Goal: Task Accomplishment & Management: Manage account settings

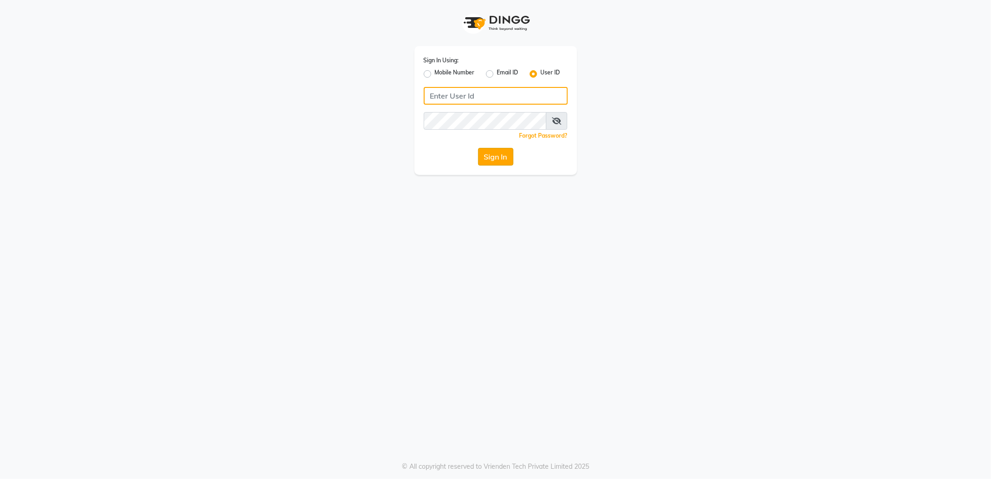
type input "8433719966"
click at [494, 157] on button "Sign In" at bounding box center [495, 157] width 35 height 18
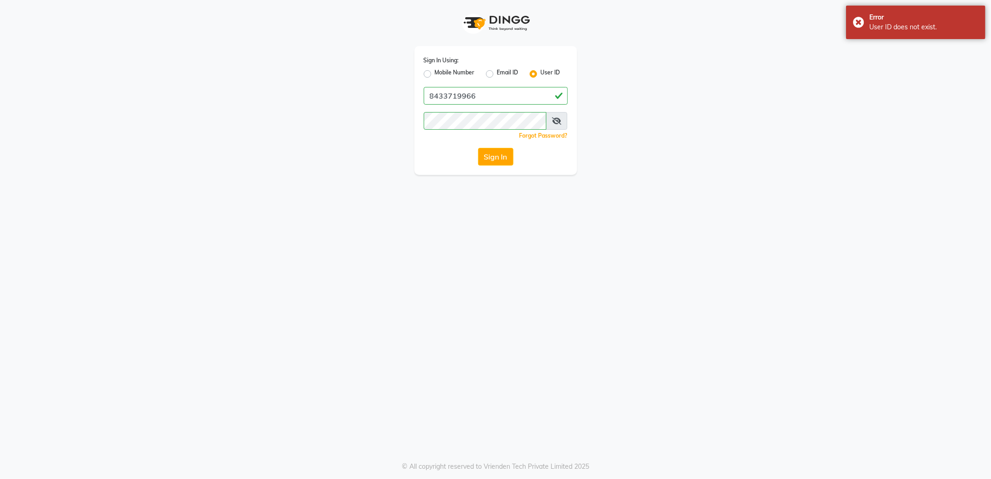
click at [435, 73] on label "Mobile Number" at bounding box center [455, 73] width 40 height 11
click at [435, 73] on input "Mobile Number" at bounding box center [438, 71] width 6 height 6
radio input "true"
radio input "false"
click at [495, 97] on input "Username" at bounding box center [511, 96] width 113 height 18
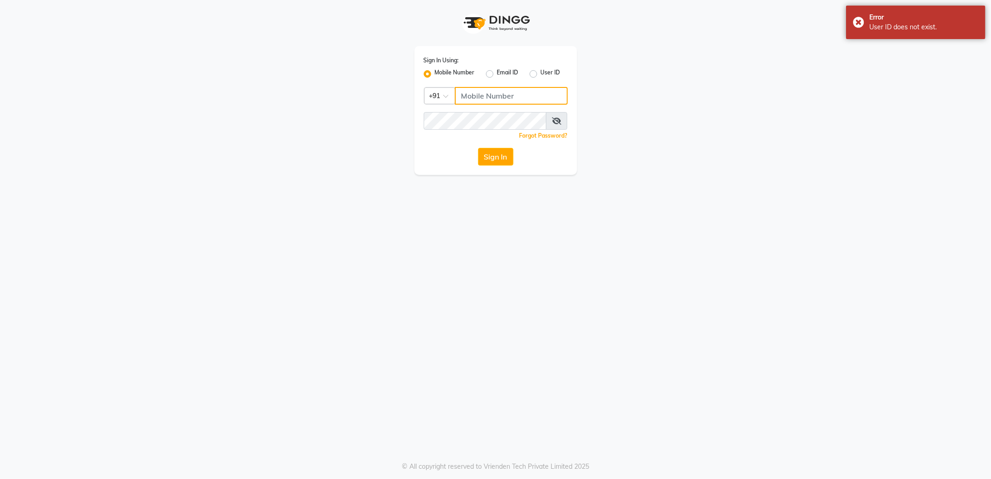
type input "8433719966"
click at [498, 155] on button "Sign In" at bounding box center [495, 157] width 35 height 18
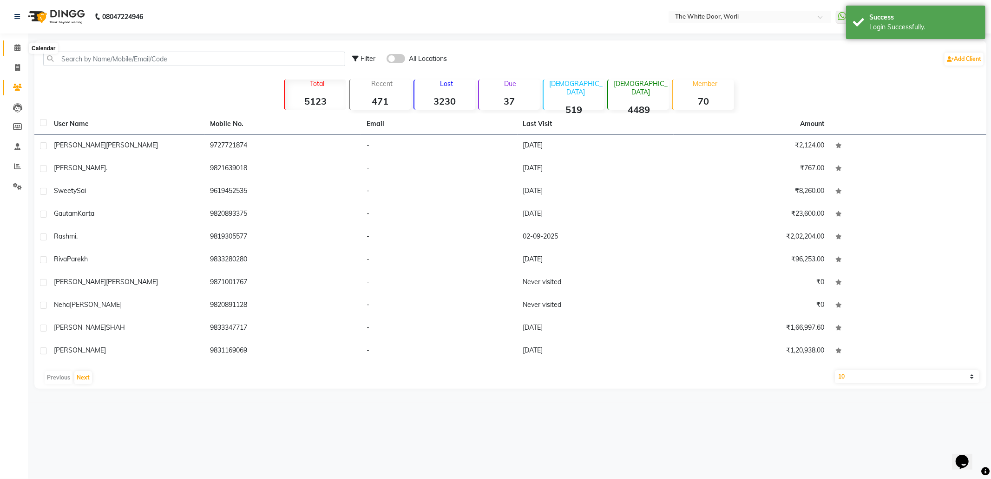
click at [14, 49] on icon at bounding box center [17, 47] width 6 height 7
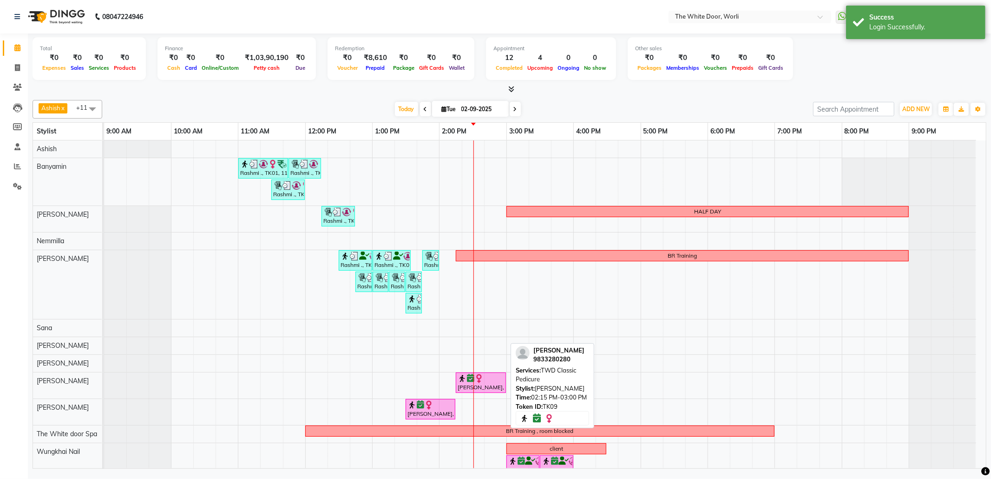
click at [482, 382] on img at bounding box center [479, 378] width 9 height 9
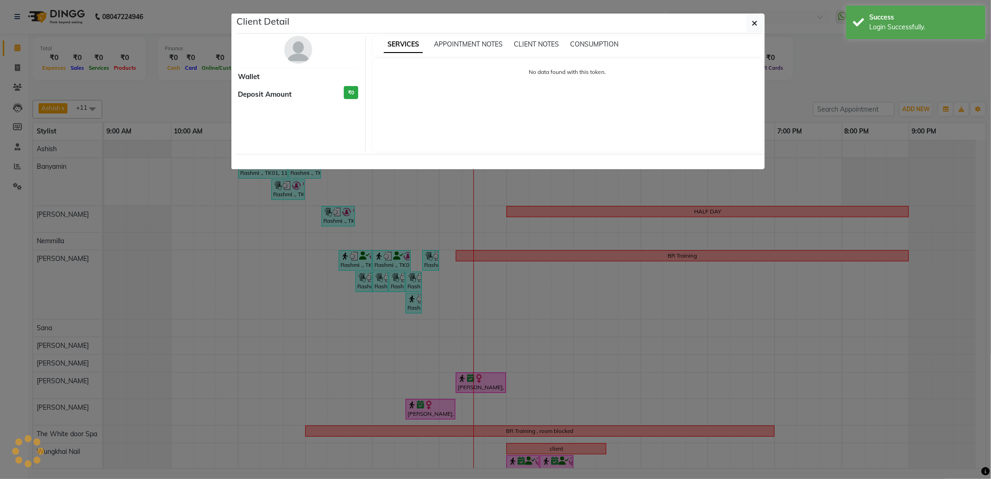
select select "6"
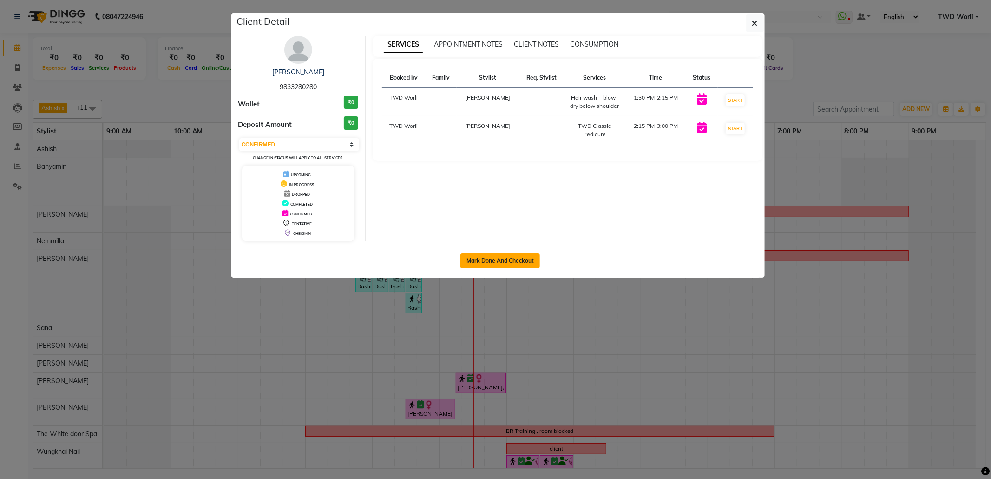
click at [509, 259] on button "Mark Done And Checkout" at bounding box center [500, 260] width 79 height 15
select select "service"
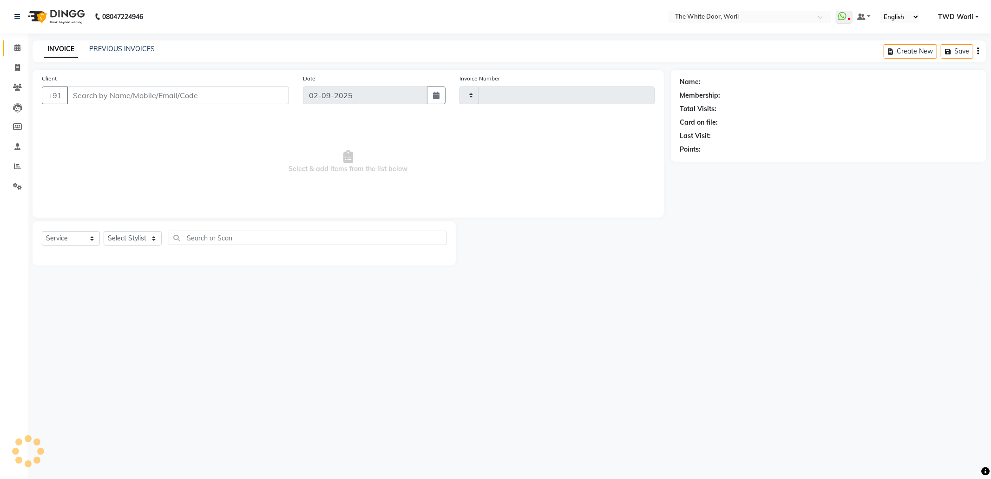
type input "1407"
select select "4027"
type input "9833280280"
select select "83679"
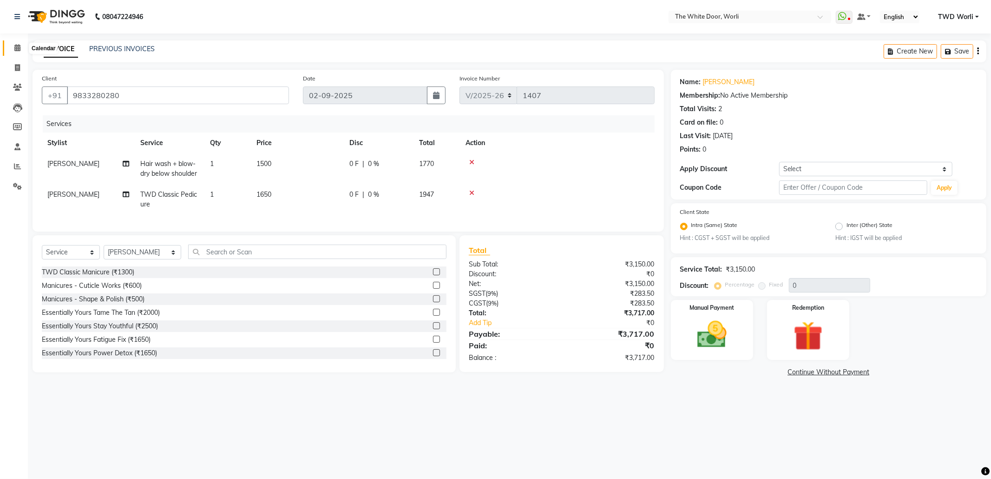
click at [14, 47] on icon at bounding box center [17, 47] width 6 height 7
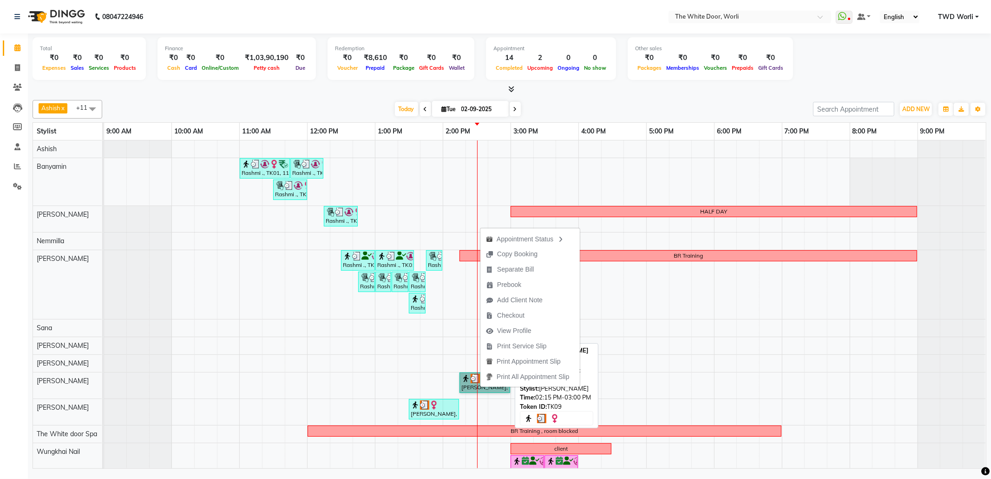
click at [480, 389] on link "[PERSON_NAME], TK09, 02:15 PM-03:00 PM, TWD Classic Pedicure" at bounding box center [485, 382] width 51 height 20
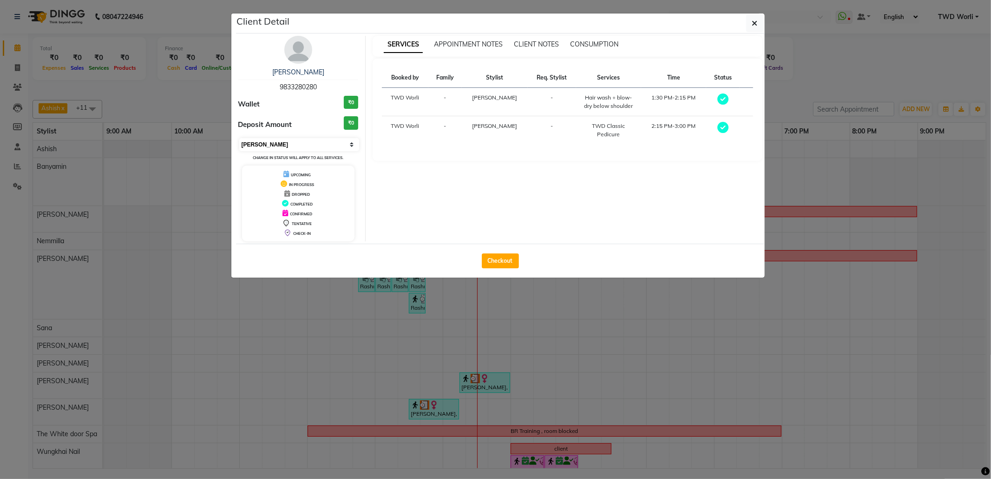
click at [325, 147] on select "Select MARK DONE UPCOMING" at bounding box center [299, 144] width 120 height 13
select select "5"
click at [239, 138] on select "Select MARK DONE UPCOMING" at bounding box center [299, 144] width 120 height 13
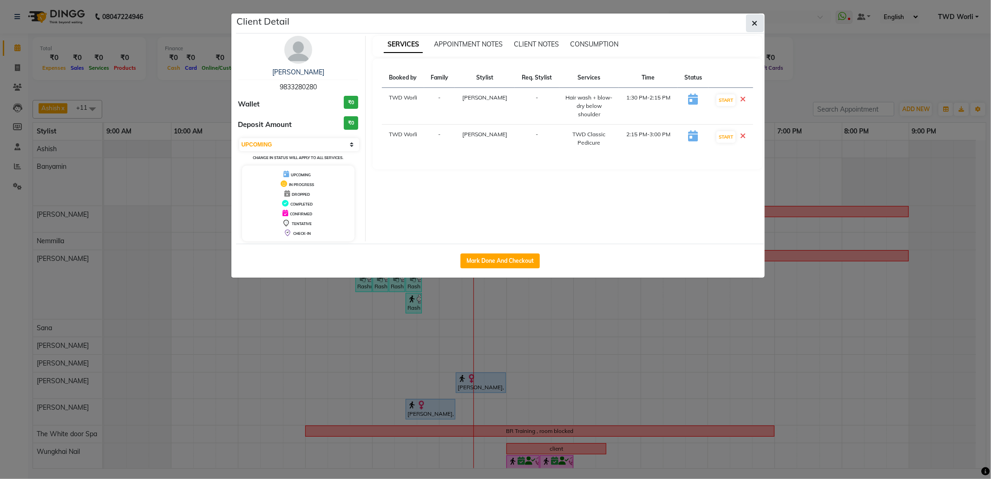
click at [755, 22] on icon "button" at bounding box center [755, 23] width 6 height 7
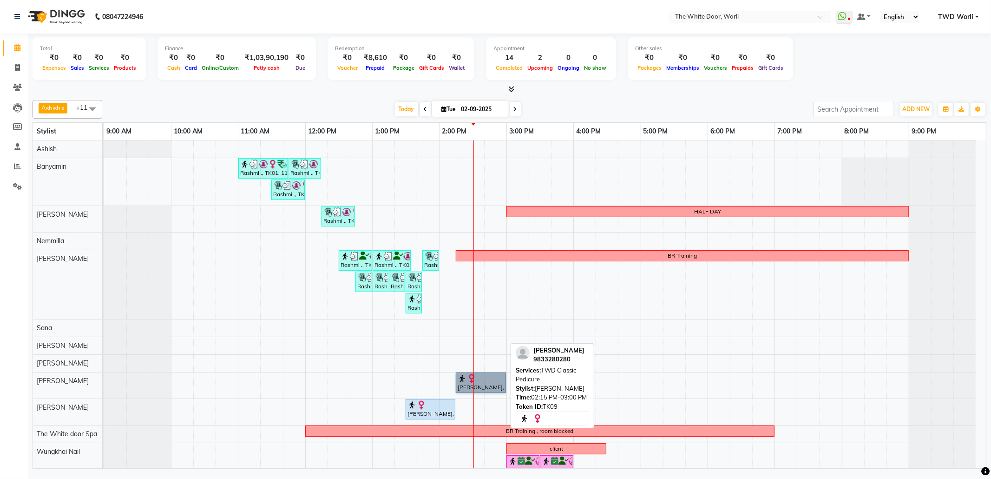
click at [475, 378] on link "[PERSON_NAME], TK09, 02:15 PM-03:00 PM, TWD Classic Pedicure" at bounding box center [481, 382] width 50 height 20
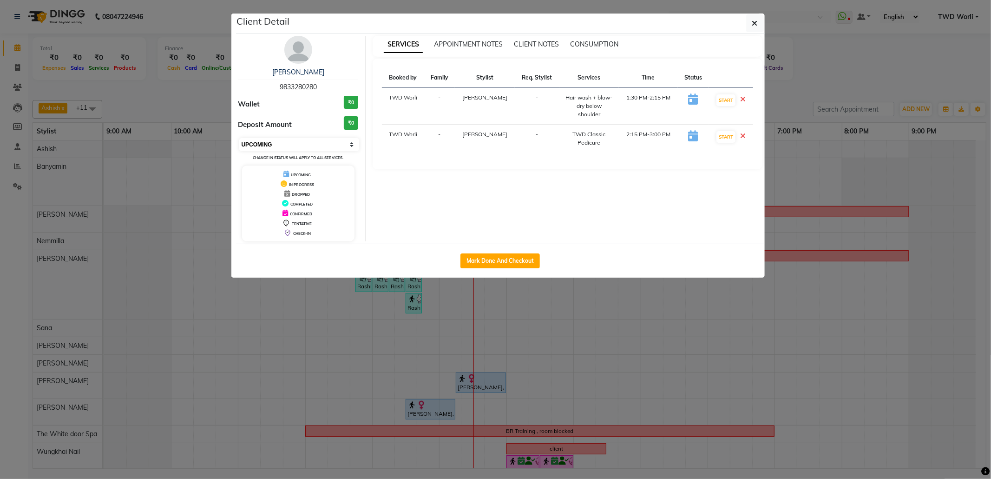
click at [309, 147] on select "Select IN SERVICE CONFIRMED TENTATIVE CHECK IN MARK DONE DROPPED UPCOMING" at bounding box center [299, 144] width 120 height 13
select select "6"
click at [239, 138] on select "Select IN SERVICE CONFIRMED TENTATIVE CHECK IN MARK DONE DROPPED UPCOMING" at bounding box center [299, 144] width 120 height 13
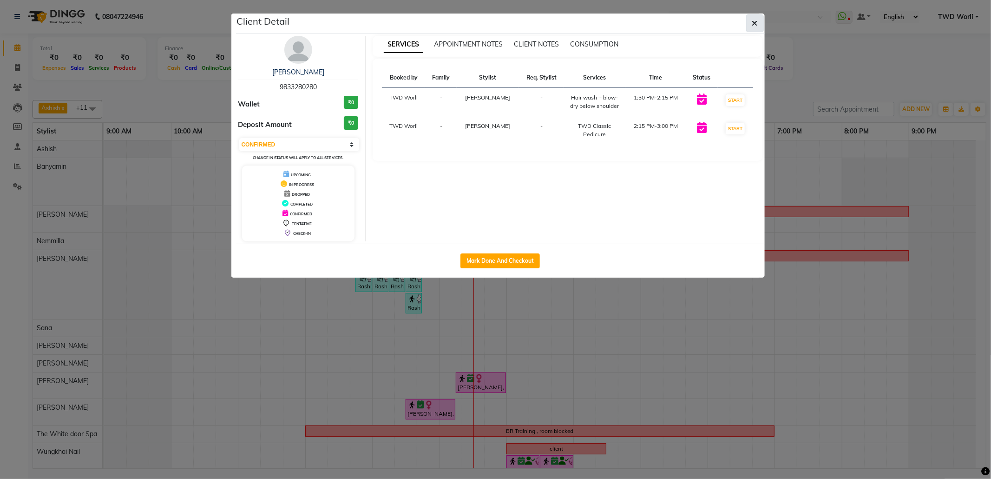
click at [749, 19] on button "button" at bounding box center [755, 23] width 18 height 18
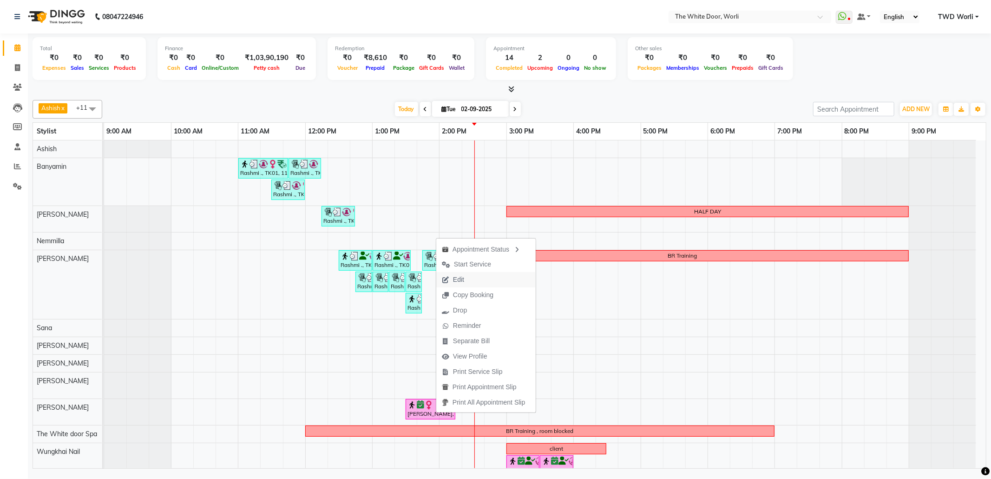
click at [480, 275] on button "Edit" at bounding box center [485, 279] width 99 height 15
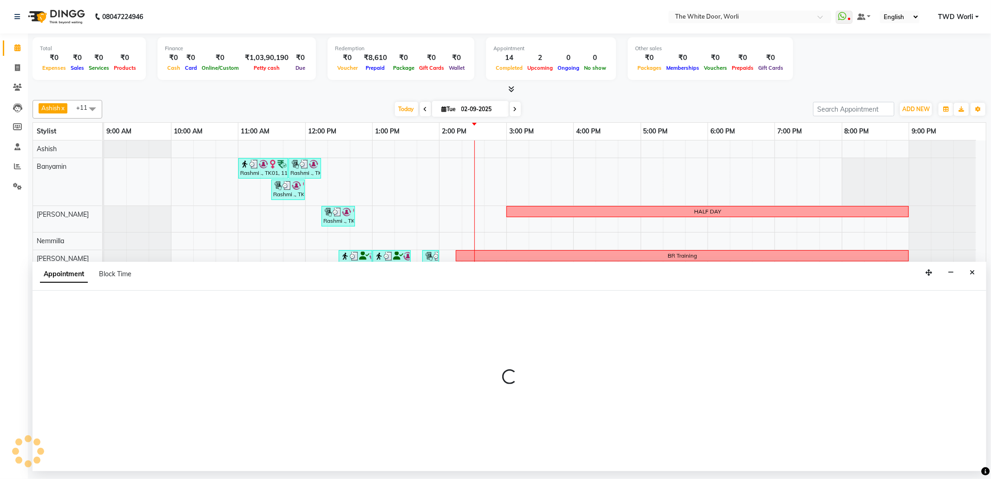
select select "tentative"
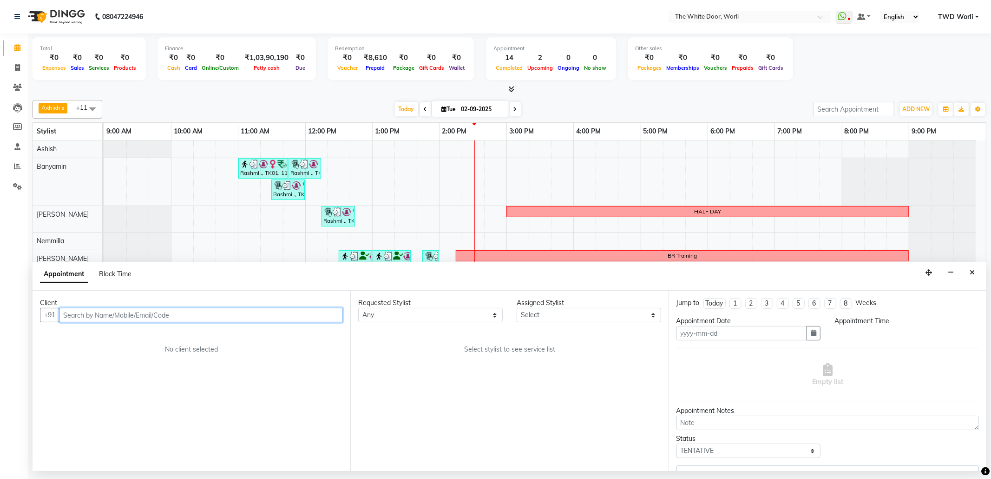
type input "02-09-2025"
select select "confirm booking"
select select "83679"
select select "810"
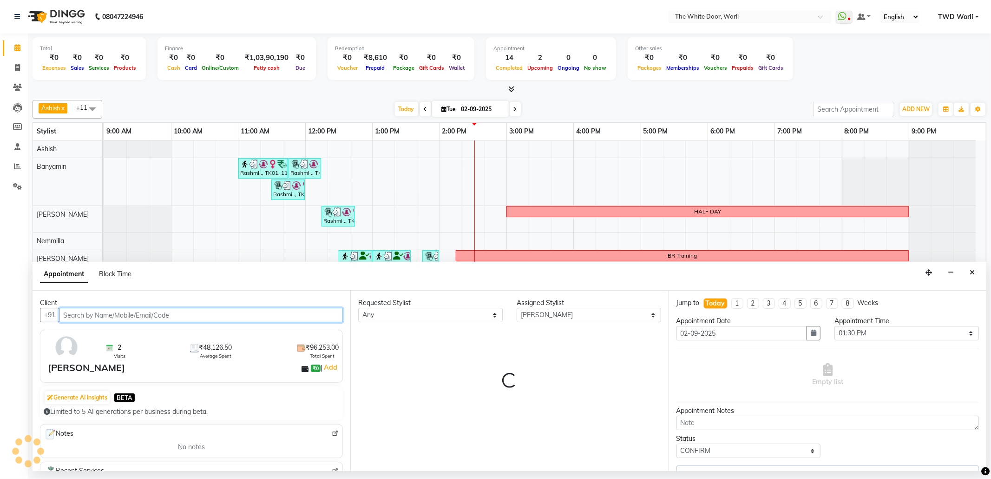
select select "1664"
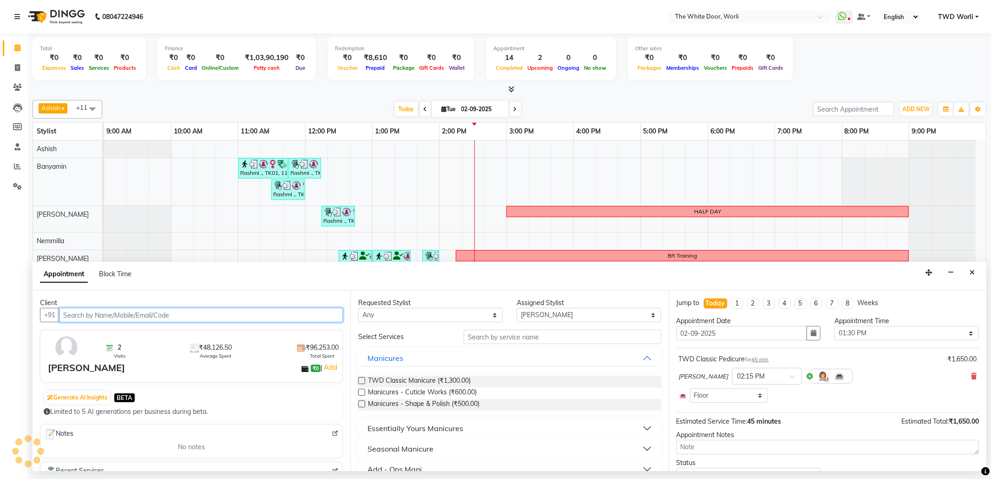
select select "1664"
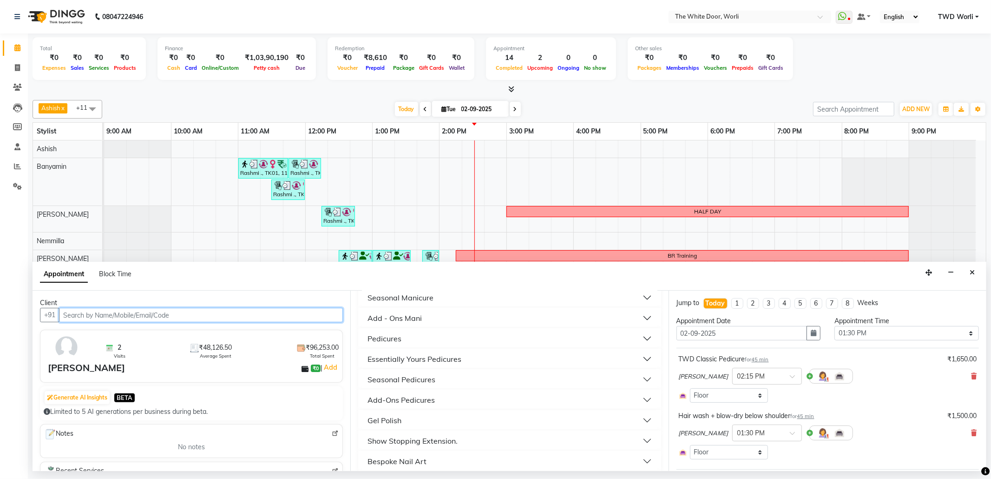
scroll to position [124, 0]
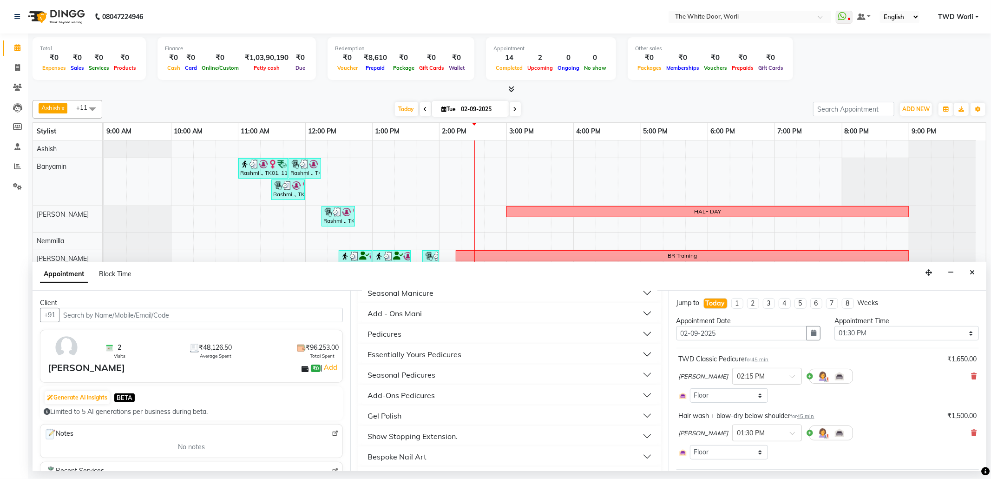
click at [453, 334] on button "Pedicures" at bounding box center [509, 333] width 295 height 17
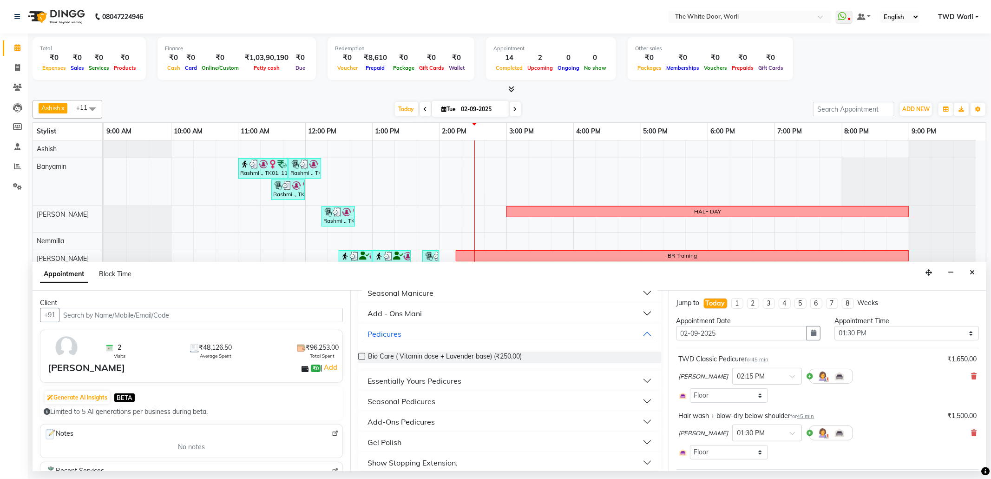
click at [454, 381] on div "Essentially Yours Pedicures" at bounding box center [415, 380] width 94 height 11
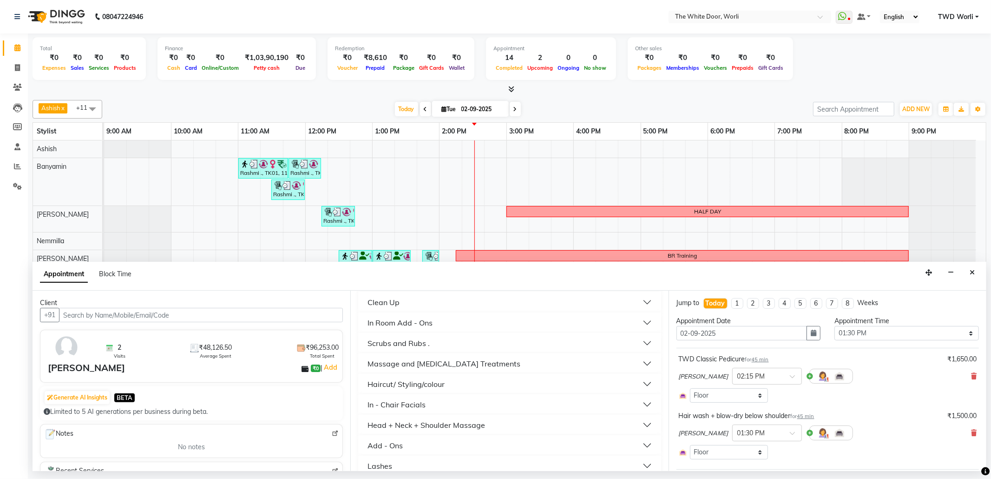
scroll to position [495, 0]
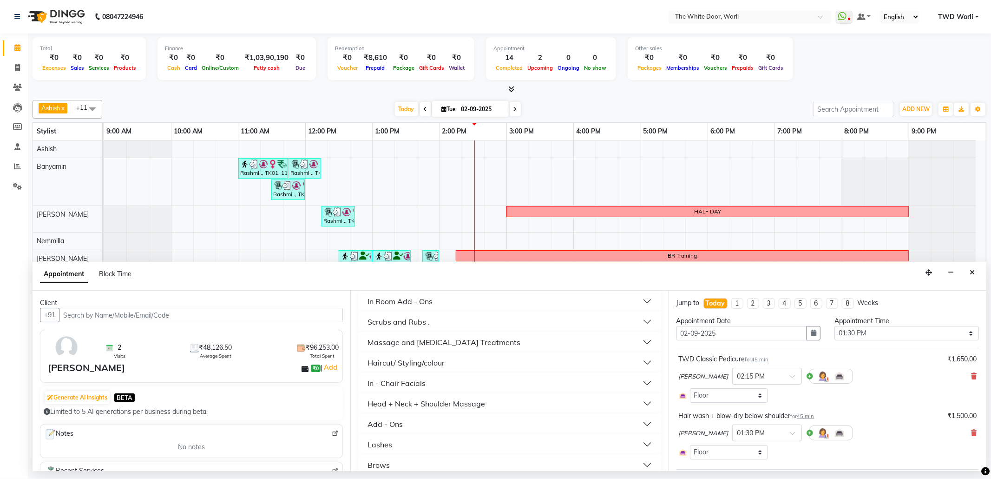
click at [445, 387] on button "In - Chair Facials" at bounding box center [509, 383] width 295 height 17
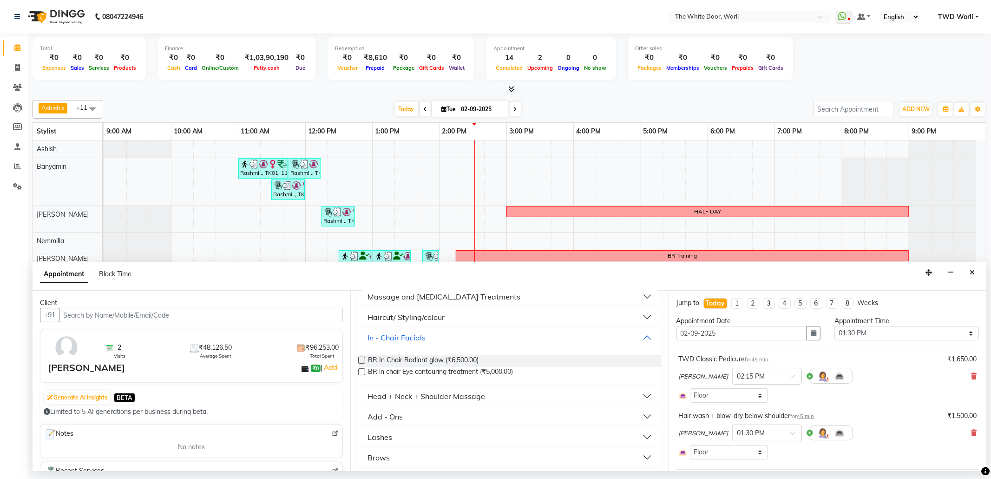
scroll to position [558, 0]
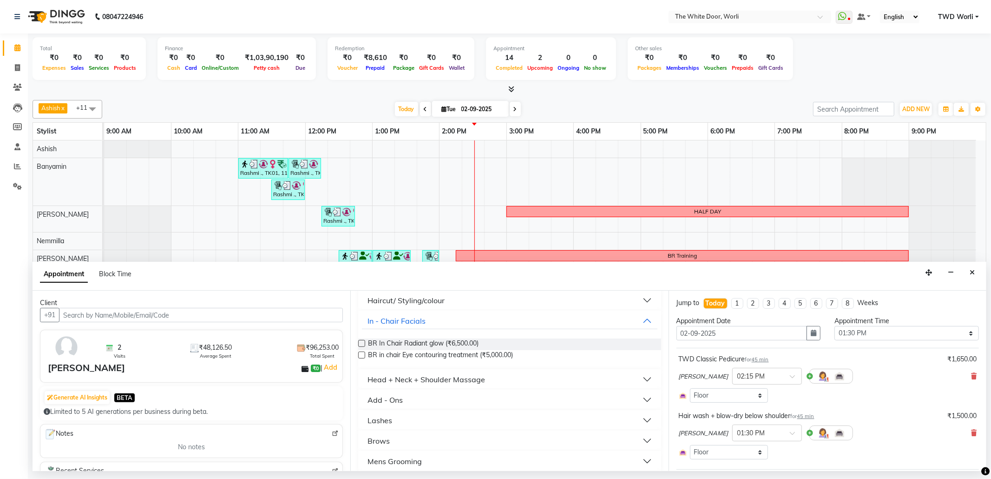
click at [476, 384] on div "Head + Neck + Shoulder Massage" at bounding box center [427, 379] width 118 height 11
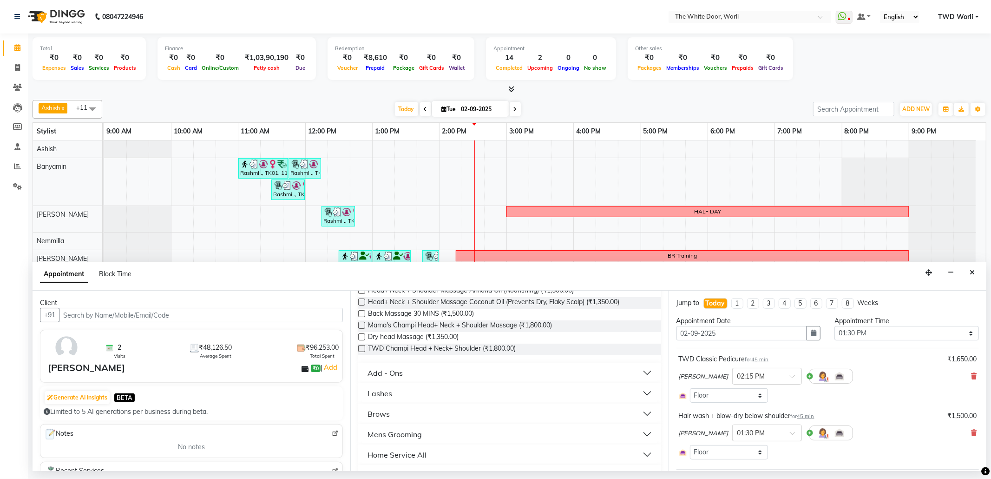
scroll to position [681, 0]
click at [483, 374] on button "Add - Ons" at bounding box center [509, 372] width 295 height 17
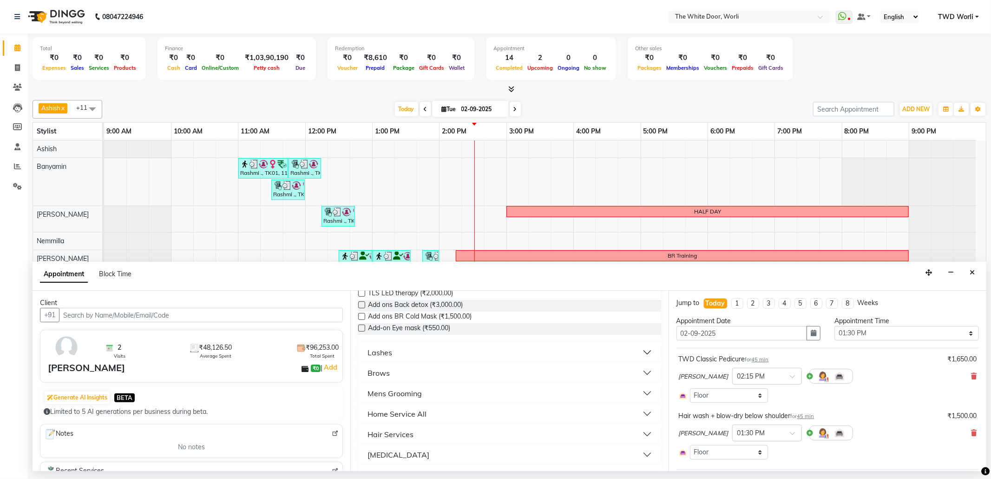
scroll to position [927, 0]
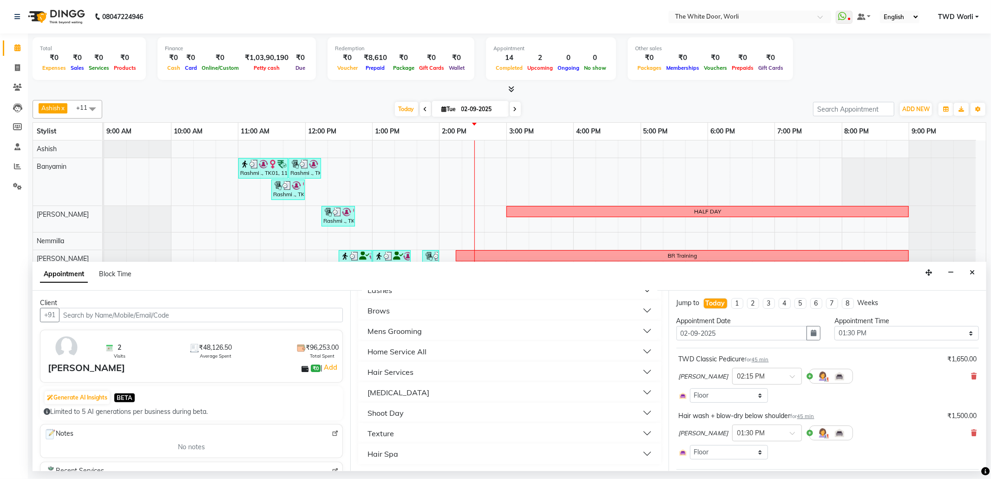
click at [461, 364] on button "Hair Services" at bounding box center [509, 371] width 295 height 17
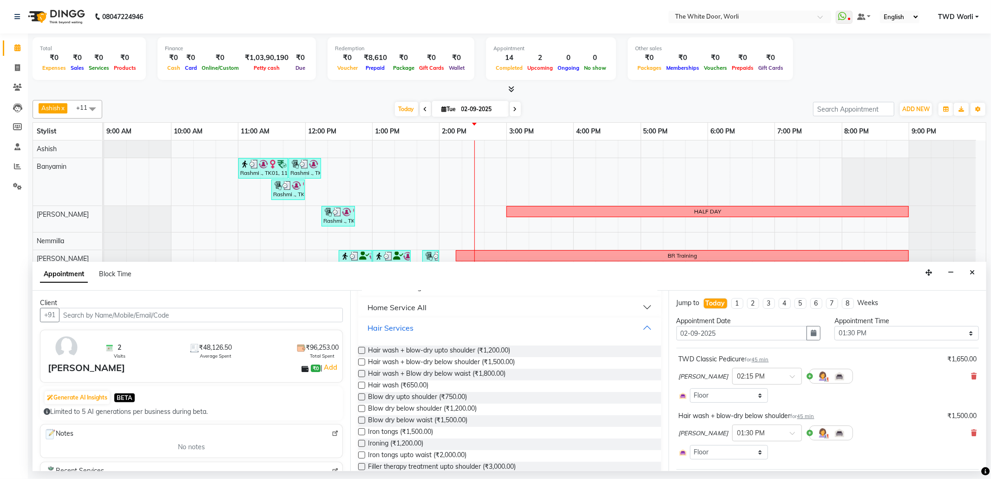
scroll to position [989, 0]
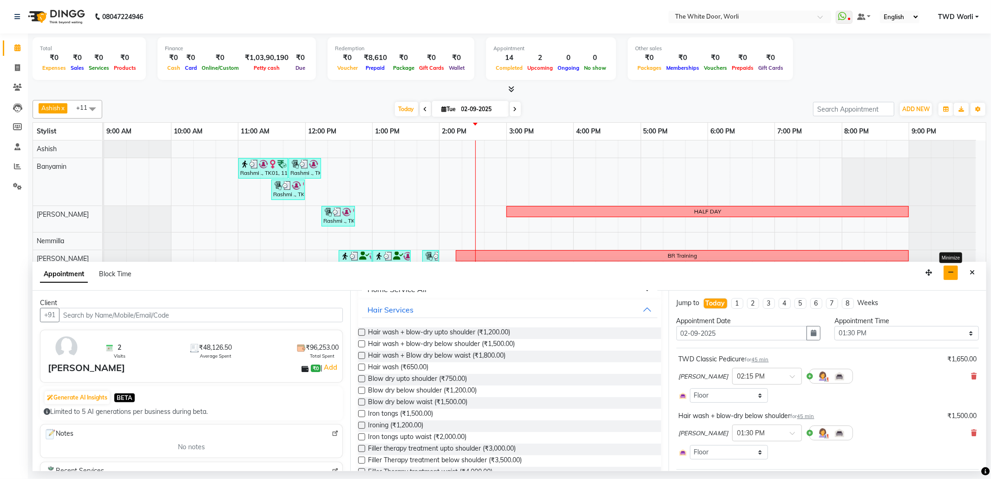
click at [948, 274] on icon "button" at bounding box center [951, 272] width 6 height 7
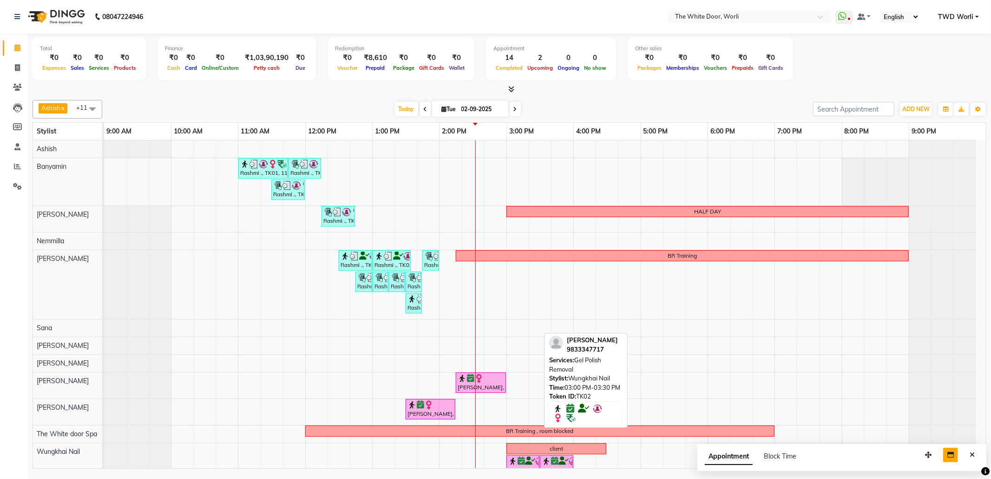
scroll to position [15, 0]
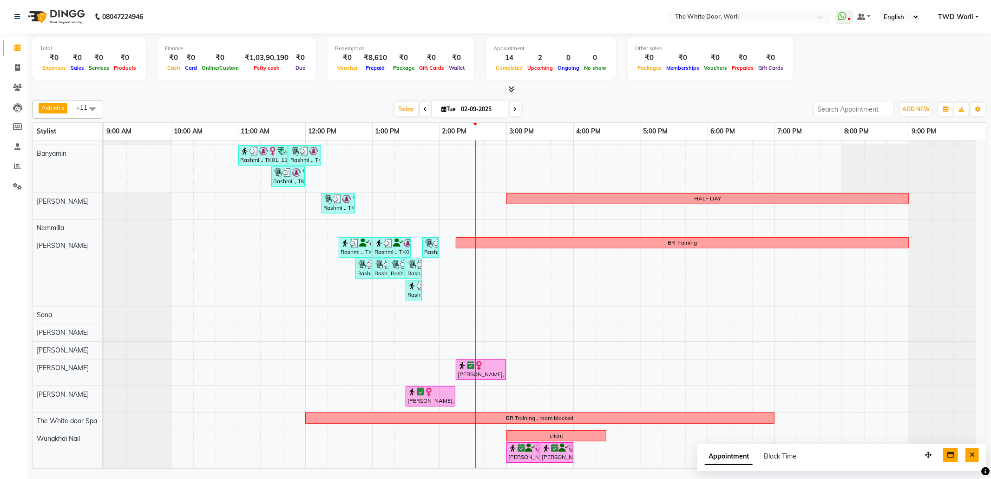
click at [975, 458] on icon "Close" at bounding box center [972, 454] width 5 height 7
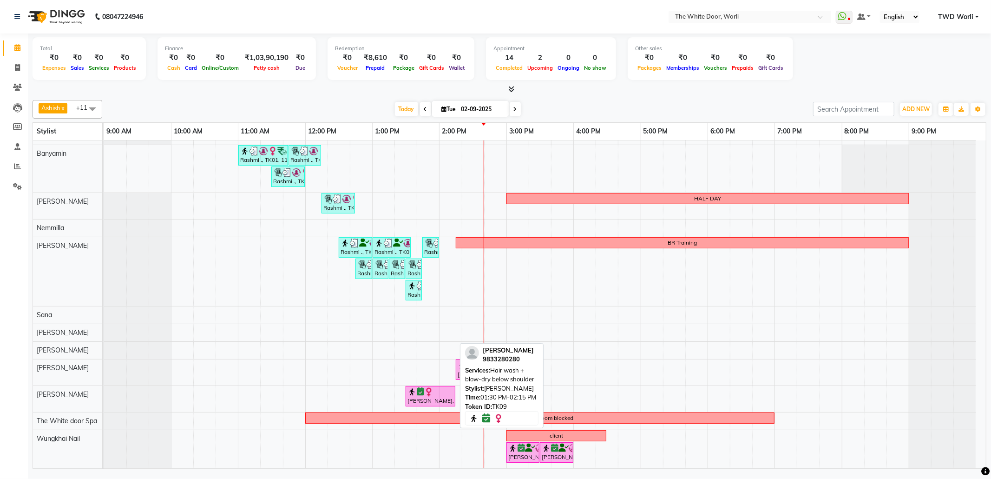
click at [441, 399] on div "Riva Parekh, TK09, 01:30 PM-02:15 PM, Hair wash + blow-dry below shoulder" at bounding box center [431, 396] width 48 height 18
select select "6"
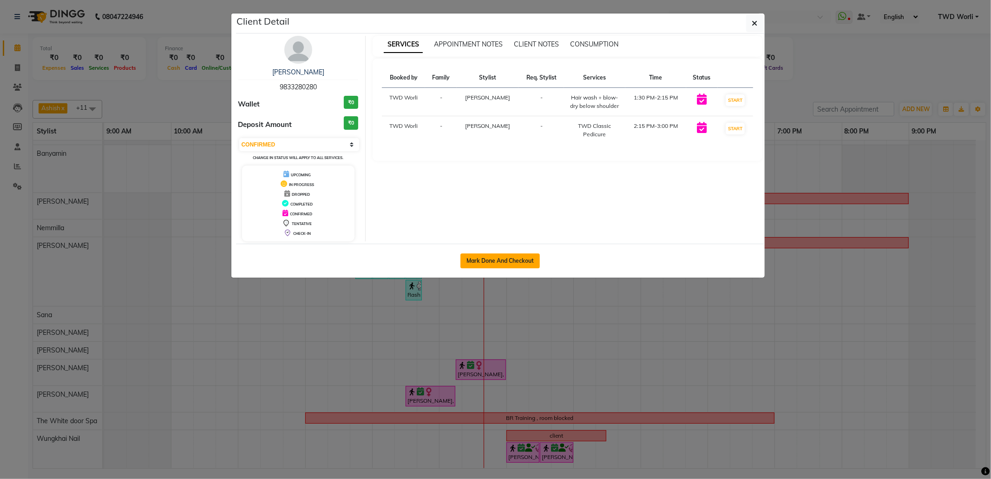
click at [494, 258] on button "Mark Done And Checkout" at bounding box center [500, 260] width 79 height 15
select select "service"
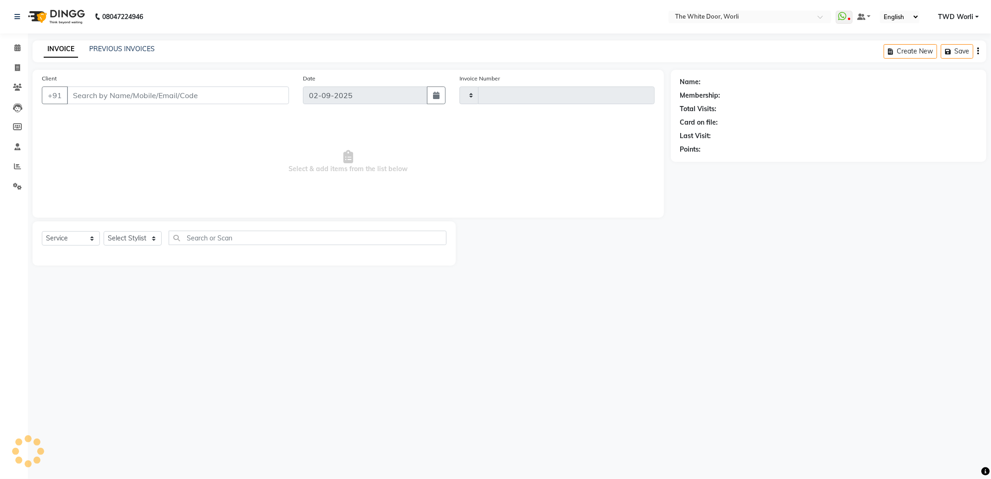
type input "1407"
select select "4027"
type input "9833280280"
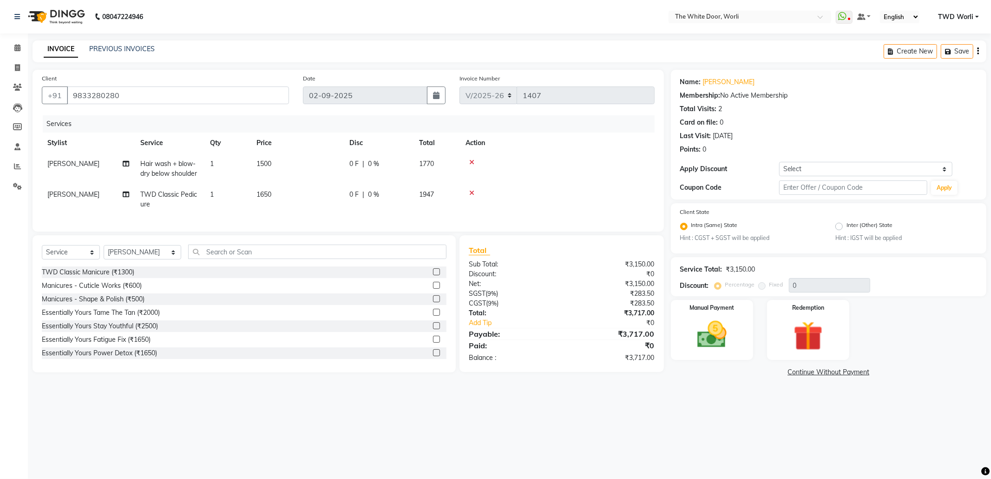
click at [471, 161] on icon at bounding box center [471, 162] width 5 height 7
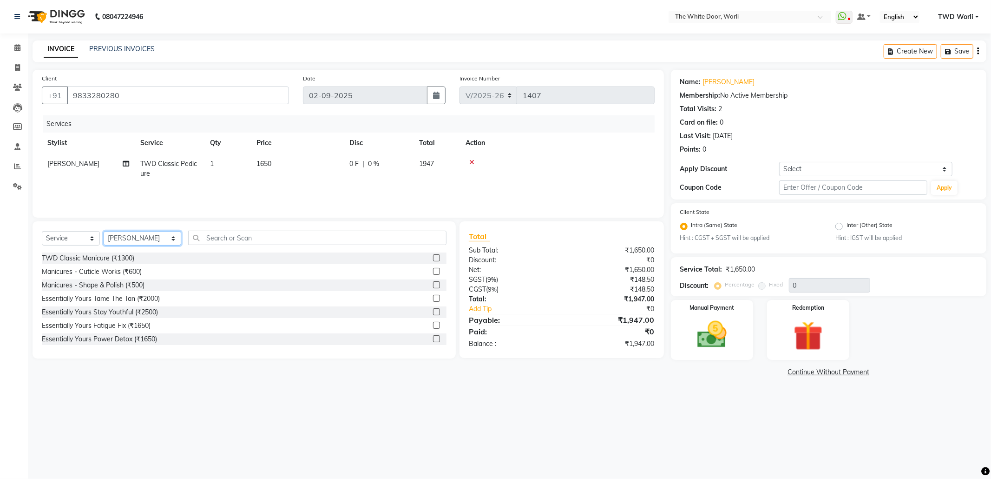
click at [147, 238] on select "Select Stylist Aarti Amit d Anil APEI Asa [PERSON_NAME] [PERSON_NAME] [PERSON_N…" at bounding box center [143, 238] width 78 height 14
select select "50222"
click at [104, 231] on select "Select Stylist Aarti Amit d Anil APEI Asa [PERSON_NAME] [PERSON_NAME] [PERSON_N…" at bounding box center [143, 238] width 78 height 14
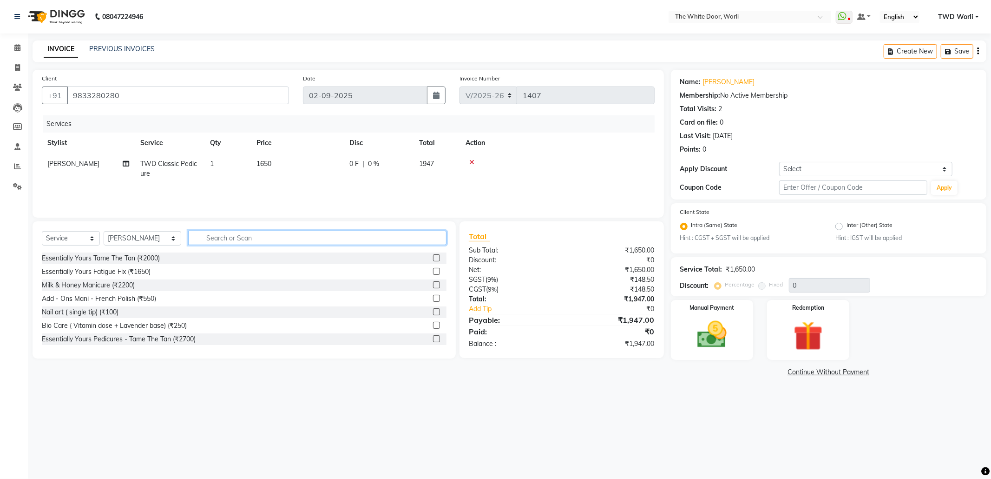
click at [215, 235] on input "text" at bounding box center [317, 238] width 258 height 14
type input "wash"
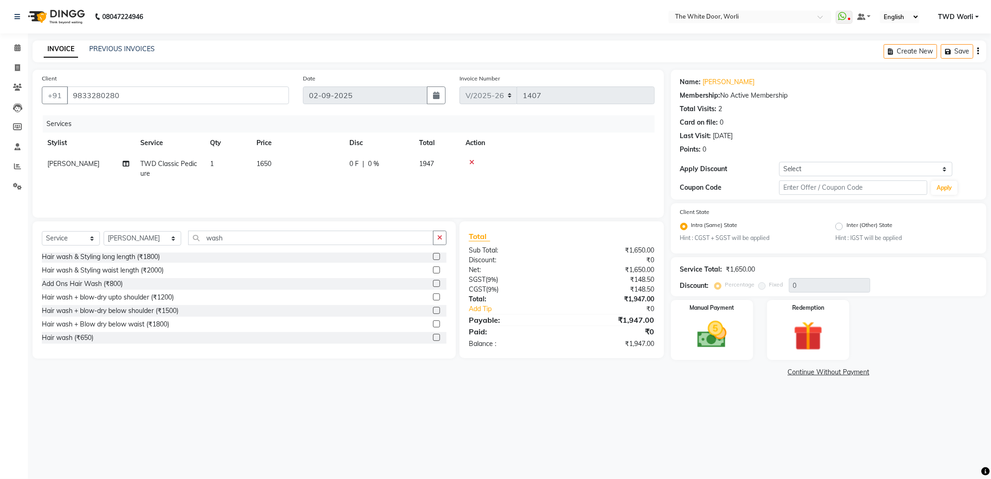
click at [433, 299] on label at bounding box center [436, 296] width 7 height 7
click at [433, 299] on input "checkbox" at bounding box center [436, 297] width 6 height 6
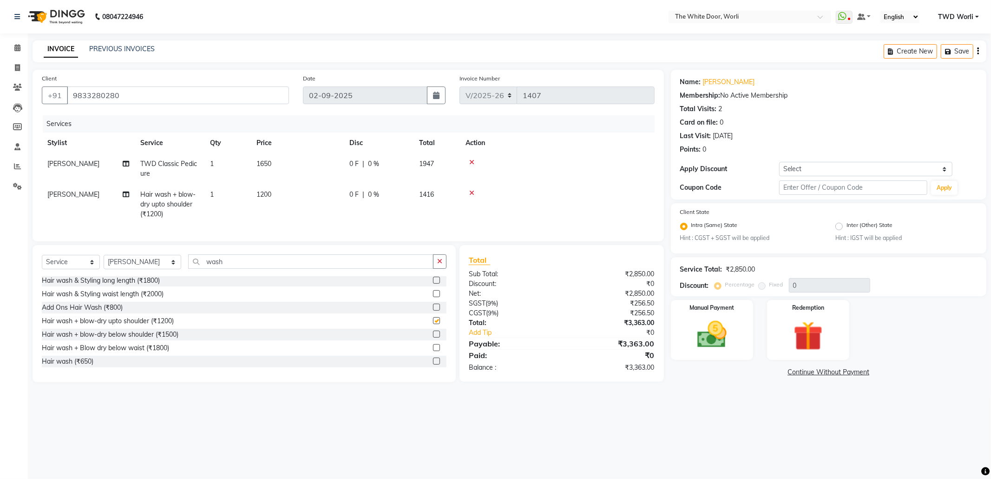
checkbox input "false"
click at [131, 268] on select "Select Stylist Aarti Amit d Anil APEI Asa [PERSON_NAME] [PERSON_NAME] [PERSON_N…" at bounding box center [143, 262] width 78 height 14
select select "22335"
click at [104, 264] on select "Select Stylist Aarti Amit d Anil APEI Asa [PERSON_NAME] [PERSON_NAME] [PERSON_N…" at bounding box center [143, 262] width 78 height 14
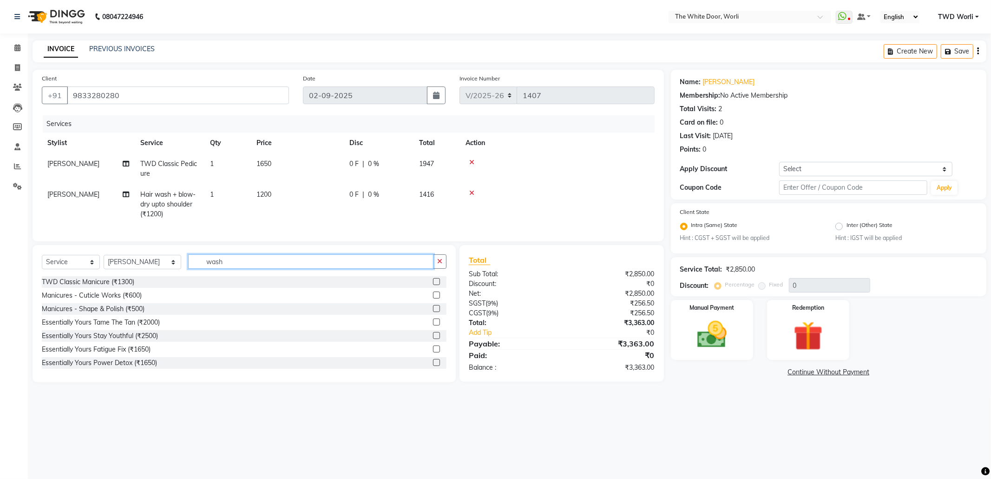
click at [238, 269] on input "wash" at bounding box center [310, 261] width 245 height 14
click at [783, 318] on div "Redemption" at bounding box center [808, 330] width 86 height 62
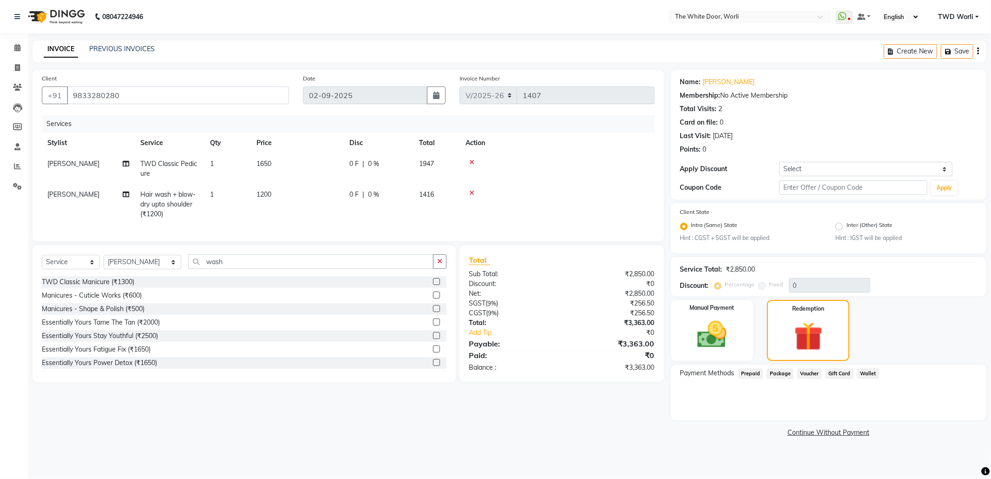
click at [751, 369] on span "Prepaid" at bounding box center [750, 373] width 25 height 11
click at [782, 370] on span "Package" at bounding box center [780, 373] width 27 height 11
click at [705, 330] on img at bounding box center [712, 334] width 50 height 35
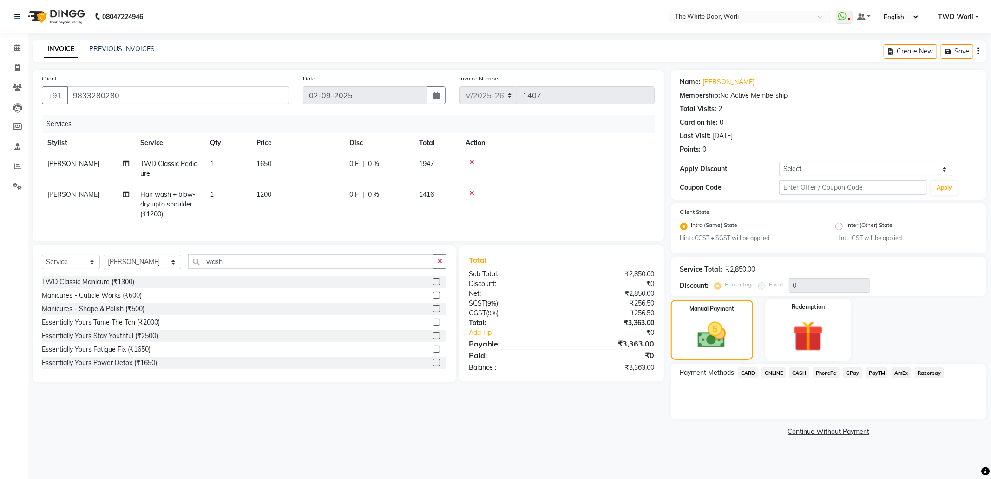
click at [807, 315] on div "Redemption" at bounding box center [808, 330] width 86 height 62
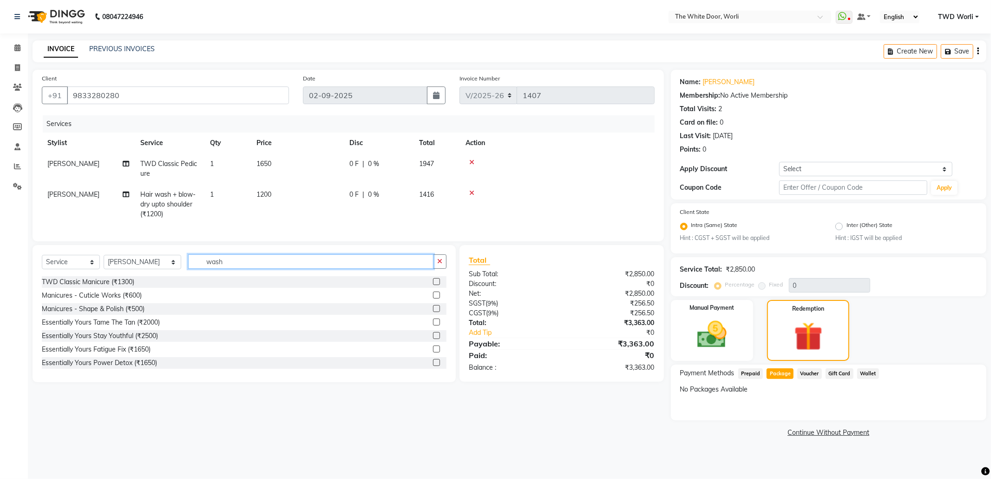
click at [216, 269] on input "wash" at bounding box center [310, 261] width 245 height 14
type input "w"
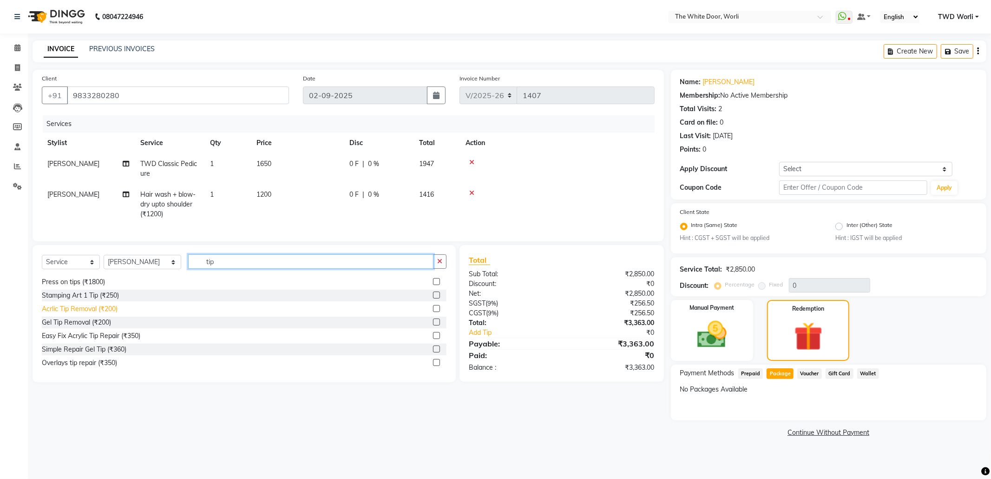
scroll to position [55, 0]
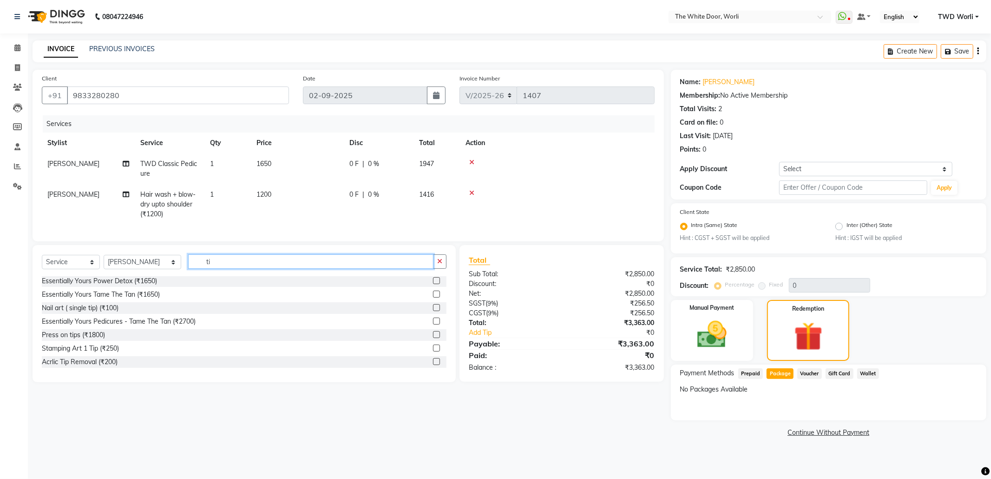
type input "t"
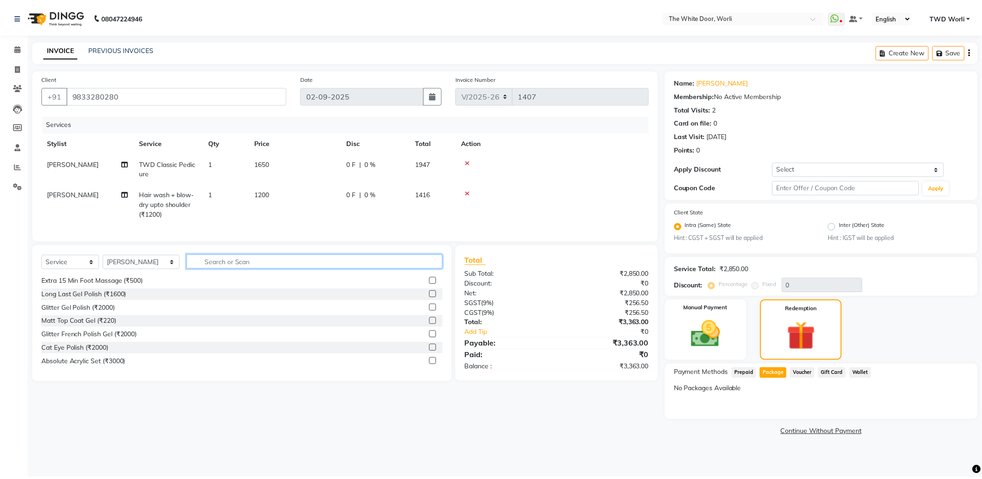
scroll to position [445, 0]
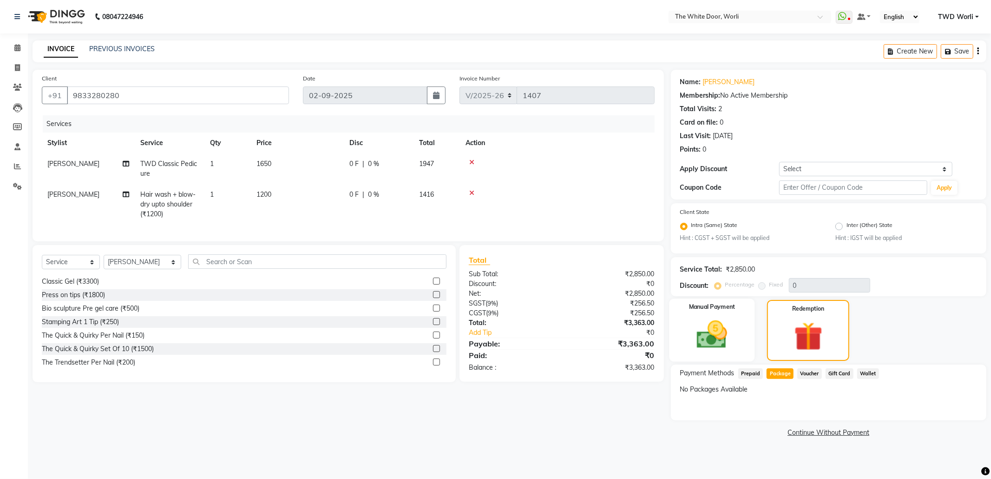
drag, startPoint x: 713, startPoint y: 330, endPoint x: 730, endPoint y: 353, distance: 28.6
click at [714, 330] on img at bounding box center [712, 334] width 50 height 35
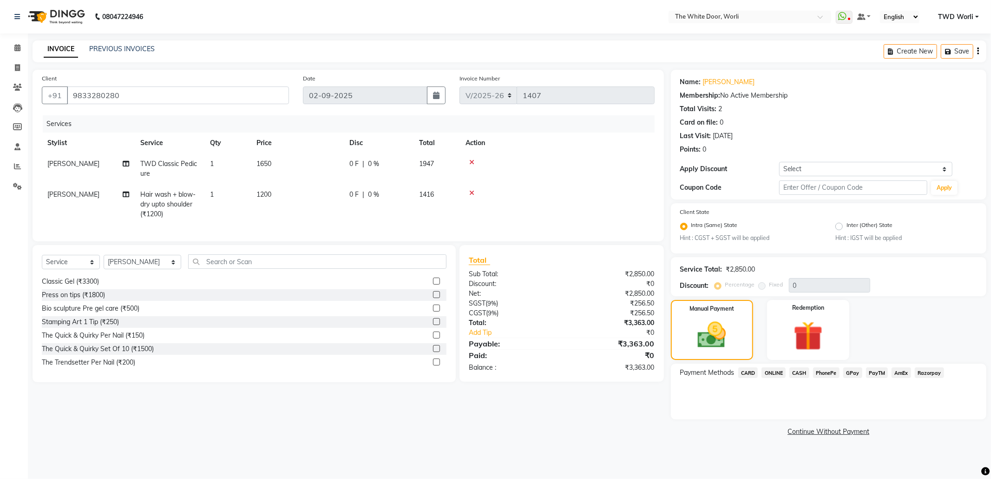
drag, startPoint x: 847, startPoint y: 373, endPoint x: 852, endPoint y: 373, distance: 5.6
click at [851, 372] on span "GPay" at bounding box center [853, 372] width 19 height 11
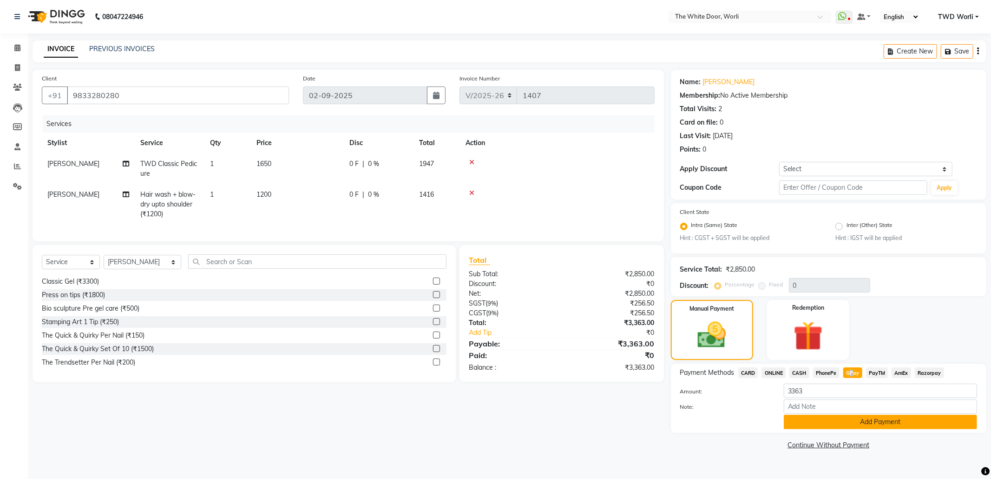
click at [873, 426] on button "Add Payment" at bounding box center [880, 422] width 193 height 14
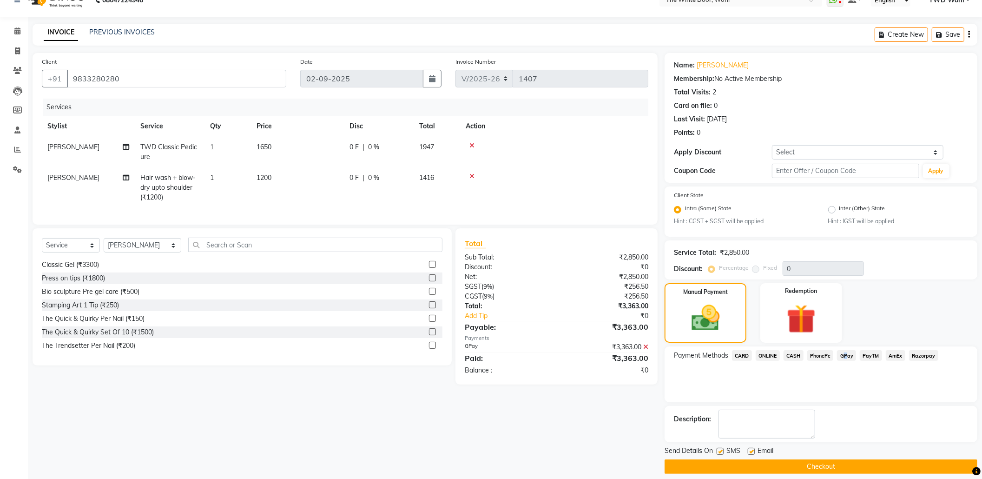
scroll to position [25, 0]
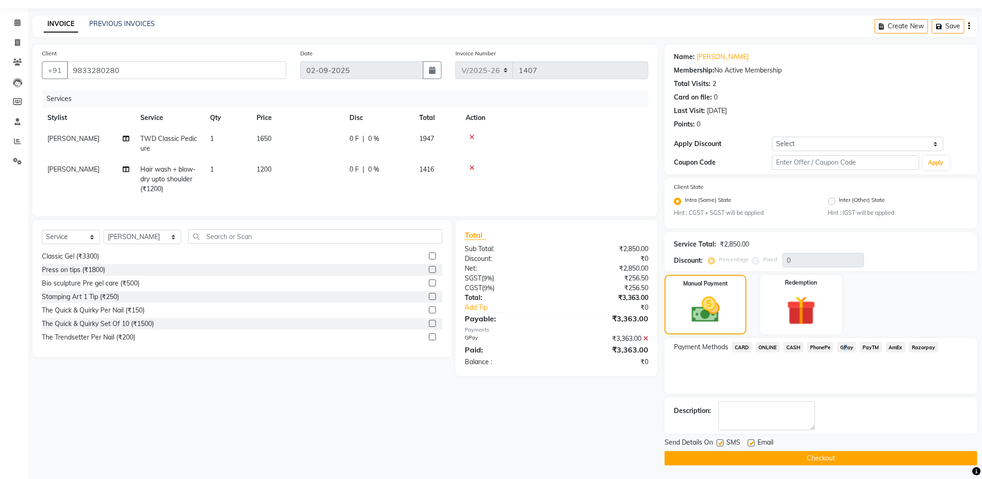
click at [826, 452] on button "Checkout" at bounding box center [821, 458] width 313 height 14
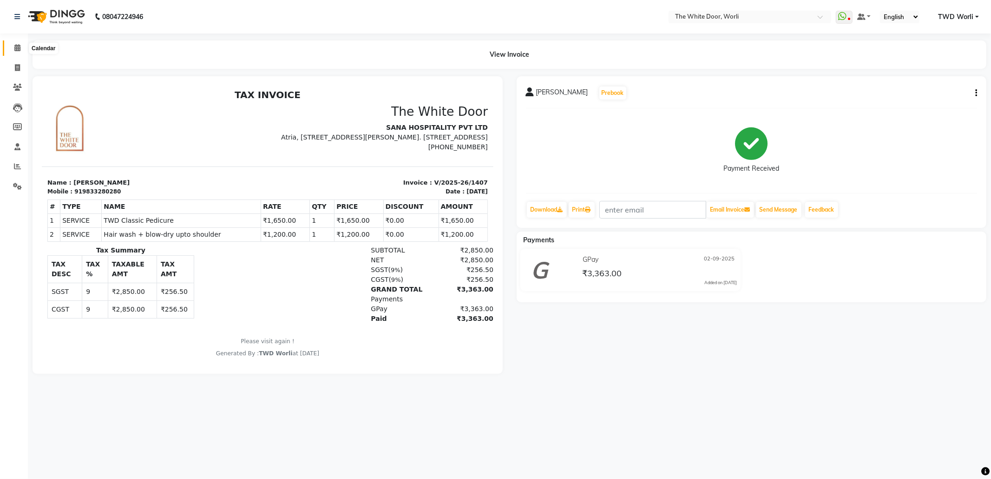
click at [15, 46] on icon at bounding box center [17, 47] width 6 height 7
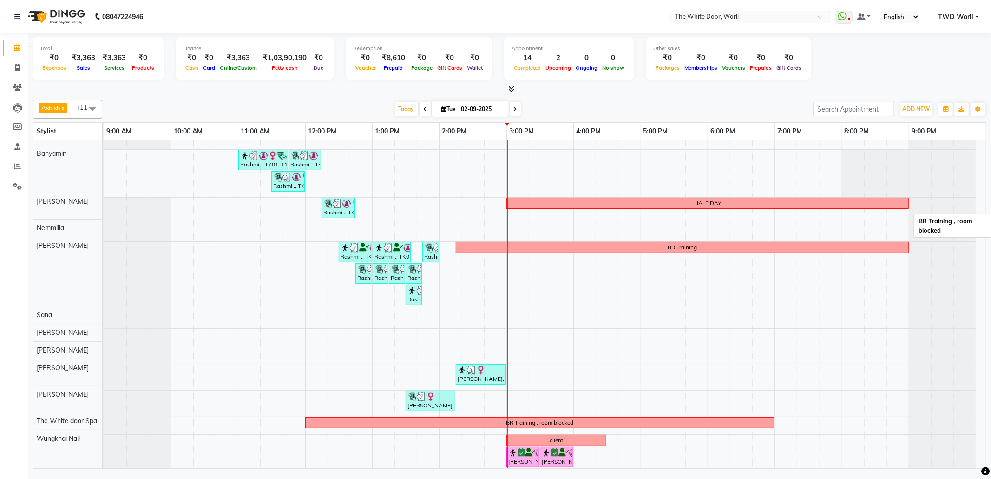
scroll to position [15, 0]
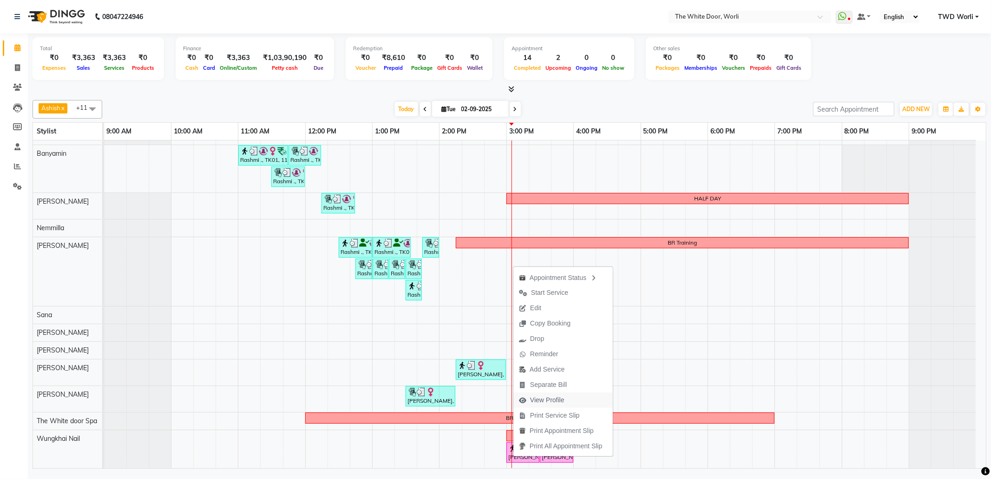
click at [551, 395] on span "View Profile" at bounding box center [547, 400] width 34 height 10
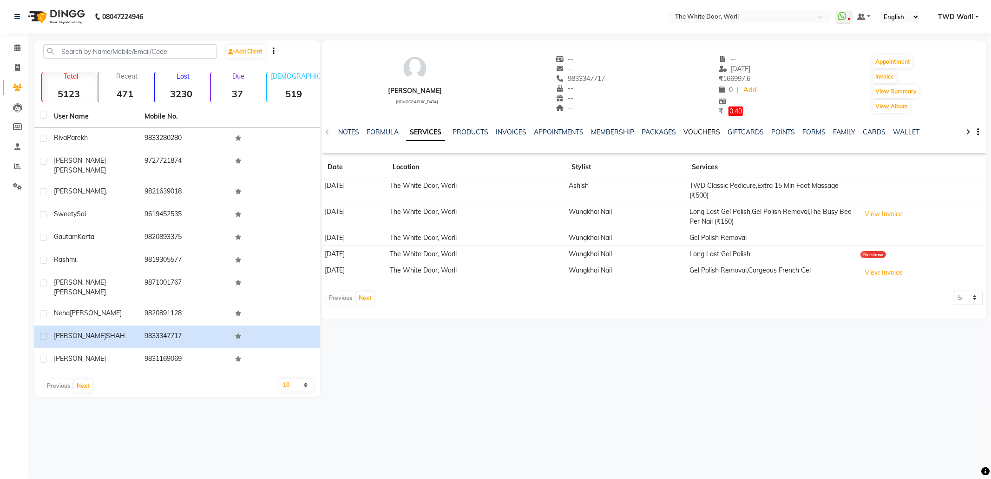
click at [711, 130] on link "VOUCHERS" at bounding box center [702, 132] width 37 height 8
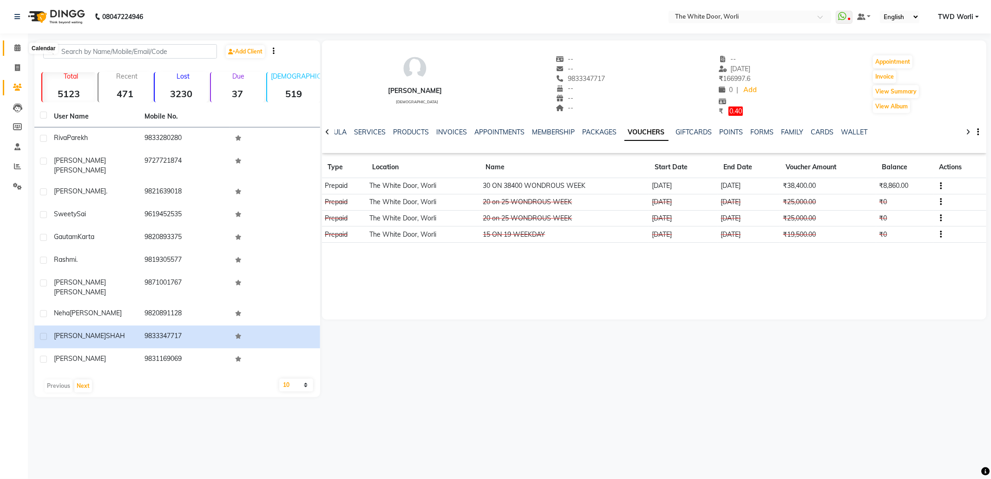
click at [9, 51] on span at bounding box center [17, 48] width 16 height 11
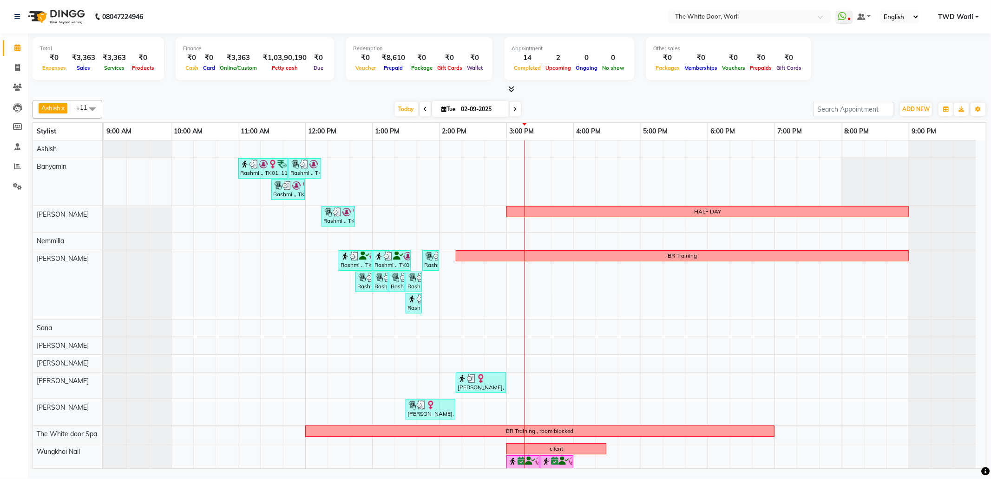
click at [183, 238] on div "Rashmi ., TK01, 11:00 AM-11:45 AM, TWD Classic Pedicure Rashmi ., TK01, 11:45 A…" at bounding box center [545, 310] width 882 height 341
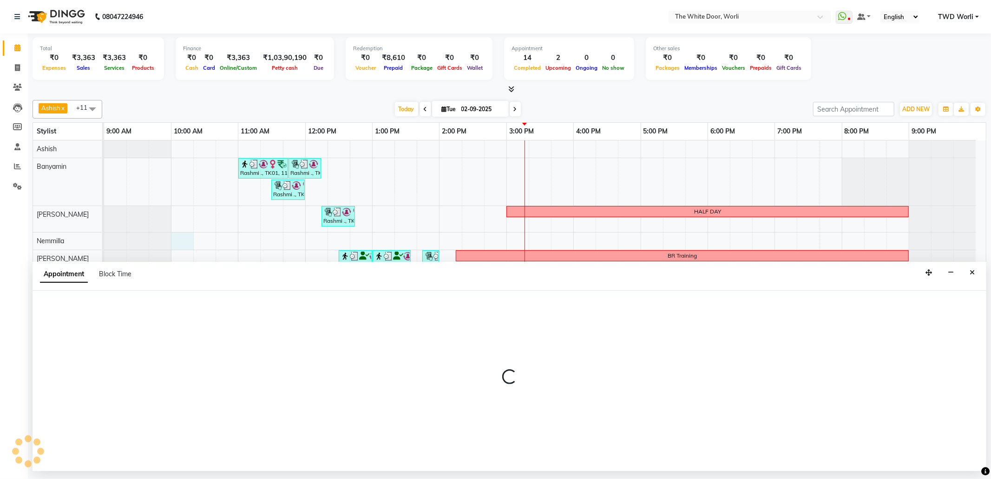
select select "20573"
select select "600"
select select "tentative"
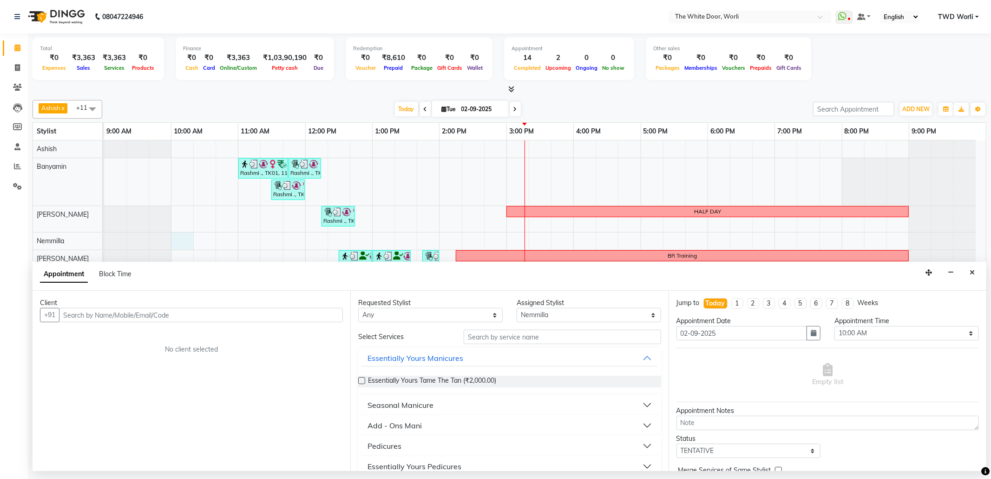
click at [158, 318] on input "text" at bounding box center [201, 315] width 284 height 14
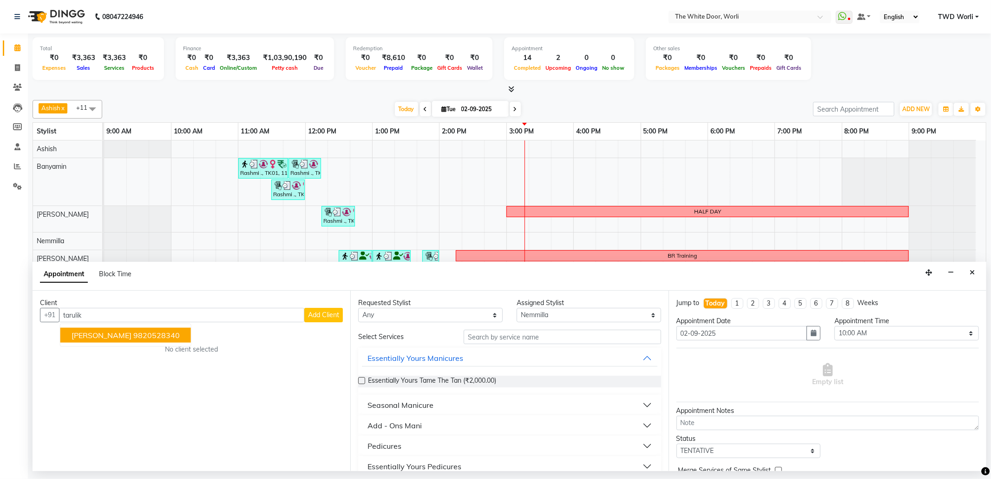
click at [119, 333] on span "Tarulika Khaitan" at bounding box center [102, 334] width 60 height 9
type input "9820528340"
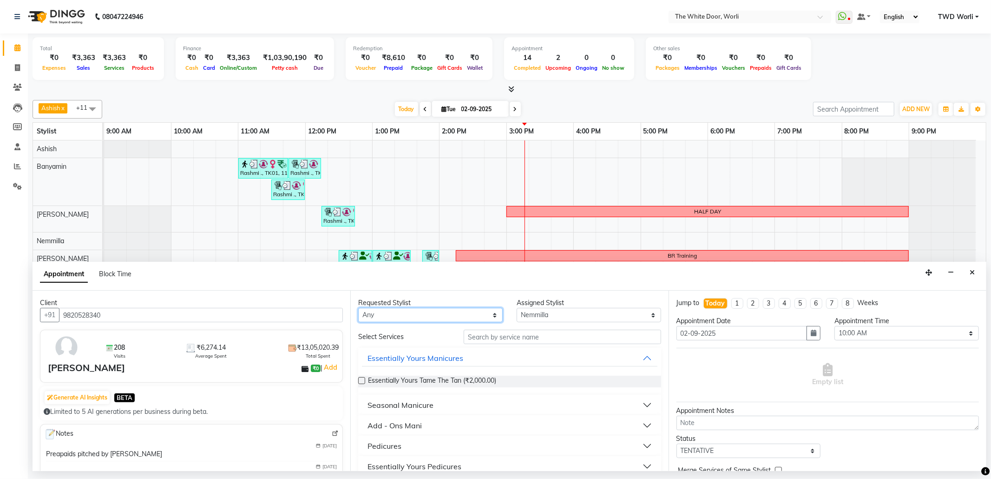
click at [417, 310] on select "Any Aarti Ashish Ashish S Banyamin Leyla Lash Nemmilla Pranali Rashid Salmani S…" at bounding box center [430, 315] width 145 height 14
select select "20573"
click at [358, 309] on select "Any Aarti Ashish Ashish S Banyamin Leyla Lash Nemmilla Pranali Rashid Salmani S…" at bounding box center [430, 315] width 145 height 14
click at [508, 340] on input "text" at bounding box center [562, 337] width 197 height 14
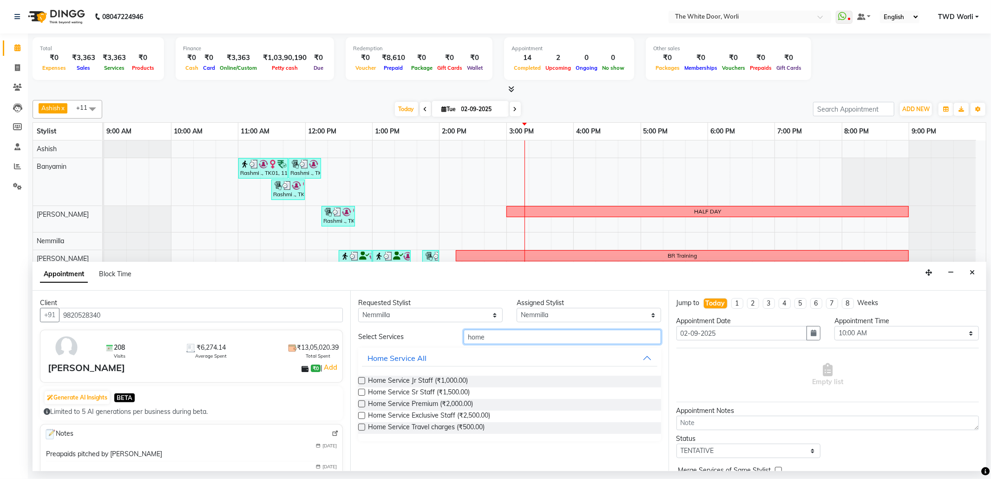
type input "home"
click at [363, 393] on label at bounding box center [361, 392] width 7 height 7
click at [363, 393] on input "checkbox" at bounding box center [361, 393] width 6 height 6
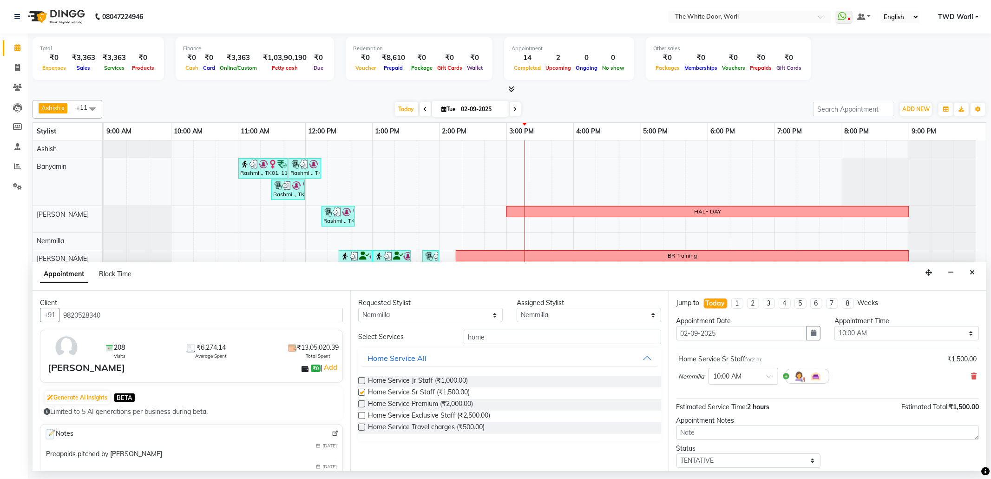
checkbox input "false"
click at [364, 404] on label at bounding box center [361, 403] width 7 height 7
click at [364, 404] on input "checkbox" at bounding box center [361, 405] width 6 height 6
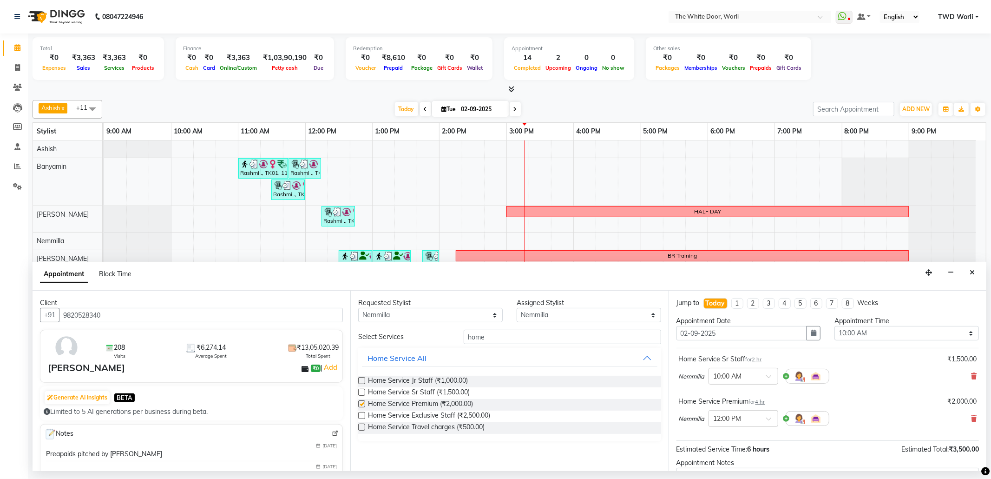
checkbox input "false"
click at [536, 341] on input "home" at bounding box center [562, 337] width 197 height 14
type input "h"
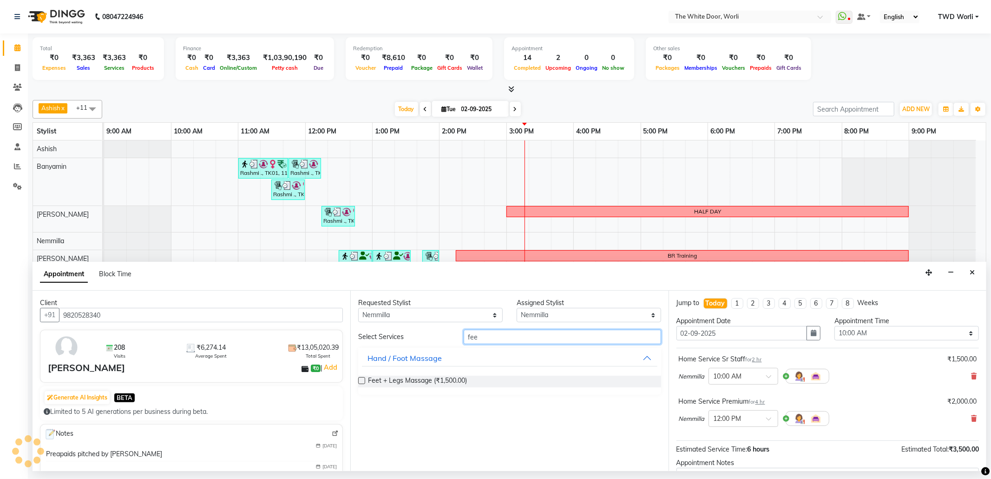
type input "fee"
click at [361, 382] on label at bounding box center [361, 380] width 7 height 7
click at [361, 382] on input "checkbox" at bounding box center [361, 381] width 6 height 6
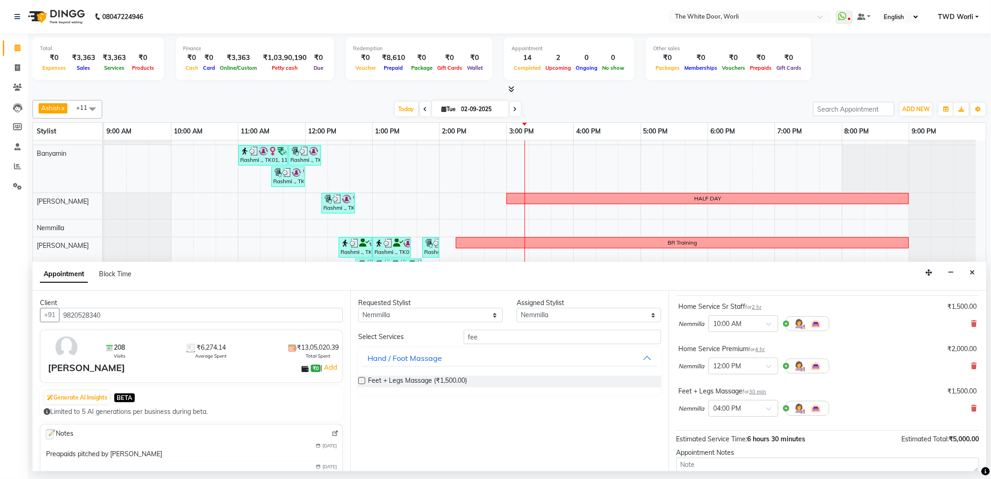
scroll to position [124, 0]
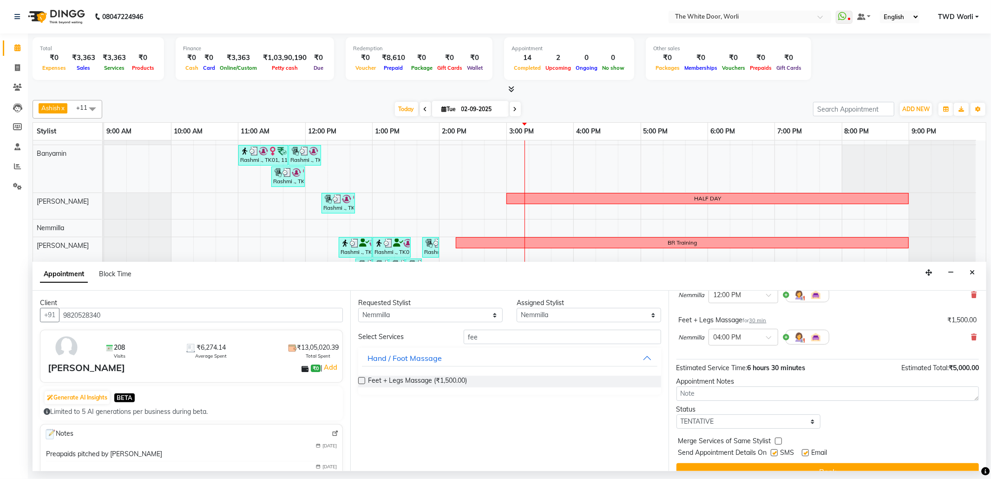
click at [359, 382] on label at bounding box center [361, 380] width 7 height 7
click at [359, 382] on input "checkbox" at bounding box center [361, 381] width 6 height 6
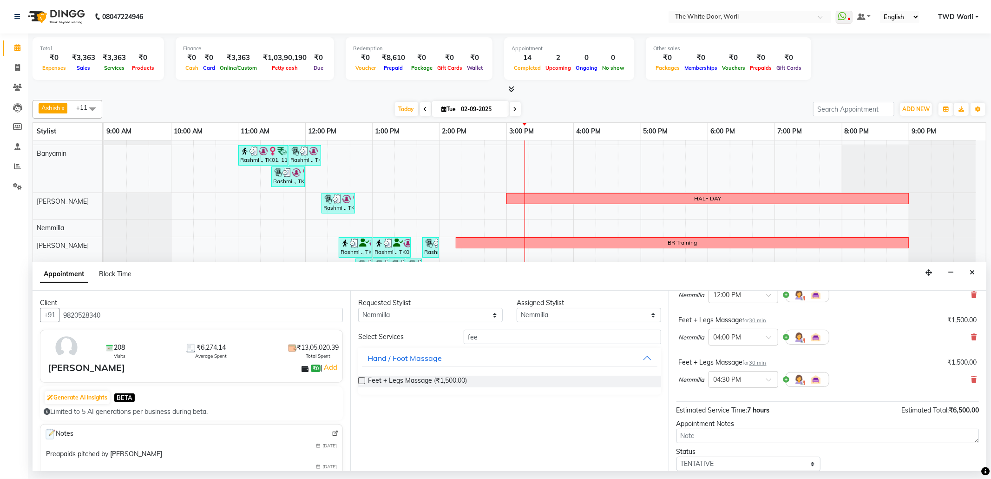
click at [361, 380] on label at bounding box center [361, 380] width 7 height 7
click at [361, 380] on input "checkbox" at bounding box center [361, 381] width 6 height 6
checkbox input "false"
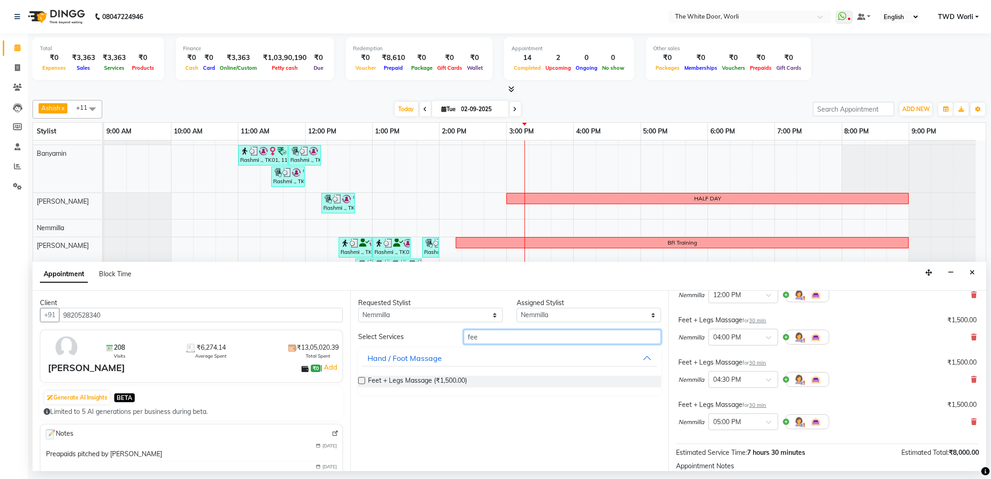
click at [571, 341] on input "fee" at bounding box center [562, 337] width 197 height 14
type input "f"
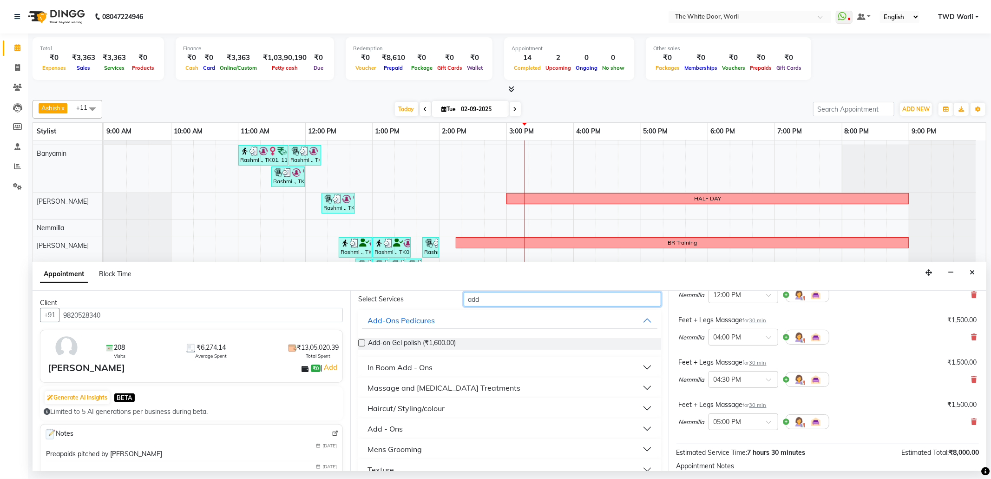
scroll to position [74, 0]
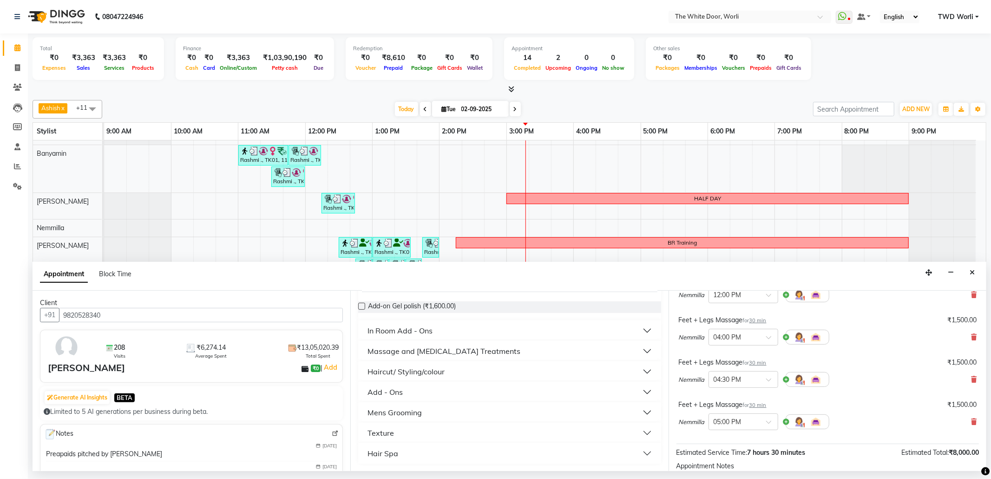
type input "add"
click at [424, 398] on button "Add - Ons" at bounding box center [509, 391] width 295 height 17
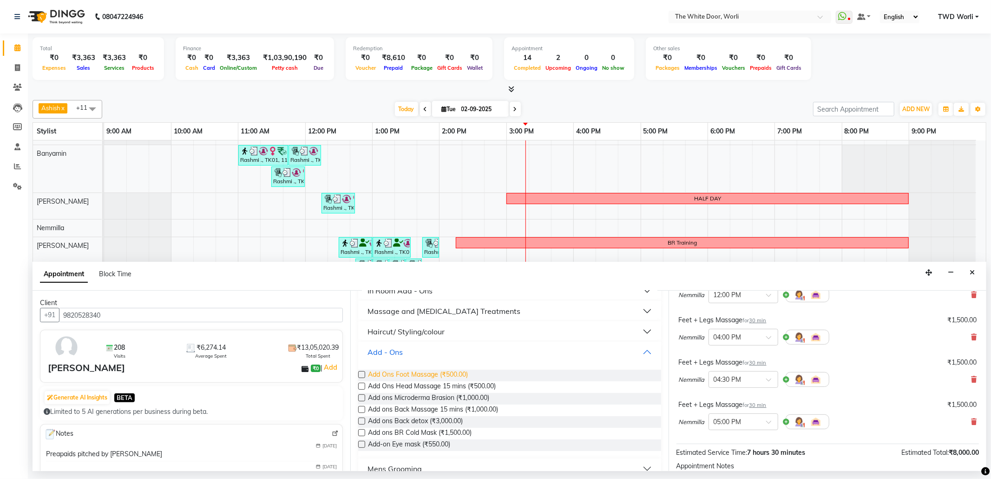
scroll to position [136, 0]
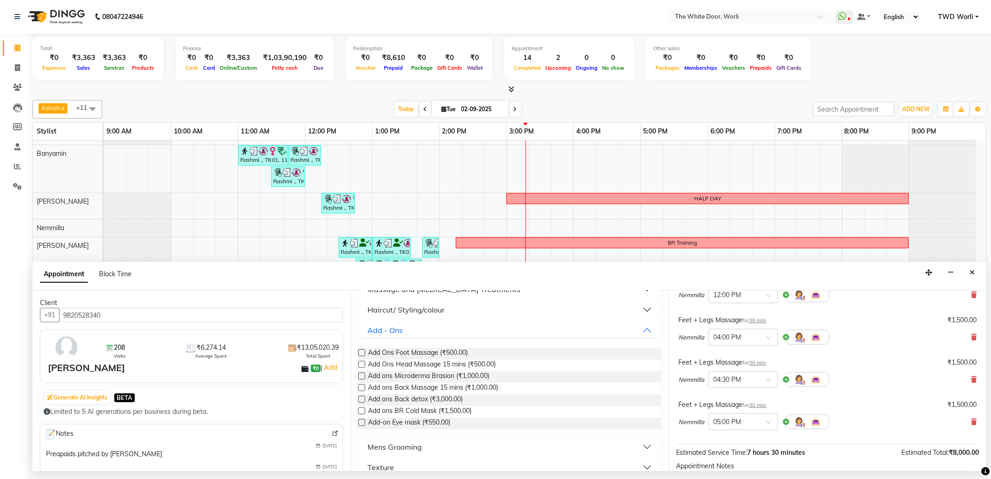
click at [363, 352] on label at bounding box center [361, 352] width 7 height 7
click at [363, 352] on input "checkbox" at bounding box center [361, 353] width 6 height 6
checkbox input "false"
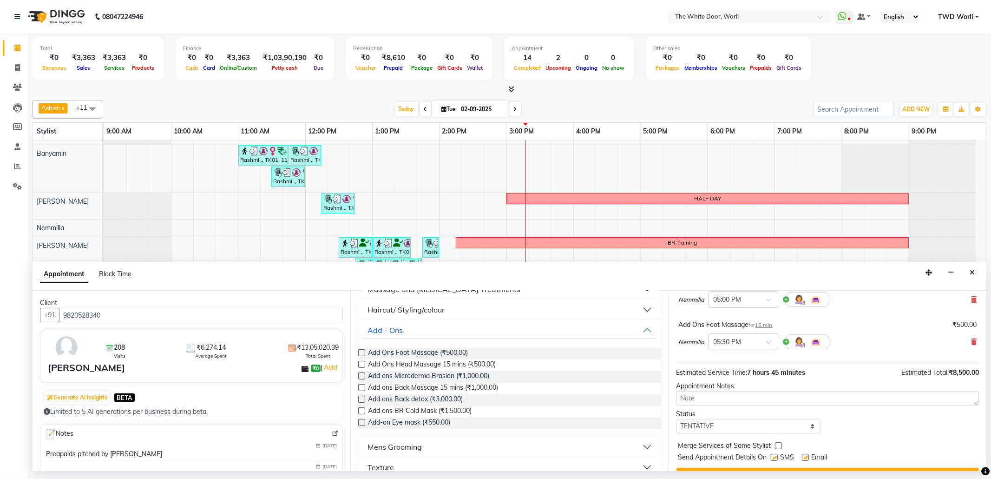
scroll to position [268, 0]
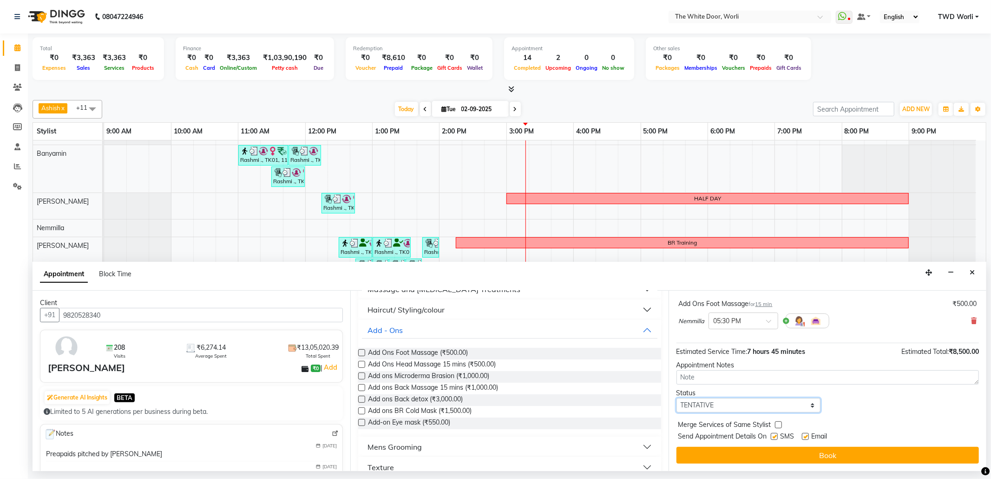
click at [736, 403] on select "Select TENTATIVE CONFIRM CHECK-IN UPCOMING" at bounding box center [749, 405] width 145 height 14
select select "confirm booking"
click at [677, 398] on select "Select TENTATIVE CONFIRM CHECK-IN UPCOMING" at bounding box center [749, 405] width 145 height 14
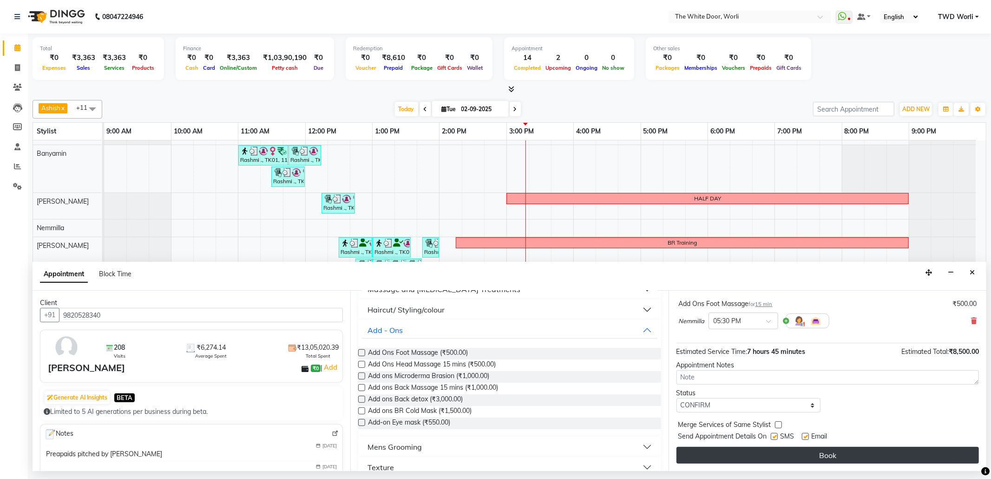
click at [805, 450] on button "Book" at bounding box center [828, 455] width 303 height 17
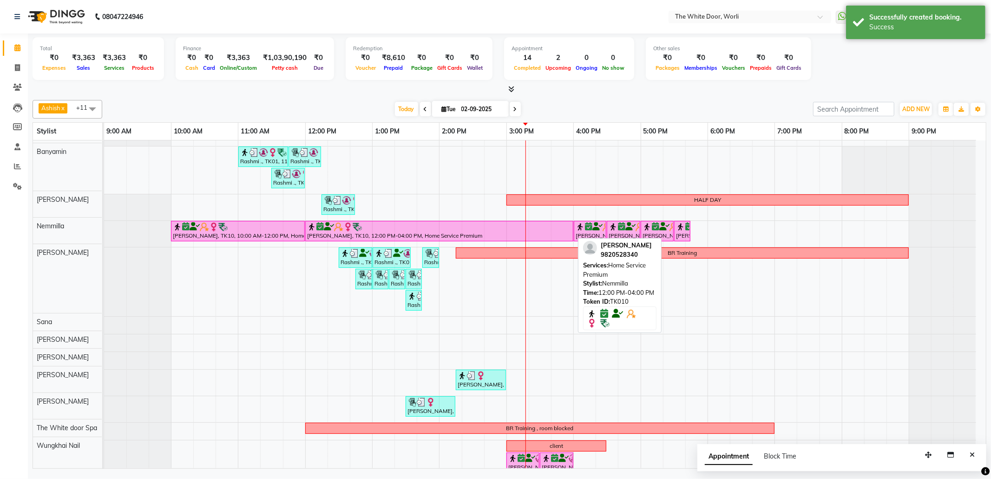
scroll to position [15, 0]
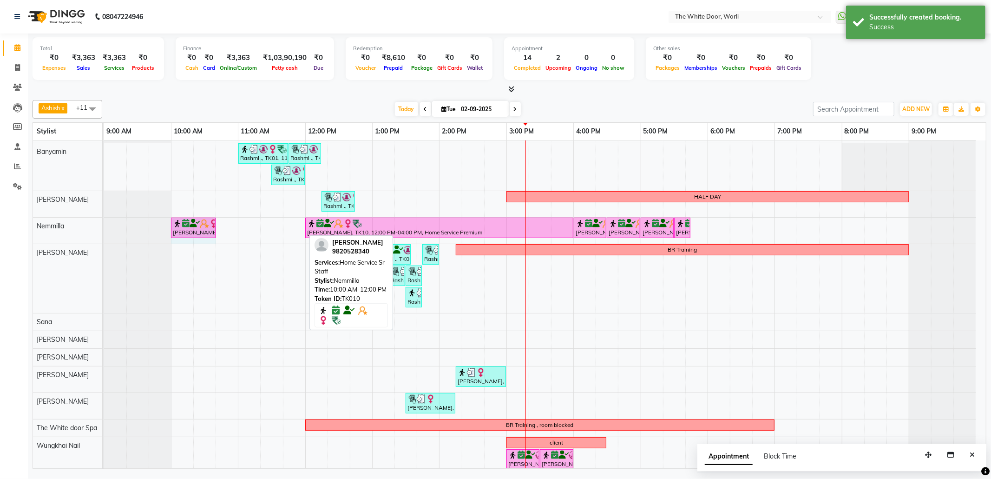
drag, startPoint x: 305, startPoint y: 223, endPoint x: 196, endPoint y: 222, distance: 109.2
click at [104, 222] on div "Tarulika Khaitan, TK10, 10:00 AM-12:00 PM, Home Service Sr Staff Tarulika Khait…" at bounding box center [104, 231] width 0 height 26
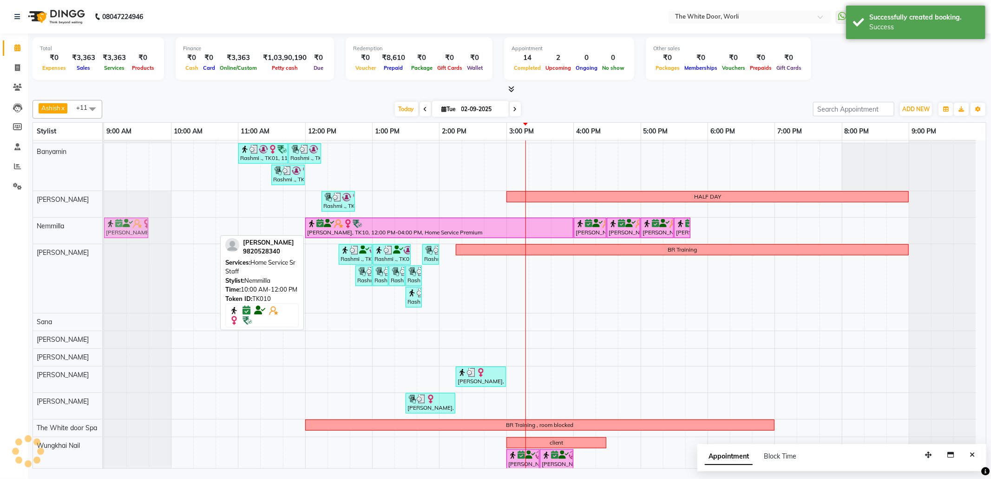
drag, startPoint x: 196, startPoint y: 227, endPoint x: 125, endPoint y: 227, distance: 71.1
click at [104, 227] on div "Tarulika Khaitan, TK10, 10:00 AM-12:00 PM, Home Service Sr Staff Tarulika Khait…" at bounding box center [104, 231] width 0 height 26
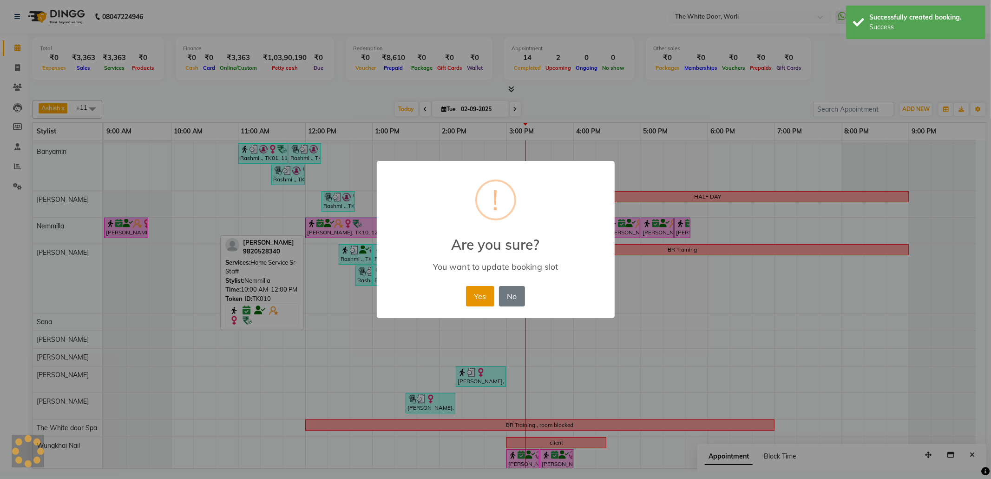
click at [476, 296] on button "Yes" at bounding box center [480, 296] width 28 height 20
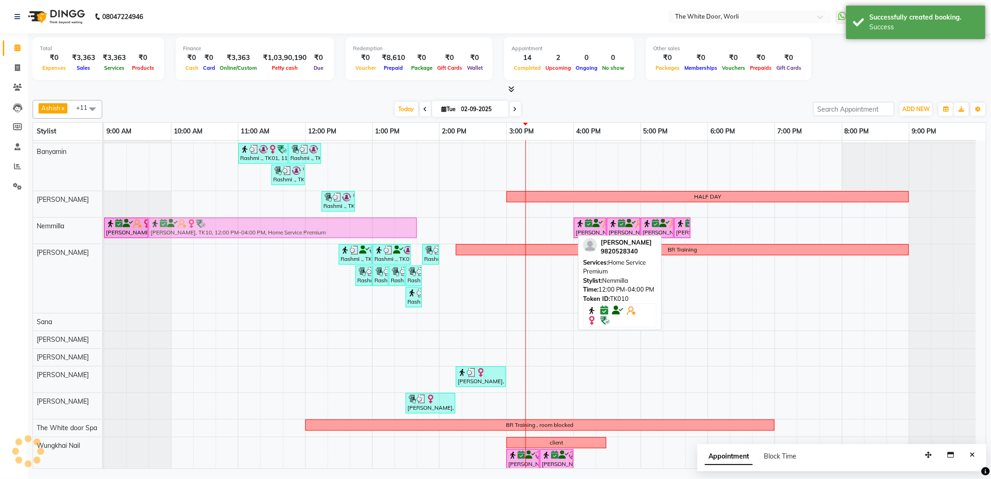
drag, startPoint x: 383, startPoint y: 233, endPoint x: 229, endPoint y: 225, distance: 155.0
click at [104, 225] on div "Tarulika Khaitan, TK10, 10:00 AM-12:00 PM, Home Service Sr Staff Tarulika Khait…" at bounding box center [104, 231] width 0 height 26
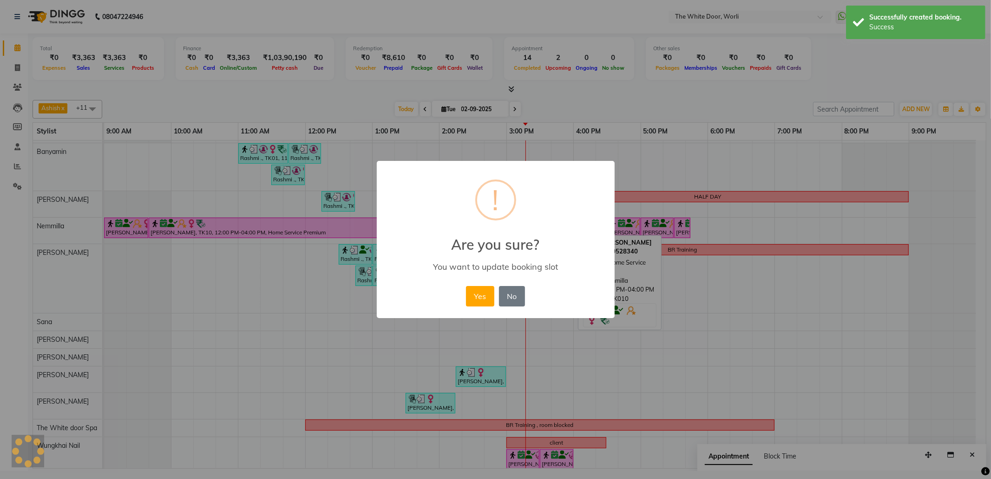
click at [488, 291] on button "Yes" at bounding box center [480, 296] width 28 height 20
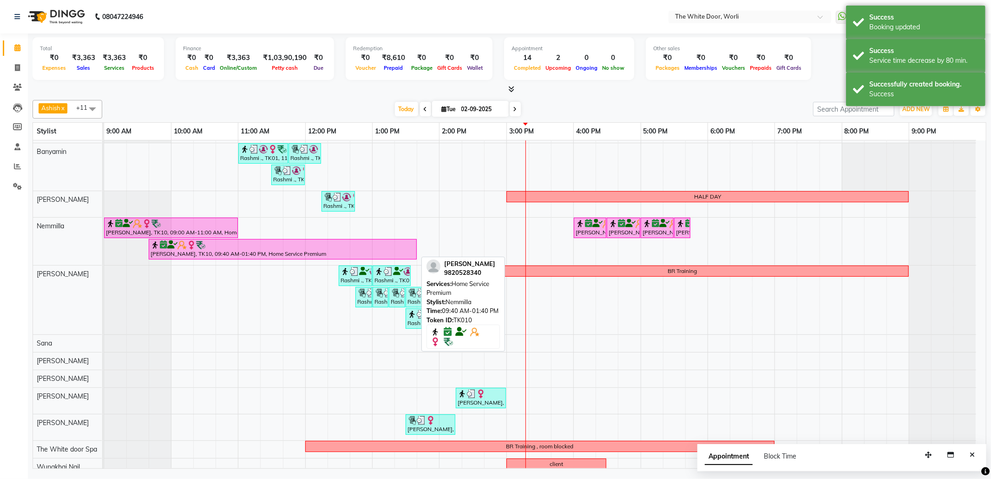
drag, startPoint x: 417, startPoint y: 251, endPoint x: 142, endPoint y: 245, distance: 275.2
click at [142, 245] on div "Tarulika Khaitan, TK10, 09:00 AM-11:00 AM, Home Service Sr Staff Tarulika Khait…" at bounding box center [540, 241] width 872 height 47
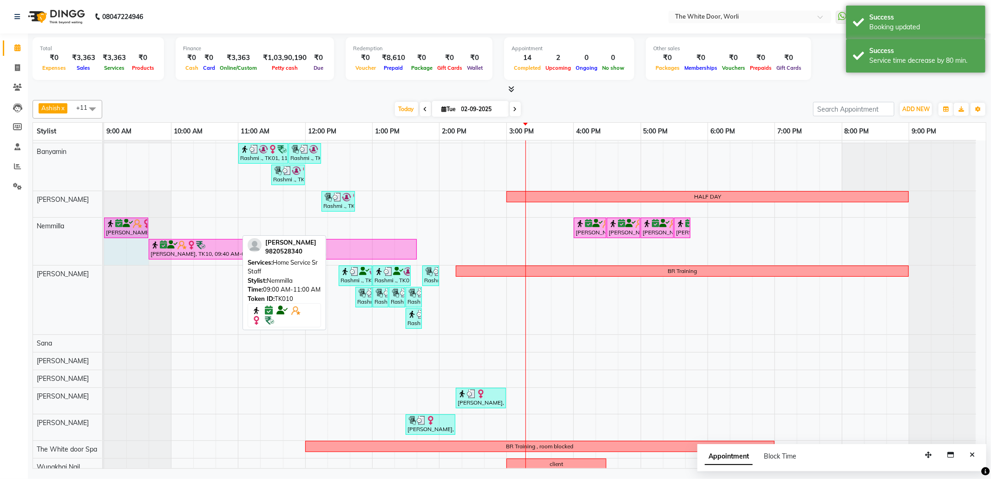
drag, startPoint x: 237, startPoint y: 227, endPoint x: 136, endPoint y: 229, distance: 100.4
click at [104, 229] on div "Tarulika Khaitan, TK10, 09:00 AM-11:00 AM, Home Service Sr Staff Tarulika Khait…" at bounding box center [104, 241] width 0 height 47
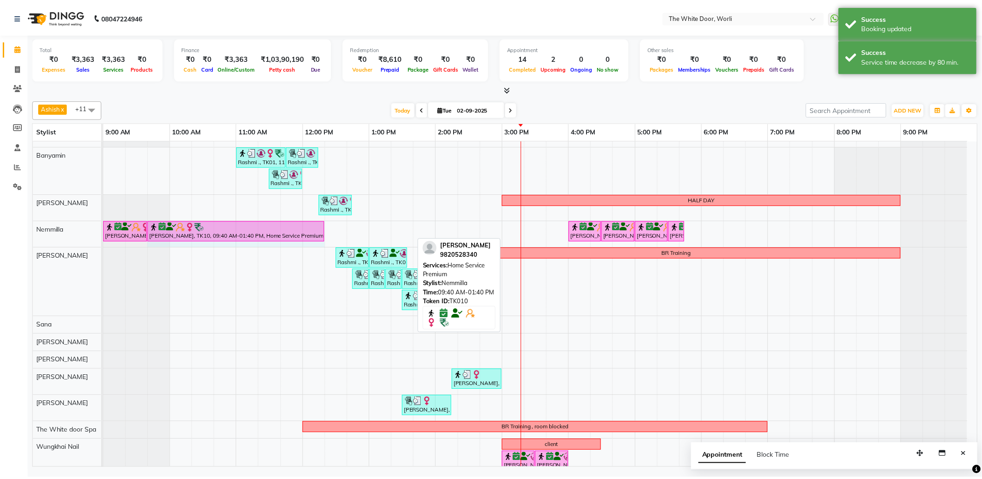
scroll to position [12, 0]
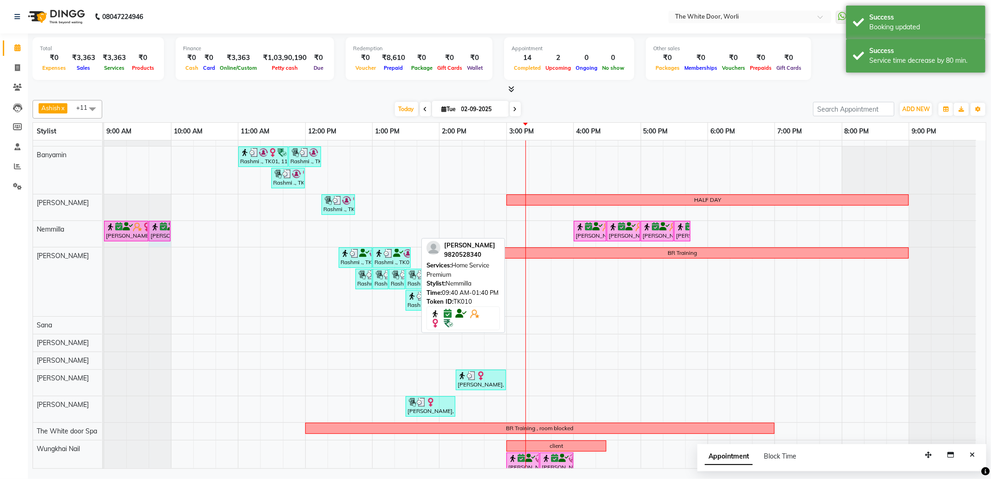
drag, startPoint x: 415, startPoint y: 231, endPoint x: 168, endPoint y: 234, distance: 247.3
click at [104, 234] on div "Tarulika Khaitan, TK10, 09:00 AM-09:40 AM, Home Service Sr Staff Tarulika Khait…" at bounding box center [104, 234] width 0 height 26
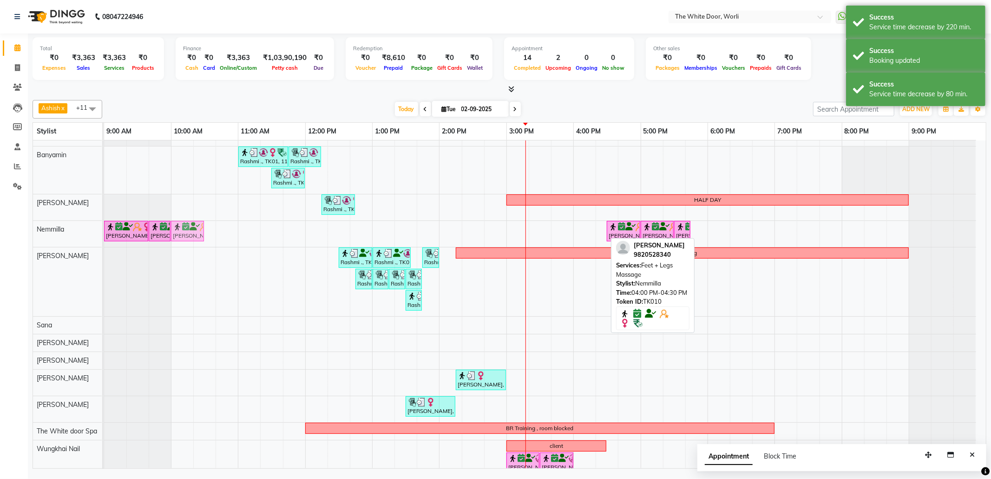
drag, startPoint x: 383, startPoint y: 228, endPoint x: 184, endPoint y: 239, distance: 199.7
click at [104, 239] on div "Tarulika Khaitan, TK10, 09:00 AM-09:40 AM, Home Service Sr Staff Tarulika Khait…" at bounding box center [104, 234] width 0 height 26
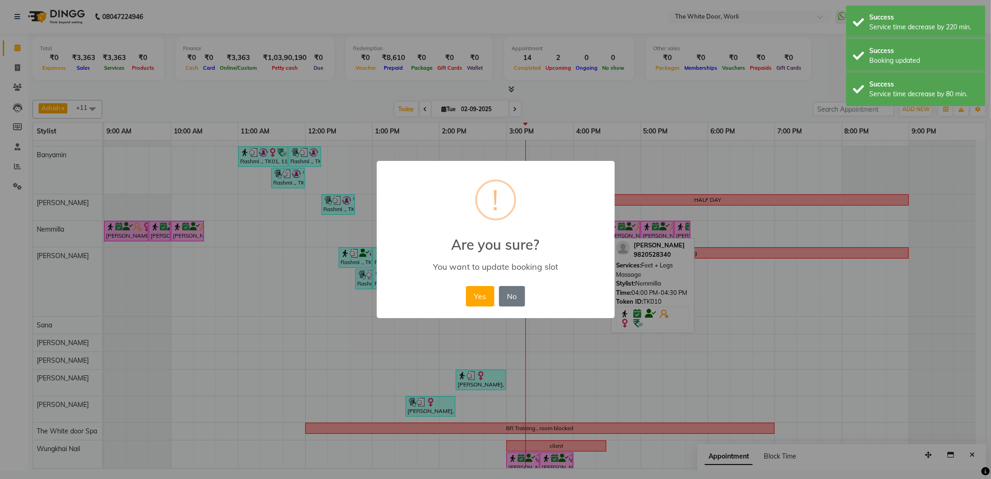
drag, startPoint x: 471, startPoint y: 291, endPoint x: 617, endPoint y: 256, distance: 150.1
click at [474, 291] on button "Yes" at bounding box center [480, 296] width 28 height 20
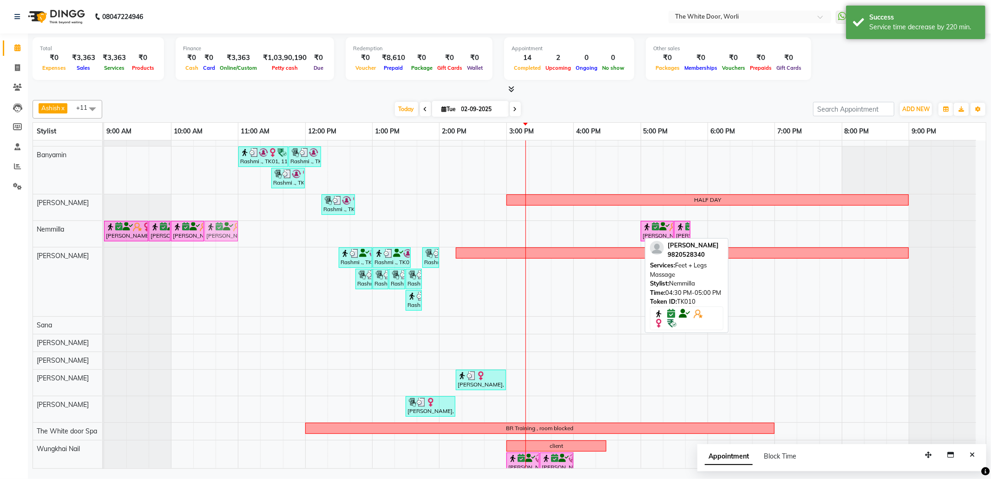
drag, startPoint x: 623, startPoint y: 224, endPoint x: 226, endPoint y: 225, distance: 396.9
click at [104, 225] on div "Tarulika Khaitan, TK10, 09:00 AM-09:40 AM, Home Service Sr Staff Tarulika Khait…" at bounding box center [104, 234] width 0 height 26
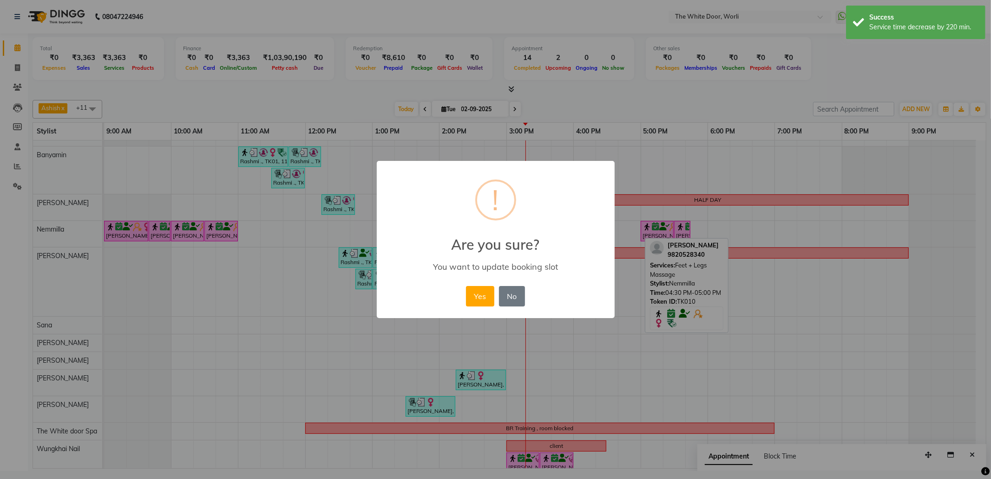
drag, startPoint x: 471, startPoint y: 292, endPoint x: 491, endPoint y: 291, distance: 20.5
click at [473, 292] on button "Yes" at bounding box center [480, 296] width 28 height 20
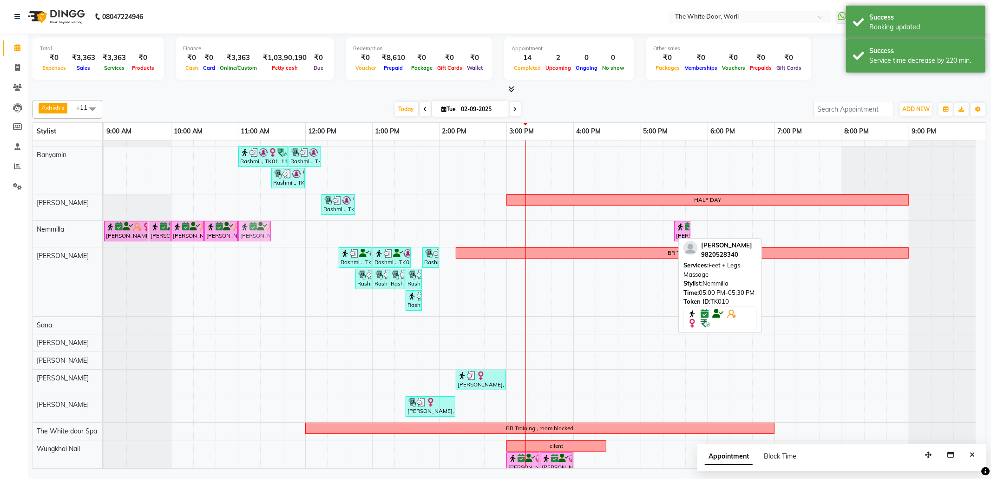
drag, startPoint x: 656, startPoint y: 227, endPoint x: 259, endPoint y: 231, distance: 397.4
click at [104, 231] on div "Tarulika Khaitan, TK10, 09:00 AM-09:40 AM, Home Service Sr Staff Tarulika Khait…" at bounding box center [104, 234] width 0 height 26
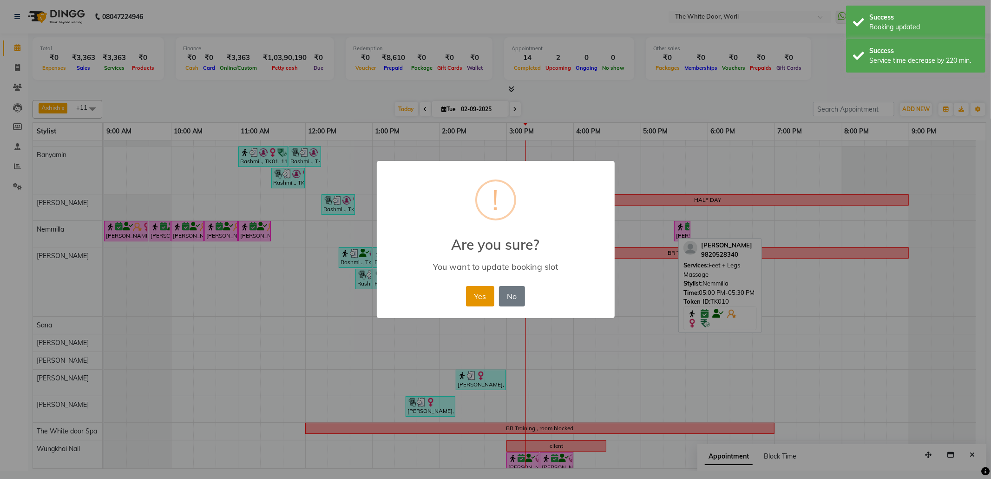
click at [487, 295] on button "Yes" at bounding box center [480, 296] width 28 height 20
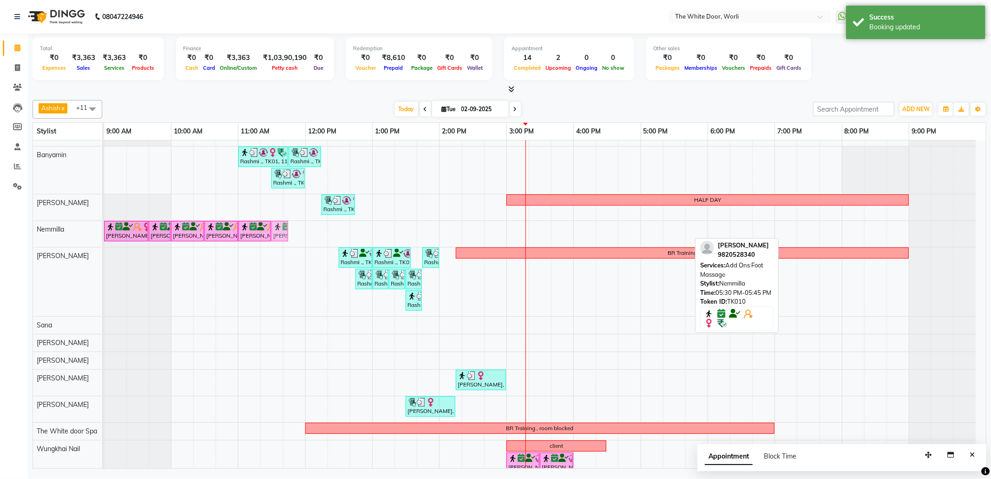
drag, startPoint x: 679, startPoint y: 225, endPoint x: 280, endPoint y: 226, distance: 399.2
click at [104, 226] on div "Tarulika Khaitan, TK10, 09:00 AM-09:40 AM, Home Service Sr Staff Tarulika Khait…" at bounding box center [104, 234] width 0 height 26
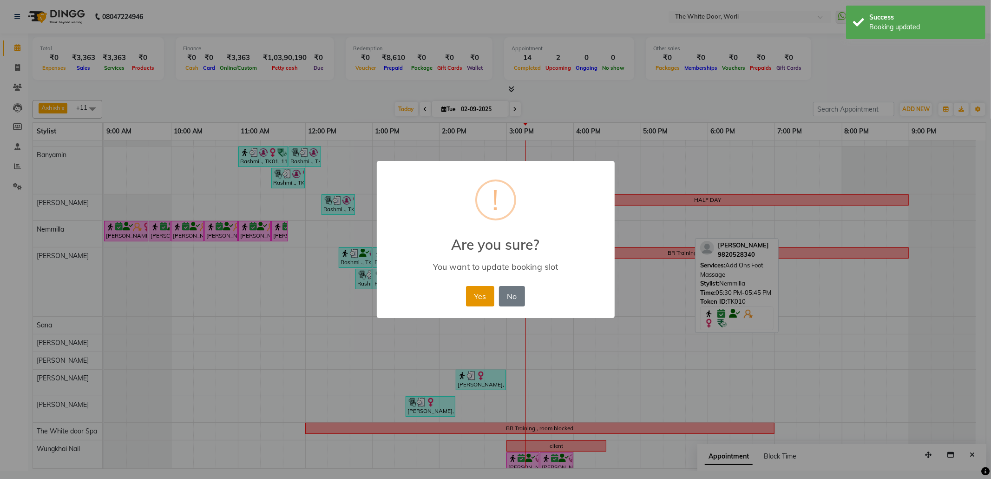
click at [483, 301] on button "Yes" at bounding box center [480, 296] width 28 height 20
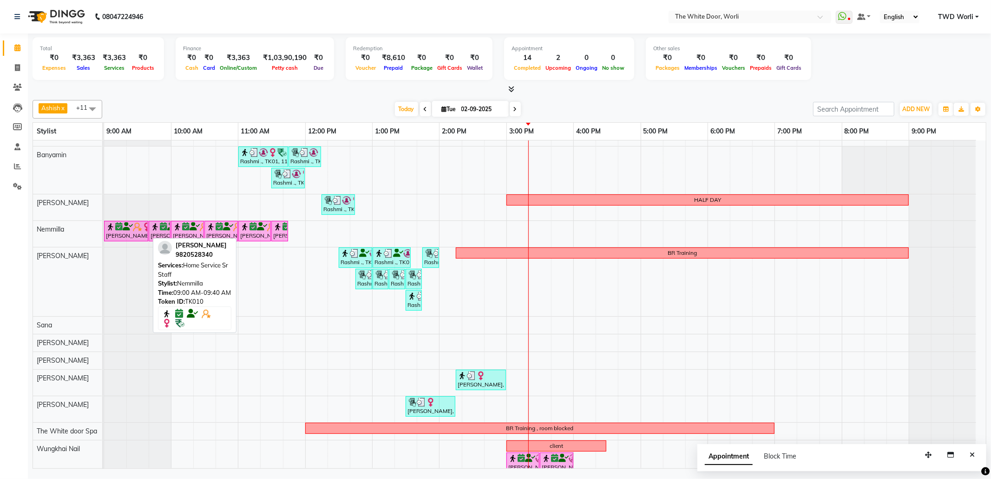
click at [127, 234] on div "[PERSON_NAME], TK10, 09:00 AM-09:40 AM, Home Service Sr Staff" at bounding box center [126, 231] width 42 height 18
click at [128, 227] on icon at bounding box center [128, 226] width 10 height 0
select select "6"
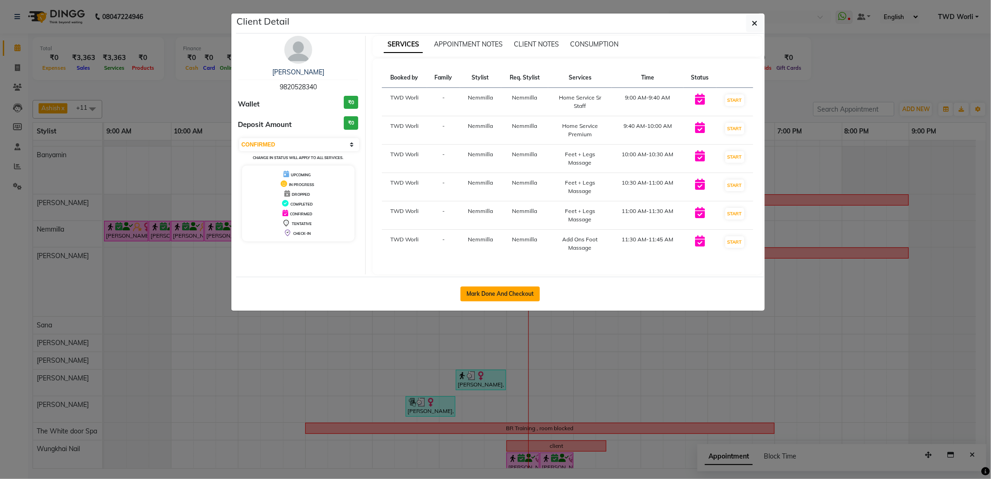
click at [482, 295] on button "Mark Done And Checkout" at bounding box center [500, 293] width 79 height 15
select select "service"
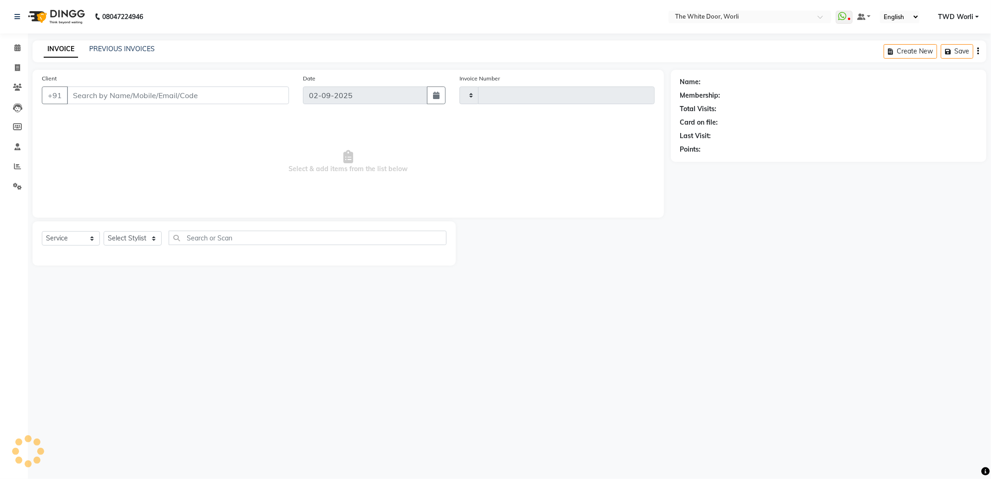
type input "1408"
select select "4027"
type input "9820528340"
select select "20573"
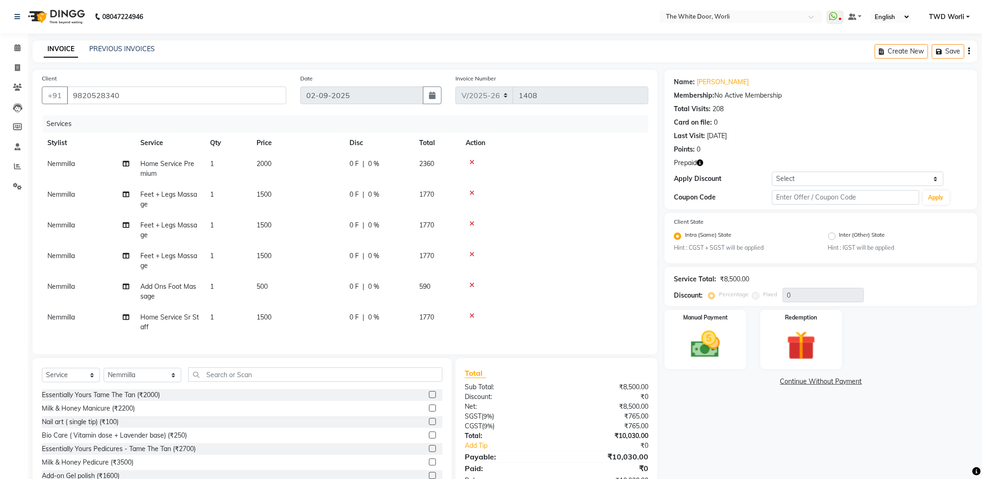
scroll to position [33, 0]
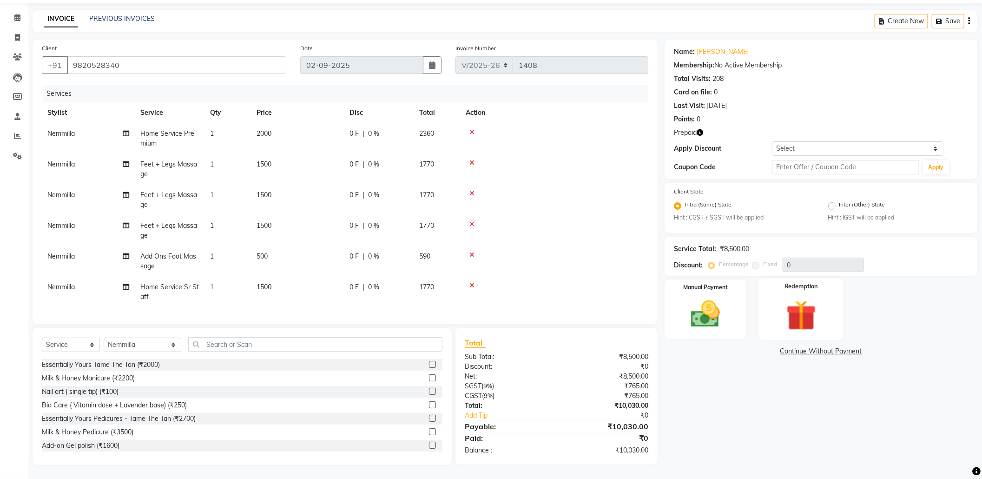
click at [791, 297] on img at bounding box center [801, 316] width 49 height 38
click at [753, 349] on span "Prepaid 1" at bounding box center [747, 352] width 30 height 11
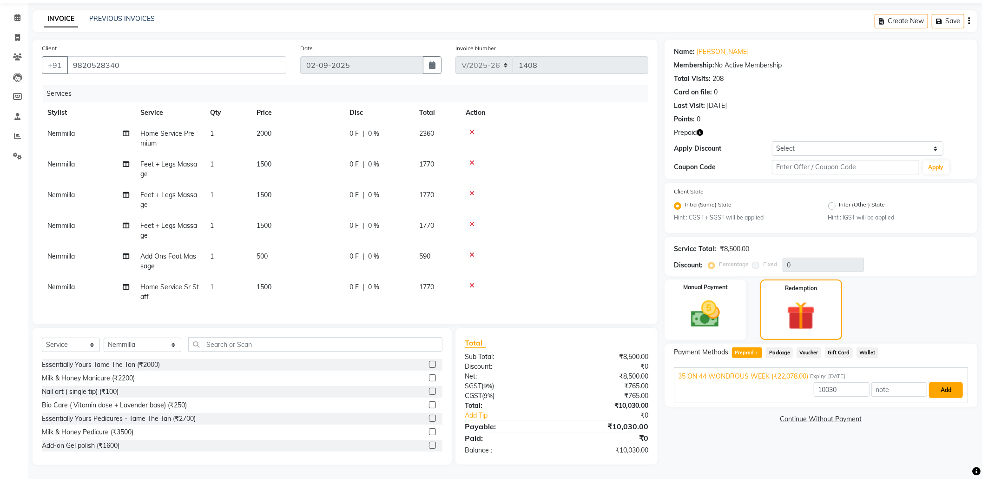
click at [941, 385] on button "Add" at bounding box center [946, 390] width 34 height 16
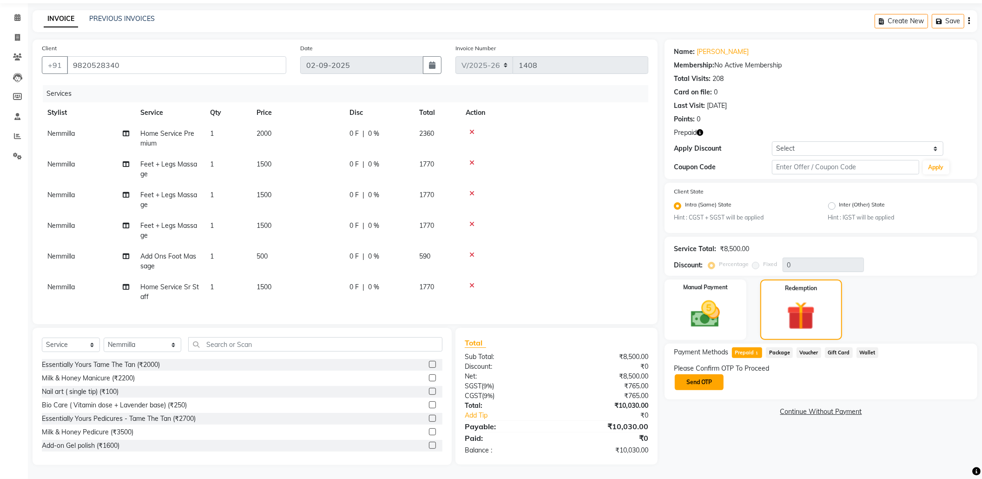
click at [707, 378] on button "Send OTP" at bounding box center [699, 382] width 49 height 16
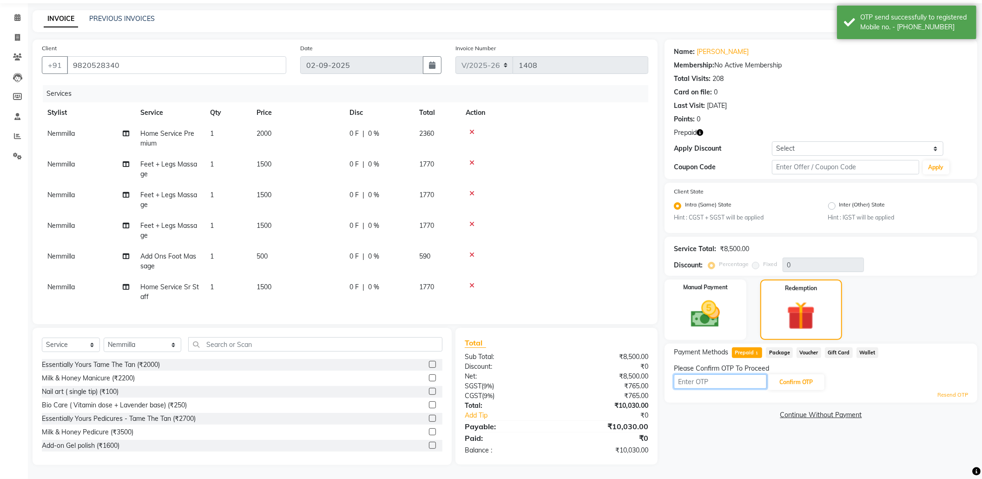
click at [721, 376] on input "text" at bounding box center [720, 381] width 93 height 14
click at [792, 385] on button "Confirm OTP" at bounding box center [796, 382] width 57 height 16
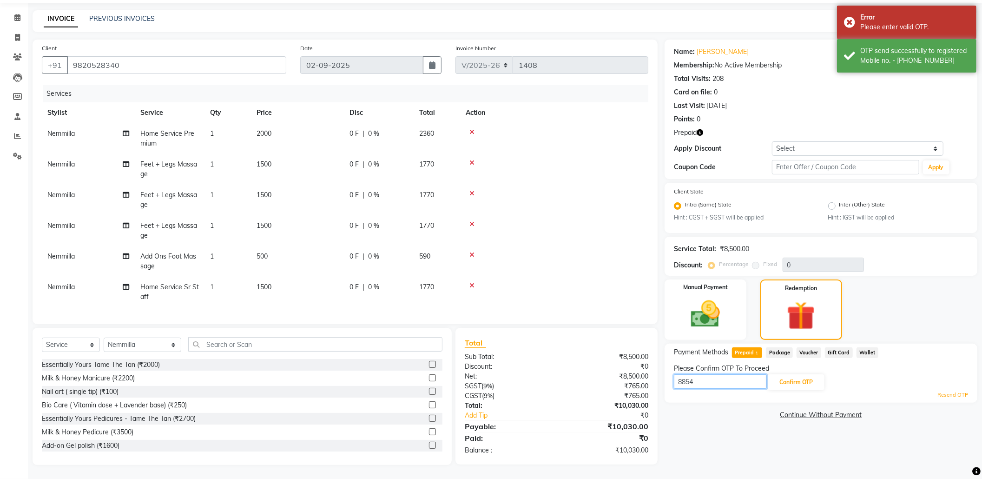
click at [714, 376] on input "8854" at bounding box center [720, 381] width 93 height 14
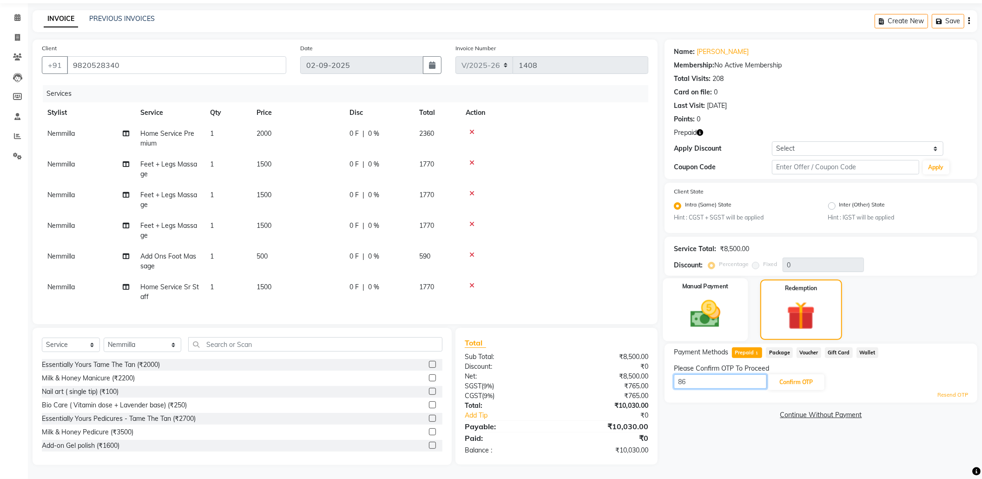
type input "8"
type input "4556"
click at [809, 376] on button "Confirm OTP" at bounding box center [796, 382] width 57 height 16
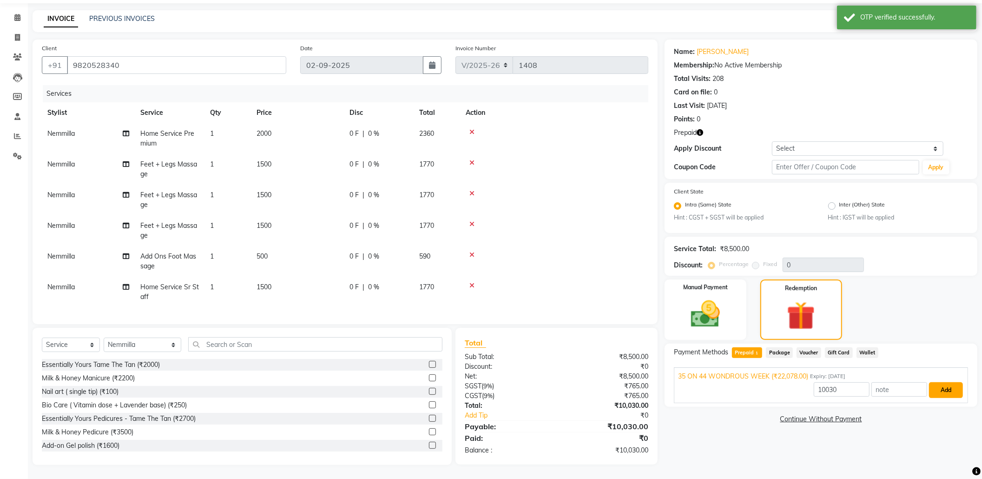
click at [941, 389] on button "Add" at bounding box center [946, 390] width 34 height 16
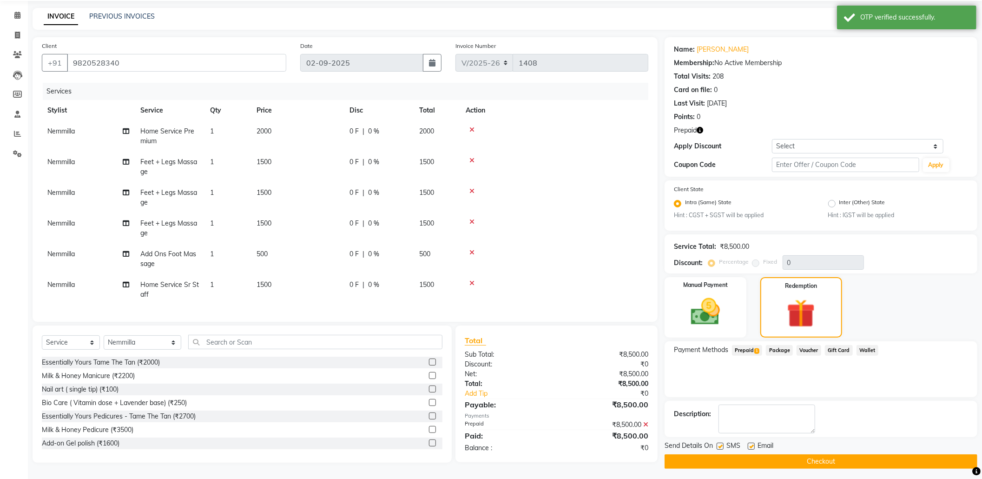
click at [838, 458] on button "Checkout" at bounding box center [821, 461] width 313 height 14
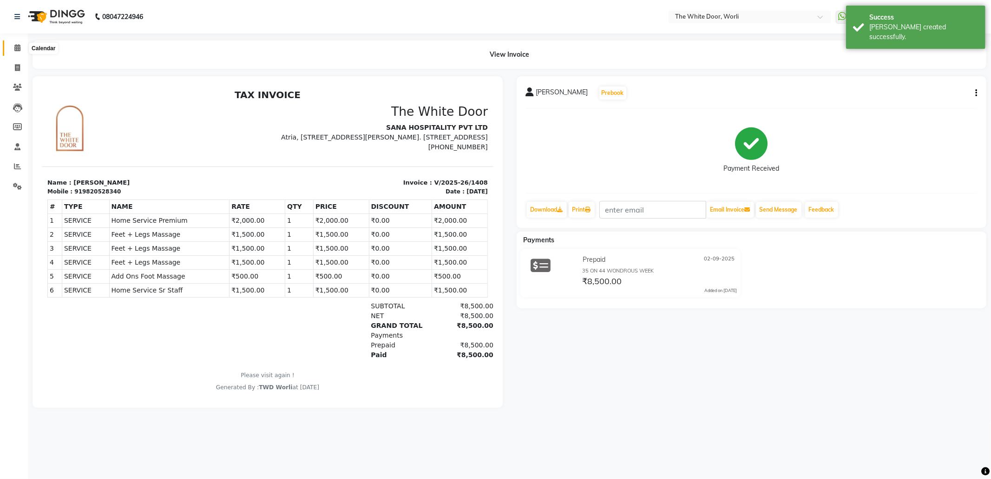
click at [15, 47] on icon at bounding box center [17, 47] width 6 height 7
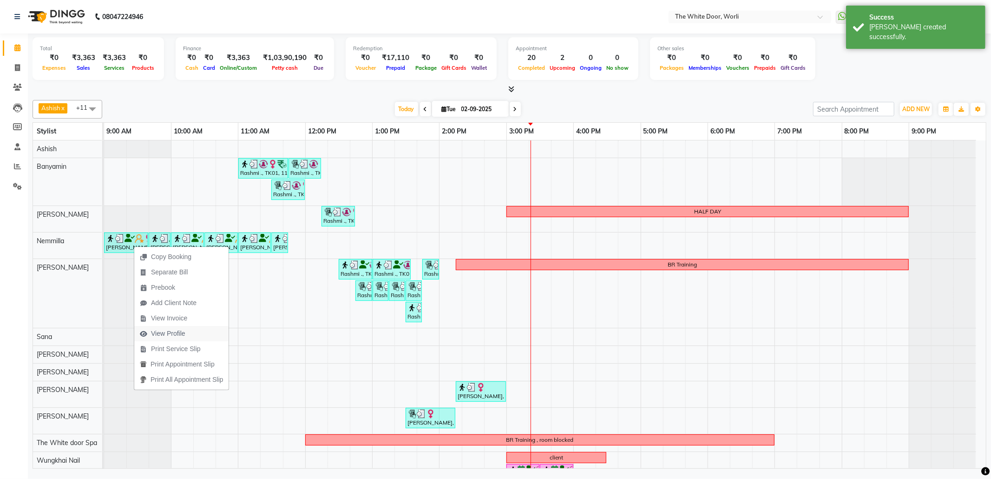
click at [183, 336] on span "View Profile" at bounding box center [168, 334] width 34 height 10
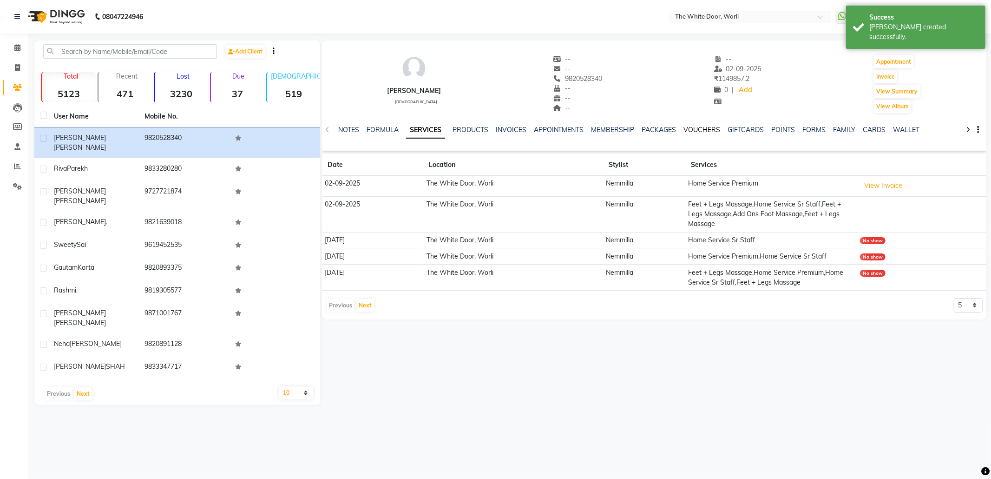
click at [716, 129] on link "VOUCHERS" at bounding box center [702, 129] width 37 height 8
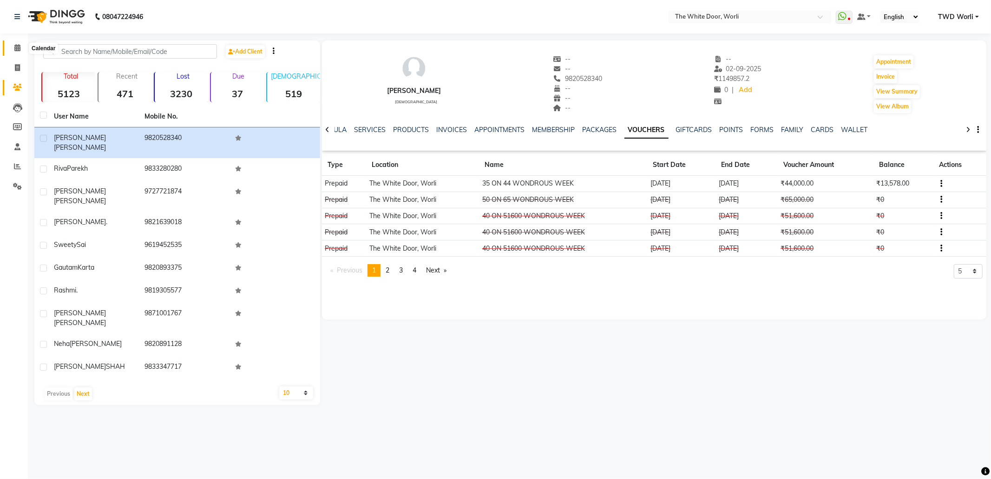
click at [14, 49] on icon at bounding box center [17, 47] width 6 height 7
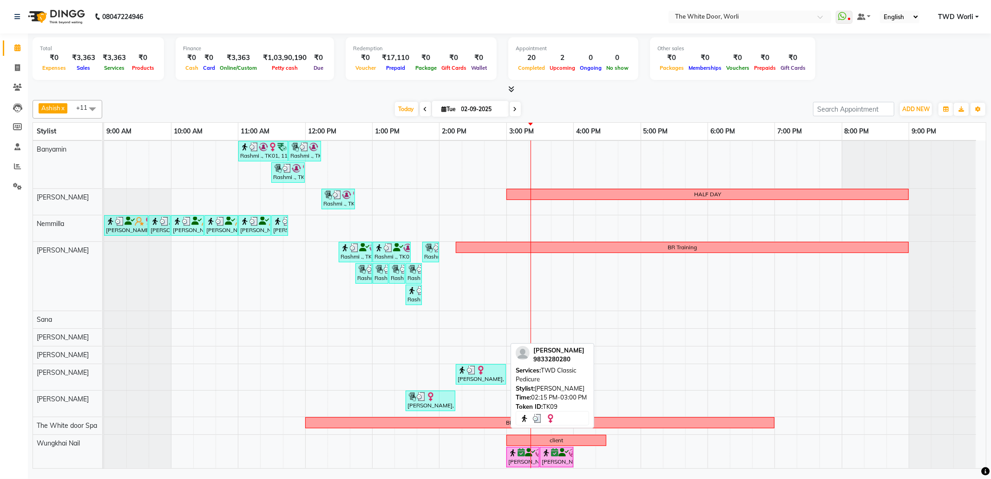
scroll to position [23, 0]
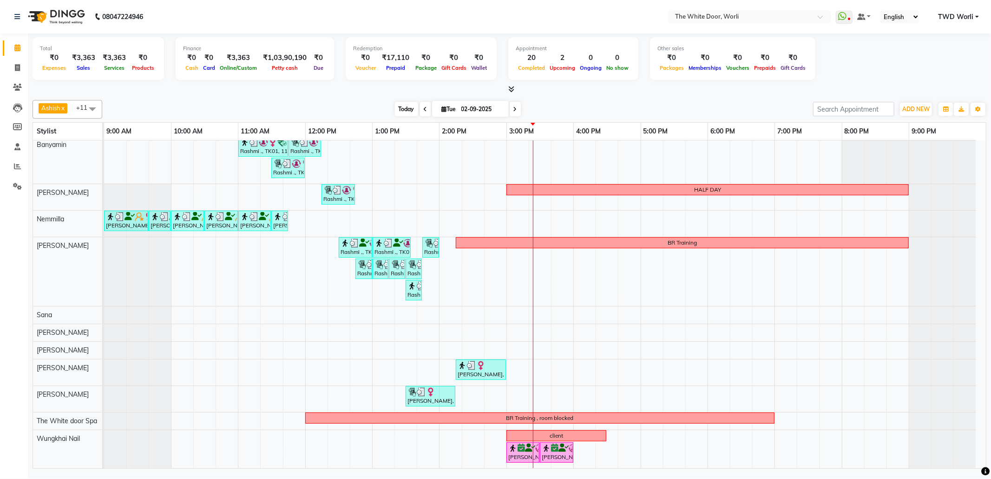
click at [413, 111] on span "Today" at bounding box center [406, 109] width 23 height 14
click at [526, 368] on div "Rashmi ., TK01, 11:00 AM-11:45 AM, TWD Classic Pedicure Rashmi ., TK01, 11:45 A…" at bounding box center [545, 293] width 882 height 349
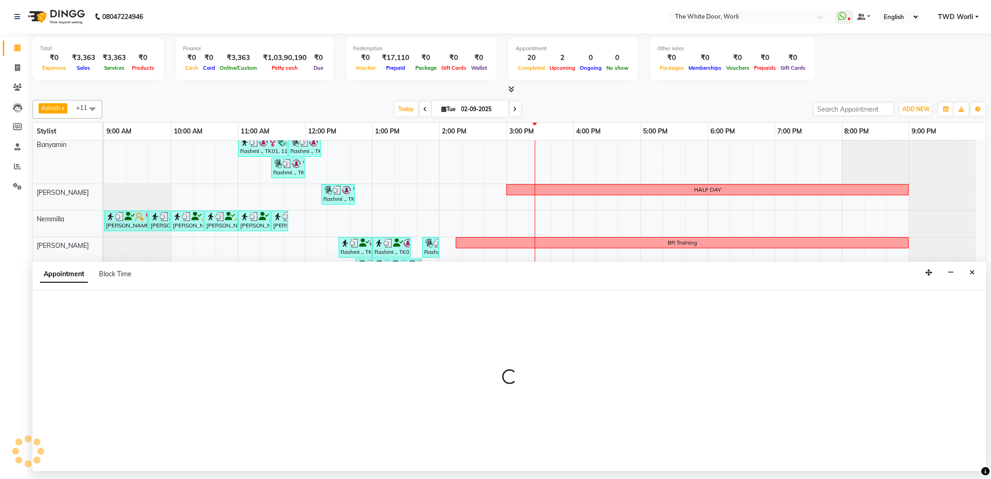
select select "83679"
select select "900"
select select "tentative"
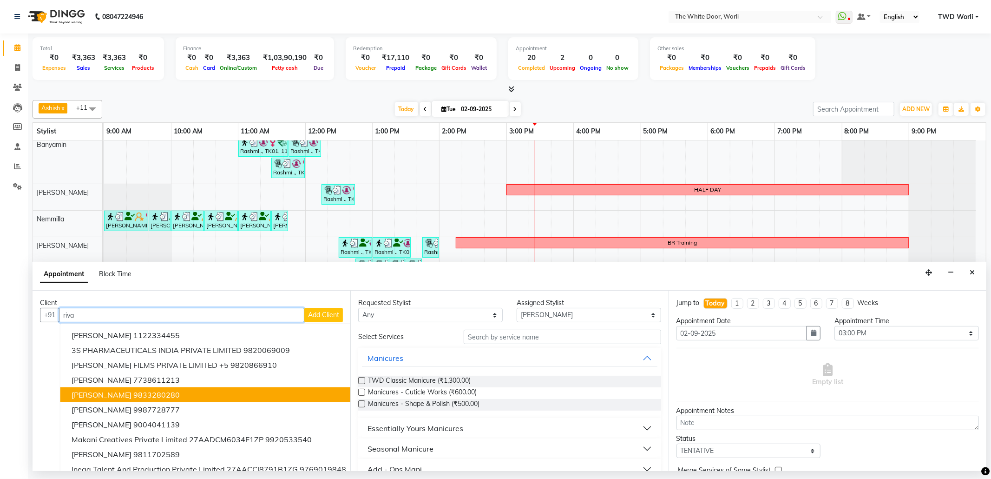
click at [133, 389] on button "Riva Parekh 9833280280" at bounding box center [208, 394] width 297 height 15
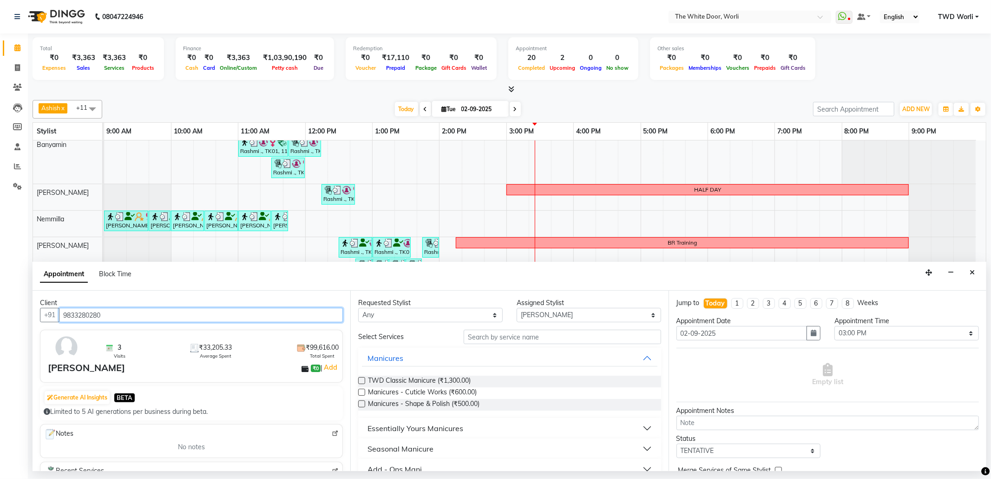
type input "9833280280"
click at [583, 315] on select "Select Aarti Ashish [PERSON_NAME] [PERSON_NAME] Nemmilla [PERSON_NAME] [PERSON_…" at bounding box center [589, 315] width 145 height 14
select select "50222"
click at [517, 309] on select "Select Aarti Ashish [PERSON_NAME] [PERSON_NAME] Nemmilla [PERSON_NAME] [PERSON_…" at bounding box center [589, 315] width 145 height 14
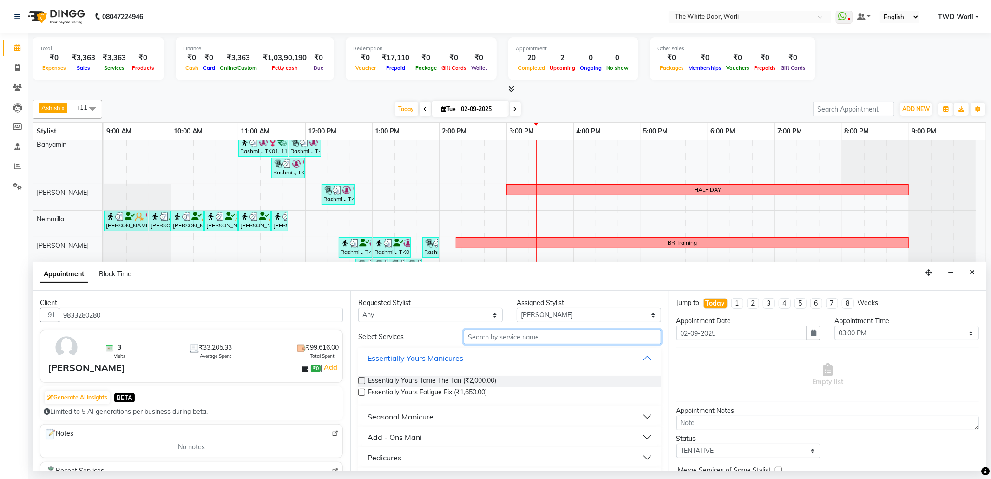
click at [523, 337] on input "text" at bounding box center [562, 337] width 197 height 14
type input "cut"
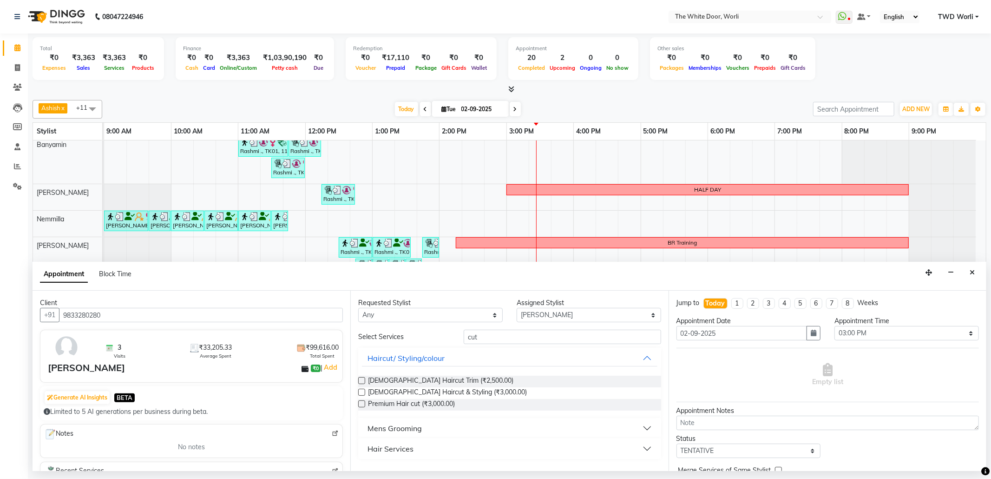
click at [451, 430] on button "Mens Grooming" at bounding box center [509, 428] width 295 height 17
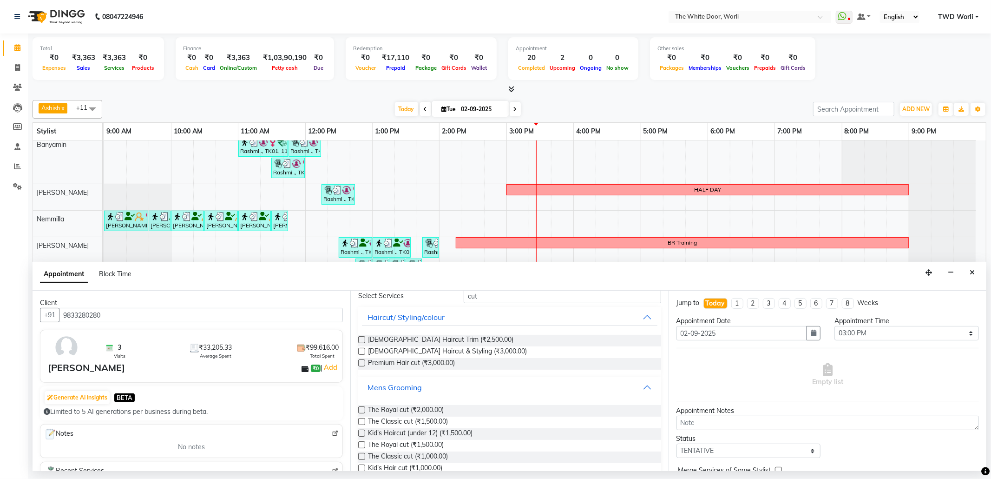
scroll to position [79, 0]
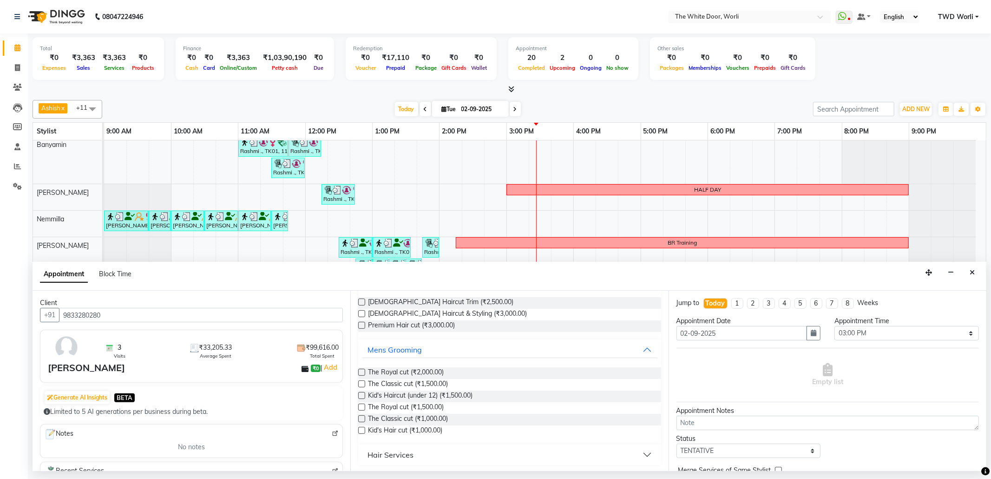
click at [363, 373] on label at bounding box center [361, 372] width 7 height 7
click at [363, 373] on input "checkbox" at bounding box center [361, 373] width 6 height 6
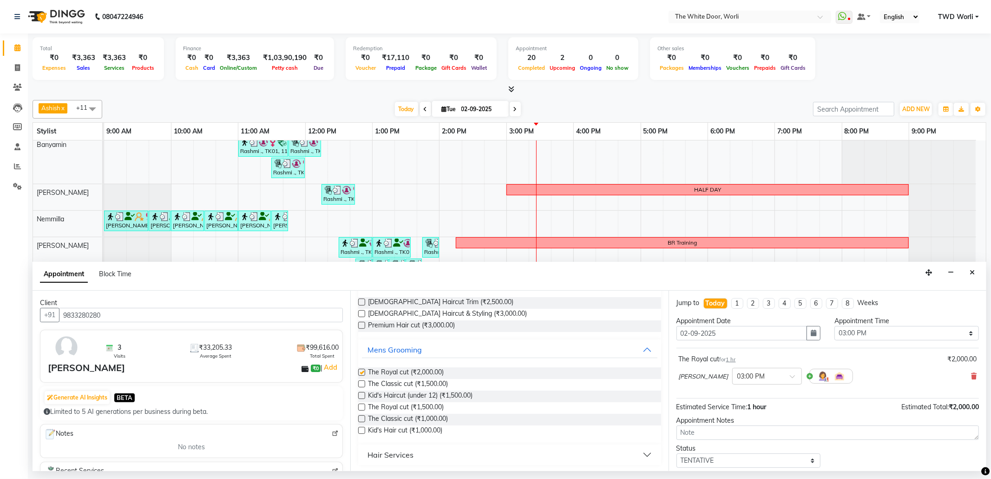
checkbox input "false"
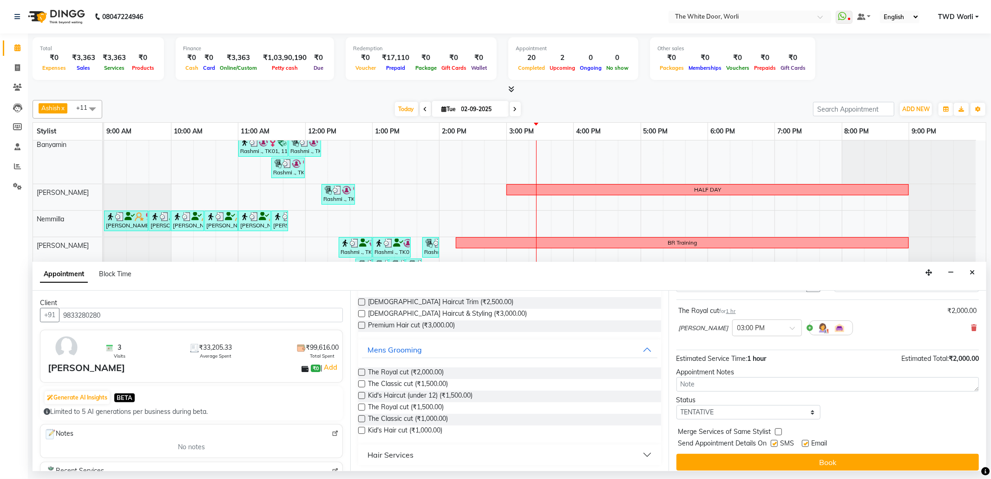
scroll to position [56, 0]
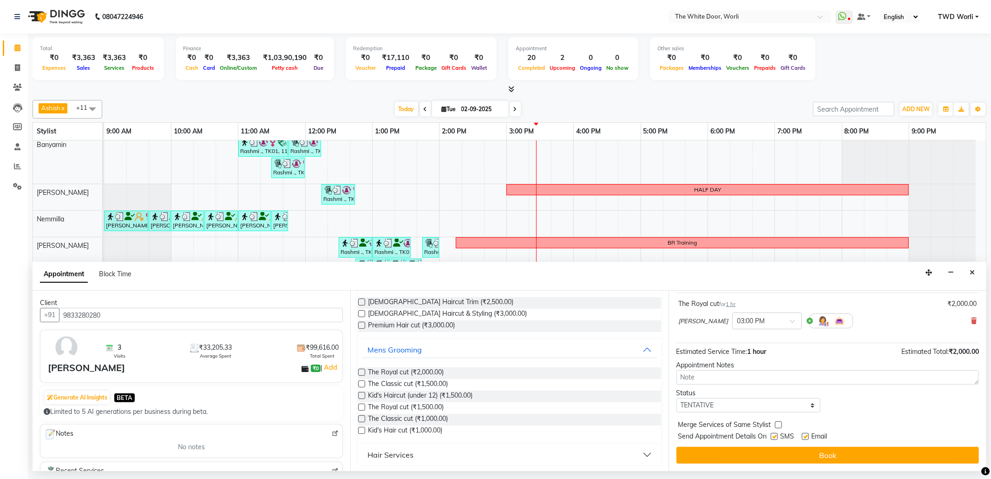
click at [750, 393] on div "Status" at bounding box center [749, 393] width 145 height 10
click at [727, 406] on select "Select TENTATIVE CONFIRM CHECK-IN UPCOMING" at bounding box center [749, 405] width 145 height 14
select select "confirm booking"
click at [677, 399] on select "Select TENTATIVE CONFIRM CHECK-IN UPCOMING" at bounding box center [749, 405] width 145 height 14
click at [756, 313] on div "× 03:00 PM" at bounding box center [767, 320] width 70 height 17
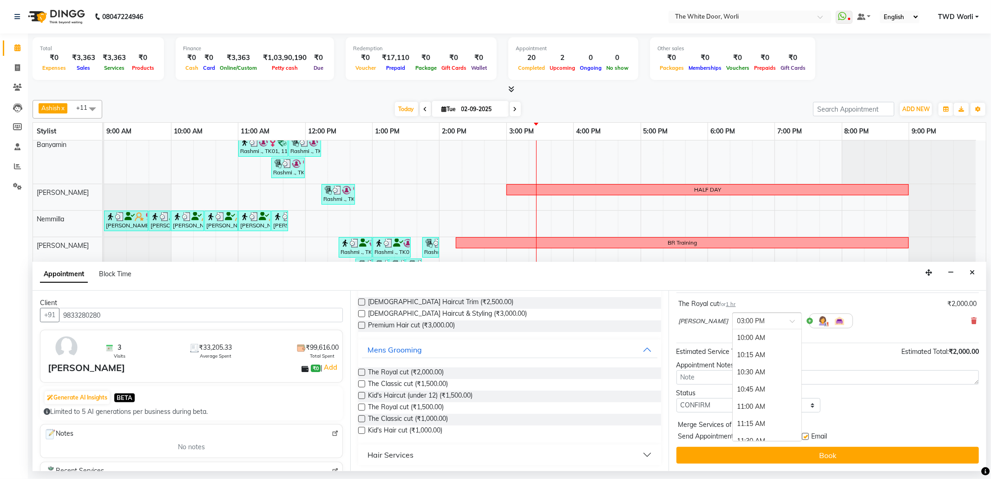
scroll to position [348, 0]
click at [737, 357] on div "03:15 PM" at bounding box center [767, 353] width 69 height 17
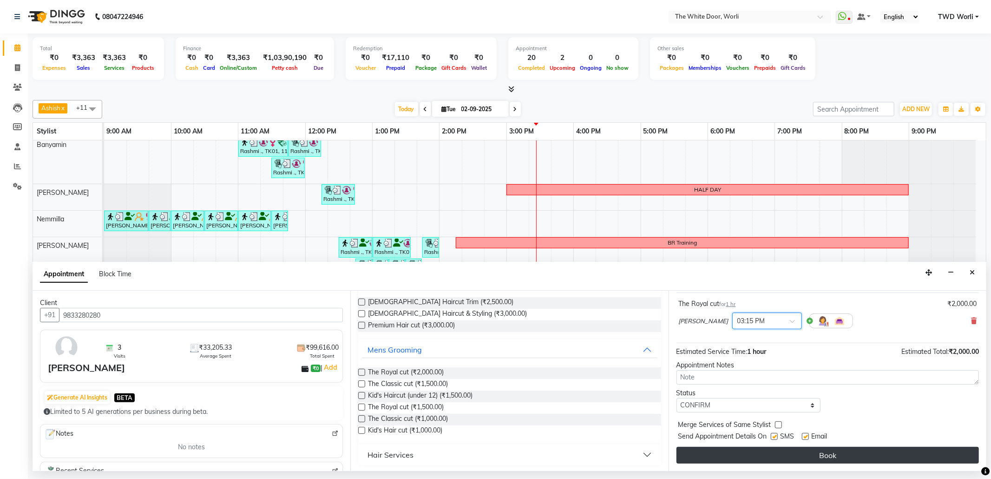
click at [765, 462] on button "Book" at bounding box center [828, 455] width 303 height 17
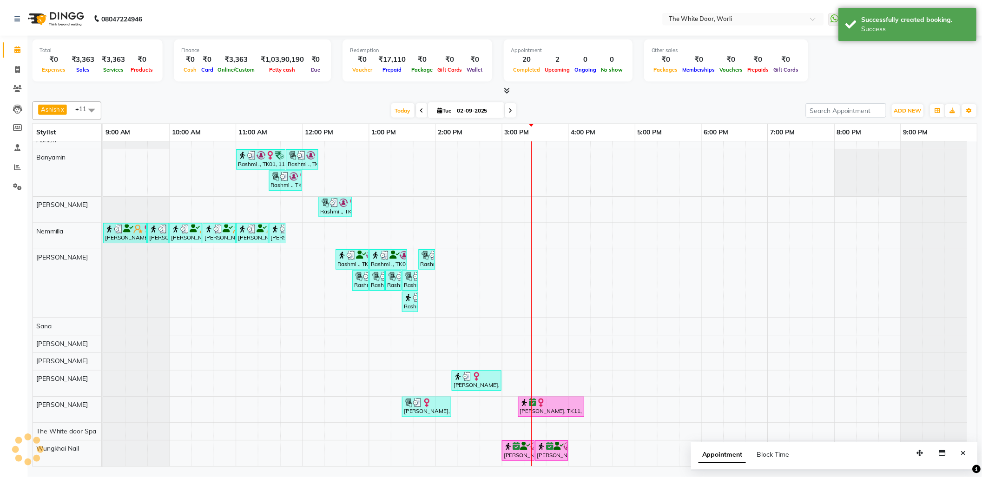
scroll to position [23, 0]
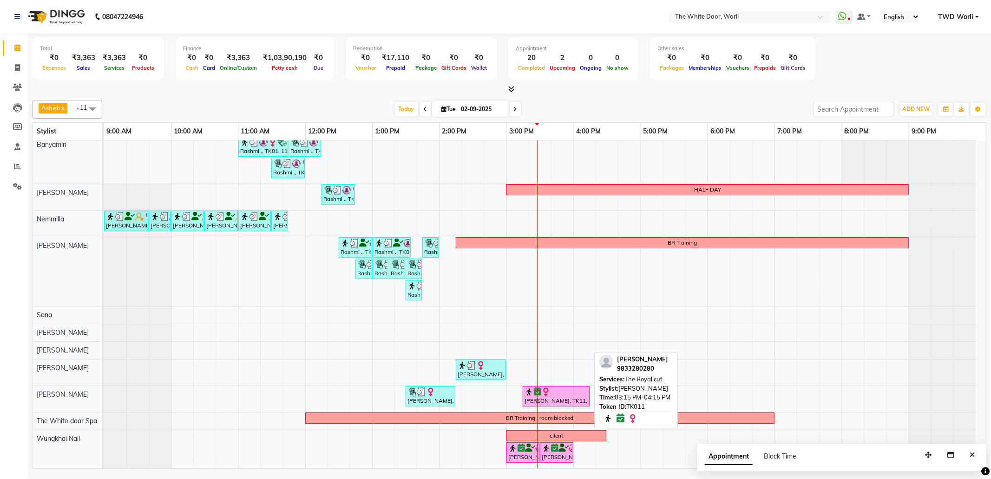
click at [569, 389] on div at bounding box center [556, 391] width 63 height 9
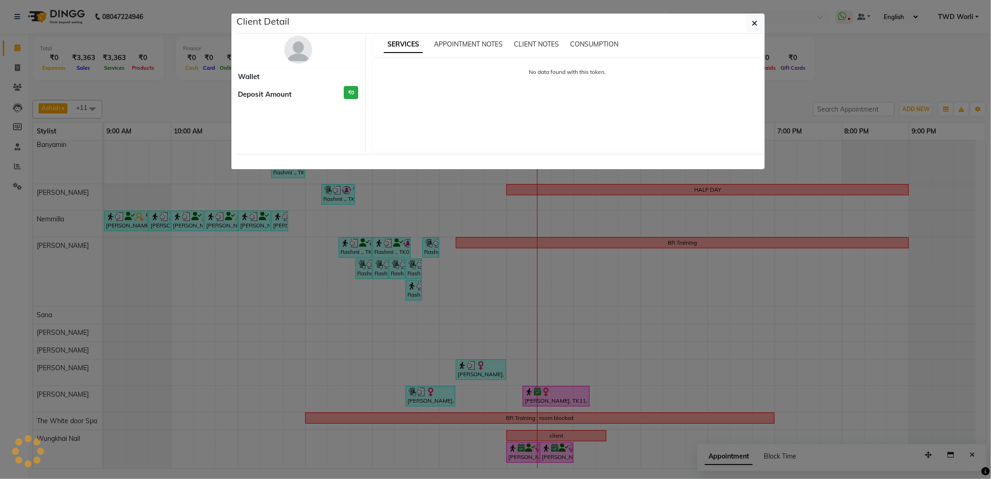
select select "6"
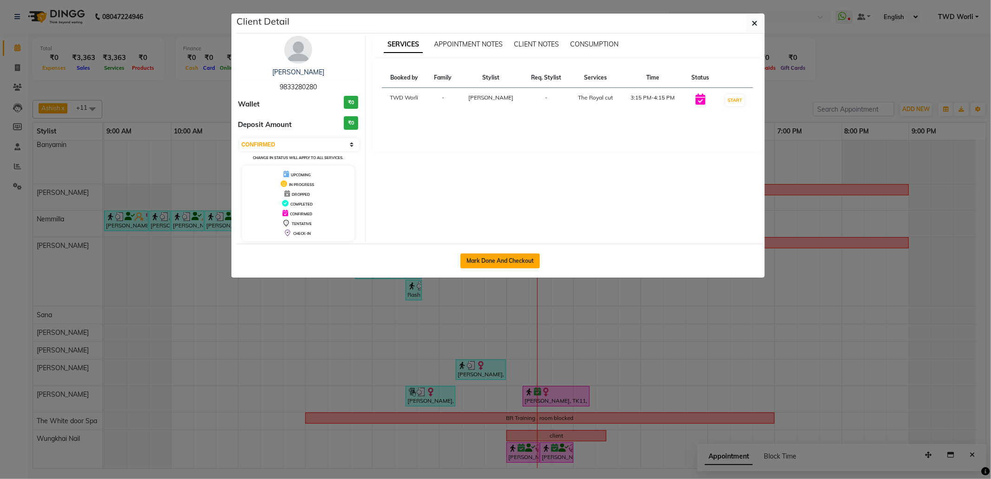
click at [491, 259] on button "Mark Done And Checkout" at bounding box center [500, 260] width 79 height 15
select select "service"
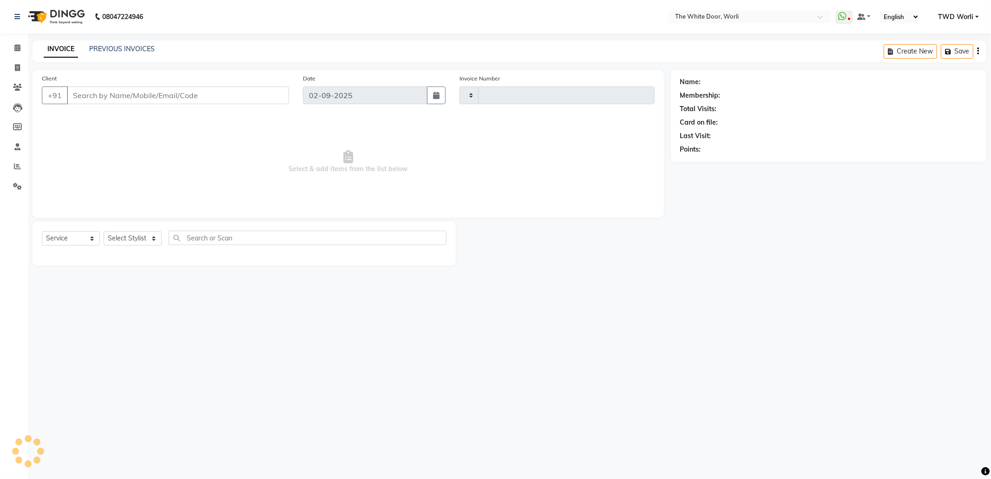
type input "1409"
select select "4027"
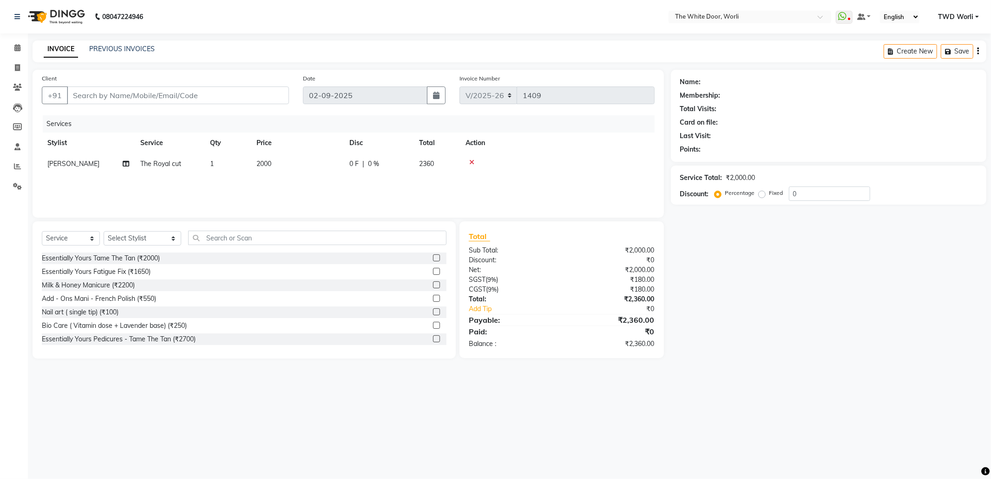
type input "9833280280"
select select "50222"
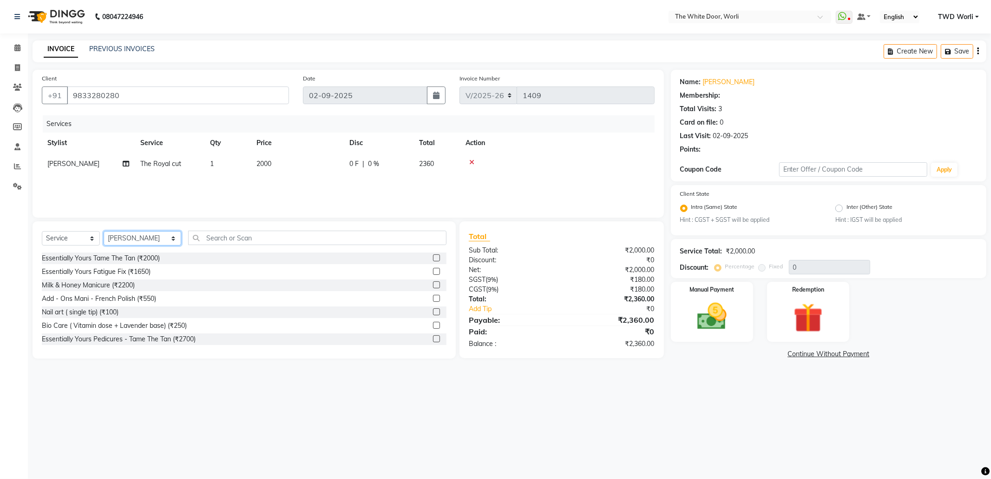
click at [139, 238] on select "Select Stylist Aarti Amit d Anil APEI Asa Ashish Ashish S Banyamin CELIN CHITRA…" at bounding box center [143, 238] width 78 height 14
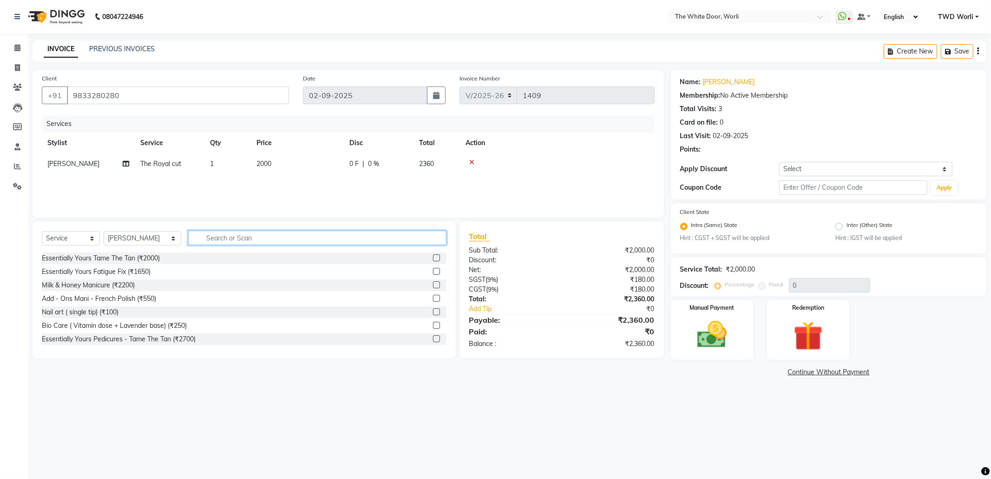
click at [234, 242] on input "text" at bounding box center [317, 238] width 258 height 14
type input "clas"
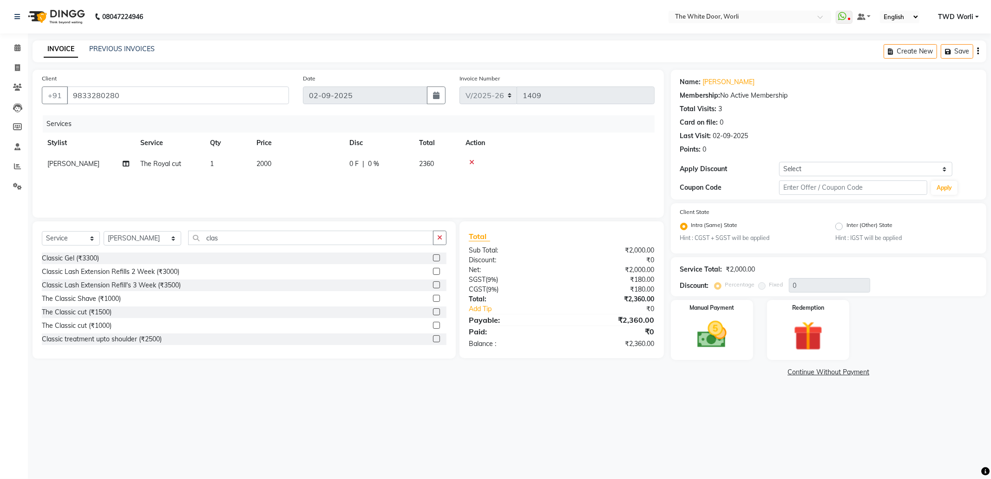
click at [433, 312] on label at bounding box center [436, 311] width 7 height 7
click at [433, 312] on input "checkbox" at bounding box center [436, 312] width 6 height 6
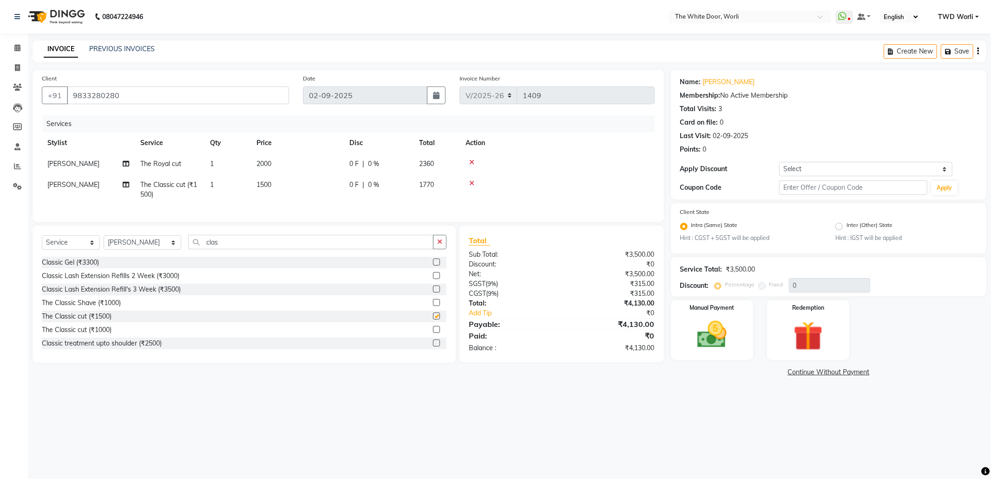
checkbox input "false"
click at [470, 159] on icon at bounding box center [471, 162] width 5 height 7
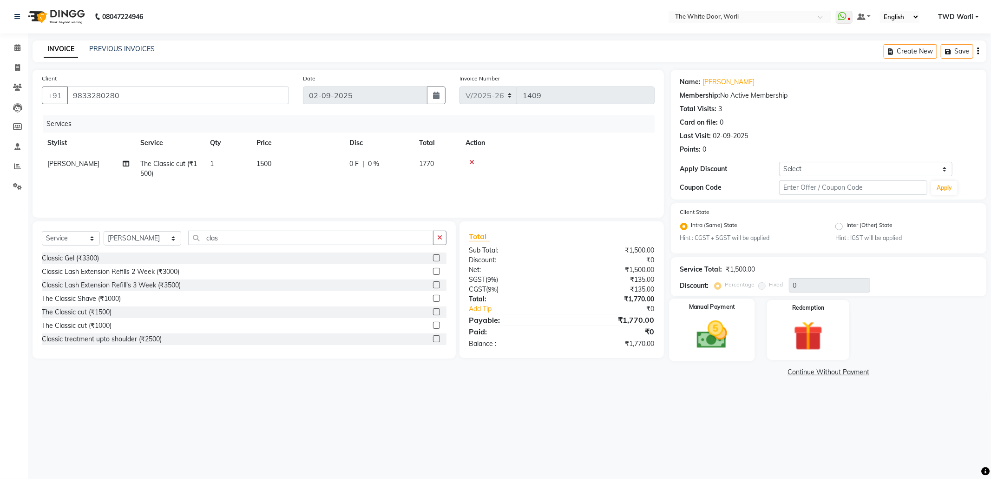
click at [727, 334] on img at bounding box center [712, 334] width 50 height 35
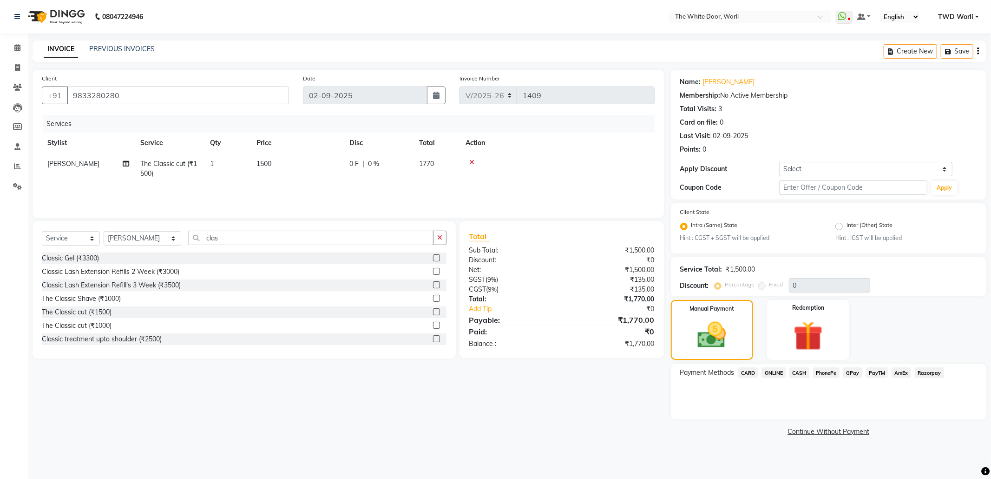
click at [852, 376] on span "GPay" at bounding box center [853, 372] width 19 height 11
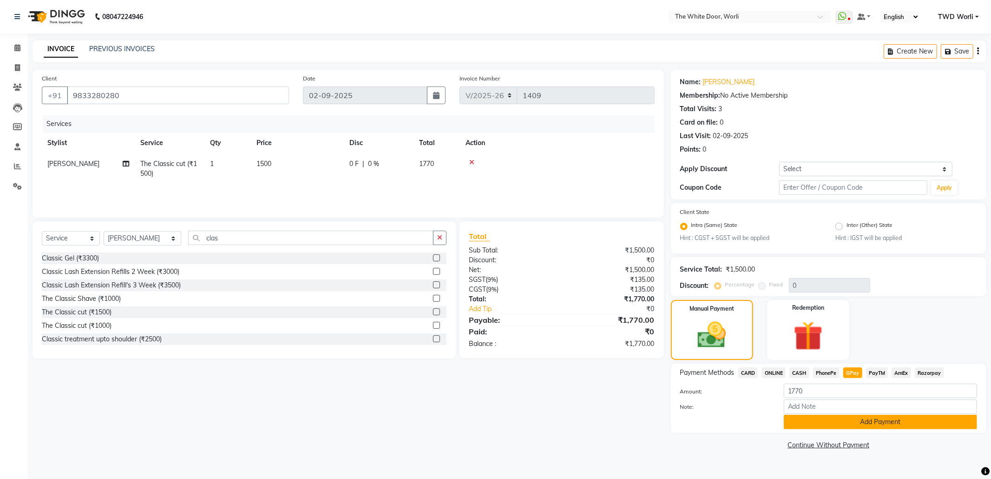
click at [897, 421] on button "Add Payment" at bounding box center [880, 422] width 193 height 14
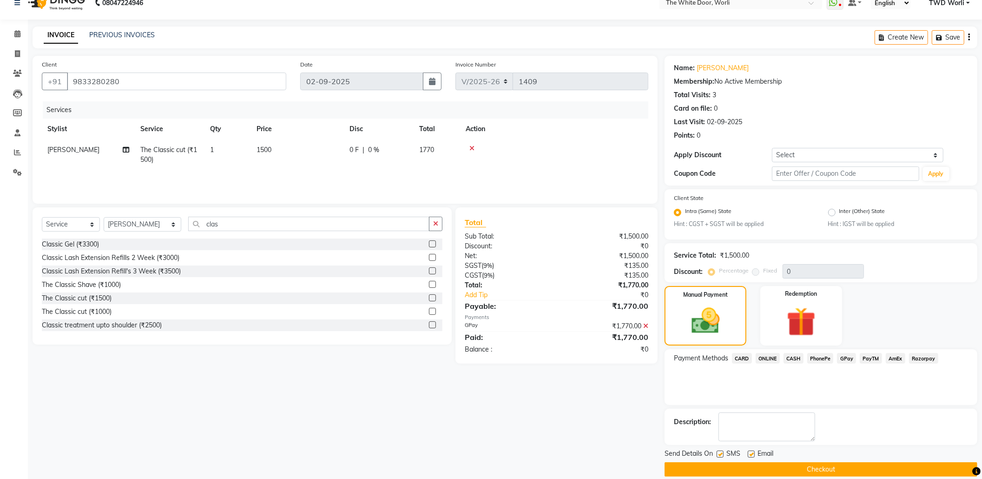
scroll to position [25, 0]
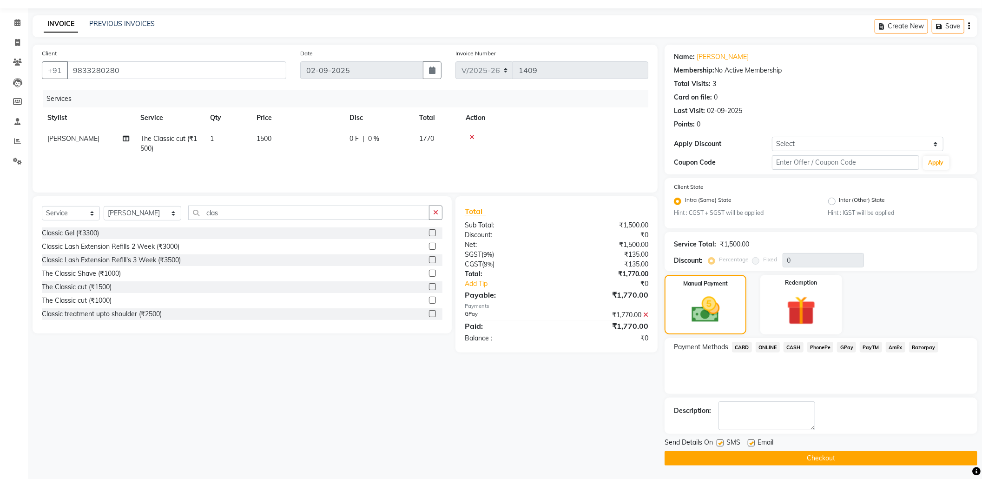
click at [814, 458] on button "Checkout" at bounding box center [821, 458] width 313 height 14
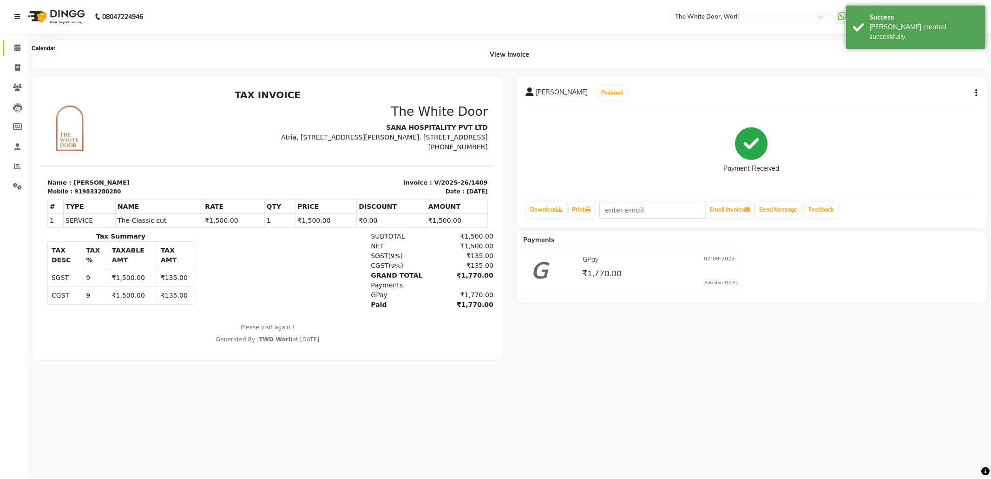
click at [17, 51] on icon at bounding box center [17, 47] width 6 height 7
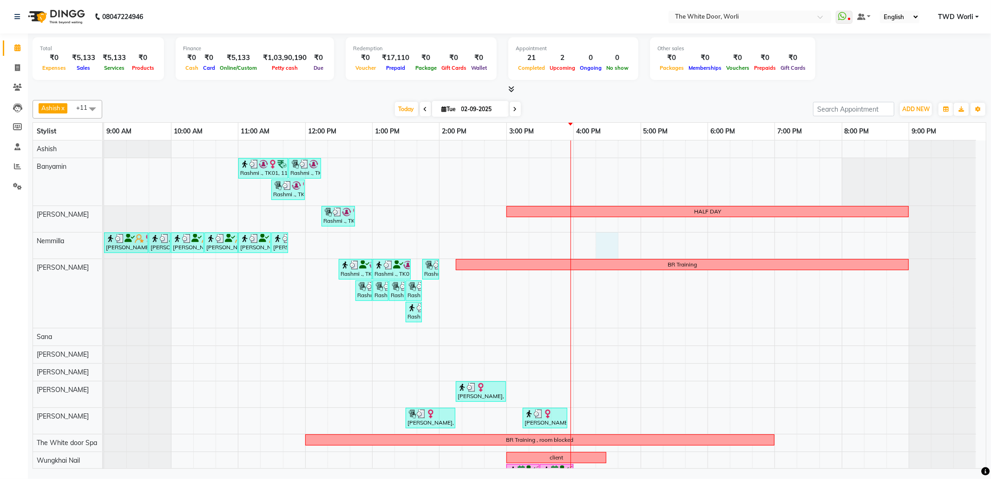
click at [610, 239] on div "Rashmi ., TK01, 11:00 AM-11:45 AM, TWD Classic Pedicure Rashmi ., TK01, 11:45 A…" at bounding box center [545, 314] width 882 height 349
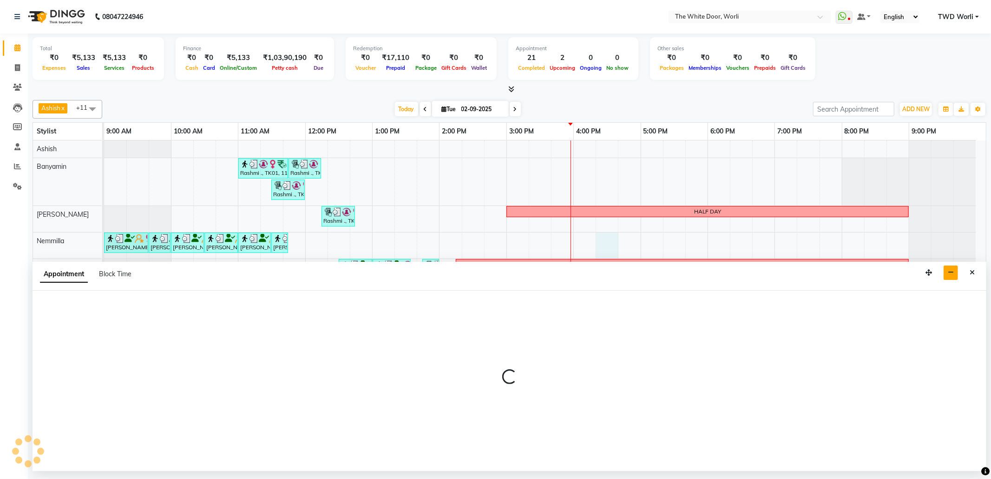
select select "20573"
select select "975"
select select "tentative"
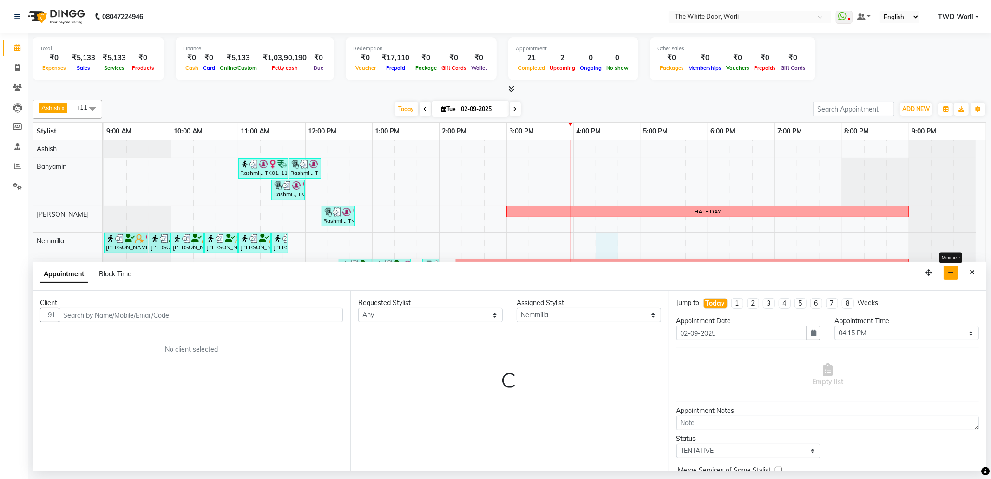
click at [945, 272] on button "button" at bounding box center [951, 272] width 14 height 14
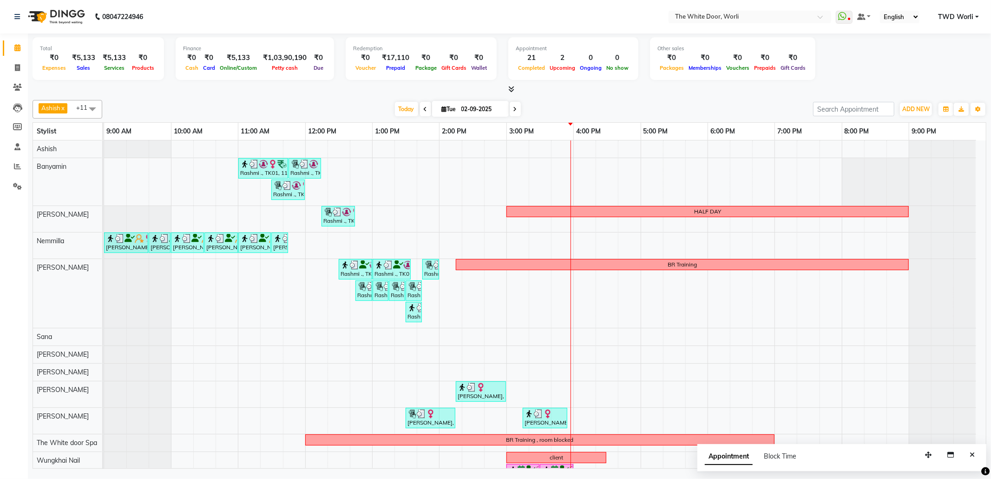
click at [610, 239] on div "Rashmi ., TK01, 11:00 AM-11:45 AM, TWD Classic Pedicure Rashmi ., TK01, 11:45 A…" at bounding box center [545, 314] width 882 height 349
select select "20573"
select select "975"
select select "tentative"
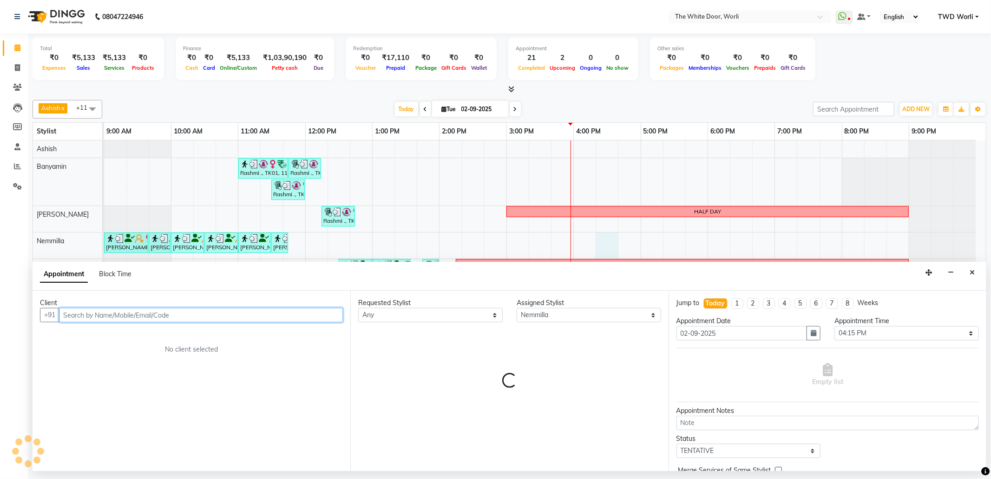
click at [228, 313] on input "text" at bounding box center [201, 315] width 284 height 14
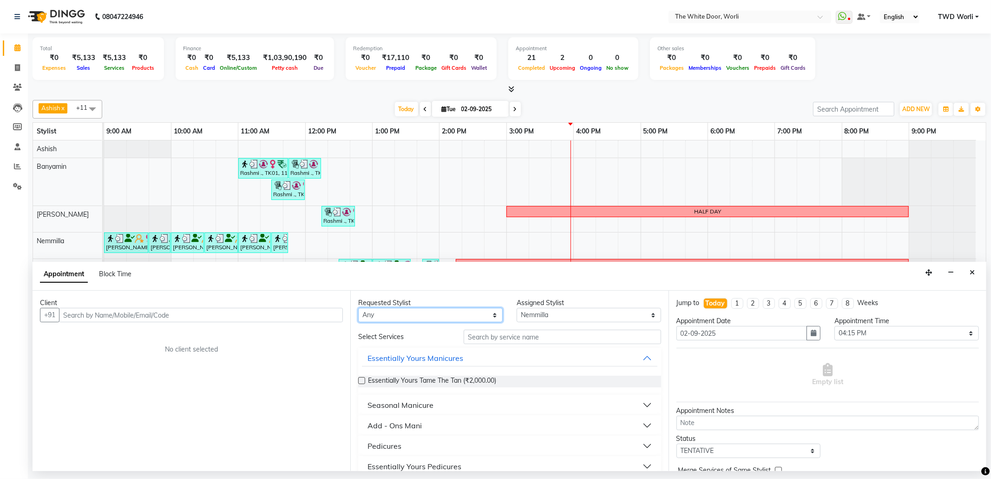
click at [441, 319] on select "Any Aarti Ashish Ashish S Banyamin Leyla Lash Nemmilla Pranali Rashid Salmani S…" at bounding box center [430, 315] width 145 height 14
select select "20573"
click at [358, 309] on select "Any Aarti Ashish Ashish S Banyamin Leyla Lash Nemmilla Pranali Rashid Salmani S…" at bounding box center [430, 315] width 145 height 14
click at [517, 339] on input "text" at bounding box center [562, 337] width 197 height 14
click at [883, 333] on select "Select 10:00 AM 10:15 AM 10:30 AM 10:45 AM 11:00 AM 11:15 AM 11:30 AM 11:45 AM …" at bounding box center [907, 333] width 145 height 14
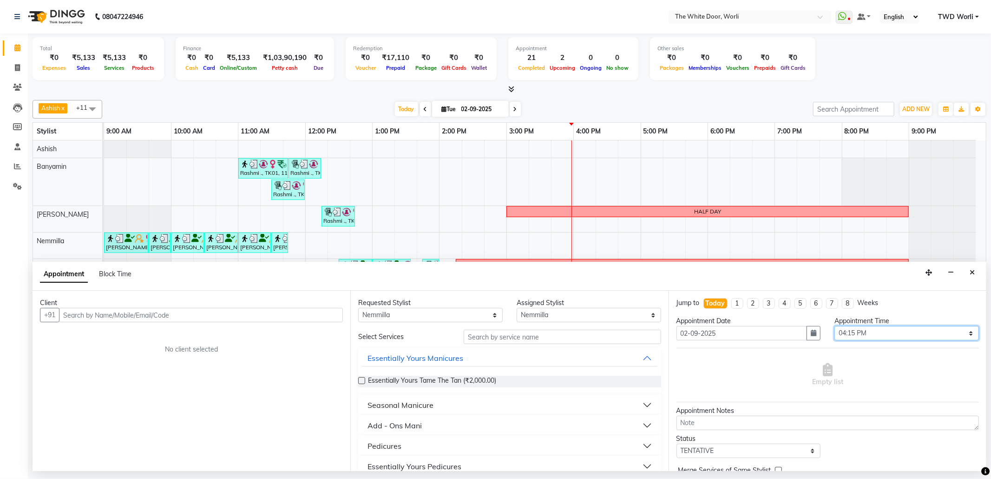
select select "990"
click at [835, 327] on select "Select 10:00 AM 10:15 AM 10:30 AM 10:45 AM 11:00 AM 11:15 AM 11:30 AM 11:45 AM …" at bounding box center [907, 333] width 145 height 14
click at [948, 270] on icon "button" at bounding box center [951, 272] width 6 height 7
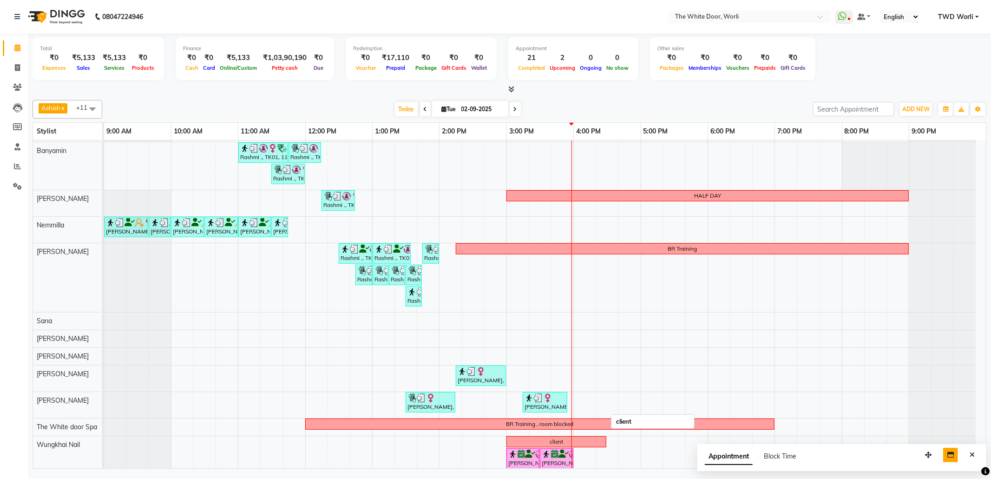
scroll to position [23, 0]
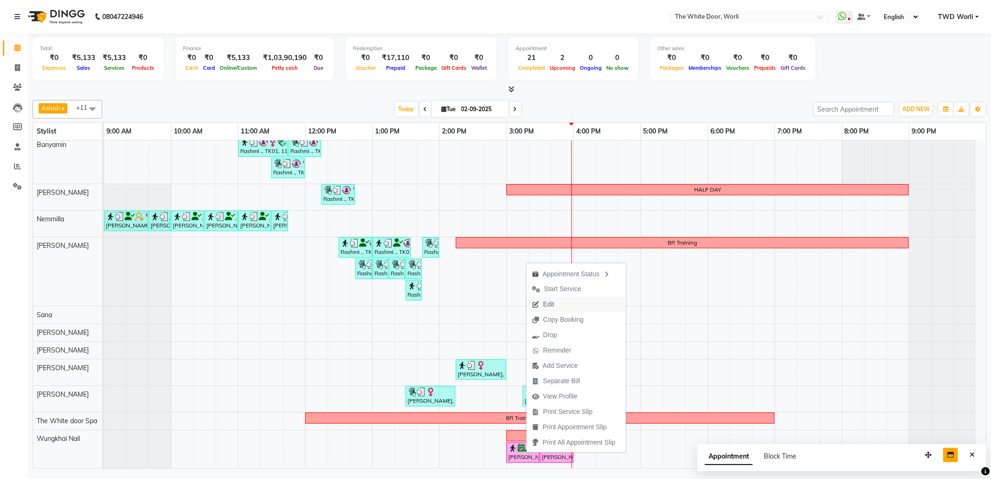
click at [564, 305] on button "Edit" at bounding box center [576, 304] width 99 height 15
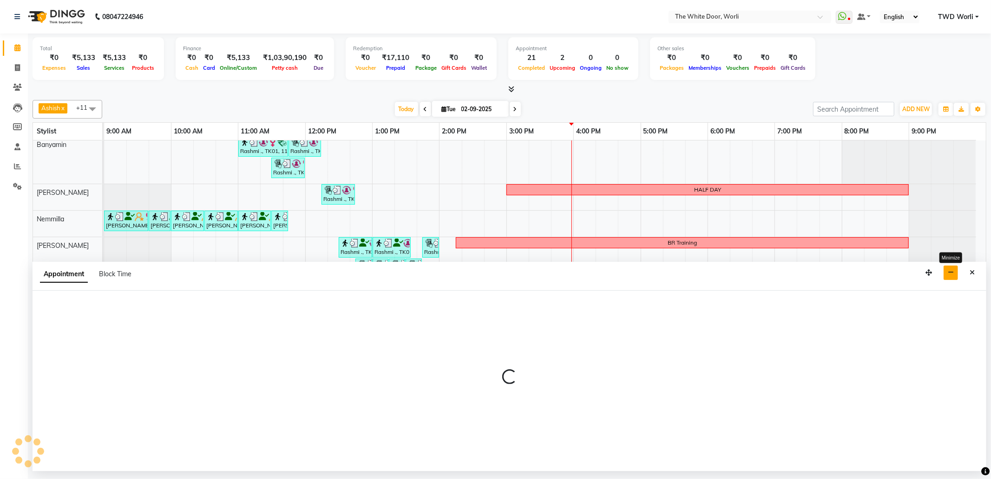
select select "tentative"
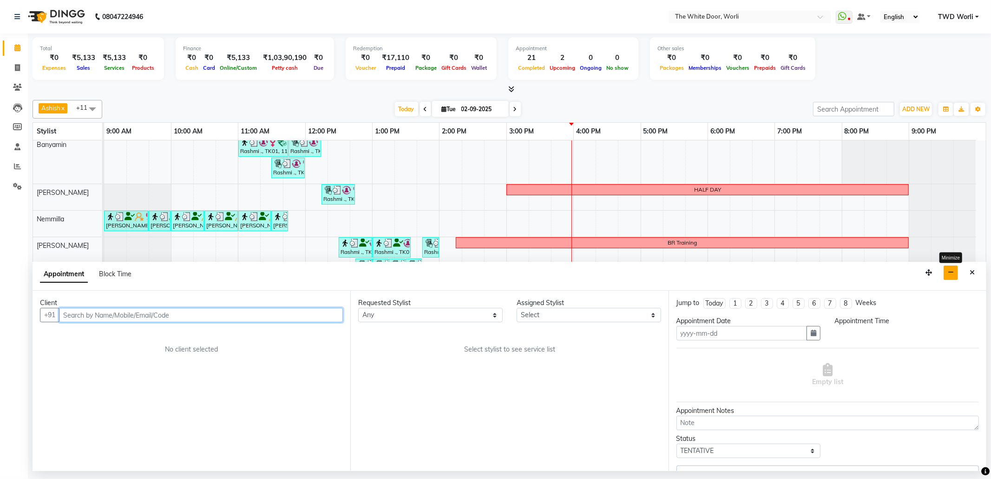
type input "02-09-2025"
select select "confirm booking"
select select "65695"
select select "900"
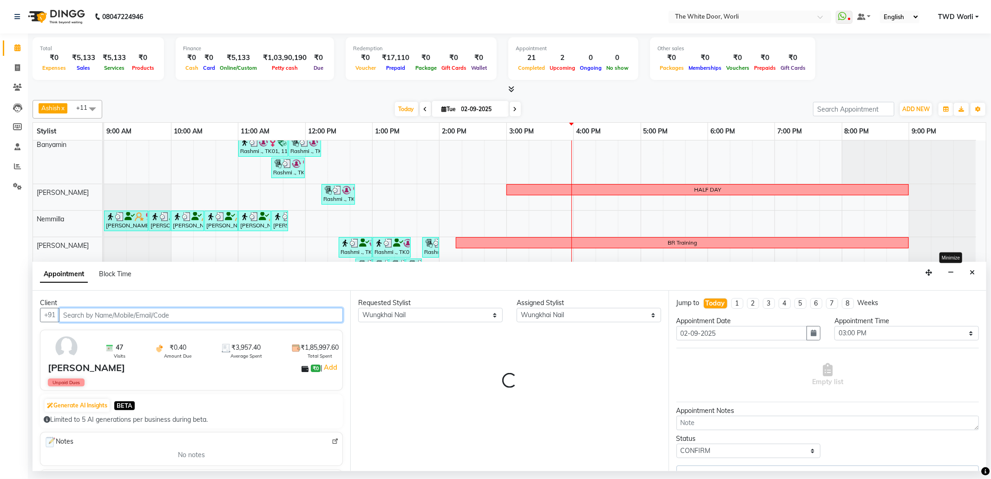
select select "1664"
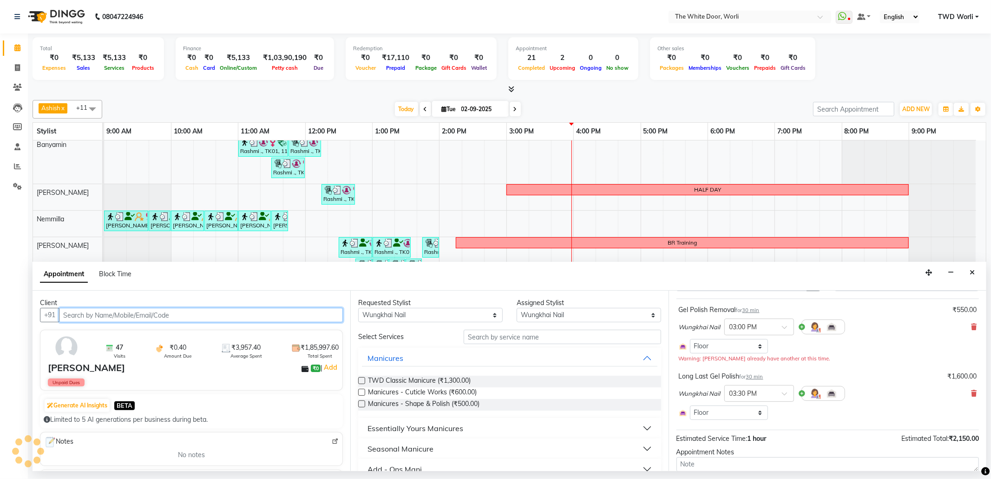
scroll to position [62, 0]
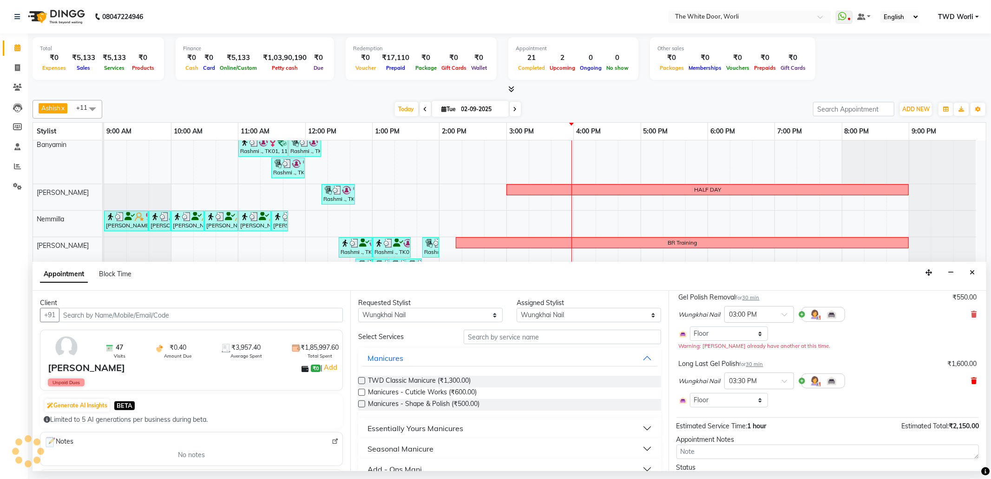
click at [971, 381] on icon at bounding box center [974, 380] width 6 height 7
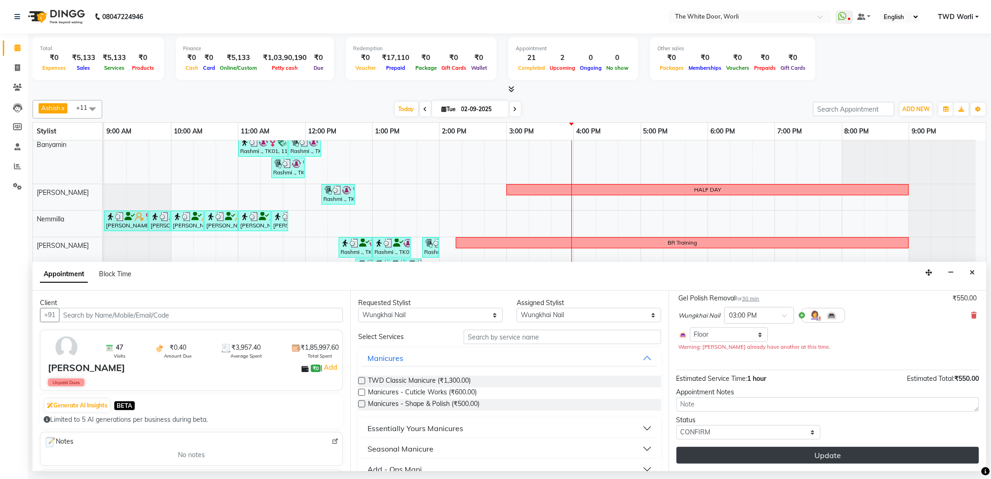
click at [825, 455] on button "Update" at bounding box center [828, 455] width 303 height 17
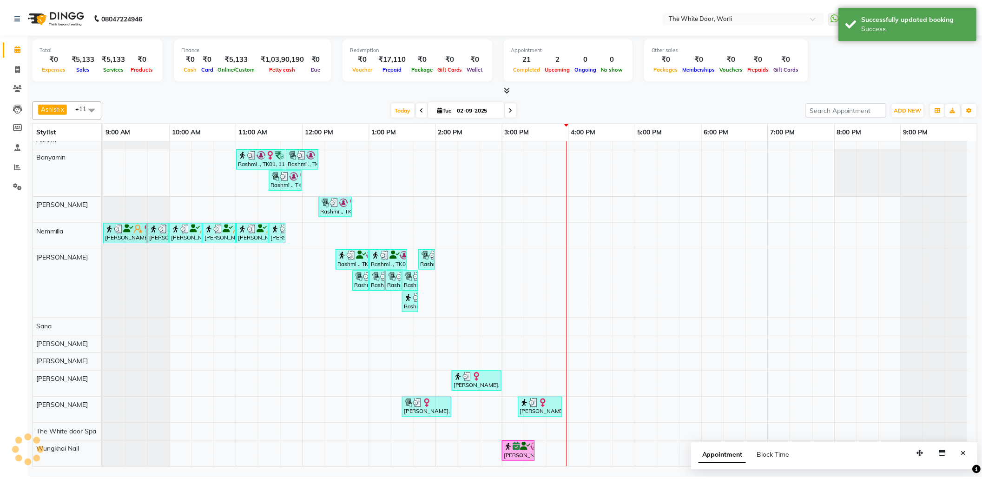
scroll to position [23, 0]
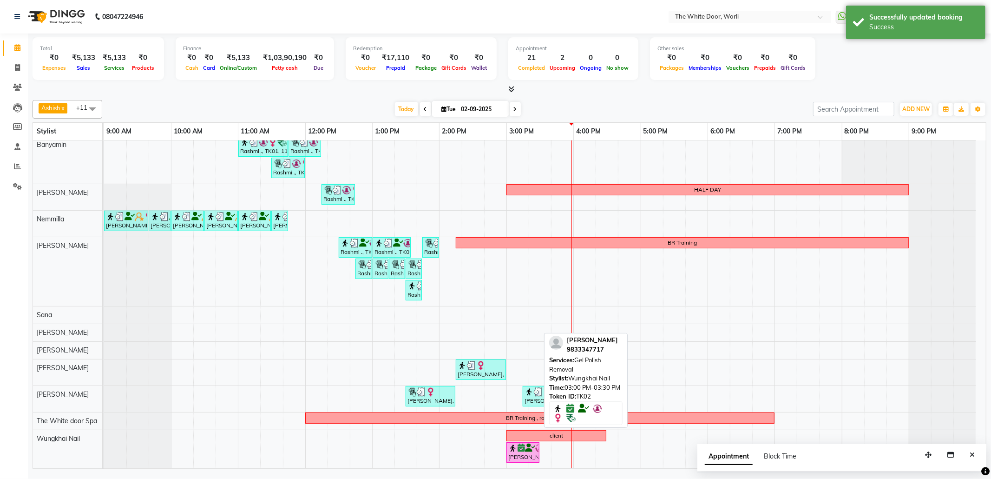
click at [533, 455] on div "JANICE SHAH, TK02, 03:00 PM-03:30 PM, Gel Polish Removal" at bounding box center [523, 452] width 31 height 18
select select "6"
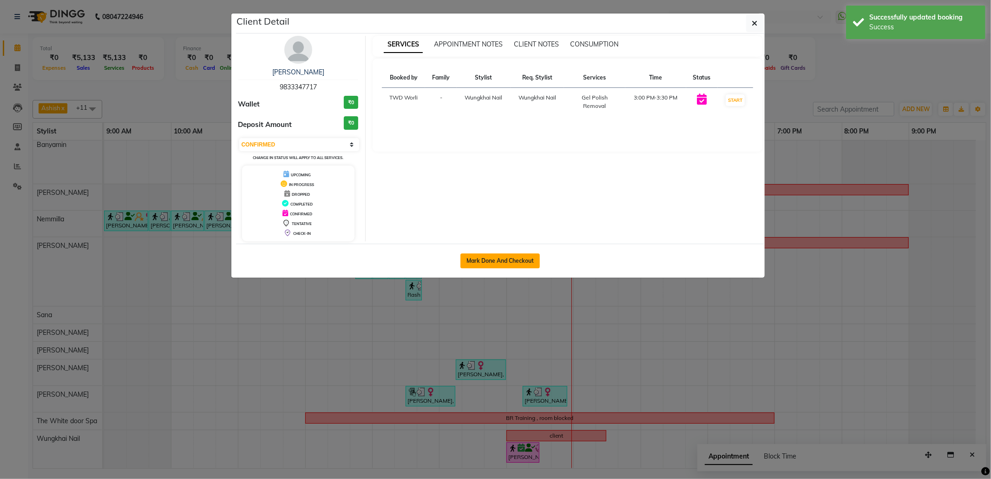
click at [512, 262] on button "Mark Done And Checkout" at bounding box center [500, 260] width 79 height 15
select select "service"
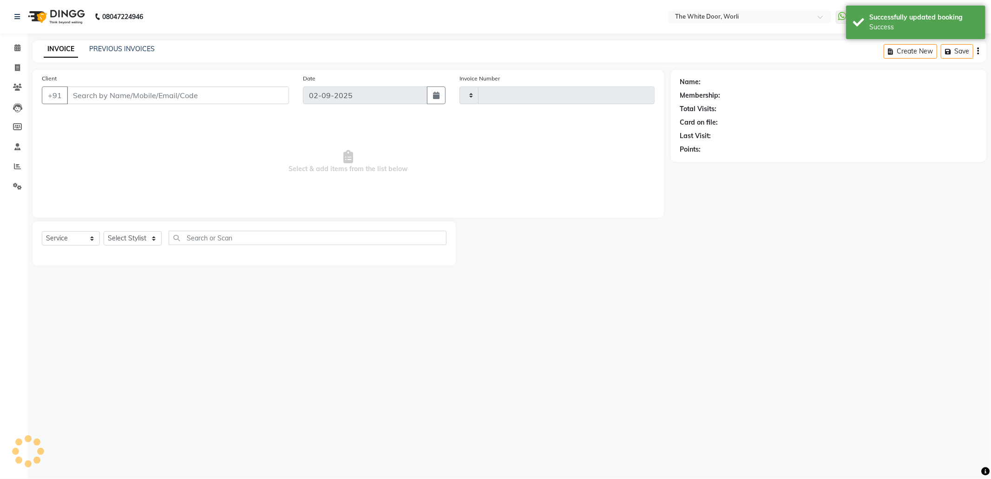
type input "1410"
select select "4027"
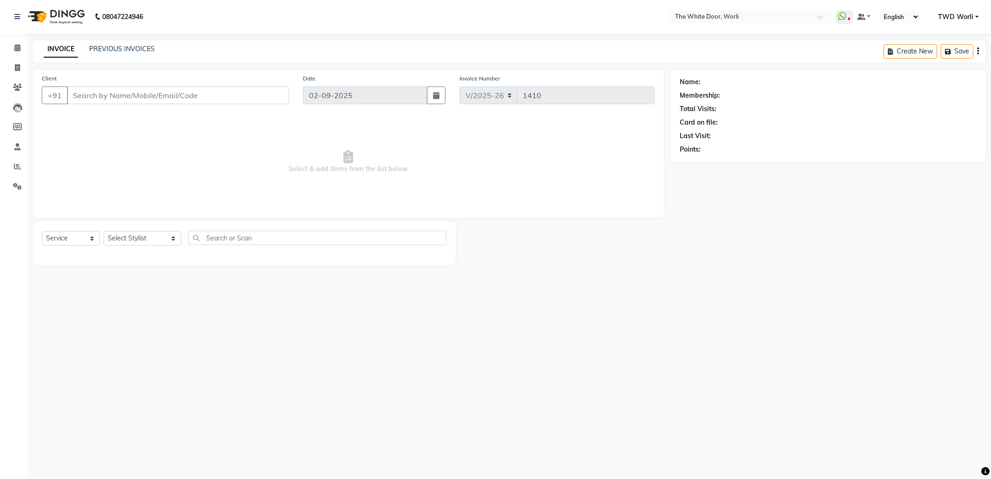
type input "9833347717"
select select "65695"
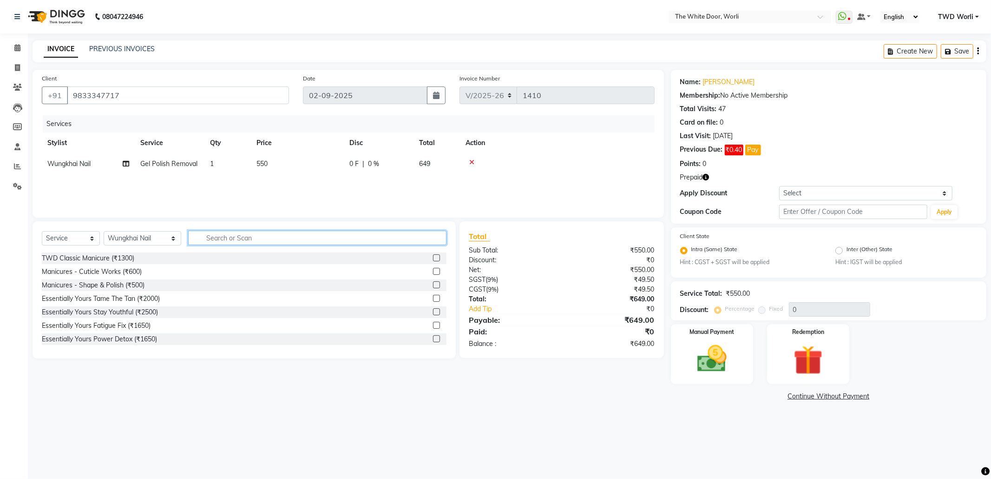
click at [208, 238] on input "text" at bounding box center [317, 238] width 258 height 14
type input "ge"
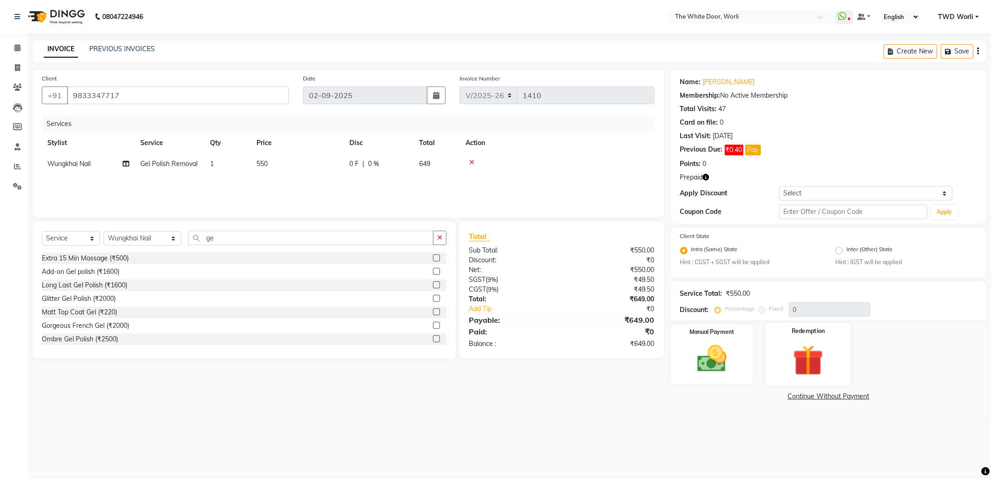
click at [817, 352] on img at bounding box center [809, 360] width 50 height 38
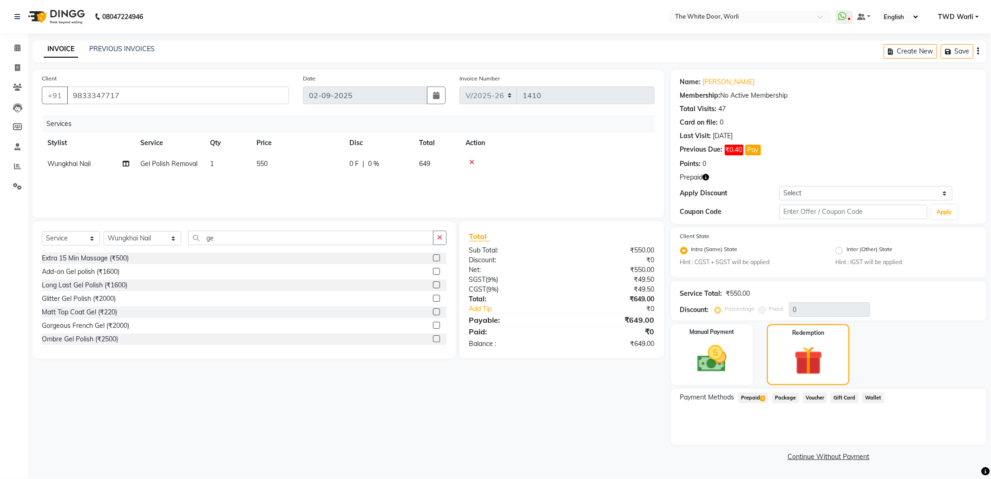
click at [757, 395] on span "Prepaid 1" at bounding box center [753, 397] width 30 height 11
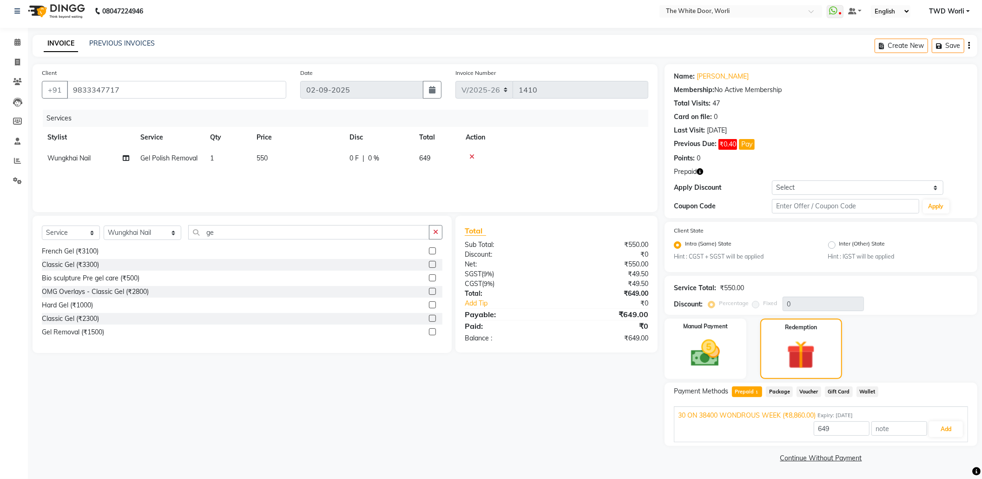
scroll to position [186, 0]
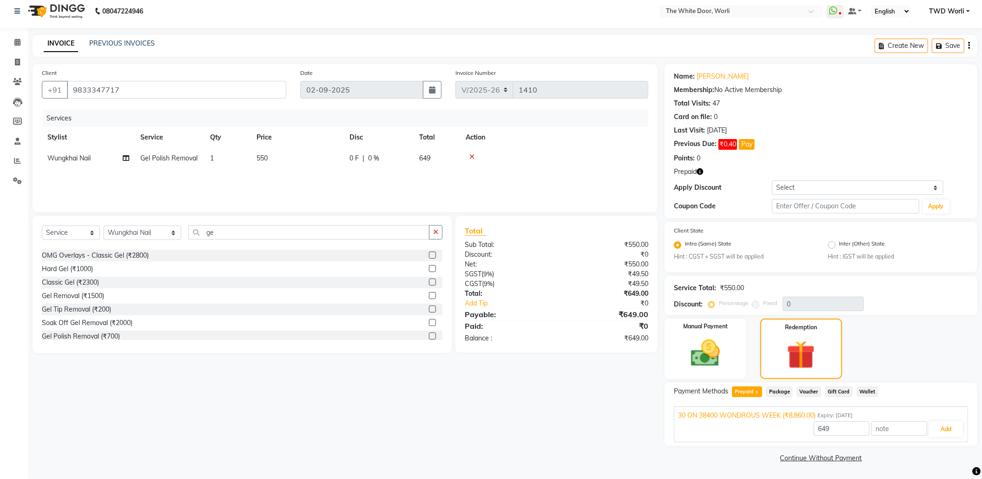
click at [429, 335] on label at bounding box center [432, 335] width 7 height 7
click at [429, 335] on input "checkbox" at bounding box center [432, 336] width 6 height 6
checkbox input "true"
type input "8860"
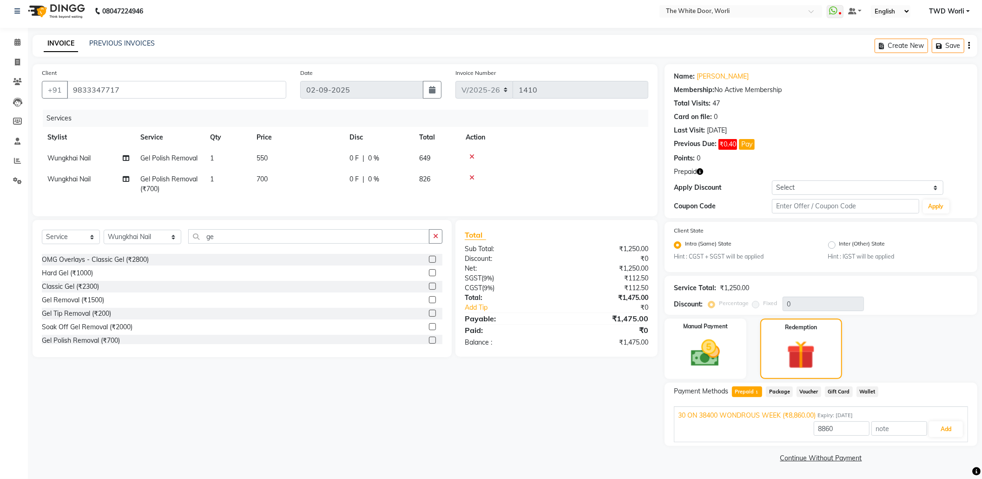
checkbox input "false"
click at [469, 157] on icon at bounding box center [471, 156] width 5 height 7
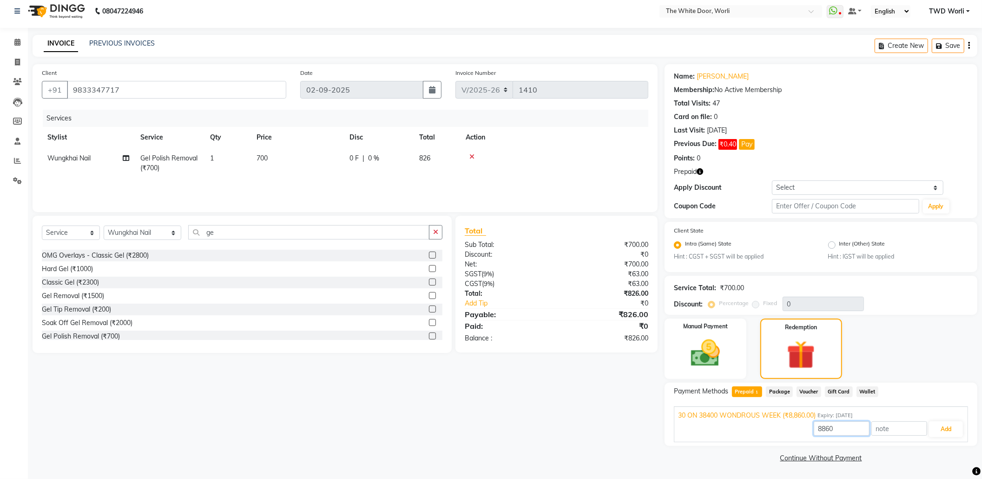
click at [839, 424] on input "8860" at bounding box center [842, 428] width 56 height 14
type input "8"
click at [955, 421] on button "Add" at bounding box center [946, 429] width 34 height 16
click at [837, 429] on input "700" at bounding box center [842, 428] width 56 height 14
type input "7"
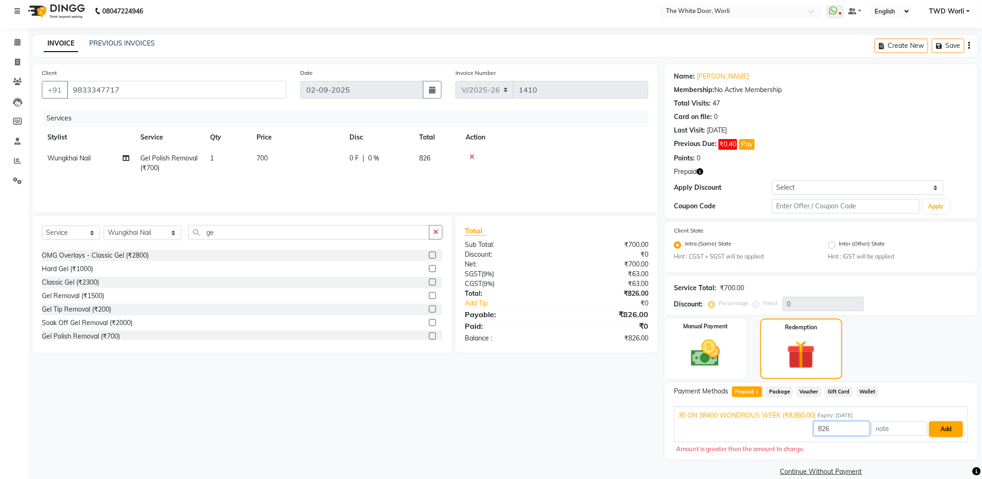
type input "826"
click at [937, 424] on button "Add" at bounding box center [946, 429] width 34 height 16
click at [17, 45] on icon at bounding box center [17, 42] width 6 height 7
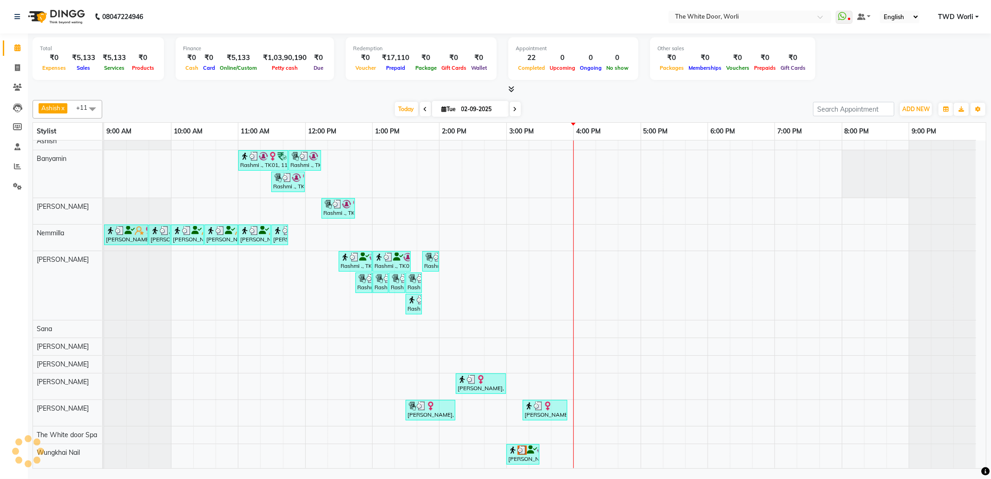
scroll to position [11, 0]
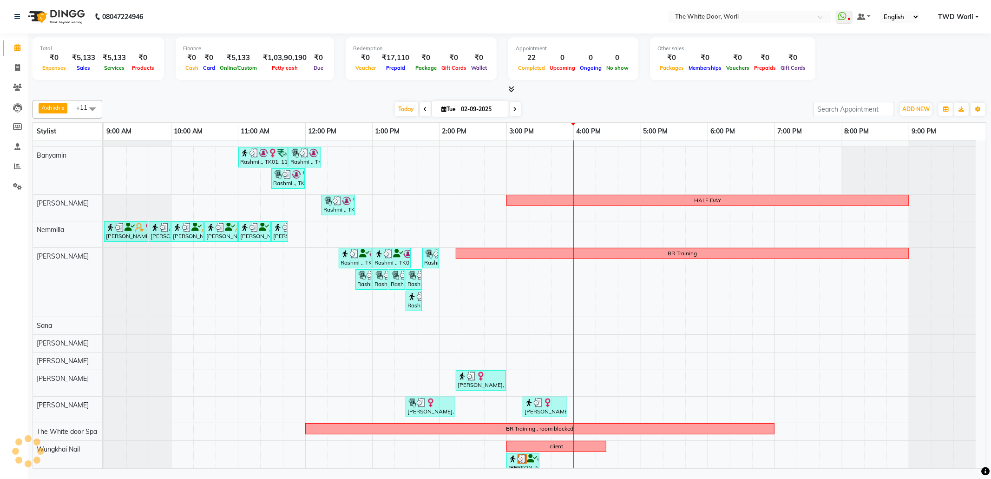
click at [523, 450] on div "client" at bounding box center [557, 446] width 98 height 8
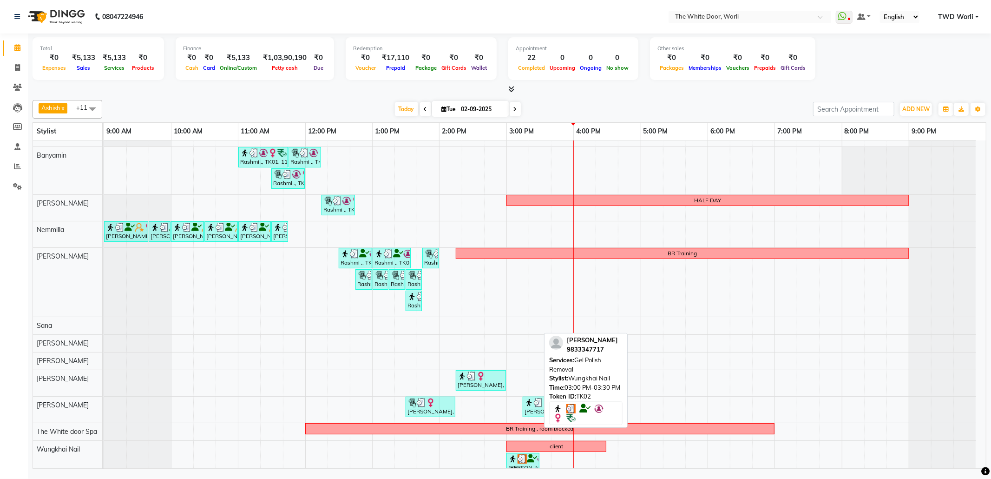
click at [521, 463] on img at bounding box center [522, 458] width 9 height 9
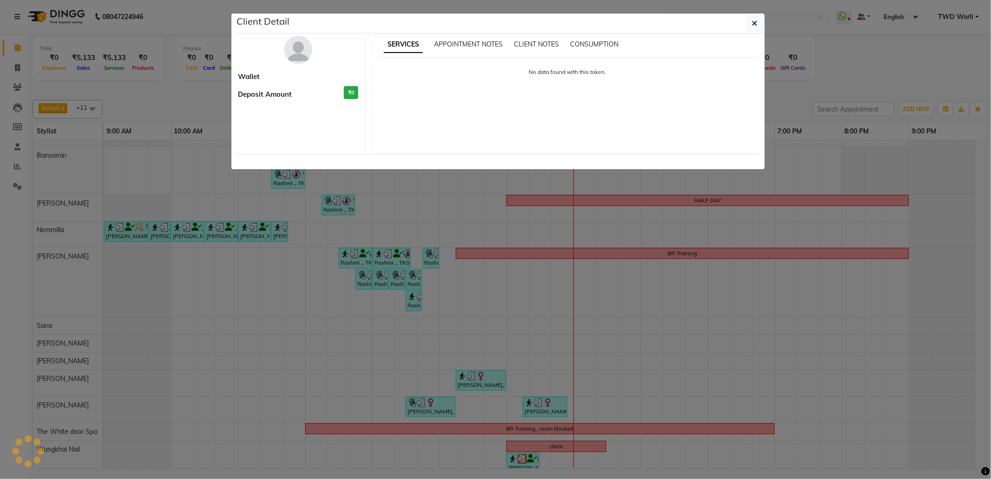
select select "3"
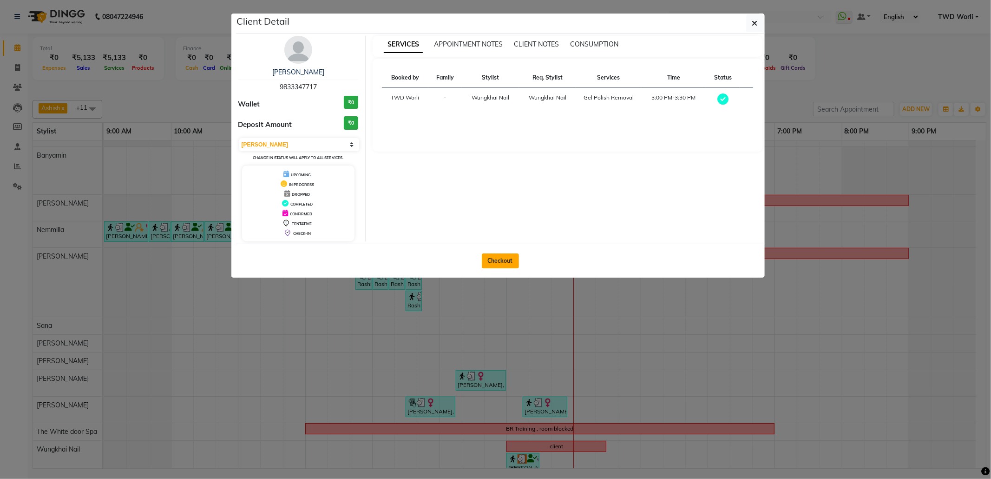
click at [495, 261] on button "Checkout" at bounding box center [500, 260] width 37 height 15
select select "service"
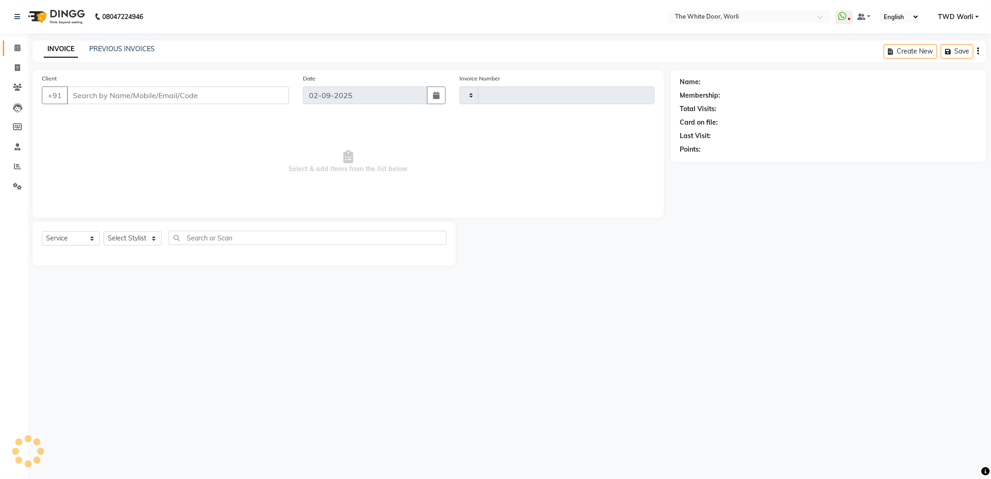
type input "1410"
select select "4027"
click at [634, 292] on div "08047224946 Select Location × The White Door, Worli WhatsApp Status ✕ Status: D…" at bounding box center [495, 239] width 991 height 479
click at [13, 50] on span at bounding box center [17, 48] width 16 height 11
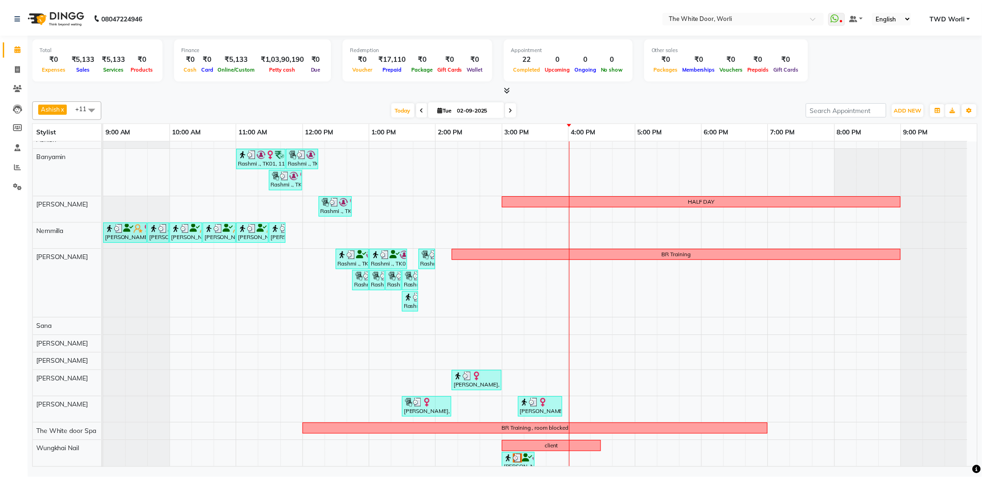
scroll to position [11, 0]
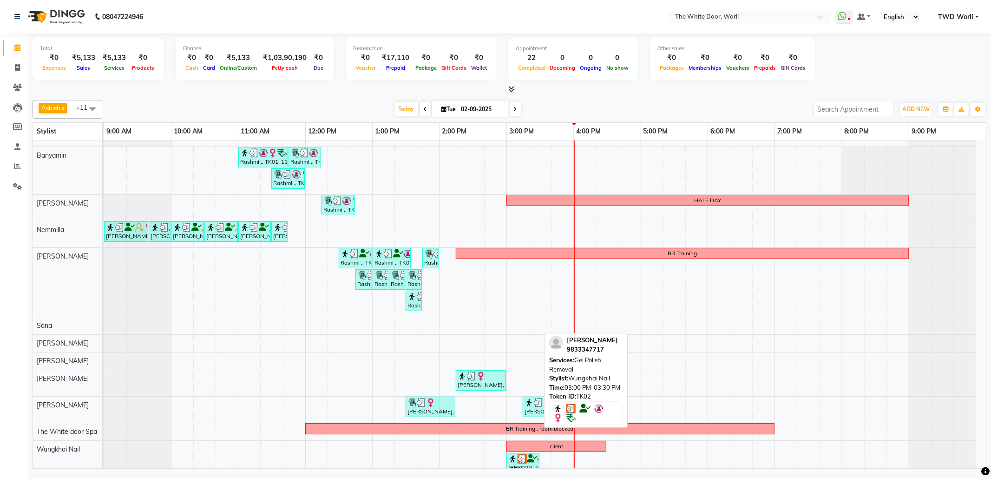
click at [517, 458] on img at bounding box center [512, 458] width 9 height 9
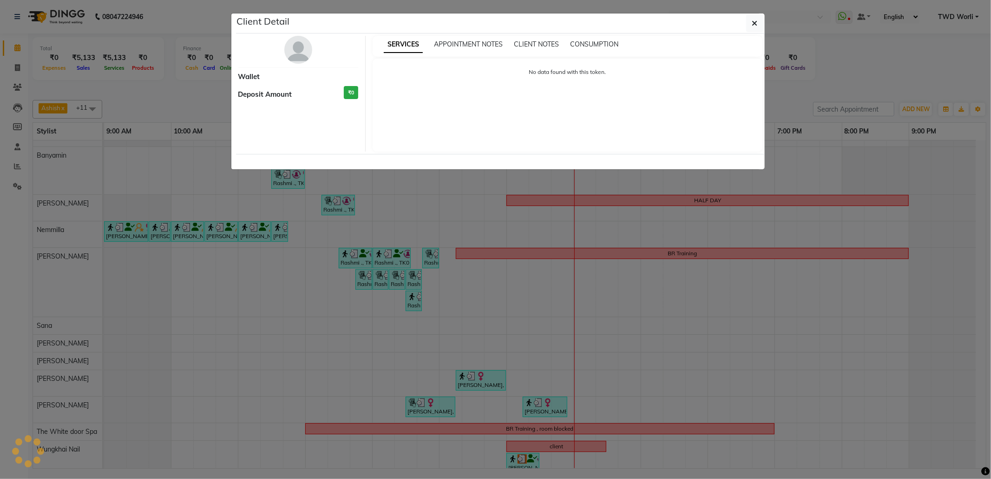
select select "3"
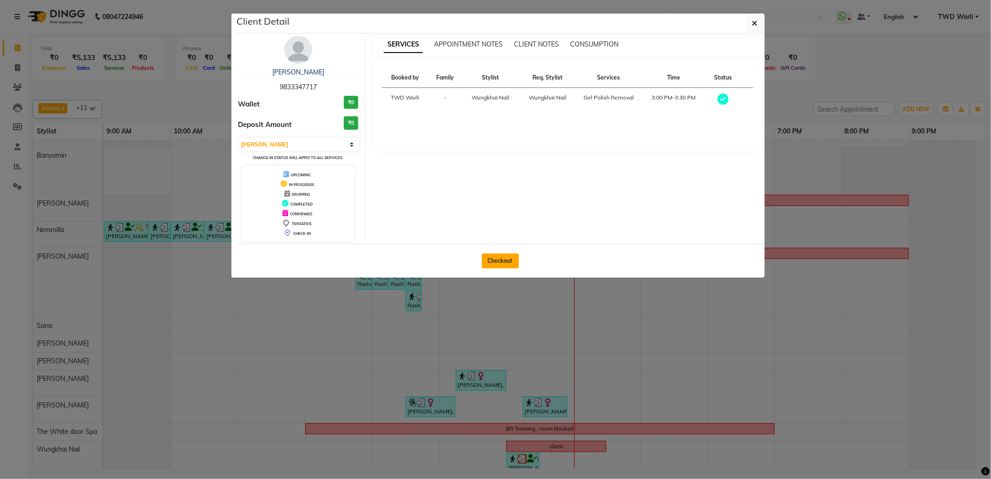
click at [504, 267] on button "Checkout" at bounding box center [500, 260] width 37 height 15
select select "service"
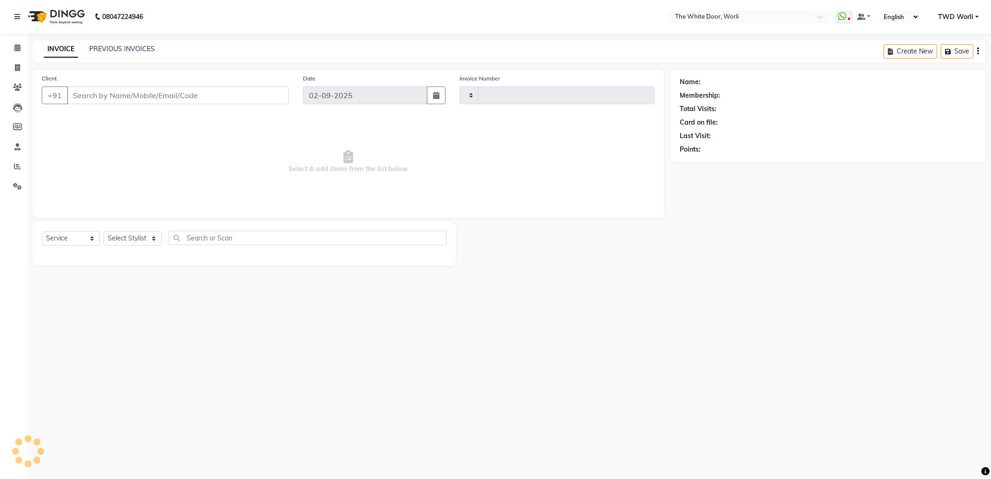
type input "1410"
select select "4027"
type input "9833347717"
select select "65695"
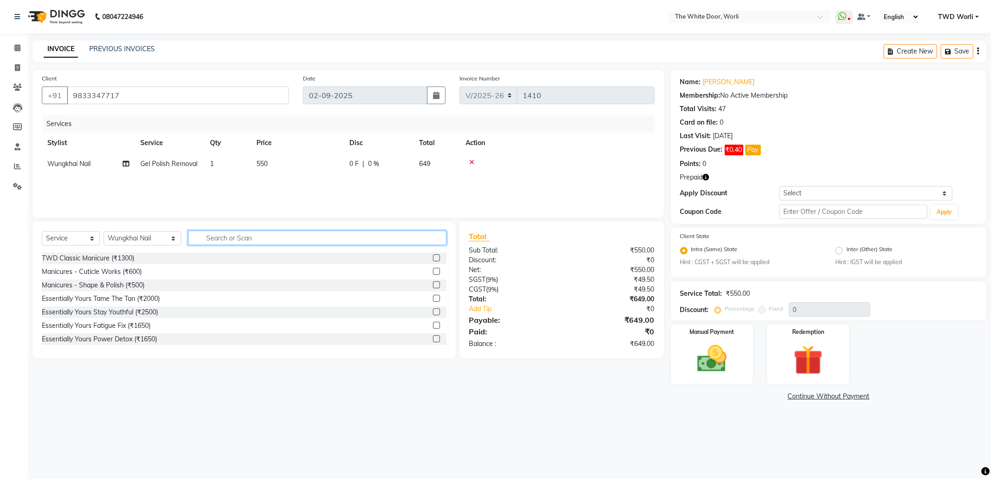
click at [256, 238] on input "text" at bounding box center [317, 238] width 258 height 14
type input "gel pol"
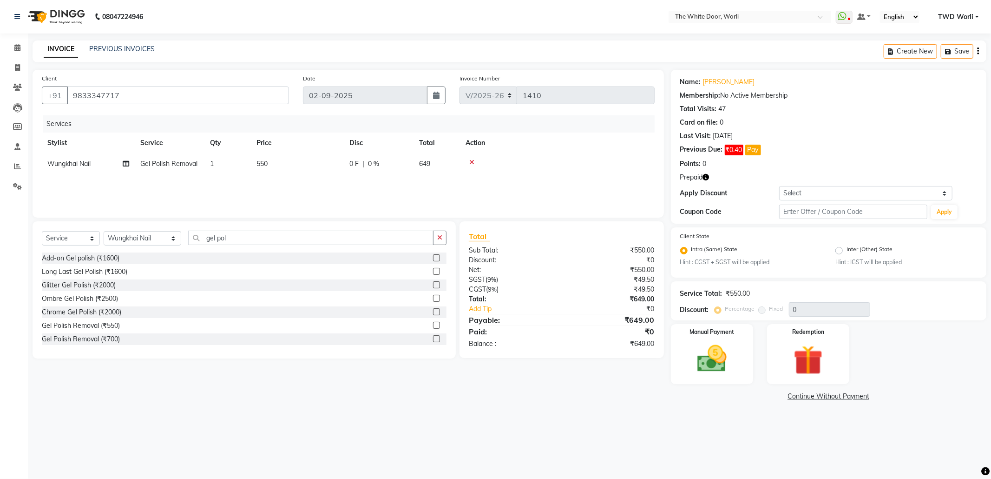
click at [433, 337] on label at bounding box center [436, 338] width 7 height 7
click at [433, 337] on input "checkbox" at bounding box center [436, 339] width 6 height 6
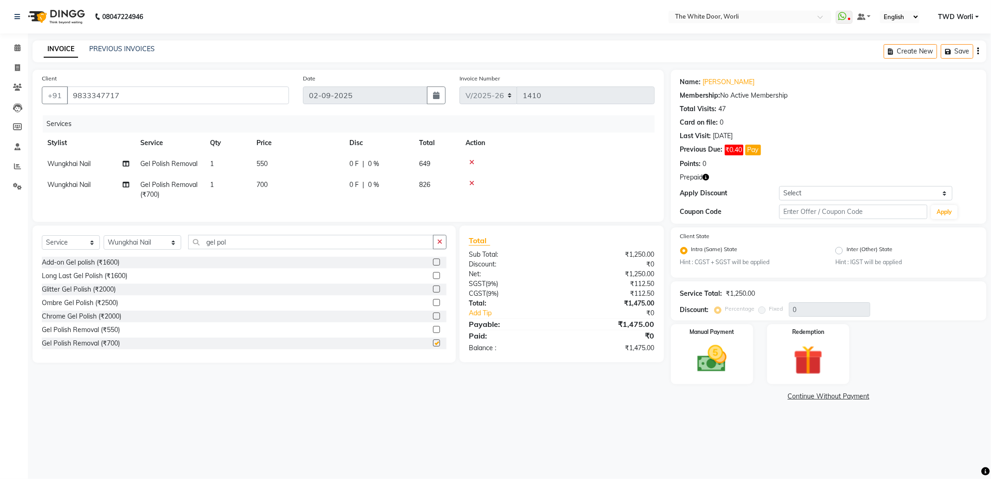
checkbox input "false"
click at [472, 159] on icon at bounding box center [471, 162] width 5 height 7
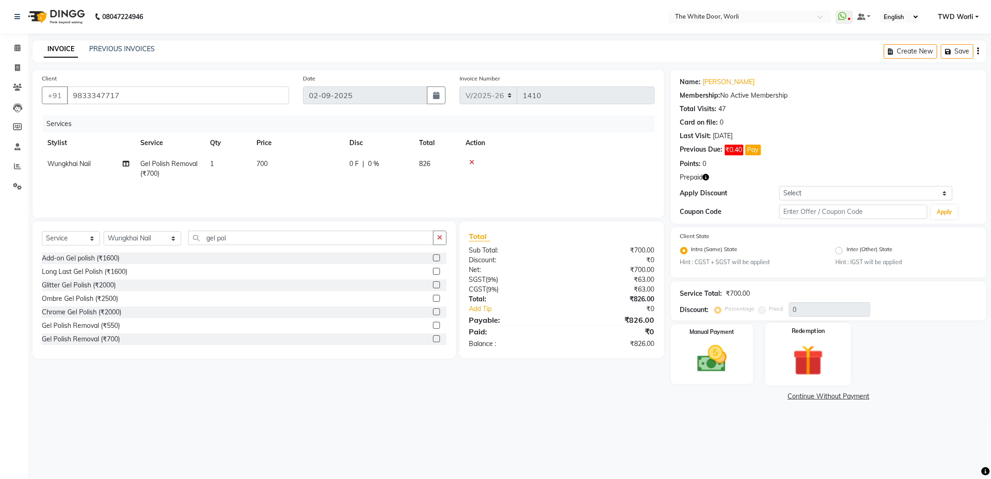
click at [814, 359] on img at bounding box center [809, 360] width 50 height 38
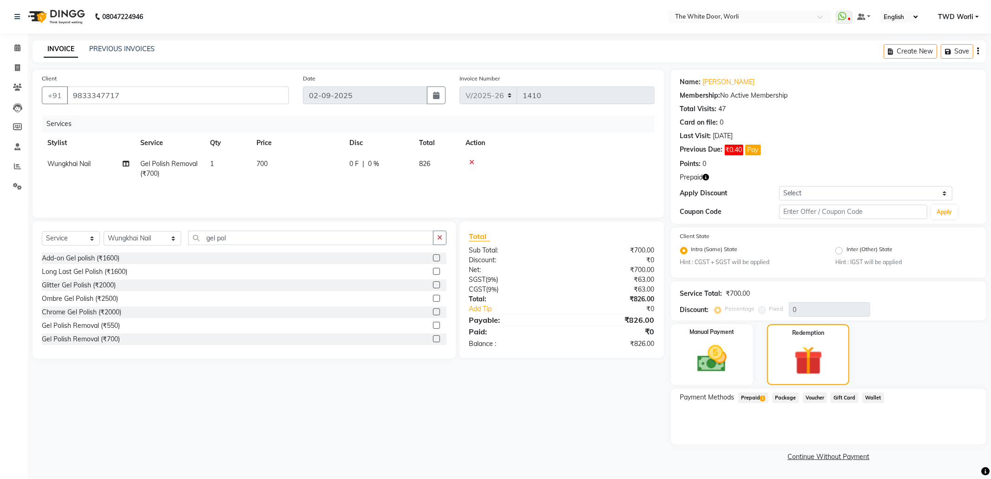
click at [746, 398] on span "Prepaid 1" at bounding box center [753, 397] width 30 height 11
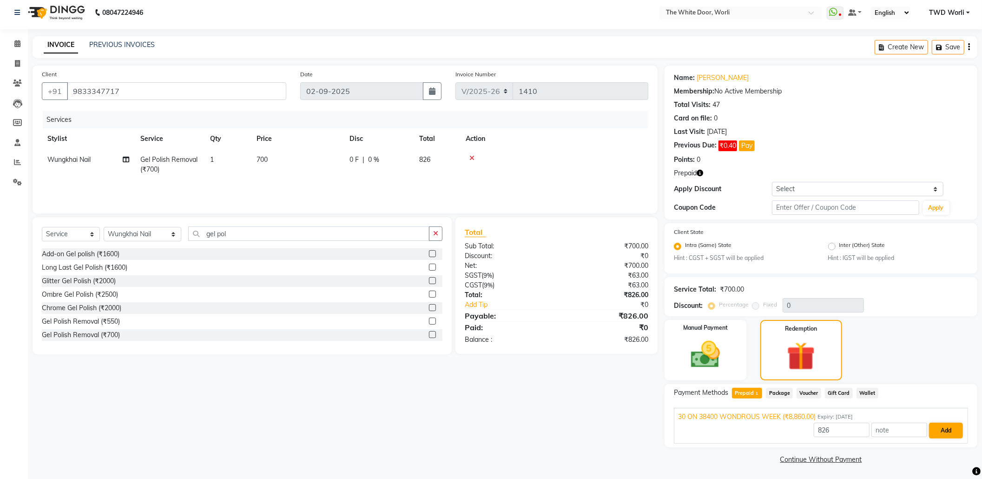
scroll to position [6, 0]
click at [939, 423] on button "Add" at bounding box center [946, 429] width 34 height 16
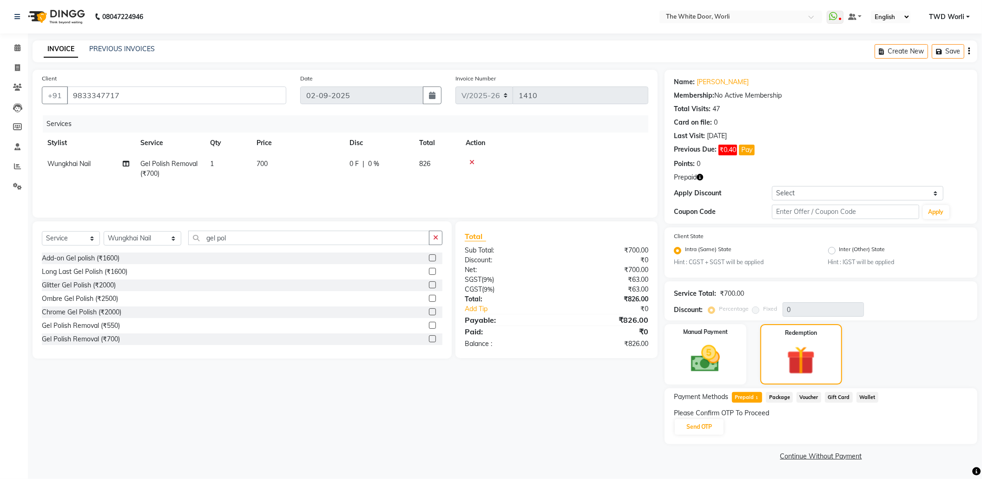
scroll to position [0, 0]
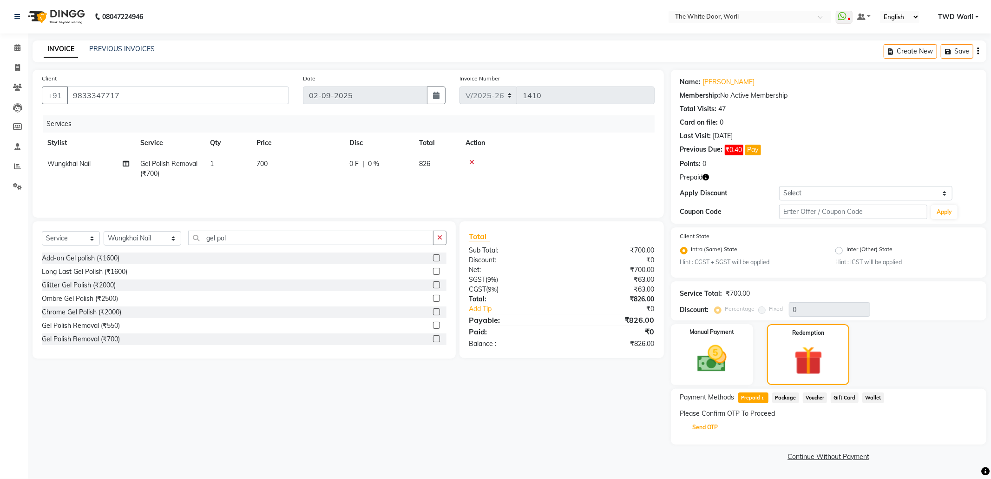
click at [714, 422] on button "Send OTP" at bounding box center [705, 427] width 49 height 16
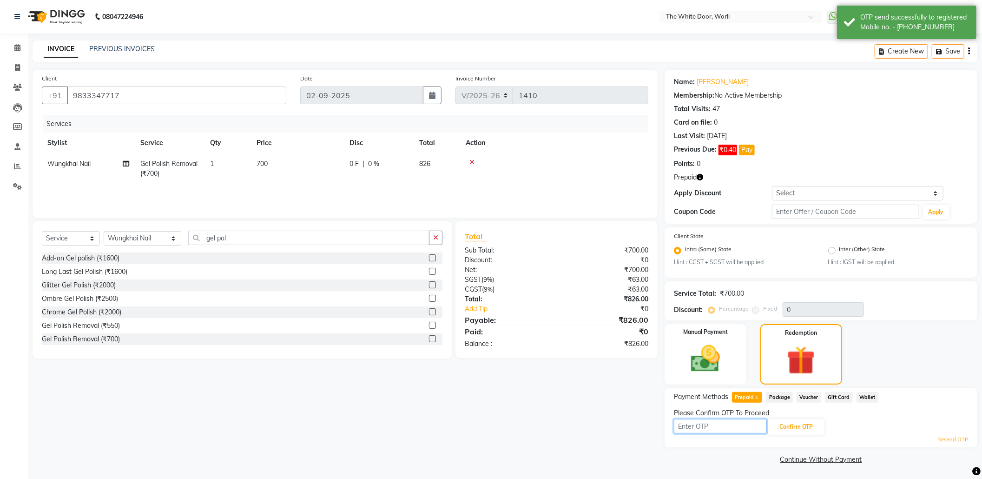
click at [714, 424] on input "text" at bounding box center [720, 426] width 93 height 14
type input "6144"
click at [798, 422] on button "Confirm OTP" at bounding box center [796, 427] width 57 height 16
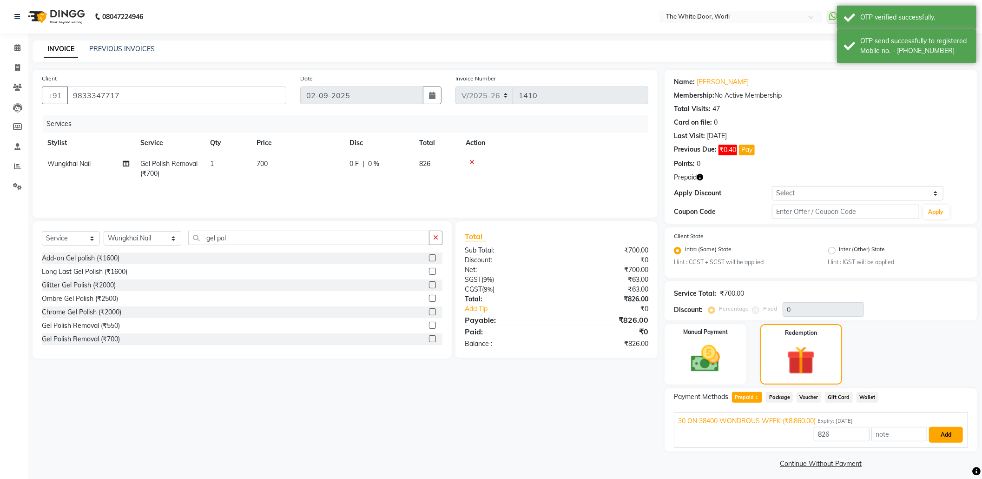
click at [947, 432] on button "Add" at bounding box center [946, 435] width 34 height 16
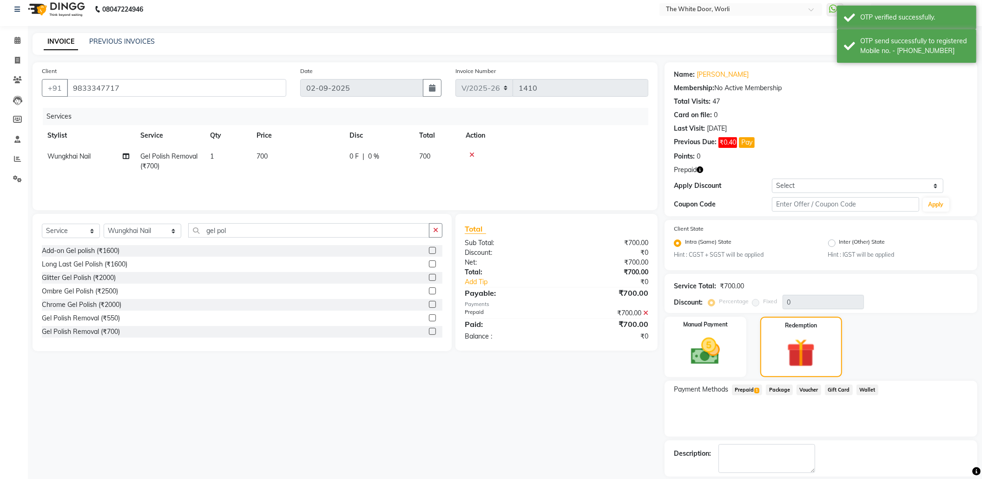
scroll to position [51, 0]
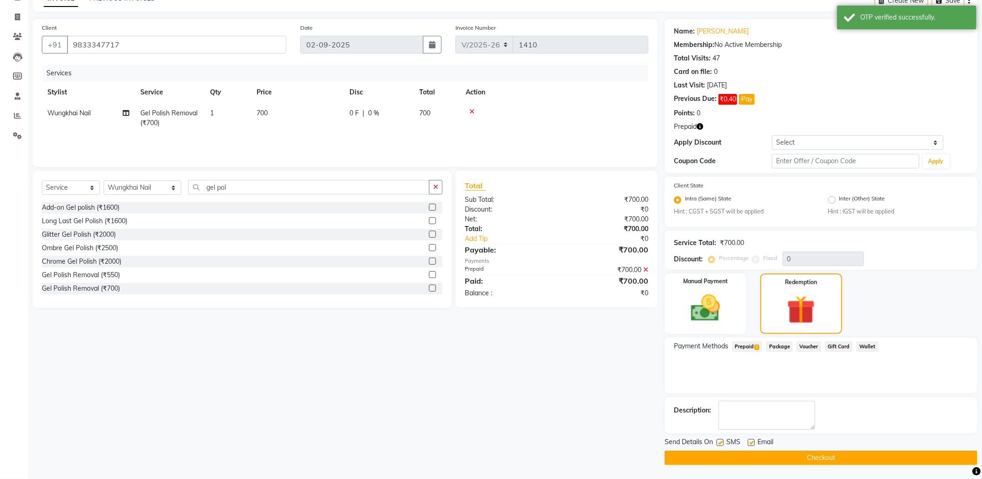
click at [848, 455] on button "Checkout" at bounding box center [821, 457] width 313 height 14
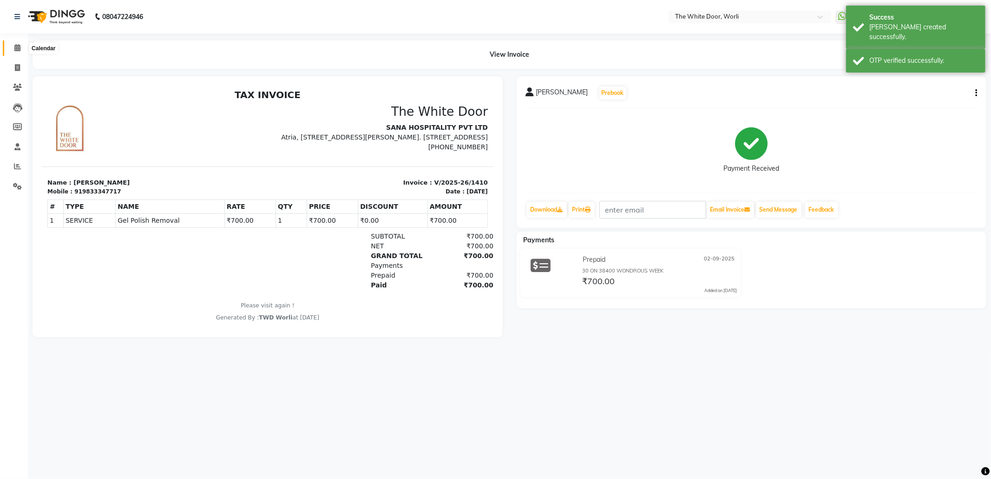
click at [17, 46] on icon at bounding box center [17, 47] width 6 height 7
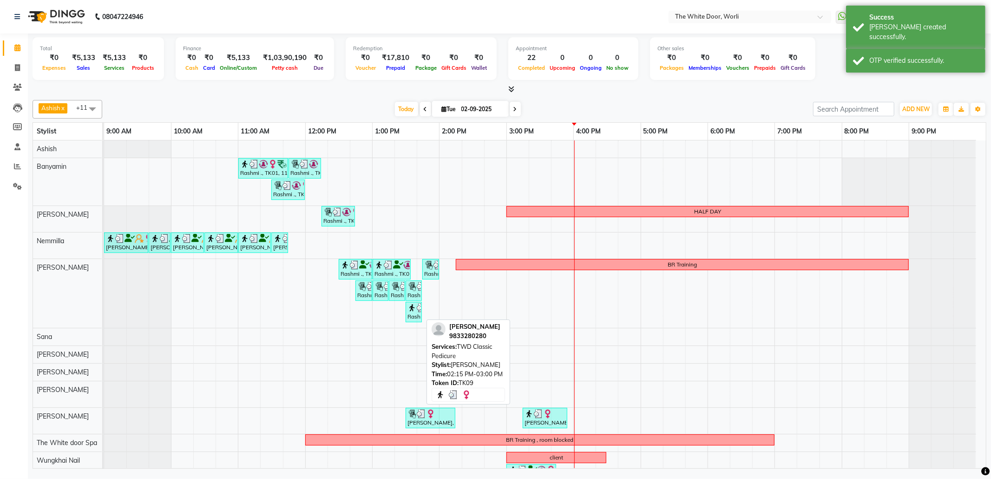
scroll to position [23, 0]
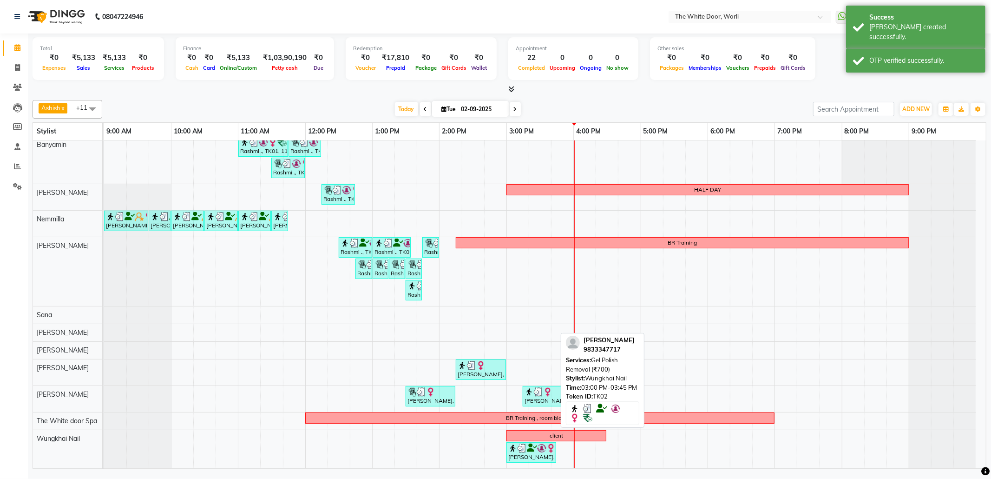
click at [545, 453] on img at bounding box center [541, 447] width 9 height 9
select select "3"
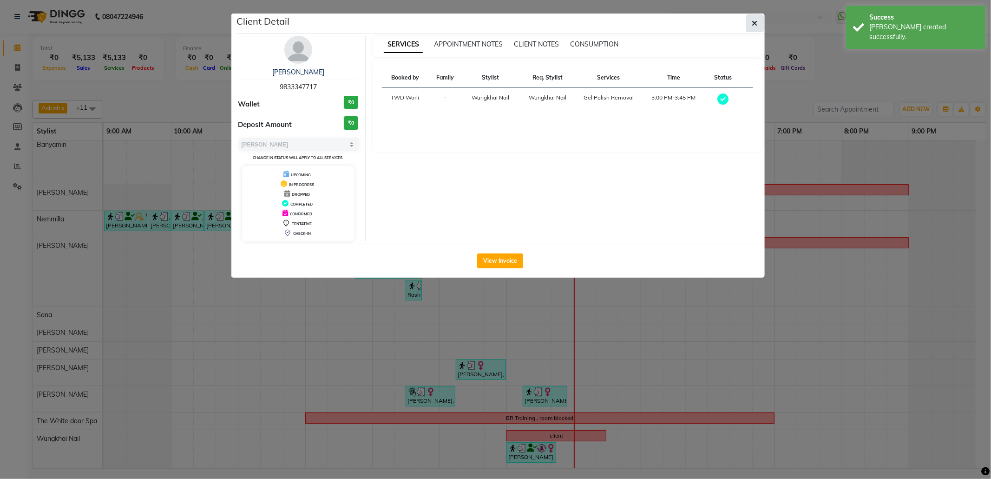
click at [753, 20] on icon "button" at bounding box center [755, 23] width 6 height 7
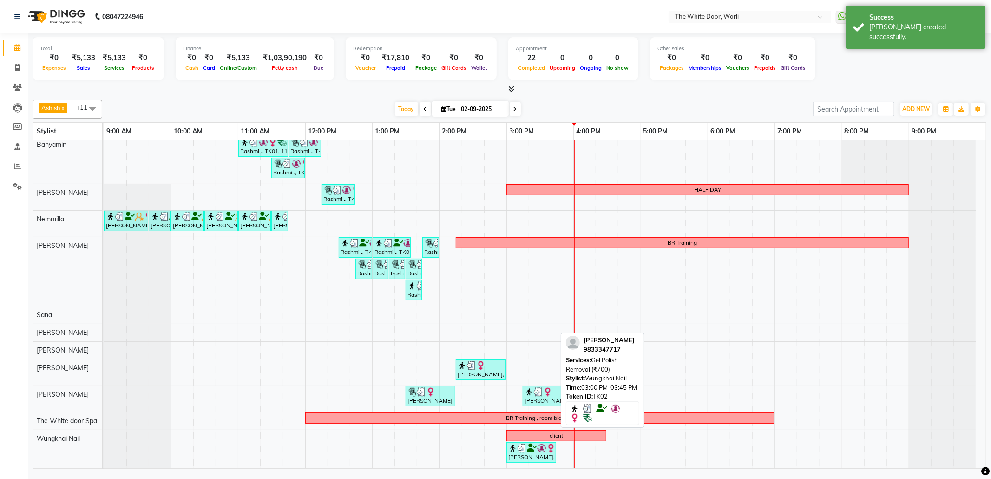
click at [523, 458] on div "[PERSON_NAME], TK02, 03:00 PM-03:45 PM, Gel Polish Removal (₹700)" at bounding box center [532, 452] width 48 height 18
select select "3"
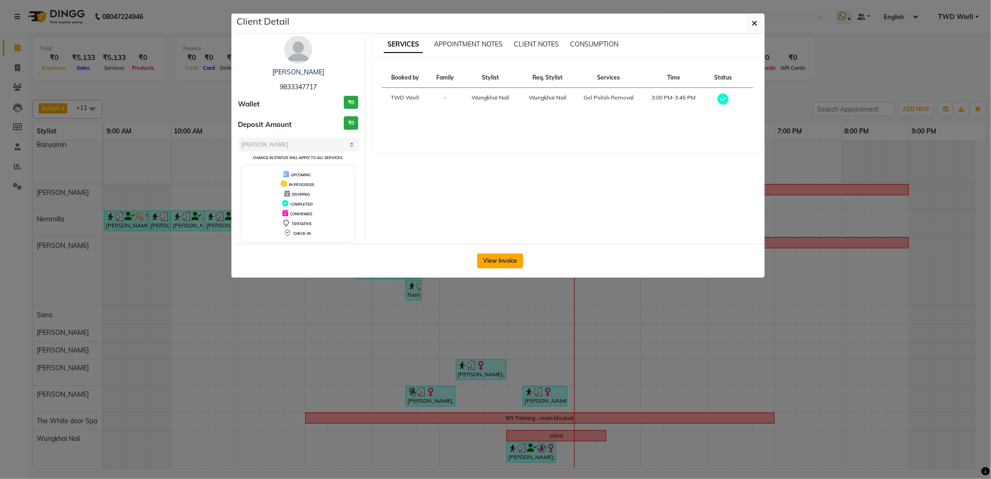
click at [507, 263] on button "View Invoice" at bounding box center [500, 260] width 46 height 15
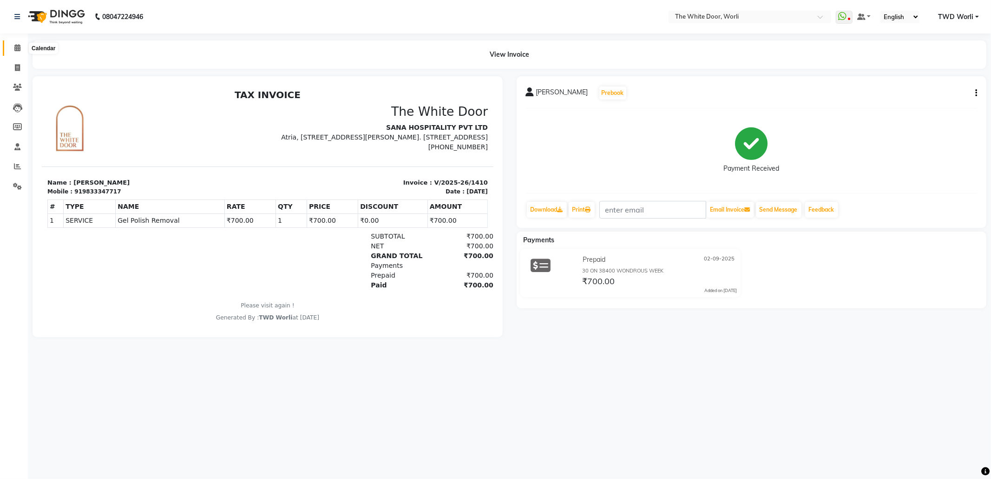
click at [13, 46] on span at bounding box center [17, 48] width 16 height 11
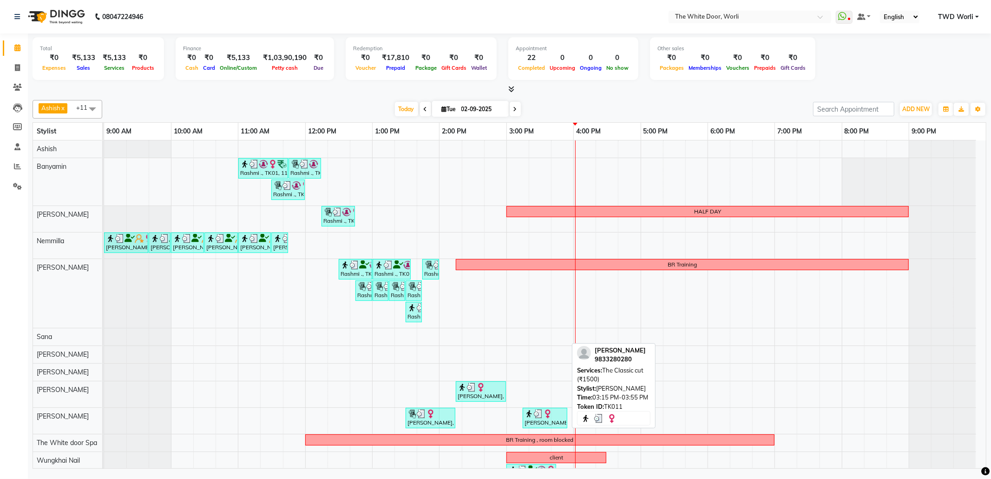
scroll to position [23, 0]
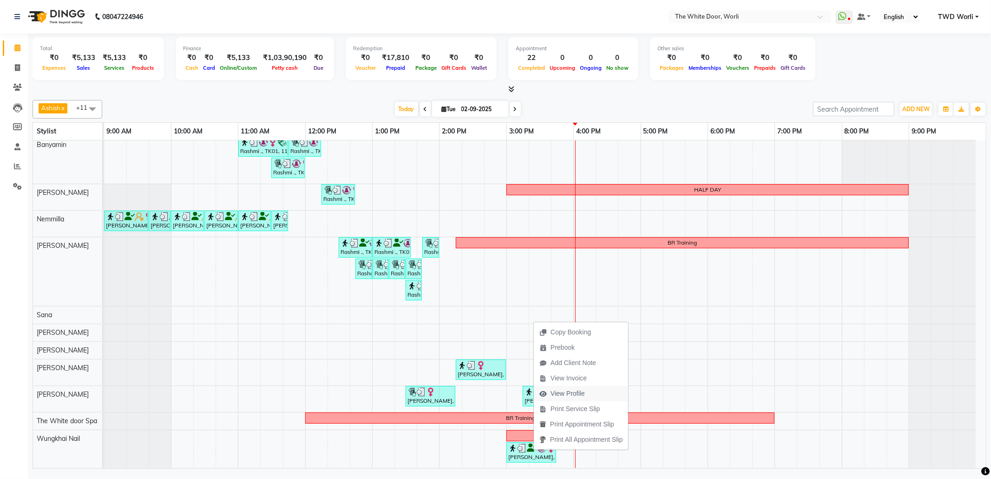
click at [580, 392] on span "View Profile" at bounding box center [568, 394] width 34 height 10
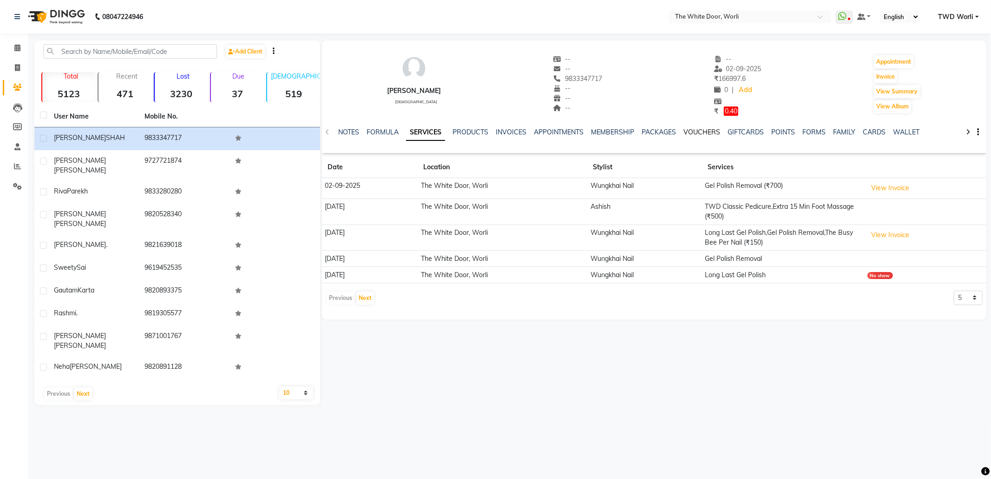
click at [701, 133] on link "VOUCHERS" at bounding box center [702, 132] width 37 height 8
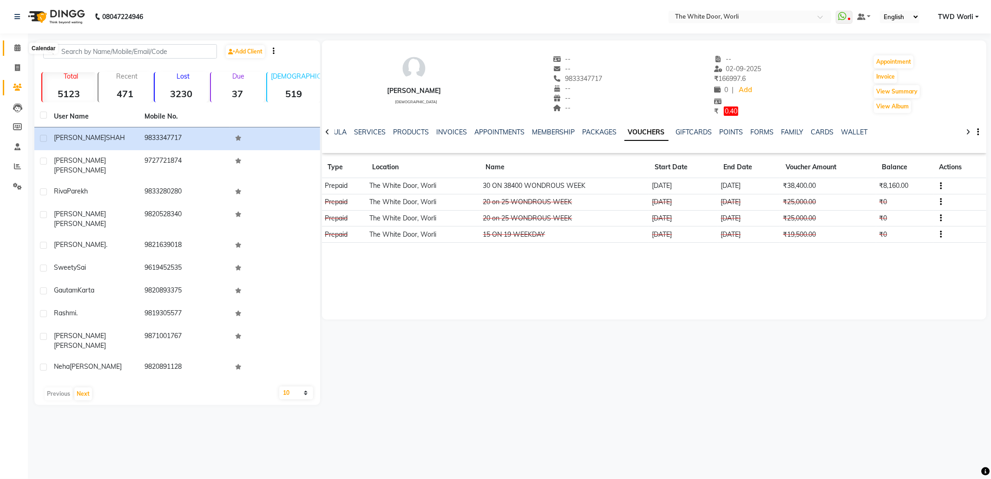
click at [14, 49] on icon at bounding box center [17, 47] width 6 height 7
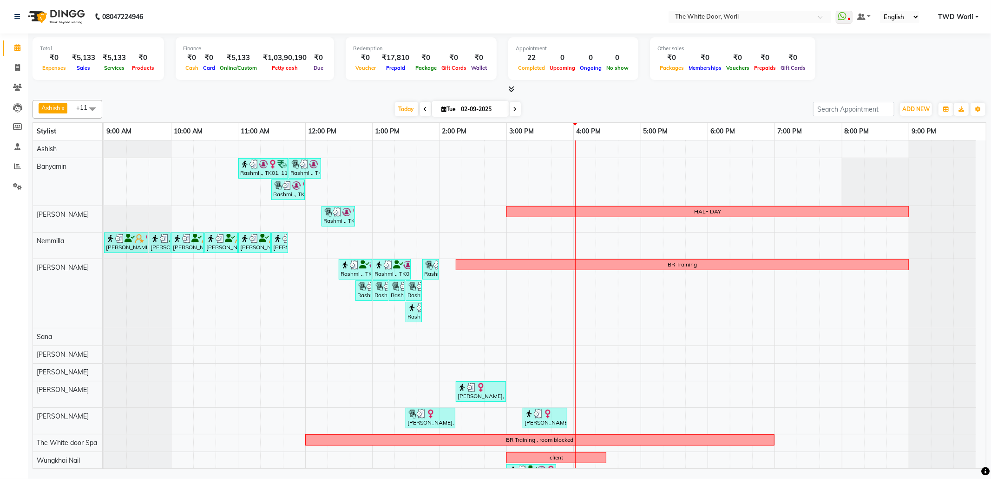
click at [469, 108] on input "02-09-2025" at bounding box center [482, 109] width 46 height 14
select select "9"
select select "2025"
click at [432, 185] on span "9" at bounding box center [430, 183] width 15 height 15
type input "09-09-2025"
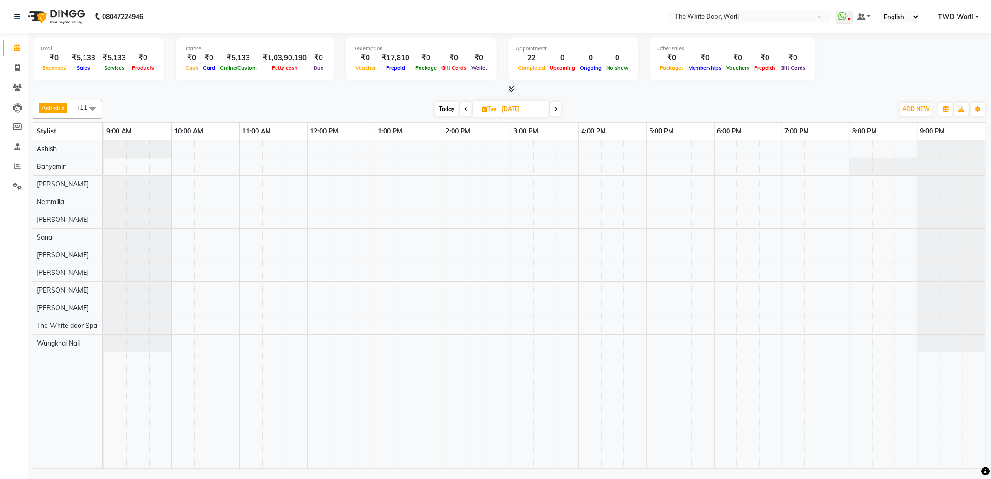
click at [525, 341] on div at bounding box center [545, 304] width 882 height 328
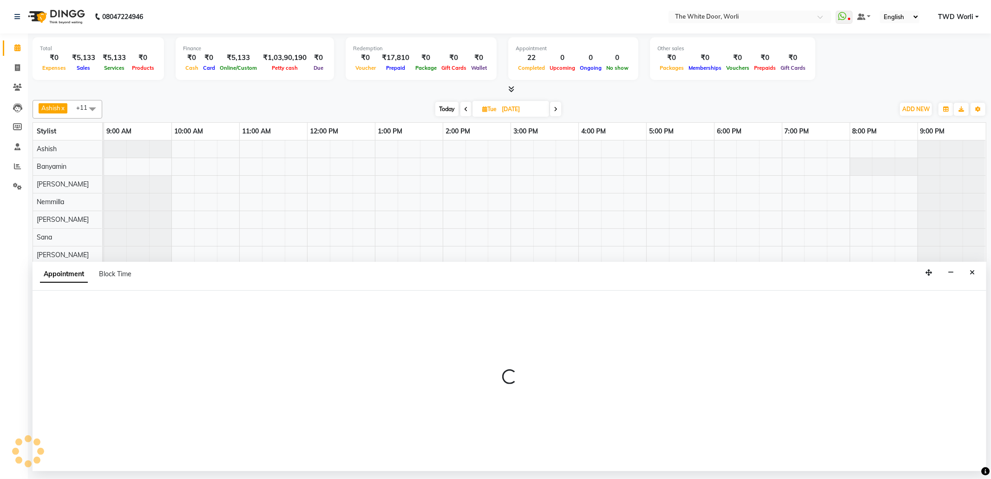
select select "65695"
select select "900"
select select "tentative"
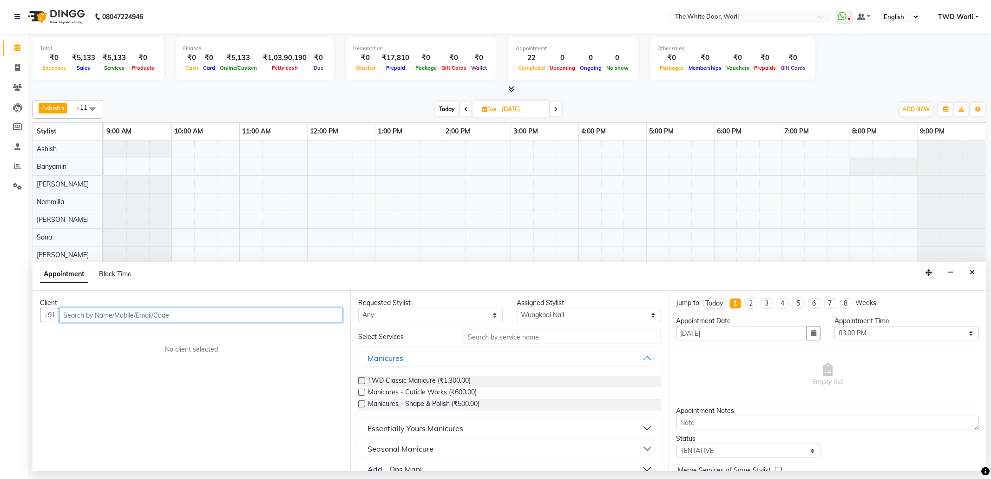
click at [225, 313] on input "text" at bounding box center [201, 315] width 284 height 14
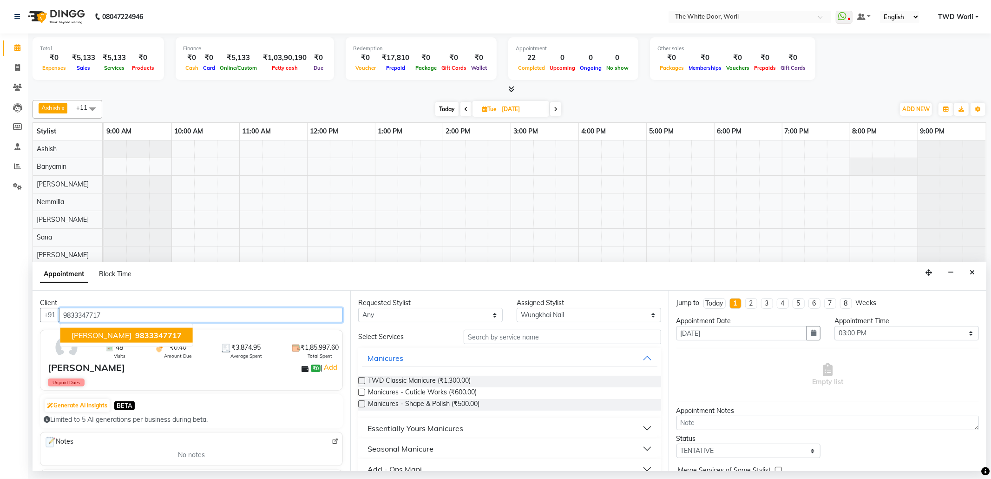
click at [158, 335] on span "9833347717" at bounding box center [158, 334] width 46 height 9
type input "9833347717"
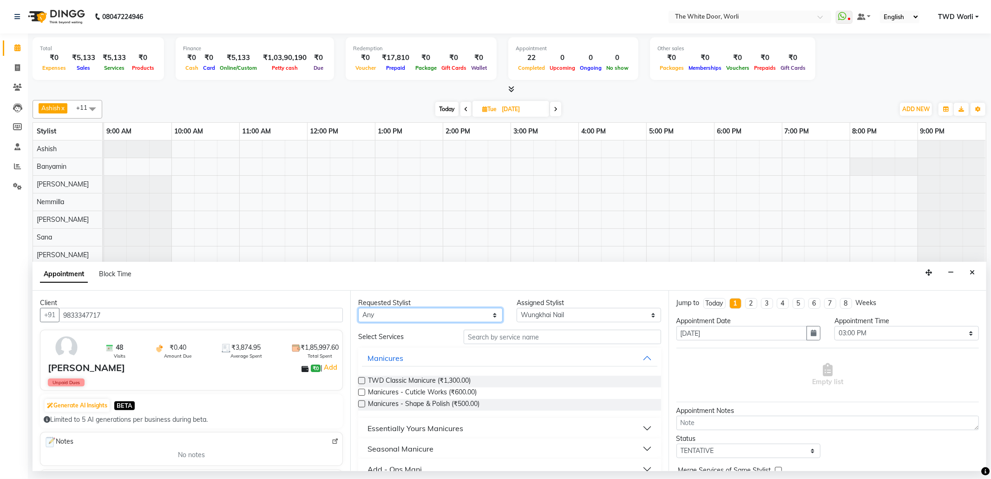
click at [405, 318] on select "Any Aarti Ashish Ashish S Banyamin Leyla Lash Nemmilla Pranali Rashid Salmani S…" at bounding box center [430, 315] width 145 height 14
select select "65695"
click at [358, 309] on select "Any Aarti Ashish Ashish S Banyamin Leyla Lash Nemmilla Pranali Rashid Salmani S…" at bounding box center [430, 315] width 145 height 14
click at [529, 343] on input "text" at bounding box center [562, 337] width 197 height 14
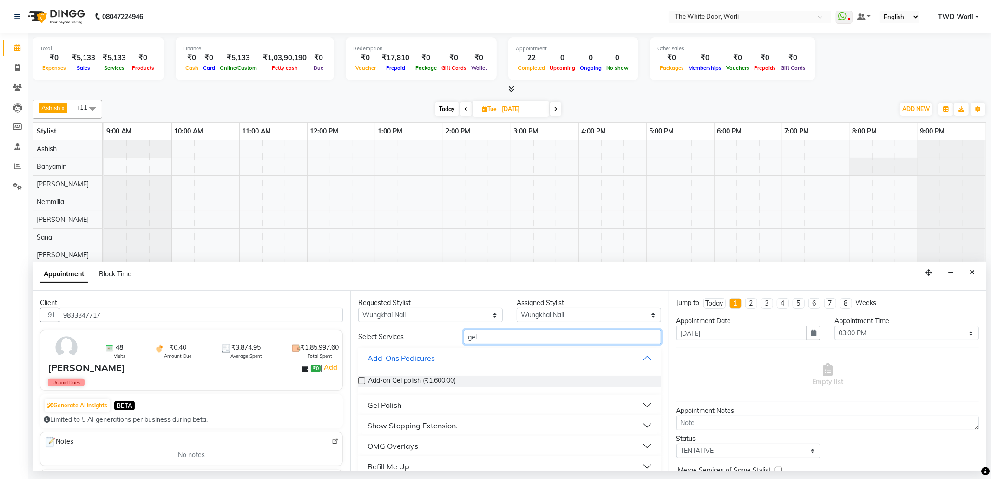
type input "gel"
click at [428, 400] on button "Gel Polish" at bounding box center [509, 404] width 295 height 17
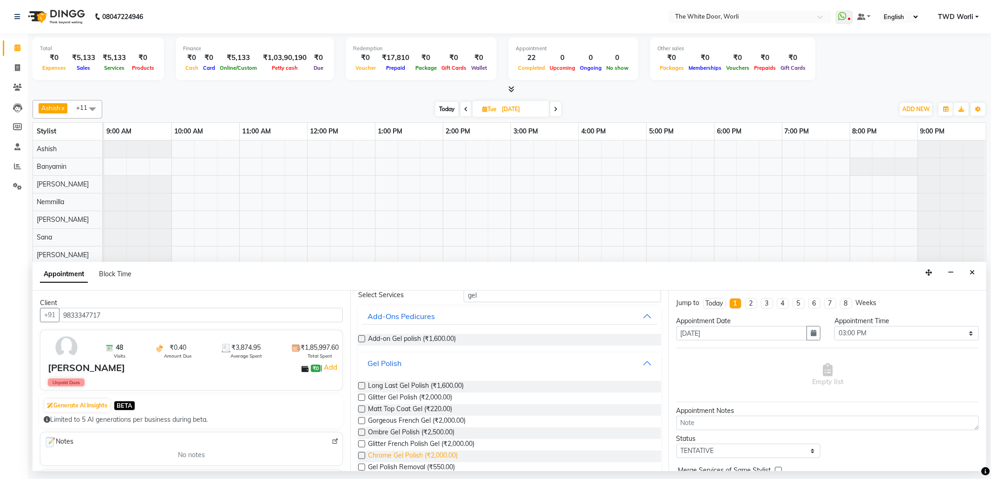
scroll to position [124, 0]
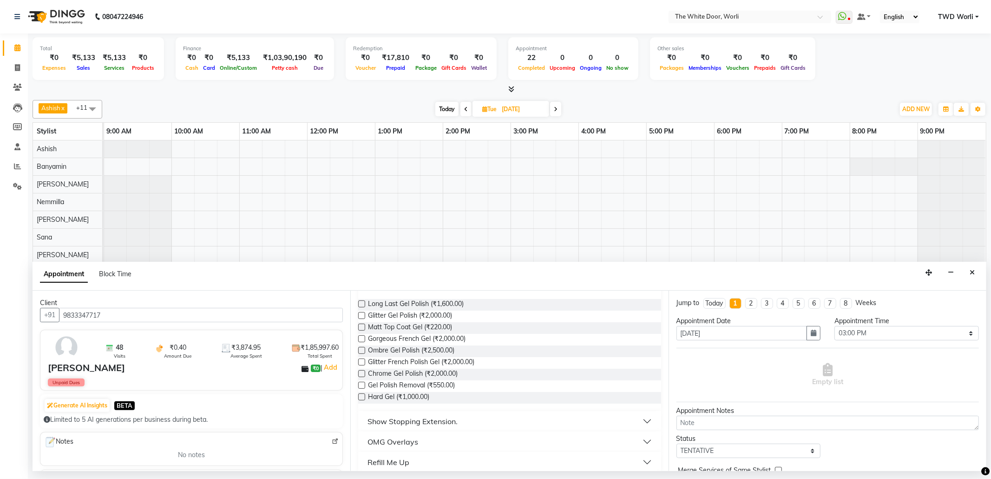
click at [361, 305] on label at bounding box center [361, 303] width 7 height 7
click at [361, 305] on input "checkbox" at bounding box center [361, 305] width 6 height 6
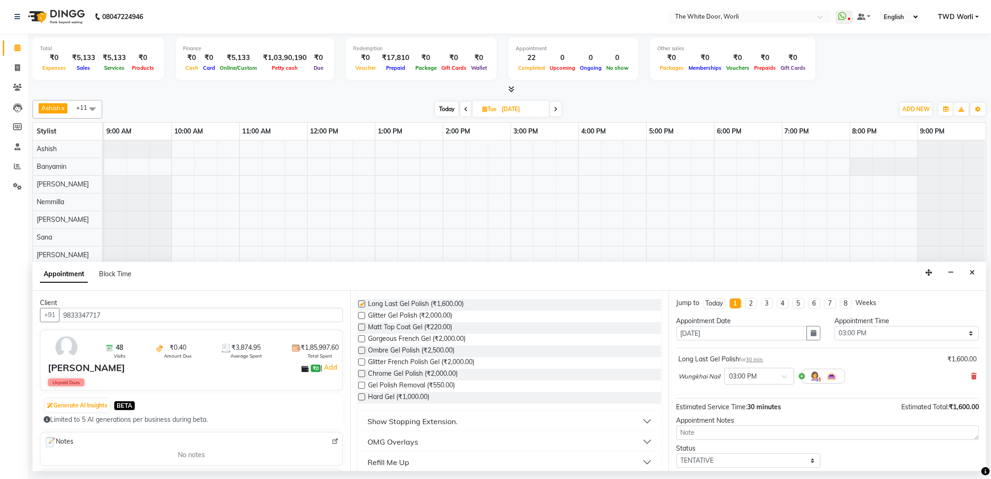
checkbox input "false"
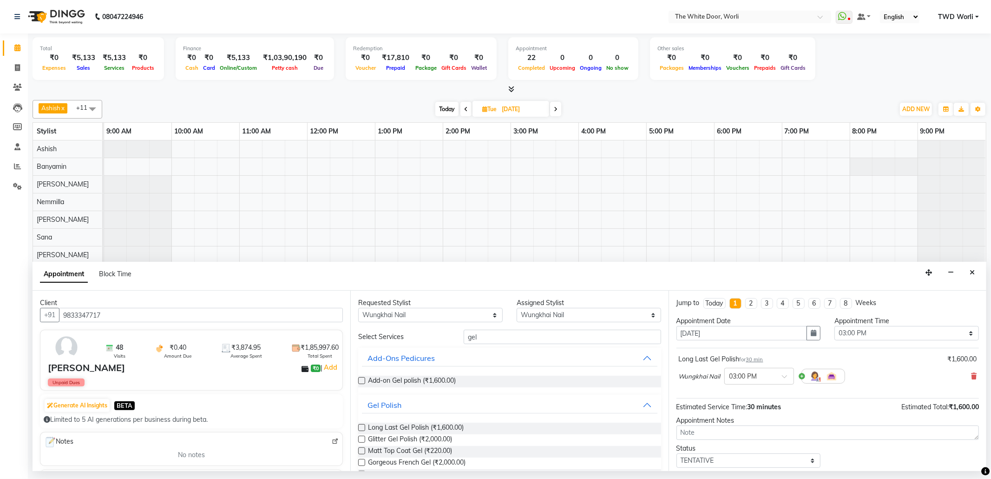
scroll to position [56, 0]
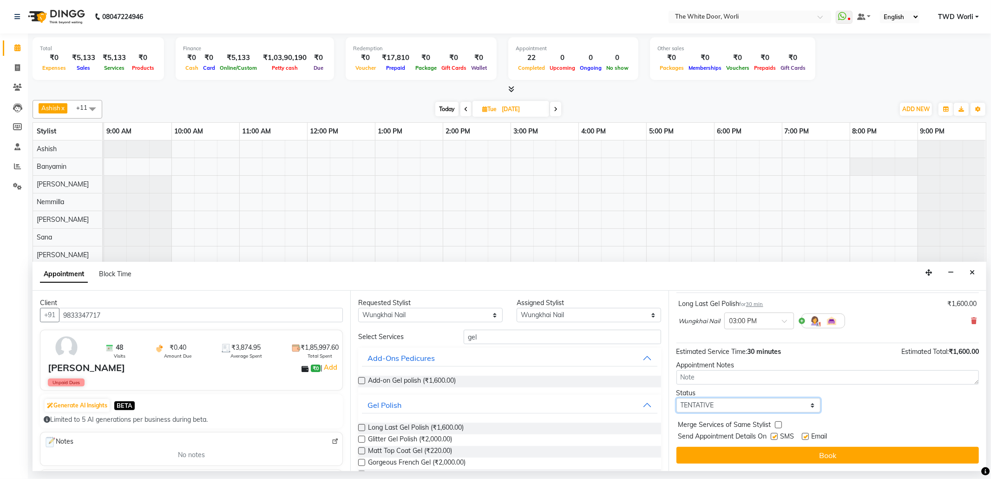
click at [752, 411] on select "Select TENTATIVE CONFIRM UPCOMING" at bounding box center [749, 405] width 145 height 14
select select "confirm booking"
click at [677, 399] on select "Select TENTATIVE CONFIRM UPCOMING" at bounding box center [749, 405] width 145 height 14
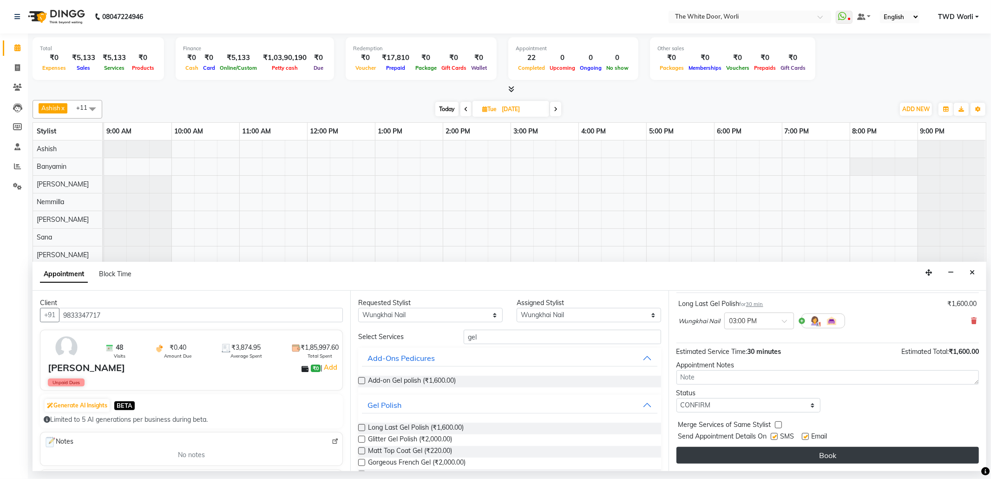
click at [848, 457] on button "Book" at bounding box center [828, 455] width 303 height 17
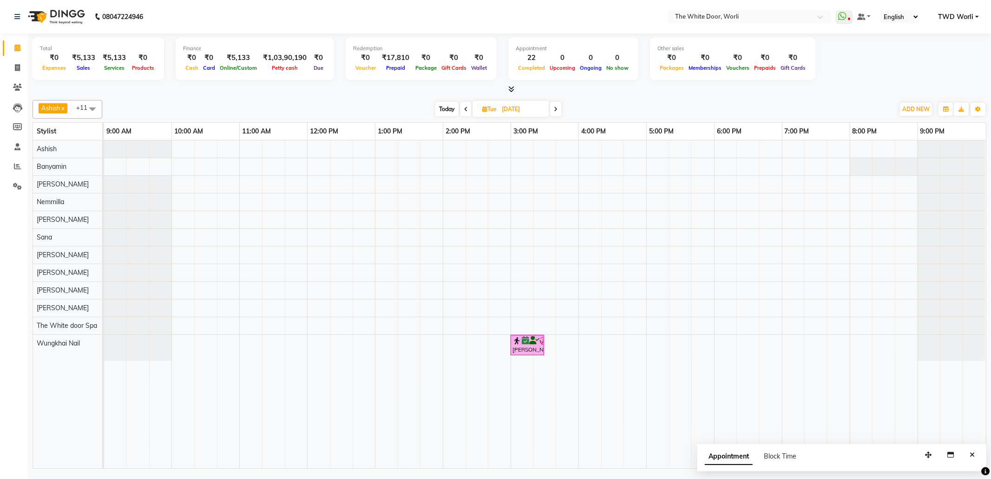
click at [447, 105] on span "Today" at bounding box center [446, 109] width 23 height 14
type input "02-09-2025"
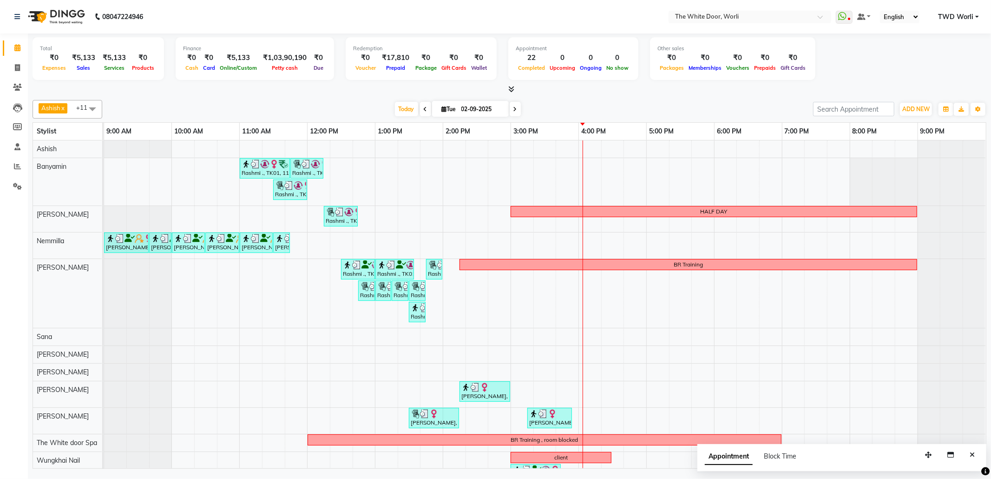
click at [616, 239] on div "Rashmi ., TK01, 11:00 AM-11:45 AM, TWD Classic Pedicure Rashmi ., TK01, 11:45 A…" at bounding box center [545, 314] width 882 height 349
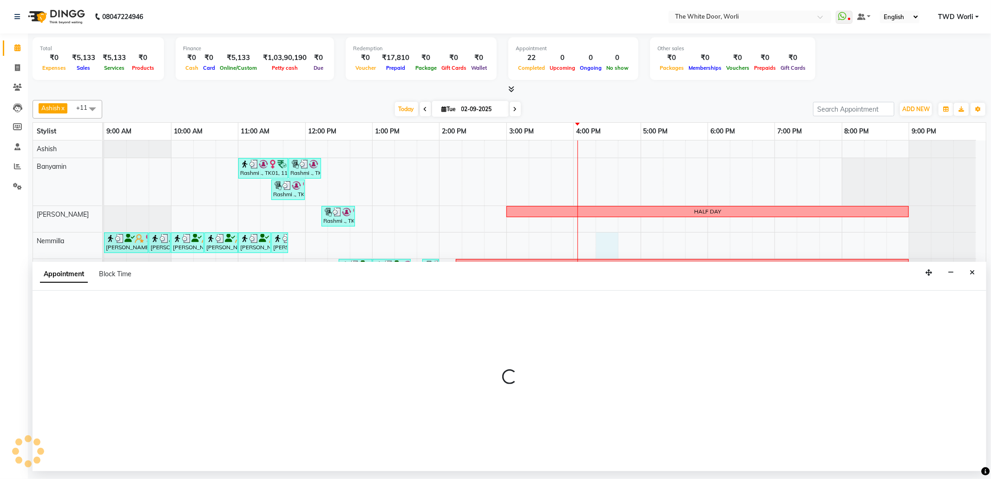
select select "20573"
select select "975"
select select "tentative"
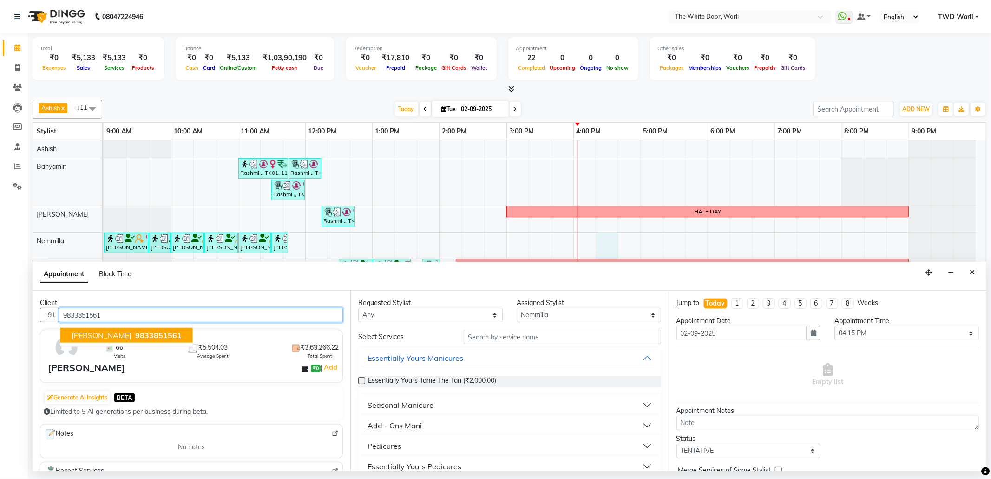
click at [156, 330] on button "Janhavi Dandekar 9833851561" at bounding box center [126, 335] width 132 height 15
type input "9833851561"
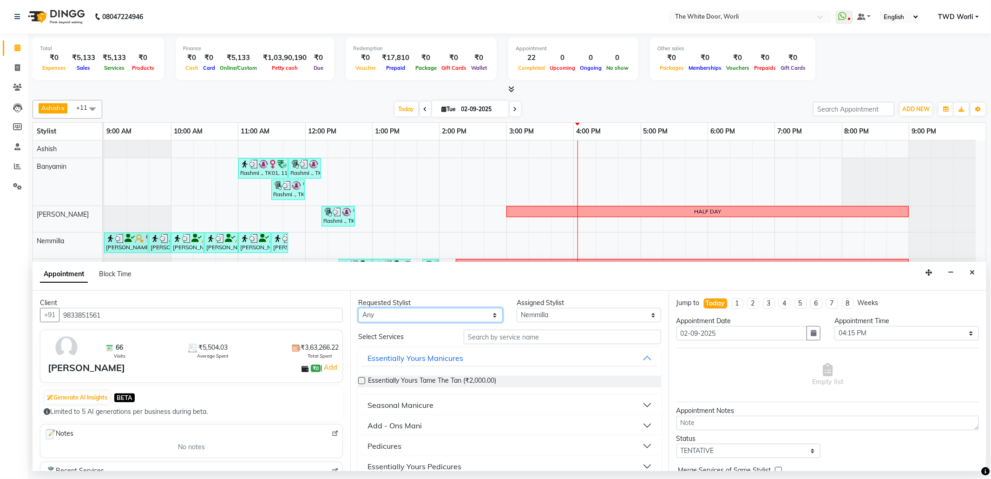
click at [450, 313] on select "Any Aarti Ashish Ashish S Banyamin Leyla Lash Nemmilla Pranali Rashid Salmani S…" at bounding box center [430, 315] width 145 height 14
select select "20573"
click at [358, 309] on select "Any Aarti Ashish Ashish S Banyamin Leyla Lash Nemmilla Pranali Rashid Salmani S…" at bounding box center [430, 315] width 145 height 14
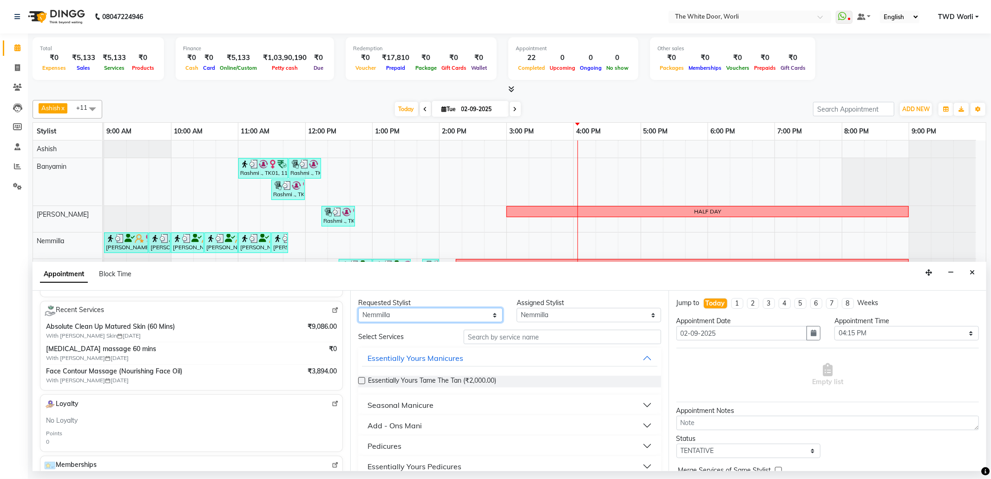
scroll to position [124, 0]
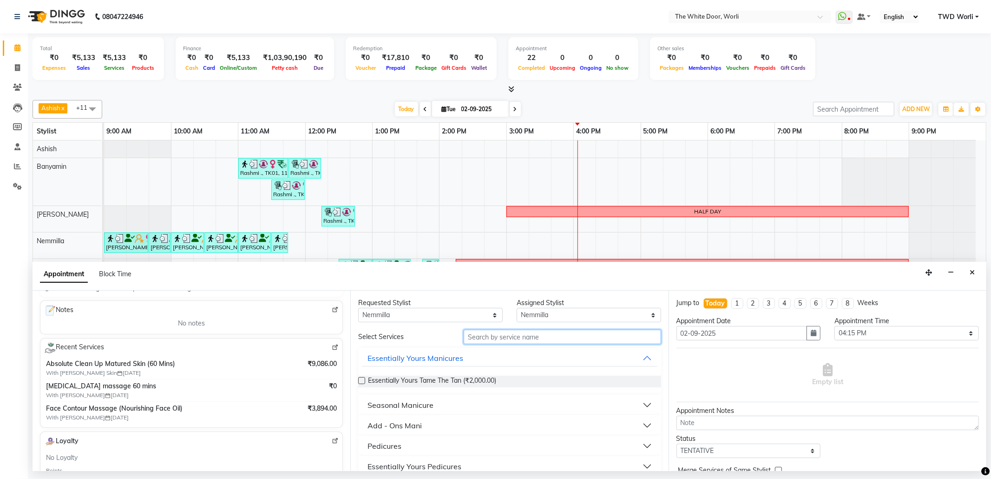
click at [534, 332] on input "text" at bounding box center [562, 337] width 197 height 14
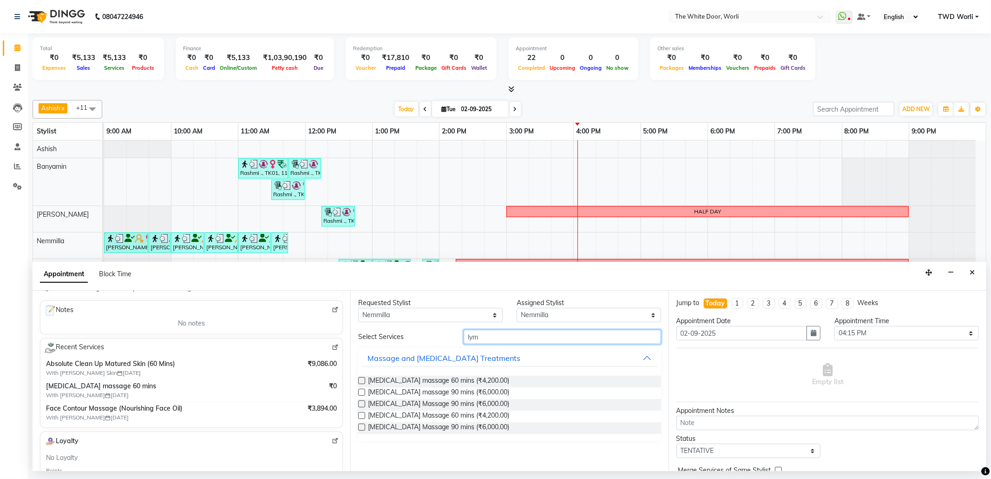
type input "lym"
click at [361, 380] on label at bounding box center [361, 380] width 7 height 7
click at [361, 380] on input "checkbox" at bounding box center [361, 381] width 6 height 6
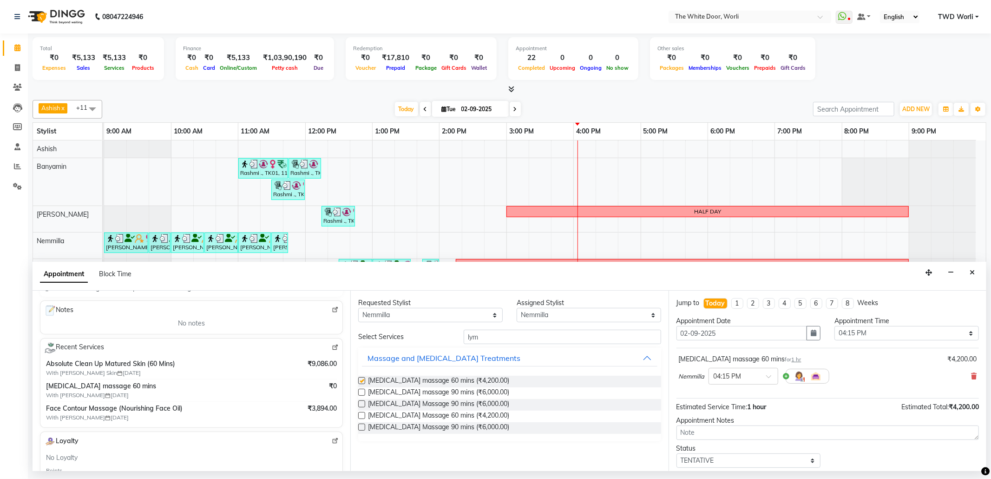
checkbox input "false"
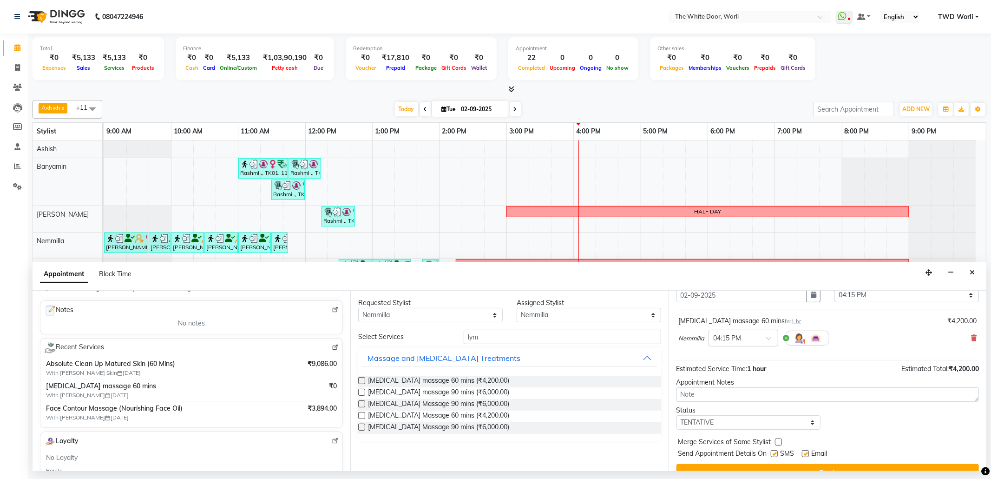
scroll to position [56, 0]
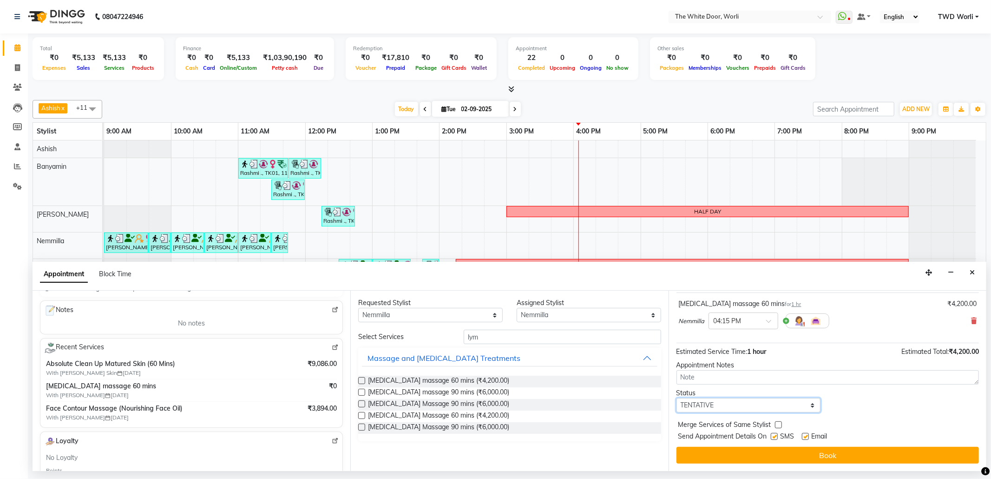
click at [733, 405] on select "Select TENTATIVE CONFIRM CHECK-IN UPCOMING" at bounding box center [749, 405] width 145 height 14
select select "confirm booking"
click at [677, 399] on select "Select TENTATIVE CONFIRM CHECK-IN UPCOMING" at bounding box center [749, 405] width 145 height 14
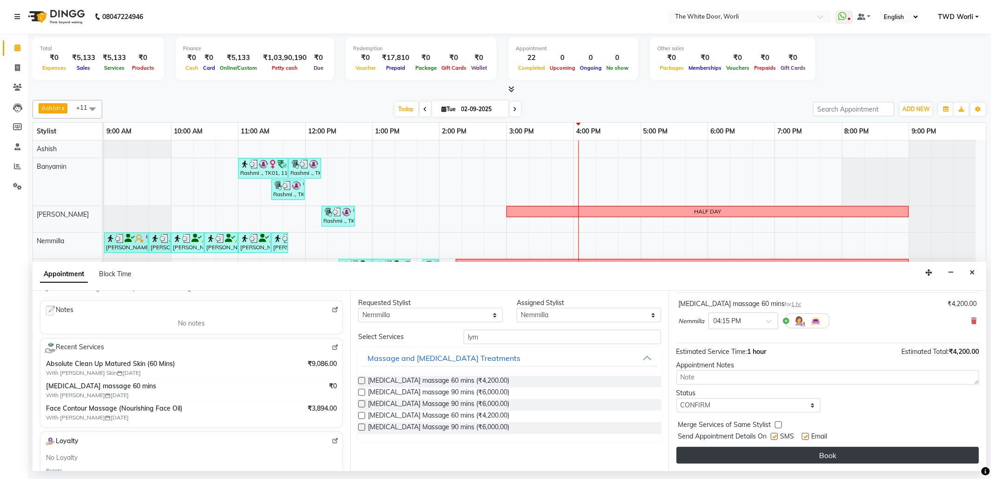
click at [851, 462] on button "Book" at bounding box center [828, 455] width 303 height 17
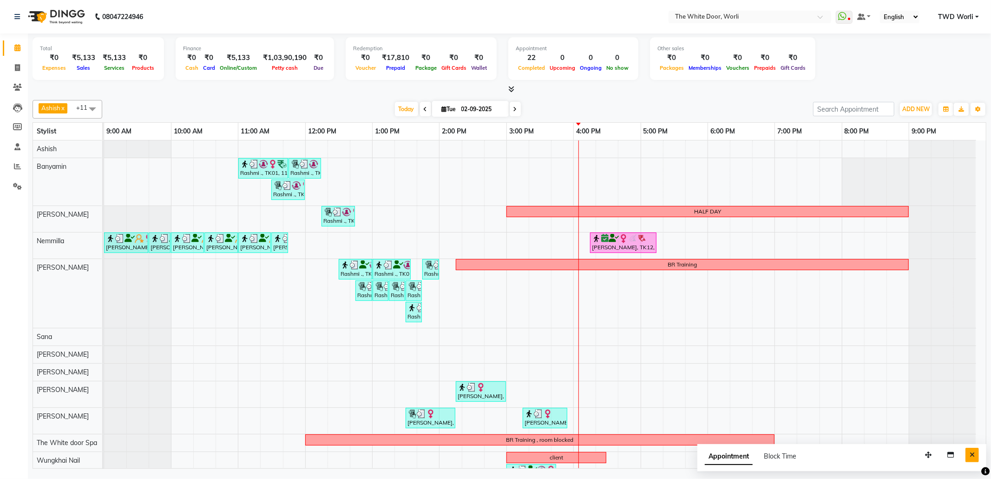
click at [974, 451] on button "Close" at bounding box center [972, 455] width 13 height 14
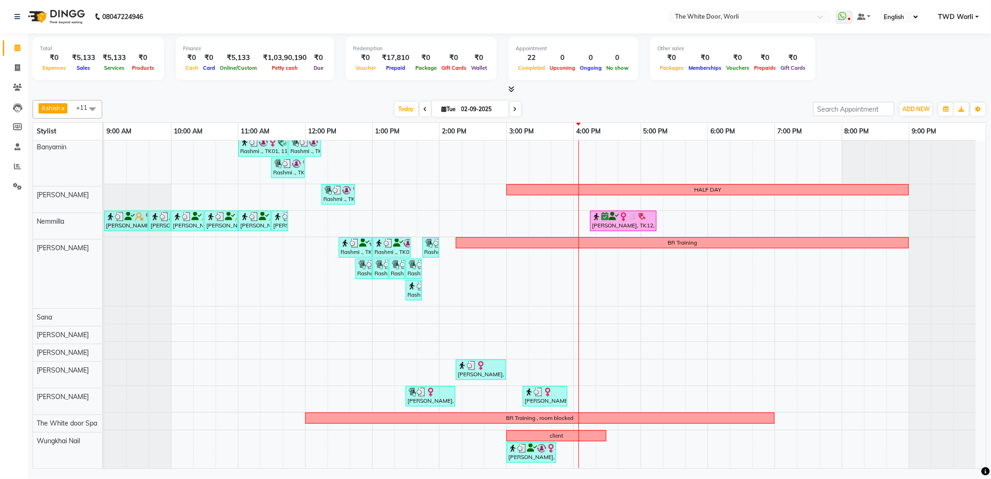
scroll to position [23, 0]
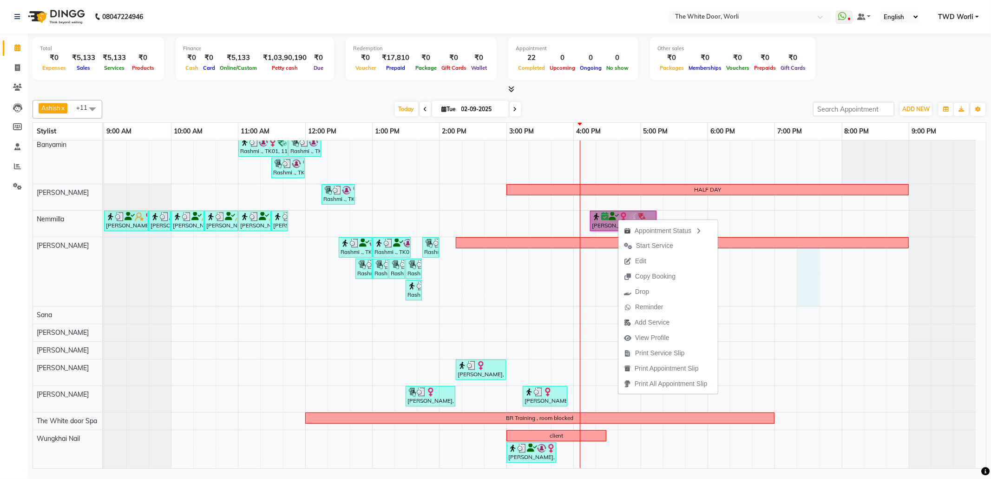
drag, startPoint x: 800, startPoint y: 303, endPoint x: 794, endPoint y: 303, distance: 5.6
click at [799, 303] on div "Rashmi ., TK01, 11:00 AM-11:45 AM, TWD Classic Pedicure Rashmi ., TK01, 11:45 A…" at bounding box center [545, 293] width 882 height 349
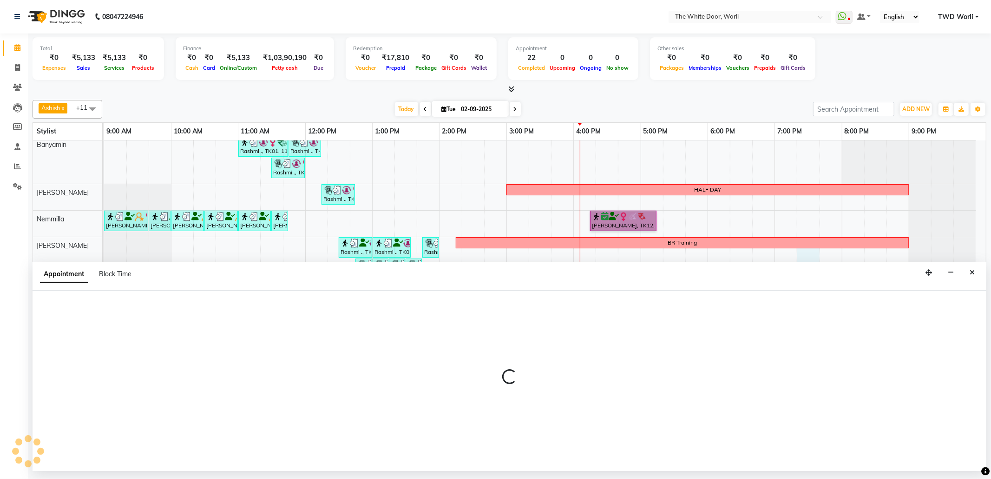
select select "22903"
select select "1155"
select select "tentative"
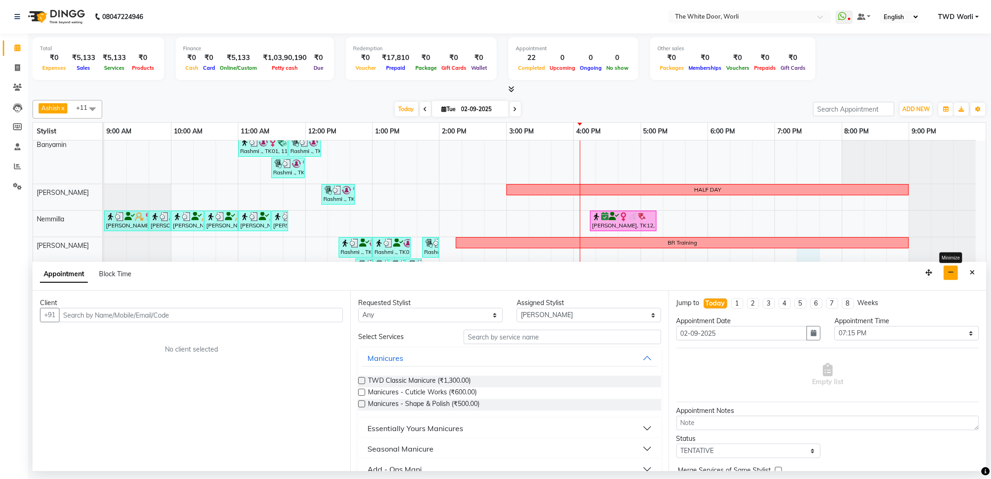
click at [954, 270] on button "button" at bounding box center [951, 272] width 14 height 14
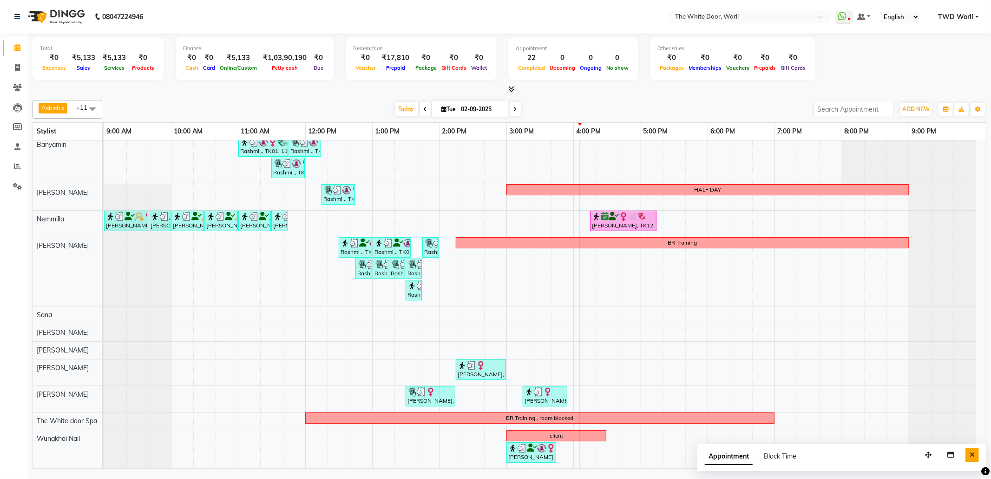
click at [968, 455] on button "Close" at bounding box center [972, 455] width 13 height 14
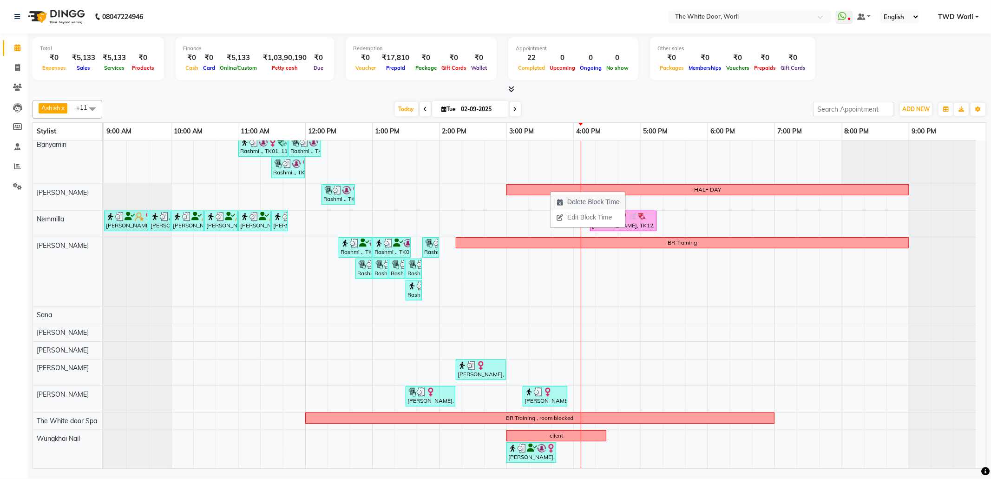
click at [582, 203] on span "Delete Block Time" at bounding box center [593, 202] width 53 height 10
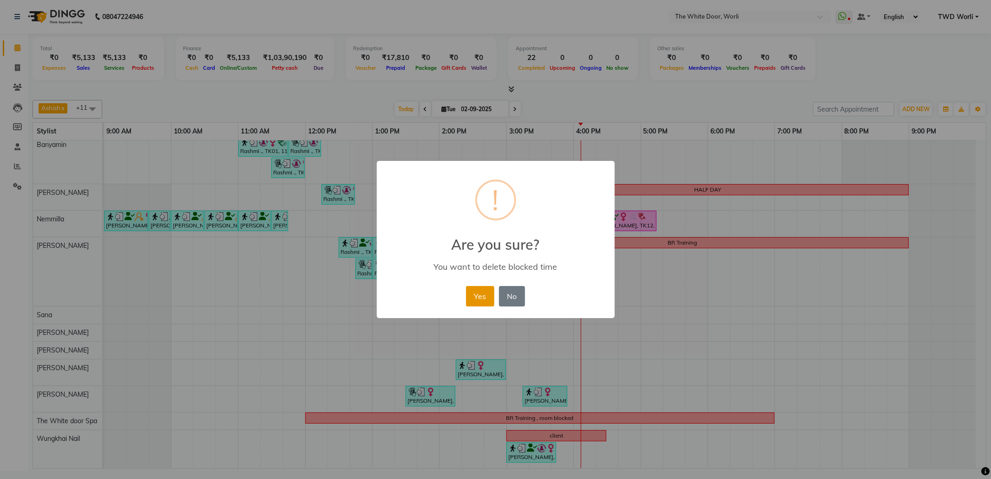
click at [487, 292] on button "Yes" at bounding box center [480, 296] width 28 height 20
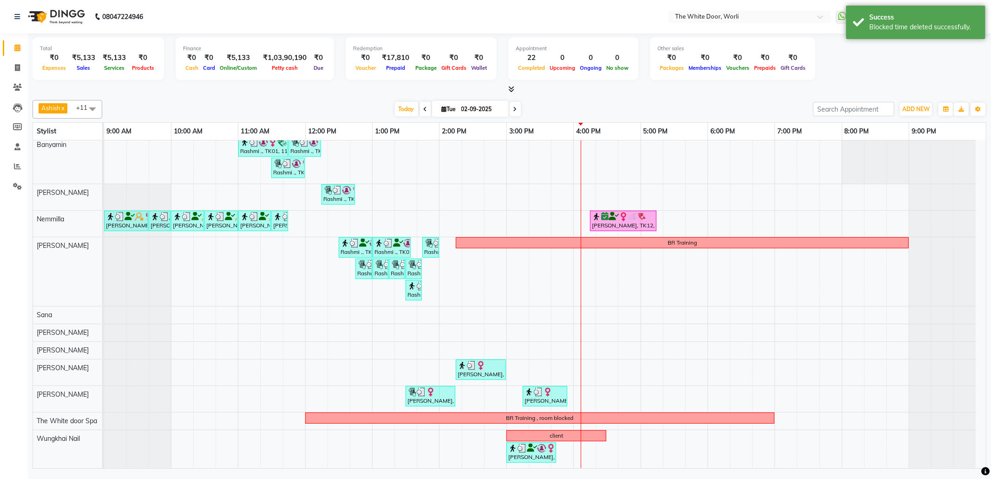
click at [651, 183] on td at bounding box center [652, 293] width 22 height 349
select select "20395"
select select "1020"
select select "tentative"
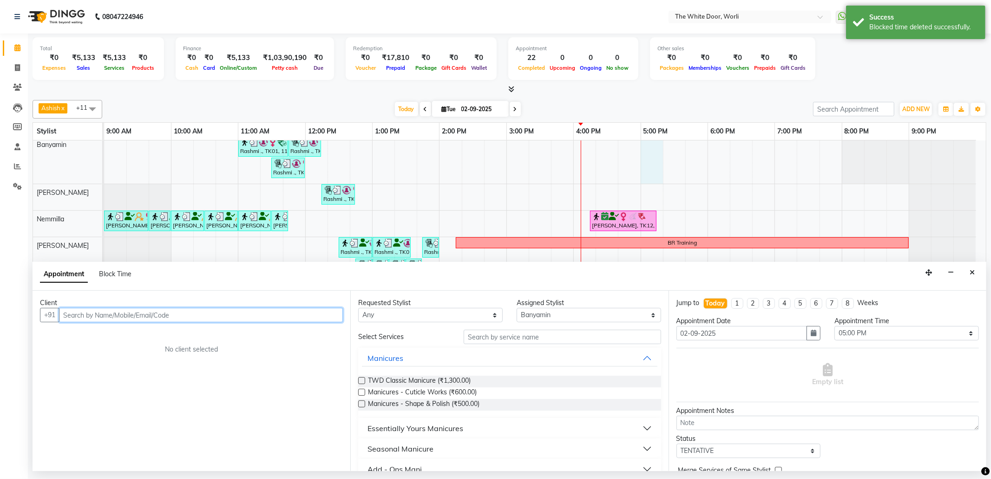
click at [648, 191] on div "Rashmi ., TK01, 11:00 AM-11:45 AM, TWD Classic Pedicure Rashmi ., TK01, 11:45 A…" at bounding box center [545, 293] width 882 height 349
click at [120, 273] on span "Block Time" at bounding box center [115, 274] width 33 height 8
select select "22335"
select select "1020"
select select "1035"
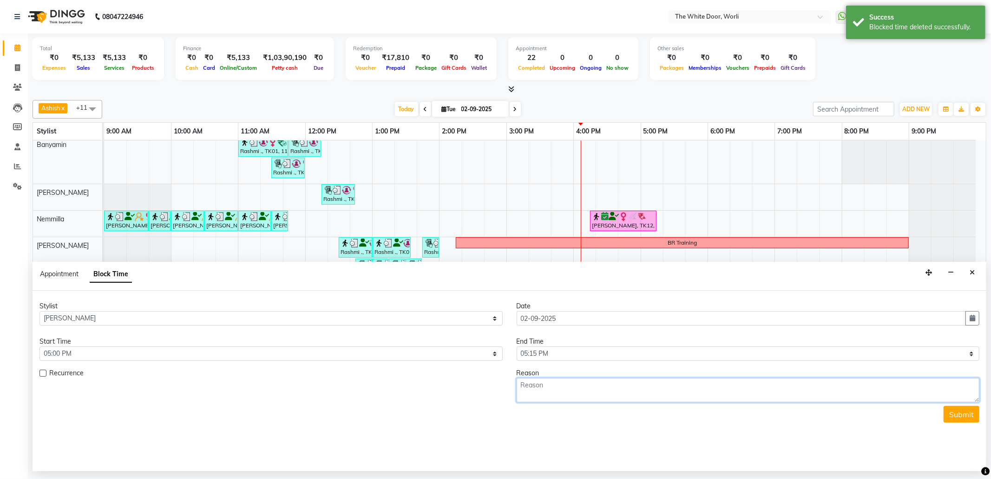
click at [560, 385] on textarea at bounding box center [748, 390] width 463 height 24
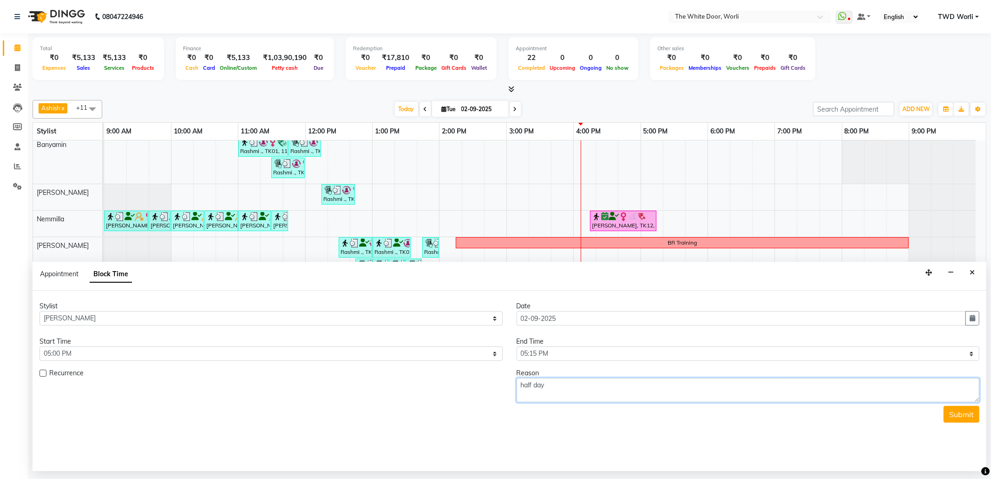
type textarea "half day"
click at [695, 349] on select "Select 10:00 AM 10:15 AM 10:30 AM 10:45 AM 11:00 AM 11:15 AM 11:30 AM 11:45 AM …" at bounding box center [748, 353] width 463 height 14
select select "1260"
click at [517, 348] on select "Select 10:00 AM 10:15 AM 10:30 AM 10:45 AM 11:00 AM 11:15 AM 11:30 AM 11:45 AM …" at bounding box center [748, 353] width 463 height 14
click at [967, 421] on button "Submit" at bounding box center [962, 414] width 36 height 17
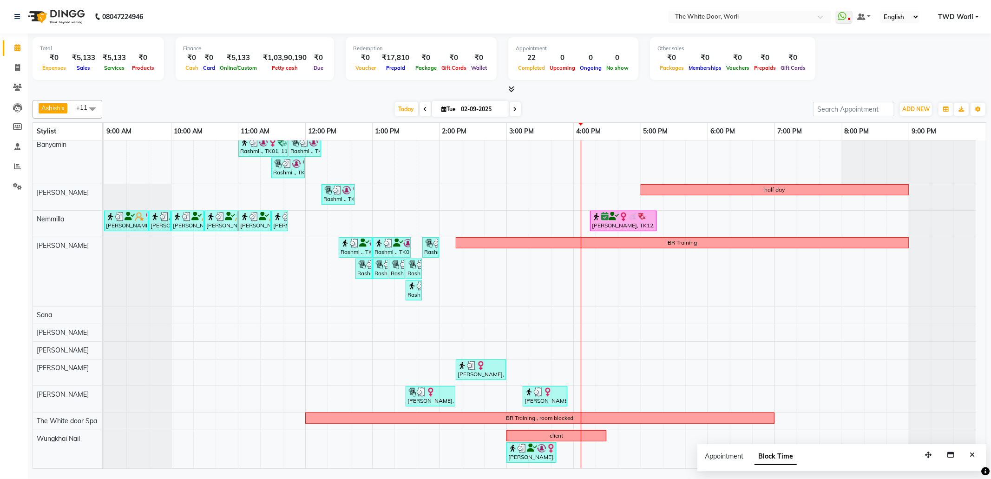
click at [578, 186] on div "Rashmi ., TK01, 11:00 AM-11:45 AM, TWD Classic Pedicure Rashmi ., TK01, 11:45 A…" at bounding box center [545, 293] width 882 height 349
select select "22335"
select select "tentative"
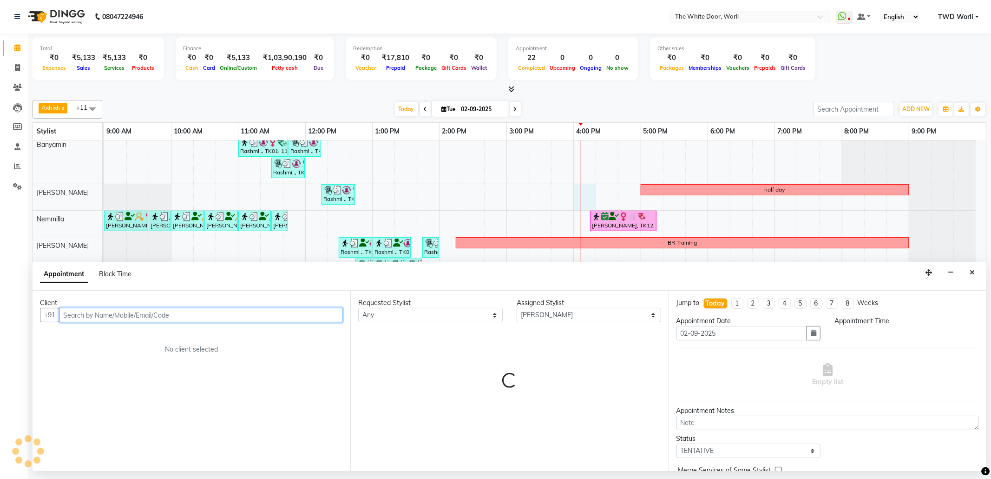
select select "960"
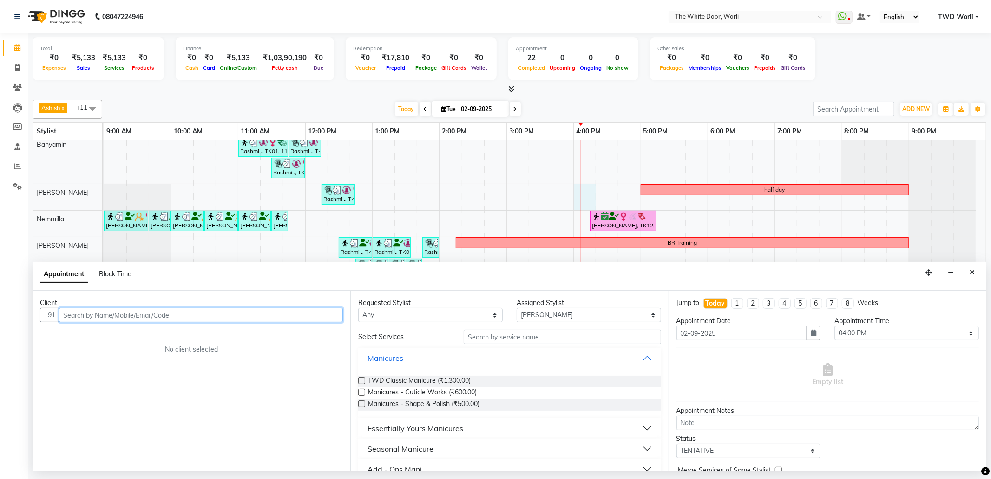
click at [255, 321] on input "text" at bounding box center [201, 315] width 284 height 14
paste input "+91 98339 89286"
click at [98, 316] on input "+91 98339 89286" at bounding box center [181, 315] width 245 height 14
click at [99, 316] on input "+91 98339 89286" at bounding box center [181, 315] width 245 height 14
click at [75, 315] on input "+91 9833989286" at bounding box center [181, 315] width 245 height 14
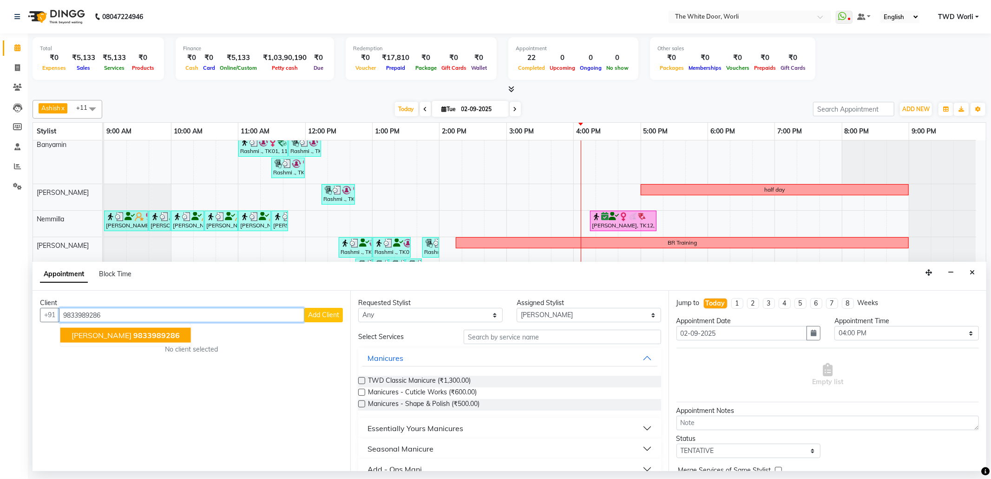
click at [125, 337] on span "[PERSON_NAME]" at bounding box center [102, 334] width 60 height 9
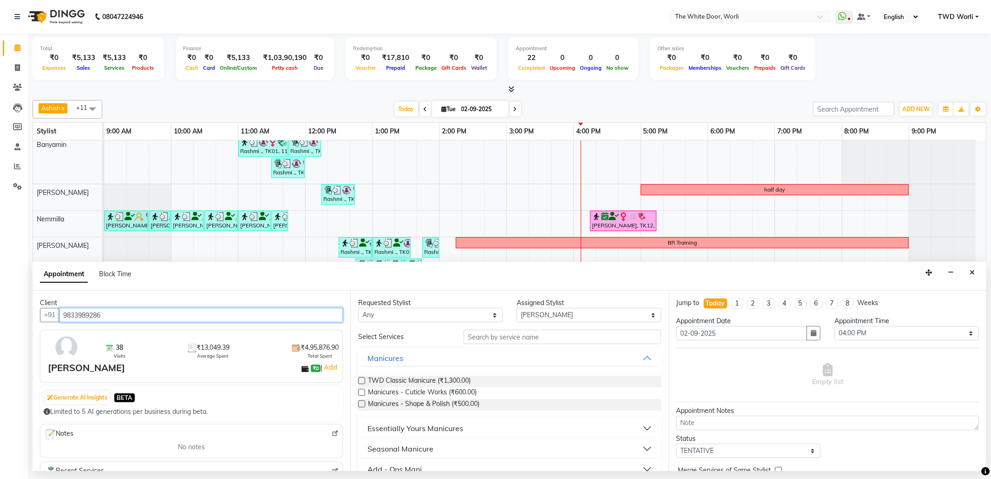
type input "9833989286"
click at [524, 336] on input "text" at bounding box center [562, 337] width 197 height 14
click at [363, 381] on label at bounding box center [361, 380] width 7 height 7
click at [363, 381] on input "checkbox" at bounding box center [361, 381] width 6 height 6
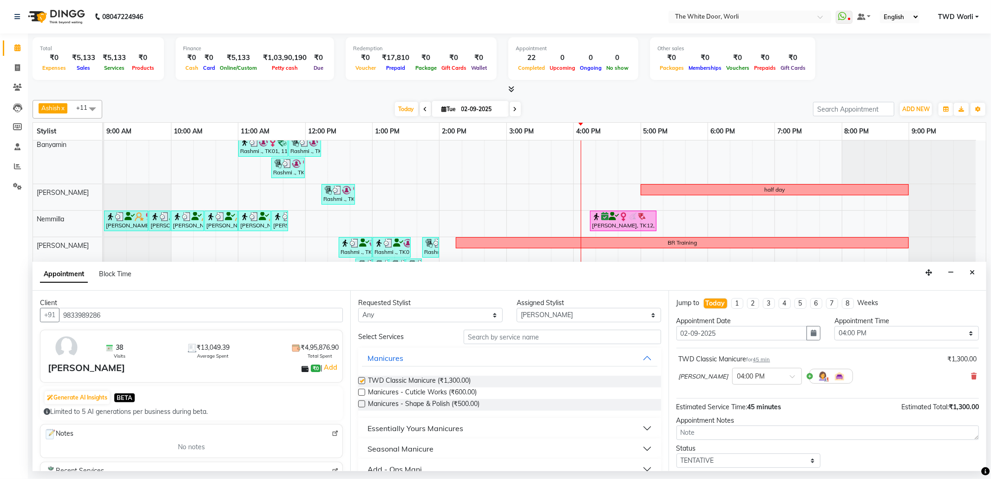
checkbox input "false"
click at [551, 322] on select "Select Aarti Ashish Ashish S Banyamin Leyla Lash Nemmilla Pranali Rashid Salman…" at bounding box center [589, 315] width 145 height 14
select select "20395"
click at [517, 309] on select "Select Aarti Ashish Ashish S Banyamin Leyla Lash Nemmilla Pranali Rashid Salman…" at bounding box center [589, 315] width 145 height 14
click at [521, 337] on input "text" at bounding box center [562, 337] width 197 height 14
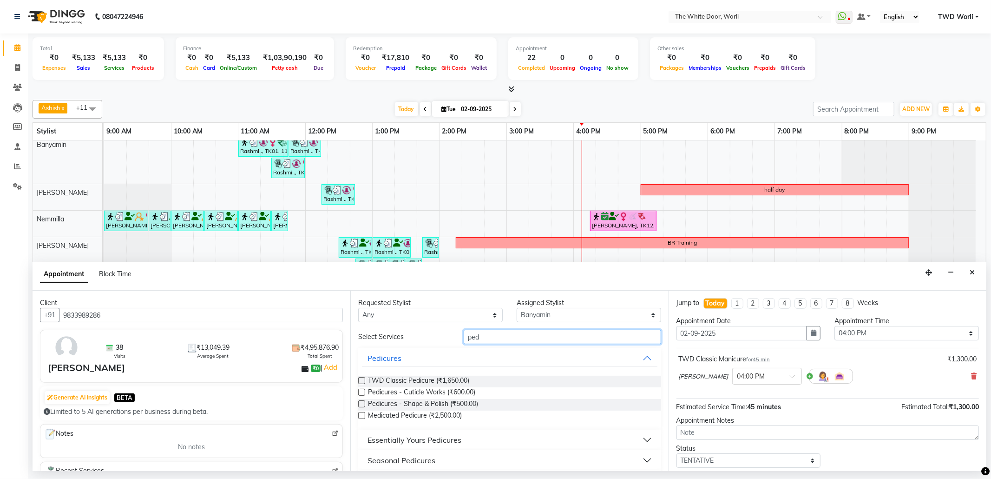
type input "ped"
click at [363, 380] on label at bounding box center [361, 380] width 7 height 7
click at [363, 380] on input "checkbox" at bounding box center [361, 381] width 6 height 6
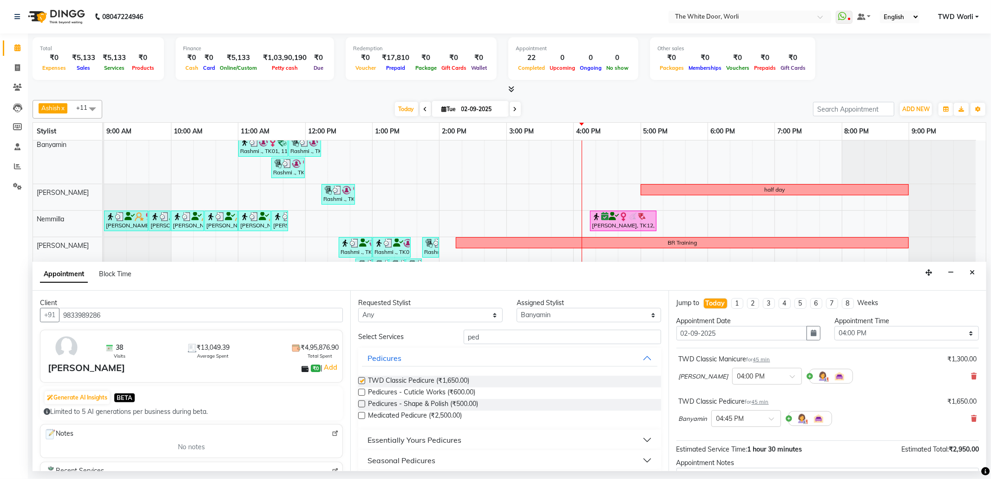
checkbox input "false"
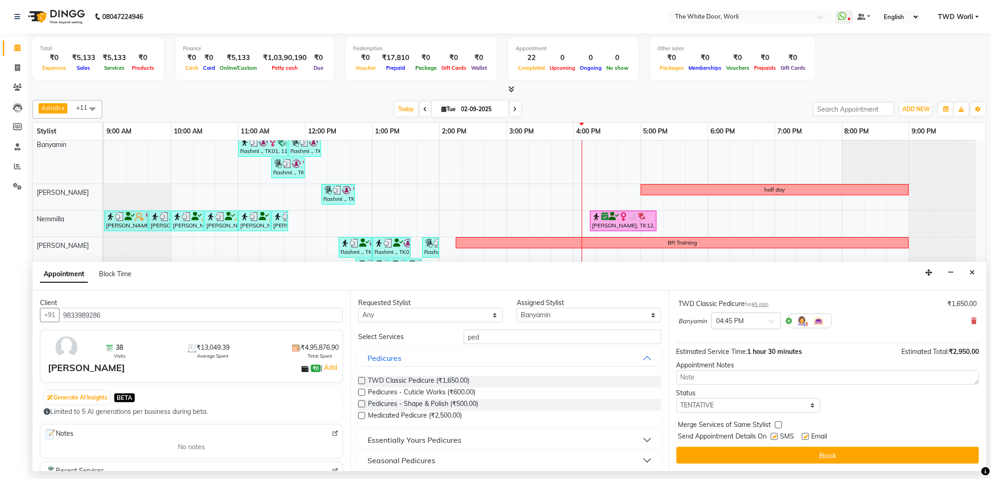
scroll to position [37, 0]
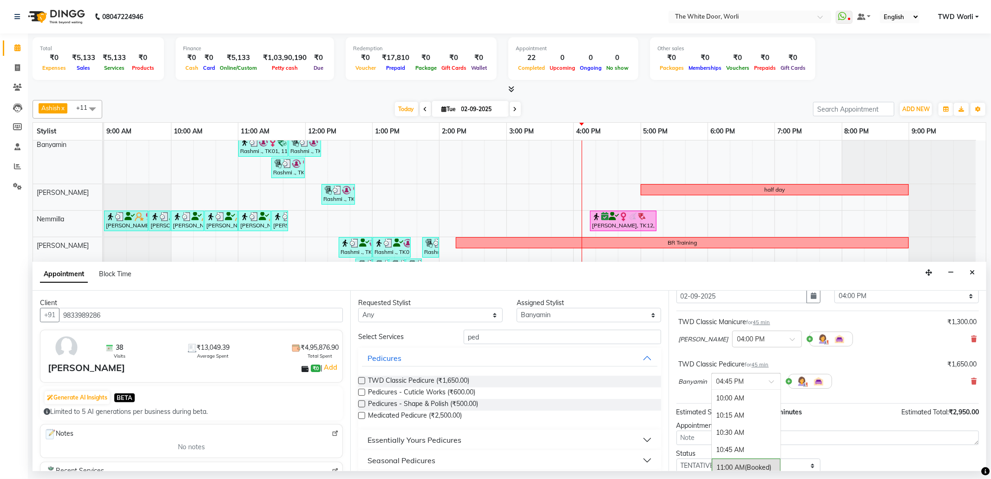
click at [749, 385] on input "text" at bounding box center [737, 381] width 41 height 10
click at [735, 411] on div "04:00 PM" at bounding box center [746, 407] width 69 height 17
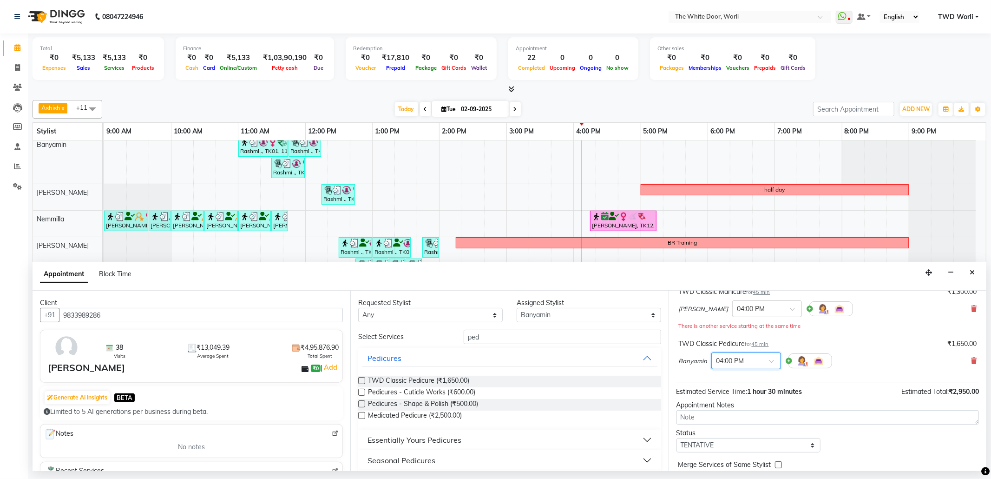
scroll to position [108, 0]
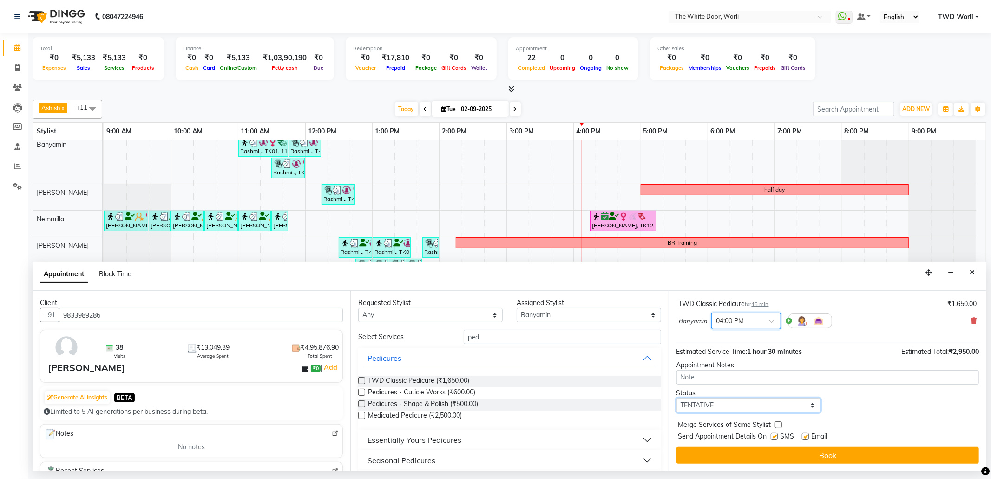
click at [740, 402] on select "Select TENTATIVE CONFIRM CHECK-IN UPCOMING" at bounding box center [749, 405] width 145 height 14
select select "confirm booking"
click at [677, 399] on select "Select TENTATIVE CONFIRM CHECK-IN UPCOMING" at bounding box center [749, 405] width 145 height 14
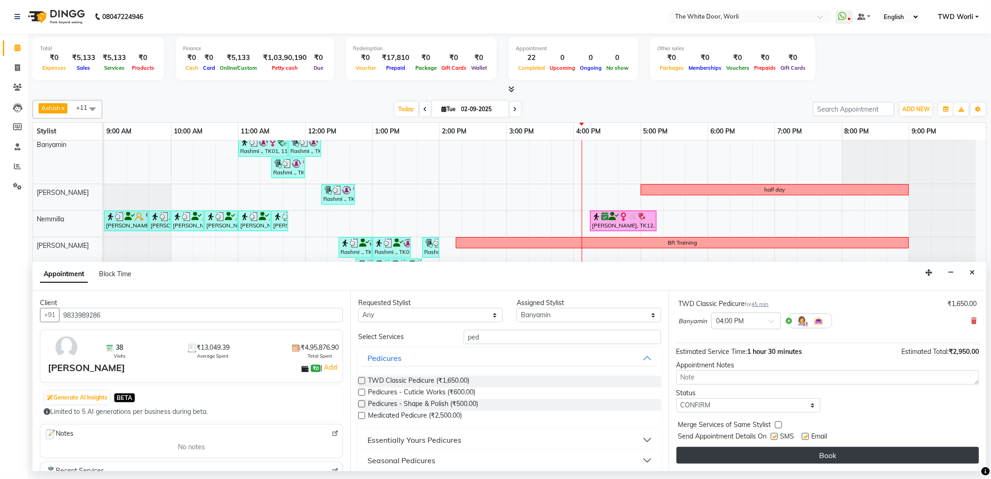
click at [808, 452] on button "Book" at bounding box center [828, 455] width 303 height 17
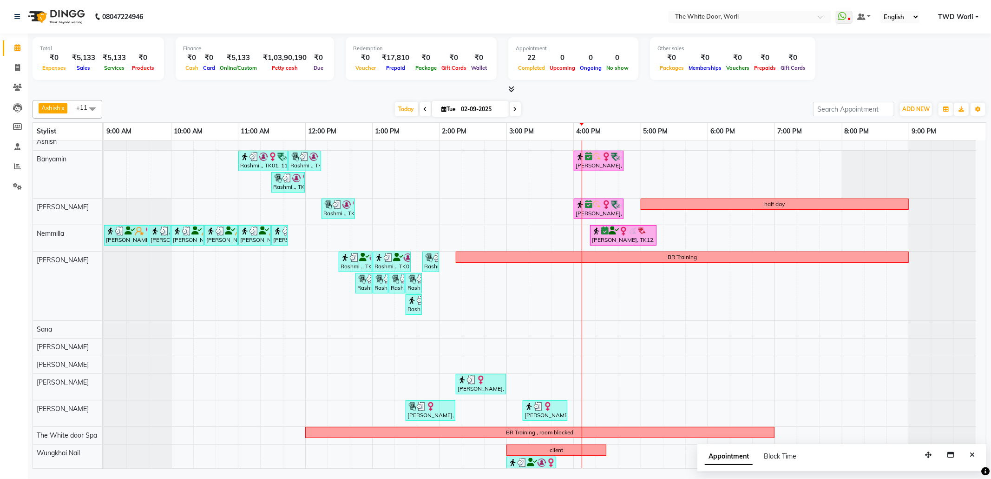
scroll to position [0, 0]
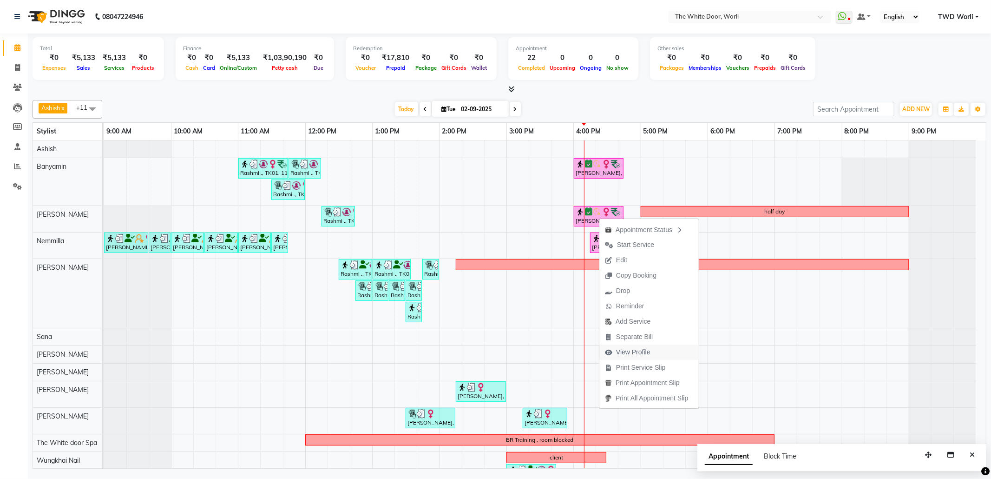
click at [640, 349] on span "View Profile" at bounding box center [633, 352] width 34 height 10
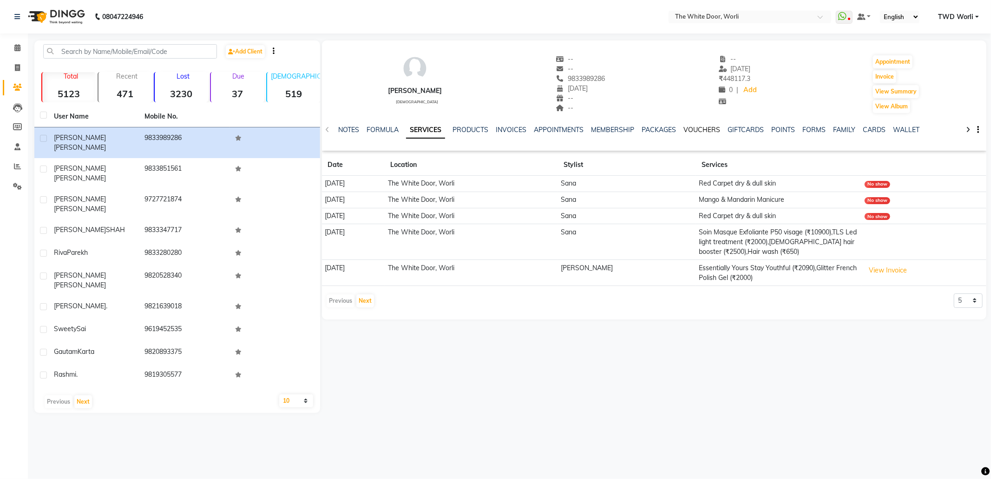
click at [713, 127] on link "VOUCHERS" at bounding box center [702, 129] width 37 height 8
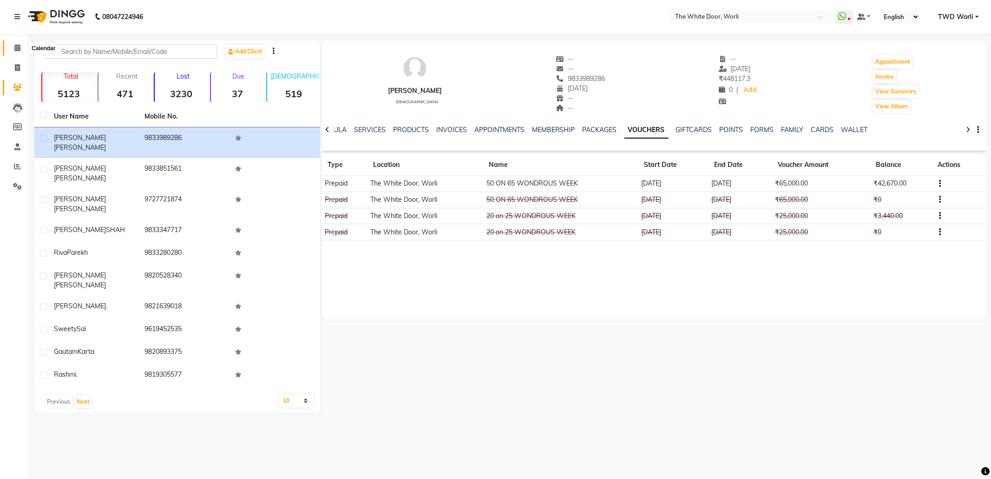
click at [17, 50] on icon at bounding box center [17, 47] width 6 height 7
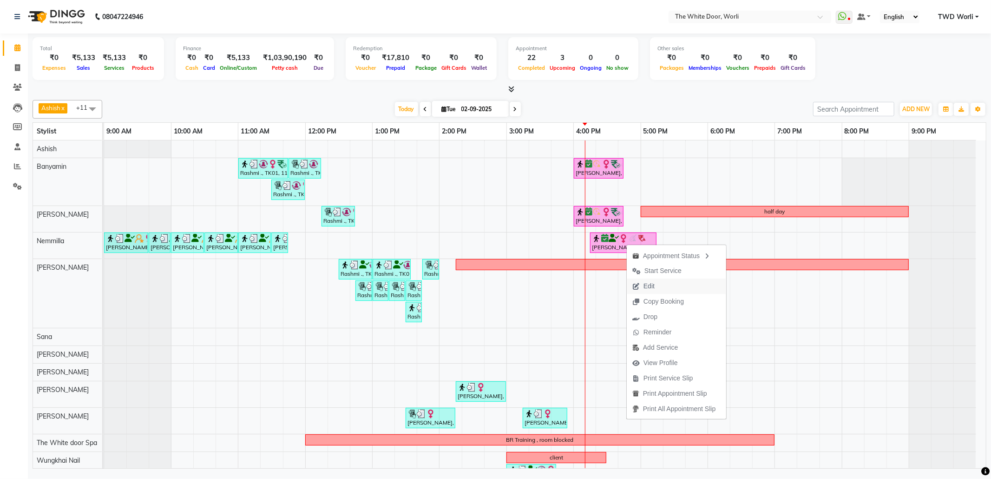
click at [653, 285] on span "Edit" at bounding box center [649, 286] width 11 height 10
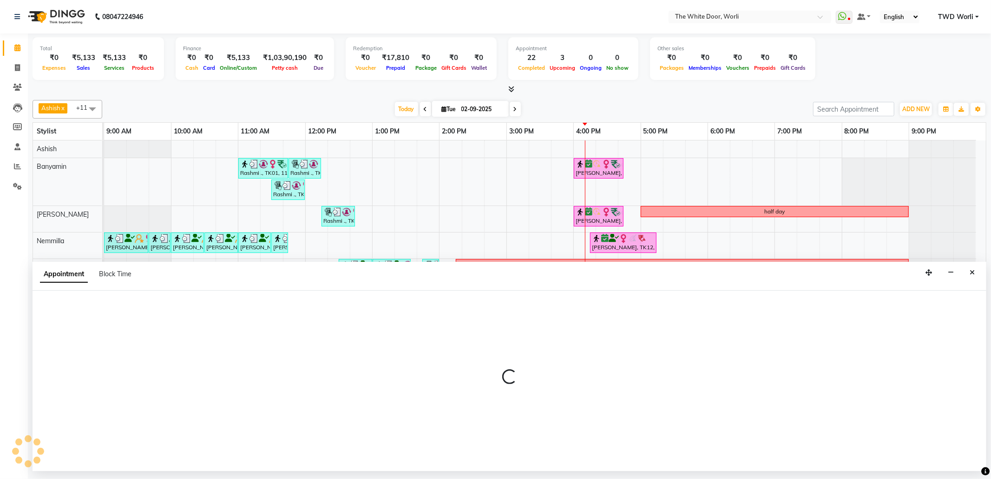
select select "tentative"
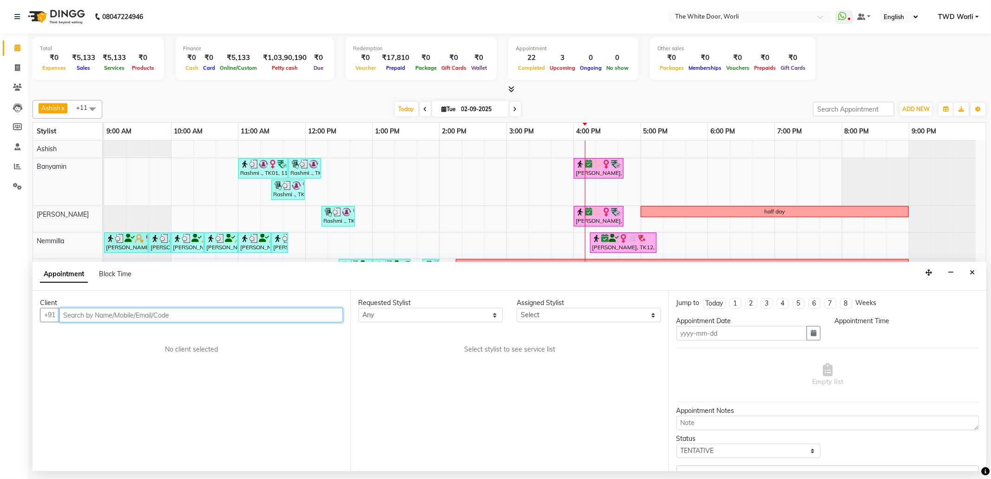
type input "02-09-2025"
select select "confirm booking"
select select "975"
select select "20573"
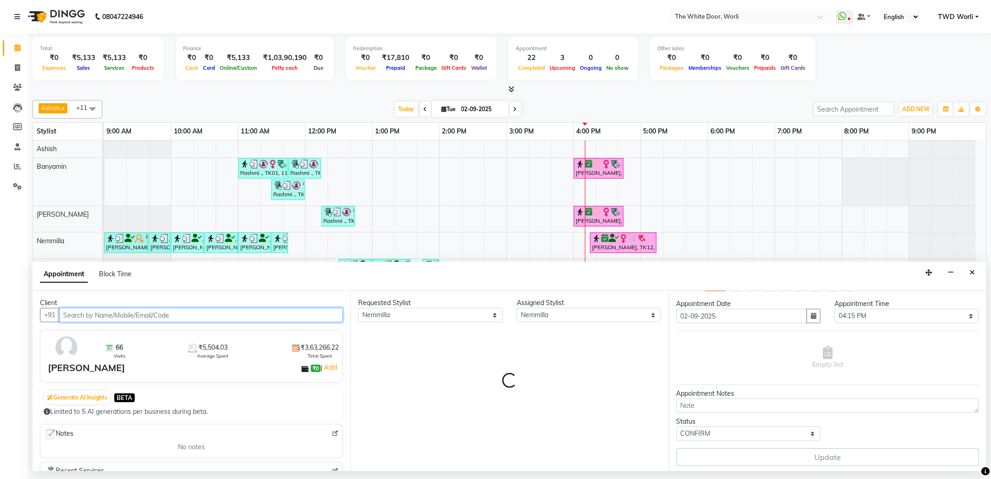
scroll to position [21, 0]
select select "1664"
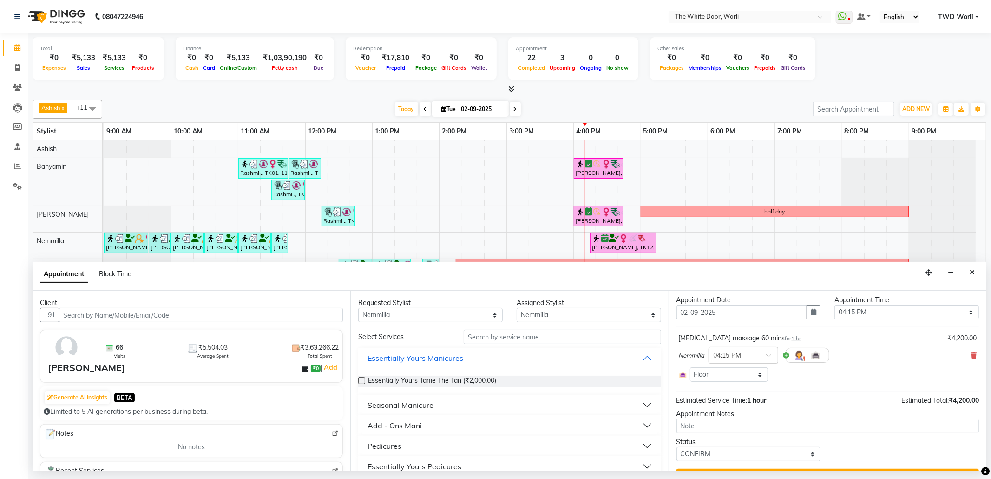
click at [750, 357] on input "text" at bounding box center [734, 354] width 41 height 10
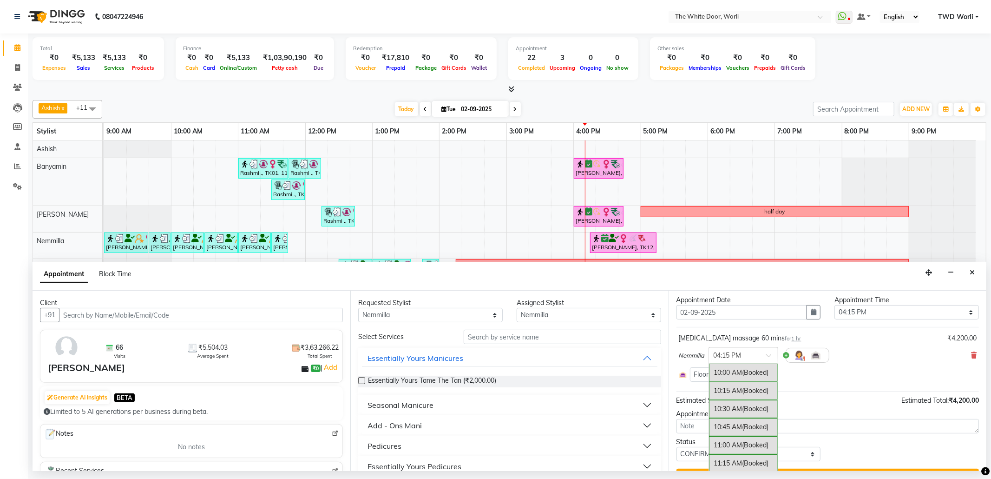
scroll to position [439, 0]
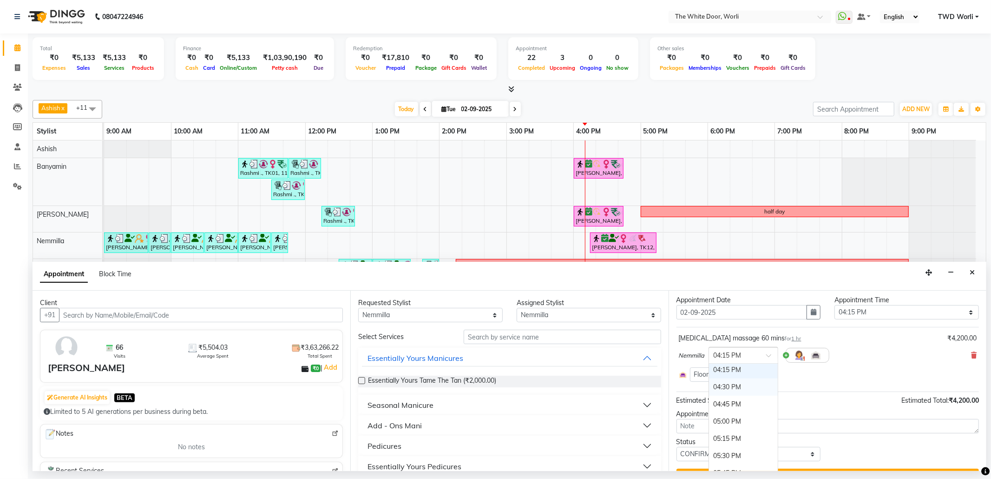
click at [729, 392] on div "04:30 PM" at bounding box center [743, 386] width 69 height 17
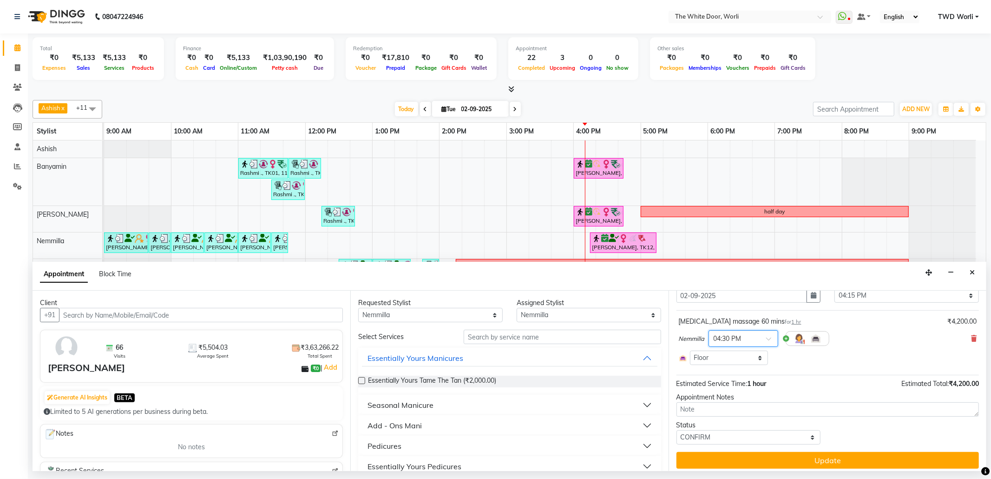
scroll to position [44, 0]
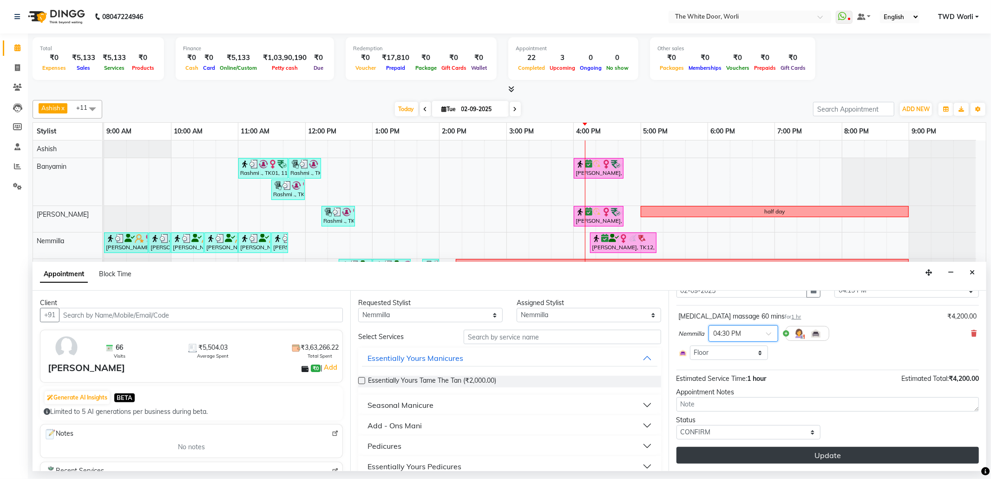
click at [783, 453] on button "Update" at bounding box center [828, 455] width 303 height 17
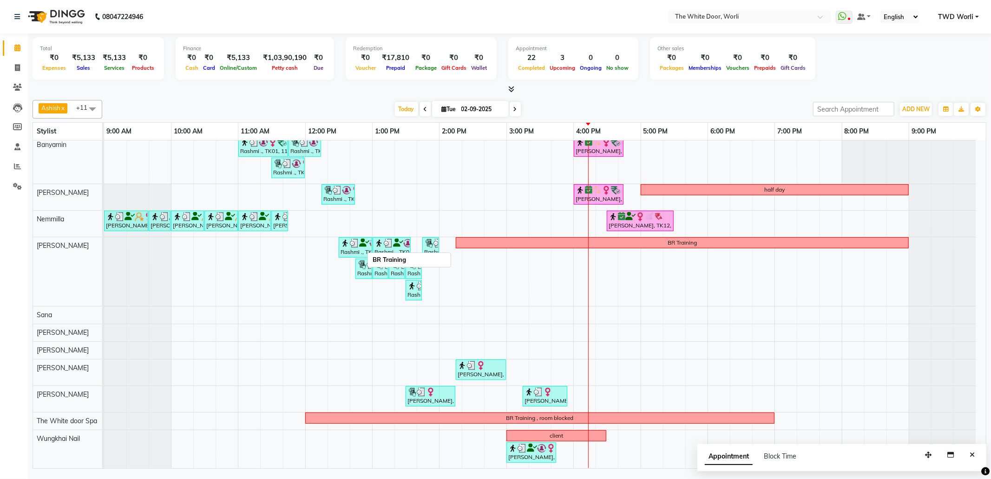
scroll to position [0, 0]
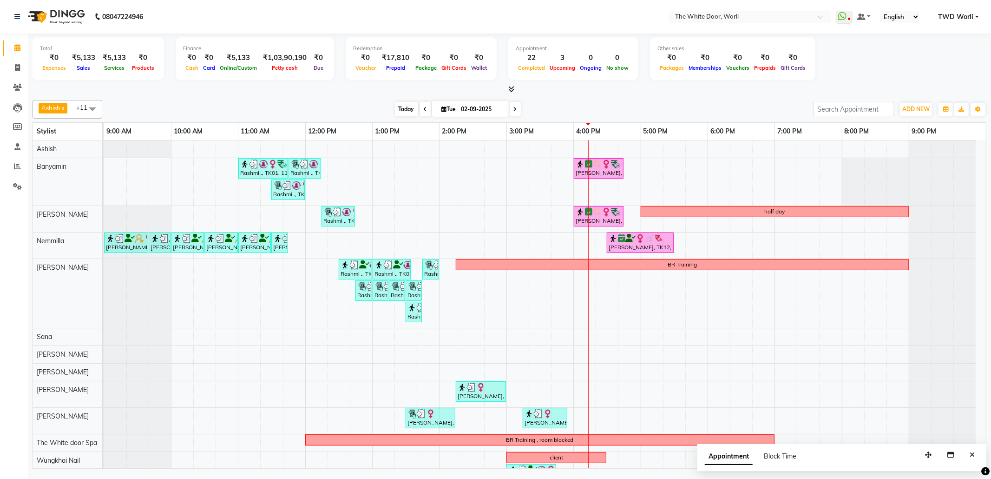
click at [401, 112] on span "Today" at bounding box center [406, 109] width 23 height 14
click at [398, 103] on span "Today" at bounding box center [406, 109] width 23 height 14
click at [664, 359] on span "View Profile" at bounding box center [663, 360] width 34 height 10
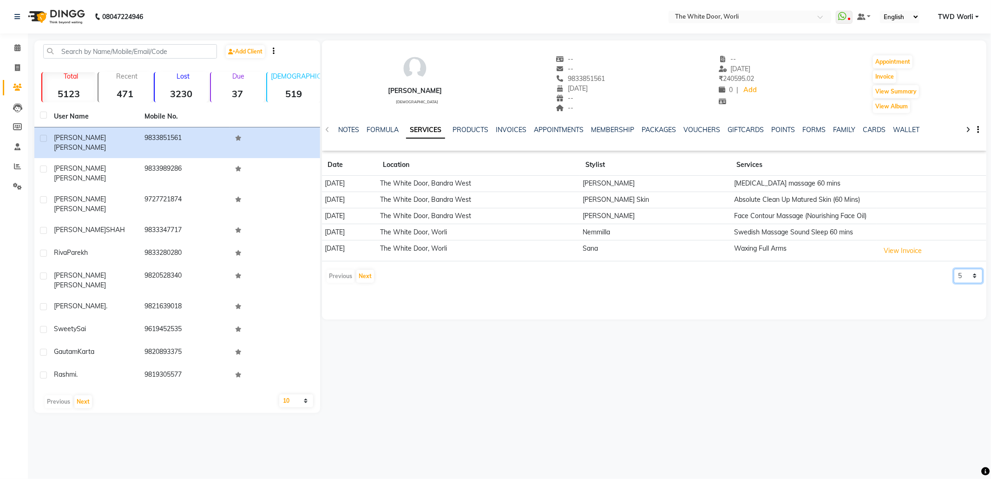
click at [975, 276] on select "5 10 50 100 500" at bounding box center [968, 276] width 29 height 14
select select "50"
click at [954, 270] on select "5 10 50 100 500" at bounding box center [968, 276] width 29 height 14
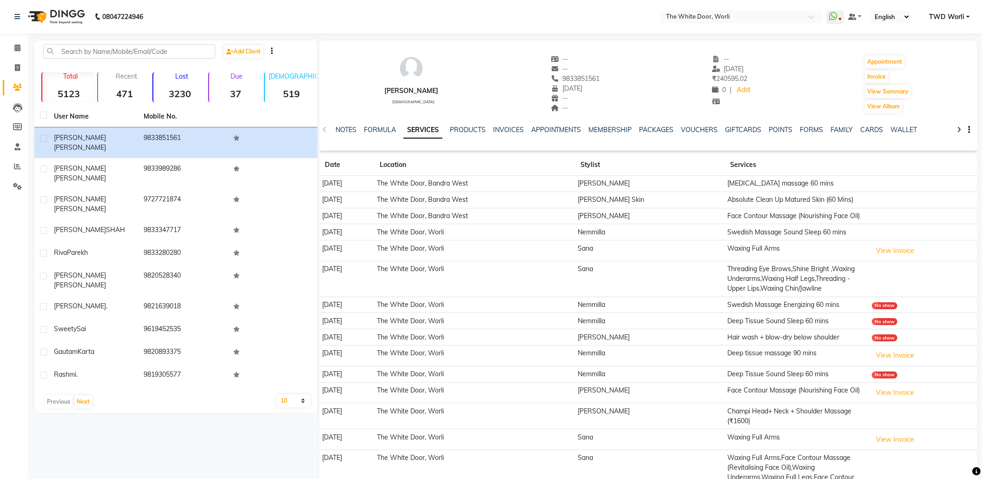
scroll to position [62, 0]
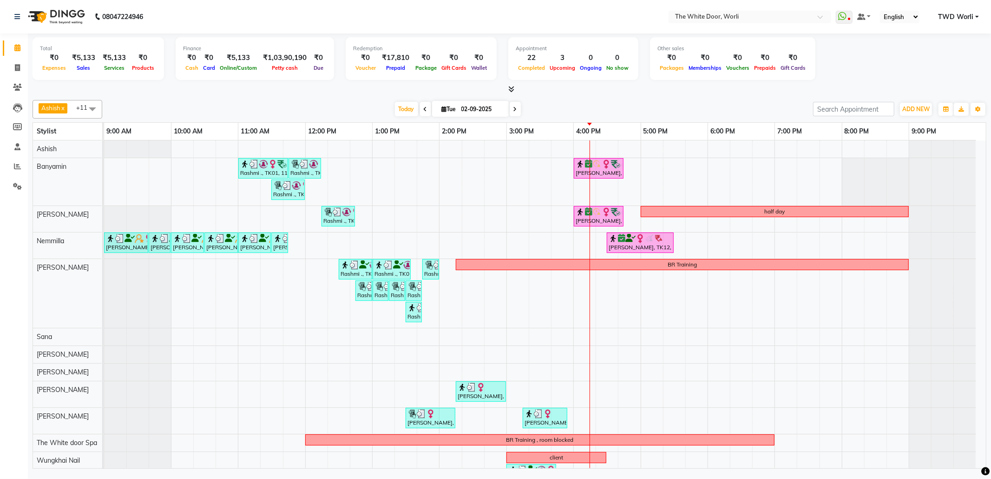
click at [512, 102] on span at bounding box center [515, 109] width 11 height 14
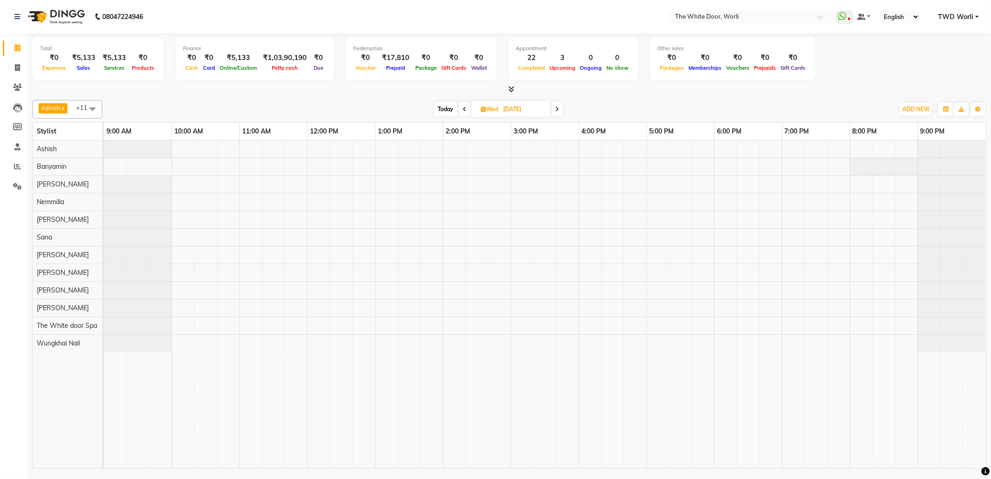
click at [443, 106] on span "Today" at bounding box center [445, 109] width 23 height 14
type input "02-09-2025"
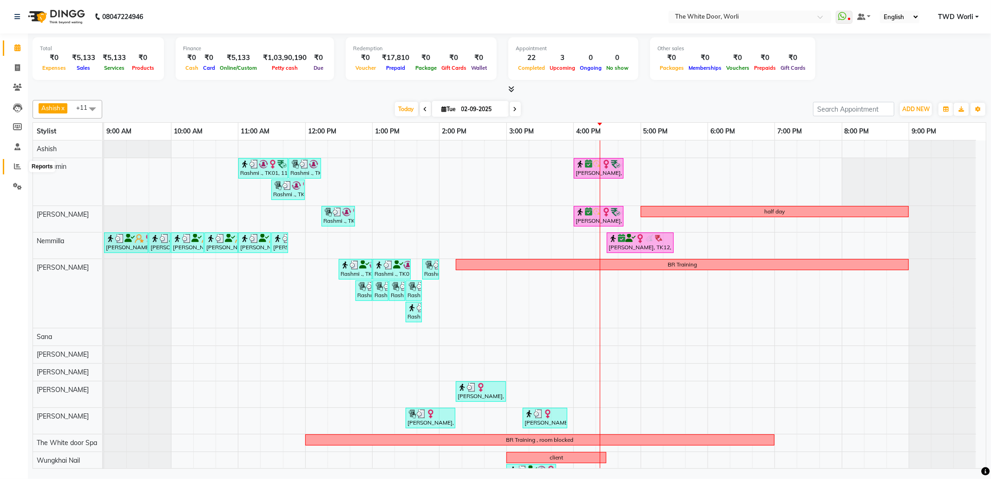
click at [15, 164] on icon at bounding box center [17, 166] width 7 height 7
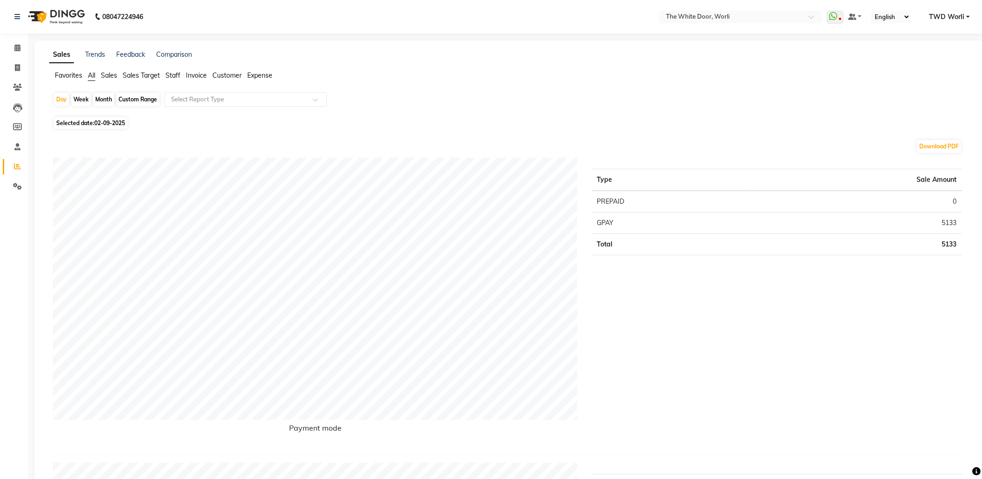
click at [97, 98] on div "Month" at bounding box center [103, 99] width 21 height 13
select select "9"
select select "2025"
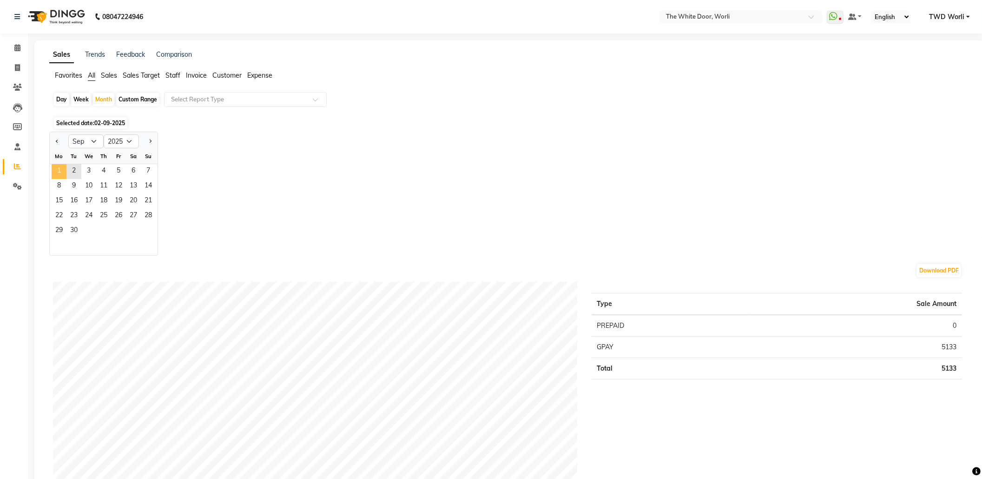
click at [55, 165] on span "1" at bounding box center [59, 171] width 15 height 15
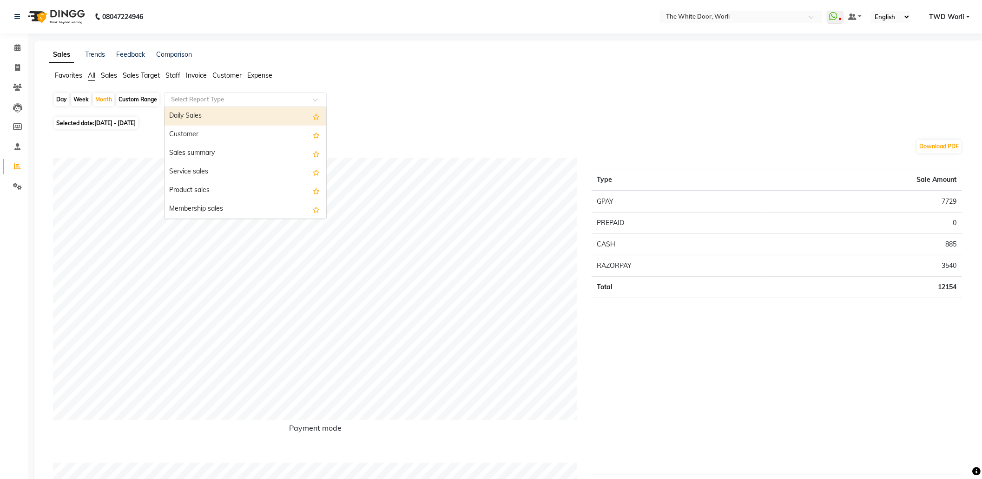
click at [317, 99] on span at bounding box center [319, 102] width 12 height 9
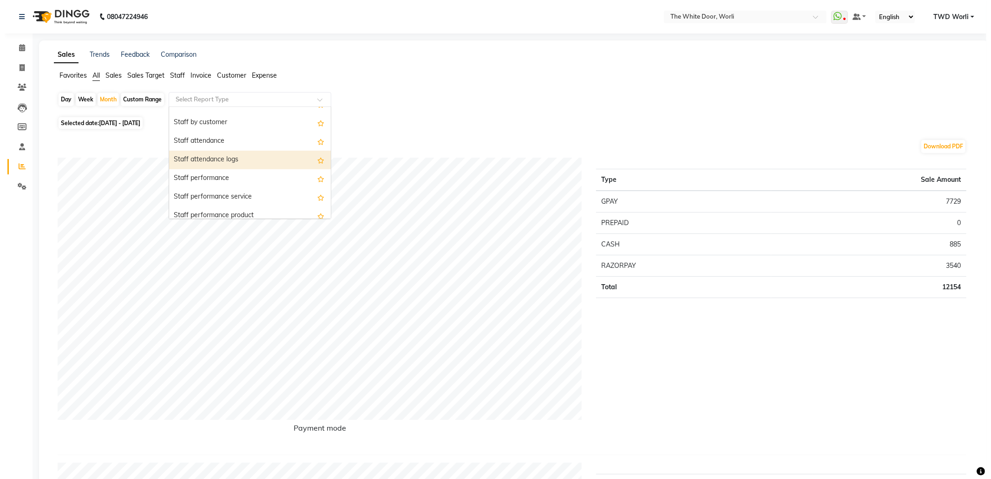
scroll to position [372, 0]
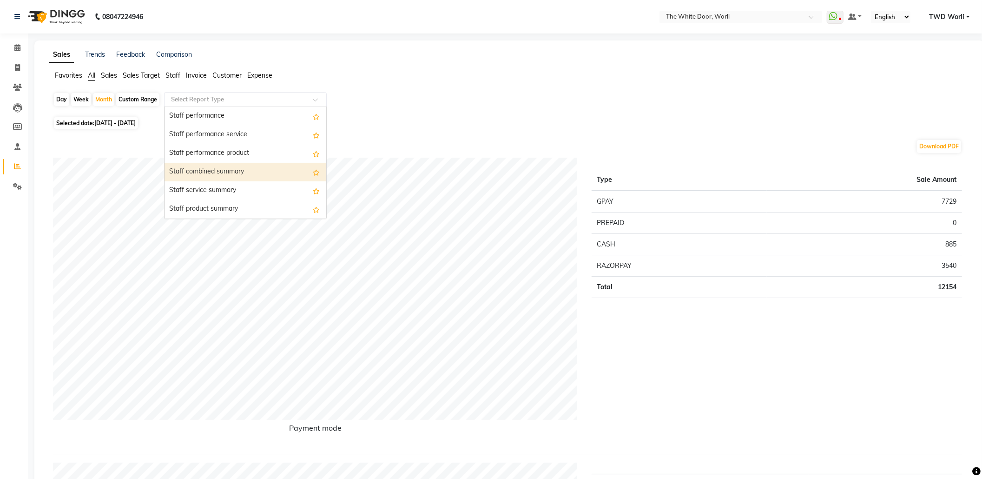
click at [238, 170] on div "Staff combined summary" at bounding box center [246, 172] width 162 height 19
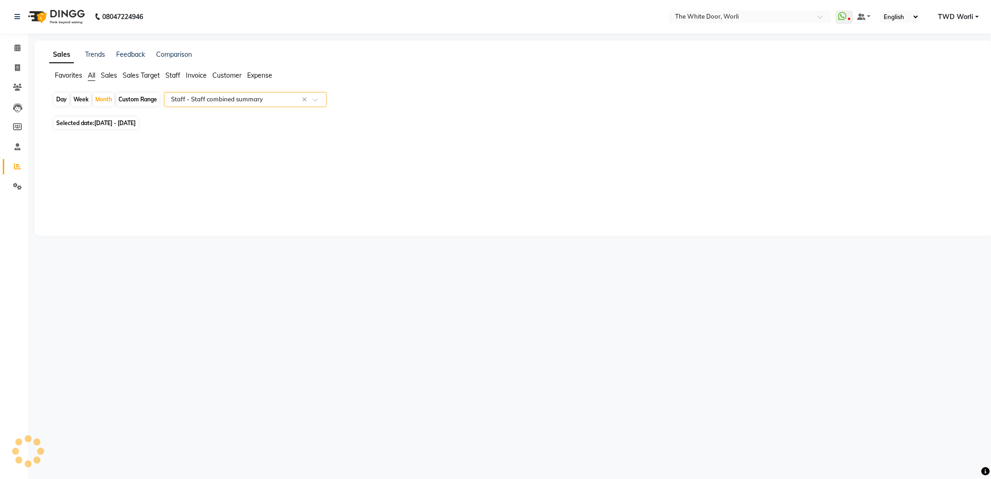
select select "full_report"
select select "csv"
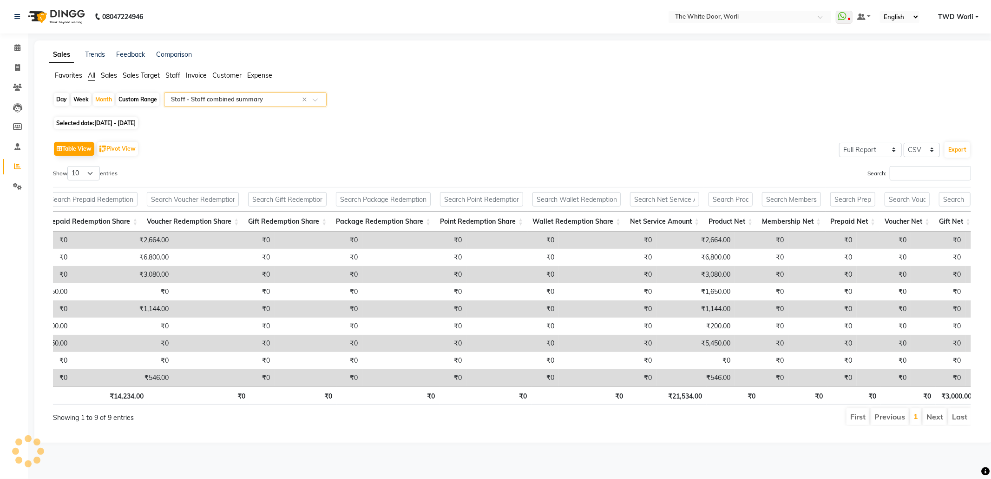
scroll to position [0, 309]
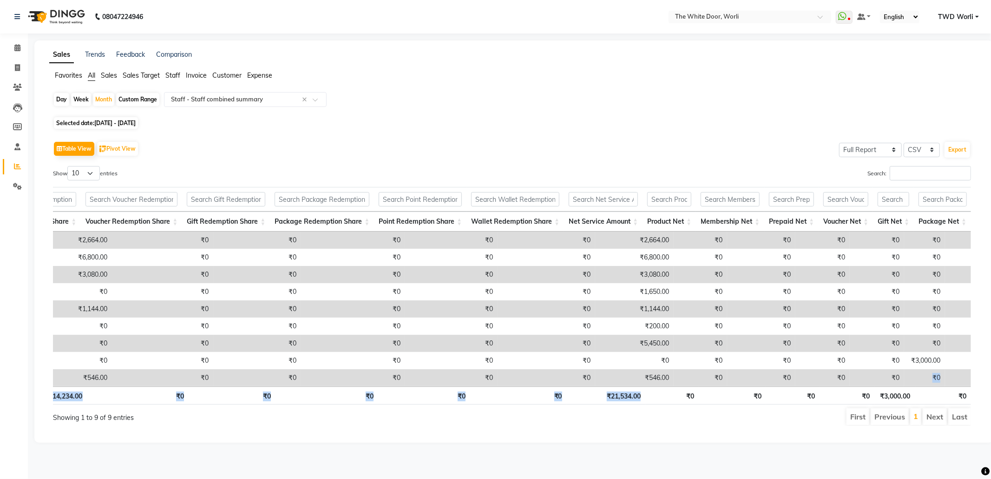
drag, startPoint x: 675, startPoint y: 398, endPoint x: 869, endPoint y: 382, distance: 194.4
click at [869, 382] on div "Stylist Bill Count Service Count Service Amount Prepaid Redemption Share Vouche…" at bounding box center [512, 295] width 918 height 223
click at [779, 399] on th "₹0" at bounding box center [792, 395] width 53 height 18
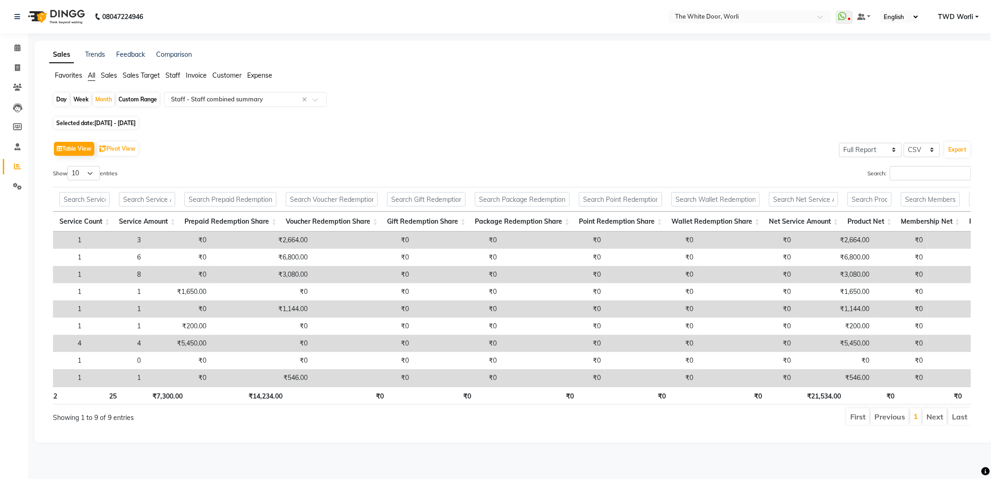
scroll to position [0, 0]
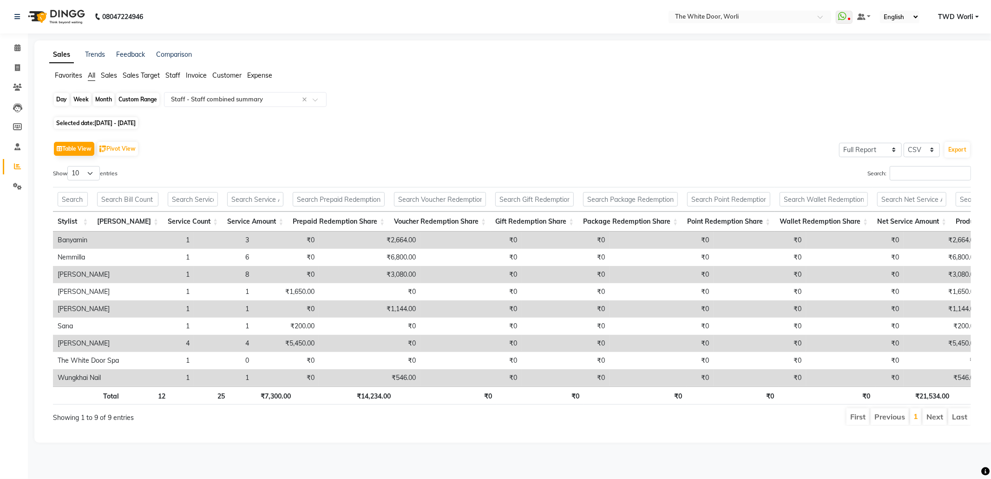
click at [109, 101] on div "Month" at bounding box center [103, 99] width 21 height 13
select select "9"
select select "2025"
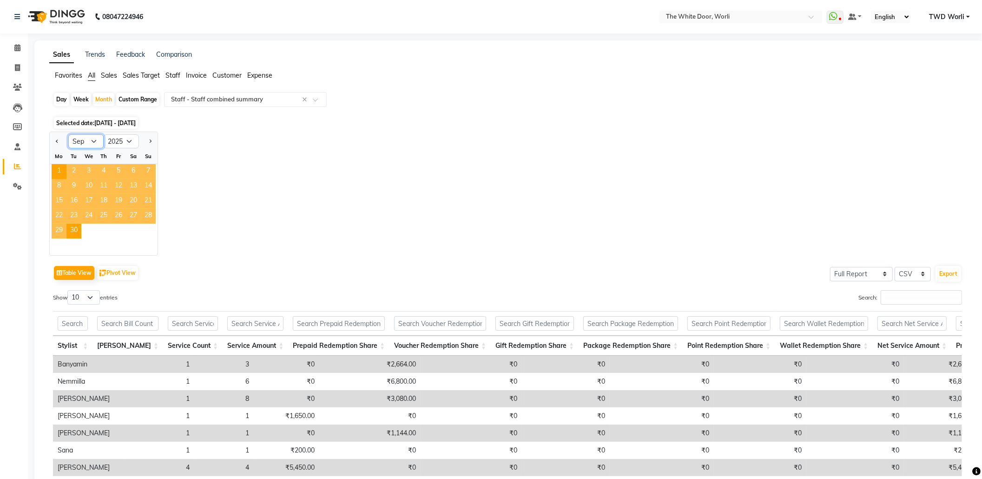
click at [98, 140] on select "Jan Feb Mar Apr May Jun Jul Aug Sep Oct Nov Dec" at bounding box center [85, 141] width 35 height 14
select select "8"
click at [68, 134] on select "Jan Feb Mar Apr May Jun Jul Aug Sep Oct Nov Dec" at bounding box center [85, 141] width 35 height 14
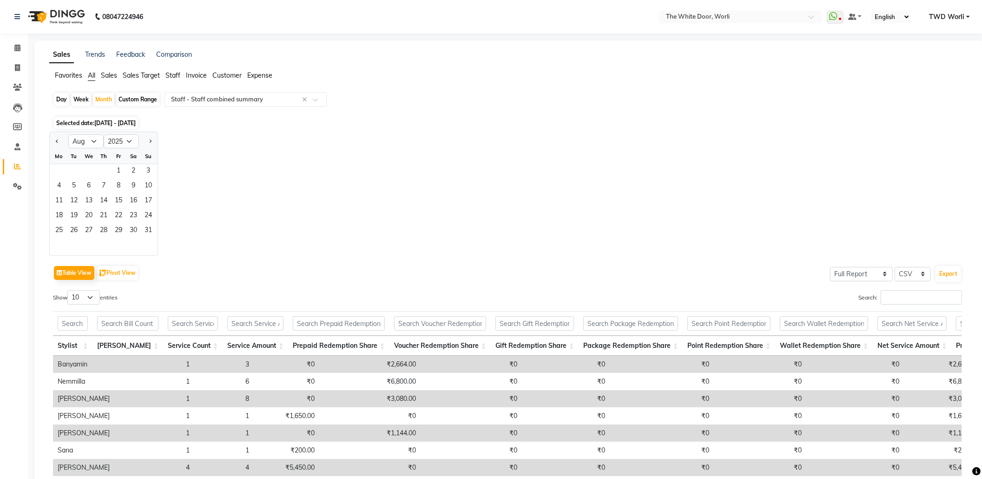
click at [118, 164] on div "Fr" at bounding box center [118, 156] width 15 height 15
click at [118, 171] on span "1" at bounding box center [118, 171] width 15 height 15
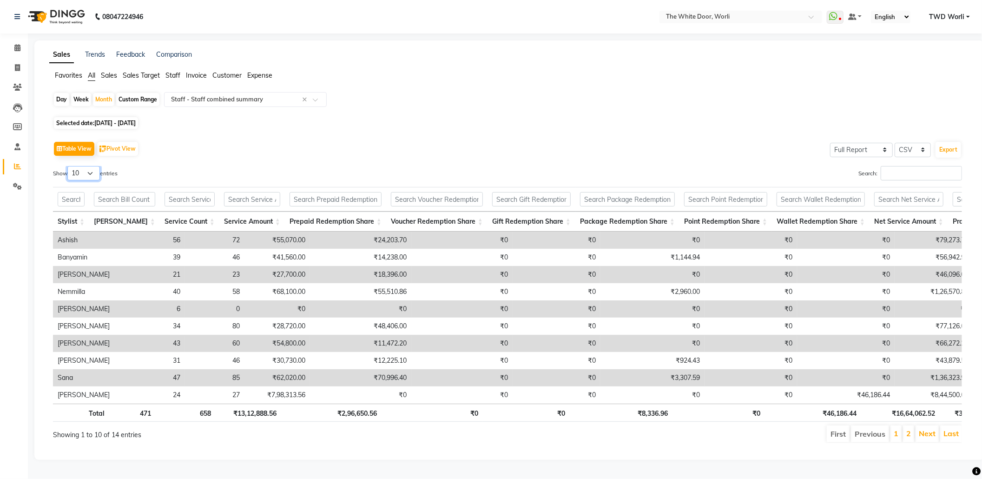
click at [93, 171] on select "10 25 50 100" at bounding box center [83, 173] width 33 height 14
select select "25"
click at [69, 166] on select "10 25 50 100" at bounding box center [83, 173] width 33 height 14
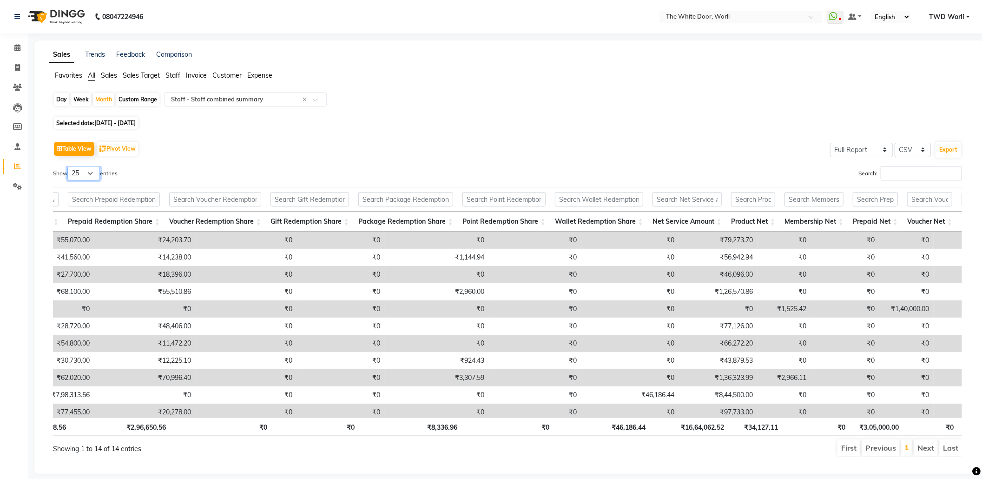
scroll to position [0, 106]
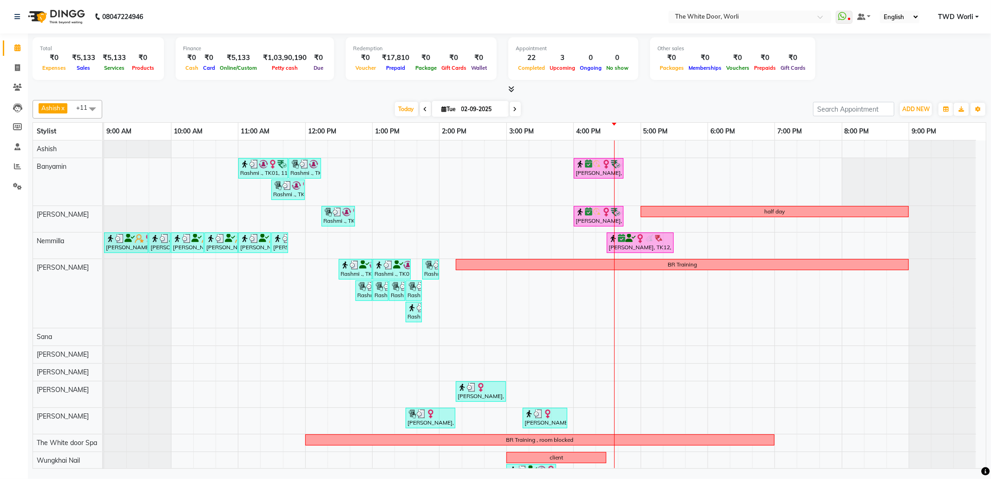
scroll to position [23, 0]
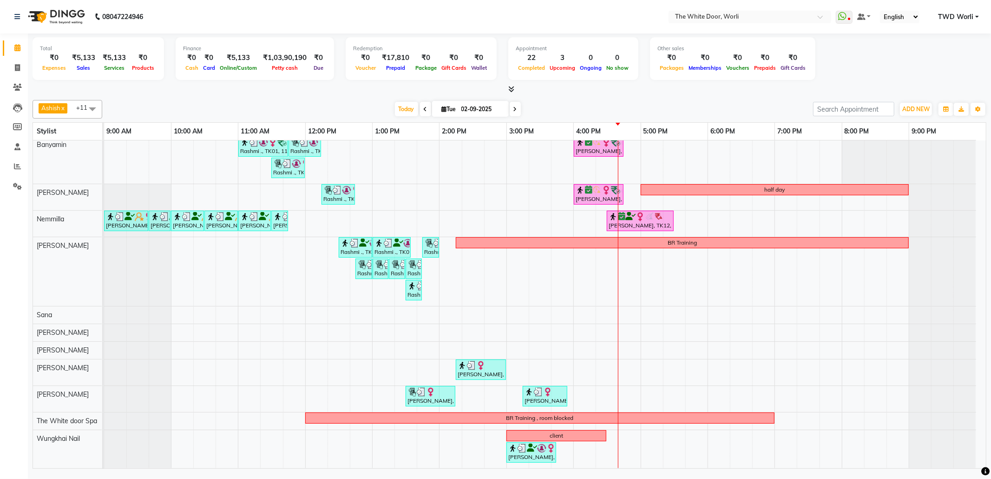
click at [510, 108] on span at bounding box center [515, 109] width 11 height 14
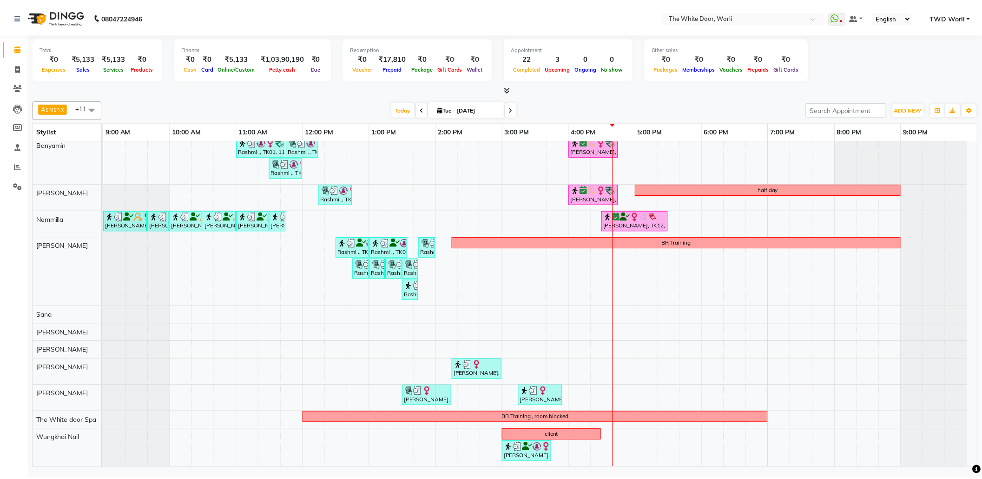
scroll to position [0, 0]
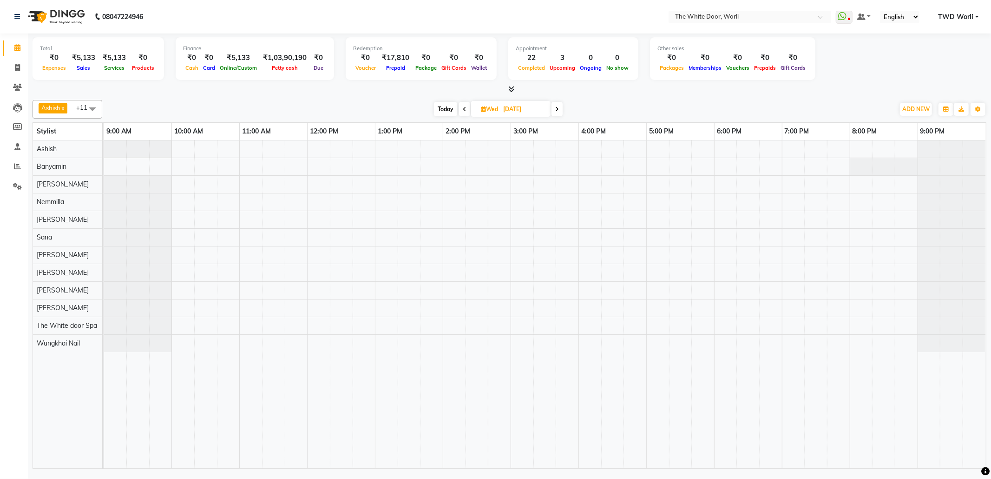
click at [446, 108] on span "Today" at bounding box center [445, 109] width 23 height 14
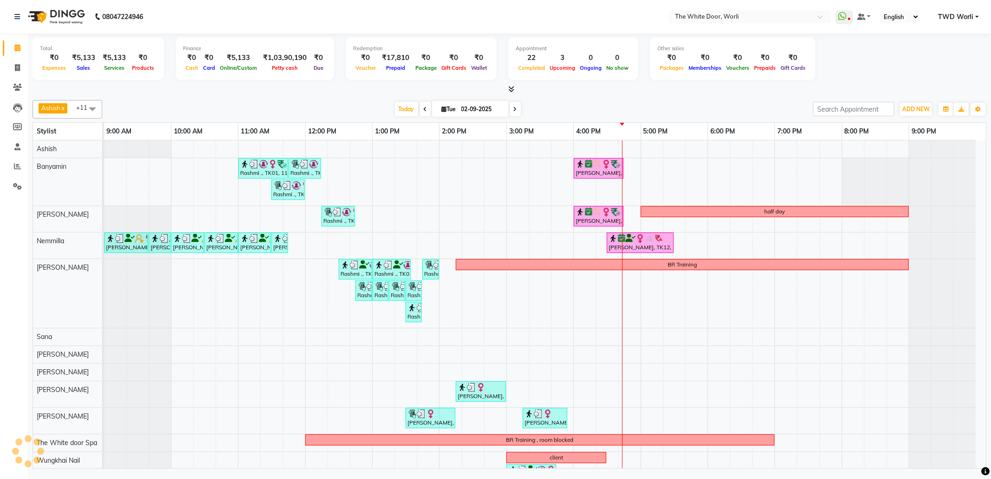
click at [420, 106] on span at bounding box center [425, 109] width 11 height 14
type input "[DATE]"
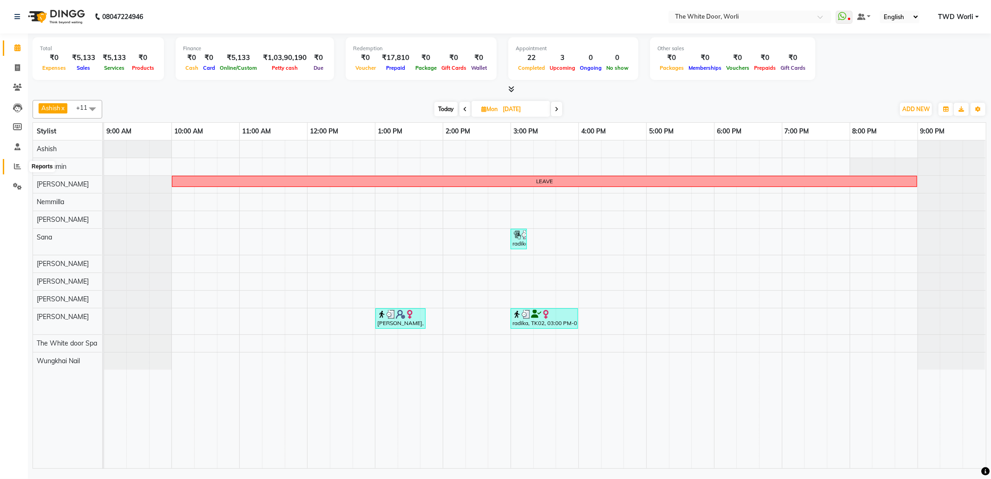
click at [19, 164] on icon at bounding box center [17, 166] width 7 height 7
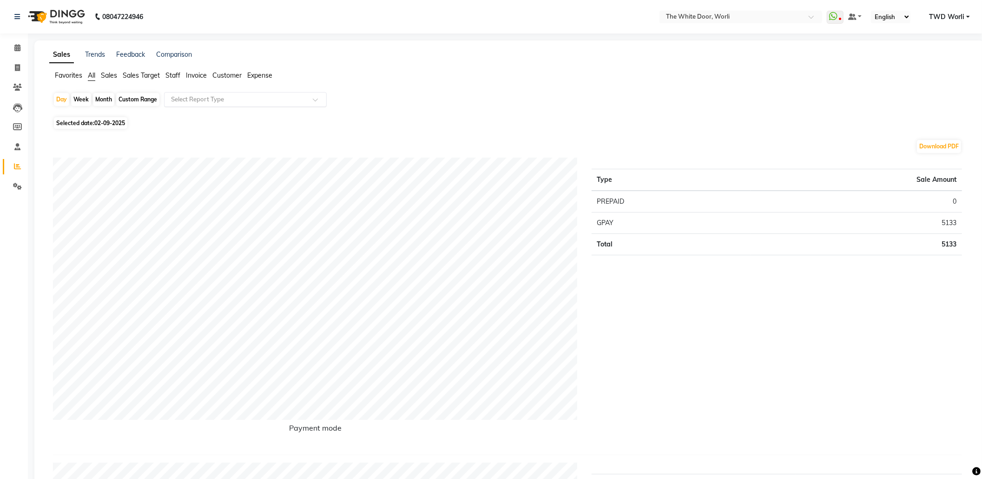
click at [205, 98] on input "text" at bounding box center [236, 99] width 134 height 9
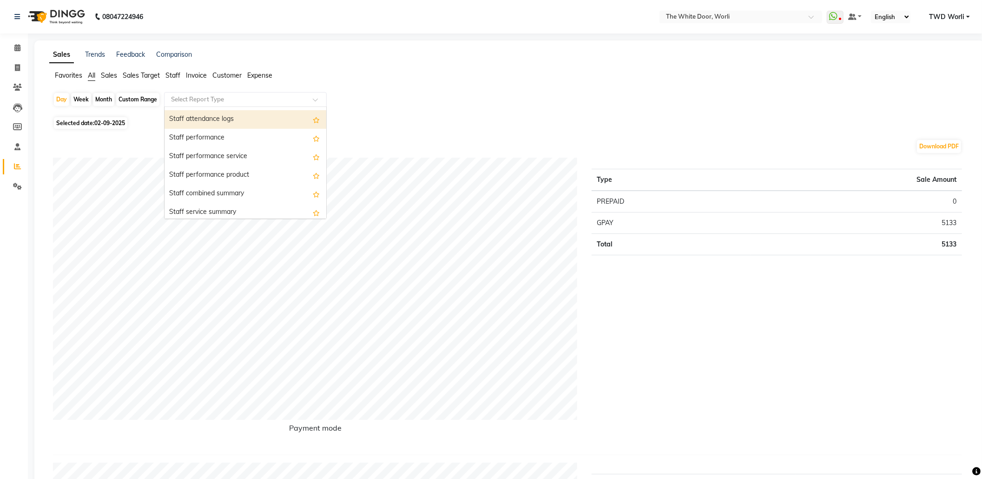
scroll to position [372, 0]
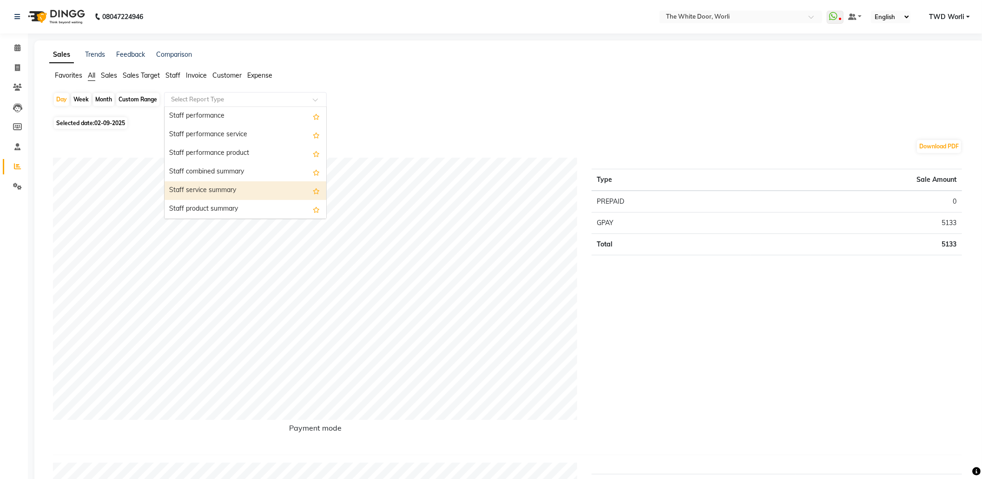
click at [212, 191] on div "Staff service summary" at bounding box center [246, 190] width 162 height 19
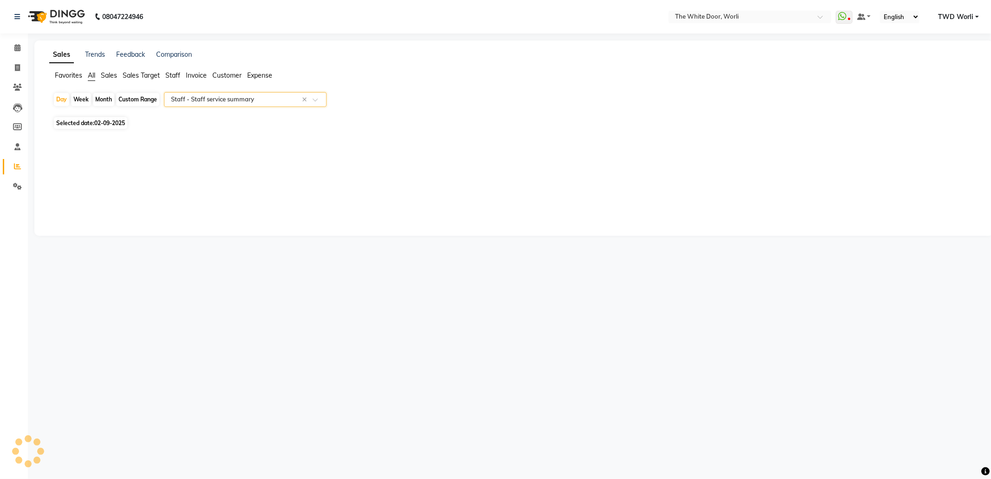
select select "full_report"
select select "csv"
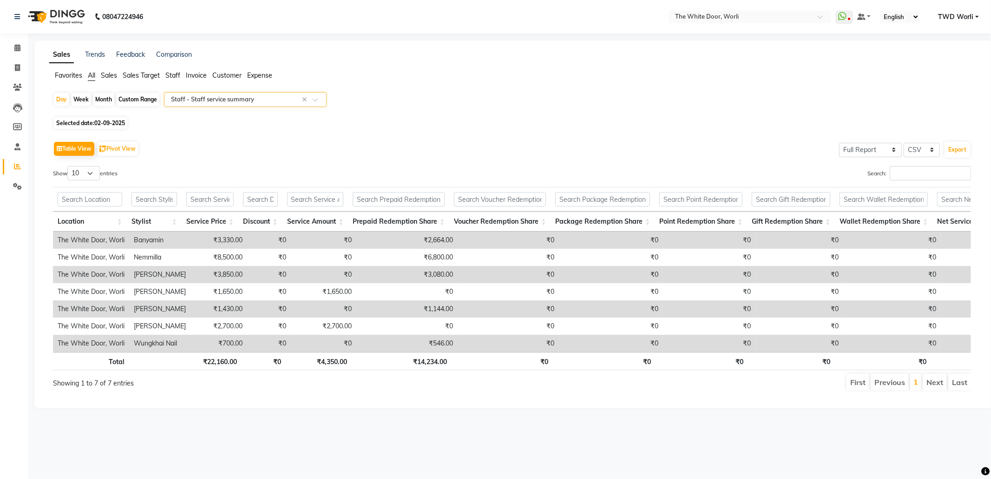
click at [103, 99] on div "Month" at bounding box center [103, 99] width 21 height 13
select select "9"
select select "2025"
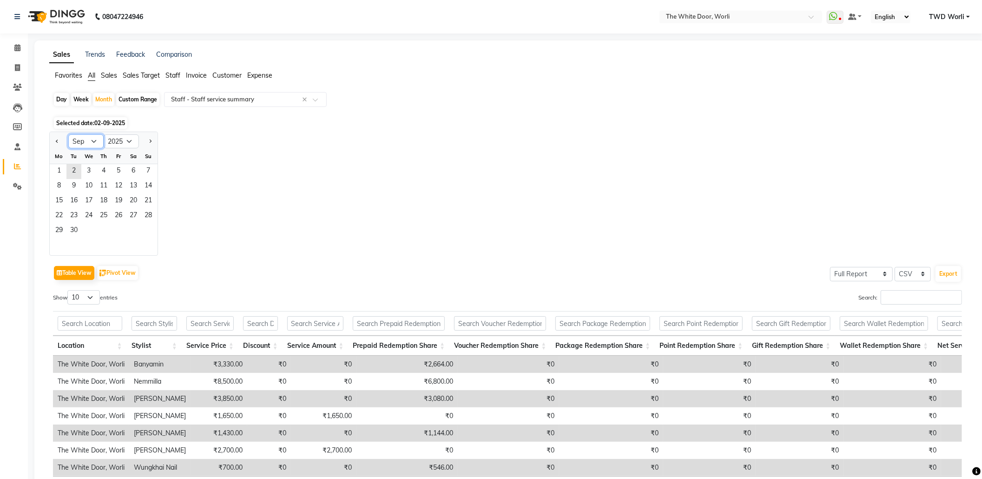
click at [93, 139] on select "Jan Feb Mar Apr May Jun Jul Aug Sep Oct Nov Dec" at bounding box center [85, 141] width 35 height 14
select select "8"
click at [68, 134] on select "Jan Feb Mar Apr May Jun Jul Aug Sep Oct Nov Dec" at bounding box center [85, 141] width 35 height 14
click at [119, 174] on span "1" at bounding box center [118, 171] width 15 height 15
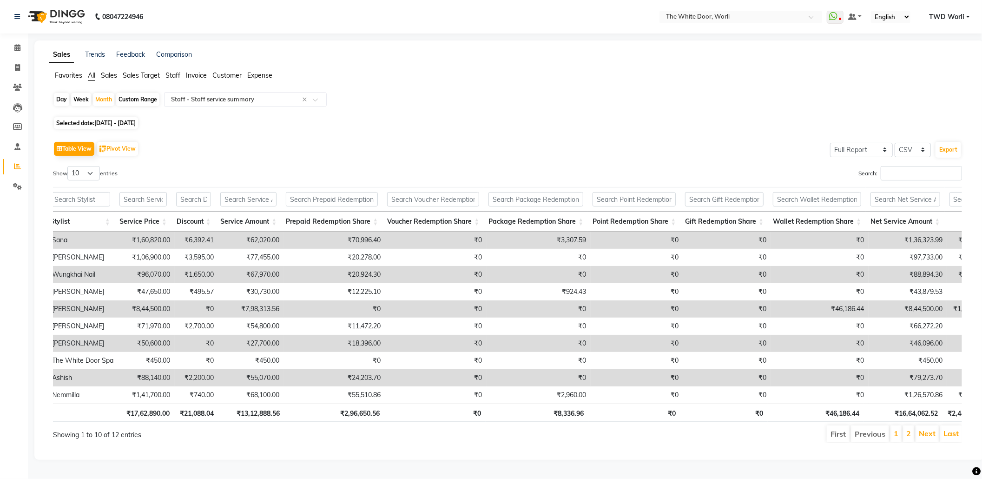
scroll to position [0, 41]
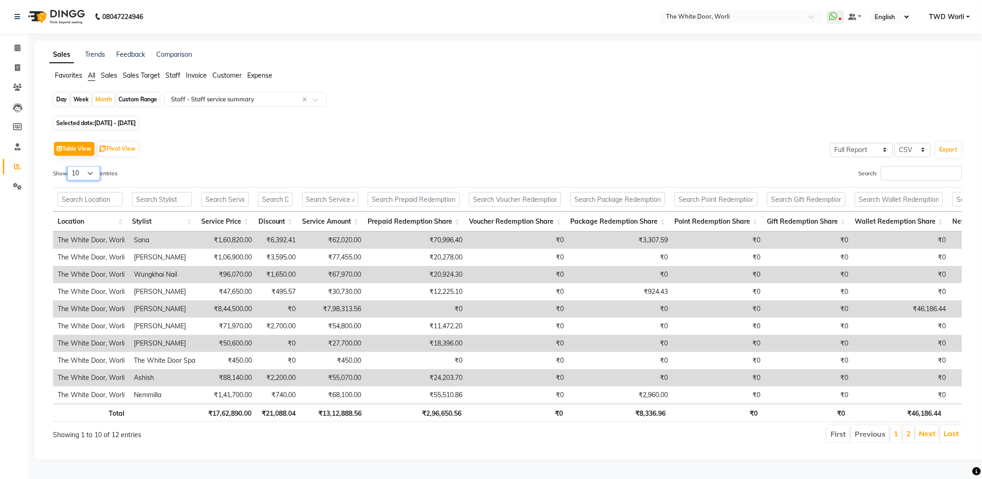
click at [82, 166] on select "10 25 50 100" at bounding box center [83, 173] width 33 height 14
select select "25"
click at [69, 166] on select "10 25 50 100" at bounding box center [83, 173] width 33 height 14
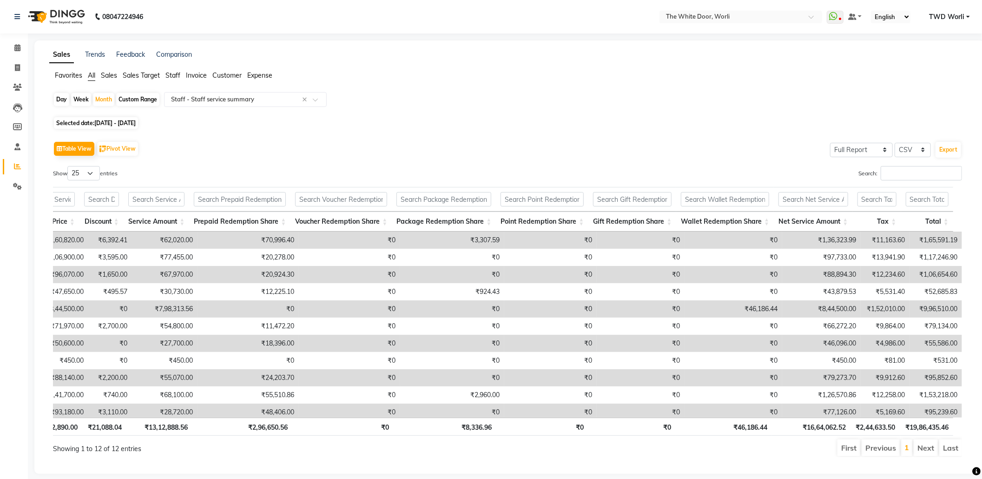
click at [62, 11] on img at bounding box center [56, 17] width 64 height 26
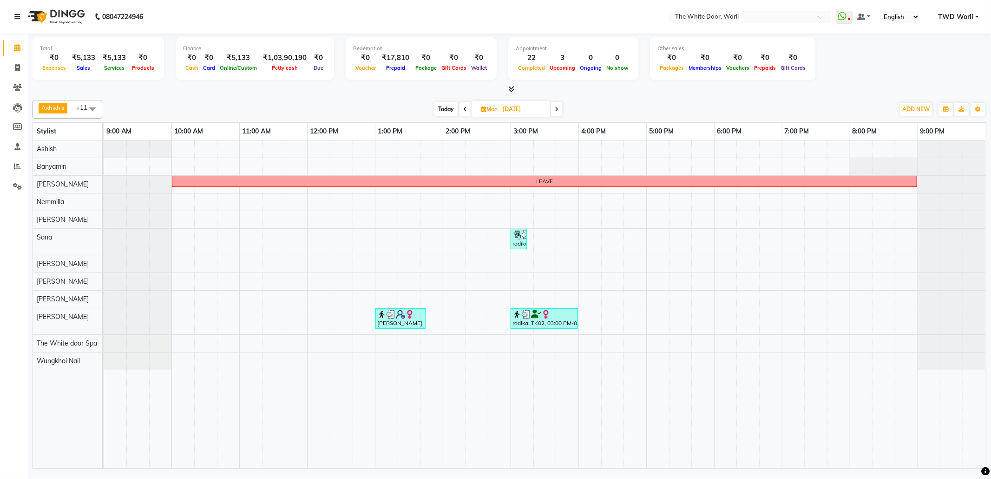
click at [467, 107] on span at bounding box center [465, 109] width 11 height 14
type input "31-08-2025"
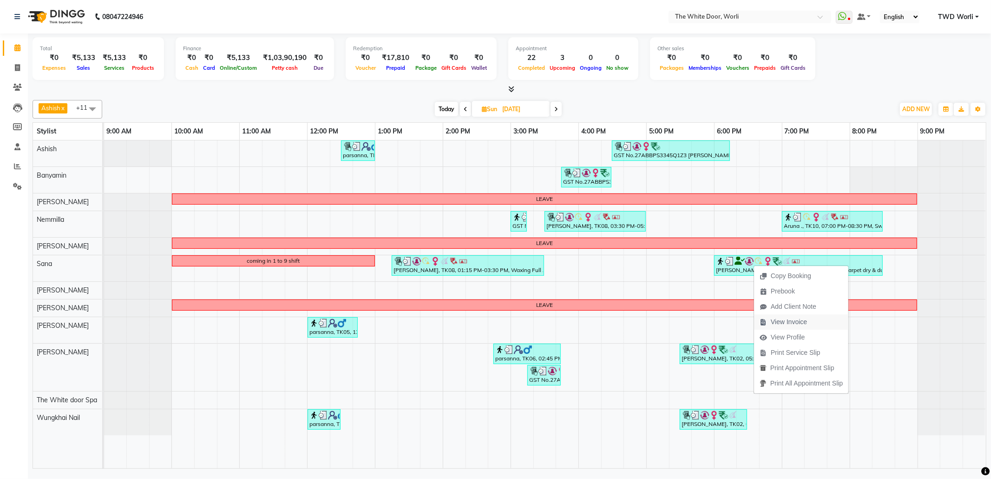
click at [794, 319] on span "View Invoice" at bounding box center [789, 322] width 36 height 10
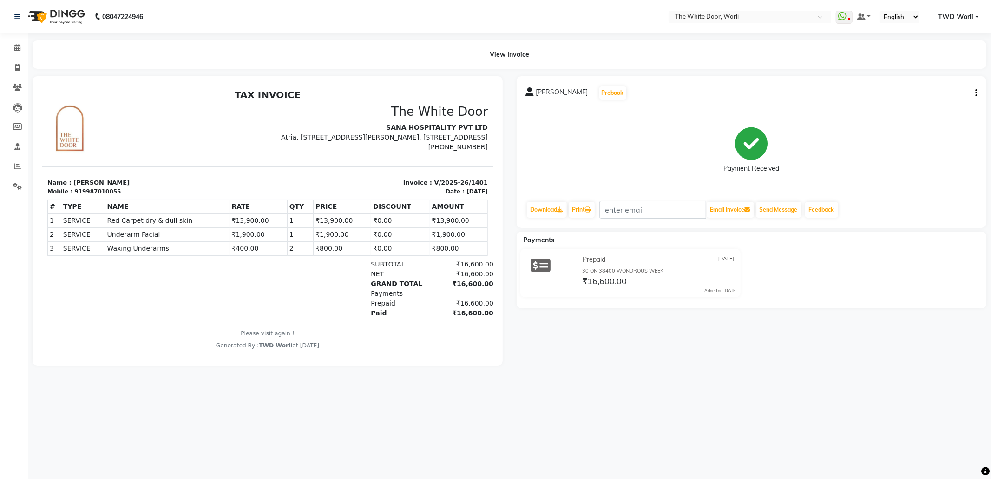
click at [56, 17] on img at bounding box center [56, 17] width 64 height 26
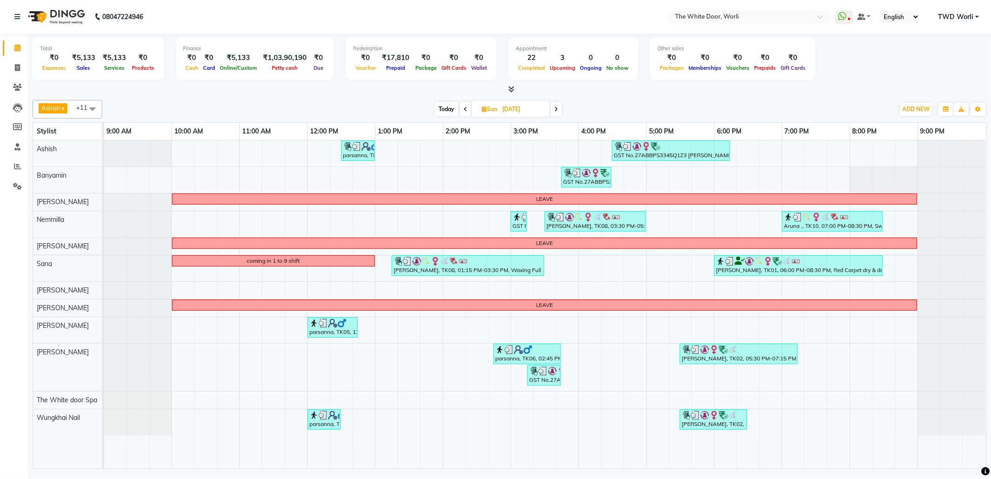
click at [554, 109] on span at bounding box center [556, 109] width 11 height 14
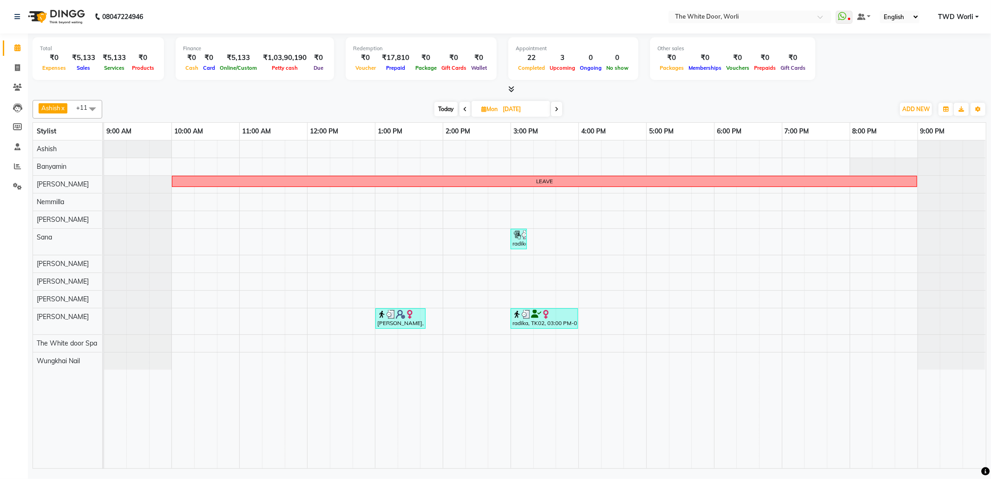
click at [556, 109] on icon at bounding box center [557, 109] width 4 height 6
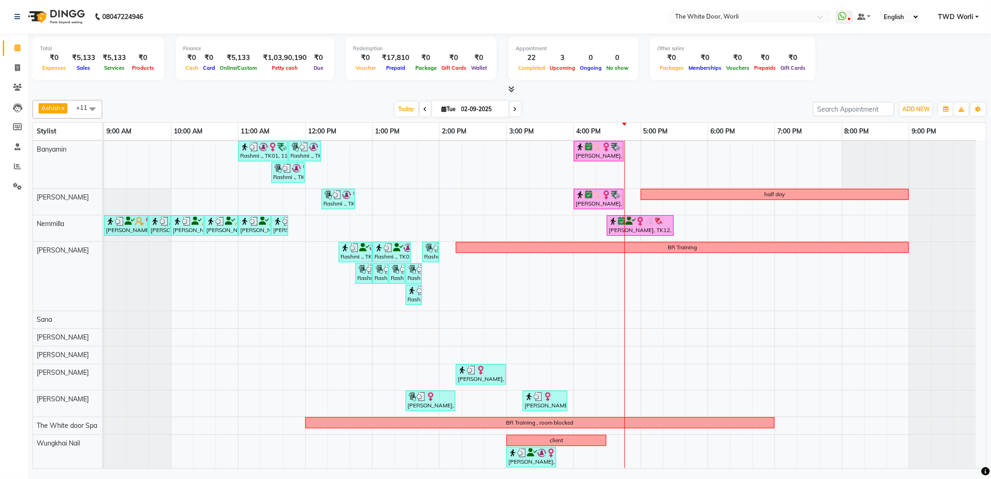
scroll to position [23, 0]
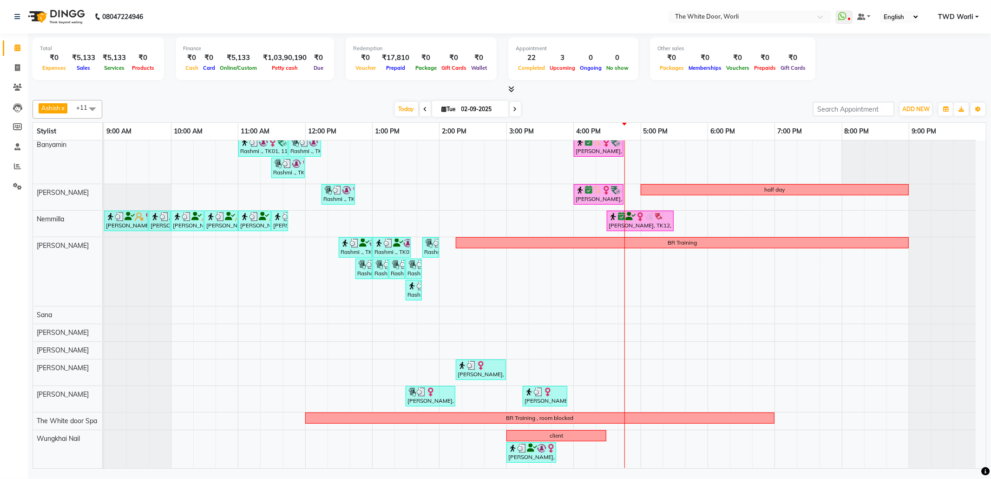
click at [514, 107] on span at bounding box center [515, 109] width 11 height 14
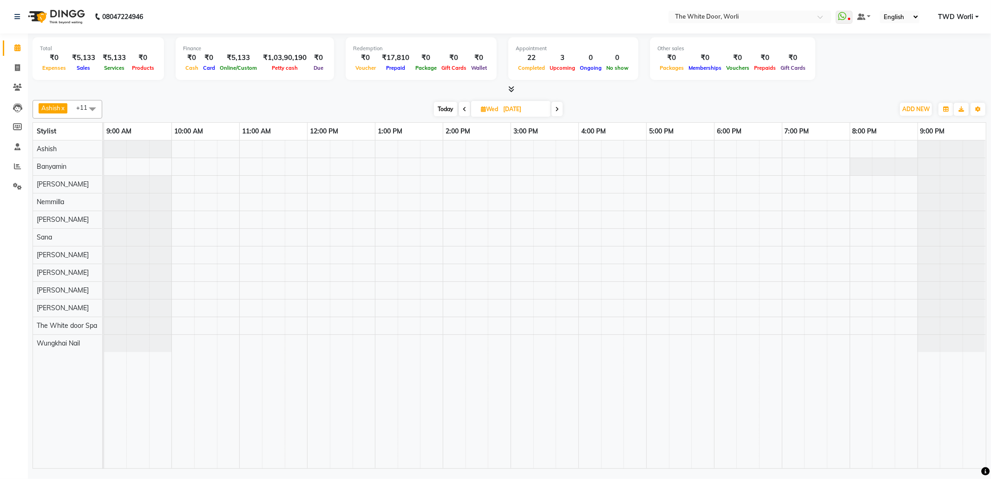
click at [556, 108] on icon at bounding box center [557, 109] width 4 height 6
click at [556, 108] on icon at bounding box center [556, 109] width 4 height 6
click at [466, 108] on icon at bounding box center [468, 109] width 4 height 6
type input "04-09-2025"
click at [499, 106] on span "Thu" at bounding box center [490, 108] width 20 height 7
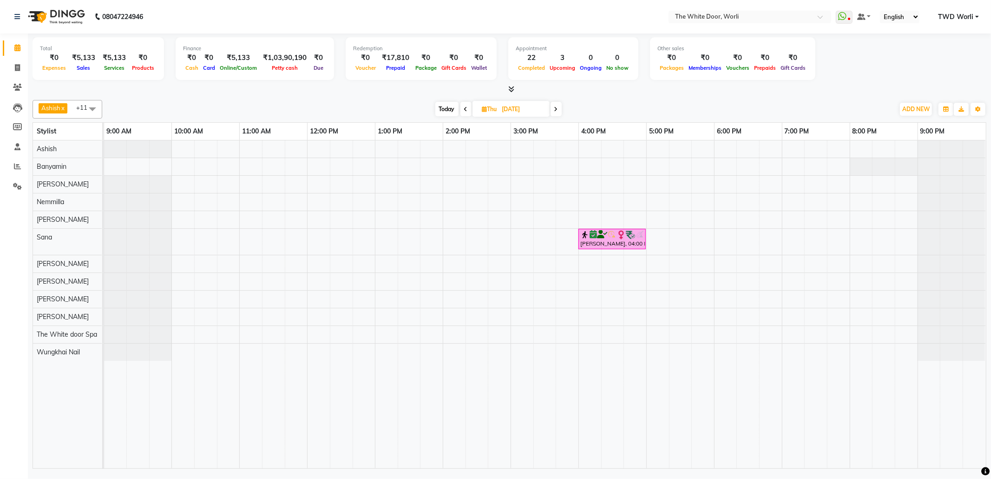
select select "9"
select select "2025"
click at [459, 138] on span "Previous month" at bounding box center [459, 139] width 4 height 4
select select "8"
click at [534, 227] on span "30" at bounding box center [534, 228] width 15 height 15
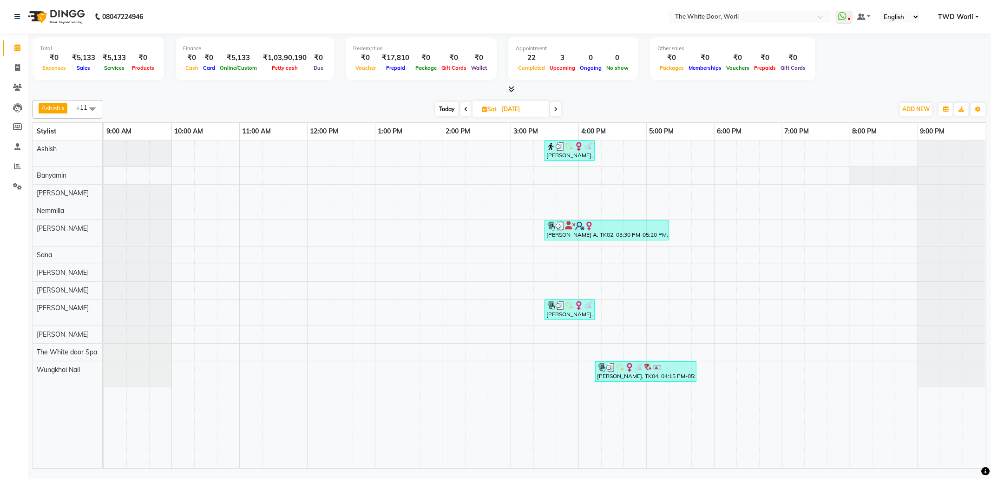
click at [462, 106] on span at bounding box center [466, 109] width 11 height 14
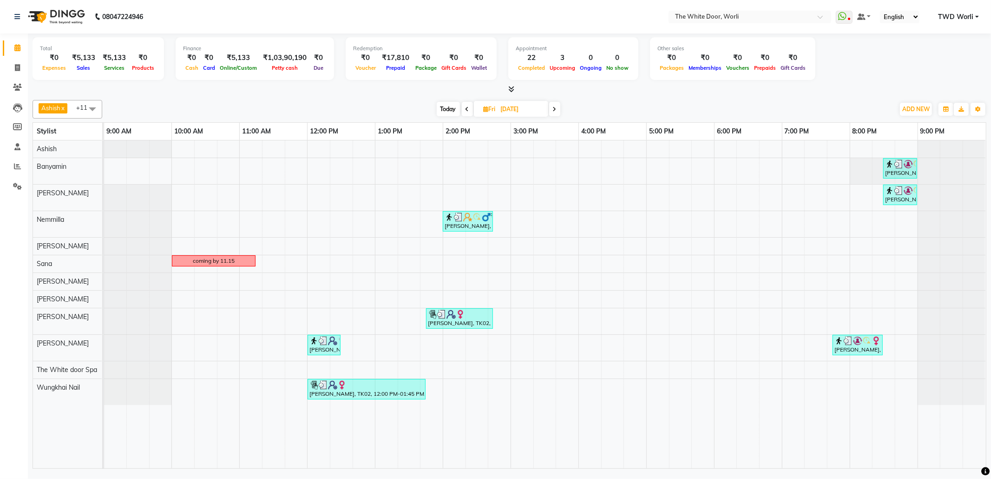
click at [468, 108] on icon at bounding box center [468, 109] width 4 height 6
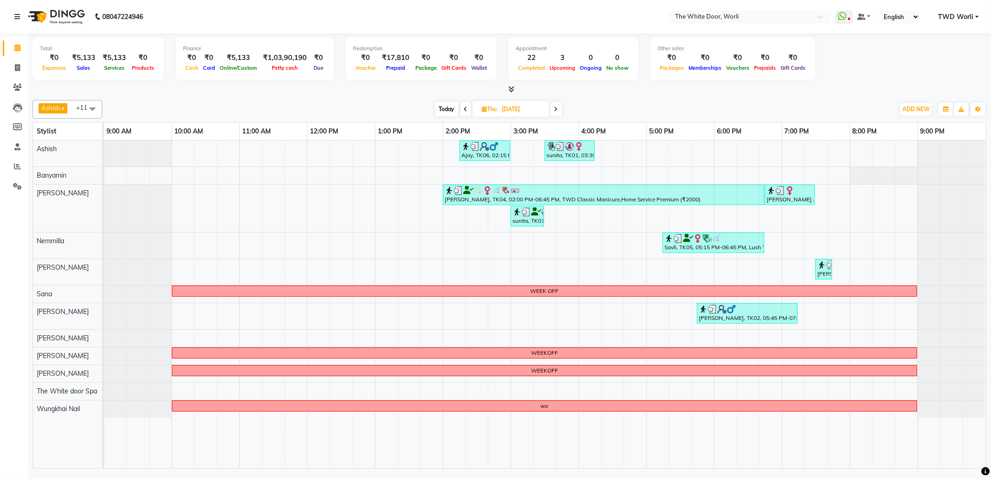
click at [468, 108] on span at bounding box center [466, 109] width 11 height 14
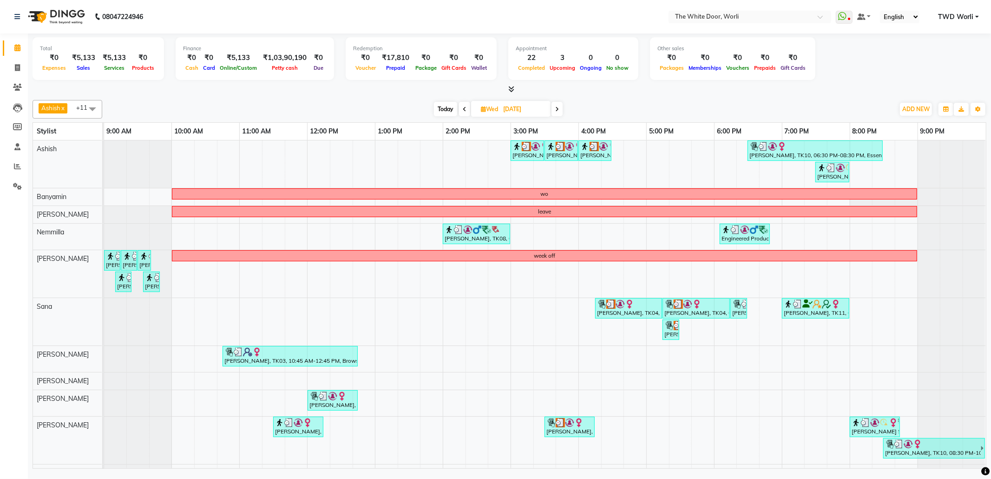
click at [463, 108] on icon at bounding box center [465, 109] width 4 height 6
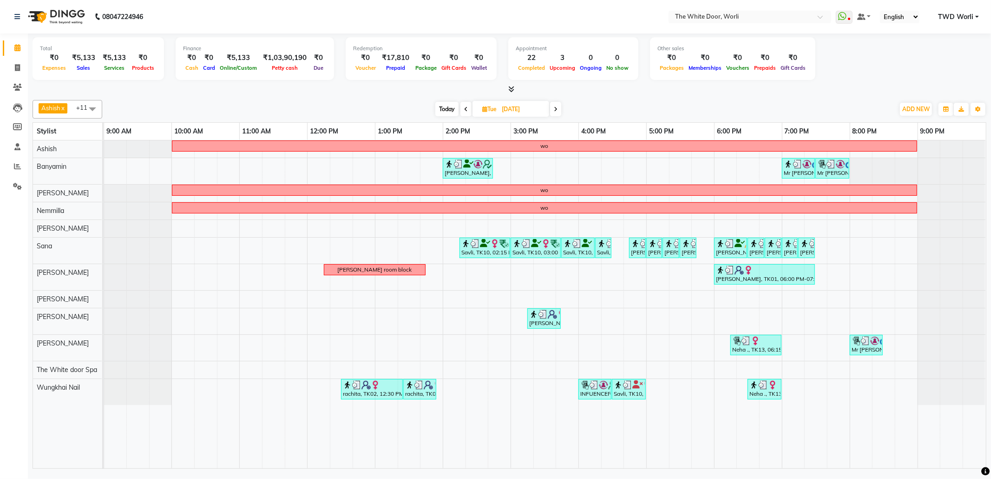
click at [465, 107] on icon at bounding box center [466, 109] width 4 height 6
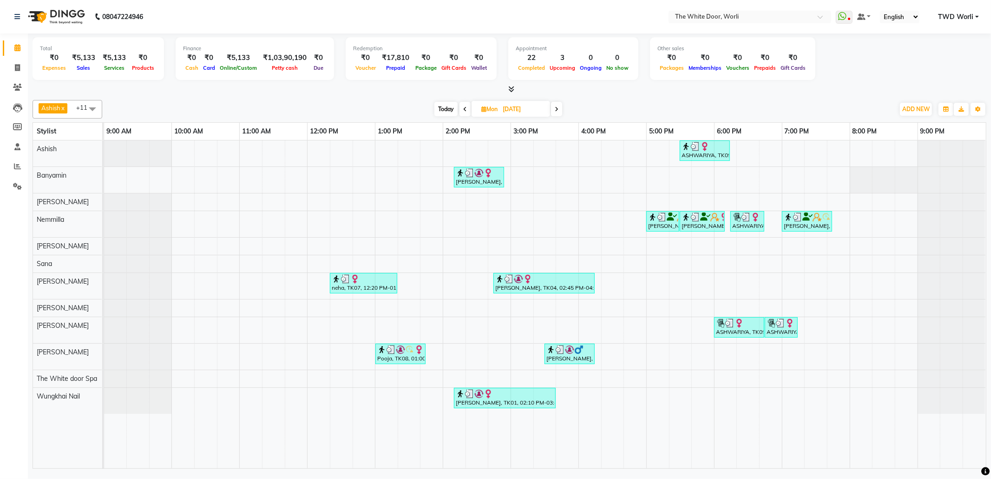
click at [464, 105] on span at bounding box center [465, 109] width 11 height 14
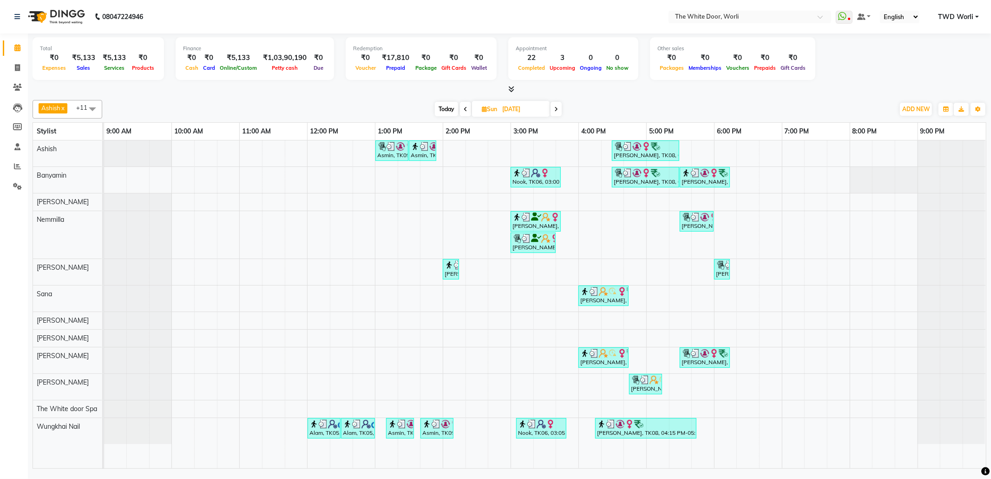
click at [465, 110] on icon at bounding box center [466, 109] width 4 height 6
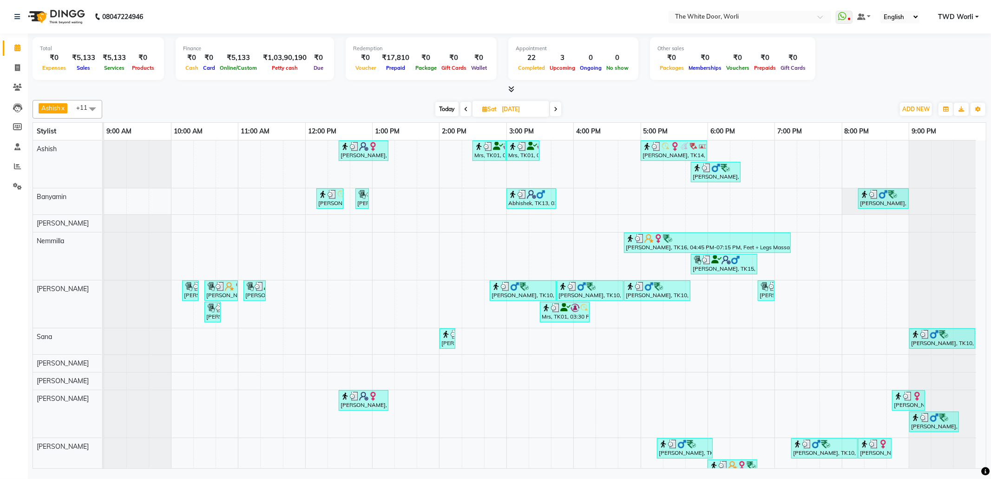
click at [445, 105] on span "Today" at bounding box center [446, 109] width 23 height 14
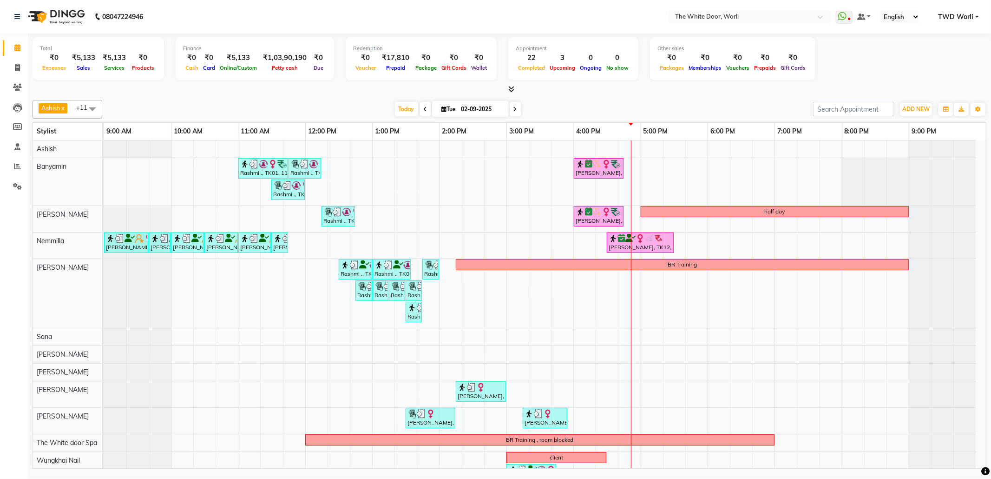
click at [510, 108] on span at bounding box center [515, 109] width 11 height 14
type input "03-09-2025"
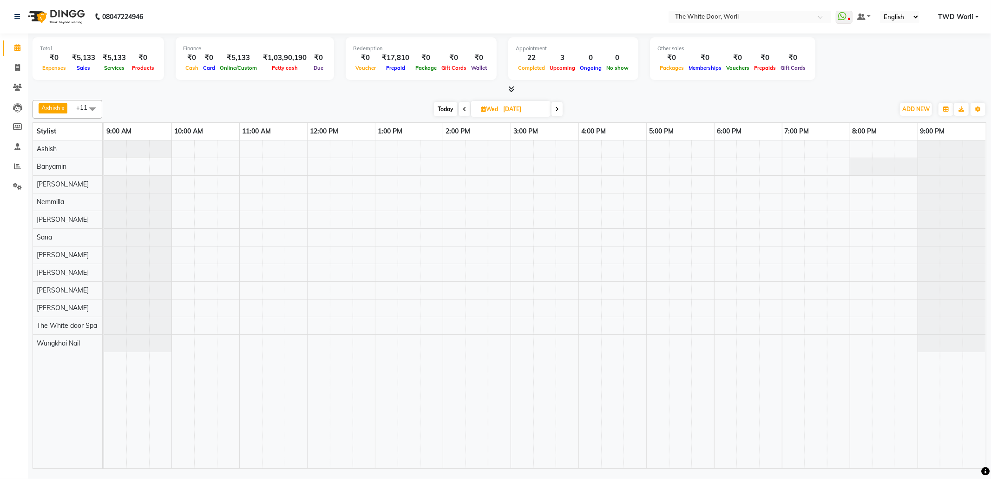
click at [509, 109] on input "03-09-2025" at bounding box center [524, 109] width 46 height 14
select select "9"
select select "2025"
click at [463, 185] on span "8" at bounding box center [462, 183] width 15 height 15
type input "08-09-2025"
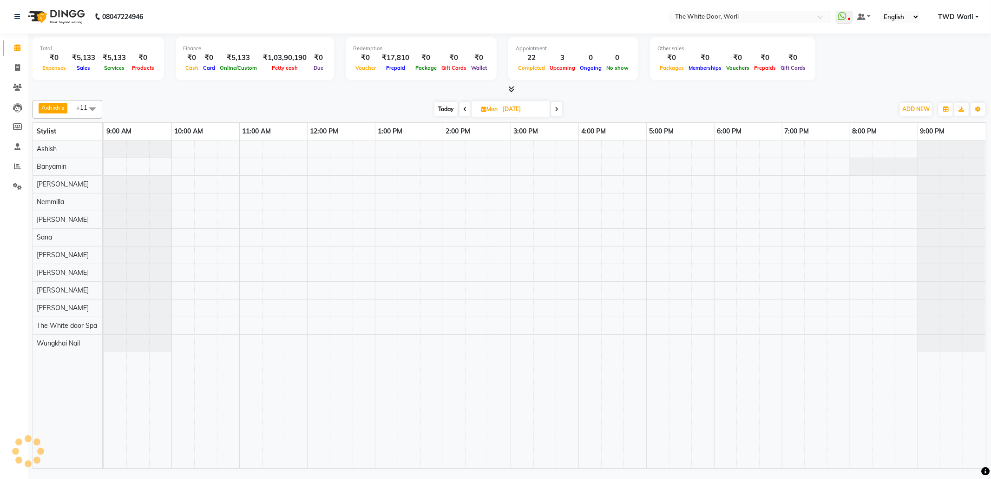
click at [493, 108] on span "Mon" at bounding box center [489, 108] width 21 height 7
select select "9"
select select "2025"
click at [465, 184] on span "8" at bounding box center [461, 183] width 15 height 15
click at [558, 212] on div at bounding box center [545, 304] width 882 height 328
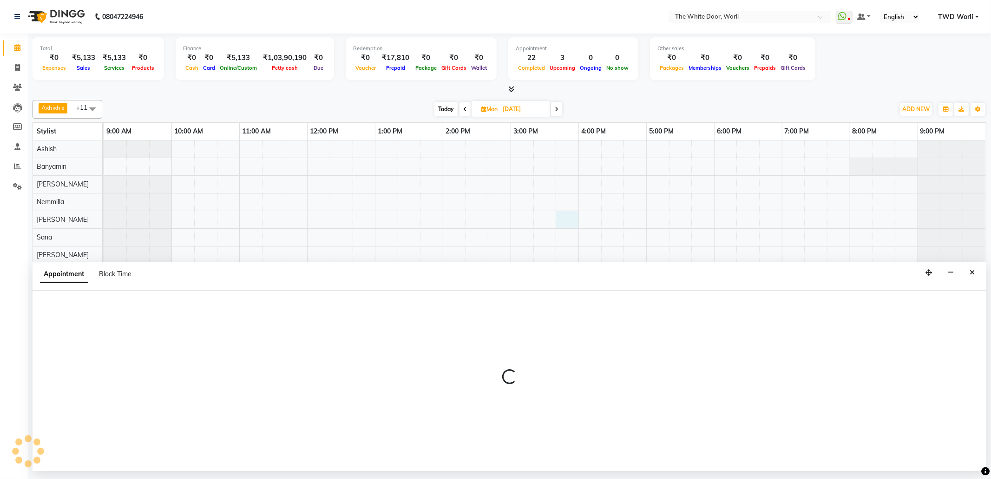
select select "22903"
select select "tentative"
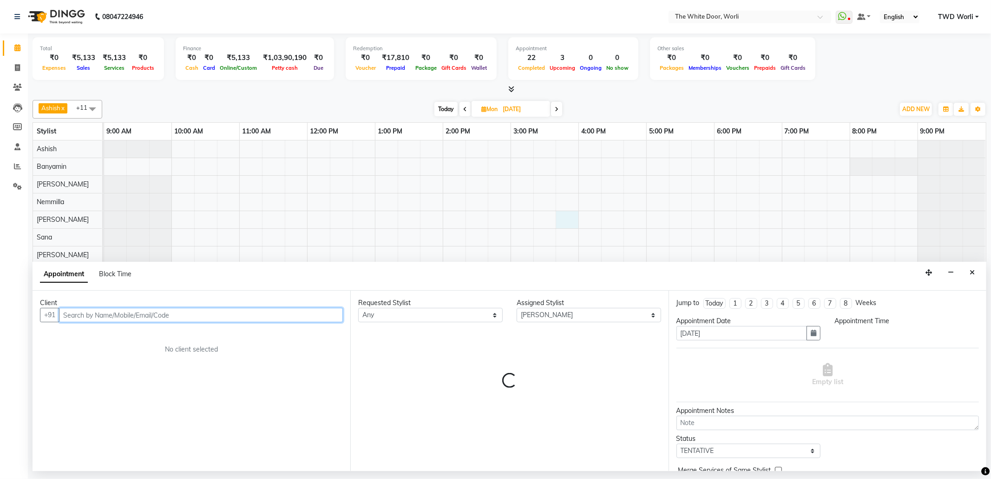
select select "945"
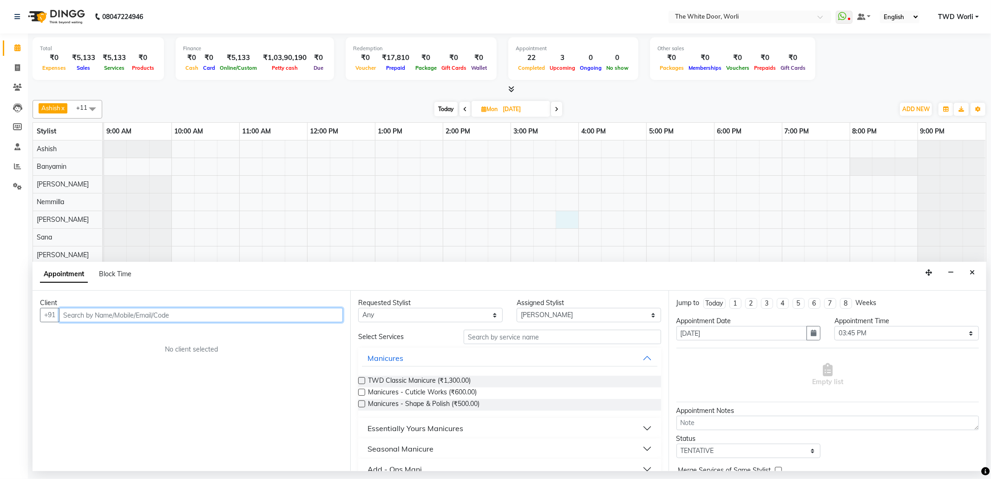
click at [181, 311] on input "text" at bounding box center [201, 315] width 284 height 14
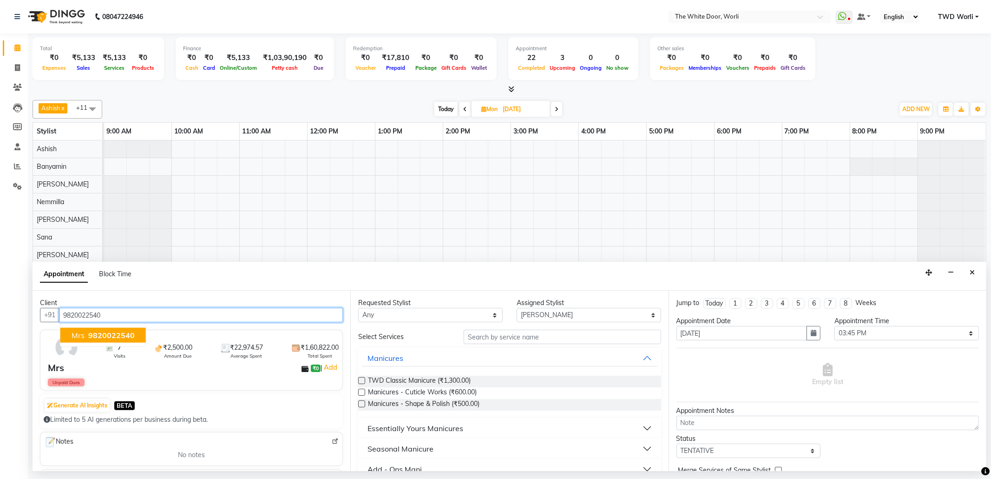
drag, startPoint x: 113, startPoint y: 334, endPoint x: 249, endPoint y: 330, distance: 135.8
click at [116, 333] on span "9820022540" at bounding box center [111, 334] width 46 height 9
type input "9820022540"
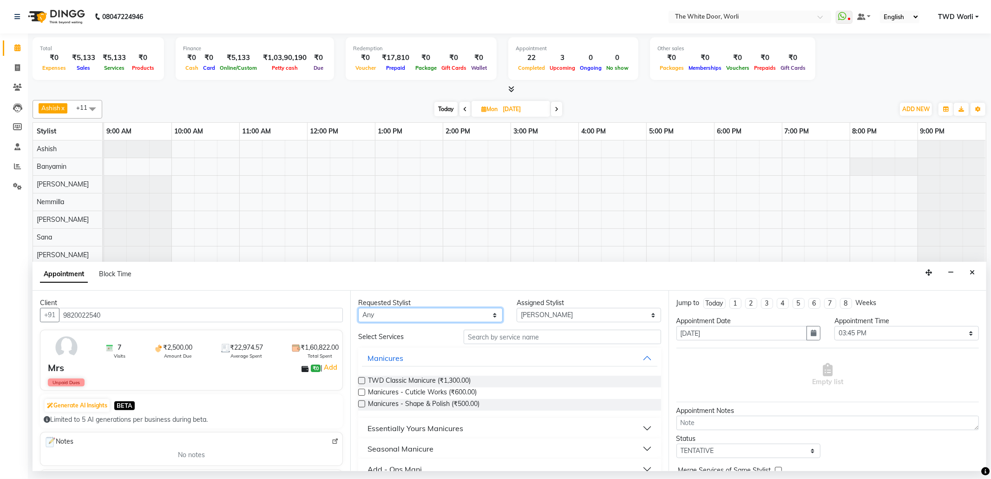
click at [454, 309] on select "Any Aarti Ashish Ashish S Banyamin Leyla Lash Nemmilla Pranali Rashid Salmani S…" at bounding box center [430, 315] width 145 height 14
select select "22903"
click at [358, 309] on select "Any Aarti Ashish Ashish S Banyamin Leyla Lash Nemmilla Pranali Rashid Salmani S…" at bounding box center [430, 315] width 145 height 14
click at [534, 337] on input "text" at bounding box center [562, 337] width 197 height 14
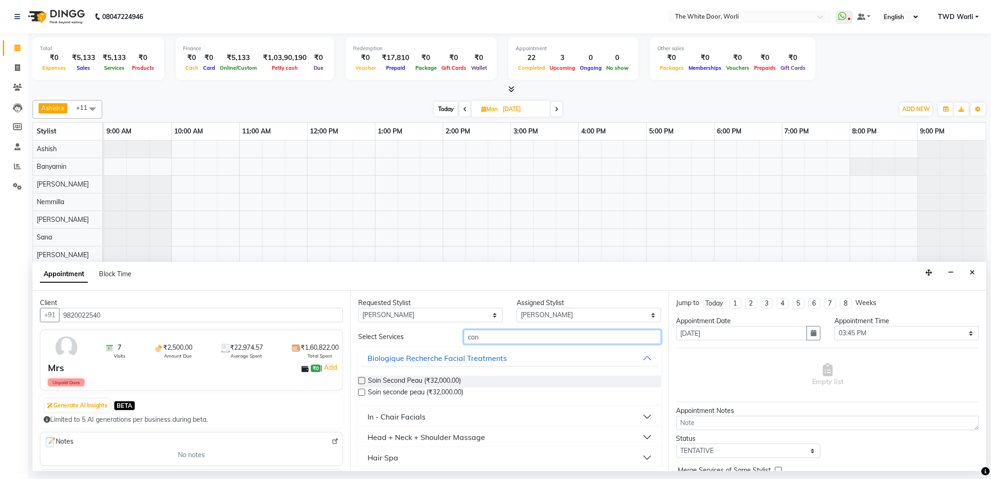
scroll to position [4, 0]
type input "con"
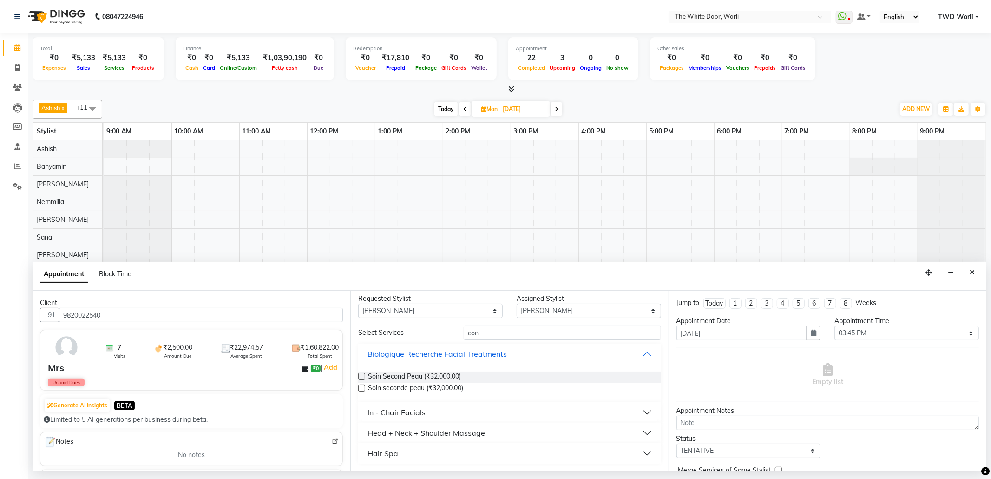
click at [447, 413] on button "In - Chair Facials" at bounding box center [509, 412] width 295 height 17
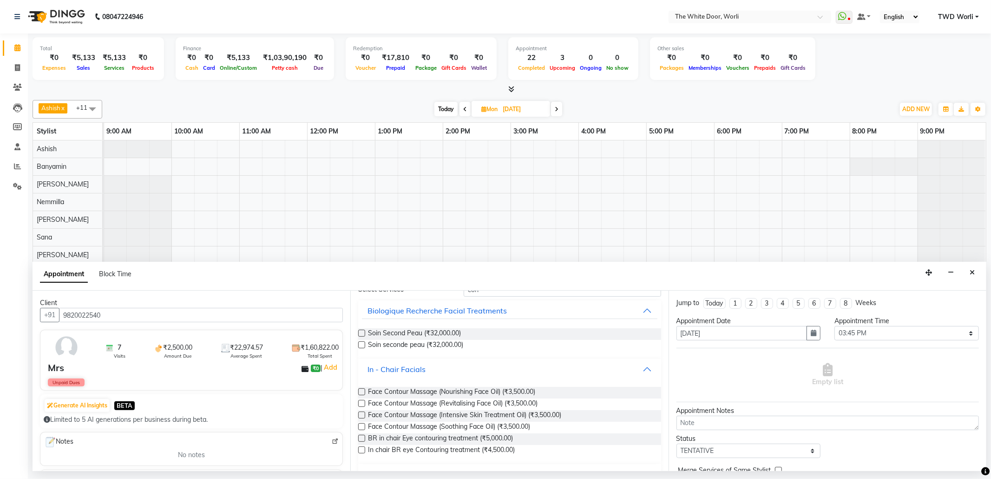
scroll to position [66, 0]
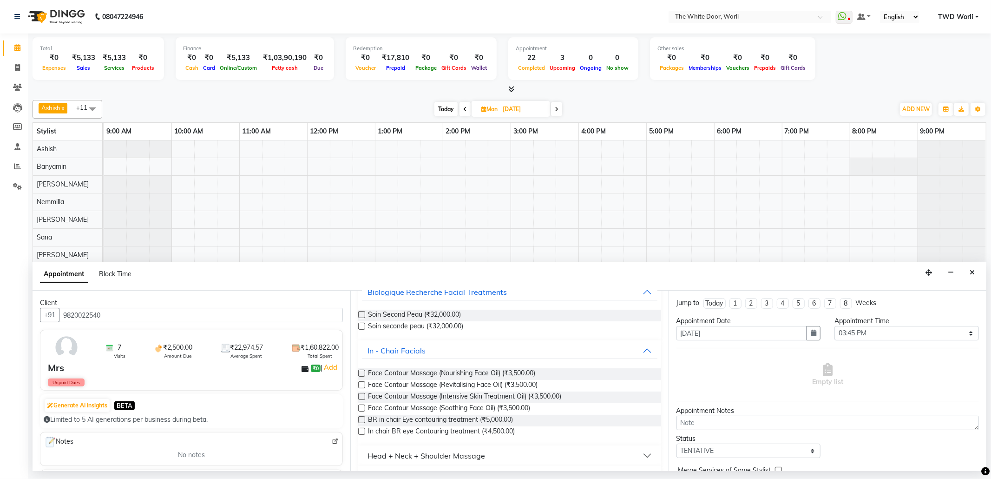
click at [362, 383] on label at bounding box center [361, 384] width 7 height 7
click at [362, 383] on input "checkbox" at bounding box center [361, 385] width 6 height 6
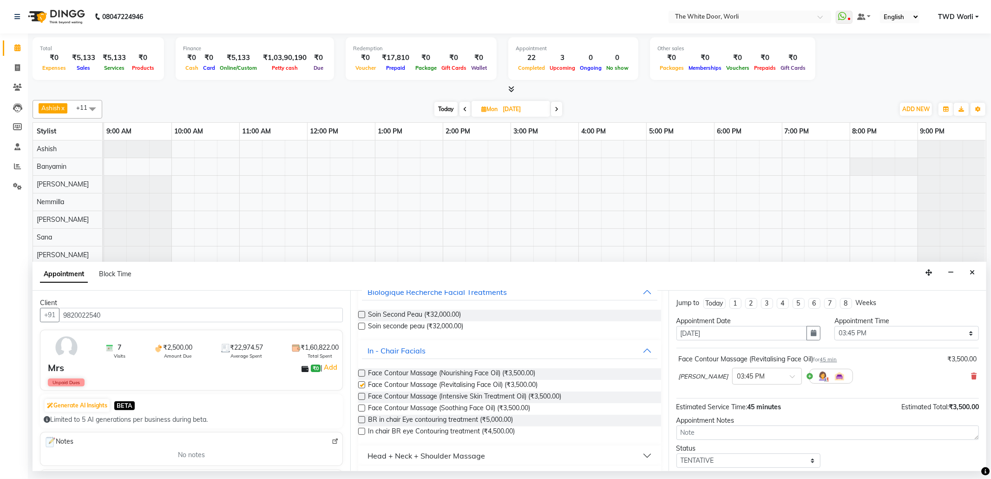
checkbox input "false"
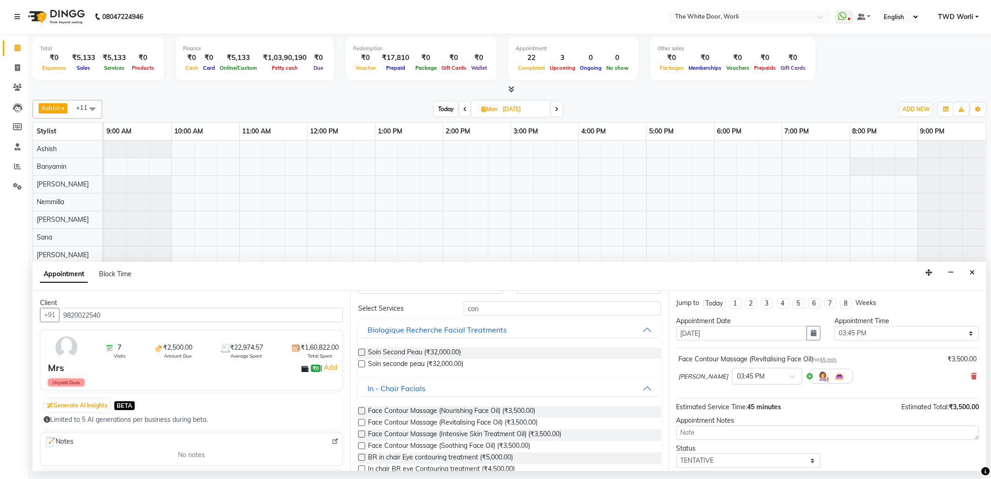
scroll to position [0, 0]
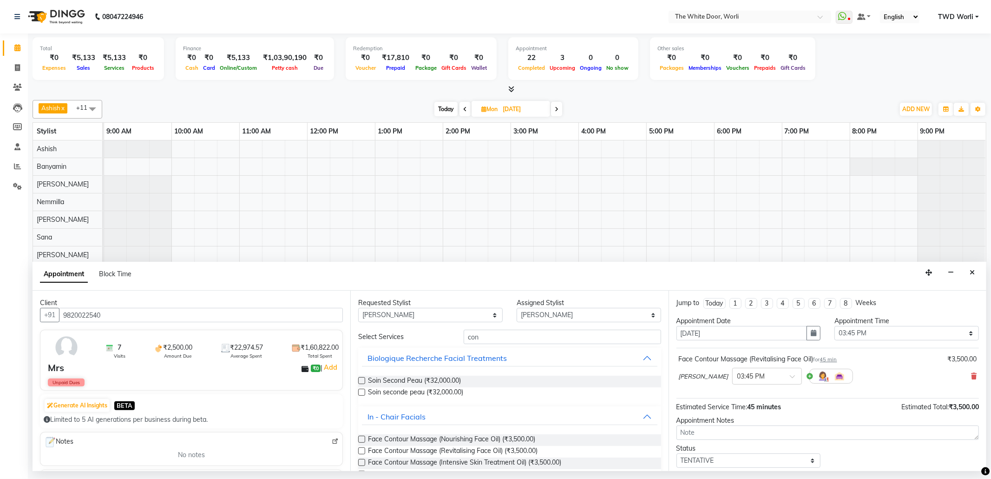
drag, startPoint x: 582, startPoint y: 295, endPoint x: 582, endPoint y: 289, distance: 5.6
click at [582, 290] on app-booking "Appointment Block Time Client +91 9820022540 7 Visits ₹2,500.00 Amount Due ₹22,…" at bounding box center [510, 366] width 954 height 209
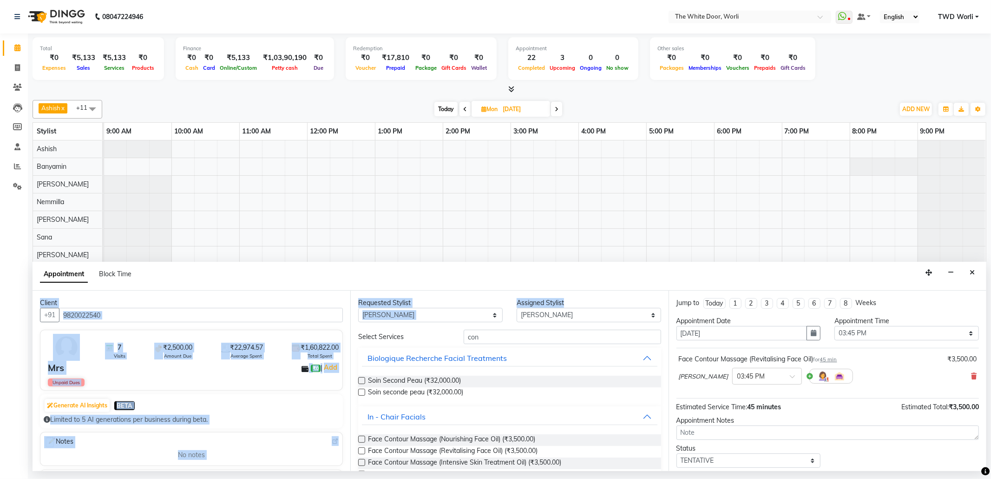
click at [580, 307] on div "Assigned Stylist" at bounding box center [589, 303] width 145 height 10
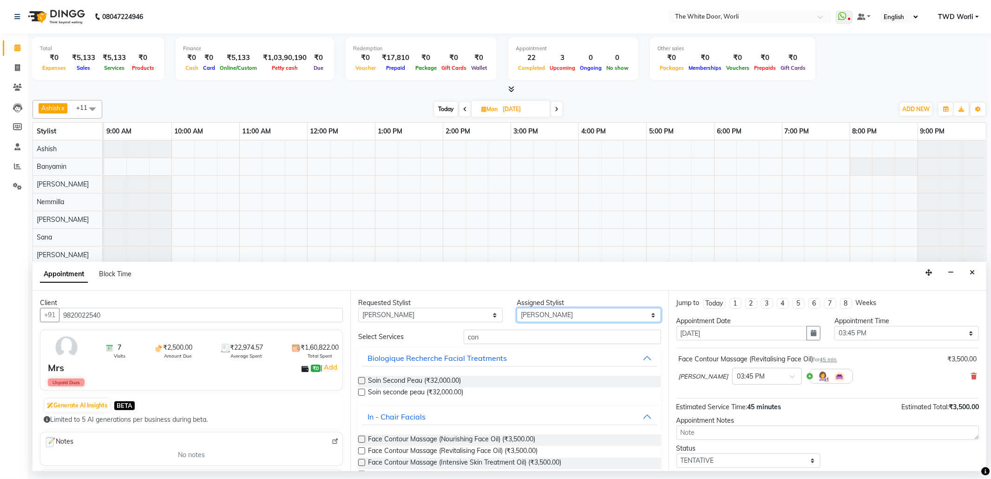
click at [580, 310] on select "Select Aarti Ashish Ashish S Banyamin Leyla Lash Nemmilla Pranali Rashid Salman…" at bounding box center [589, 315] width 145 height 14
select select "20532"
click at [517, 309] on select "Select Aarti Ashish Ashish S Banyamin Leyla Lash Nemmilla Pranali Rashid Salman…" at bounding box center [589, 315] width 145 height 14
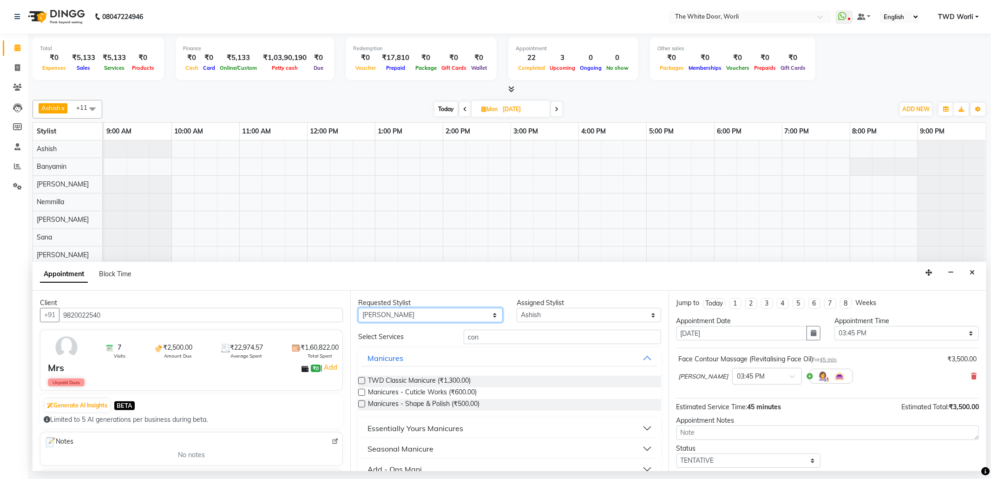
click at [425, 311] on select "Any Aarti Ashish Ashish S Banyamin Leyla Lash Nemmilla Pranali Rashid Salmani S…" at bounding box center [430, 315] width 145 height 14
select select "20532"
click at [358, 309] on select "Any Aarti Ashish Ashish S Banyamin Leyla Lash Nemmilla Pranali Rashid Salmani S…" at bounding box center [430, 315] width 145 height 14
click at [523, 334] on input "con" at bounding box center [562, 337] width 197 height 14
type input "c"
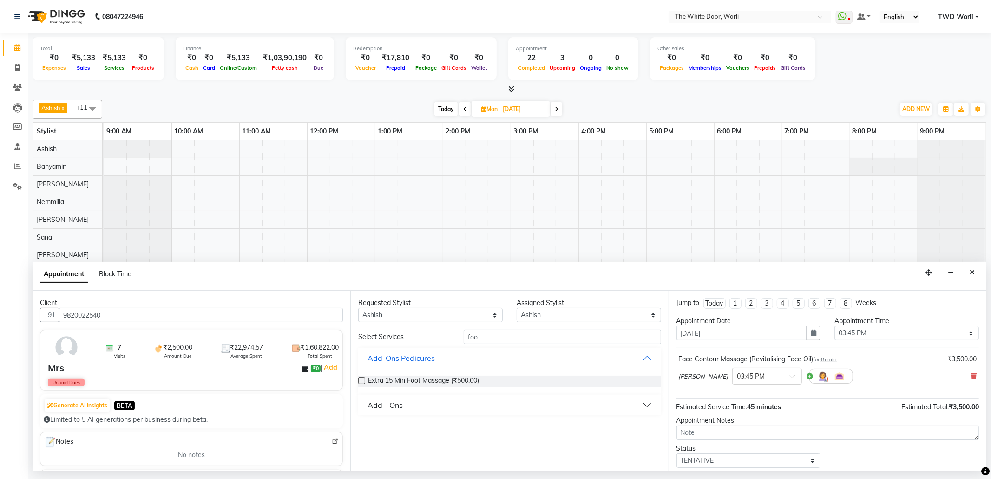
click at [387, 405] on div "Add - Ons" at bounding box center [385, 404] width 35 height 11
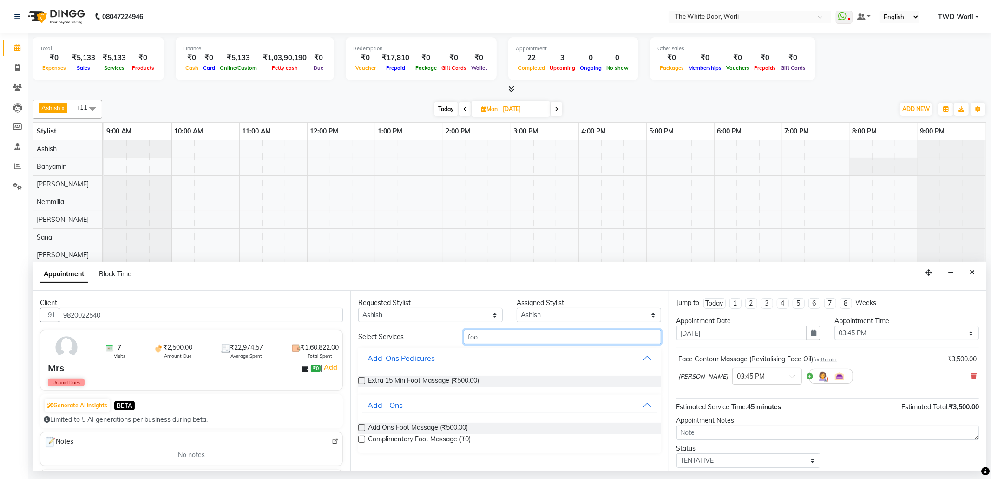
click at [520, 334] on input "foo" at bounding box center [562, 337] width 197 height 14
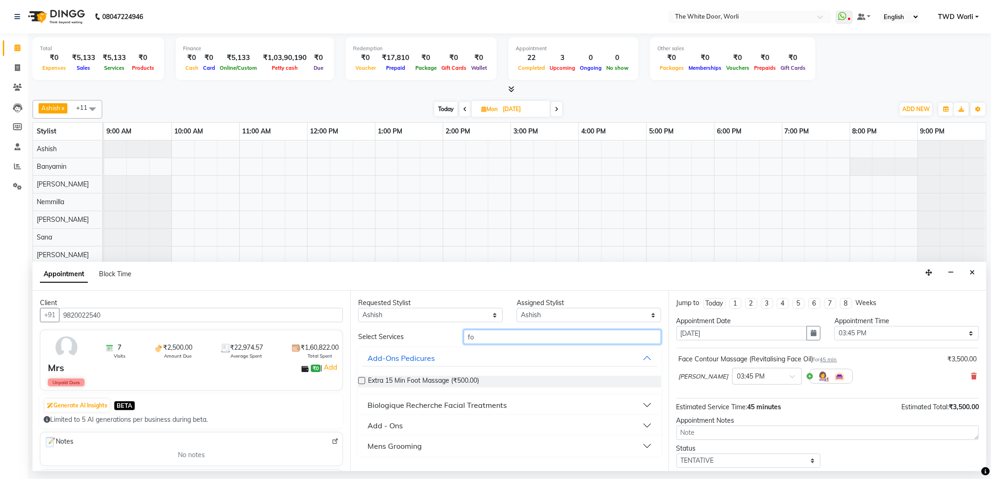
type input "f"
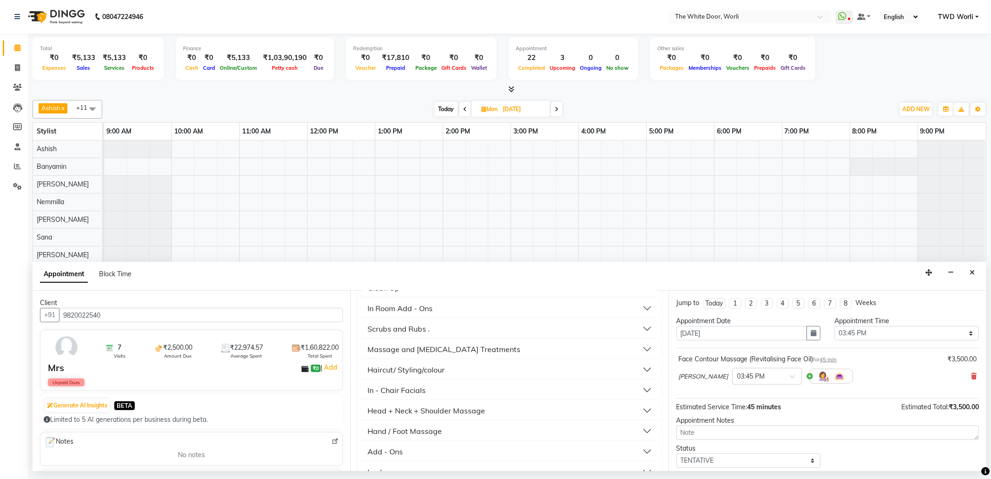
scroll to position [495, 0]
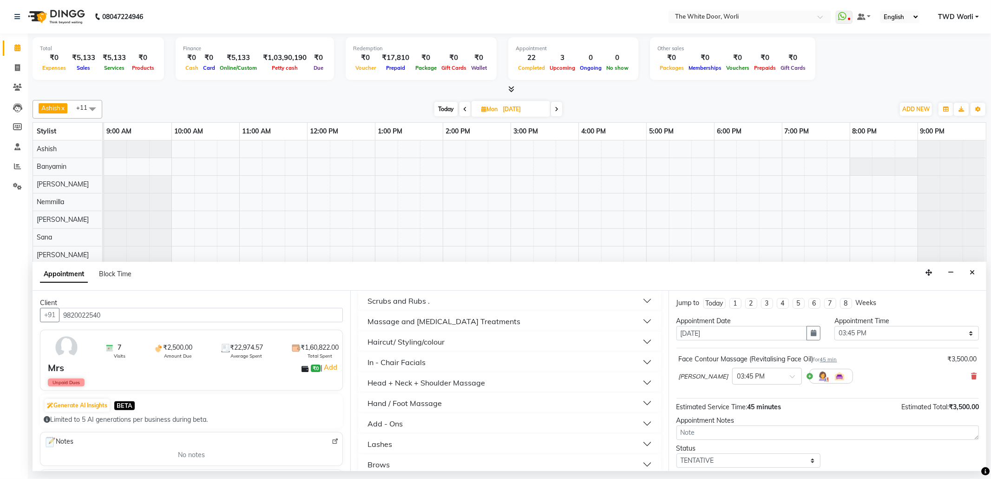
click at [445, 402] on button "Hand / Foot Massage" at bounding box center [509, 403] width 295 height 17
click at [363, 424] on label at bounding box center [361, 425] width 7 height 7
click at [363, 424] on input "checkbox" at bounding box center [361, 426] width 6 height 6
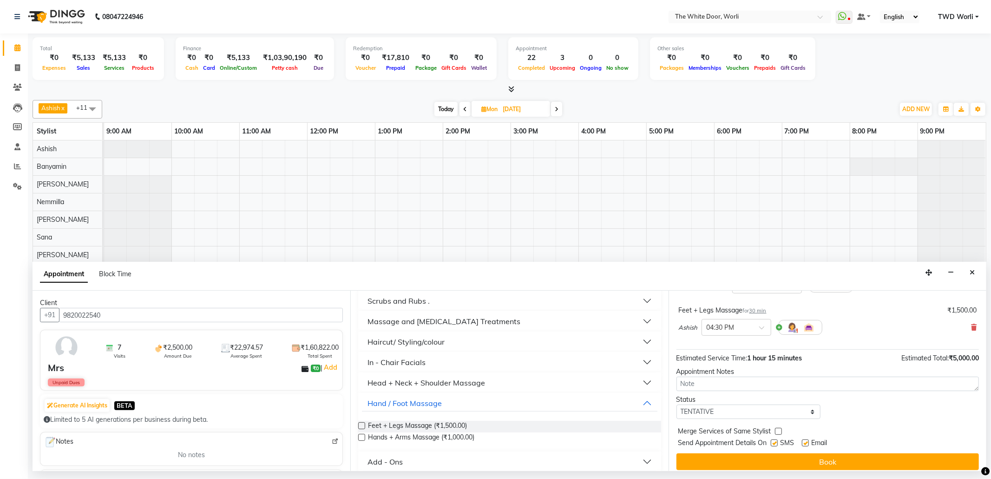
scroll to position [99, 0]
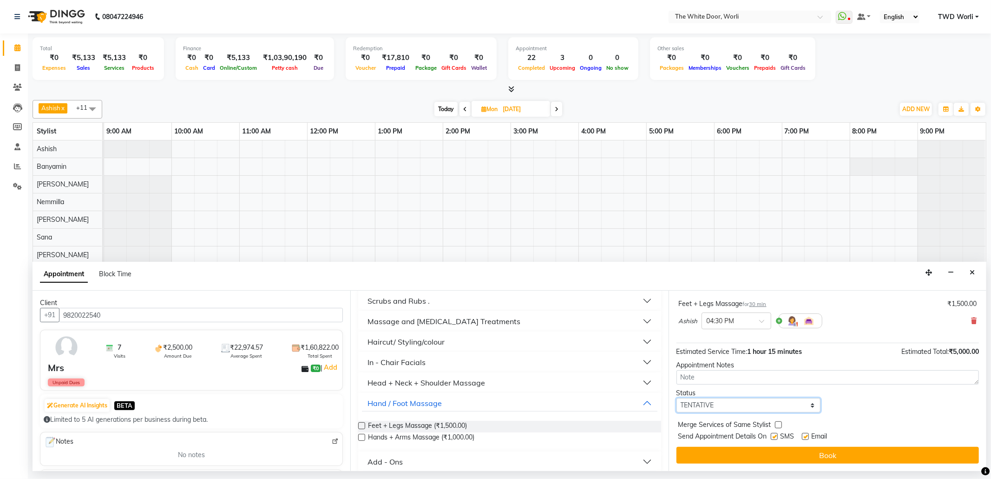
click at [725, 406] on select "Select TENTATIVE CONFIRM UPCOMING" at bounding box center [749, 405] width 145 height 14
click at [677, 398] on select "Select TENTATIVE CONFIRM UPCOMING" at bounding box center [749, 405] width 145 height 14
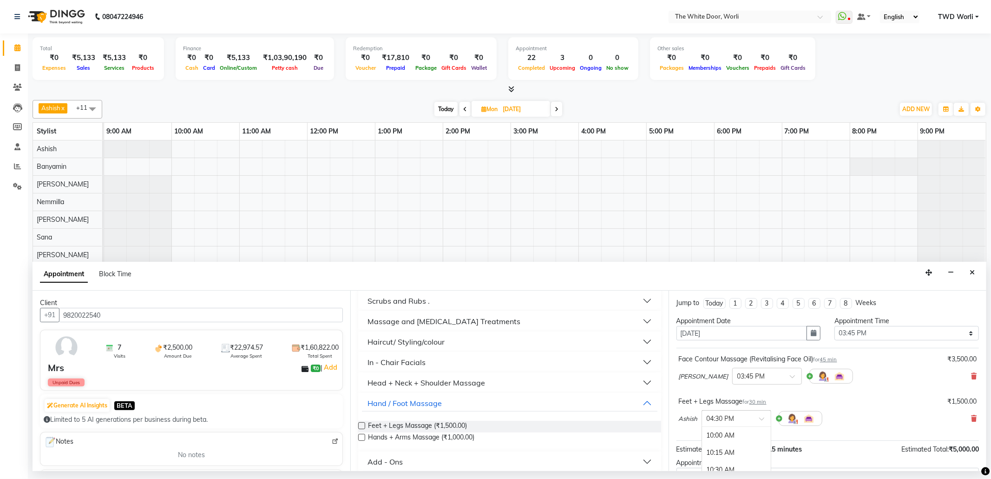
click at [759, 417] on div at bounding box center [736, 418] width 69 height 10
click at [725, 434] on div "03:30 PM" at bounding box center [736, 428] width 69 height 17
click at [737, 370] on div "× 03:45 PM" at bounding box center [767, 376] width 70 height 17
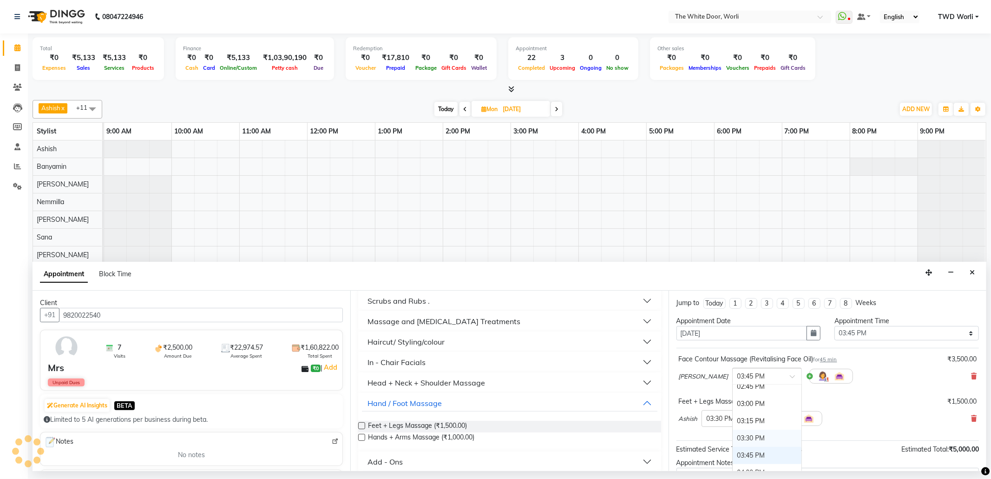
click at [733, 433] on div "03:30 PM" at bounding box center [767, 437] width 69 height 17
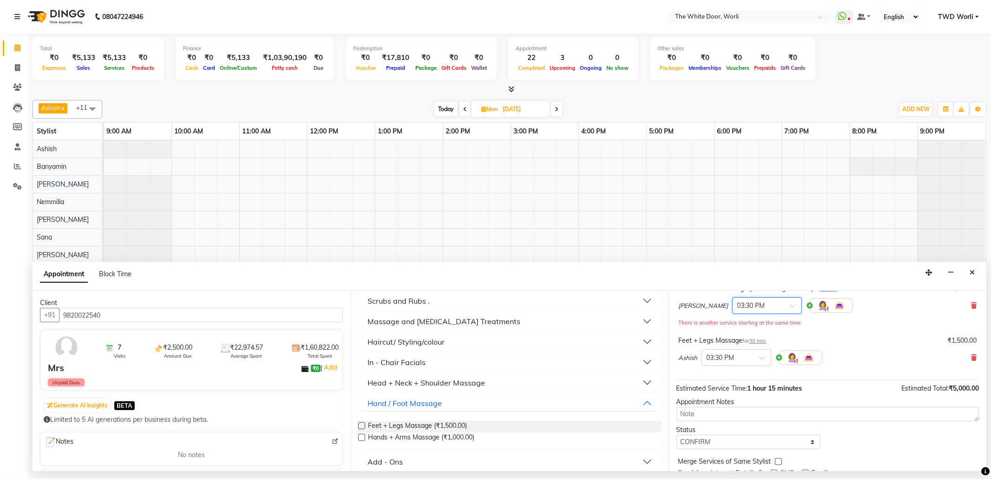
scroll to position [108, 0]
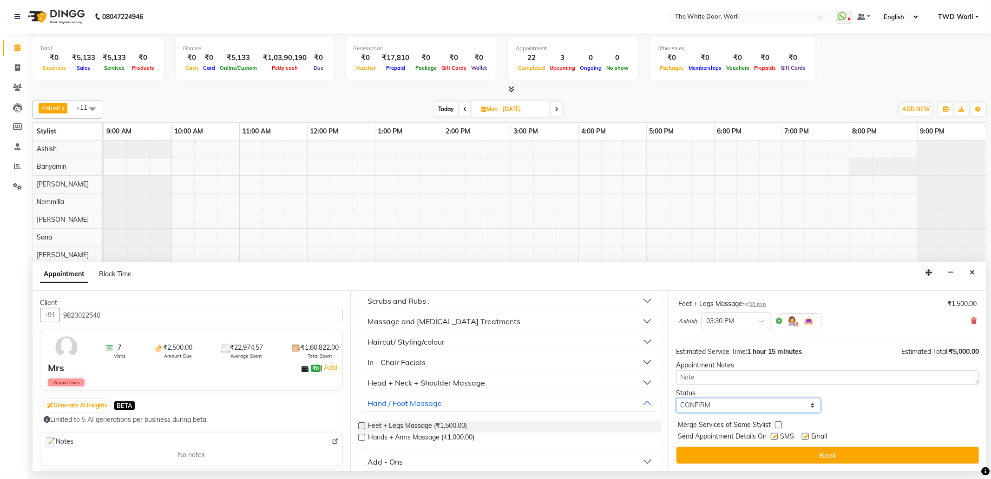
click at [720, 401] on select "Select TENTATIVE CONFIRM UPCOMING" at bounding box center [749, 405] width 145 height 14
click at [677, 399] on select "Select TENTATIVE CONFIRM UPCOMING" at bounding box center [749, 405] width 145 height 14
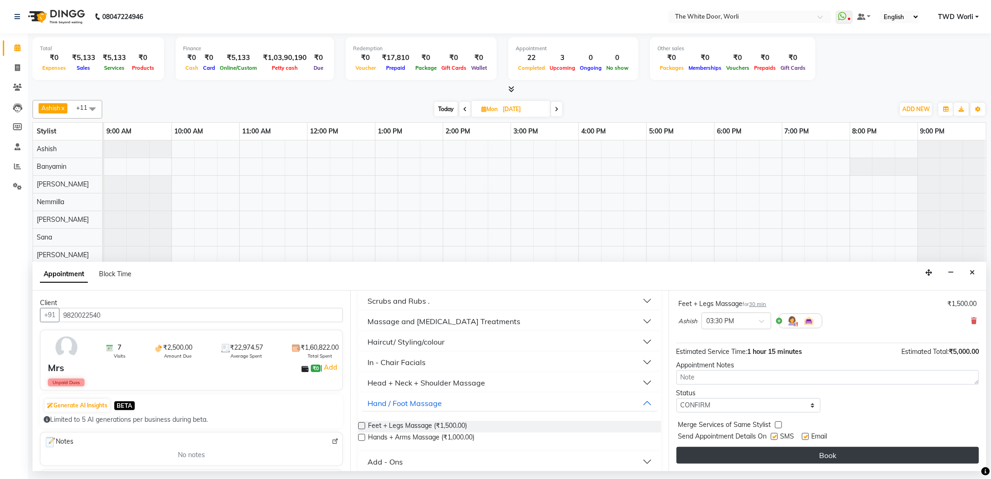
click at [740, 453] on button "Book" at bounding box center [828, 455] width 303 height 17
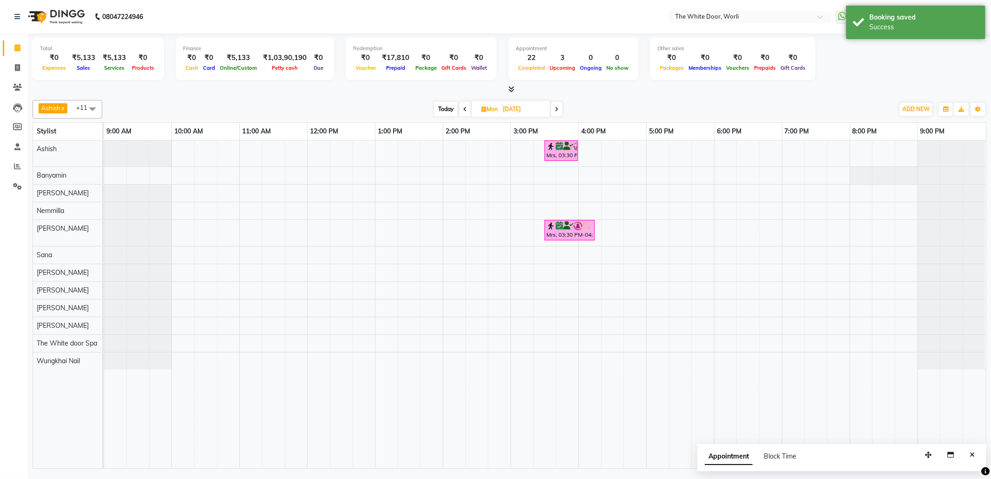
click at [441, 108] on span "Today" at bounding box center [446, 109] width 23 height 14
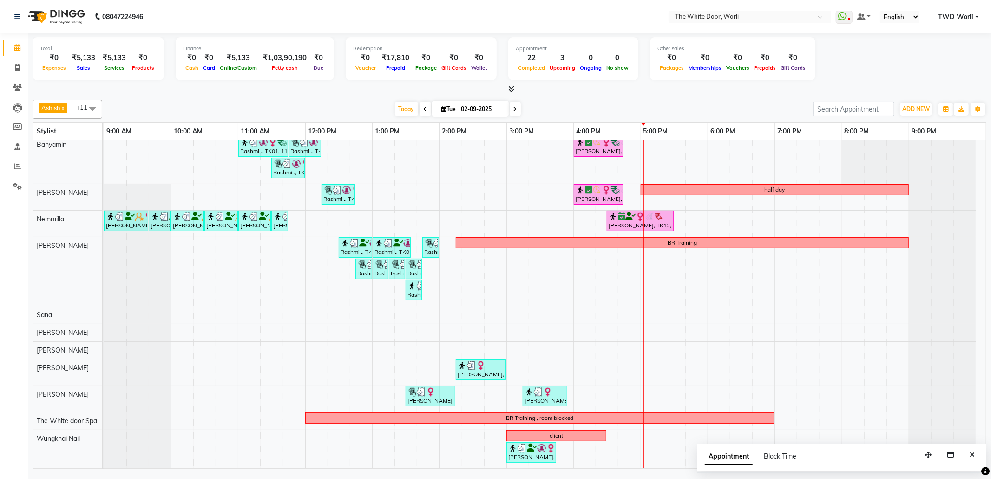
scroll to position [0, 0]
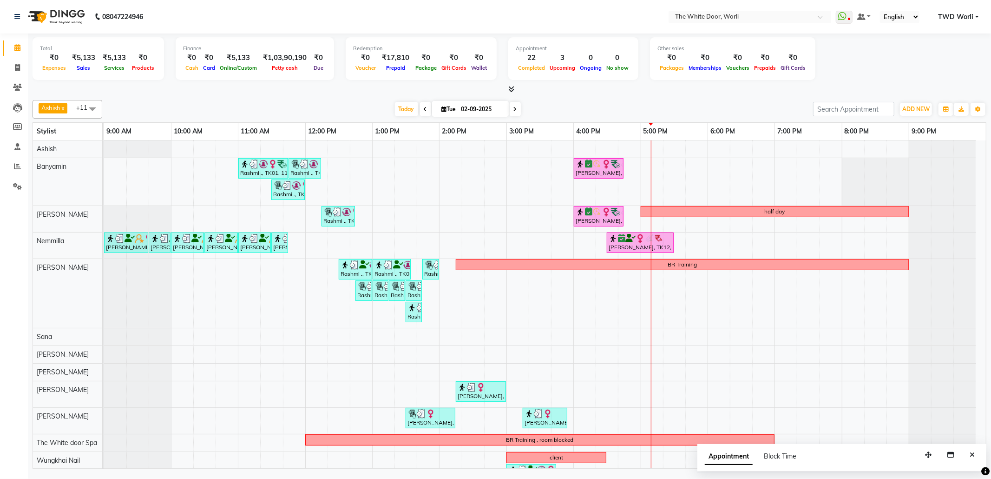
click at [514, 111] on icon at bounding box center [516, 109] width 4 height 6
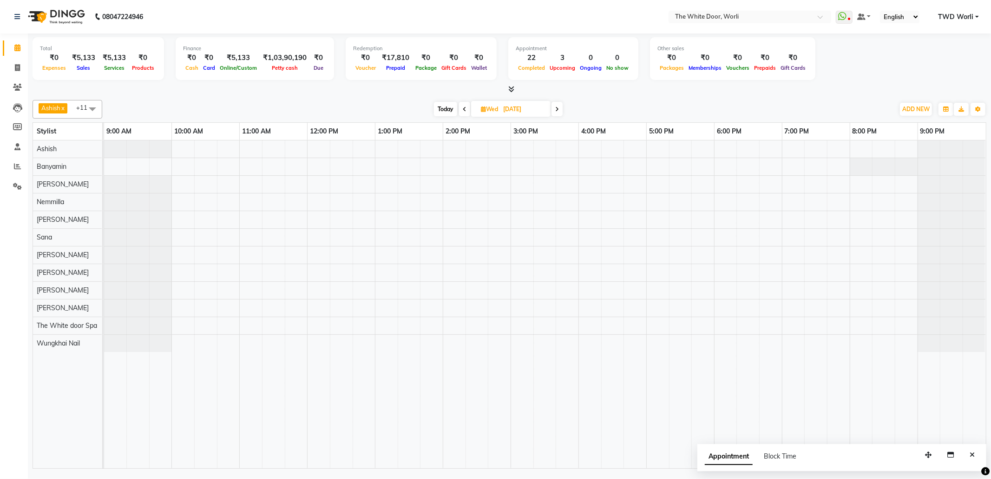
click at [554, 111] on span at bounding box center [557, 109] width 11 height 14
click at [554, 111] on icon at bounding box center [556, 109] width 4 height 6
click at [458, 112] on span "Today" at bounding box center [448, 109] width 23 height 14
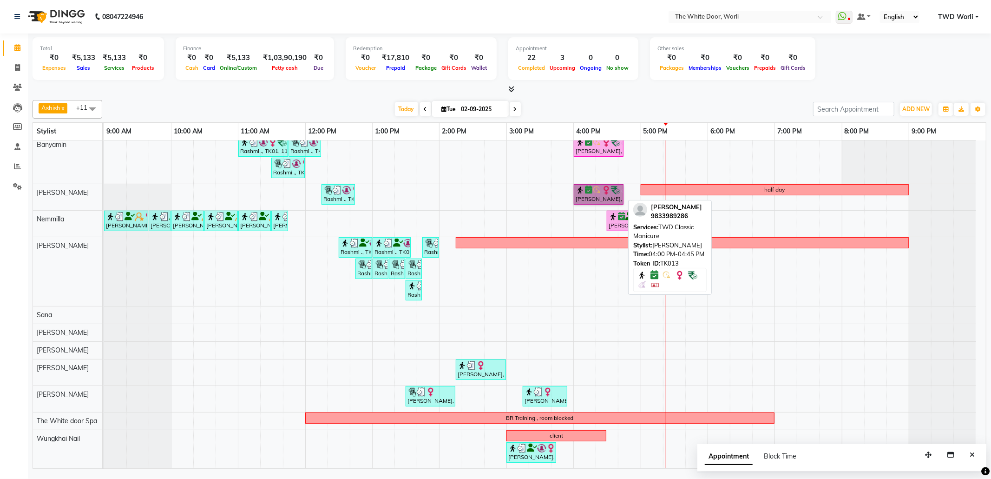
drag, startPoint x: 600, startPoint y: 190, endPoint x: 604, endPoint y: 193, distance: 4.9
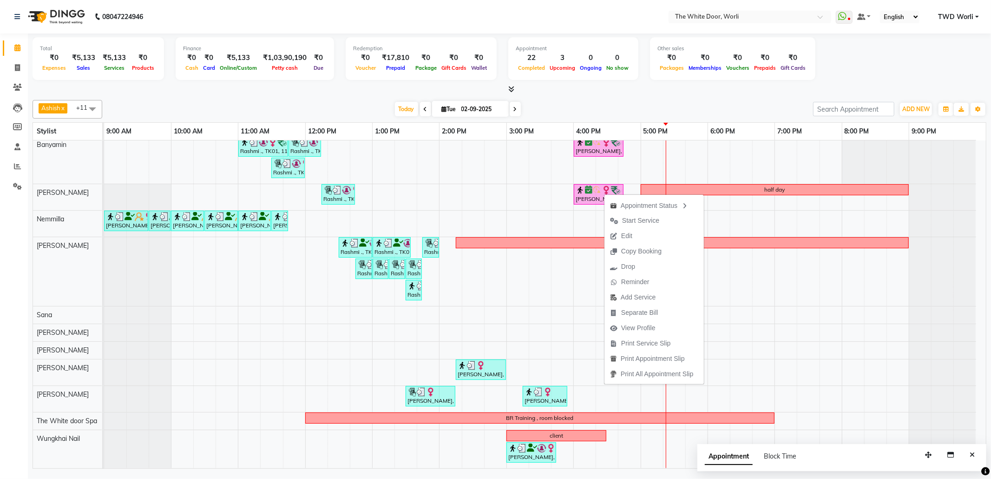
click at [631, 233] on span "Edit" at bounding box center [626, 236] width 11 height 10
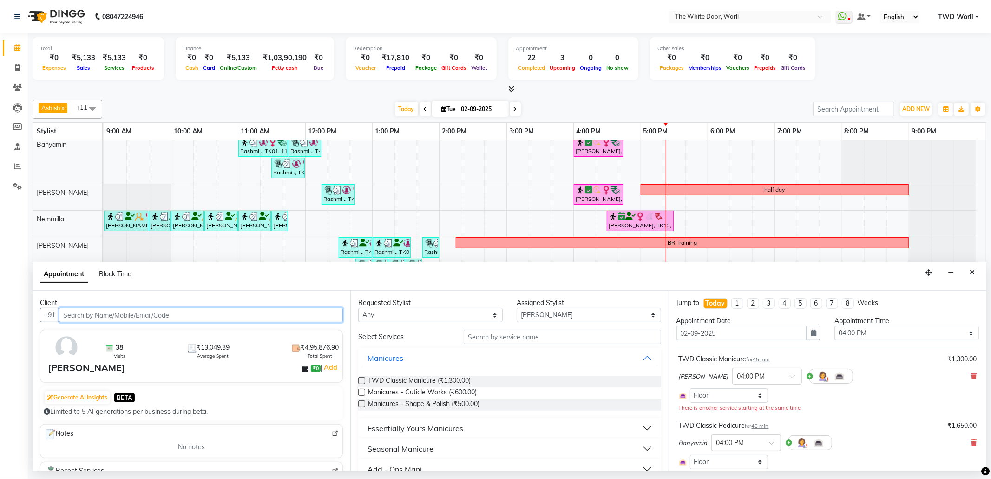
scroll to position [23, 0]
click at [971, 377] on icon at bounding box center [974, 376] width 6 height 7
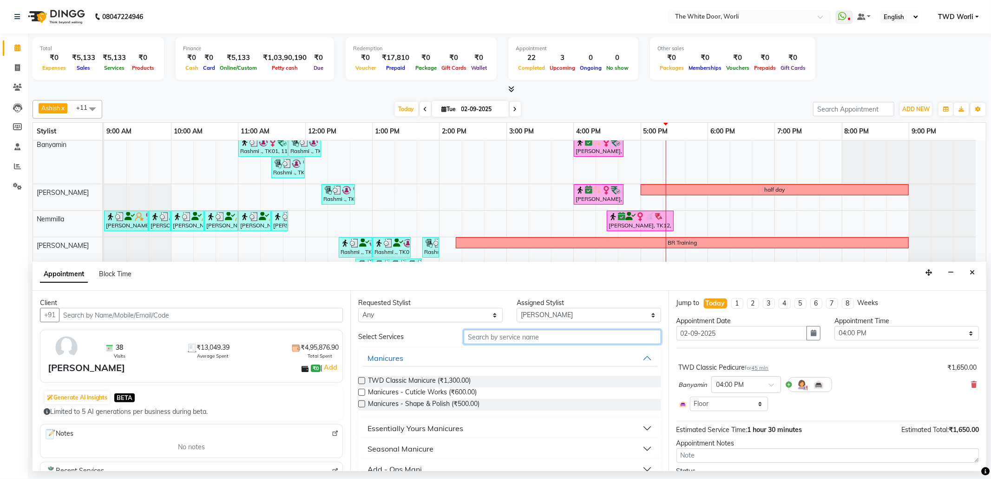
click at [531, 336] on input "text" at bounding box center [562, 337] width 197 height 14
click at [462, 426] on div "Essentially Yours Manicures" at bounding box center [416, 427] width 96 height 11
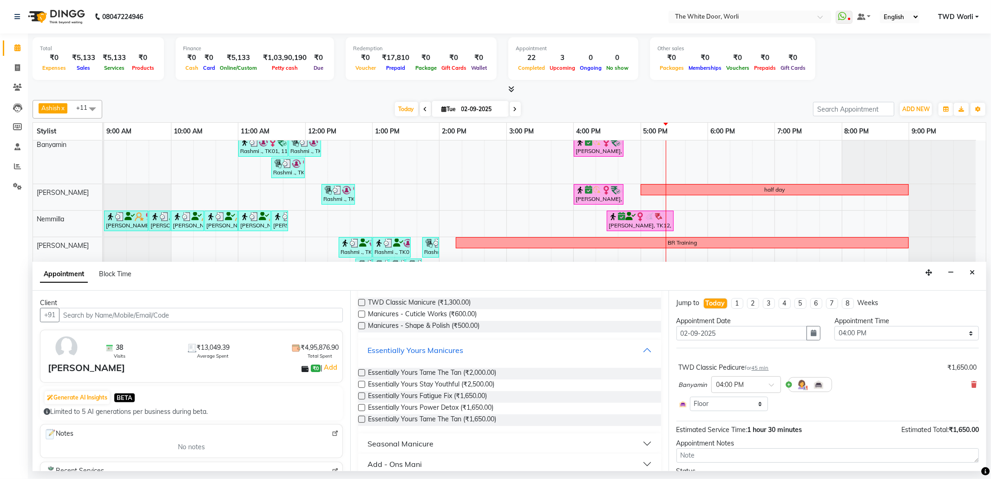
scroll to position [124, 0]
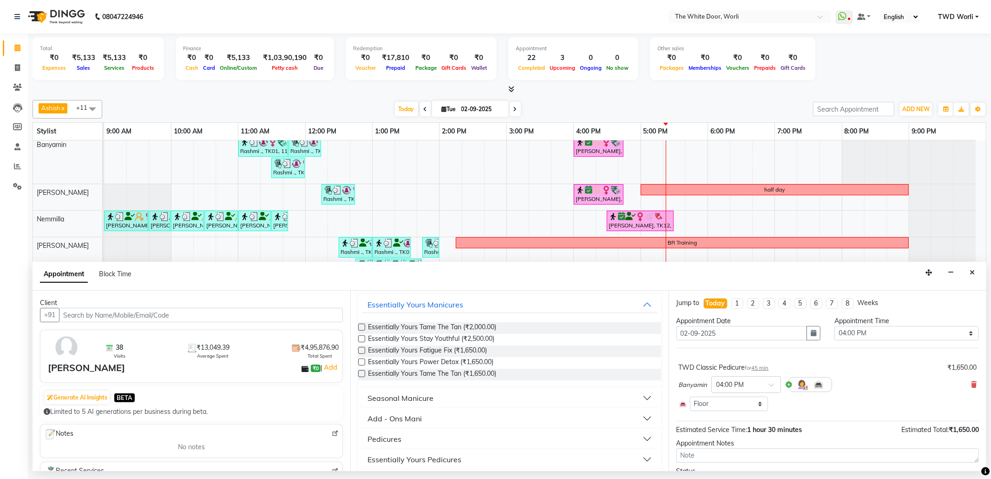
click at [362, 337] on label at bounding box center [361, 338] width 7 height 7
click at [362, 337] on input "checkbox" at bounding box center [361, 339] width 6 height 6
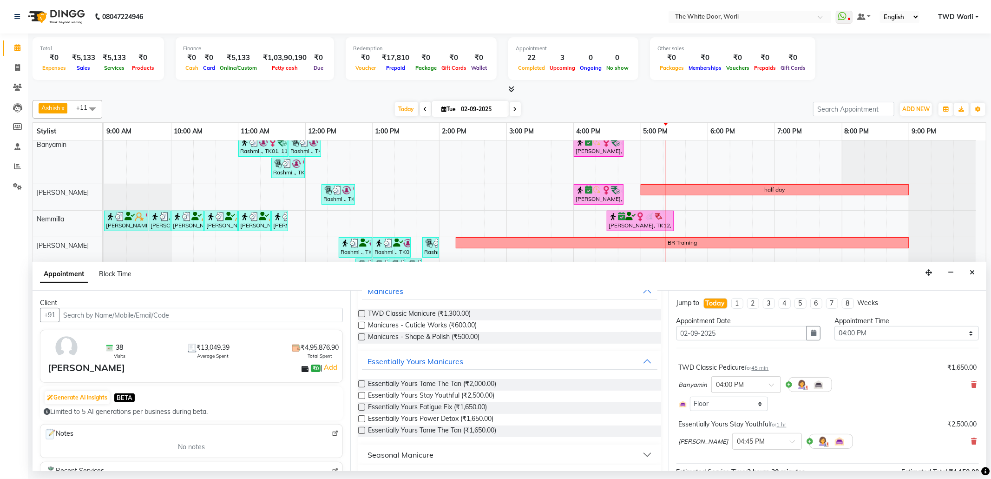
scroll to position [0, 0]
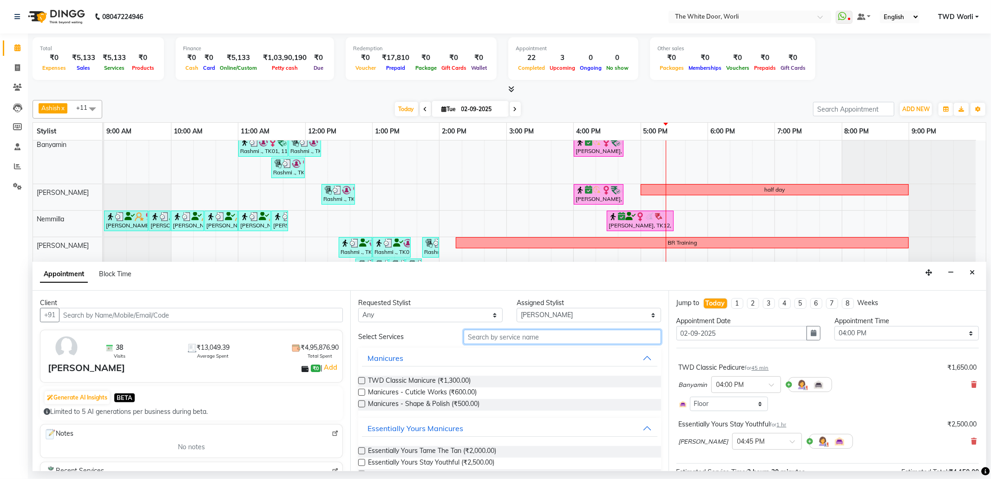
click at [506, 341] on input "text" at bounding box center [562, 337] width 197 height 14
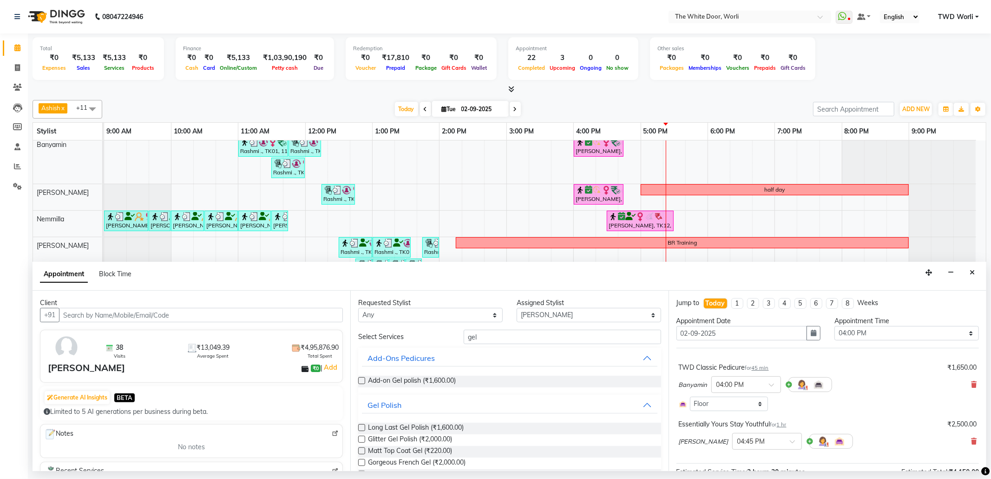
click at [361, 429] on label at bounding box center [361, 427] width 7 height 7
click at [361, 429] on input "checkbox" at bounding box center [361, 428] width 6 height 6
click at [523, 332] on input "gel" at bounding box center [562, 337] width 197 height 14
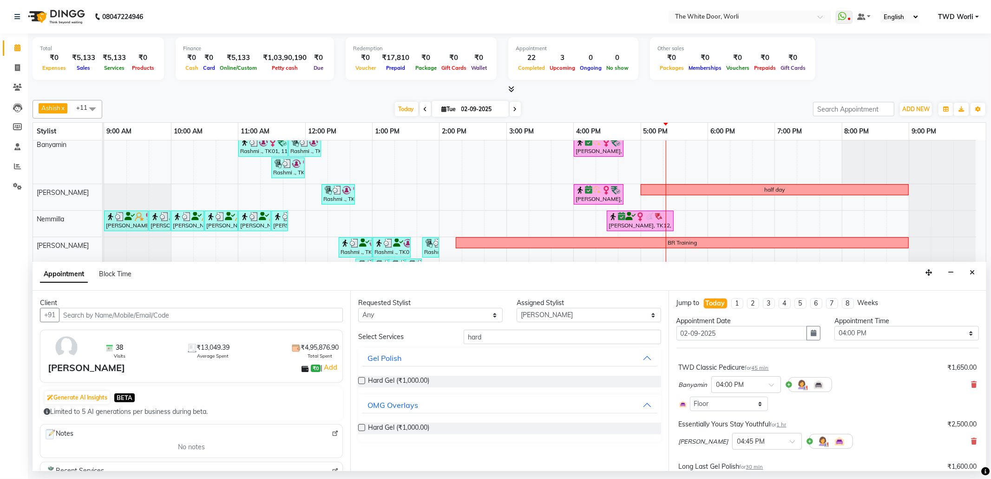
click at [361, 380] on label at bounding box center [361, 380] width 7 height 7
click at [361, 380] on input "checkbox" at bounding box center [361, 381] width 6 height 6
click at [971, 383] on icon at bounding box center [974, 384] width 6 height 7
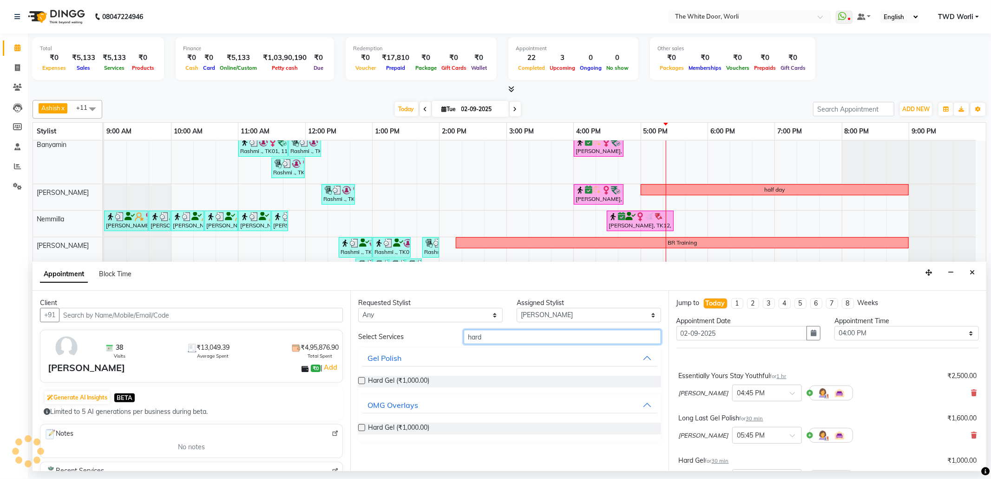
click at [528, 337] on input "hard" at bounding box center [562, 337] width 197 height 14
click at [538, 310] on select "Select Aarti Ashish Ashish S Banyamin Leyla Lash Nemmilla Pranali Rashid Salman…" at bounding box center [589, 315] width 145 height 14
click at [517, 309] on select "Select Aarti Ashish Ashish S Banyamin Leyla Lash Nemmilla Pranali Rashid Salman…" at bounding box center [589, 315] width 145 height 14
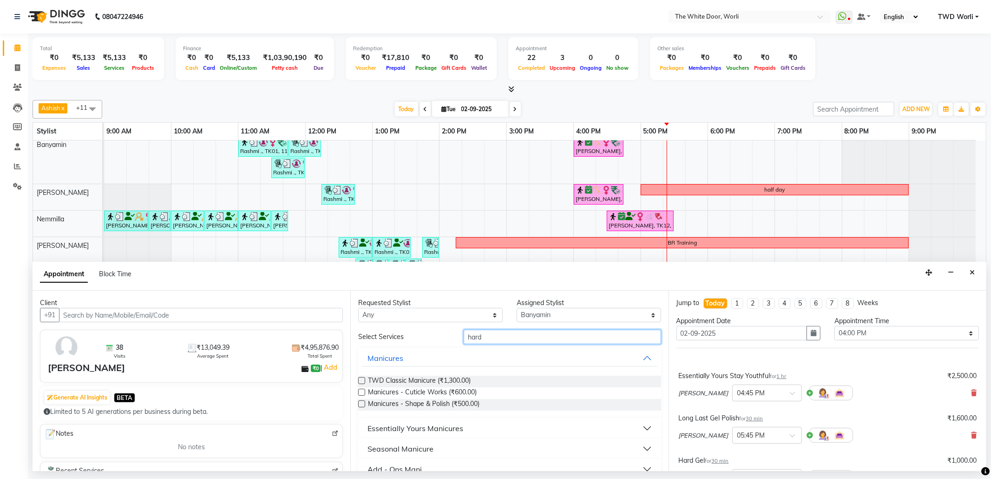
click at [528, 336] on input "hard" at bounding box center [562, 337] width 197 height 14
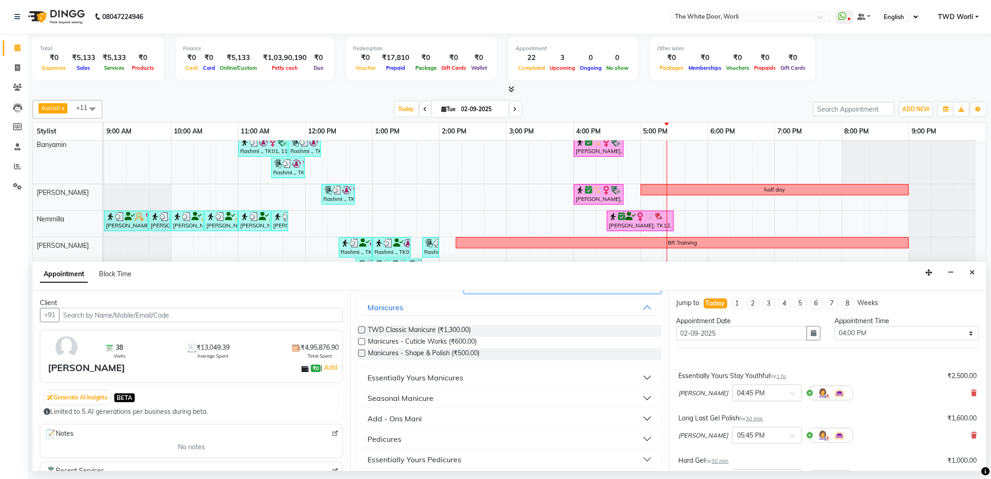
scroll to position [124, 0]
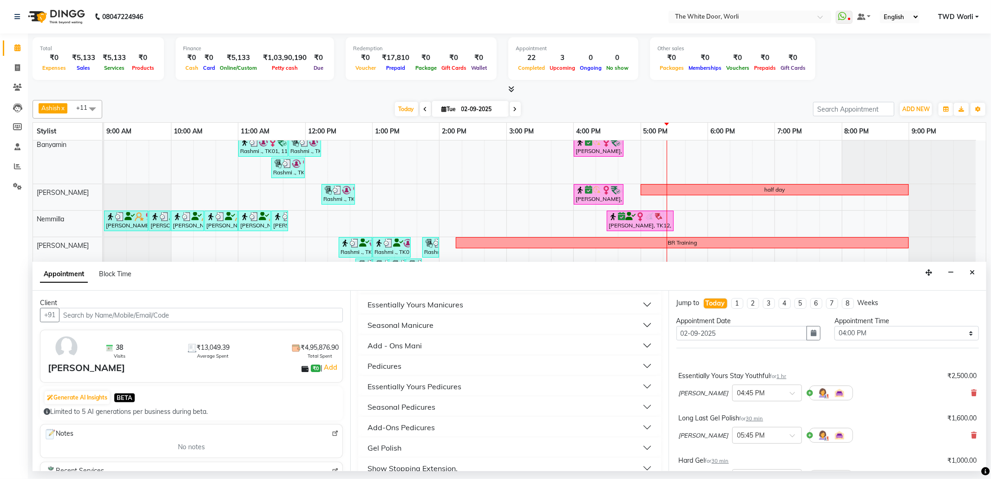
click at [441, 383] on div "Essentially Yours Pedicures" at bounding box center [415, 386] width 94 height 11
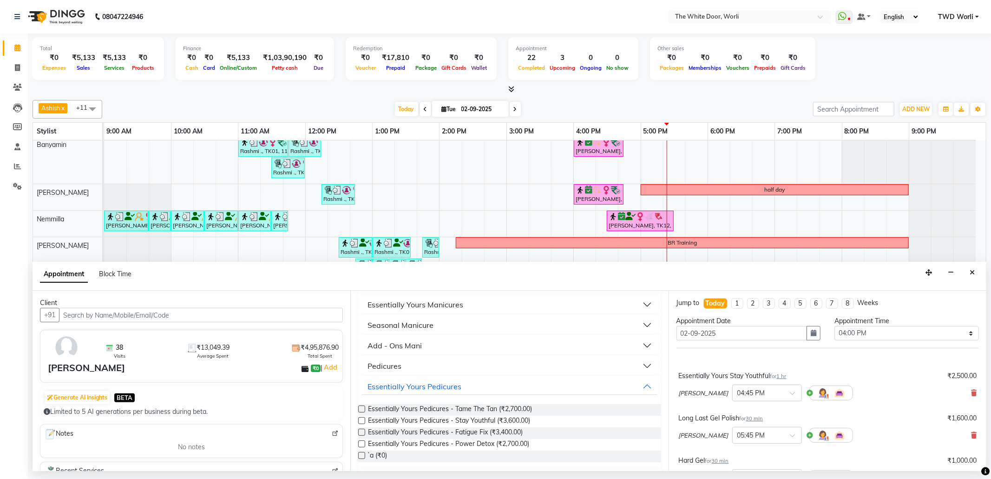
click at [361, 419] on label at bounding box center [361, 420] width 7 height 7
click at [361, 419] on input "checkbox" at bounding box center [361, 421] width 6 height 6
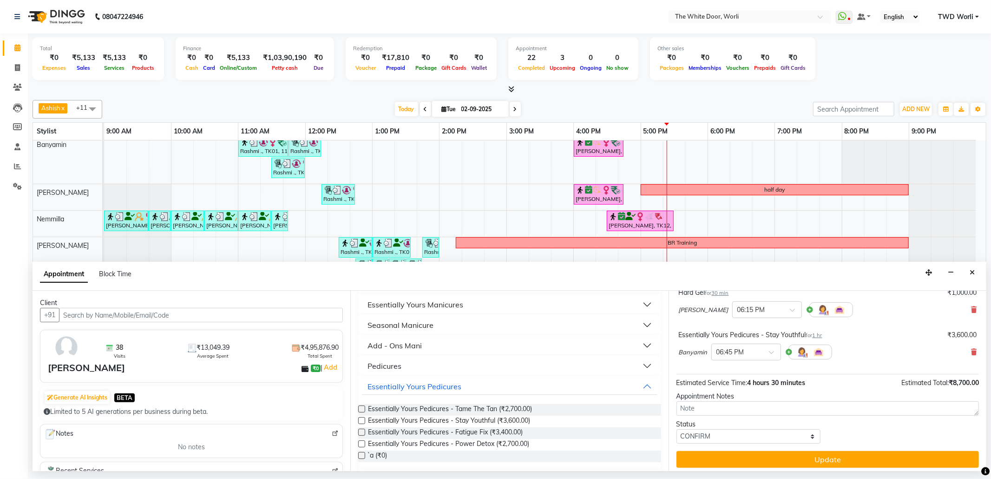
scroll to position [173, 0]
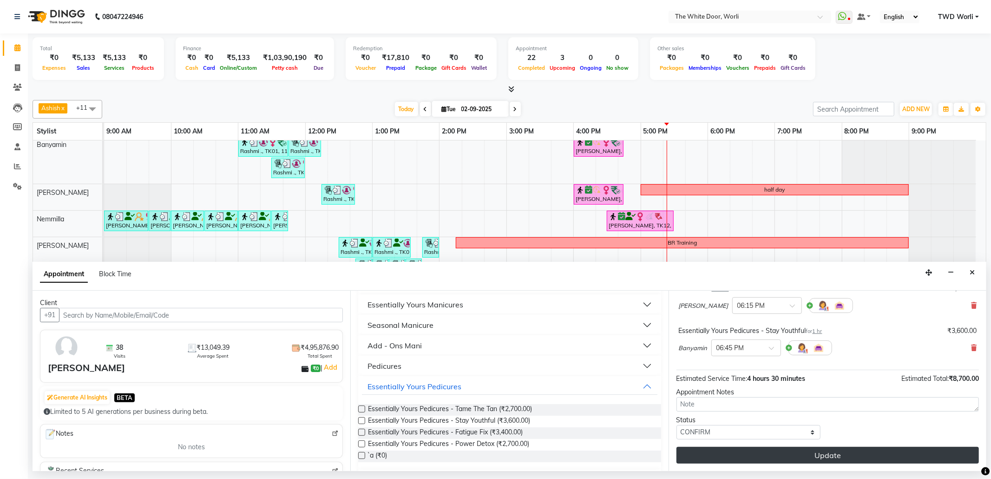
click at [815, 459] on button "Update" at bounding box center [828, 455] width 303 height 17
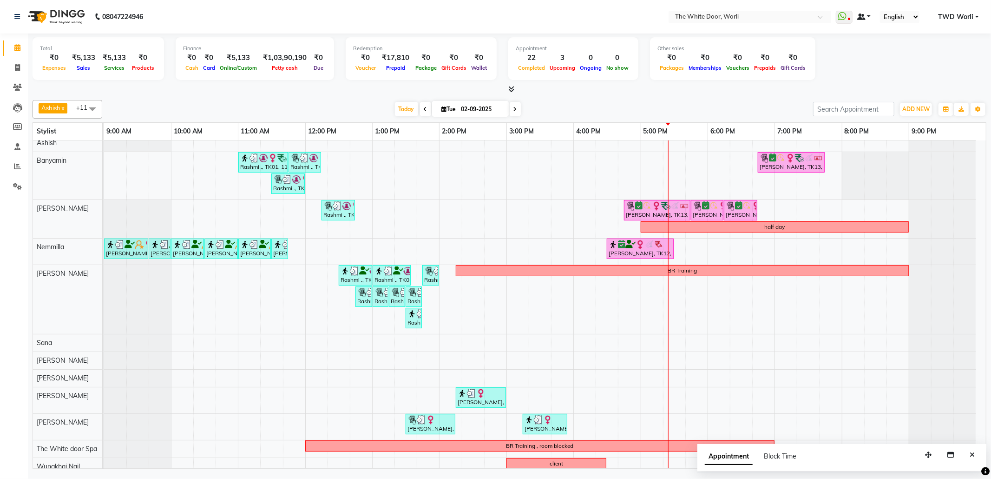
scroll to position [0, 0]
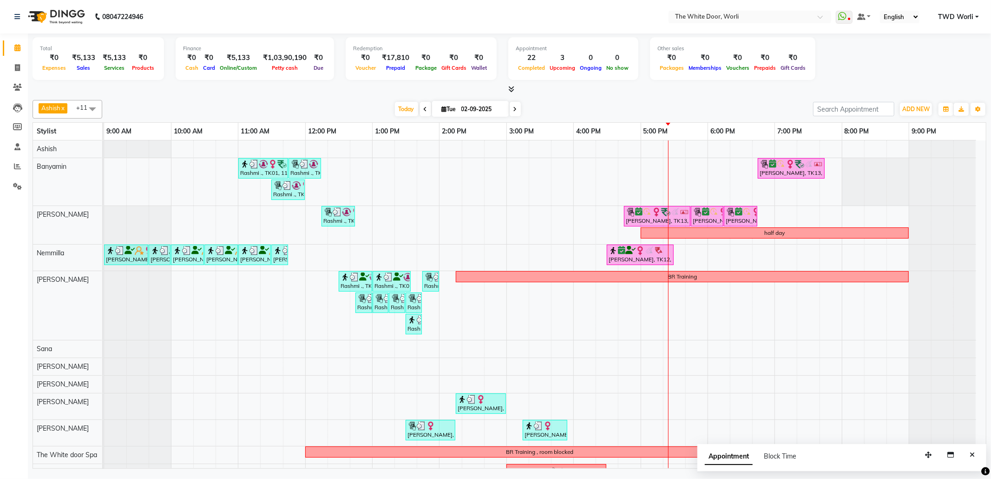
click at [464, 112] on input "02-09-2025" at bounding box center [482, 109] width 46 height 14
click at [422, 195] on span "15" at bounding box center [416, 198] width 15 height 15
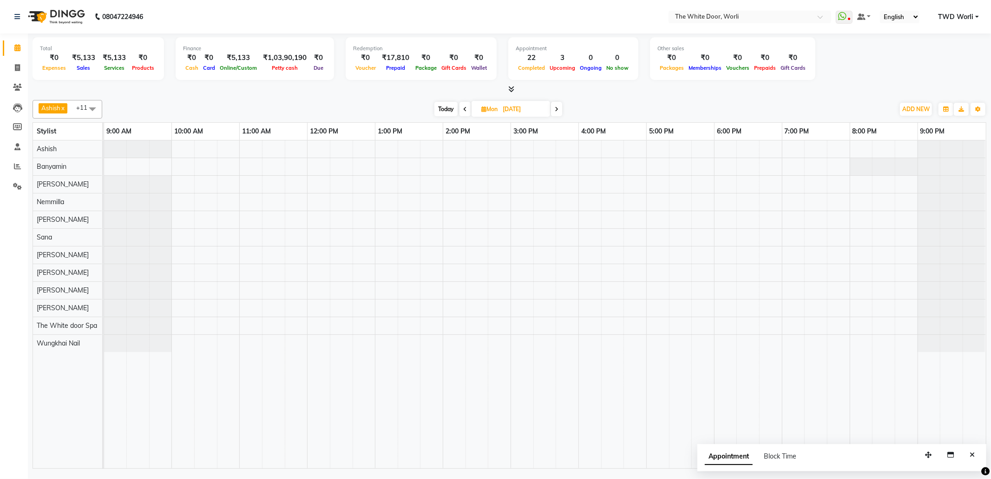
click at [335, 253] on div at bounding box center [545, 304] width 882 height 328
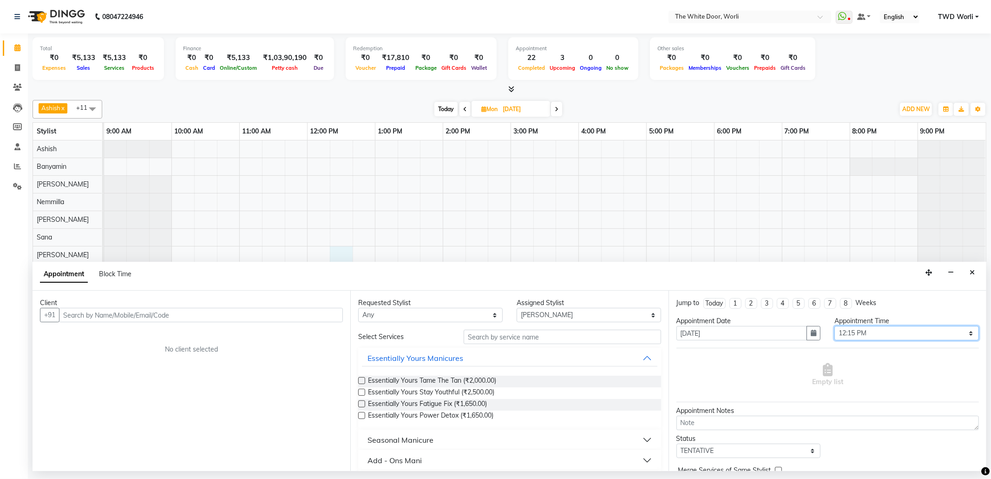
click at [865, 336] on select "Select 10:00 AM 10:15 AM 10:30 AM 10:45 AM 11:00 AM 11:15 AM 11:30 AM 11:45 AM …" at bounding box center [907, 333] width 145 height 14
click at [835, 327] on select "Select 10:00 AM 10:15 AM 10:30 AM 10:45 AM 11:00 AM 11:15 AM 11:30 AM 11:45 AM …" at bounding box center [907, 333] width 145 height 14
click at [190, 317] on input "text" at bounding box center [201, 315] width 284 height 14
click at [116, 270] on span "Block Time" at bounding box center [115, 274] width 33 height 8
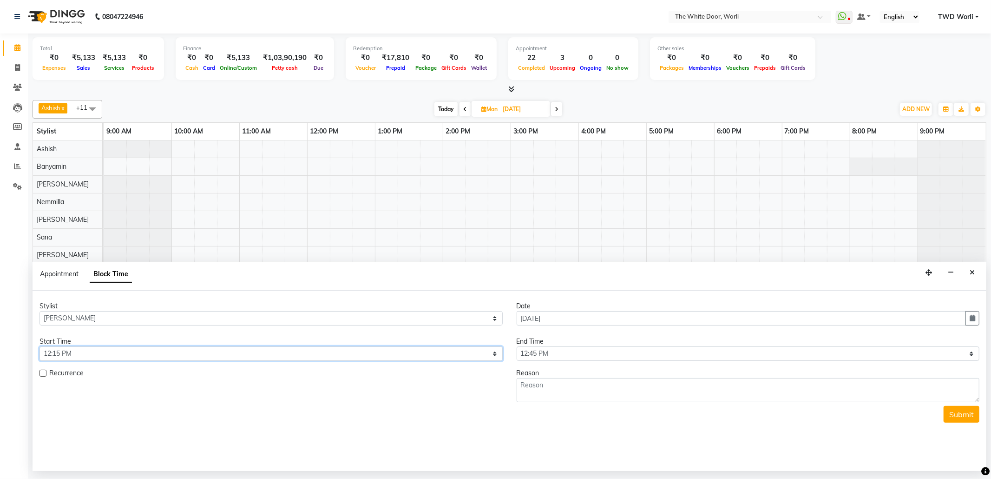
drag, startPoint x: 442, startPoint y: 357, endPoint x: 430, endPoint y: 352, distance: 12.3
click at [442, 357] on select "Select 10:00 AM 10:15 AM 10:30 AM 10:45 AM 11:00 AM 11:15 AM 11:30 AM 11:45 AM …" at bounding box center [271, 353] width 463 height 14
click at [40, 348] on select "Select 10:00 AM 10:15 AM 10:30 AM 10:45 AM 11:00 AM 11:15 AM 11:30 AM 11:45 AM …" at bounding box center [271, 353] width 463 height 14
click at [623, 352] on select "Select 10:00 AM 10:15 AM 10:30 AM 10:45 AM 11:00 AM 11:15 AM 11:30 AM 11:45 AM …" at bounding box center [748, 353] width 463 height 14
click at [517, 348] on select "Select 10:00 AM 10:15 AM 10:30 AM 10:45 AM 11:00 AM 11:15 AM 11:30 AM 11:45 AM …" at bounding box center [748, 353] width 463 height 14
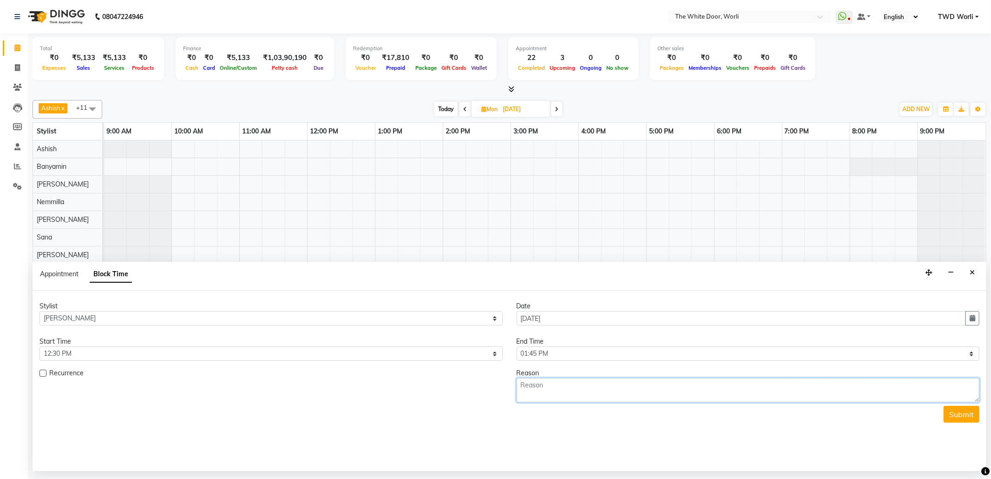
click at [595, 389] on textarea at bounding box center [748, 390] width 463 height 24
click at [968, 416] on button "Submit" at bounding box center [962, 414] width 36 height 17
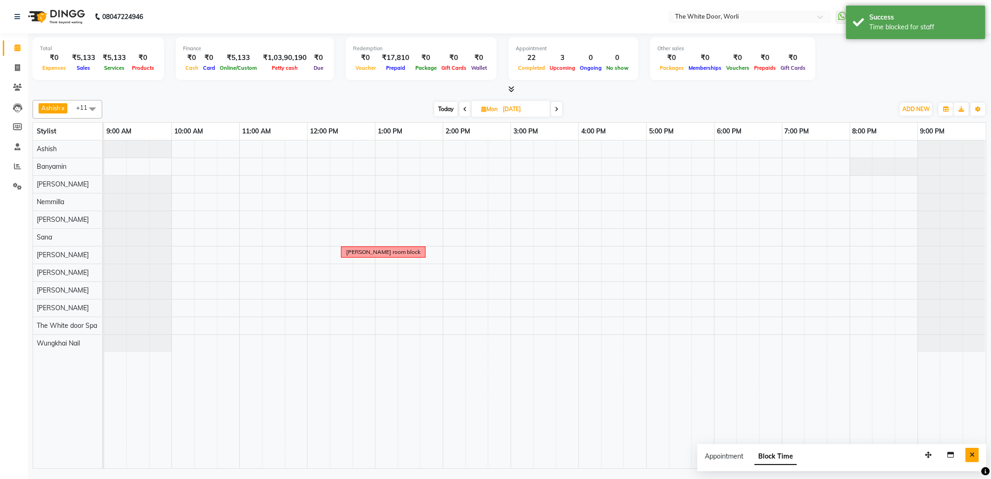
click at [974, 452] on icon "Close" at bounding box center [972, 454] width 5 height 7
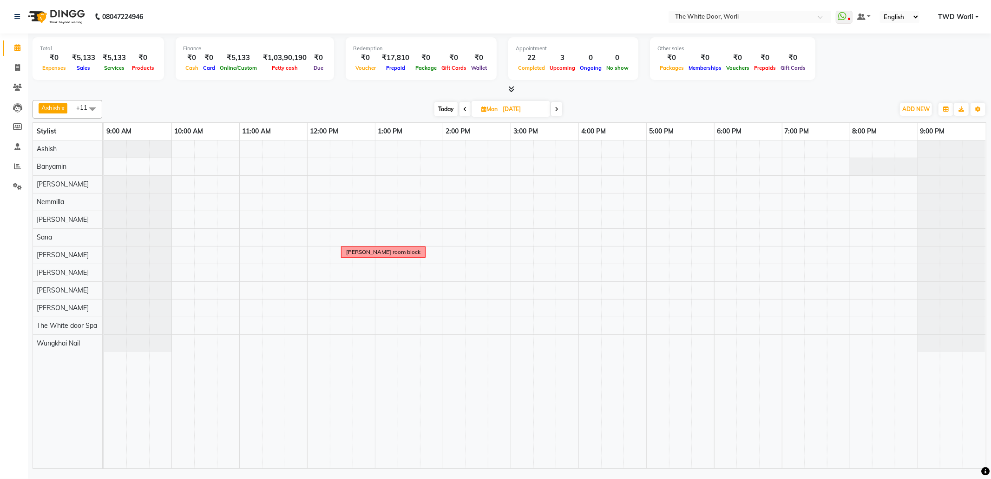
click at [439, 107] on span "Today" at bounding box center [446, 109] width 23 height 14
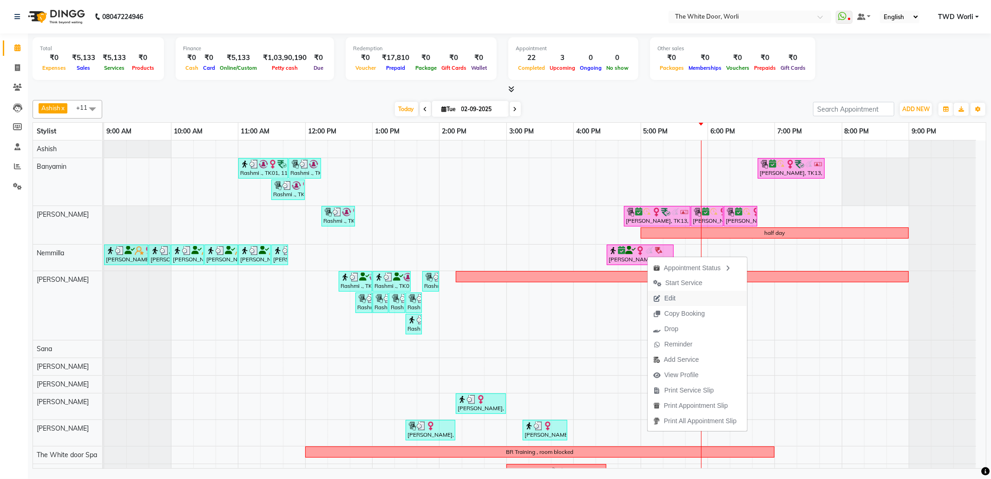
click at [677, 297] on span "Edit" at bounding box center [664, 297] width 33 height 15
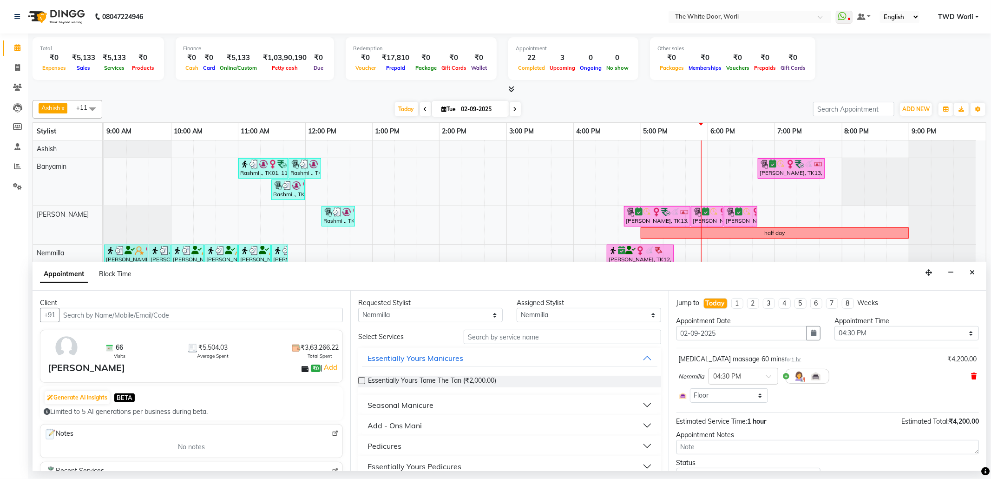
click at [971, 378] on icon at bounding box center [974, 376] width 6 height 7
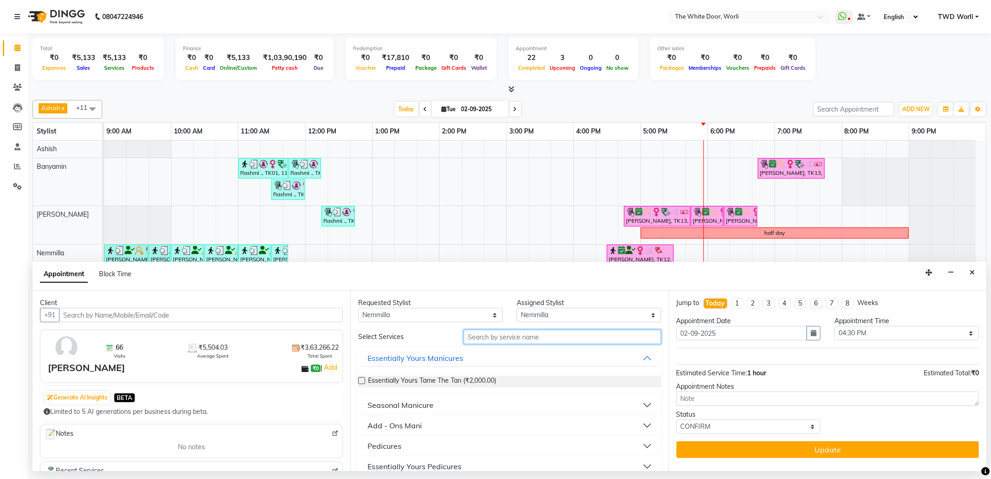
click at [540, 341] on input "text" at bounding box center [562, 337] width 197 height 14
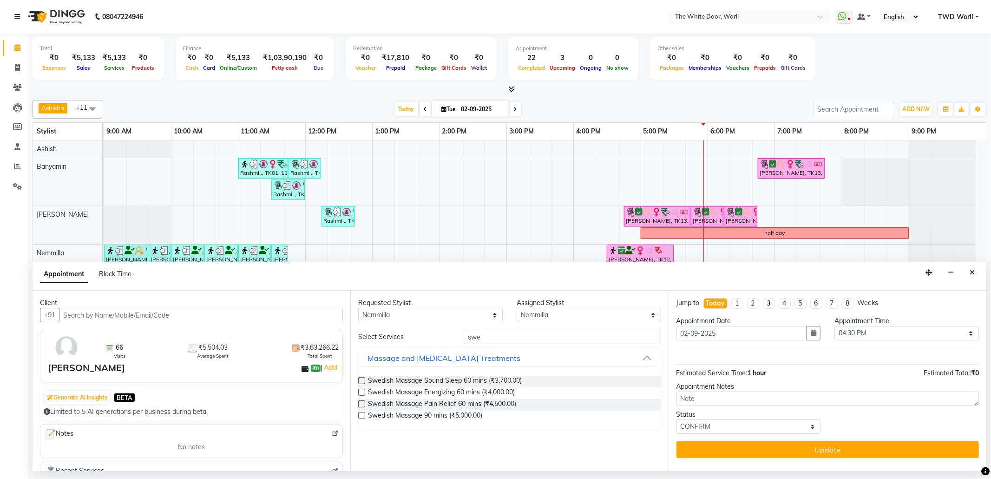
click at [363, 381] on label at bounding box center [361, 380] width 7 height 7
click at [363, 381] on input "checkbox" at bounding box center [361, 381] width 6 height 6
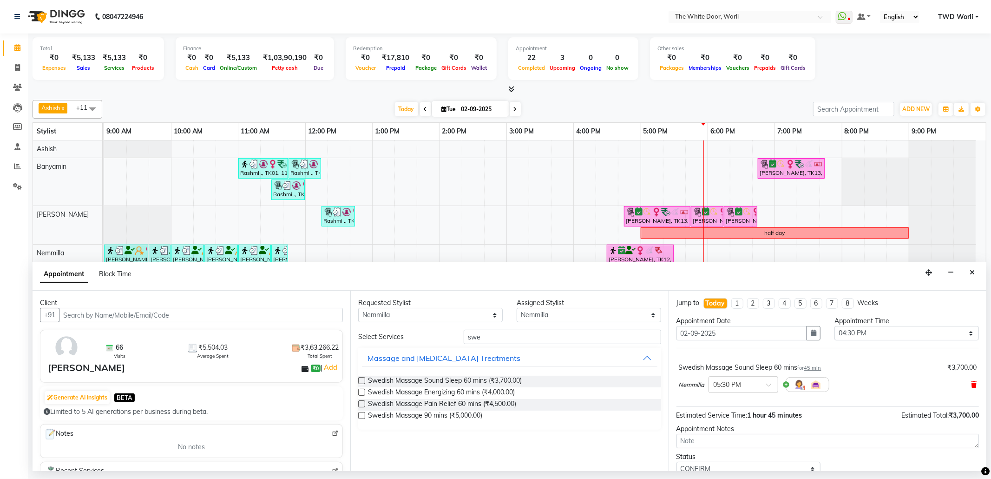
click at [971, 385] on icon at bounding box center [974, 384] width 6 height 7
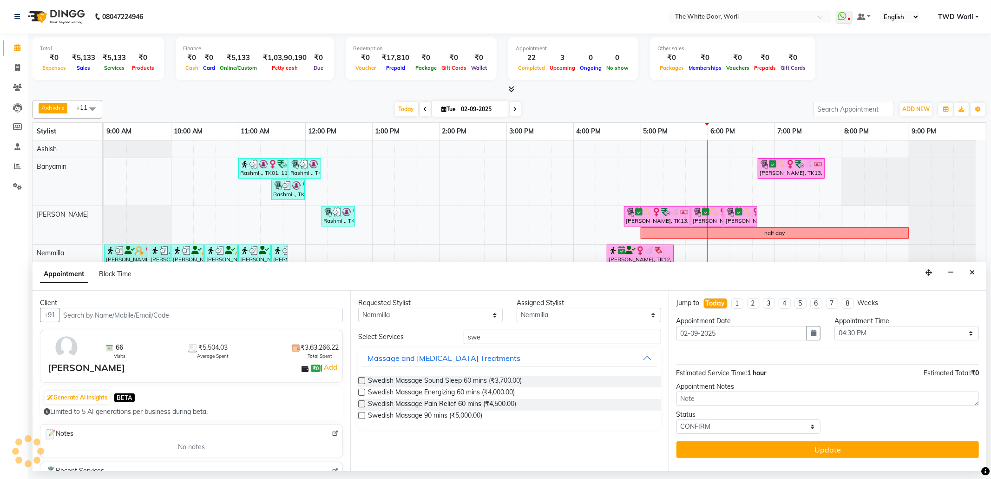
click at [362, 395] on label at bounding box center [361, 392] width 7 height 7
click at [362, 395] on input "checkbox" at bounding box center [361, 393] width 6 height 6
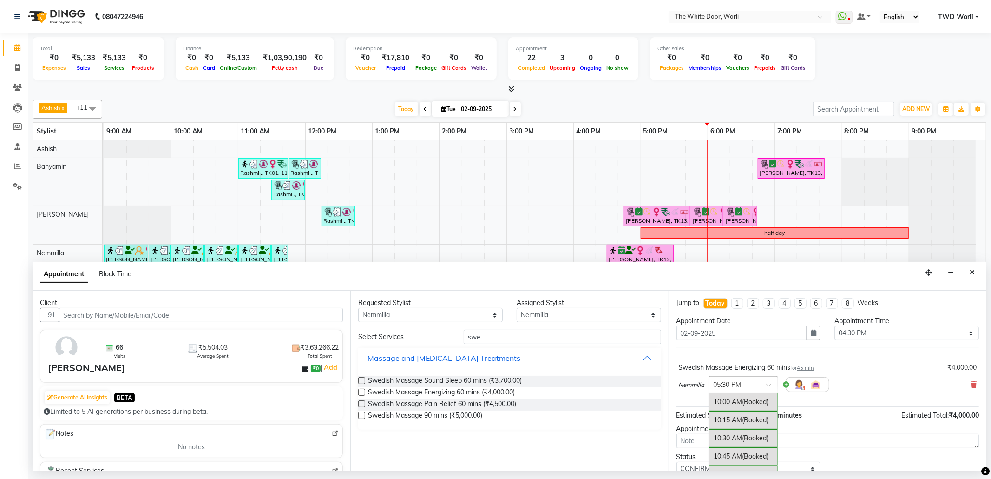
click at [758, 389] on div at bounding box center [743, 384] width 69 height 10
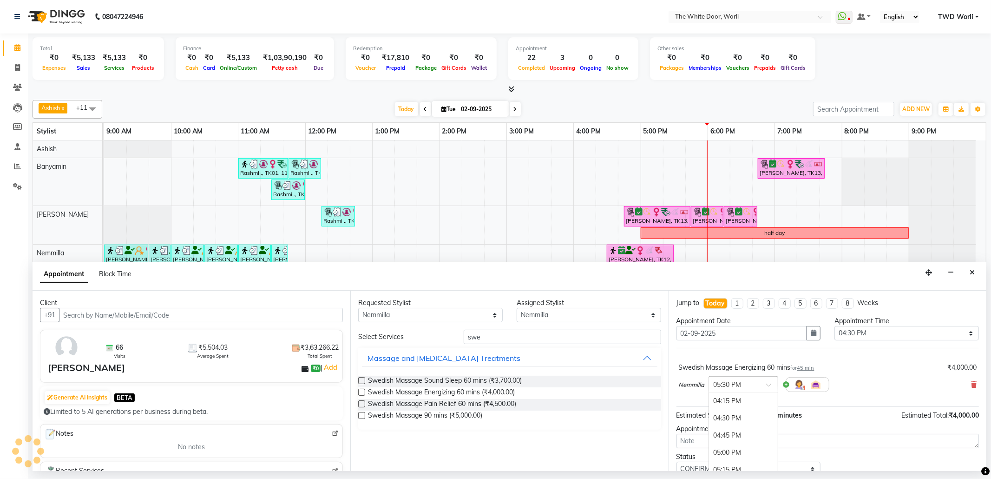
scroll to position [463, 0]
click at [735, 398] on div "04:30 PM" at bounding box center [743, 391] width 69 height 17
click at [457, 309] on select "Any Aarti Ashish Ashish S Banyamin Leyla Lash Nemmilla Pranali Rashid Salmani S…" at bounding box center [430, 315] width 145 height 14
click at [467, 316] on select "Any Aarti Ashish Ashish S Banyamin Leyla Lash Nemmilla Pranali Rashid Salmani S…" at bounding box center [430, 315] width 145 height 14
drag, startPoint x: 470, startPoint y: 311, endPoint x: 455, endPoint y: 312, distance: 15.9
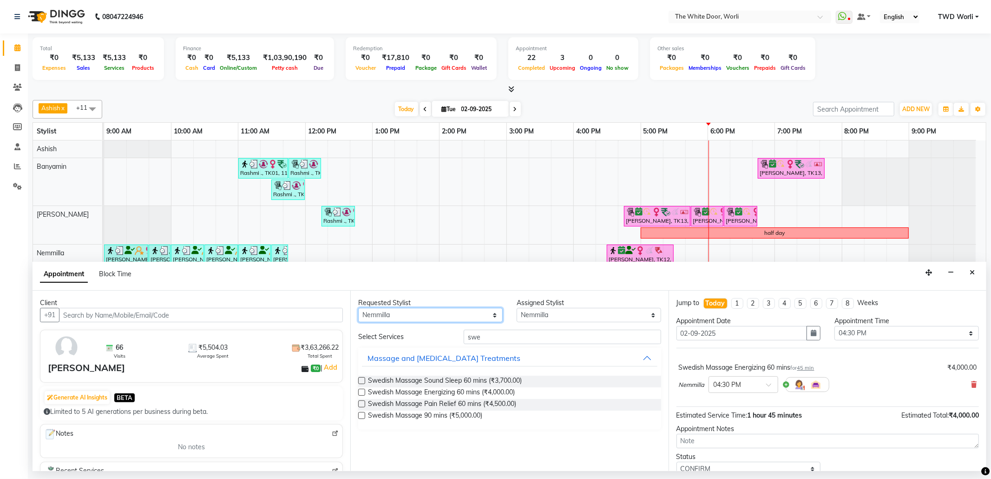
click at [471, 311] on select "Any Aarti Ashish Ashish S Banyamin Leyla Lash Nemmilla Pranali Rashid Salmani S…" at bounding box center [430, 315] width 145 height 14
click at [358, 309] on select "Any Aarti Ashish Ashish S Banyamin Leyla Lash Nemmilla Pranali Rashid Salmani S…" at bounding box center [430, 315] width 145 height 14
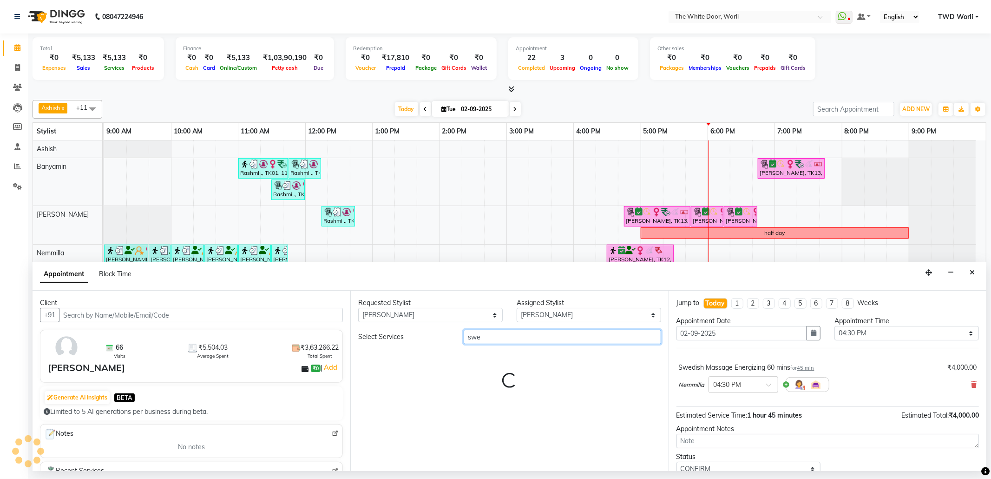
click at [506, 341] on input "swe" at bounding box center [562, 337] width 197 height 14
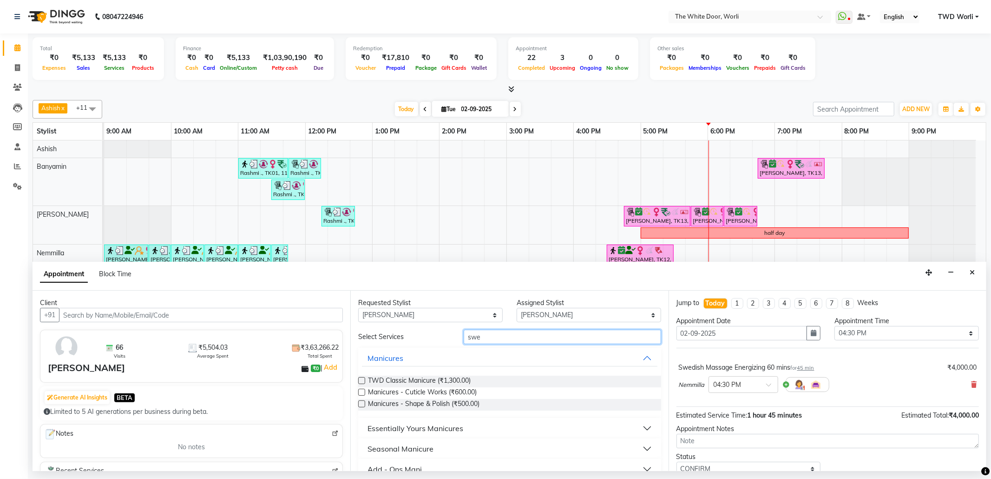
scroll to position [124, 0]
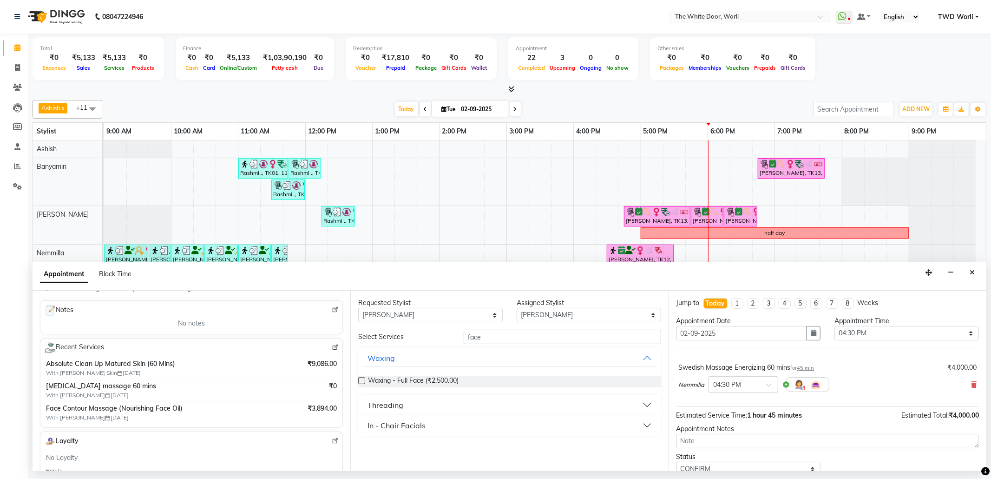
click at [408, 425] on div "In - Chair Facials" at bounding box center [397, 425] width 58 height 11
click at [633, 424] on button "In - Chair Facials" at bounding box center [509, 425] width 295 height 17
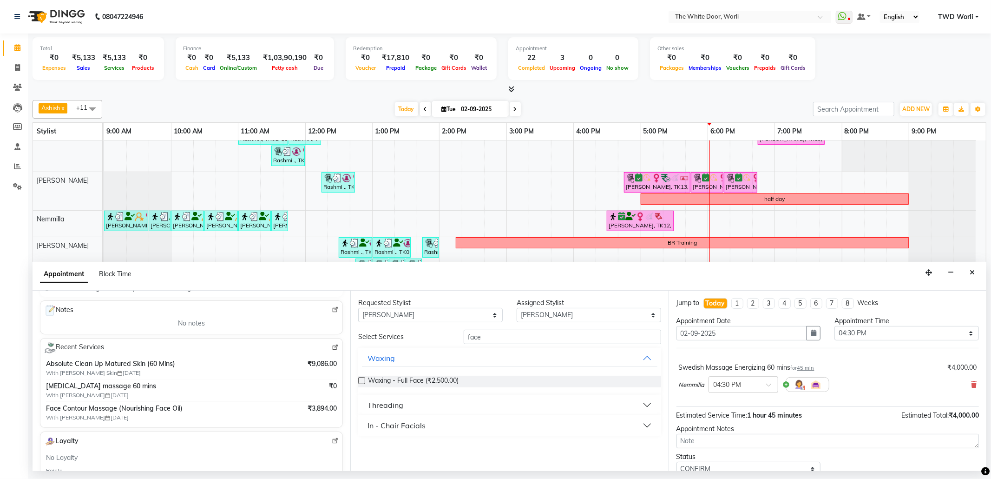
click at [647, 425] on button "In - Chair Facials" at bounding box center [509, 425] width 295 height 17
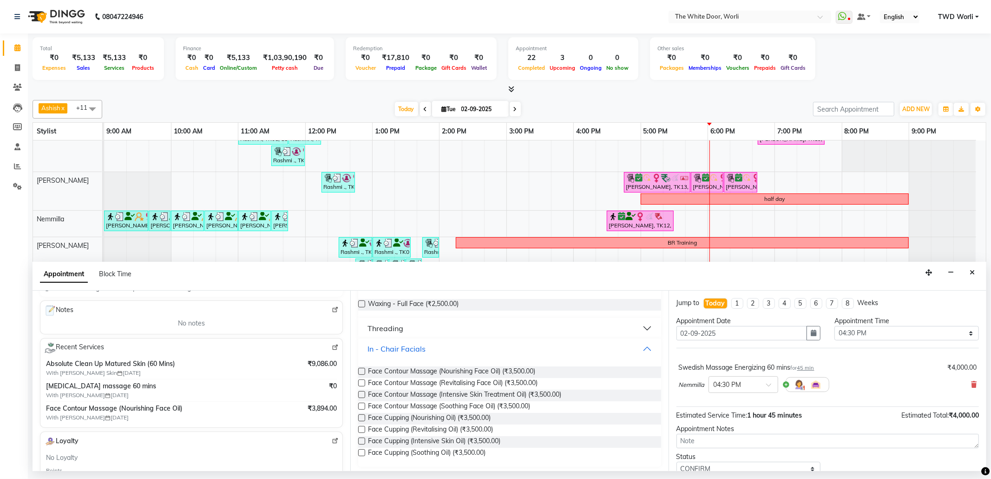
scroll to position [80, 0]
click at [361, 369] on label at bounding box center [361, 367] width 7 height 7
click at [361, 369] on input "checkbox" at bounding box center [361, 369] width 6 height 6
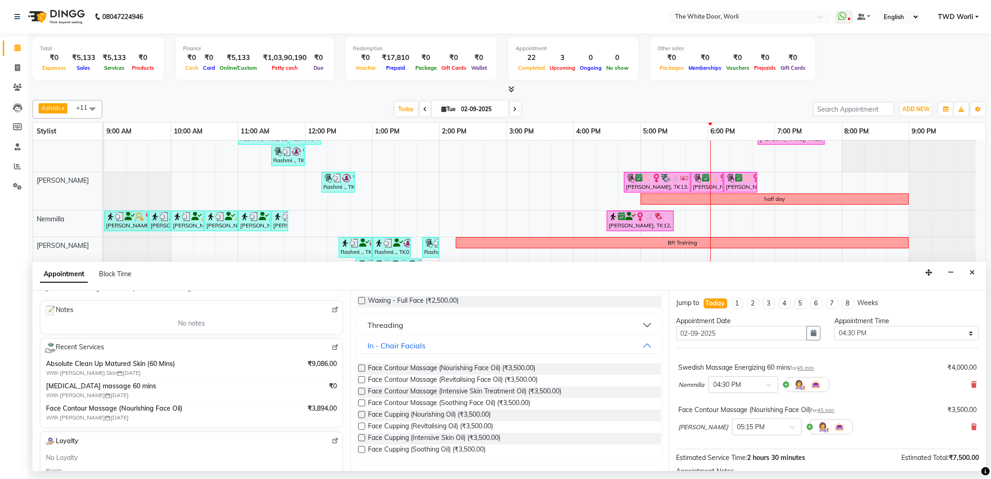
scroll to position [62, 0]
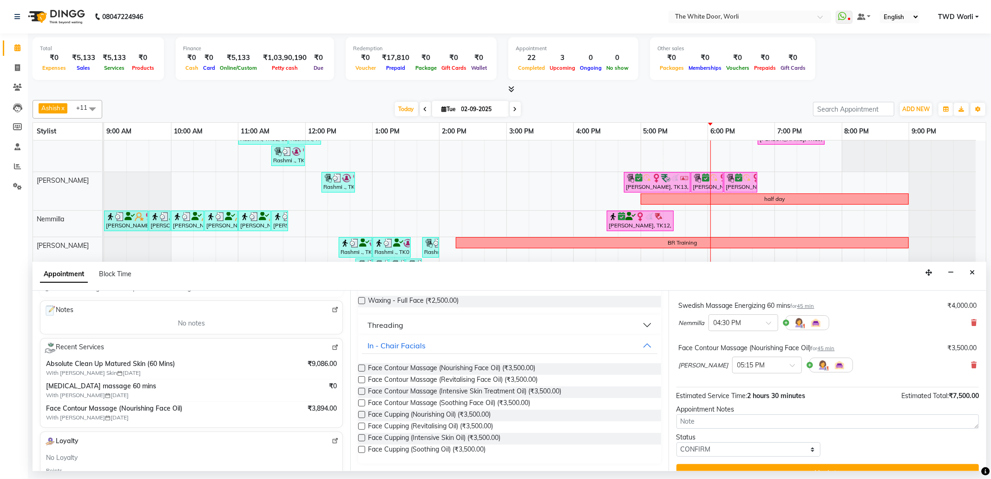
click at [332, 349] on img at bounding box center [335, 347] width 7 height 7
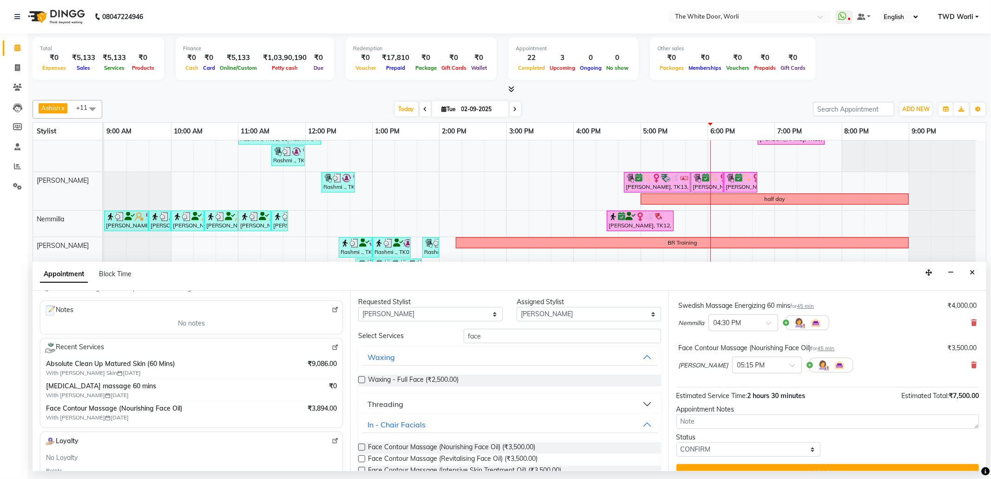
scroll to position [0, 0]
click at [440, 311] on select "Any Aarti Ashish Ashish S Banyamin Leyla Lash Nemmilla Pranali Rashid Salmani S…" at bounding box center [430, 315] width 145 height 14
click at [358, 309] on select "Any Aarti Ashish Ashish S Banyamin Leyla Lash Nemmilla Pranali Rashid Salmani S…" at bounding box center [430, 315] width 145 height 14
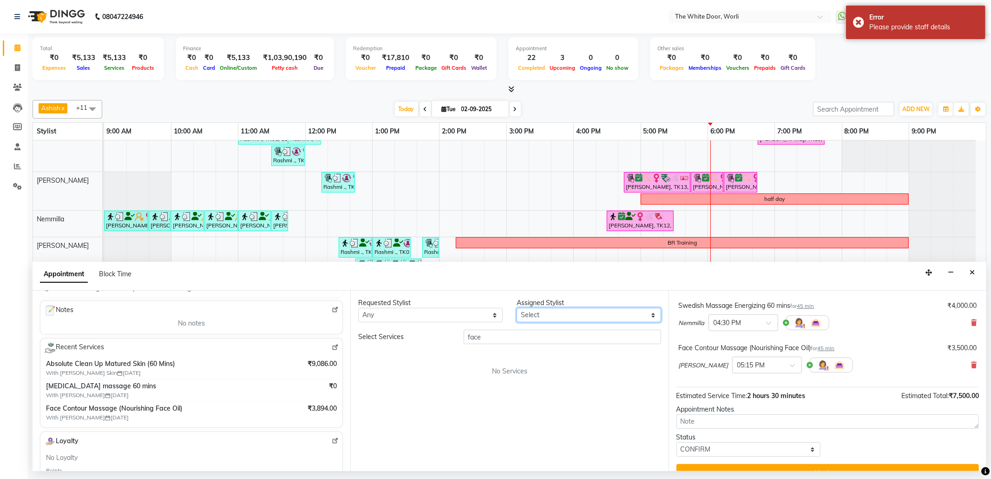
click at [577, 311] on select "Select Aarti Ashish Ashish S Banyamin Leyla Lash Nemmilla Pranali Rashid Salman…" at bounding box center [589, 315] width 145 height 14
click at [517, 309] on select "Select Aarti Ashish Ashish S Banyamin Leyla Lash Nemmilla Pranali Rashid Salman…" at bounding box center [589, 315] width 145 height 14
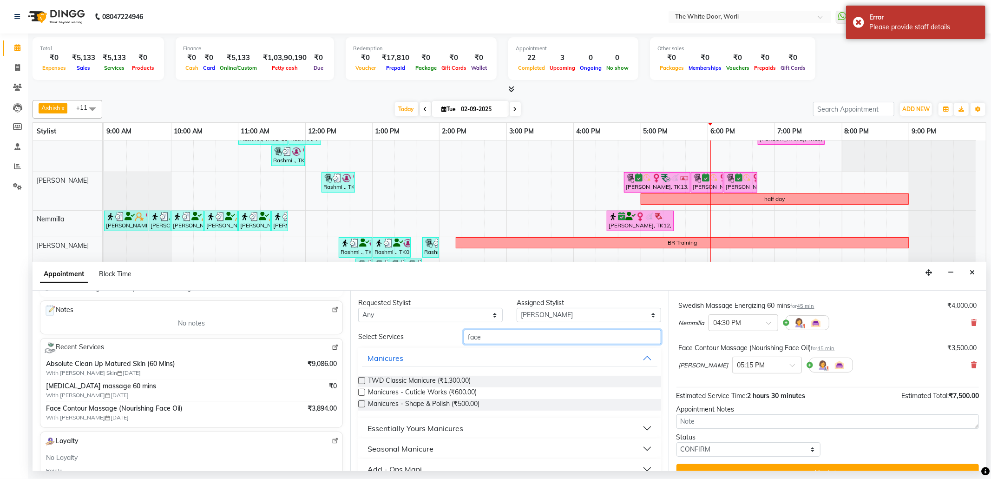
click at [523, 336] on input "face" at bounding box center [562, 337] width 197 height 14
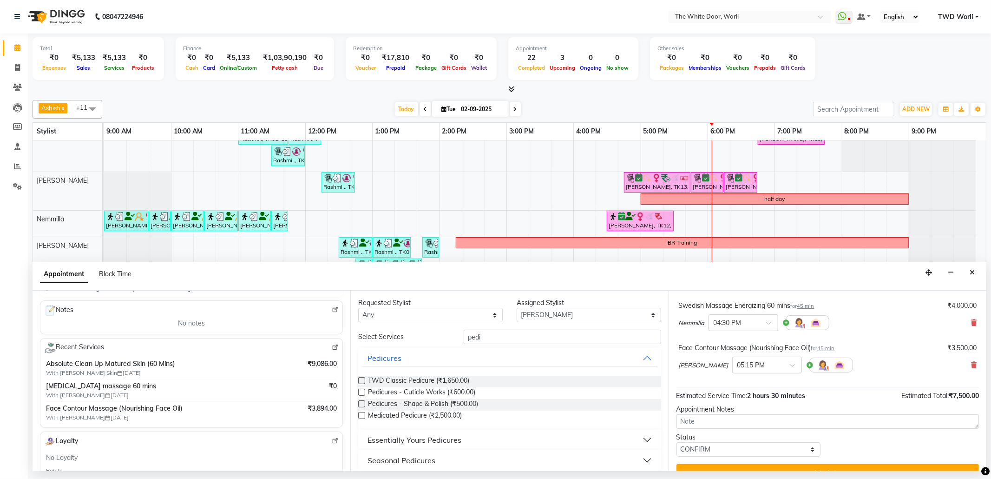
click at [363, 381] on label at bounding box center [361, 380] width 7 height 7
click at [363, 381] on input "checkbox" at bounding box center [361, 381] width 6 height 6
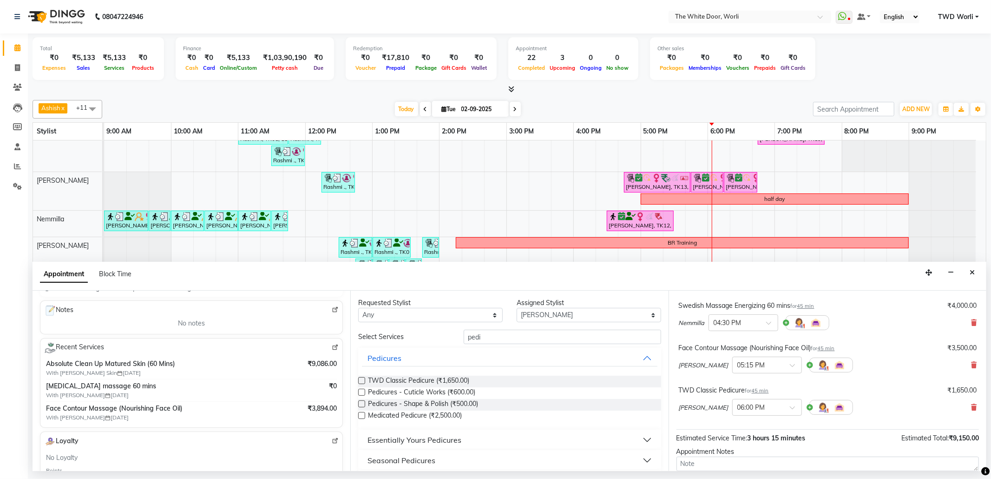
scroll to position [123, 0]
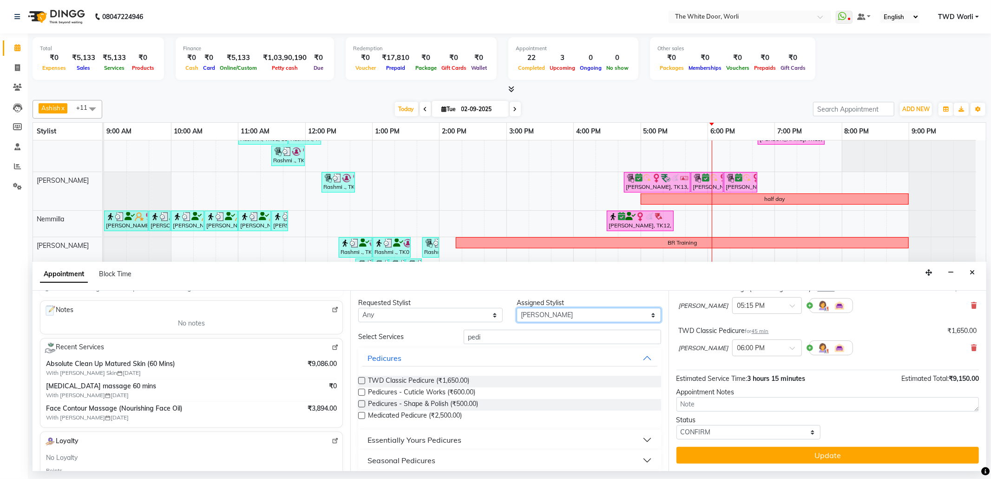
click at [562, 316] on select "Select Aarti Ashish Ashish S Banyamin Leyla Lash Nemmilla Pranali Rashid Salman…" at bounding box center [589, 315] width 145 height 14
click at [517, 309] on select "Select Aarti Ashish Ashish S Banyamin Leyla Lash Nemmilla Pranali Rashid Salman…" at bounding box center [589, 315] width 145 height 14
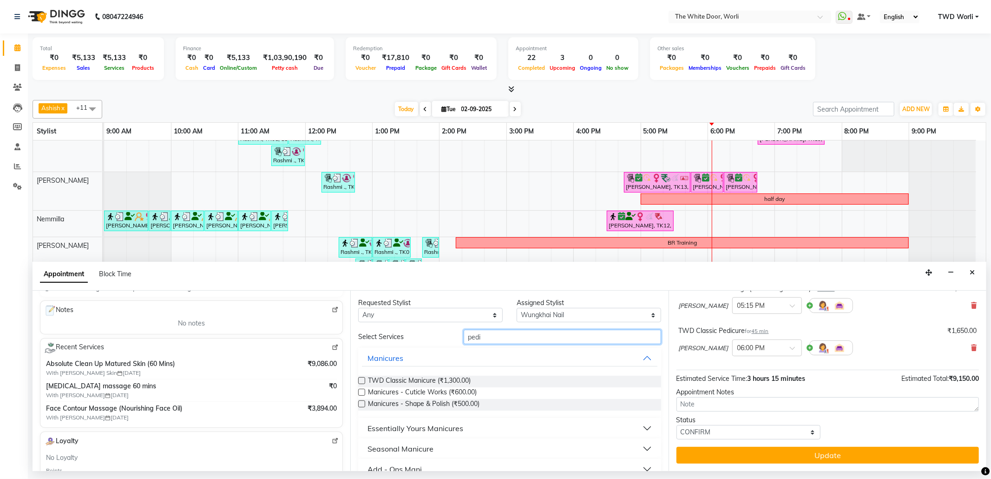
click at [500, 335] on input "pedi" at bounding box center [562, 337] width 197 height 14
click at [361, 382] on label at bounding box center [361, 380] width 7 height 7
click at [361, 382] on input "checkbox" at bounding box center [361, 381] width 6 height 6
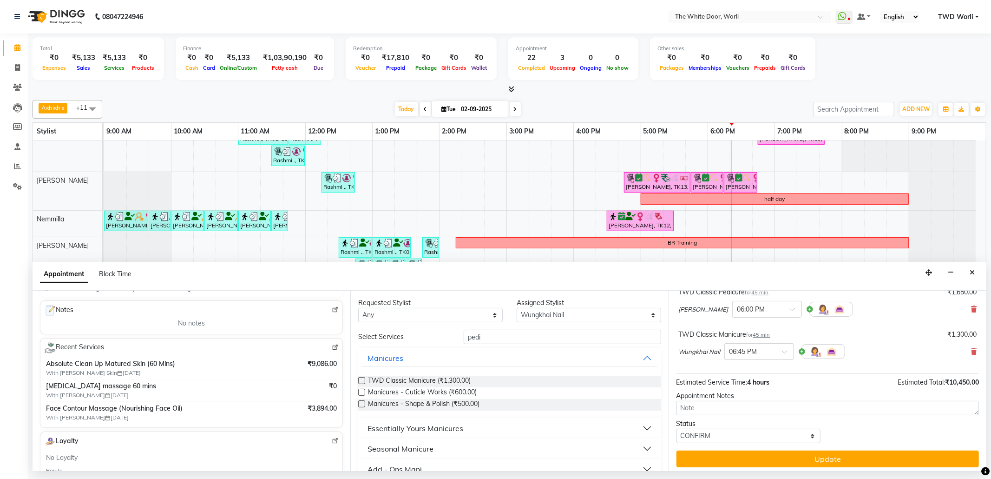
scroll to position [165, 0]
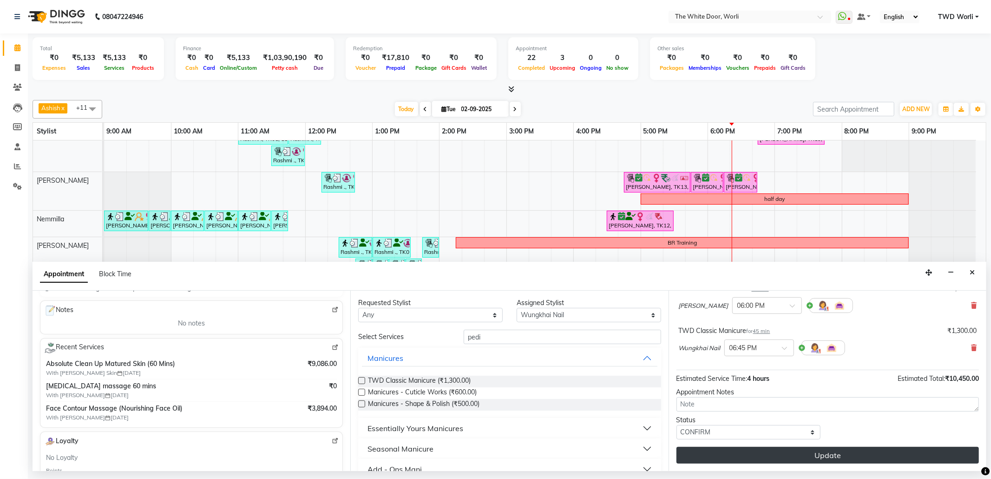
click at [828, 448] on button "Update" at bounding box center [828, 455] width 303 height 17
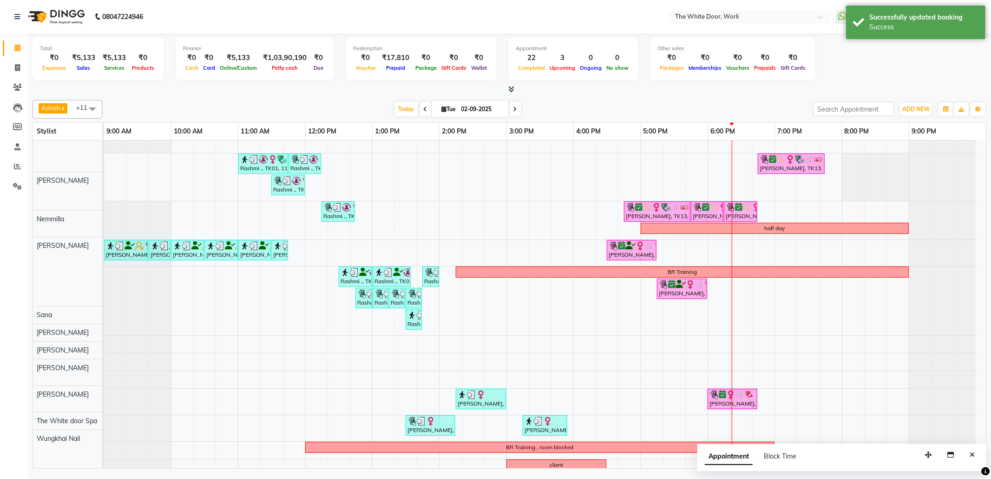
scroll to position [0, 0]
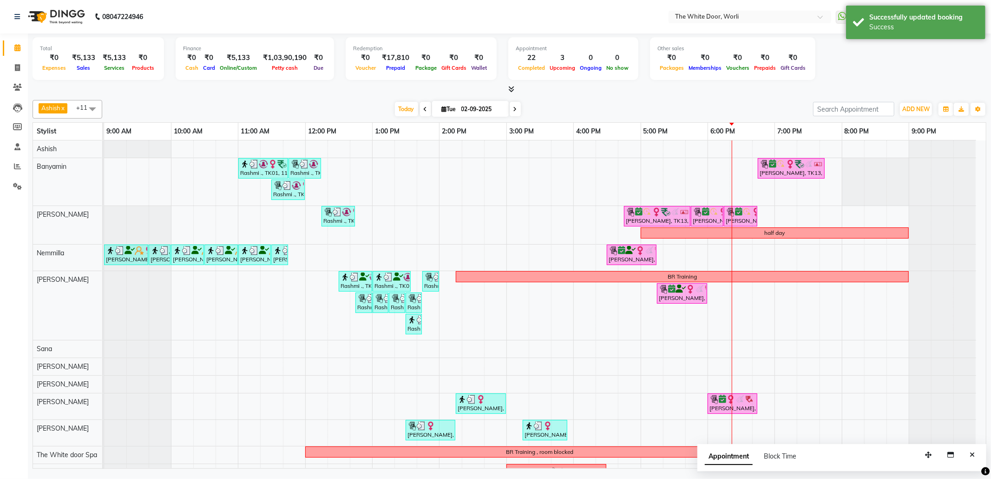
click at [514, 110] on icon at bounding box center [516, 109] width 4 height 6
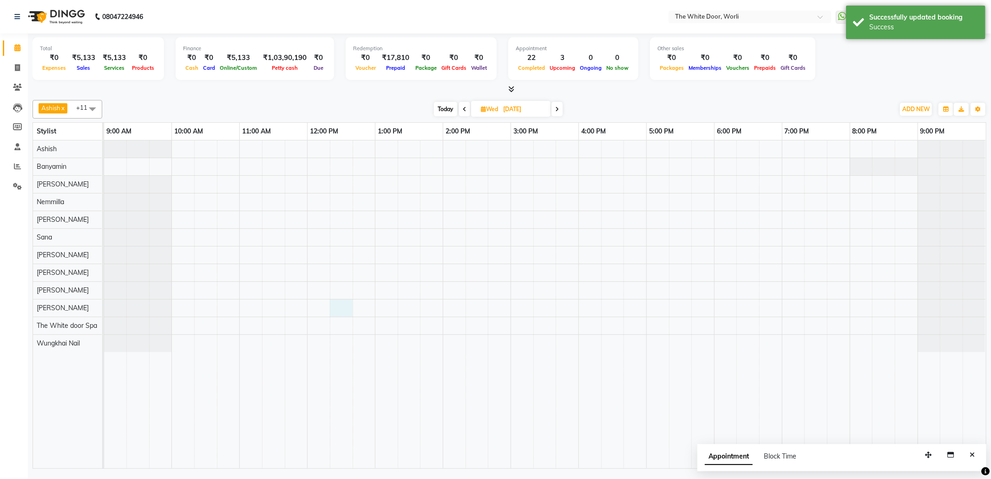
click at [342, 302] on div at bounding box center [545, 304] width 882 height 328
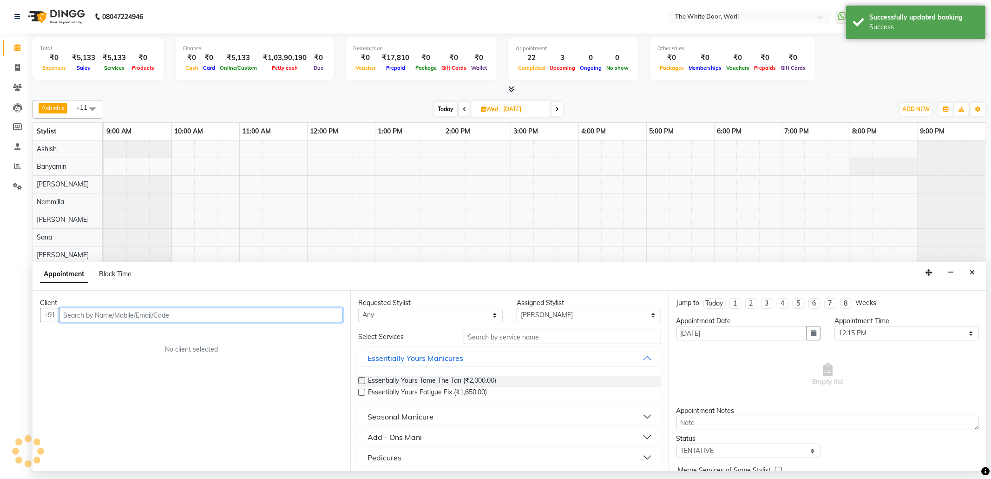
paste input "+91 96644 55577"
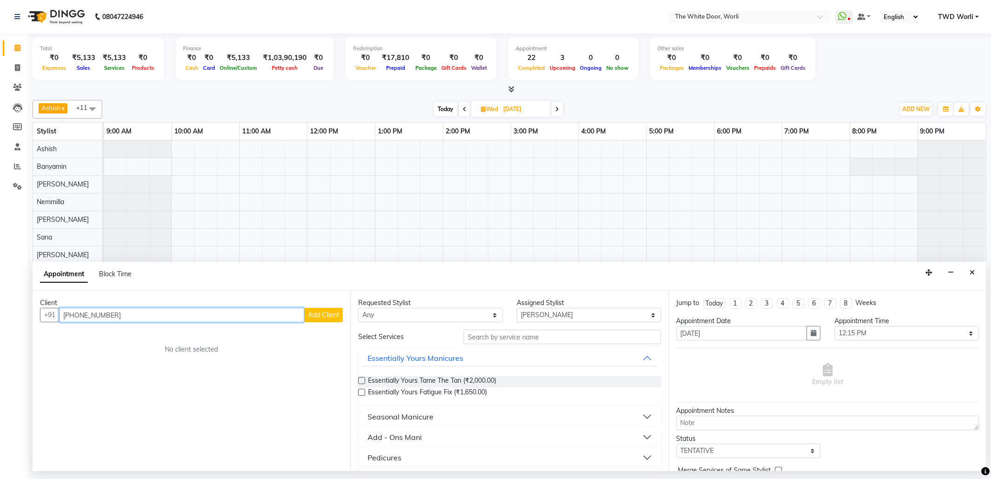
click at [99, 317] on input "+91 96644 55577" at bounding box center [181, 315] width 245 height 14
click at [73, 316] on input "+91 9664455577" at bounding box center [181, 315] width 245 height 14
click at [73, 321] on input "+1 9664455577" at bounding box center [181, 315] width 245 height 14
click at [143, 334] on span "9664455577" at bounding box center [156, 334] width 46 height 9
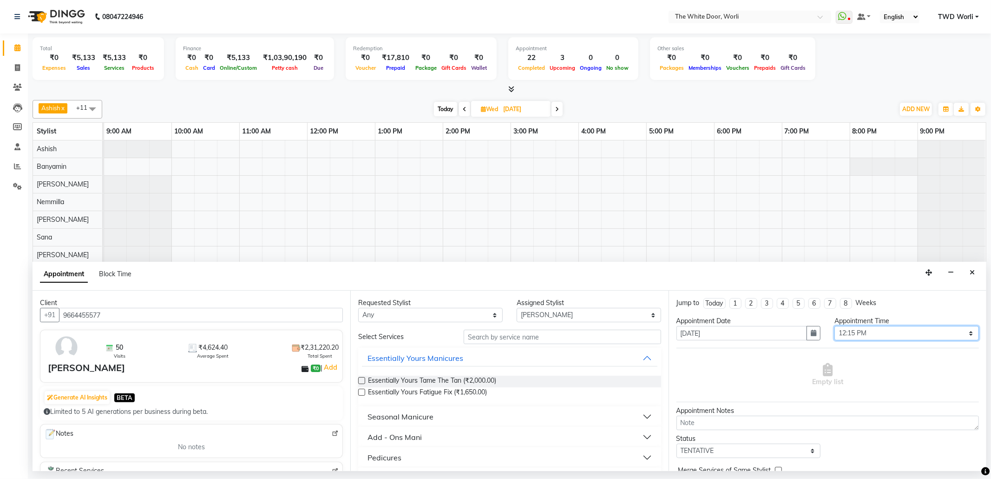
click at [868, 337] on select "Select 10:00 AM 10:15 AM 10:30 AM 10:45 AM 11:00 AM 11:15 AM 11:30 AM 11:45 AM …" at bounding box center [907, 333] width 145 height 14
click at [835, 327] on select "Select 10:00 AM 10:15 AM 10:30 AM 10:45 AM 11:00 AM 11:15 AM 11:30 AM 11:45 AM …" at bounding box center [907, 333] width 145 height 14
click at [527, 337] on input "text" at bounding box center [562, 337] width 197 height 14
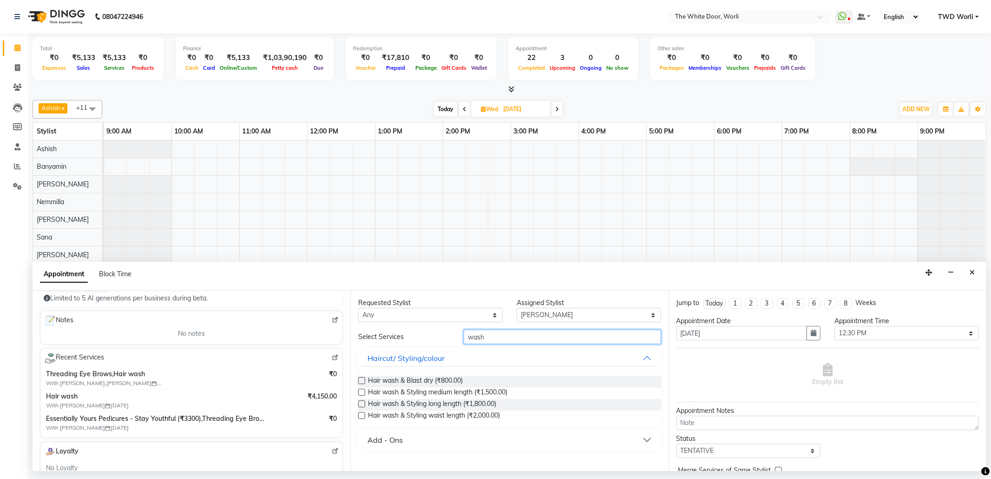
scroll to position [124, 0]
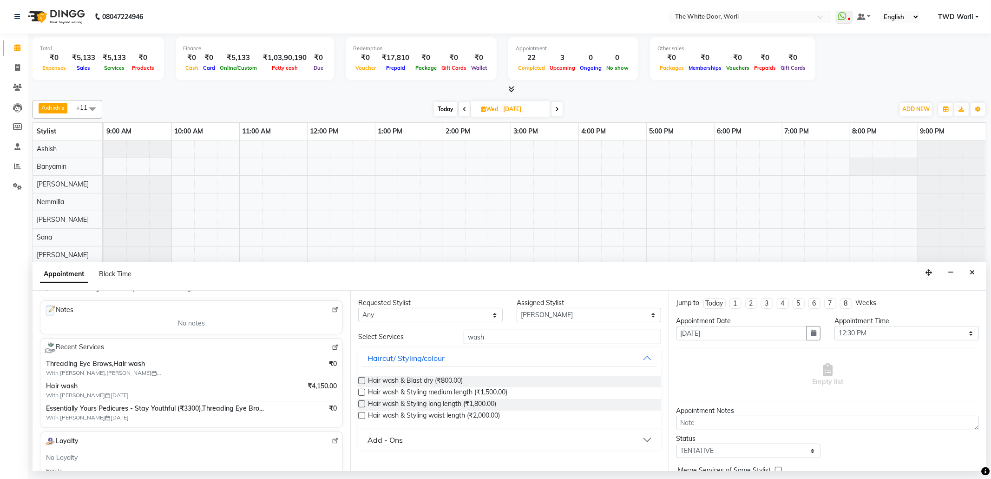
click at [363, 381] on label at bounding box center [361, 380] width 7 height 7
click at [363, 381] on input "checkbox" at bounding box center [361, 381] width 6 height 6
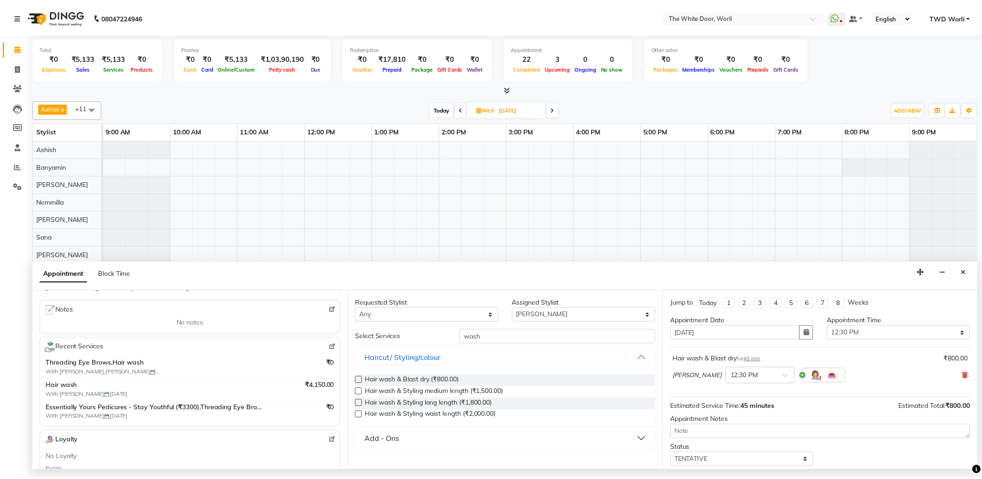
scroll to position [56, 0]
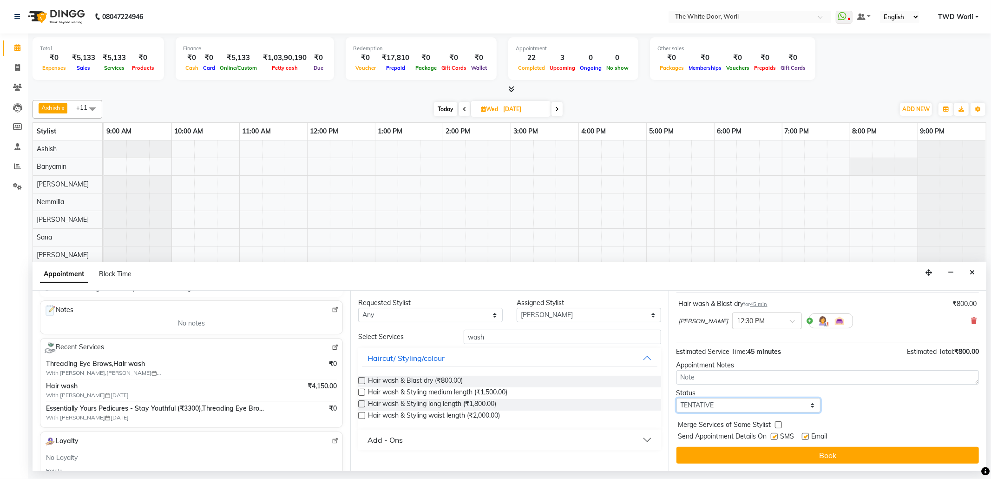
click at [719, 401] on select "Select TENTATIVE CONFIRM UPCOMING" at bounding box center [749, 405] width 145 height 14
click at [677, 399] on select "Select TENTATIVE CONFIRM UPCOMING" at bounding box center [749, 405] width 145 height 14
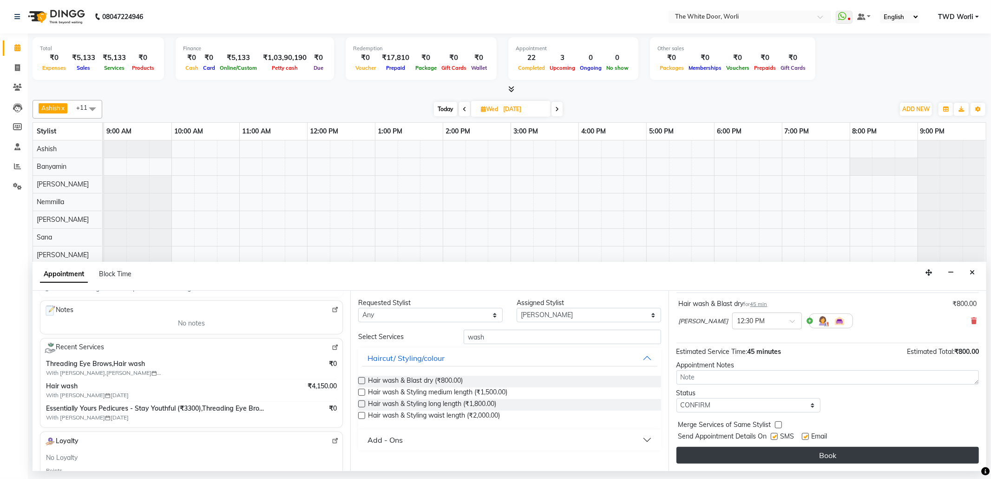
click at [789, 456] on button "Book" at bounding box center [828, 455] width 303 height 17
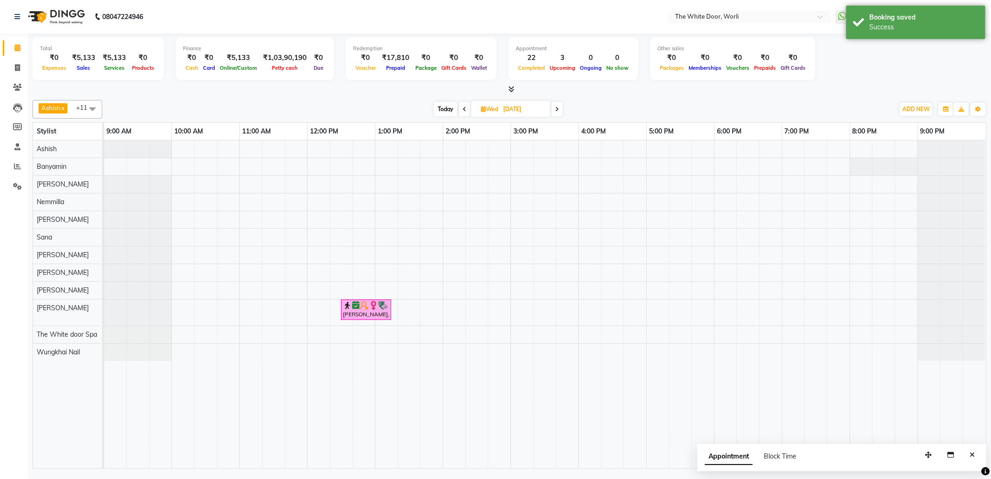
click at [460, 106] on span at bounding box center [464, 109] width 11 height 14
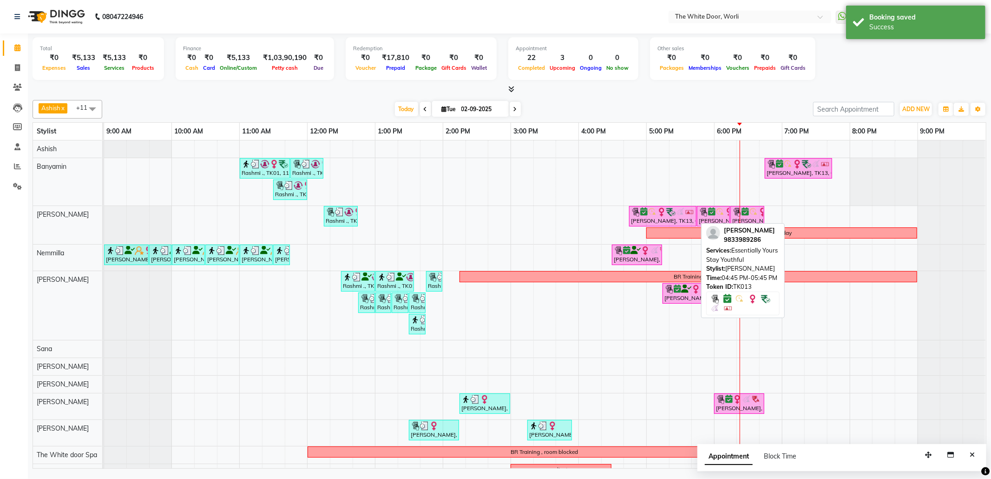
click at [646, 218] on div "[PERSON_NAME], TK13, 04:45 PM-05:45 PM, Essentially Yours Stay Youthful" at bounding box center [663, 216] width 66 height 18
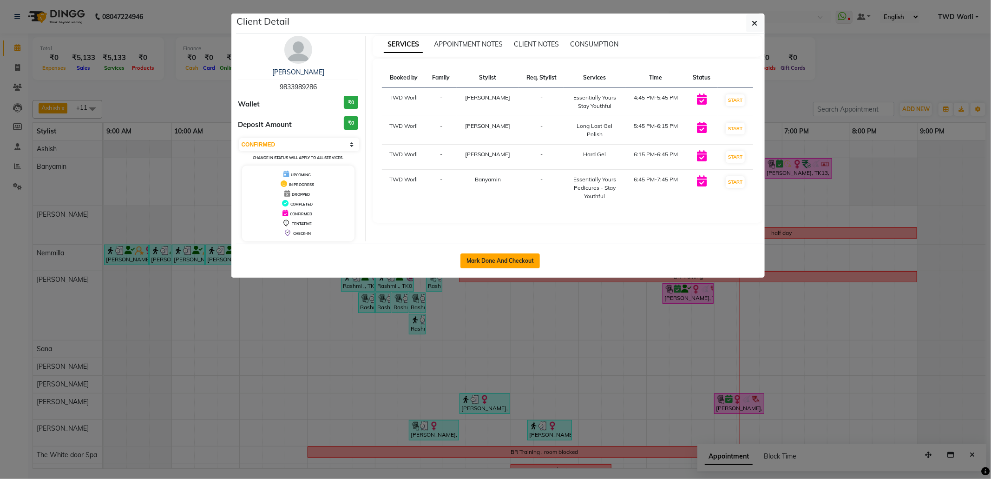
click at [527, 258] on button "Mark Done And Checkout" at bounding box center [500, 260] width 79 height 15
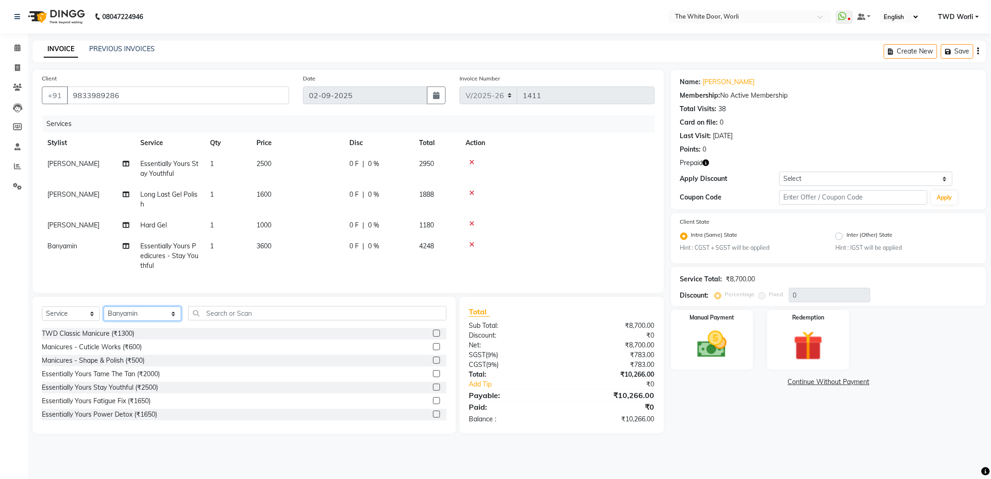
click at [136, 321] on select "Select Stylist Aarti Amit d Anil APEI Asa Ashish Ashish S Banyamin CELIN CHITRA…" at bounding box center [143, 313] width 78 height 14
click at [235, 320] on input "text" at bounding box center [317, 313] width 258 height 14
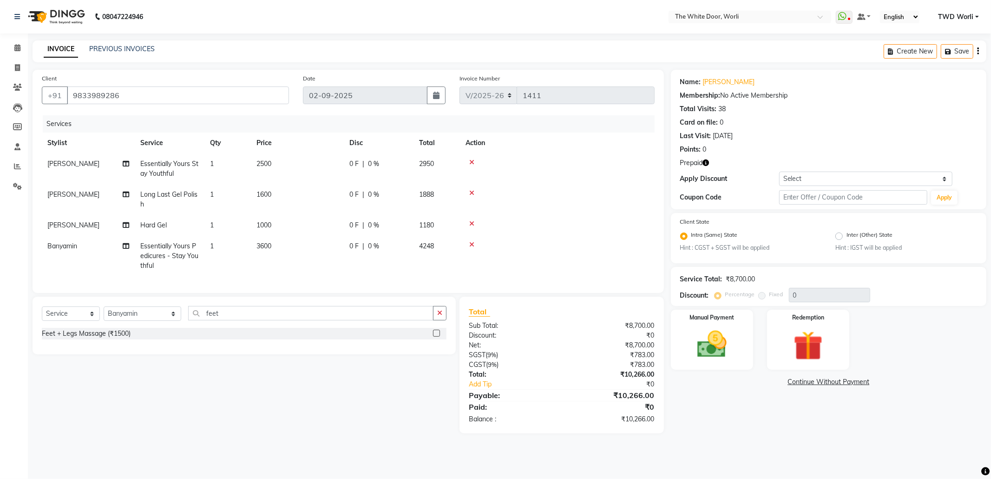
click at [437, 336] on label at bounding box center [436, 333] width 7 height 7
click at [437, 336] on input "checkbox" at bounding box center [436, 333] width 6 height 6
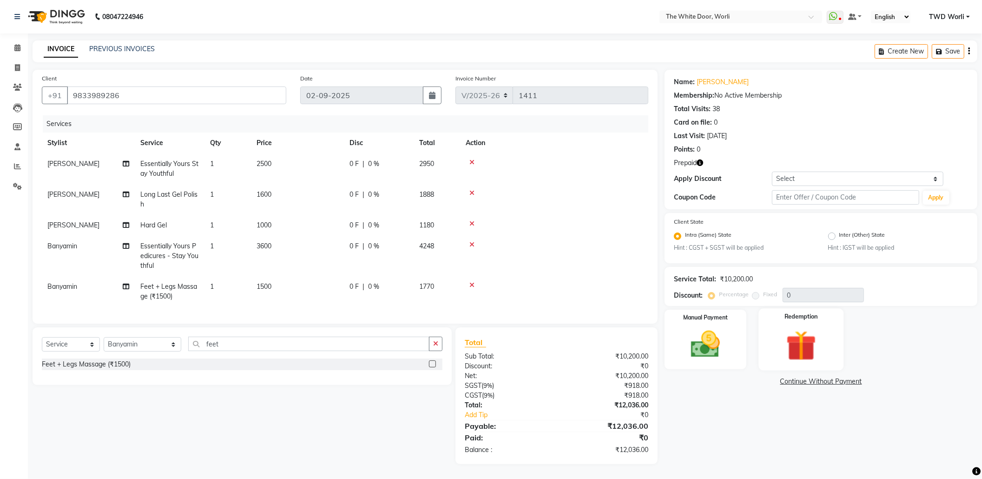
click at [822, 339] on img at bounding box center [801, 346] width 49 height 38
click at [754, 382] on span "1" at bounding box center [756, 384] width 5 height 6
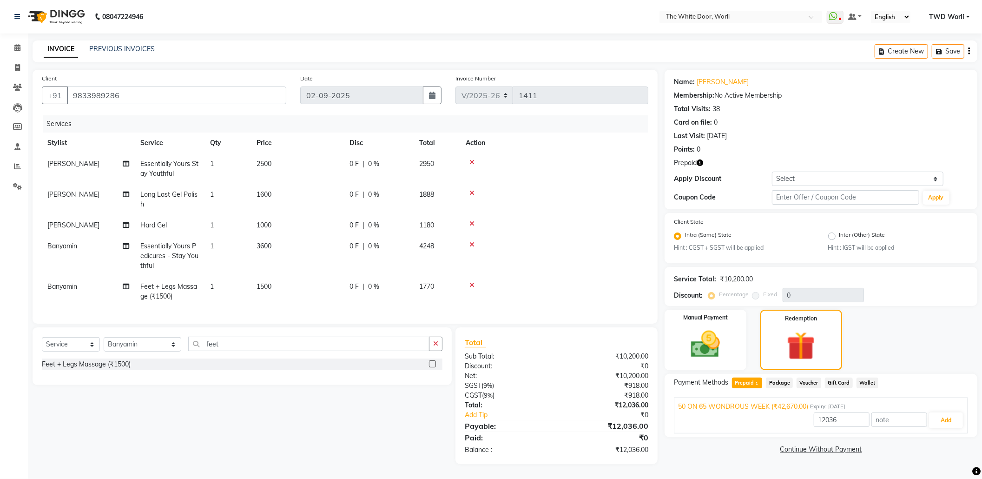
scroll to position [8, 0]
click at [945, 412] on button "Add" at bounding box center [946, 420] width 34 height 16
click at [698, 404] on button "Send OTP" at bounding box center [699, 412] width 49 height 16
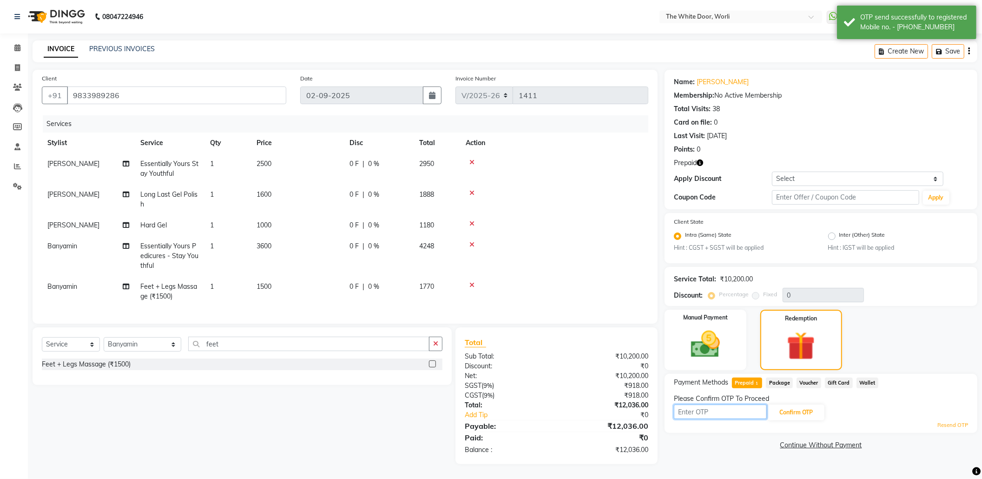
click at [719, 404] on input "text" at bounding box center [720, 411] width 93 height 14
click at [805, 404] on button "Confirm OTP" at bounding box center [796, 412] width 57 height 16
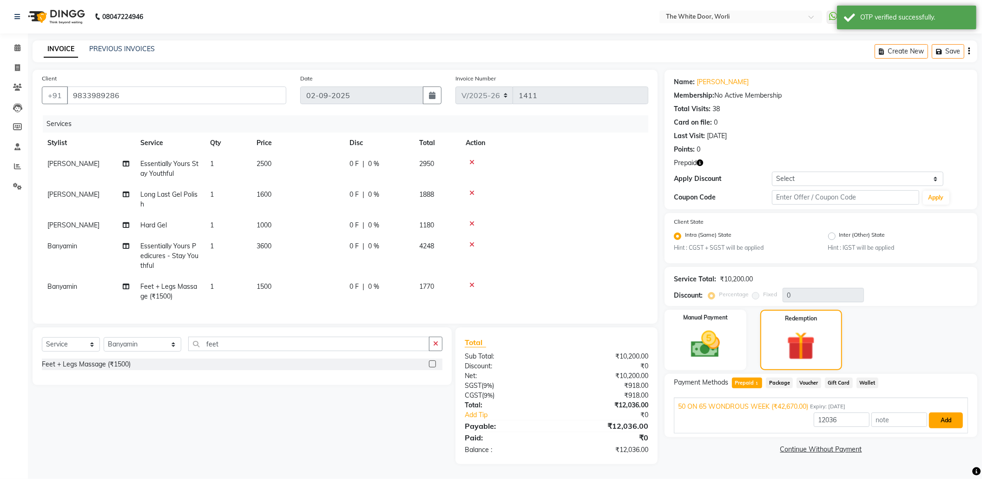
click at [953, 412] on button "Add" at bounding box center [946, 420] width 34 height 16
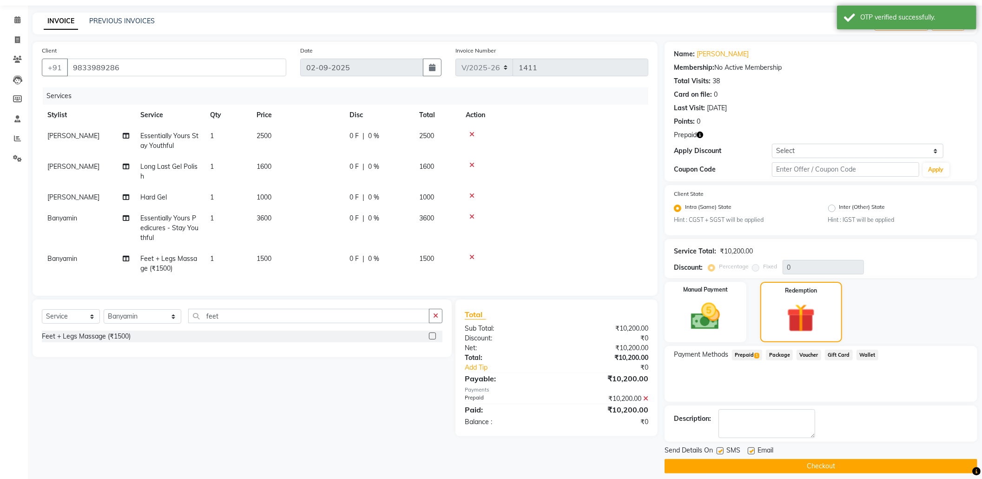
scroll to position [36, 0]
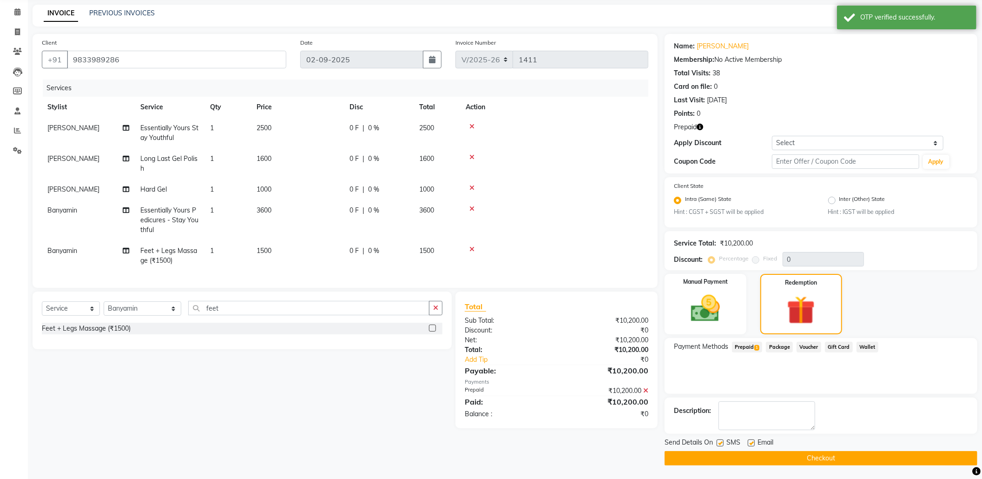
click at [842, 456] on button "Checkout" at bounding box center [821, 458] width 313 height 14
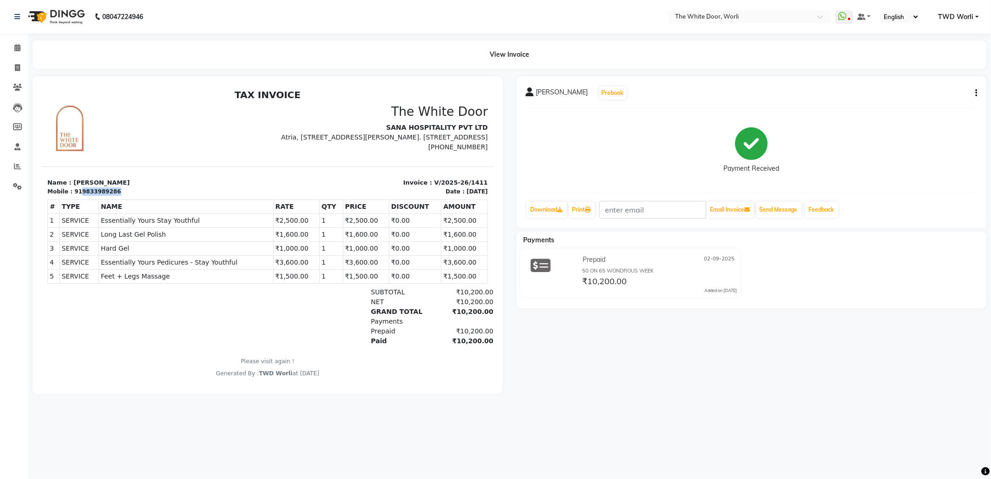
drag, startPoint x: 77, startPoint y: 196, endPoint x: 120, endPoint y: 195, distance: 43.7
click at [120, 195] on div "Mobile : 919833989286" at bounding box center [154, 191] width 215 height 8
copy div "9833989286"
click at [19, 51] on icon at bounding box center [17, 47] width 6 height 7
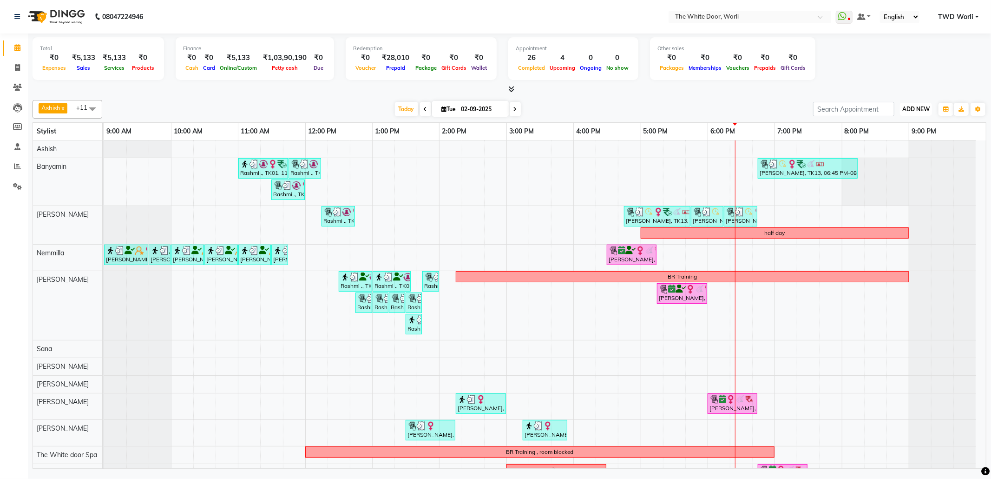
click at [907, 107] on span "ADD NEW" at bounding box center [916, 108] width 27 height 7
click at [880, 136] on link "Add Invoice" at bounding box center [894, 139] width 73 height 12
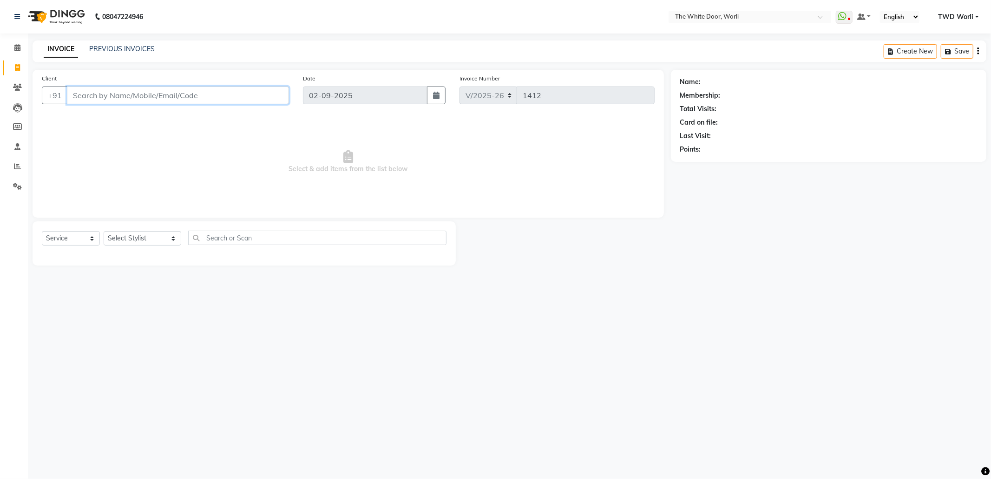
click at [186, 91] on input "Client" at bounding box center [178, 95] width 222 height 18
paste input "9833989286"
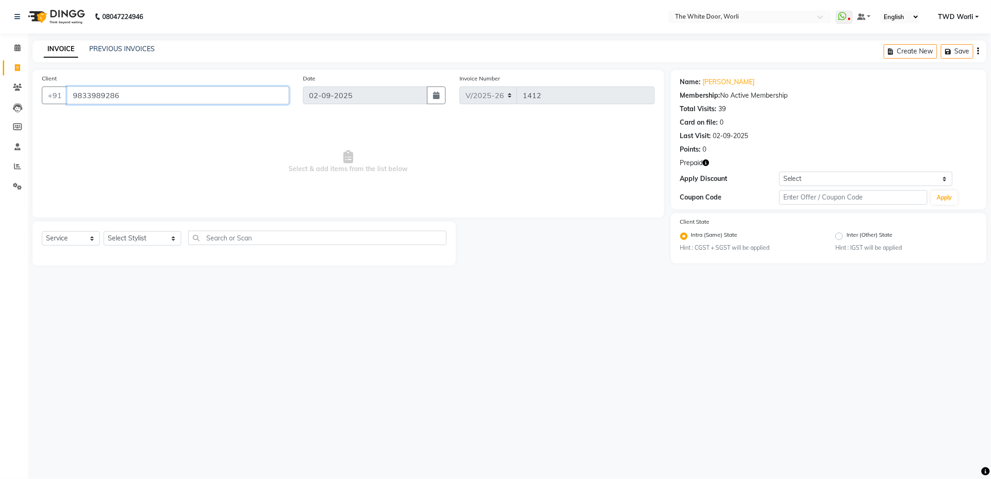
click at [162, 97] on input "9833989286" at bounding box center [178, 95] width 222 height 18
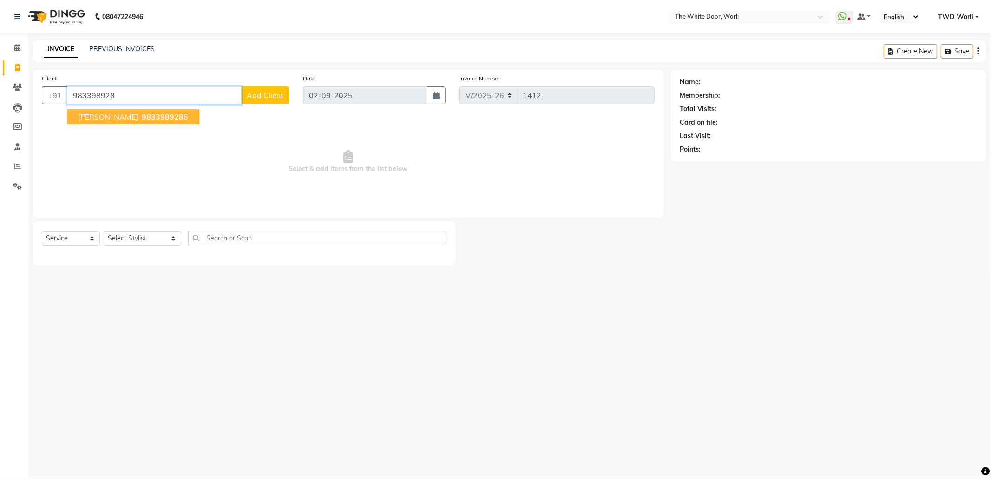
click at [100, 113] on span "[PERSON_NAME]" at bounding box center [108, 116] width 60 height 9
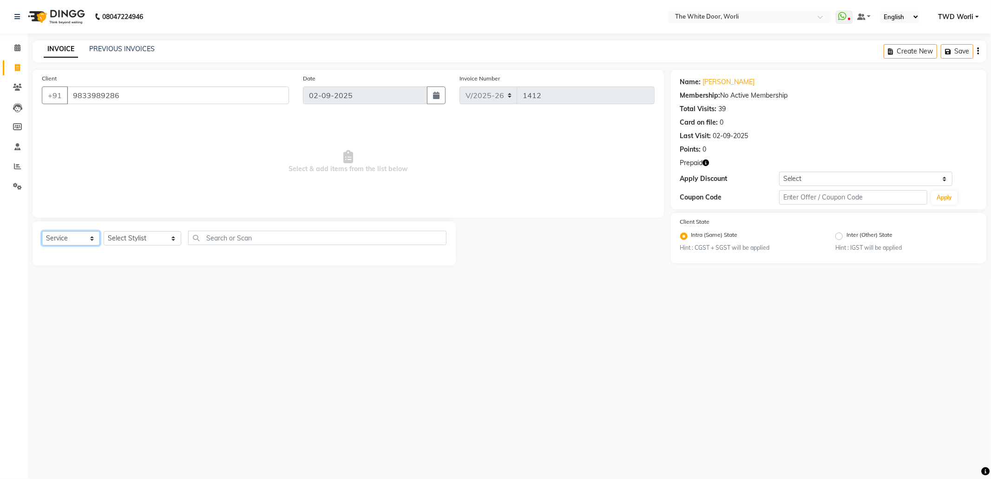
click at [49, 237] on select "Select Service Product Membership Package Voucher Prepaid Gift Card" at bounding box center [71, 238] width 58 height 14
click at [42, 231] on select "Select Service Product Membership Package Voucher Prepaid Gift Card" at bounding box center [71, 238] width 58 height 14
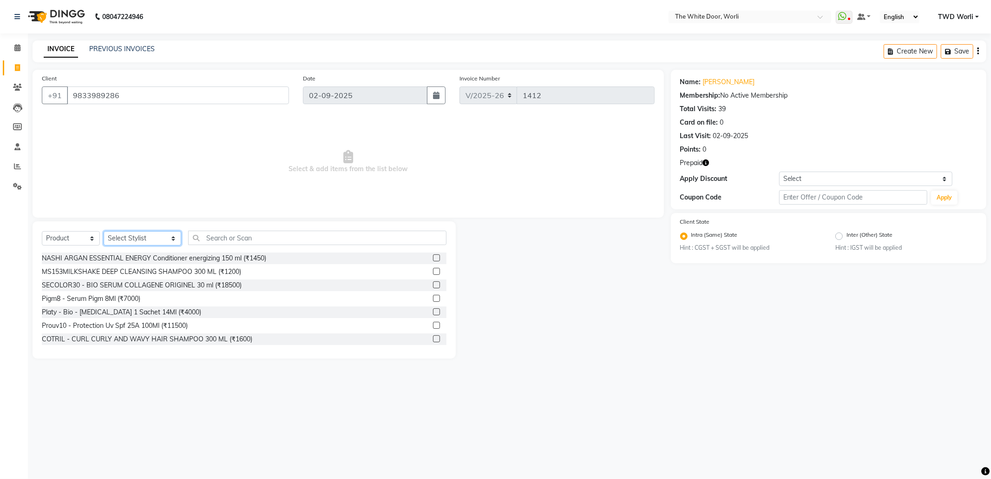
drag, startPoint x: 121, startPoint y: 242, endPoint x: 124, endPoint y: 237, distance: 5.4
click at [121, 242] on select "Select Stylist Aarti Amit d Anil APEI Asa Ashish Ashish S Banyamin CELIN CHITRA…" at bounding box center [143, 238] width 78 height 14
click at [104, 231] on select "Select Stylist Aarti Amit d Anil APEI Asa Ashish Ashish S Banyamin CELIN CHITRA…" at bounding box center [143, 238] width 78 height 14
click at [139, 232] on select "Select Stylist Aarti Amit d Anil APEI Asa Ashish Ashish S Banyamin CELIN CHITRA…" at bounding box center [143, 238] width 78 height 14
click at [238, 238] on input "text" at bounding box center [317, 238] width 258 height 14
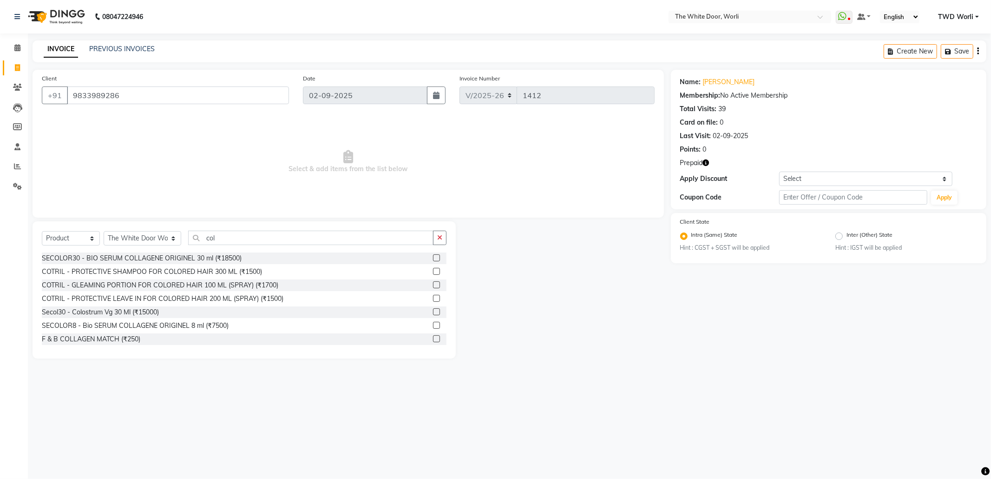
click at [433, 339] on label at bounding box center [436, 338] width 7 height 7
click at [433, 339] on input "checkbox" at bounding box center [436, 339] width 6 height 6
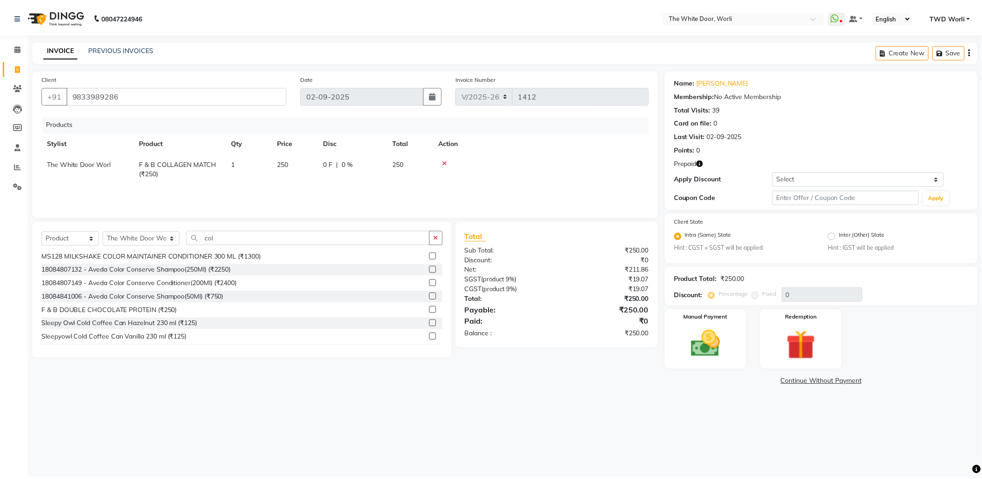
scroll to position [124, 0]
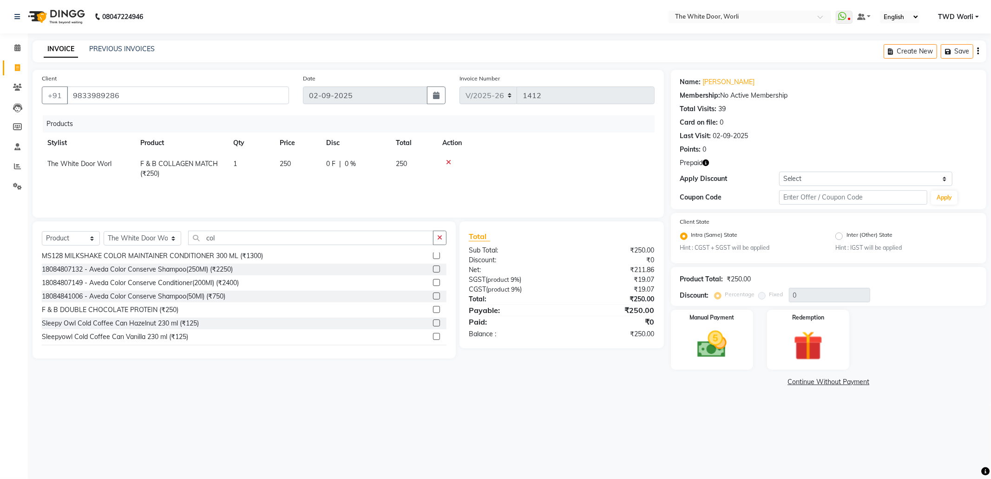
click at [433, 308] on label at bounding box center [436, 309] width 7 height 7
click at [433, 308] on input "checkbox" at bounding box center [436, 310] width 6 height 6
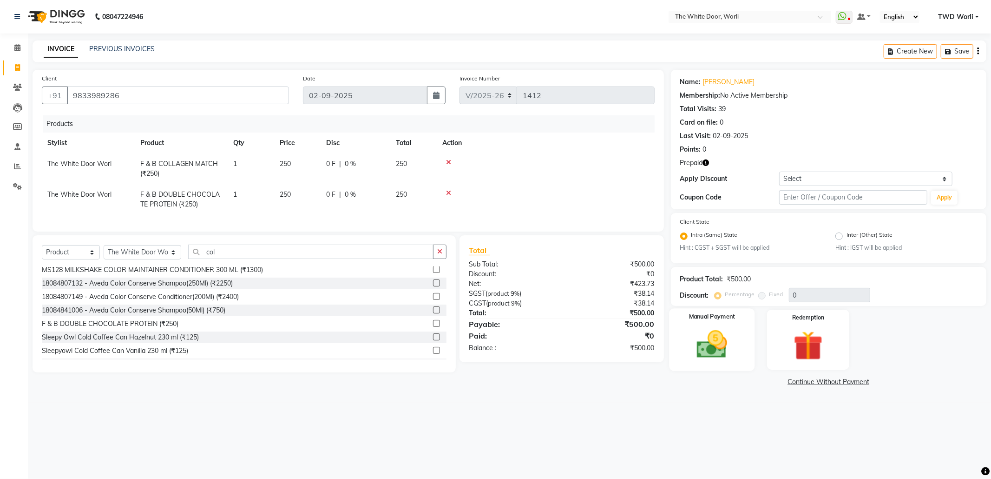
click at [722, 335] on img at bounding box center [712, 344] width 50 height 35
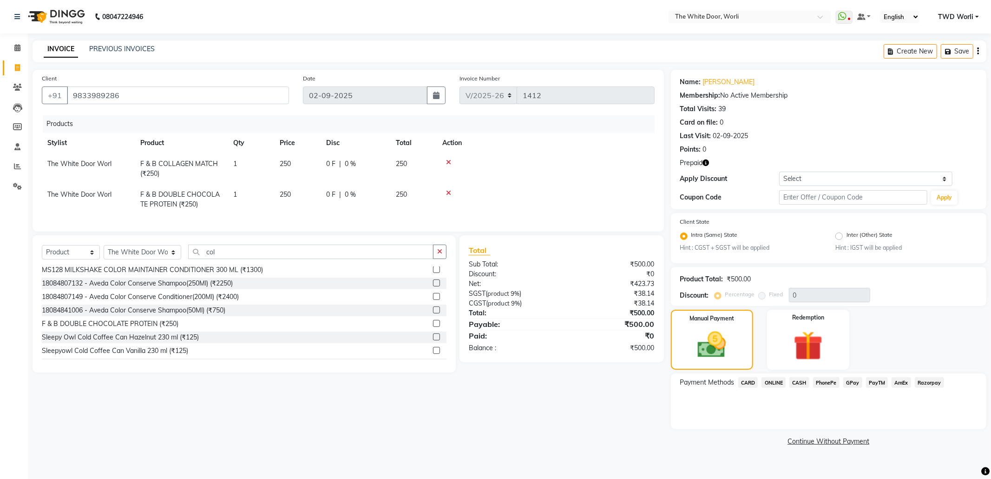
click at [800, 379] on span "CASH" at bounding box center [800, 382] width 20 height 11
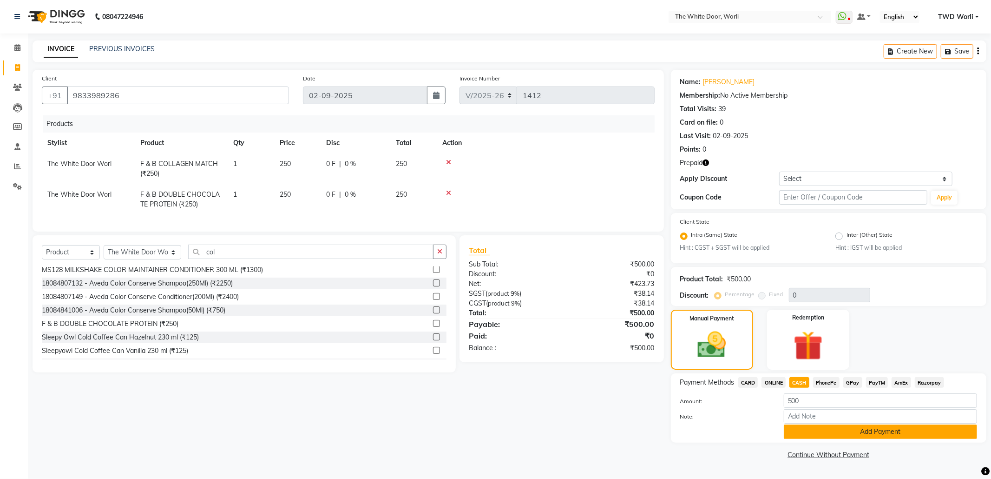
click at [869, 432] on button "Add Payment" at bounding box center [880, 431] width 193 height 14
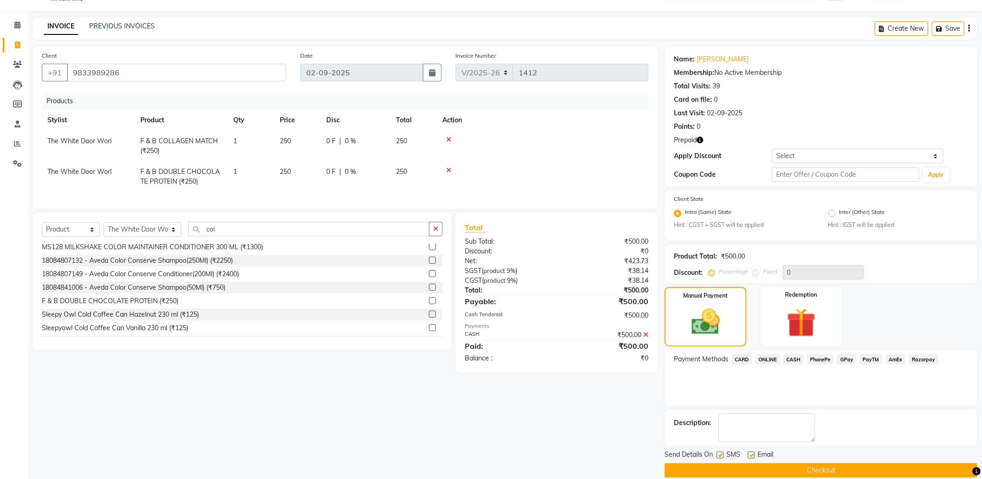
scroll to position [35, 0]
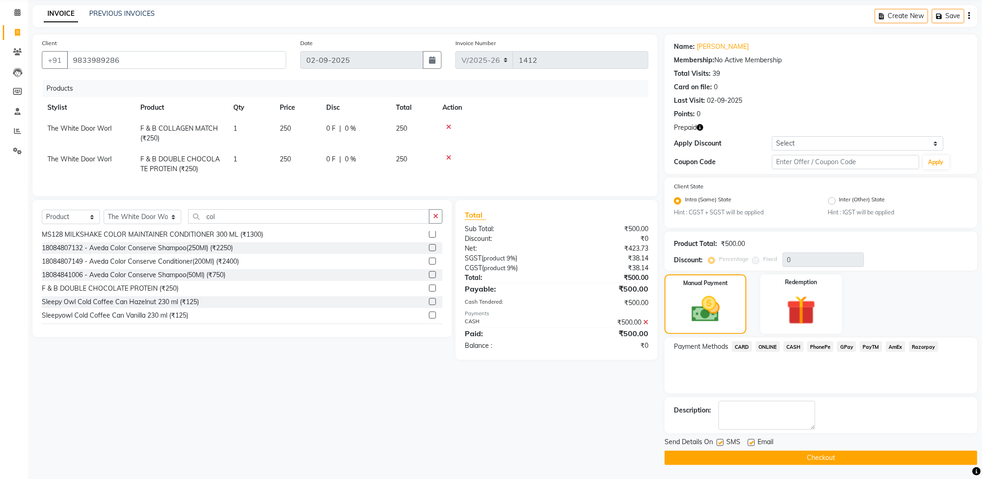
click at [843, 458] on button "Checkout" at bounding box center [821, 457] width 313 height 14
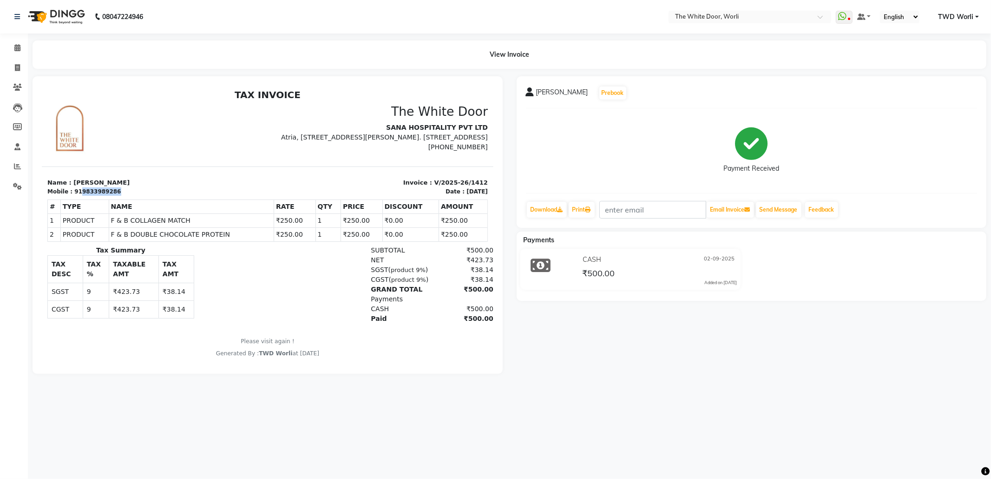
drag, startPoint x: 77, startPoint y: 197, endPoint x: 112, endPoint y: 196, distance: 35.3
click at [112, 195] on div "Mobile : 919833989286" at bounding box center [154, 191] width 215 height 8
drag, startPoint x: 422, startPoint y: 186, endPoint x: 475, endPoint y: 180, distance: 53.4
click at [475, 180] on html "TAX INVOICE The White Door SANA HOSPITALITY PVT LTD Atria, The Millenium Mall, …" at bounding box center [267, 223] width 452 height 276
copy p "V/2025-26/1412"
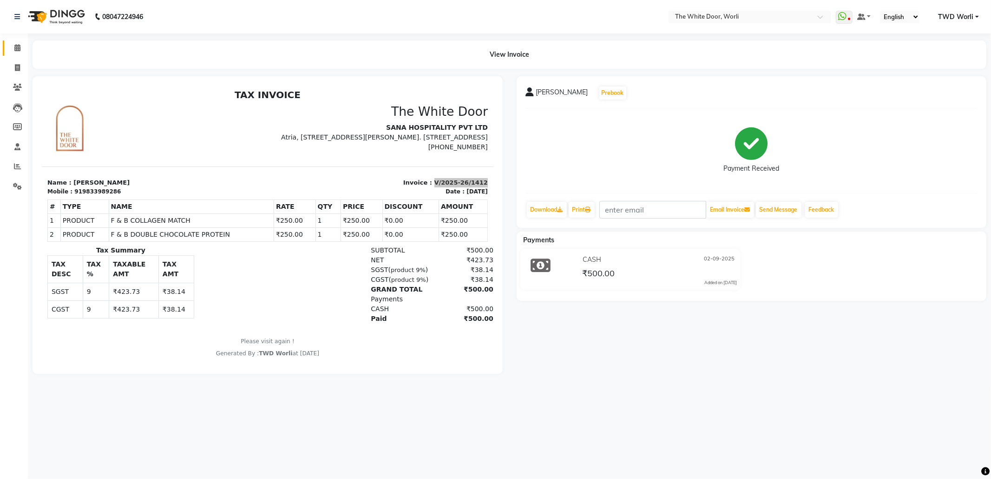
click at [19, 41] on link "Calendar" at bounding box center [14, 47] width 22 height 15
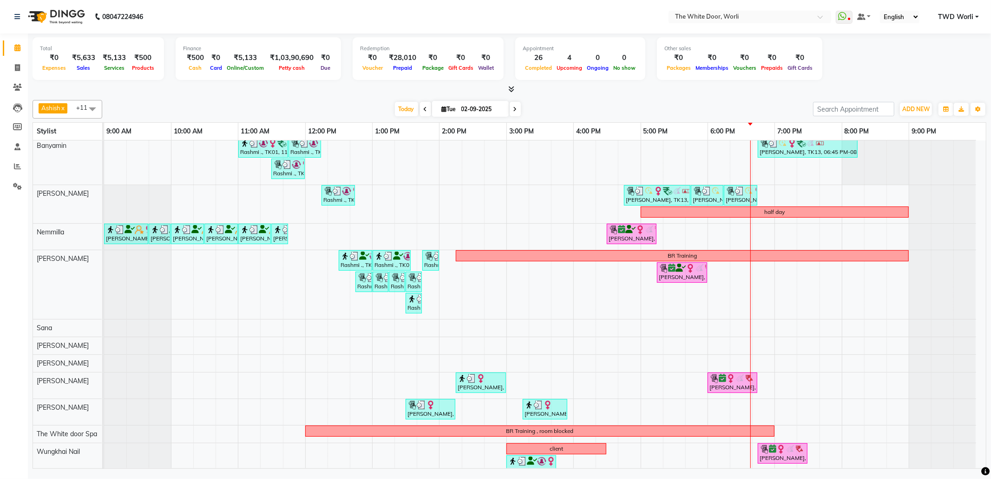
scroll to position [35, 0]
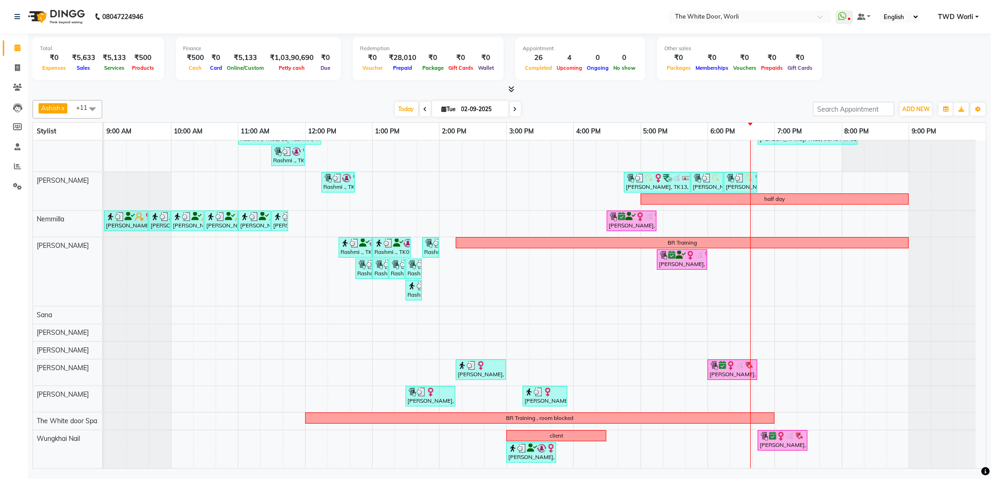
click at [514, 109] on icon at bounding box center [516, 109] width 4 height 6
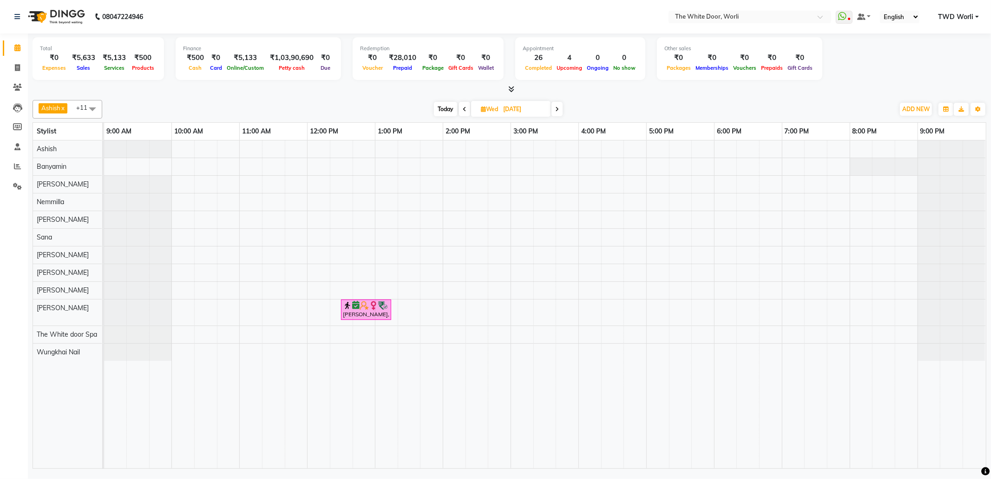
click at [439, 110] on span "Today" at bounding box center [445, 109] width 23 height 14
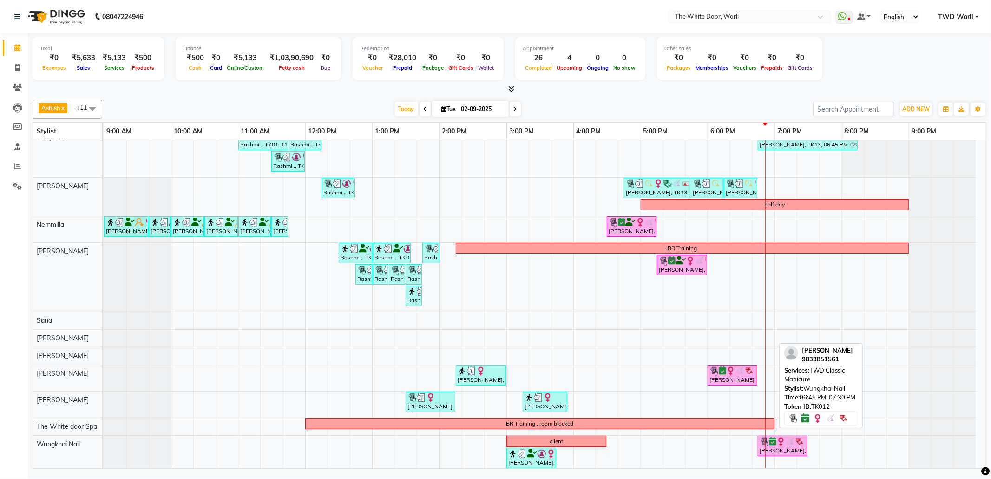
scroll to position [35, 0]
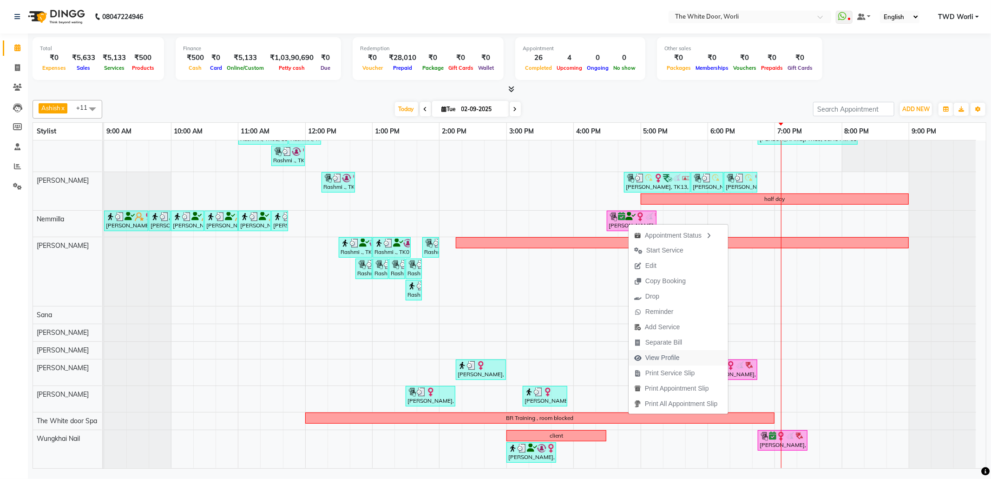
click at [668, 353] on span "View Profile" at bounding box center [663, 358] width 34 height 10
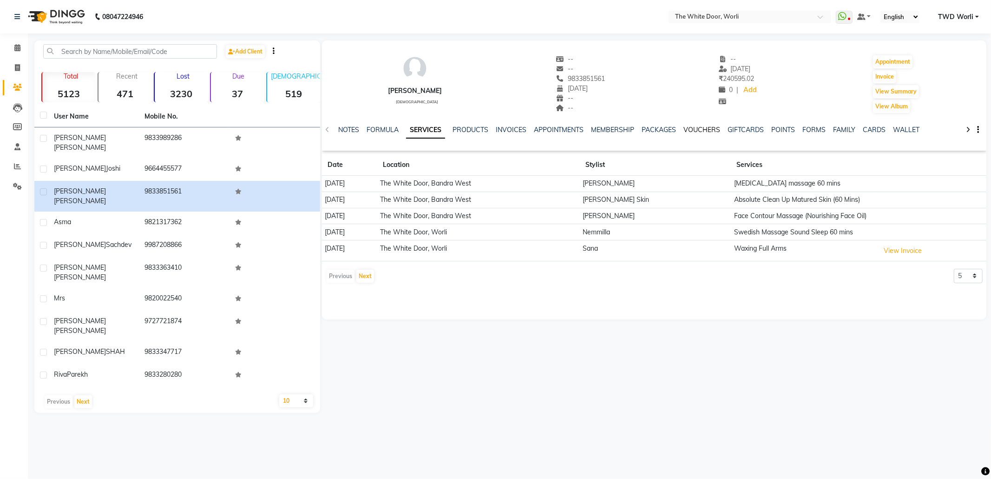
click at [701, 129] on link "VOUCHERS" at bounding box center [702, 129] width 37 height 8
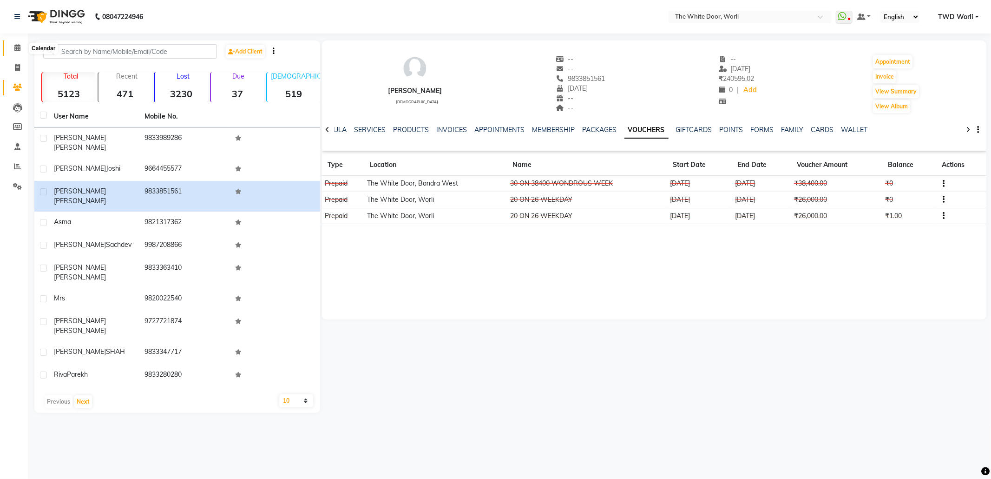
click at [19, 48] on icon at bounding box center [17, 47] width 6 height 7
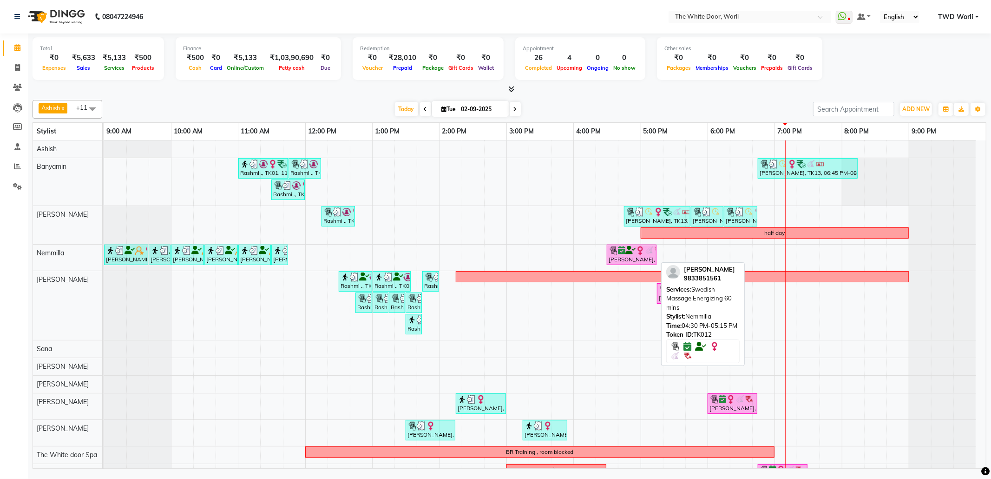
click at [638, 257] on div "[PERSON_NAME], TK12, 04:30 PM-05:15 PM, Swedish Massage Energizing 60 mins" at bounding box center [632, 255] width 48 height 18
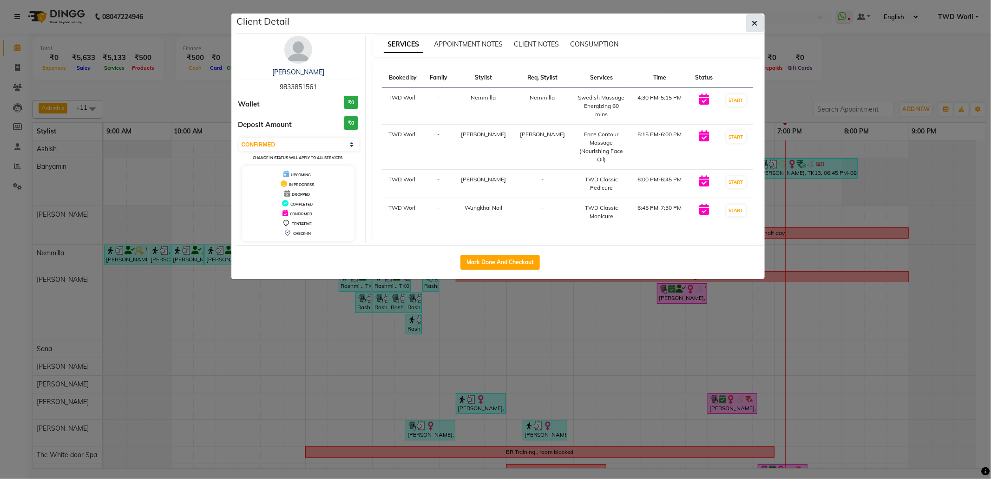
click at [750, 19] on button "button" at bounding box center [755, 23] width 18 height 18
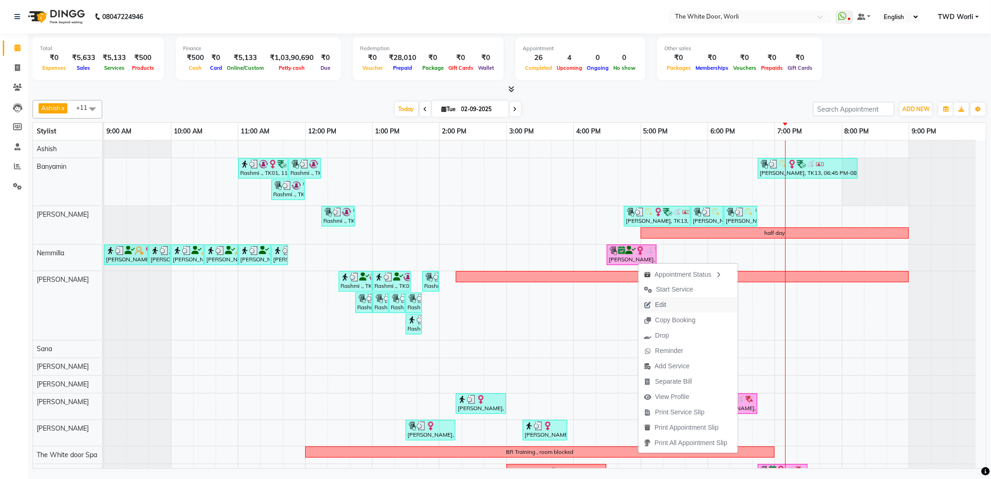
click at [665, 309] on span "Edit" at bounding box center [660, 305] width 11 height 10
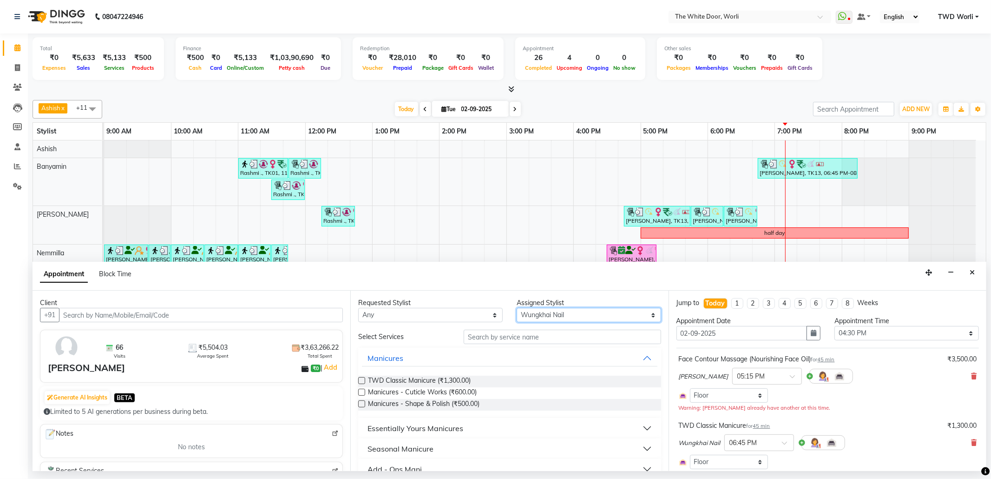
click at [586, 313] on select "Select Aarti Ashish Ashish S Banyamin Leyla Lash Nemmilla Pranali Rashid Salman…" at bounding box center [589, 315] width 145 height 14
click at [517, 309] on select "Select Aarti Ashish Ashish S Banyamin Leyla Lash Nemmilla Pranali Rashid Salman…" at bounding box center [589, 315] width 145 height 14
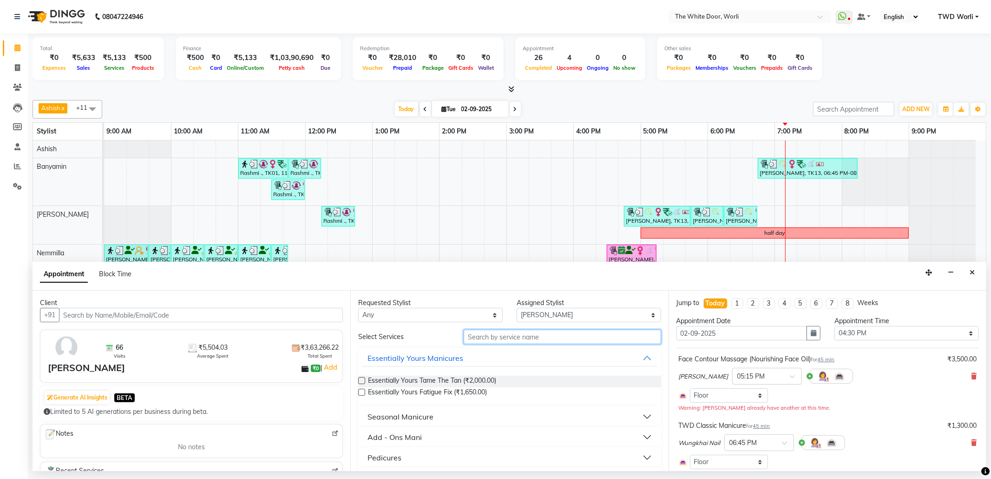
click at [532, 335] on input "text" at bounding box center [562, 337] width 197 height 14
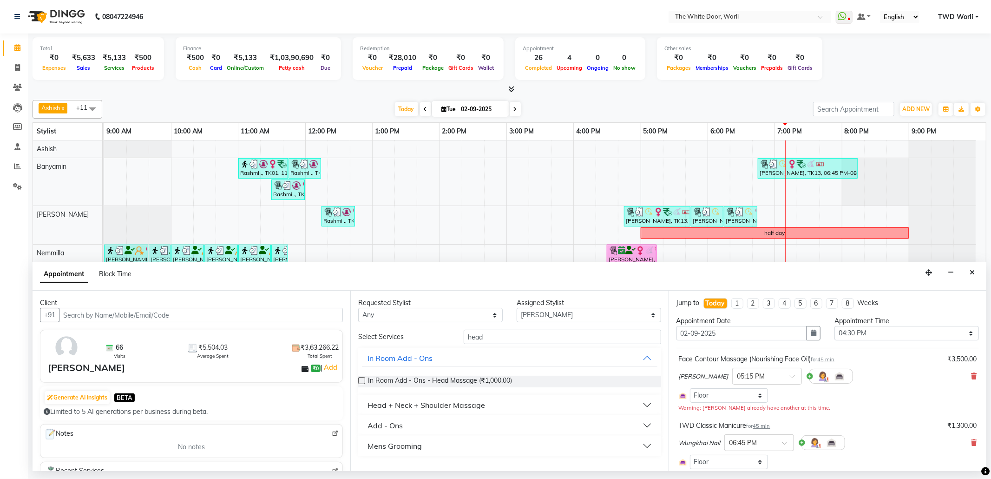
click at [448, 403] on div "Head + Neck + Shoulder Massage" at bounding box center [427, 404] width 118 height 11
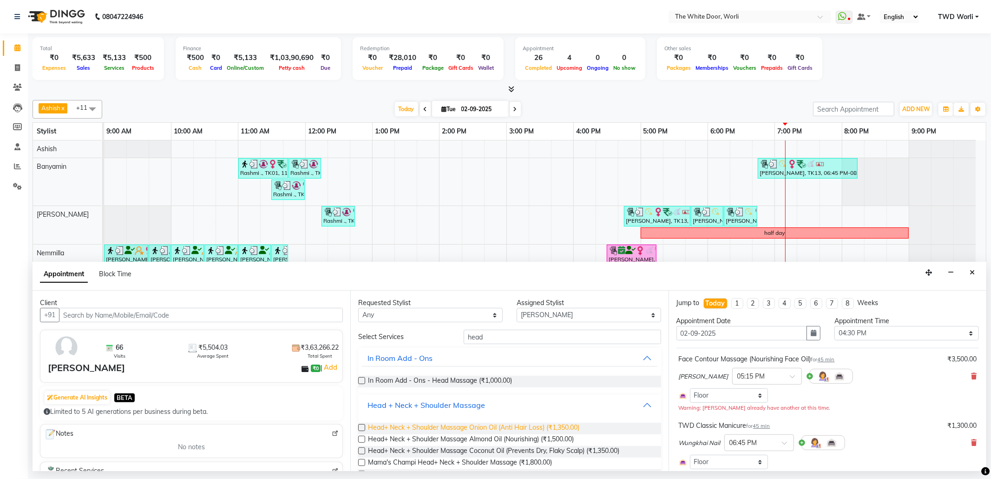
scroll to position [62, 0]
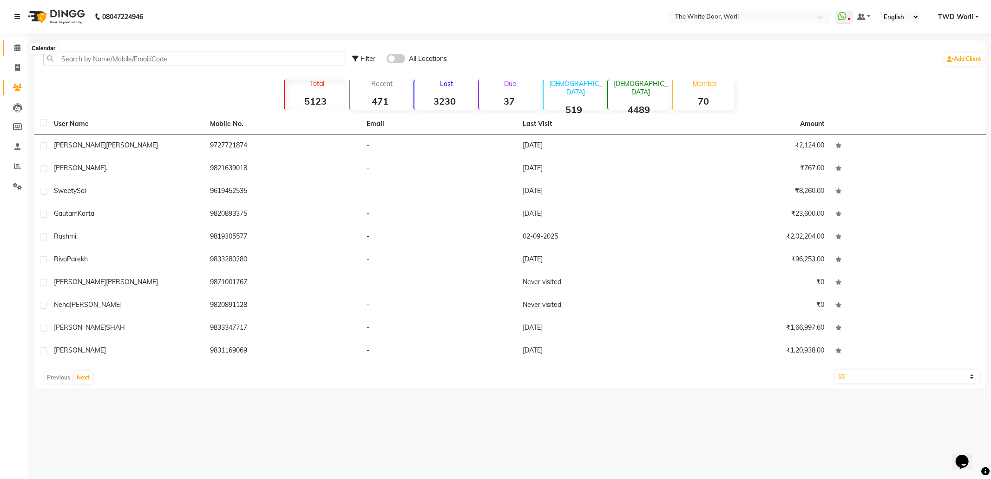
click at [17, 43] on span at bounding box center [17, 48] width 16 height 11
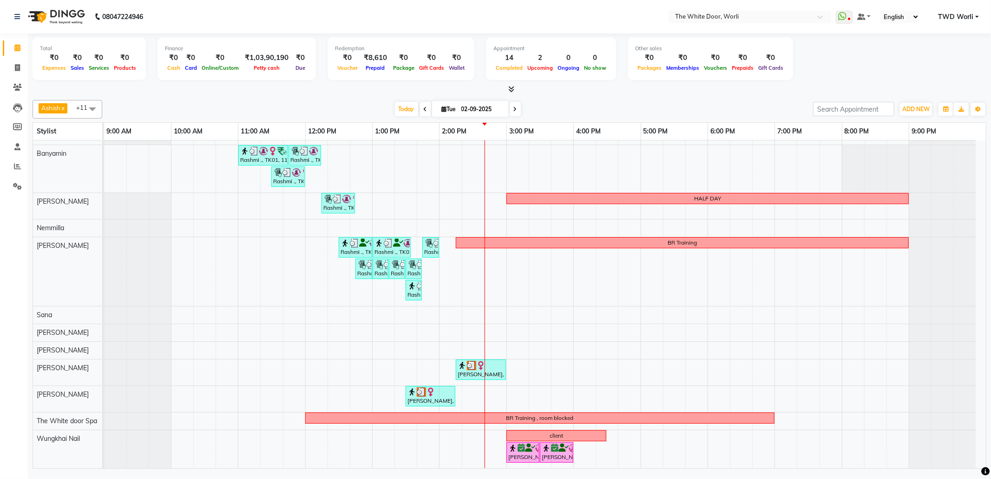
scroll to position [15, 0]
click at [565, 280] on div "Rashmi ., TK01, 11:00 AM-11:45 AM, TWD Classic Pedicure Rashmi ., TK01, 11:45 A…" at bounding box center [545, 297] width 882 height 341
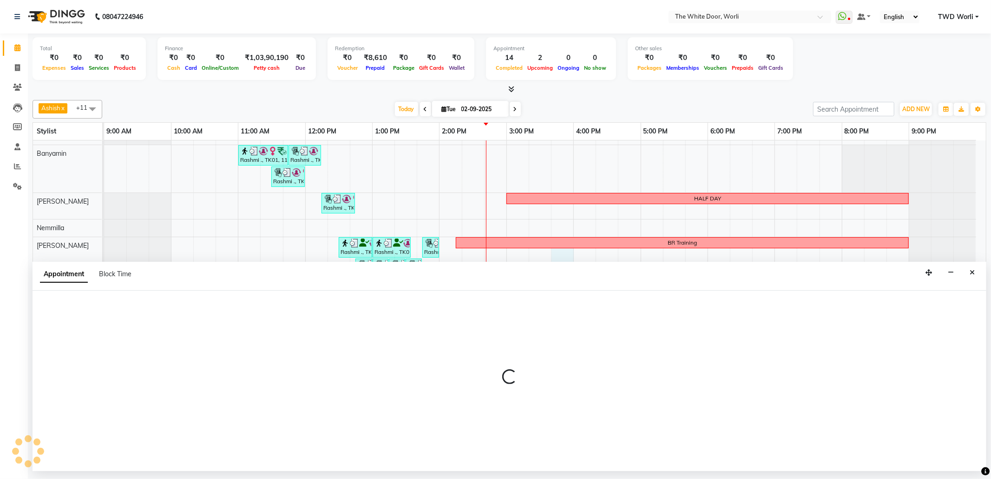
select select "22903"
select select "945"
select select "tentative"
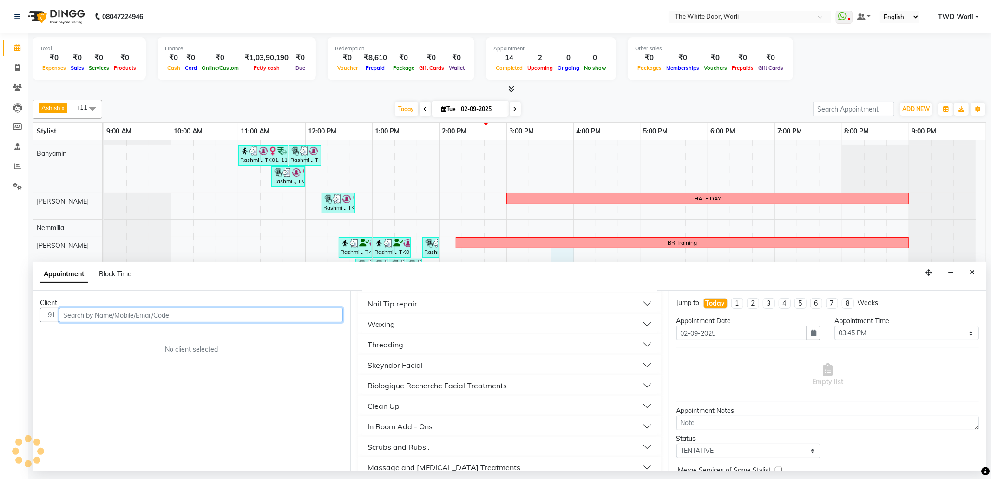
scroll to position [372, 0]
click at [475, 321] on button "Waxing" at bounding box center [509, 322] width 295 height 17
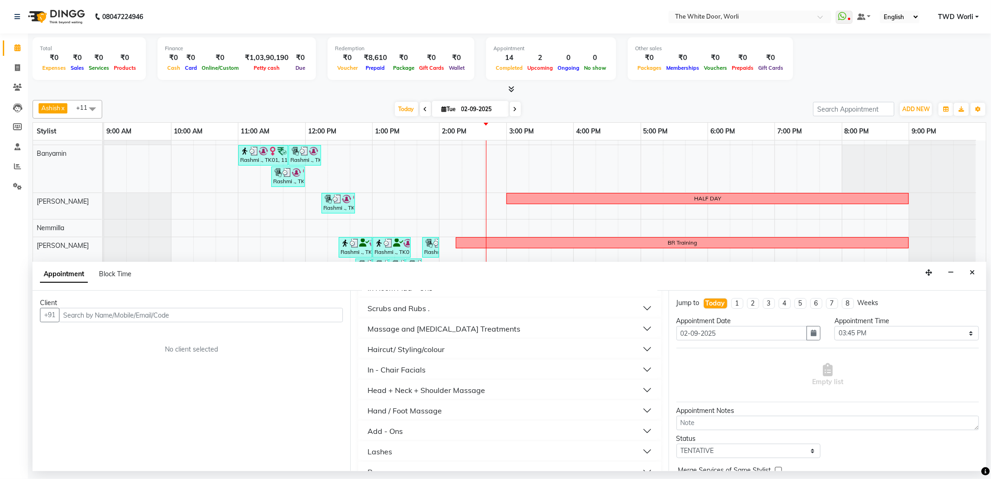
scroll to position [744, 0]
click at [448, 370] on button "In - Chair Facials" at bounding box center [509, 370] width 295 height 17
click at [483, 336] on button "Skeyndor Facials" at bounding box center [509, 331] width 295 height 17
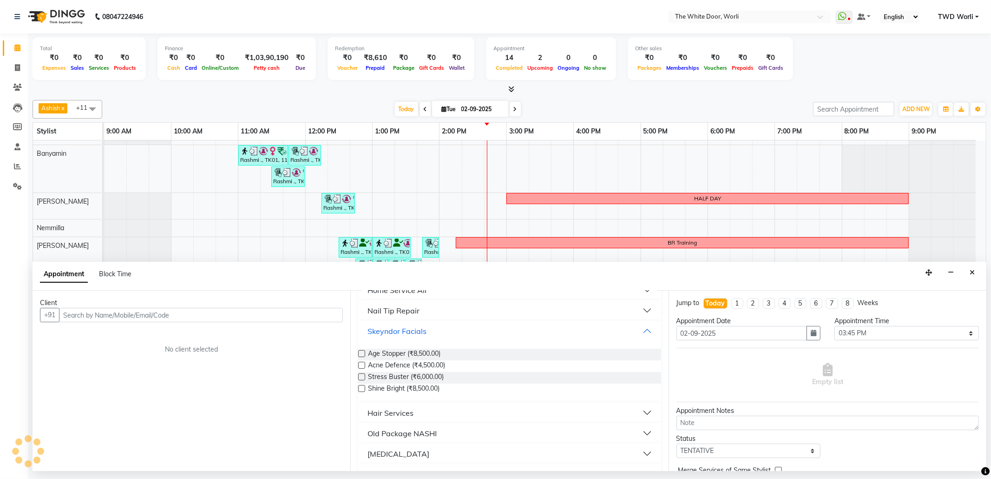
scroll to position [1252, 0]
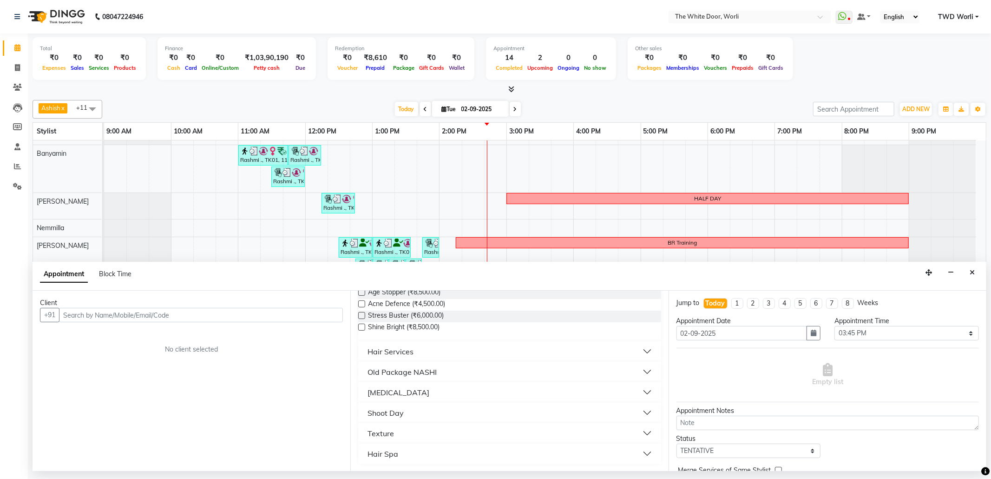
click at [435, 393] on button "IV Drip" at bounding box center [509, 392] width 295 height 17
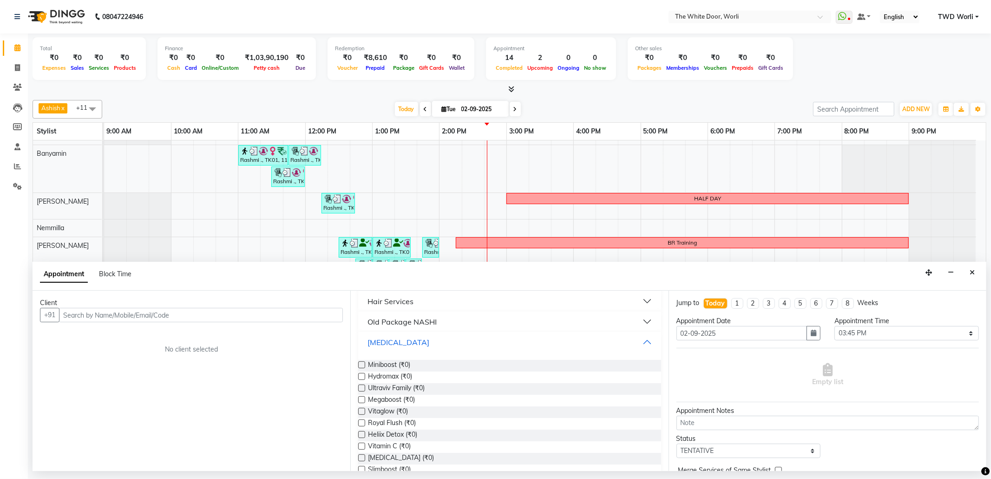
scroll to position [1272, 0]
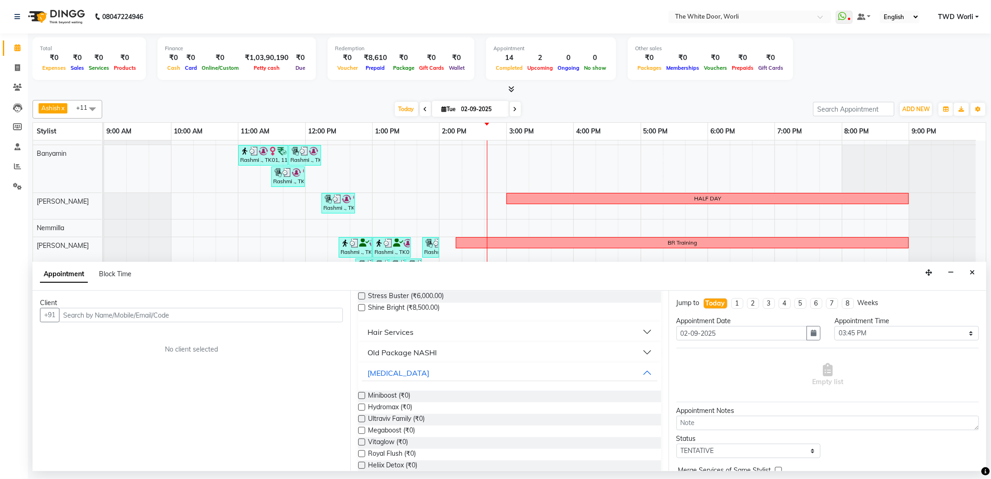
click at [439, 333] on button "Hair Services" at bounding box center [509, 331] width 295 height 17
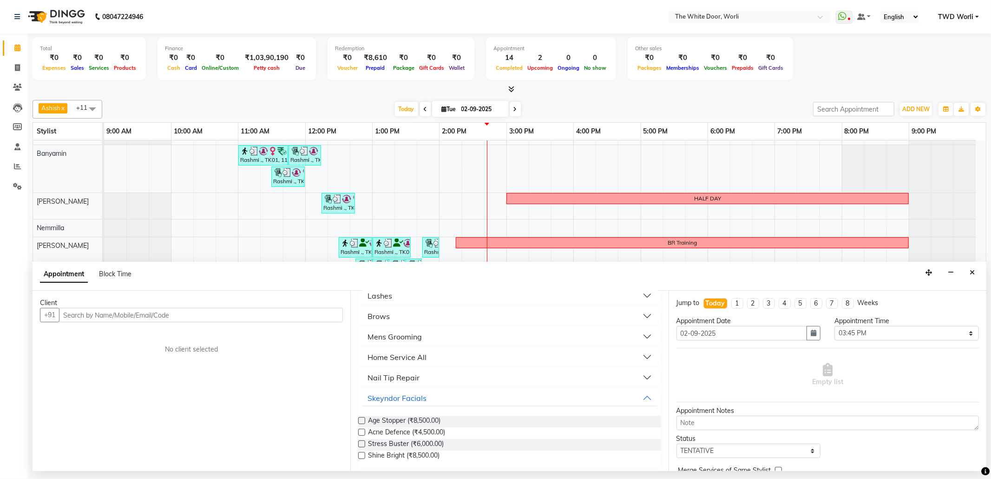
scroll to position [1086, 0]
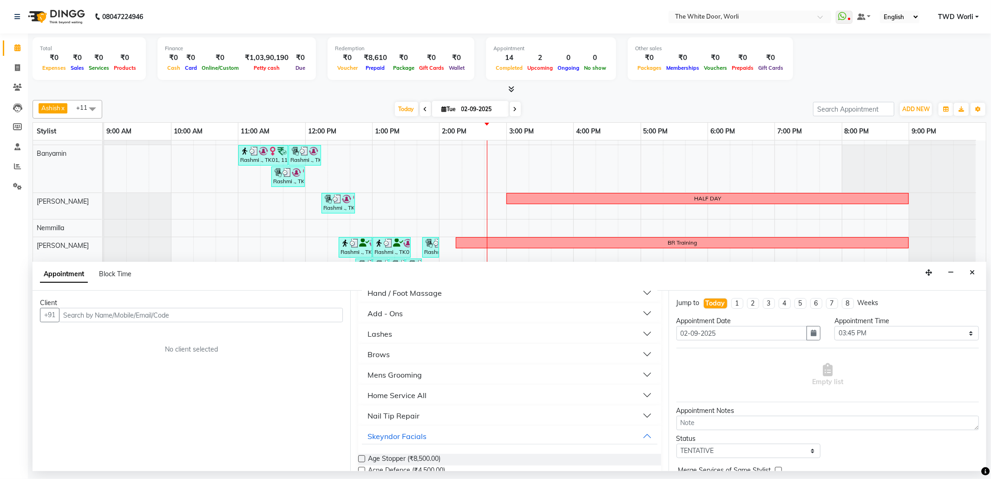
drag, startPoint x: 412, startPoint y: 361, endPoint x: 415, endPoint y: 352, distance: 9.2
click at [412, 360] on button "Brows" at bounding box center [509, 354] width 295 height 17
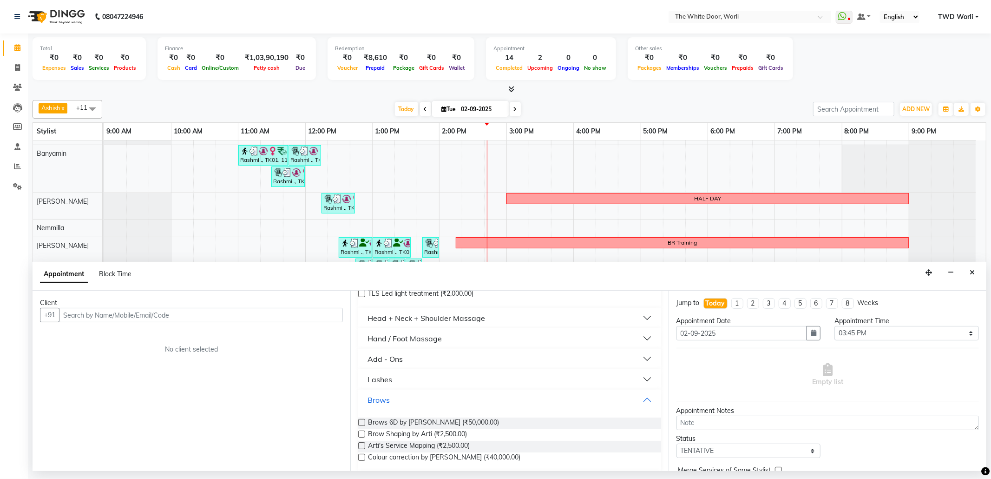
scroll to position [1023, 0]
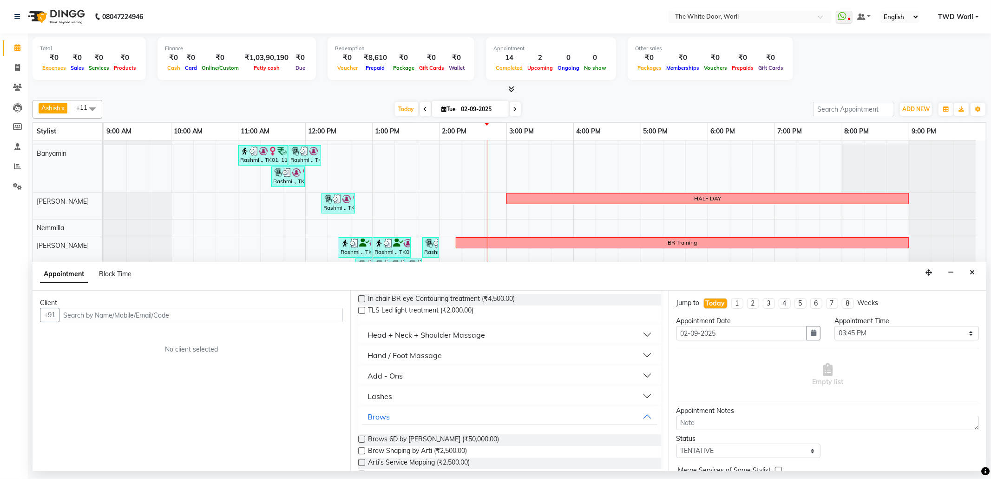
click at [424, 376] on button "Add - Ons" at bounding box center [509, 375] width 295 height 17
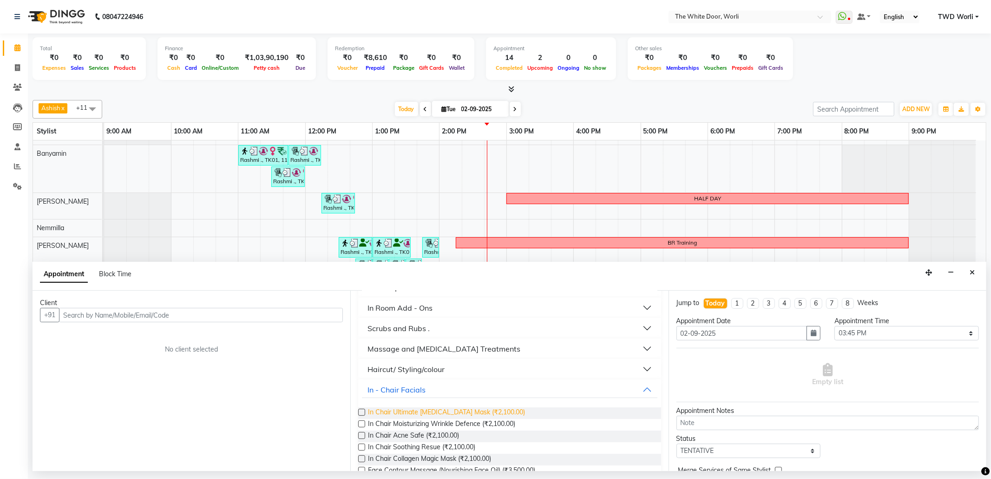
scroll to position [652, 0]
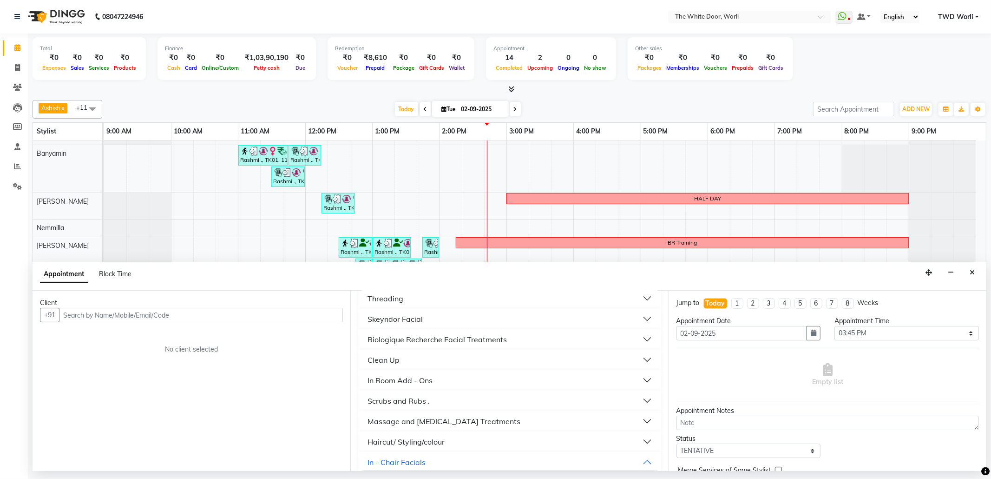
click at [454, 402] on button "Scrubs and Rubs ." at bounding box center [509, 400] width 295 height 17
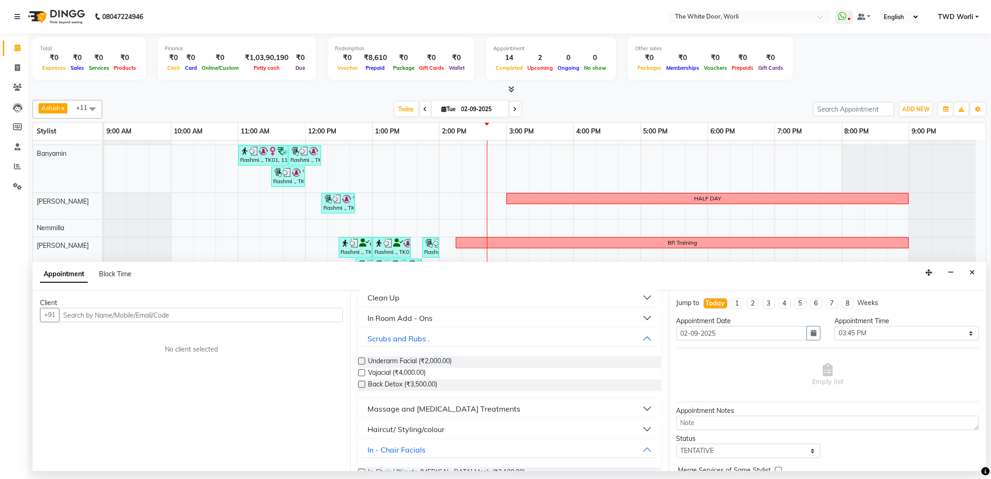
click at [453, 406] on div "Massage and [MEDICAL_DATA] Treatments" at bounding box center [444, 408] width 153 height 11
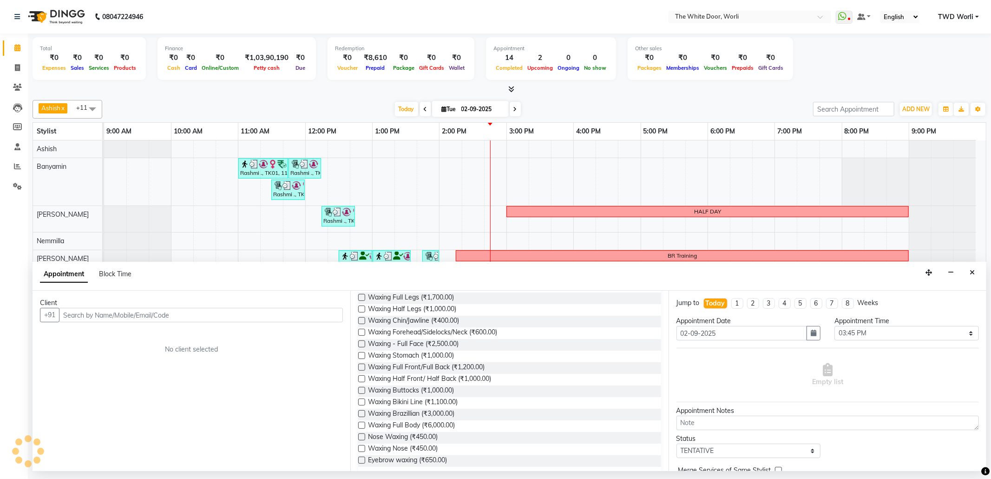
scroll to position [15, 0]
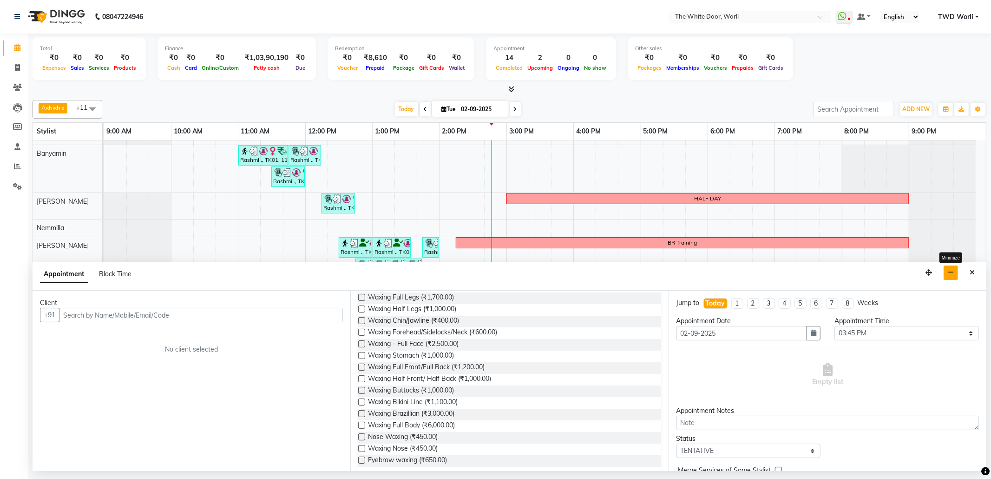
click at [954, 275] on button "button" at bounding box center [951, 272] width 14 height 14
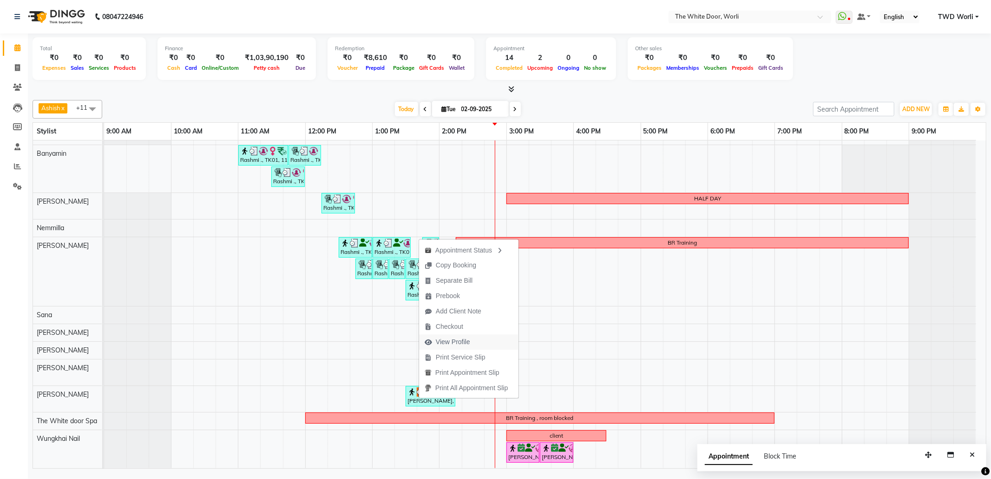
click at [455, 339] on span "View Profile" at bounding box center [453, 342] width 34 height 10
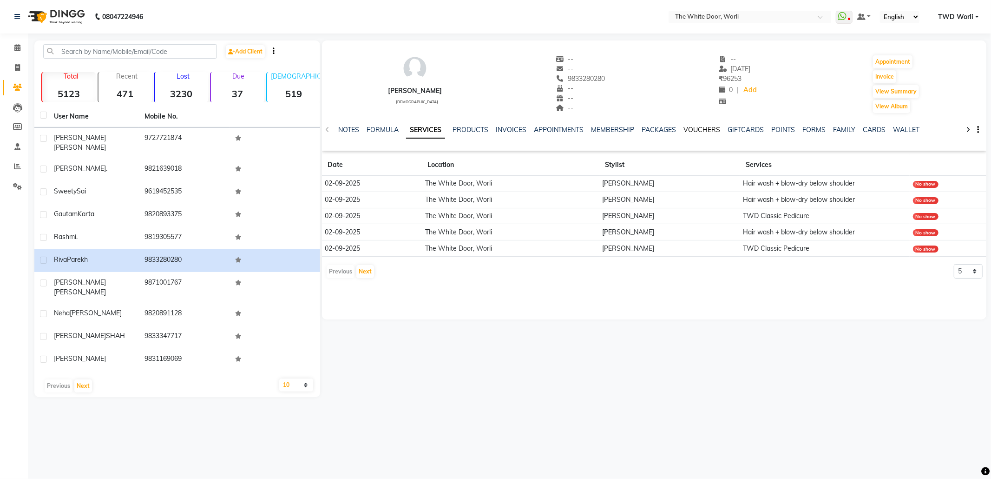
click at [700, 128] on link "VOUCHERS" at bounding box center [702, 129] width 37 height 8
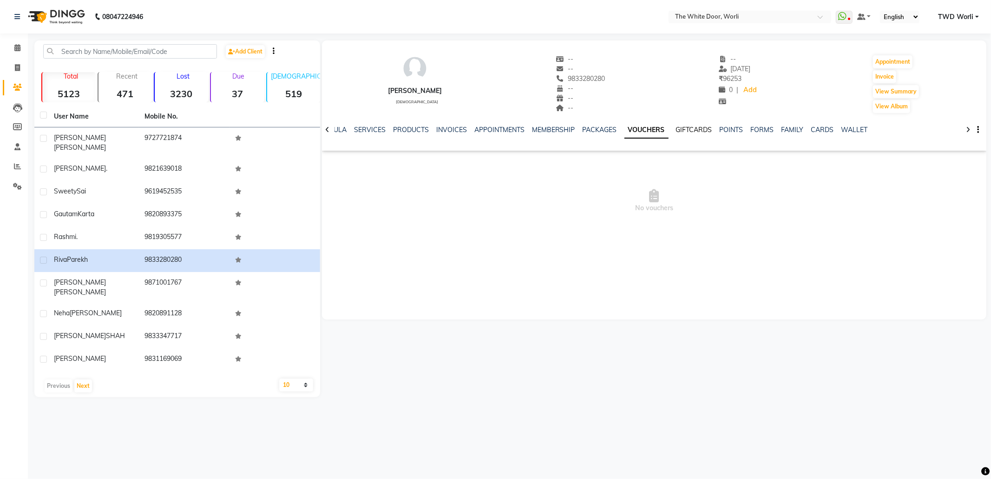
click at [692, 128] on link "GIFTCARDS" at bounding box center [694, 129] width 36 height 8
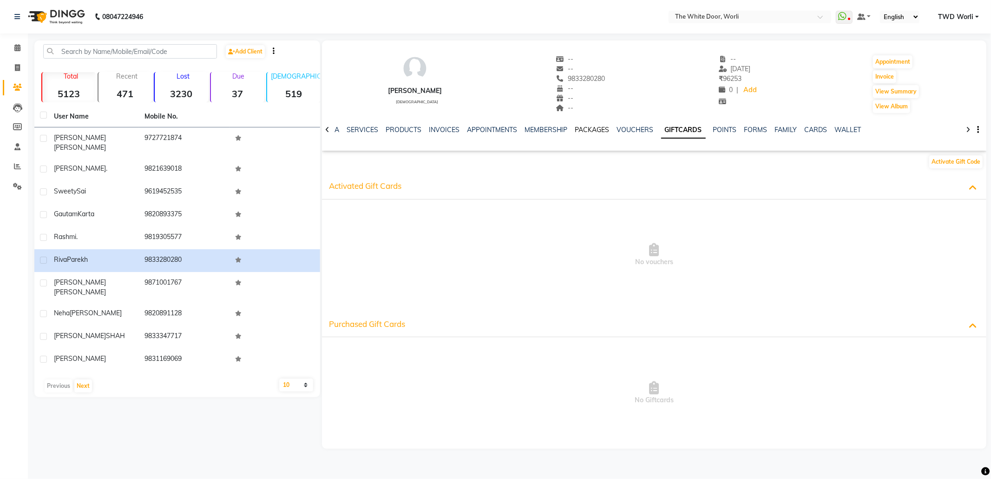
click at [582, 132] on link "PACKAGES" at bounding box center [592, 129] width 34 height 8
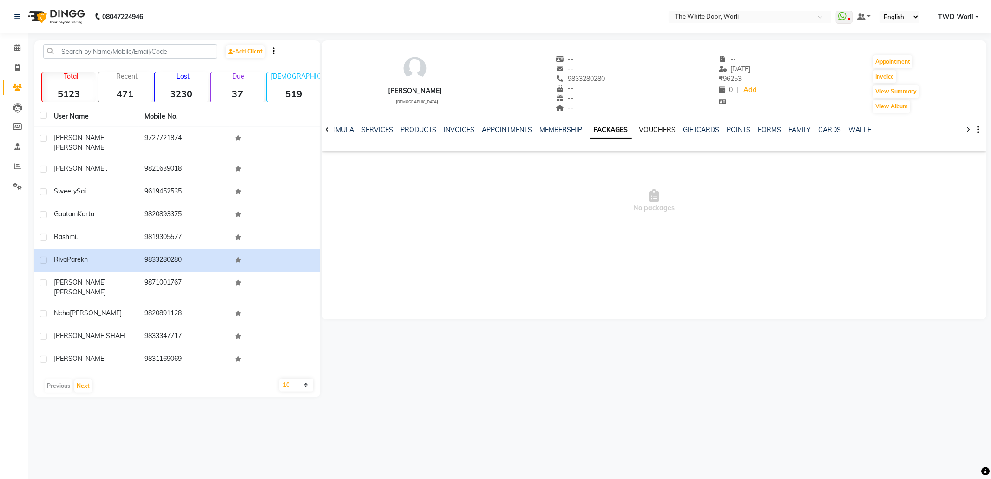
click at [653, 127] on link "VOUCHERS" at bounding box center [658, 129] width 37 height 8
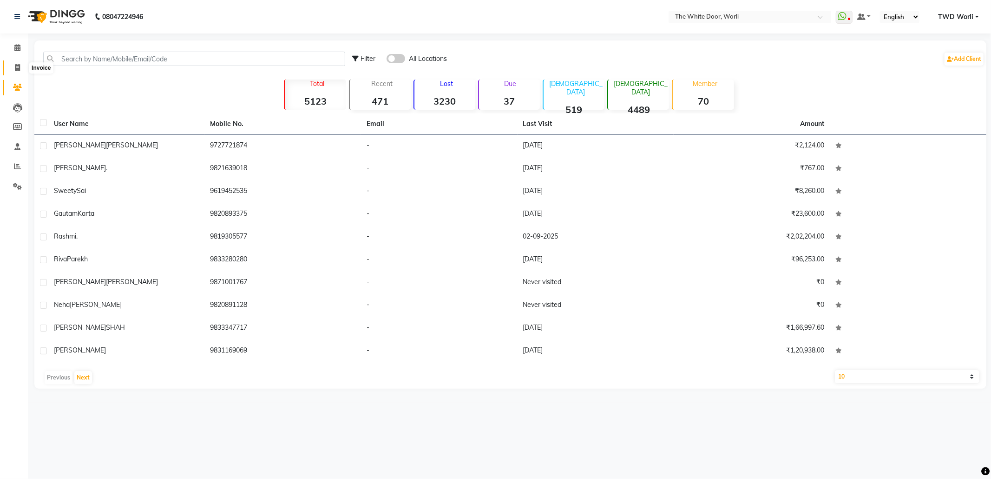
click at [17, 67] on icon at bounding box center [17, 67] width 5 height 7
select select "service"
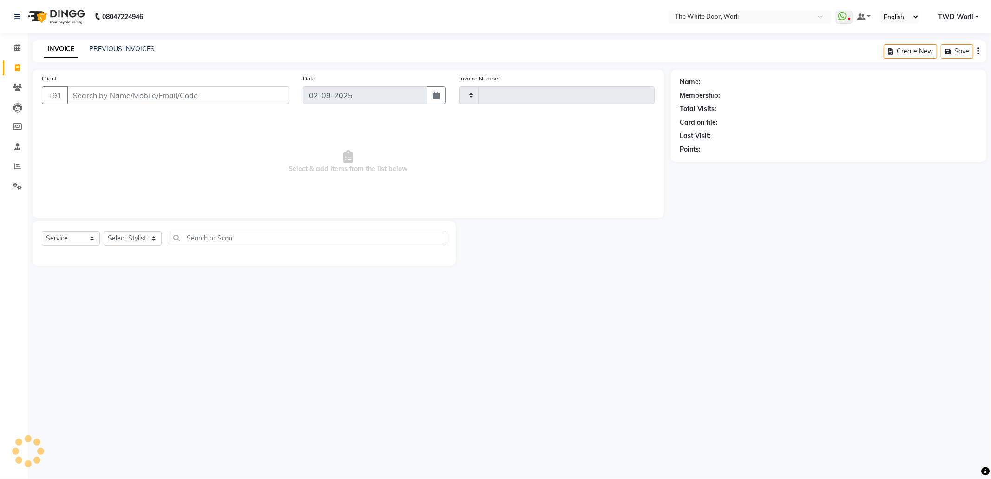
type input "1407"
select select "4027"
click at [138, 41] on div "INVOICE PREVIOUS INVOICES Create New Save" at bounding box center [510, 51] width 954 height 22
click at [125, 49] on link "PREVIOUS INVOICES" at bounding box center [122, 49] width 66 height 8
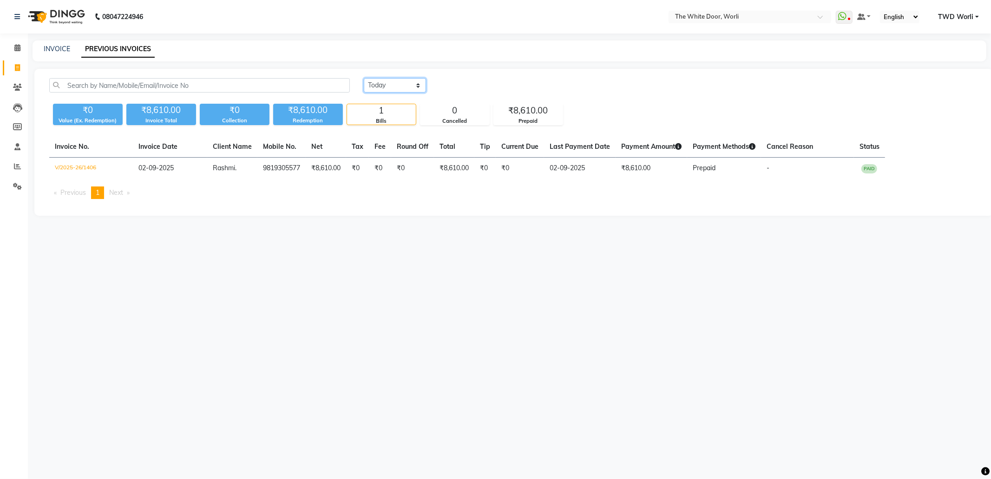
drag, startPoint x: 413, startPoint y: 82, endPoint x: 406, endPoint y: 84, distance: 7.7
click at [413, 82] on select "Today Yesterday Custom Range" at bounding box center [395, 85] width 62 height 14
select select "yesterday"
click at [364, 78] on select "Today Yesterday Custom Range" at bounding box center [395, 85] width 62 height 14
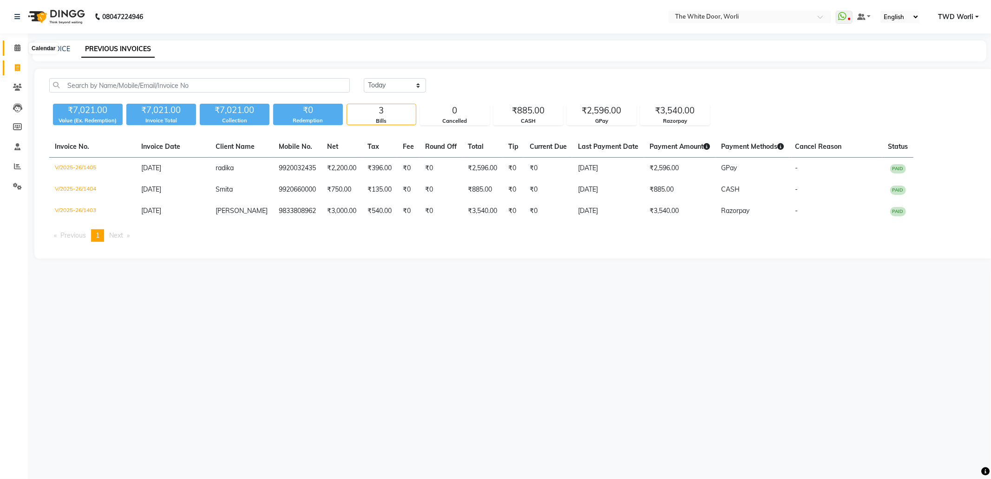
click at [20, 46] on span at bounding box center [17, 48] width 16 height 11
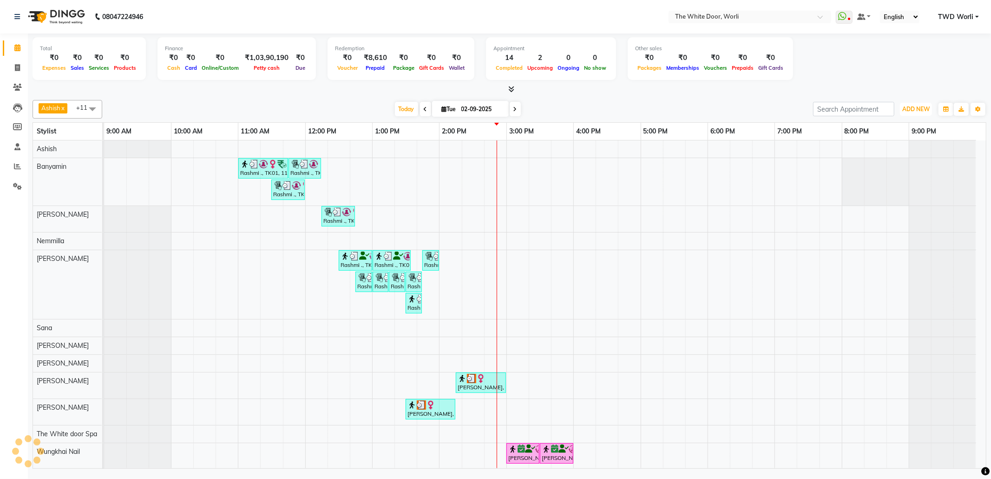
drag, startPoint x: 907, startPoint y: 108, endPoint x: 876, endPoint y: 112, distance: 31.9
click at [906, 108] on span "ADD NEW" at bounding box center [916, 108] width 27 height 7
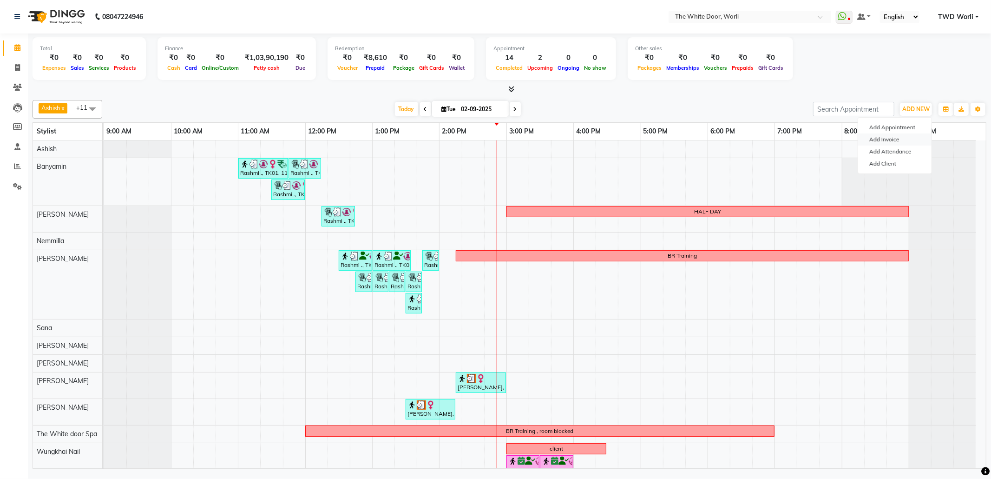
click at [879, 143] on link "Add Invoice" at bounding box center [894, 139] width 73 height 12
select select "service"
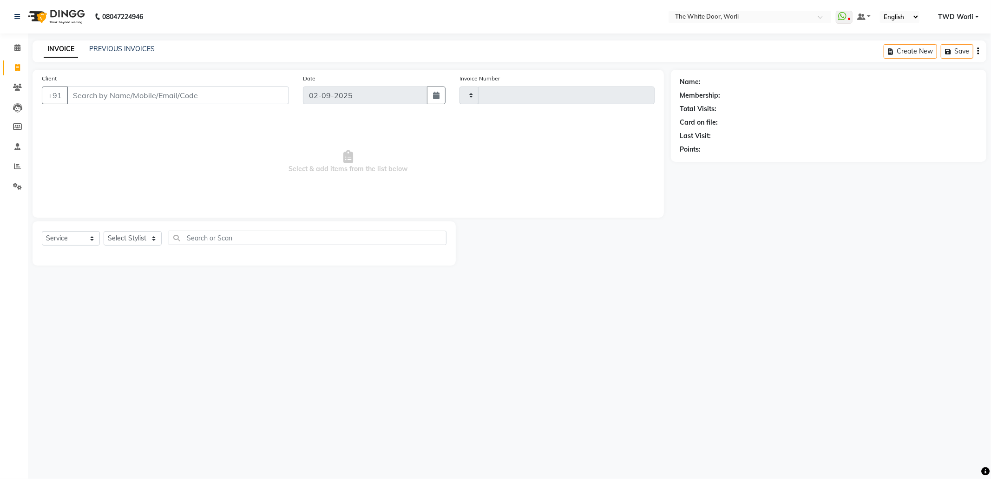
type input "1407"
select select "4027"
click at [72, 246] on div "Select Service Product Membership Package Voucher Prepaid Gift Card Select Styl…" at bounding box center [244, 242] width 405 height 22
click at [168, 99] on input "Client" at bounding box center [178, 95] width 222 height 18
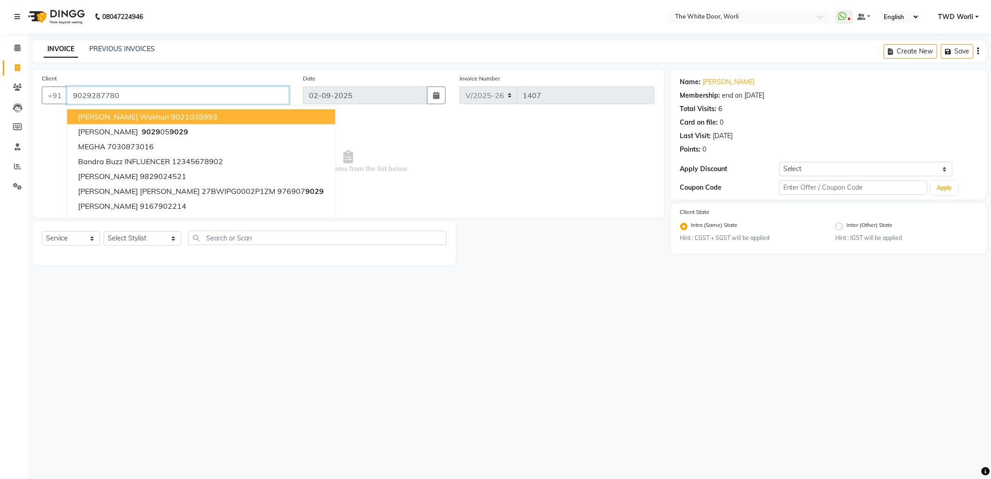
click at [170, 97] on input "9029287780" at bounding box center [178, 95] width 222 height 18
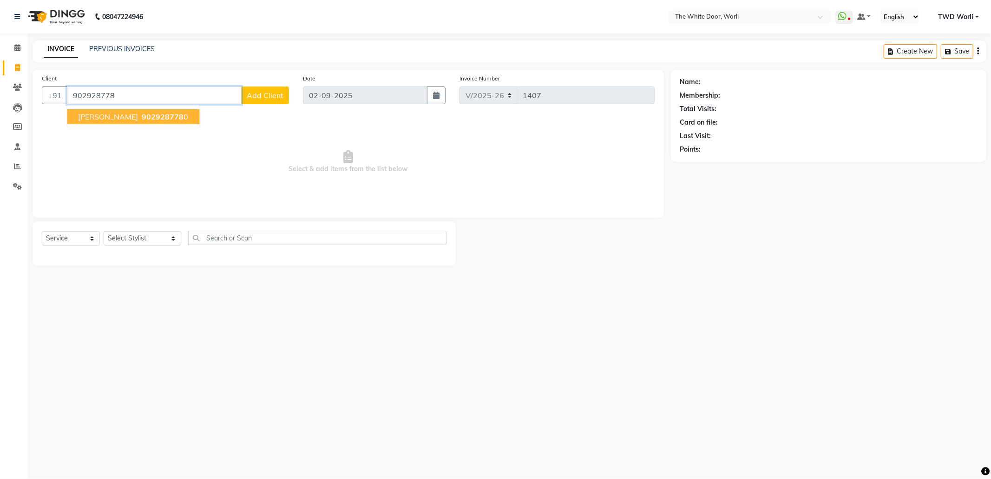
drag, startPoint x: 182, startPoint y: 114, endPoint x: 177, endPoint y: 117, distance: 6.2
click at [183, 114] on span "902928778" at bounding box center [163, 116] width 42 height 9
type input "9029287780"
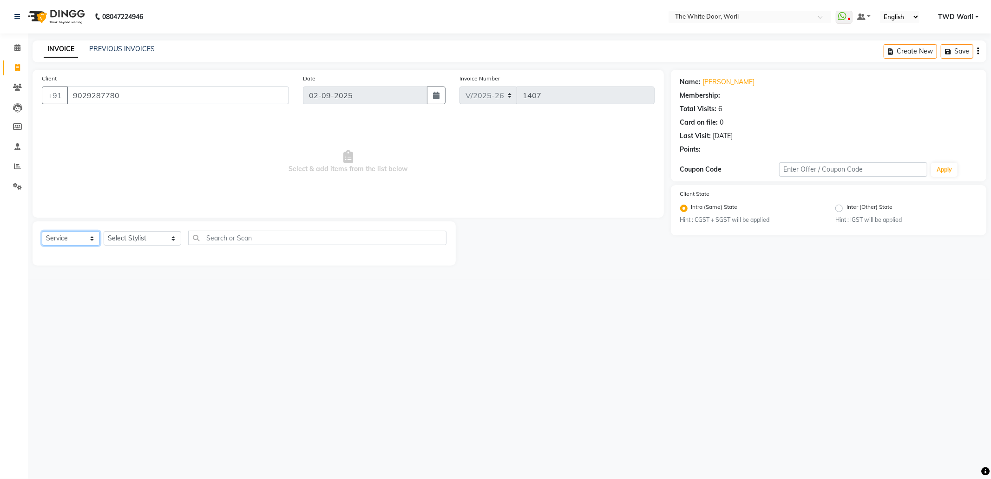
drag, startPoint x: 65, startPoint y: 237, endPoint x: 63, endPoint y: 243, distance: 5.9
click at [65, 237] on select "Select Service Product Membership Package Voucher Prepaid Gift Card" at bounding box center [71, 238] width 58 height 14
select select "P"
click at [42, 231] on select "Select Service Product Membership Package Voucher Prepaid Gift Card" at bounding box center [71, 238] width 58 height 14
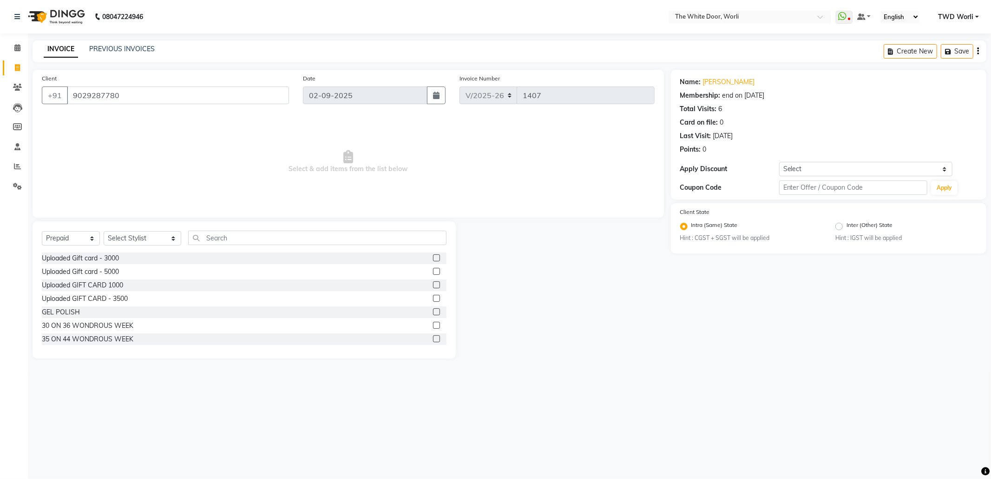
click at [129, 229] on div "Select Service Product Membership Package Voucher Prepaid Gift Card Select Styl…" at bounding box center [244, 289] width 423 height 137
click at [128, 235] on select "Select Stylist Aarti Amit d Anil APEI Asa Ashish Ashish S Banyamin CELIN CHITRA…" at bounding box center [143, 238] width 78 height 14
select select "37971"
click at [104, 231] on select "Select Stylist Aarti Amit d Anil APEI Asa Ashish Ashish S Banyamin CELIN CHITRA…" at bounding box center [143, 238] width 78 height 14
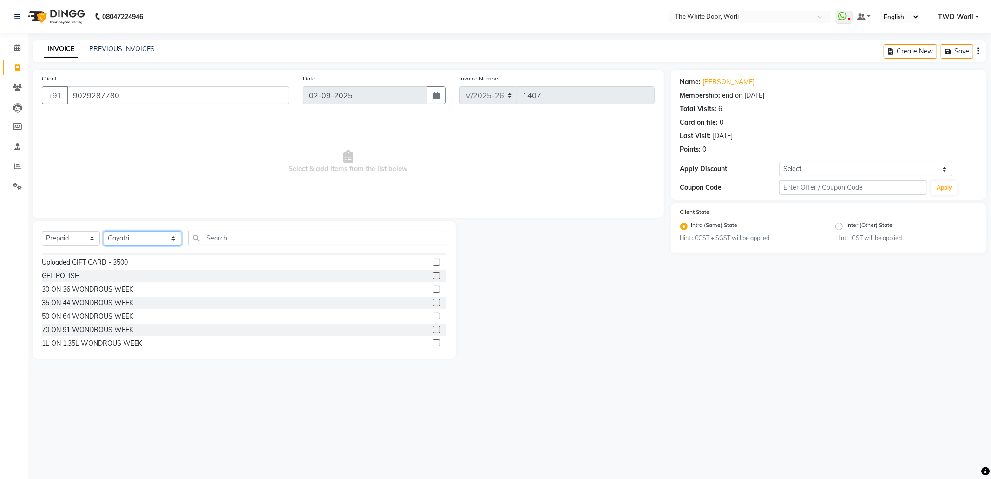
scroll to position [55, 0]
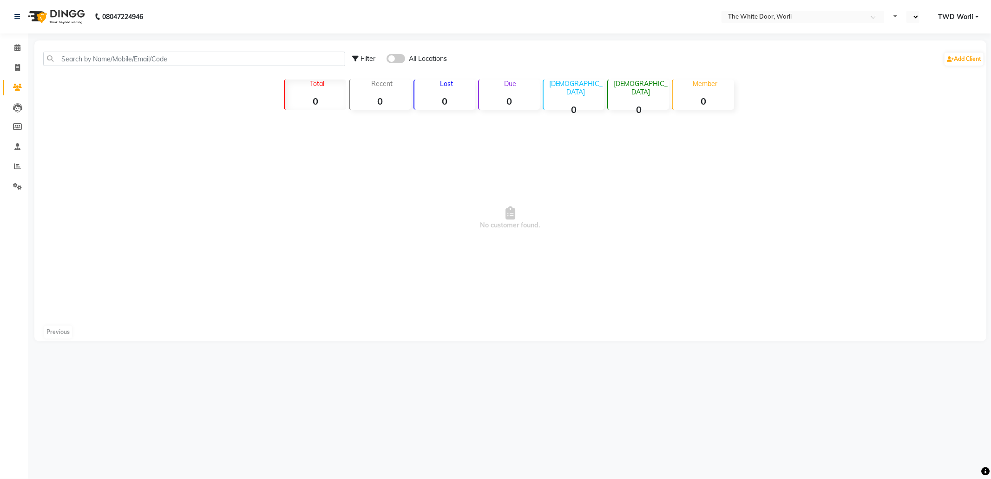
select select "en"
click at [15, 49] on icon at bounding box center [17, 47] width 6 height 7
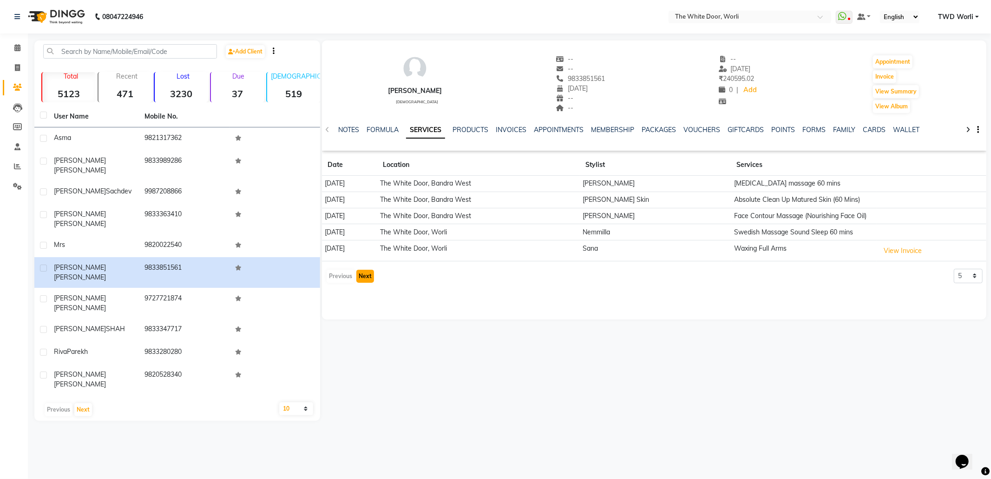
click at [370, 275] on button "Next" at bounding box center [365, 276] width 18 height 13
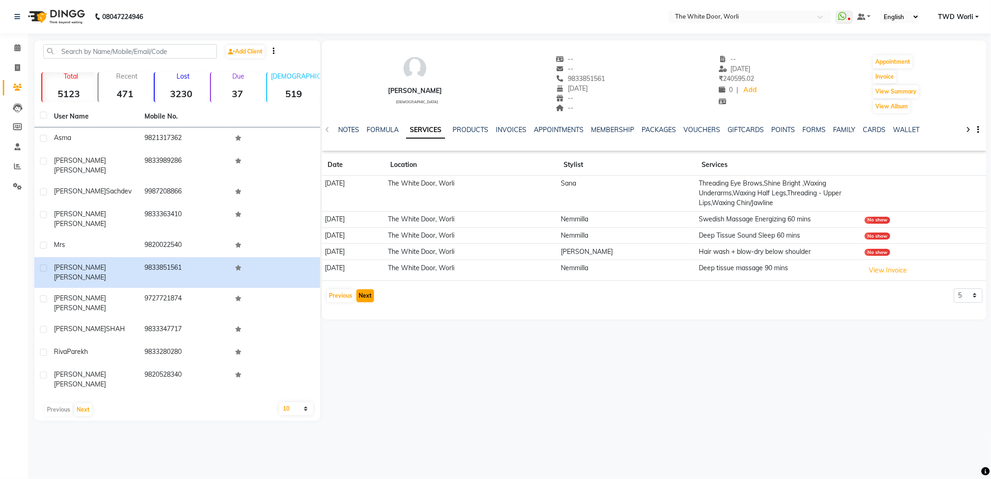
click at [365, 293] on button "Next" at bounding box center [365, 295] width 18 height 13
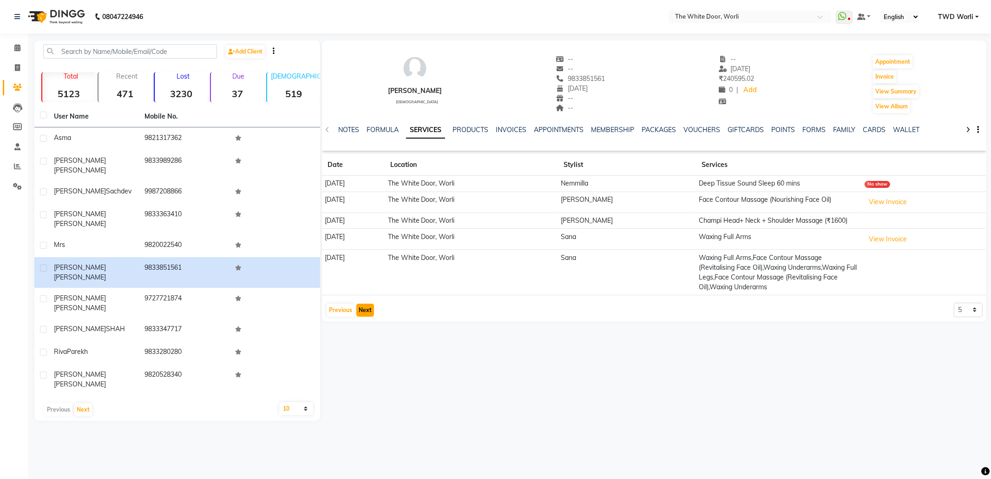
click at [366, 310] on button "Next" at bounding box center [365, 309] width 18 height 13
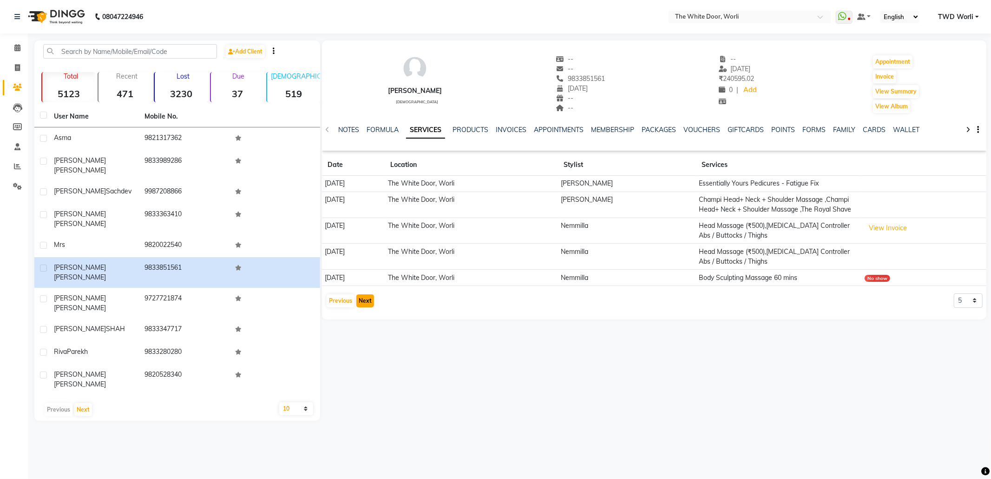
click at [363, 302] on button "Next" at bounding box center [365, 300] width 18 height 13
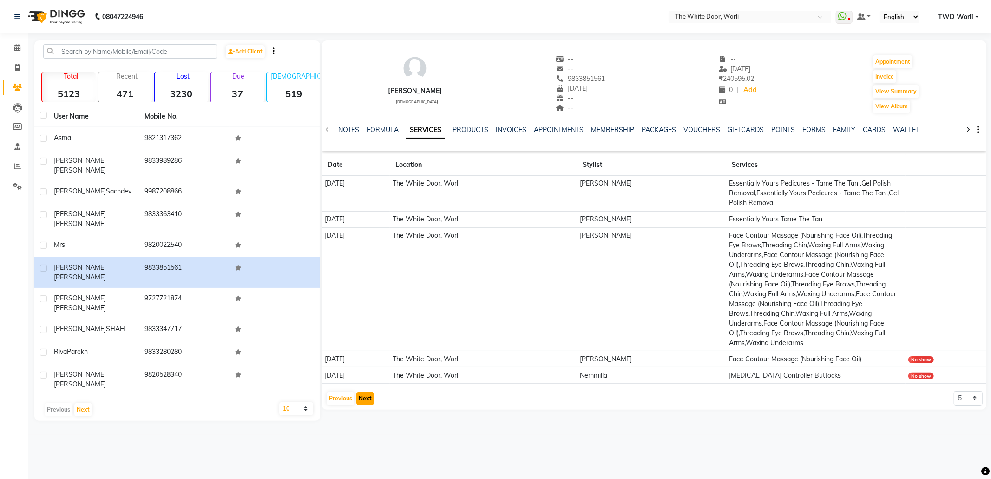
click at [360, 402] on button "Next" at bounding box center [365, 398] width 18 height 13
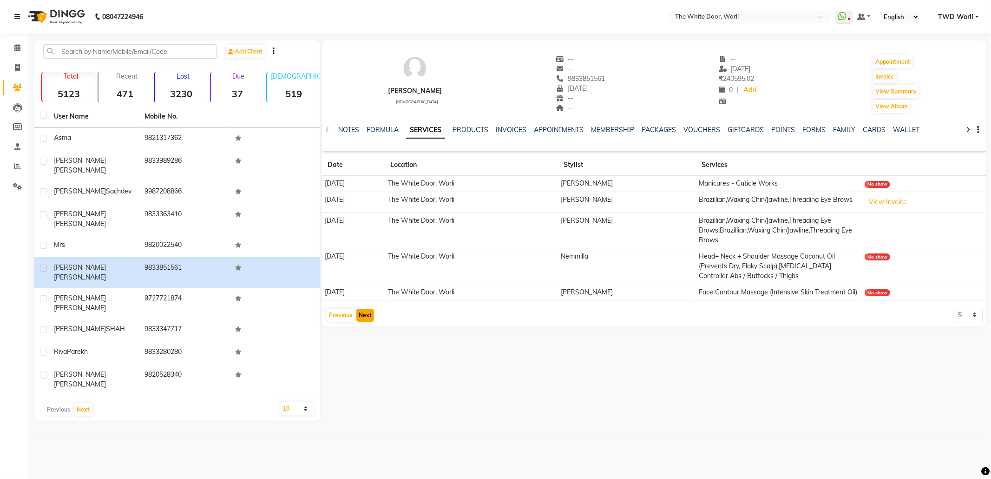
click at [365, 320] on button "Next" at bounding box center [365, 315] width 18 height 13
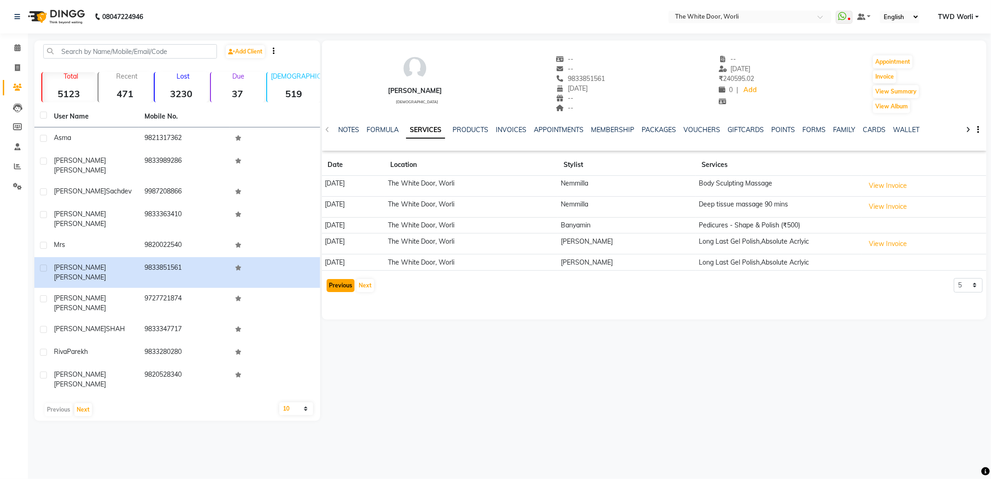
click at [336, 290] on button "Previous" at bounding box center [341, 285] width 28 height 13
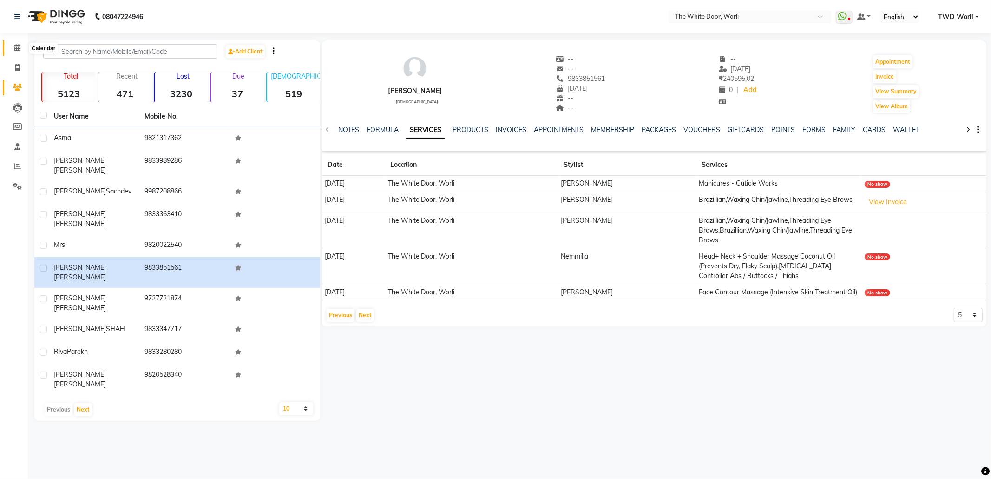
click at [16, 49] on icon at bounding box center [17, 47] width 6 height 7
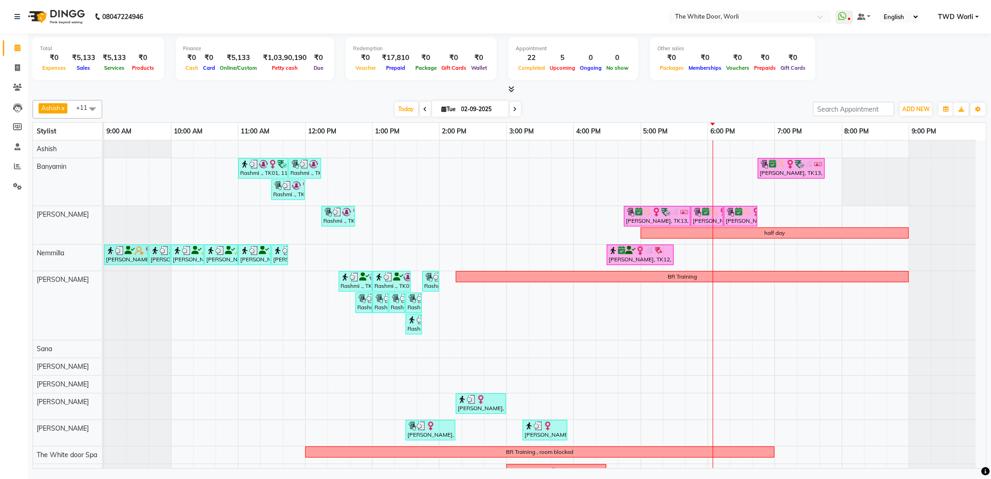
click at [473, 108] on input "02-09-2025" at bounding box center [482, 109] width 46 height 14
select select "9"
select select "2025"
click at [428, 180] on span "9" at bounding box center [430, 183] width 15 height 15
type input "[DATE]"
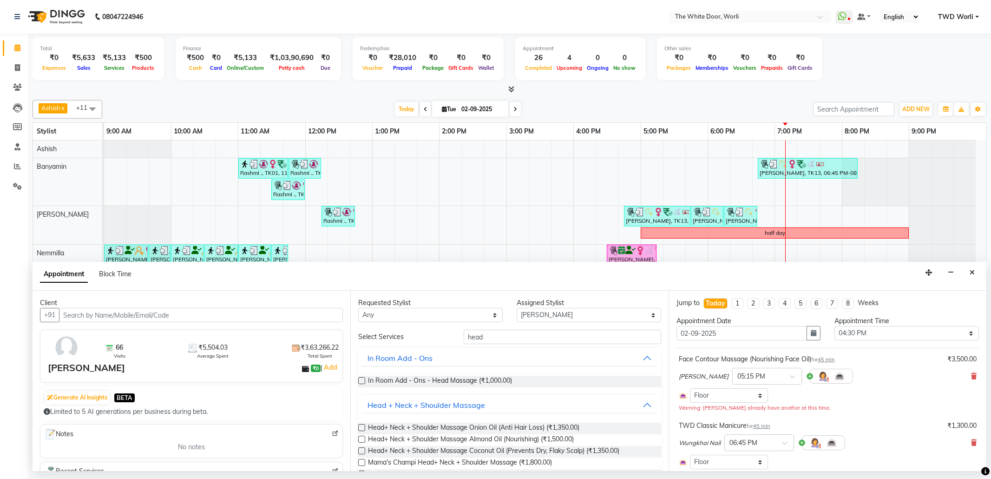
select select "50222"
select select "990"
select select "1664"
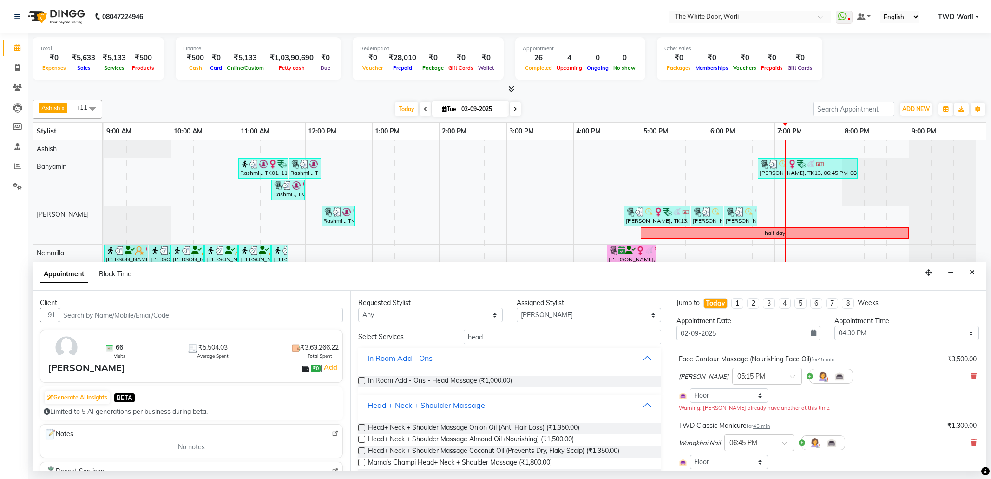
select select "1664"
select select "confirm booking"
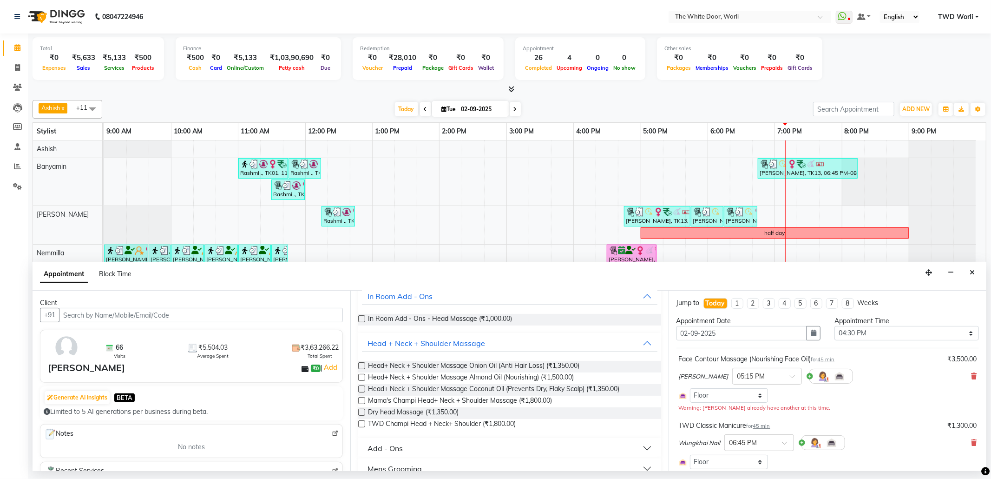
click at [361, 389] on label at bounding box center [361, 388] width 7 height 7
click at [361, 389] on input "checkbox" at bounding box center [361, 390] width 6 height 6
checkbox input "false"
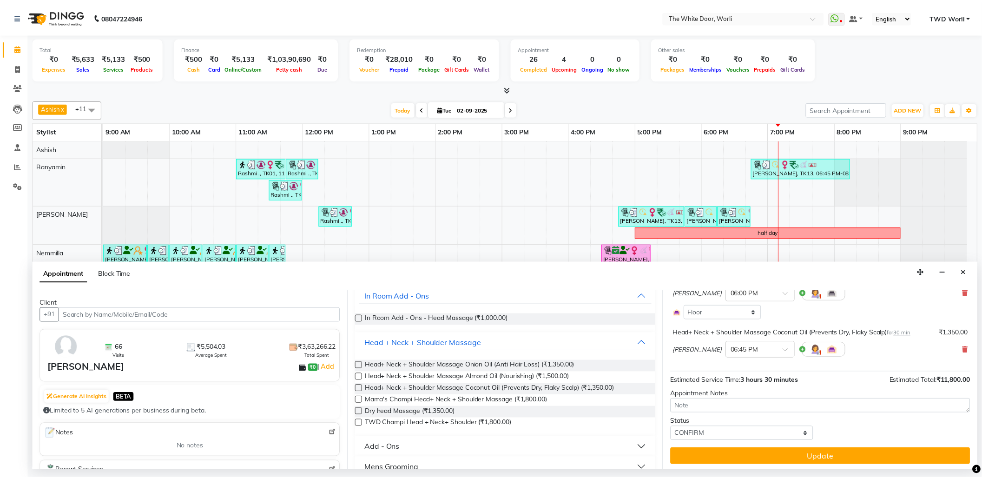
scroll to position [266, 0]
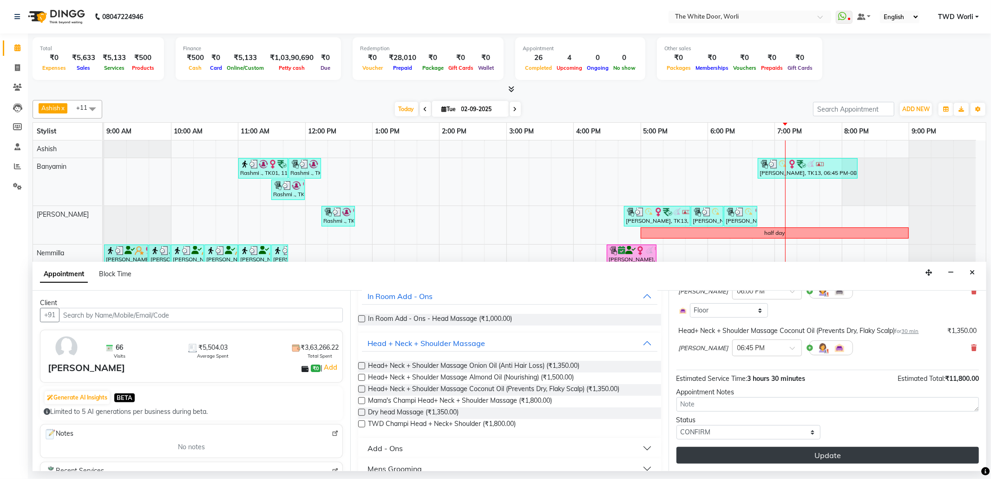
click at [839, 455] on button "Update" at bounding box center [828, 455] width 303 height 17
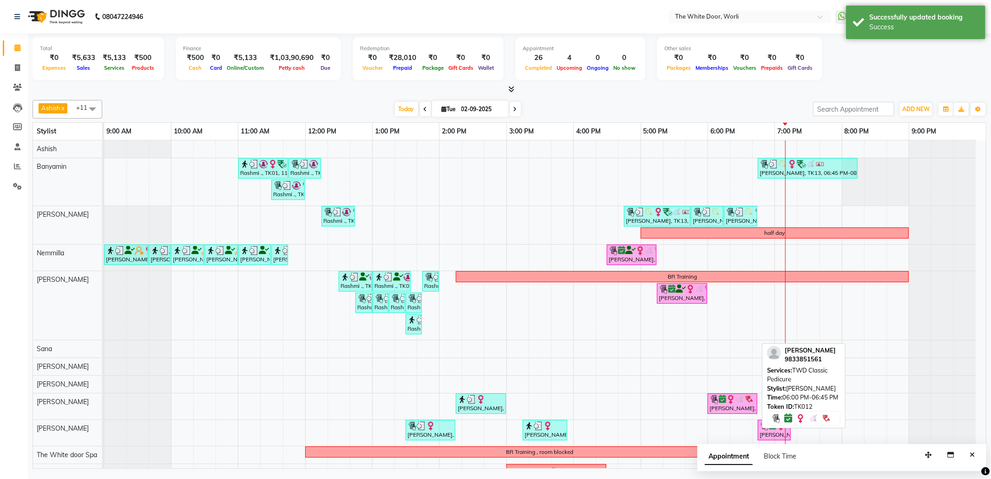
click at [724, 399] on icon at bounding box center [722, 399] width 7 height 0
select select "6"
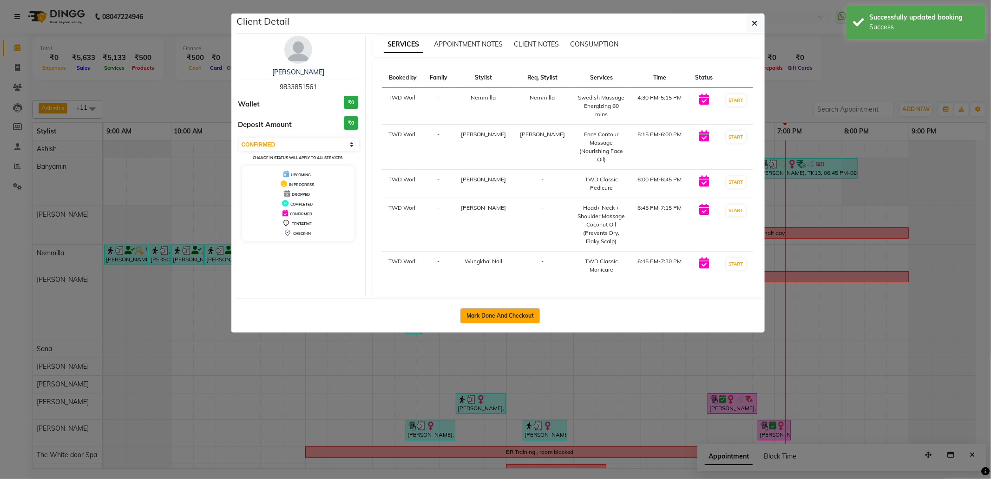
click at [520, 309] on button "Mark Done And Checkout" at bounding box center [500, 315] width 79 height 15
select select "service"
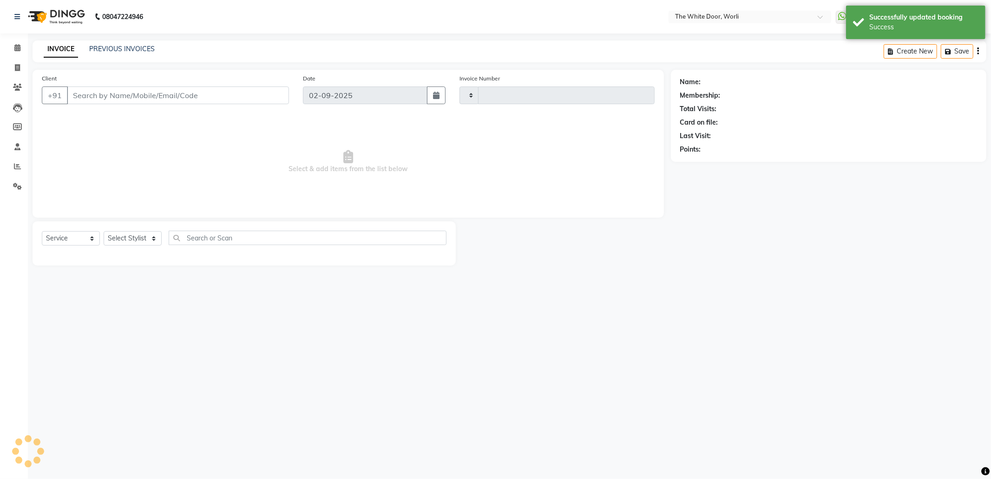
type input "1413"
select select "4027"
type input "9833851561"
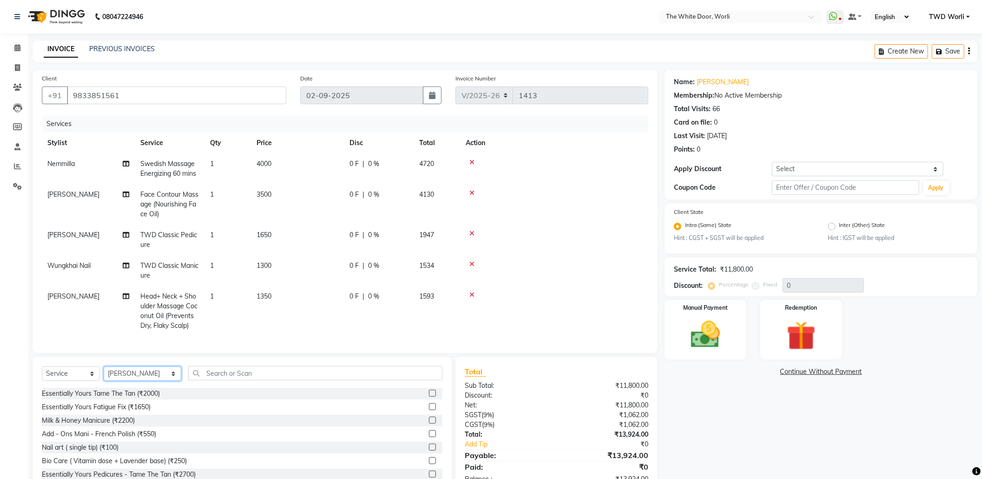
click at [141, 378] on select "Select Stylist Aarti Amit d Anil APEI Asa [PERSON_NAME] [PERSON_NAME] [PERSON_N…" at bounding box center [143, 373] width 78 height 14
select select "65695"
click at [104, 370] on select "Select Stylist Aarti Amit d Anil APEI Asa [PERSON_NAME] [PERSON_NAME] [PERSON_N…" at bounding box center [143, 373] width 78 height 14
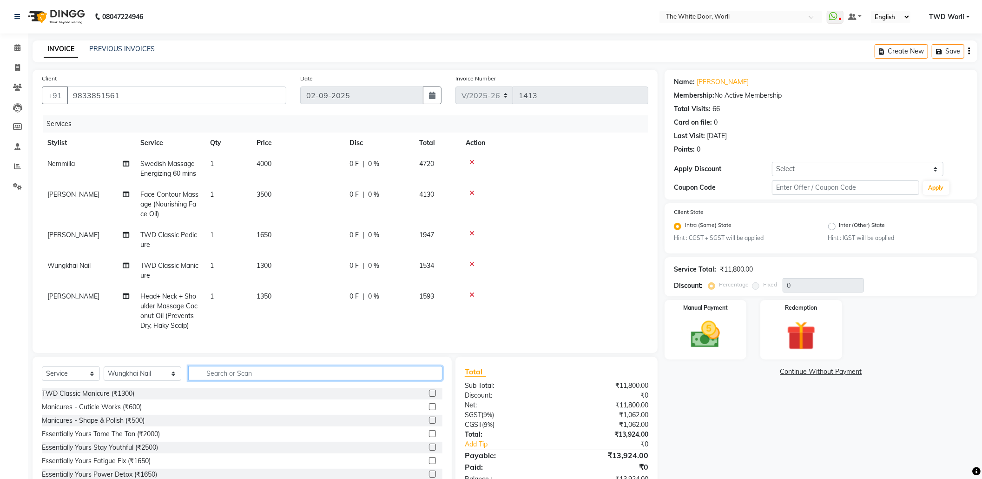
drag, startPoint x: 210, startPoint y: 376, endPoint x: 211, endPoint y: 370, distance: 5.6
click at [210, 374] on input "text" at bounding box center [315, 373] width 254 height 14
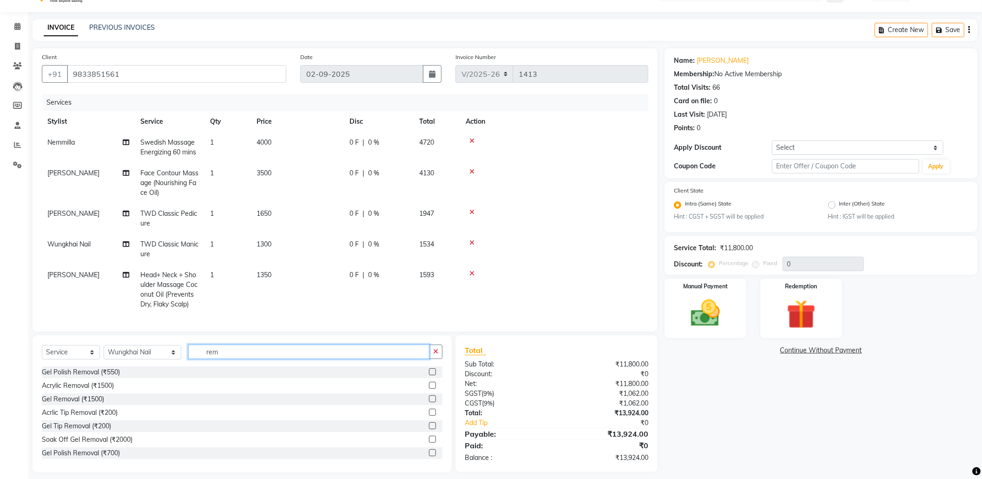
scroll to position [33, 0]
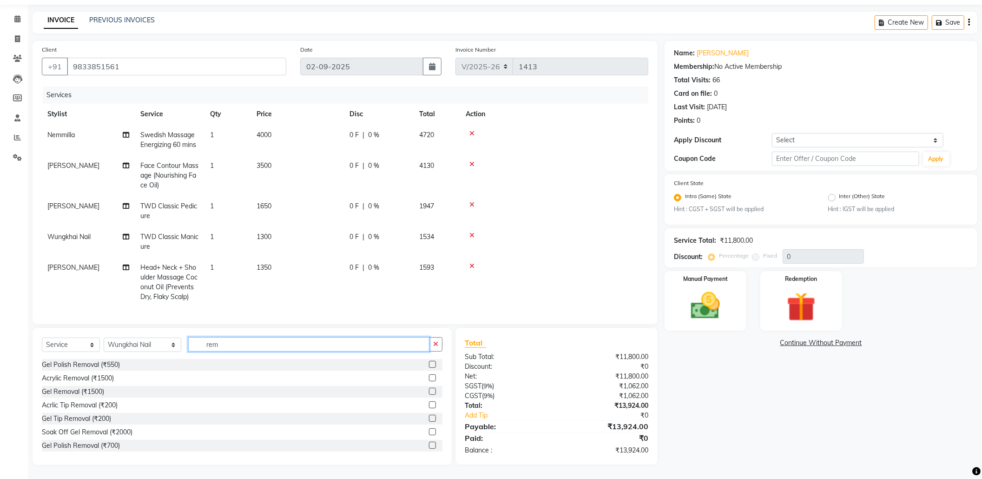
type input "rem"
click at [429, 405] on label at bounding box center [432, 404] width 7 height 7
click at [429, 405] on input "checkbox" at bounding box center [432, 405] width 6 height 6
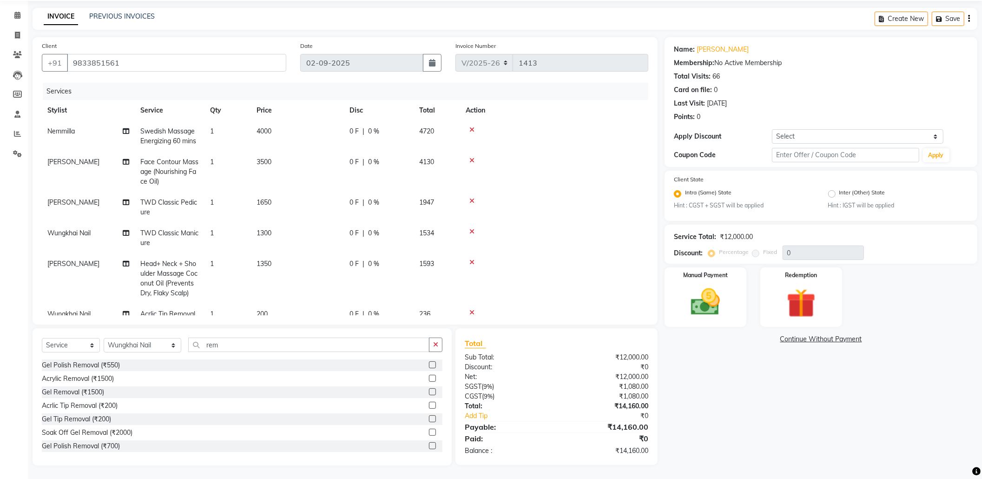
scroll to position [36, 0]
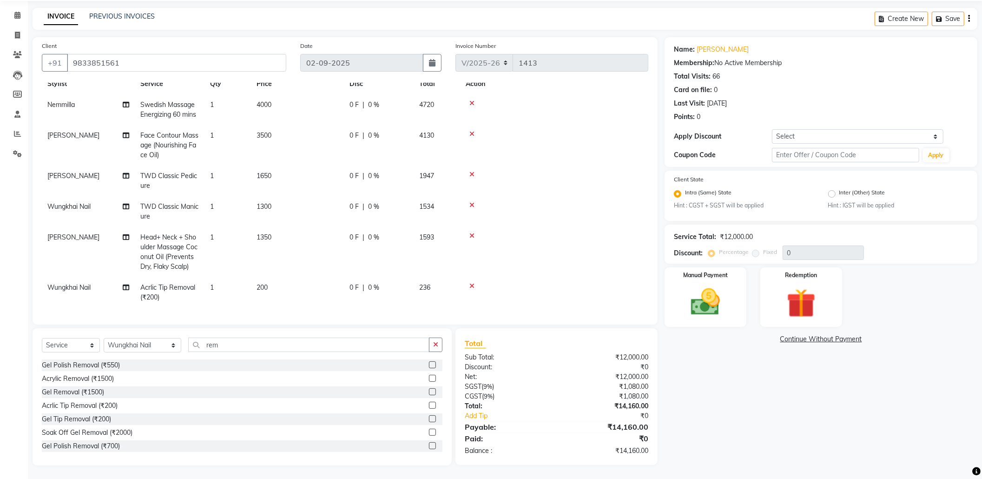
click at [429, 402] on label at bounding box center [432, 405] width 7 height 7
click at [429, 402] on input "checkbox" at bounding box center [432, 405] width 6 height 6
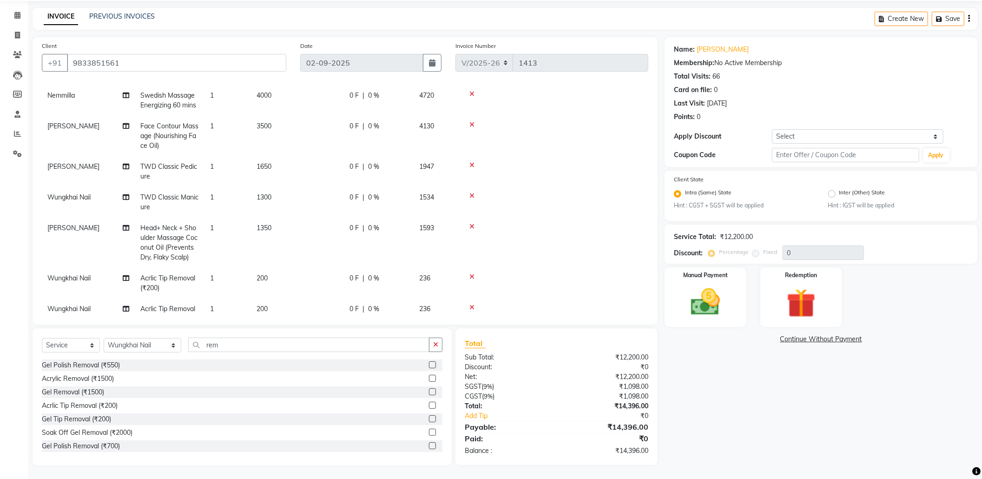
click at [429, 403] on label at bounding box center [432, 405] width 7 height 7
click at [429, 403] on input "checkbox" at bounding box center [432, 405] width 6 height 6
click at [429, 403] on label at bounding box center [432, 405] width 7 height 7
click at [429, 403] on input "checkbox" at bounding box center [432, 405] width 6 height 6
click at [429, 403] on label at bounding box center [432, 405] width 7 height 7
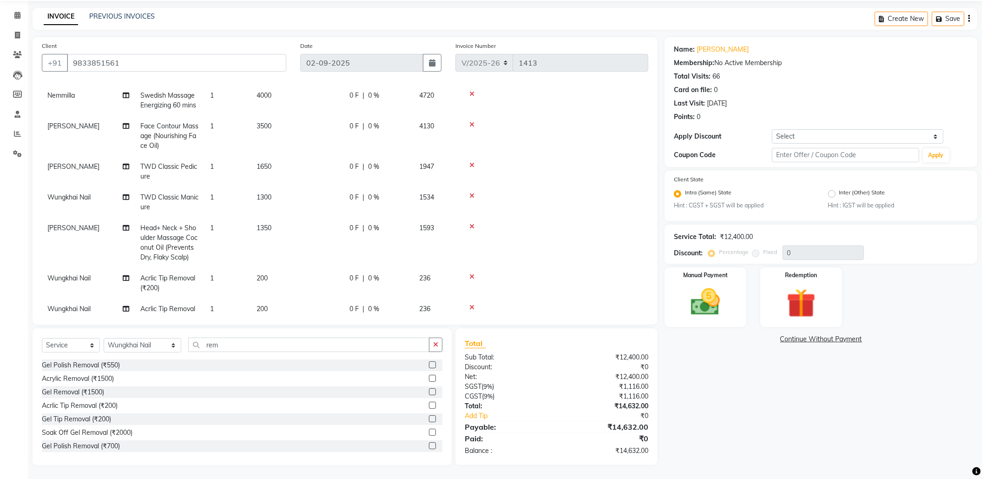
click at [429, 403] on input "checkbox" at bounding box center [432, 405] width 6 height 6
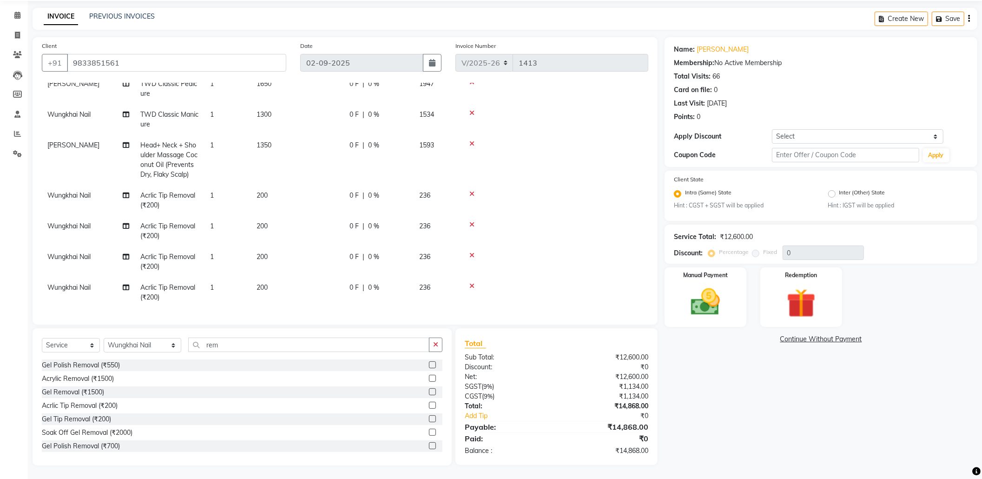
scroll to position [127, 0]
click at [429, 404] on label at bounding box center [432, 405] width 7 height 7
click at [429, 404] on input "checkbox" at bounding box center [432, 405] width 6 height 6
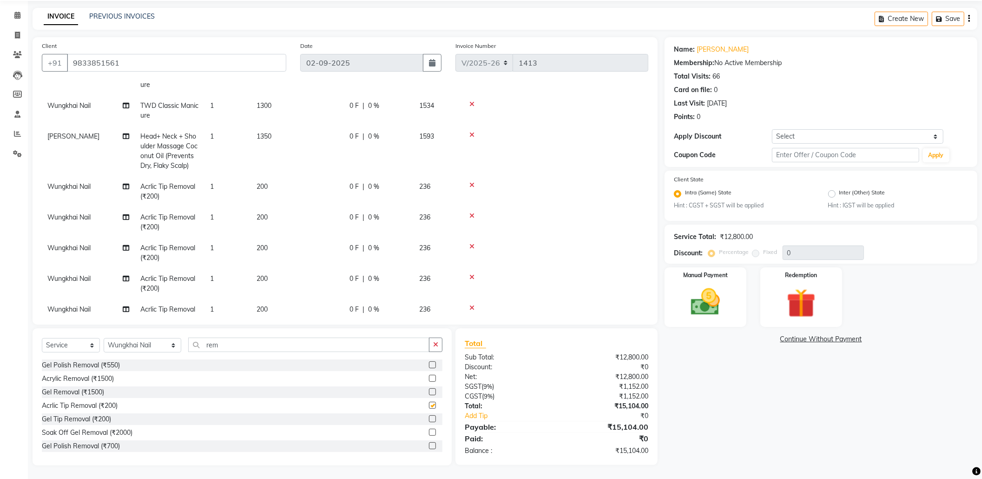
checkbox input "false"
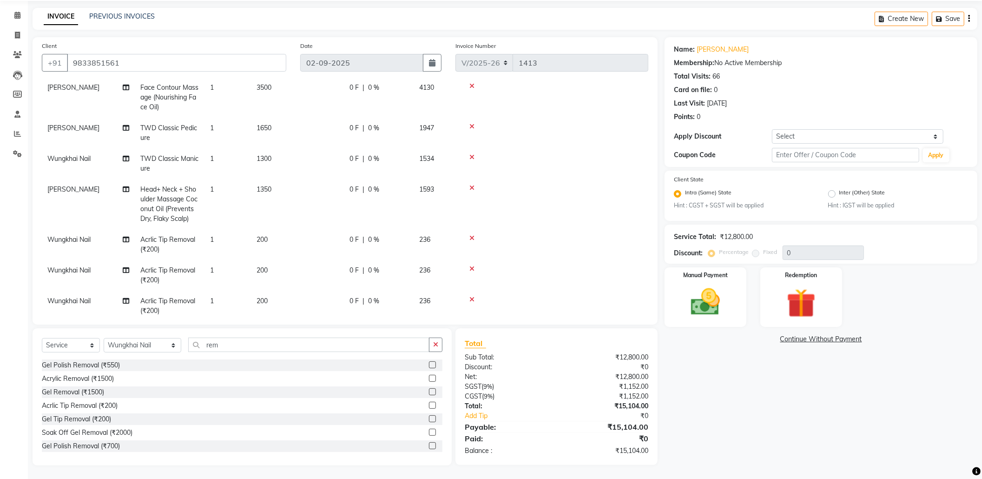
scroll to position [158, 0]
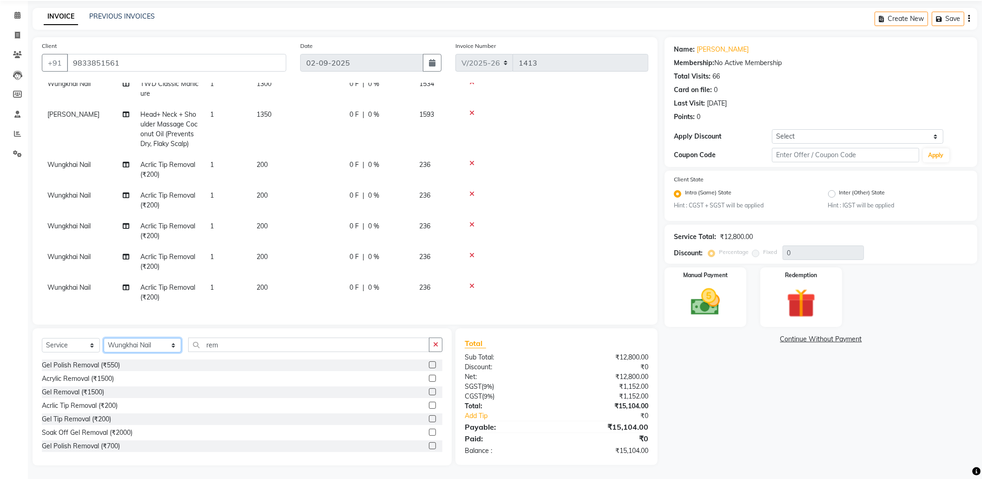
click at [140, 343] on select "Select Stylist Aarti Amit d Anil APEI Asa Ashish Ashish S Banyamin CELIN CHITRA…" at bounding box center [143, 345] width 78 height 14
select select "50222"
click at [104, 338] on select "Select Stylist Aarti Amit d Anil APEI Asa Ashish Ashish S Banyamin CELIN CHITRA…" at bounding box center [143, 345] width 78 height 14
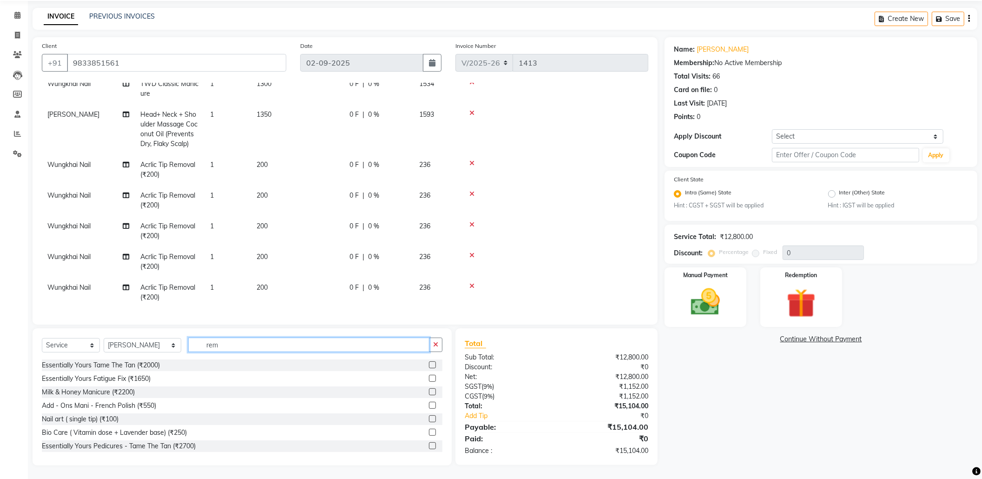
click at [220, 344] on input "rem" at bounding box center [308, 344] width 241 height 14
type input "r"
type input "wash"
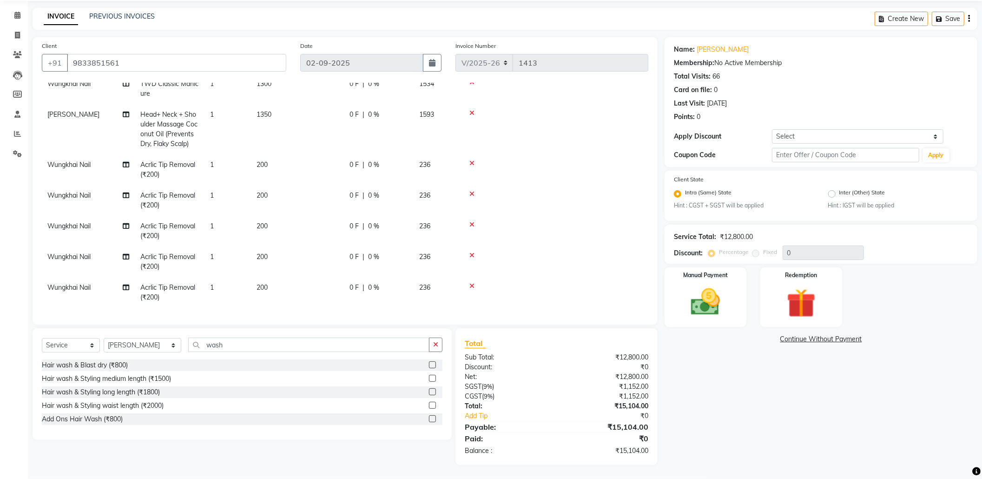
click at [432, 364] on label at bounding box center [432, 364] width 7 height 7
click at [432, 364] on input "checkbox" at bounding box center [432, 365] width 6 height 6
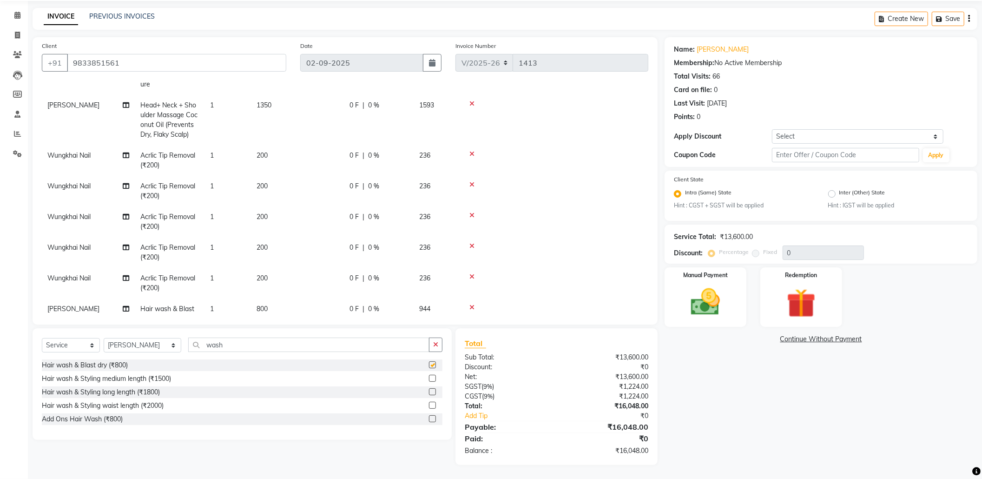
checkbox input "false"
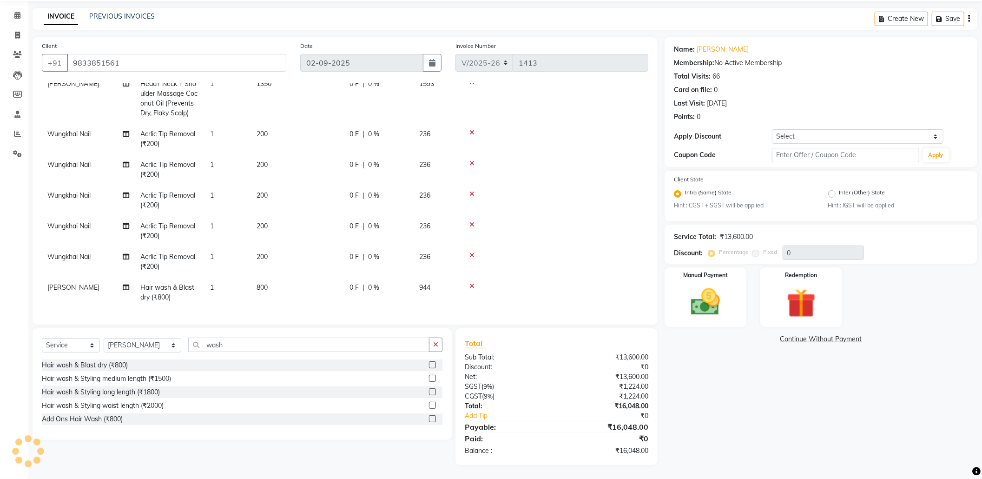
scroll to position [189, 0]
click at [724, 295] on img at bounding box center [705, 301] width 49 height 35
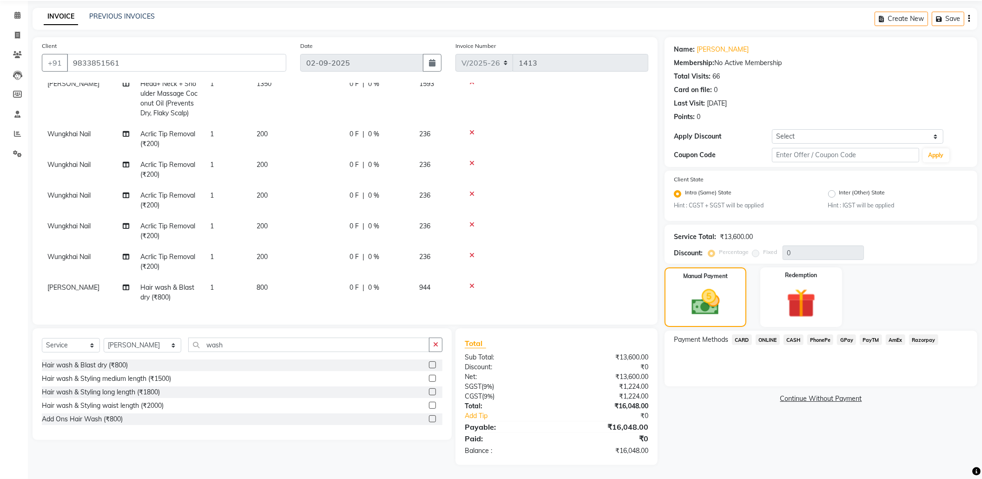
click at [743, 337] on span "CARD" at bounding box center [742, 339] width 20 height 11
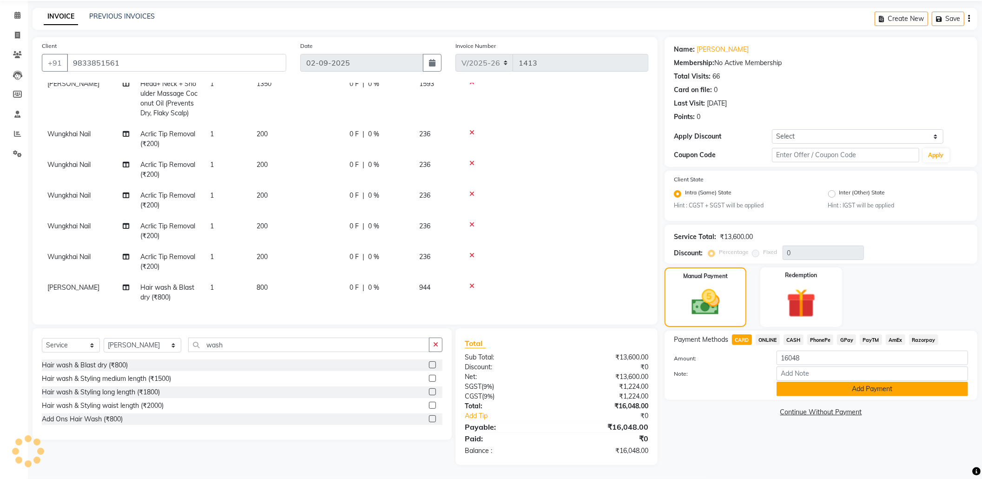
click at [842, 383] on button "Add Payment" at bounding box center [872, 389] width 191 height 14
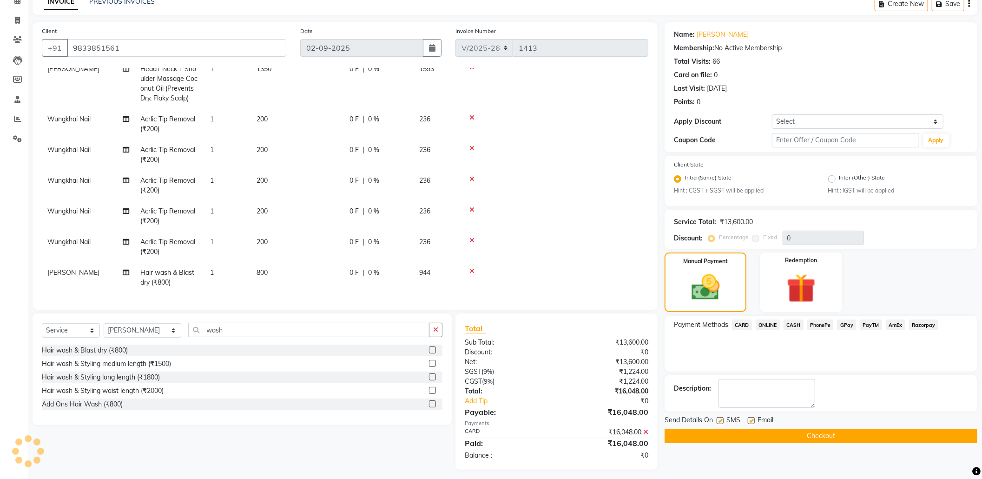
scroll to position [52, 0]
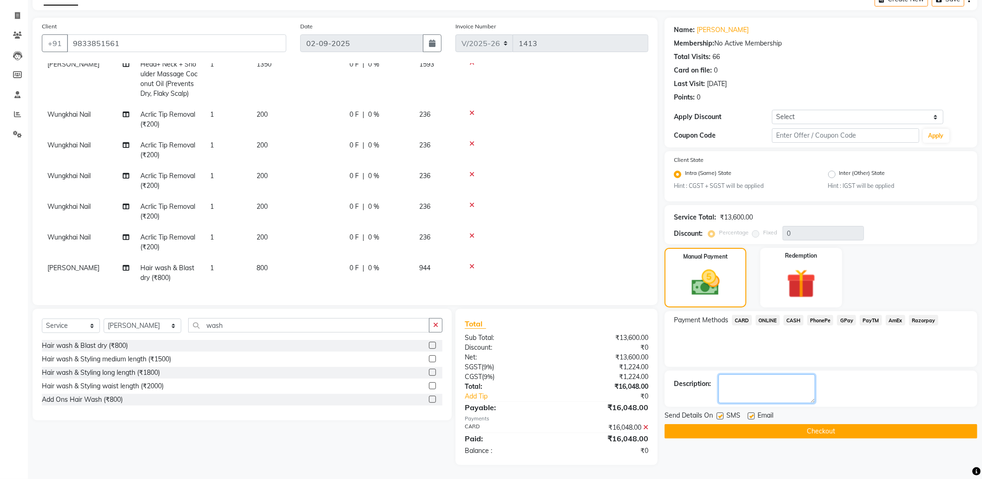
click at [789, 391] on textarea at bounding box center [767, 388] width 97 height 29
type textarea "7804"
click at [831, 429] on button "Checkout" at bounding box center [821, 431] width 313 height 14
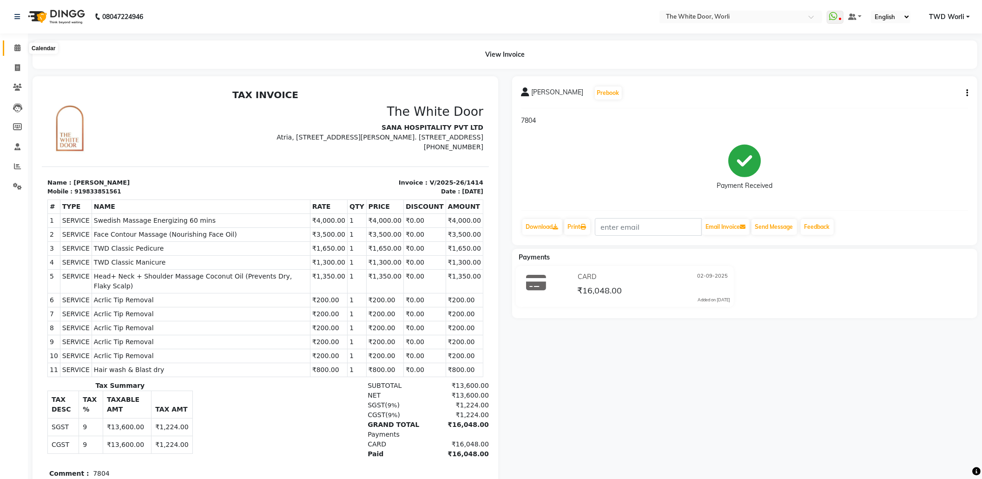
click at [18, 49] on icon at bounding box center [17, 47] width 6 height 7
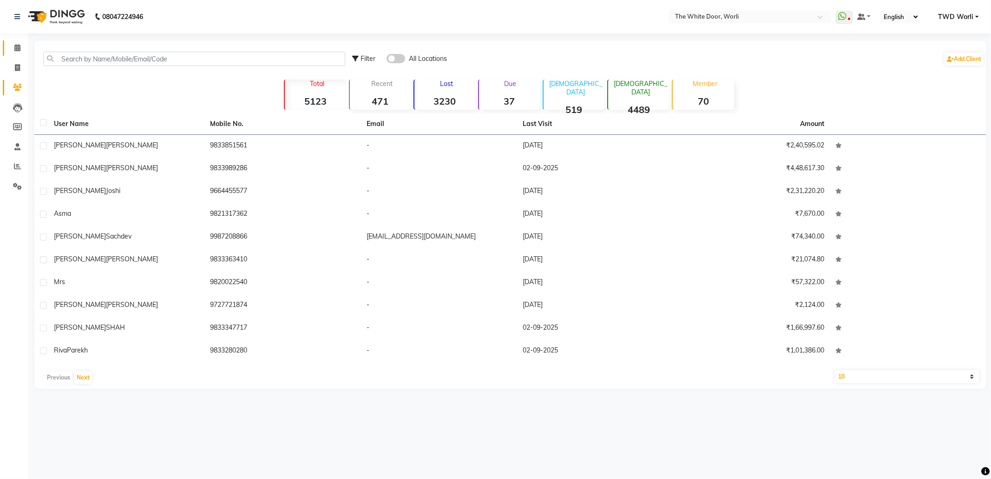
click at [17, 54] on link "Calendar" at bounding box center [14, 47] width 22 height 15
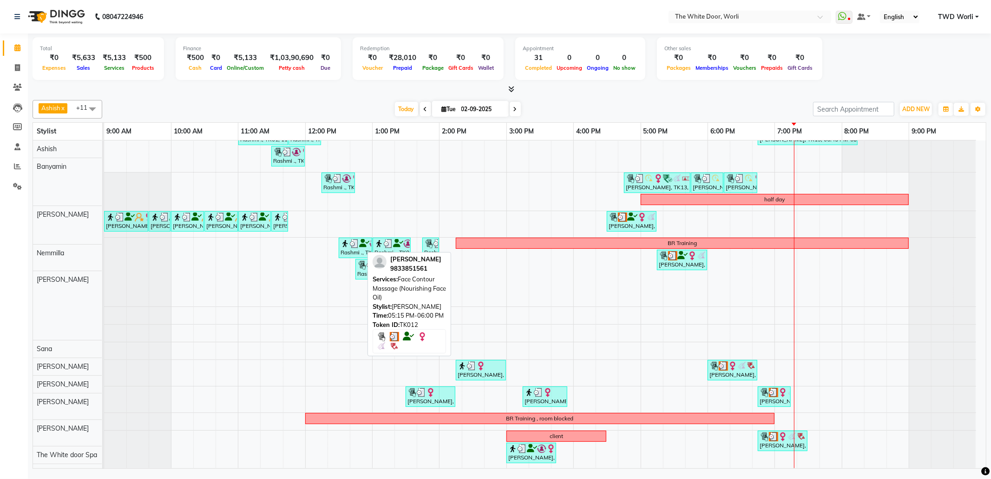
scroll to position [35, 0]
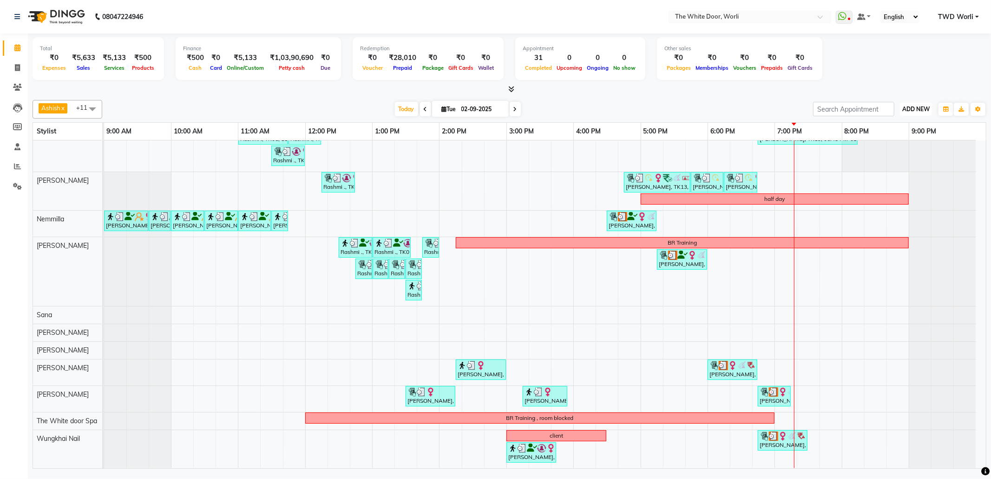
click at [922, 105] on button "ADD NEW Toggle Dropdown" at bounding box center [916, 109] width 32 height 13
click at [887, 136] on link "Add Invoice" at bounding box center [894, 139] width 73 height 12
select select "service"
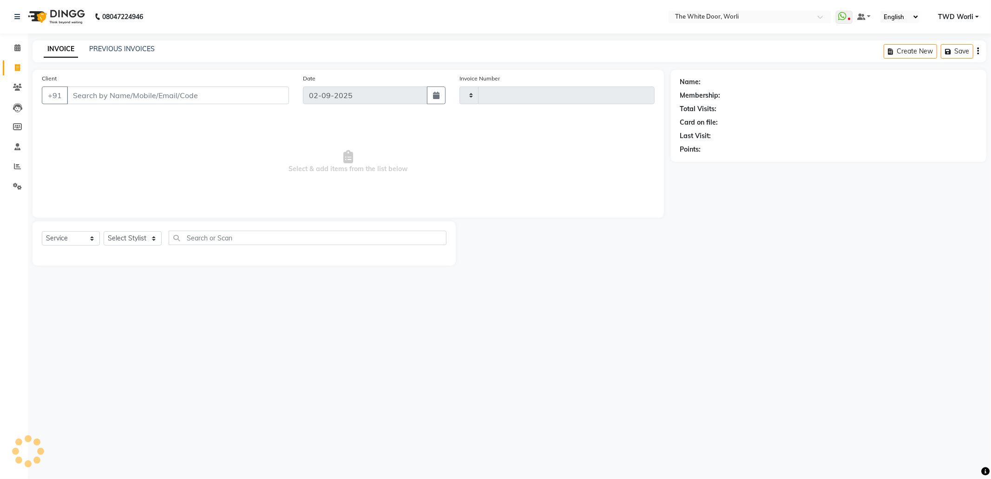
type input "1413"
select select "4027"
click at [82, 243] on select "Select Service Product Membership Package Voucher Prepaid Gift Card" at bounding box center [71, 238] width 58 height 14
select select "P"
click at [42, 231] on select "Select Service Product Membership Package Voucher Prepaid Gift Card" at bounding box center [71, 238] width 58 height 14
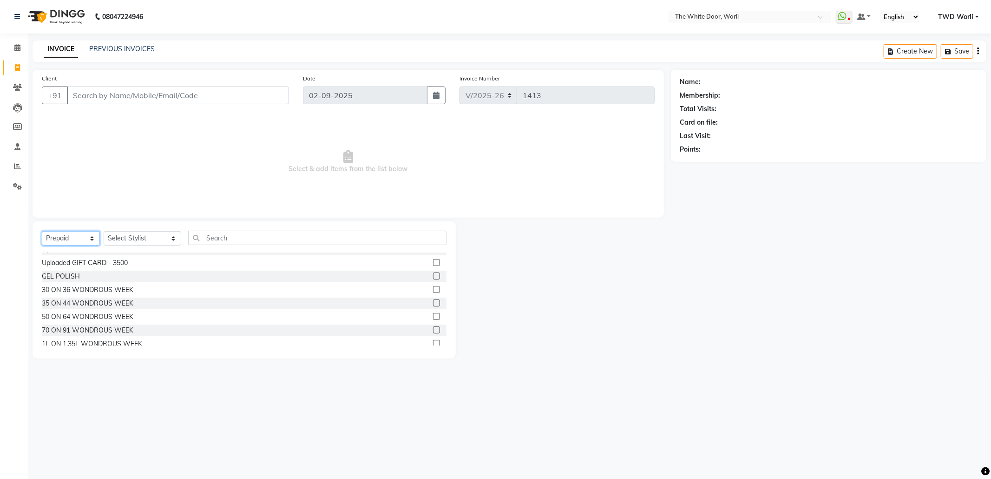
scroll to position [69, 0]
click at [433, 336] on label at bounding box center [436, 337] width 7 height 7
click at [433, 336] on input "checkbox" at bounding box center [436, 338] width 6 height 6
checkbox input "false"
click at [144, 236] on select "Select Stylist Aarti Amit d Anil APEI Asa [PERSON_NAME] [PERSON_NAME] [PERSON_N…" at bounding box center [143, 238] width 78 height 14
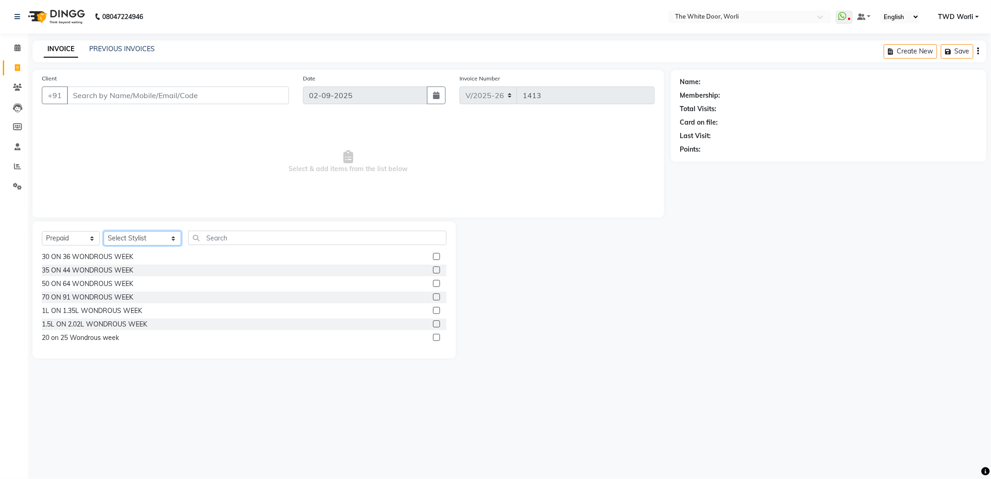
select select "37971"
click at [104, 231] on select "Select Stylist Aarti Amit d Anil APEI Asa [PERSON_NAME] [PERSON_NAME] [PERSON_N…" at bounding box center [143, 238] width 78 height 14
click at [433, 338] on label at bounding box center [436, 337] width 7 height 7
click at [433, 338] on input "checkbox" at bounding box center [436, 338] width 6 height 6
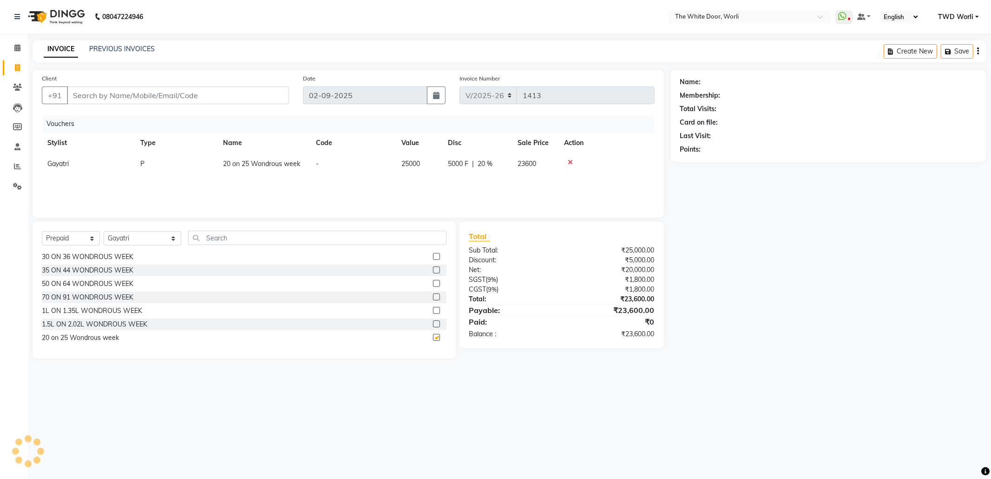
checkbox input "false"
click at [568, 161] on icon at bounding box center [570, 162] width 5 height 7
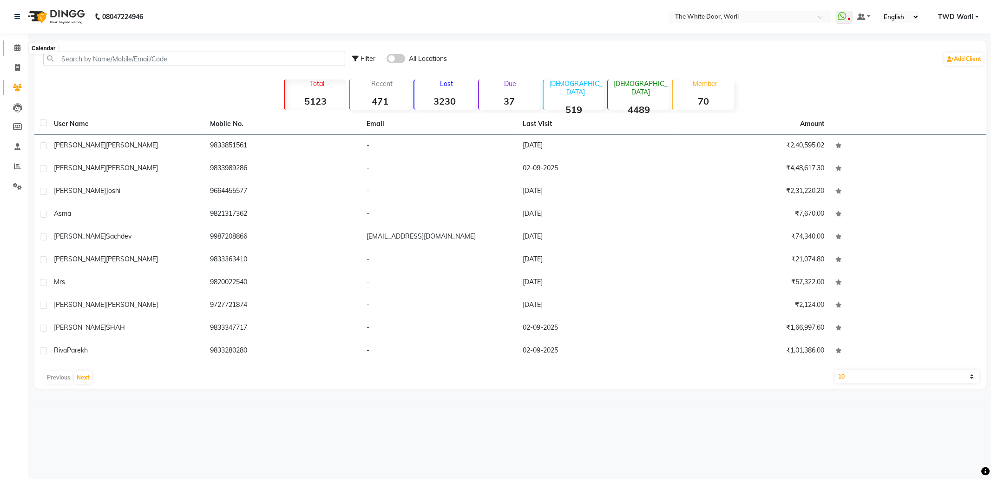
click at [15, 45] on icon at bounding box center [17, 47] width 6 height 7
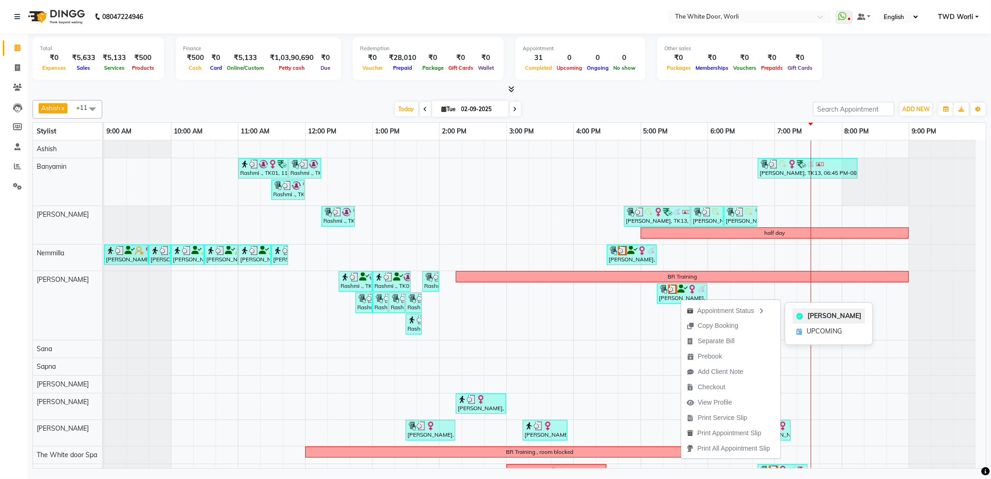
click at [827, 310] on div "[PERSON_NAME]" at bounding box center [829, 315] width 73 height 15
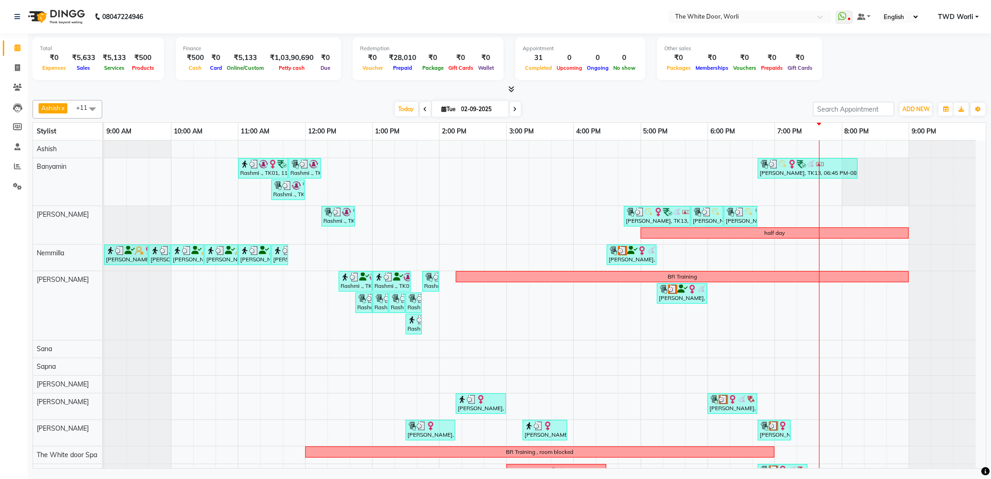
click at [514, 112] on icon at bounding box center [516, 109] width 4 height 6
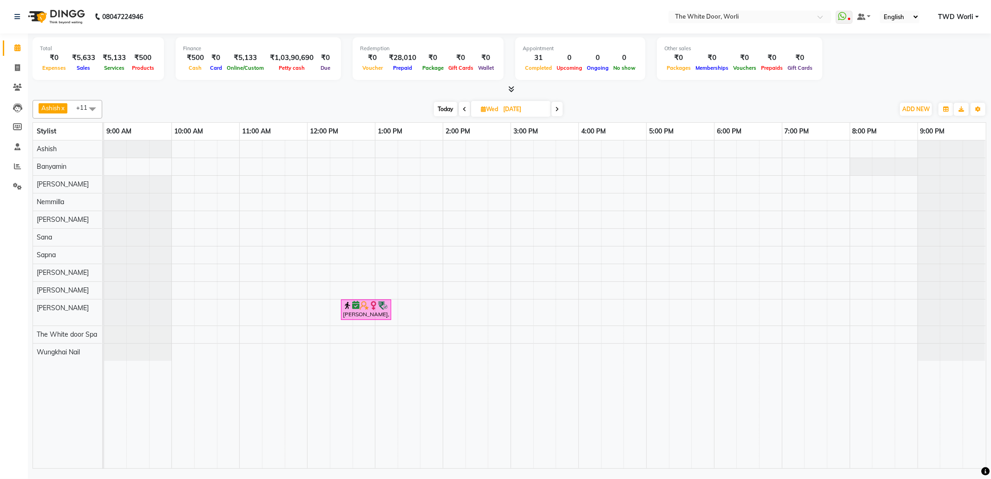
drag, startPoint x: 463, startPoint y: 111, endPoint x: 468, endPoint y: 114, distance: 5.7
click at [467, 113] on span at bounding box center [464, 109] width 11 height 14
type input "02-09-2025"
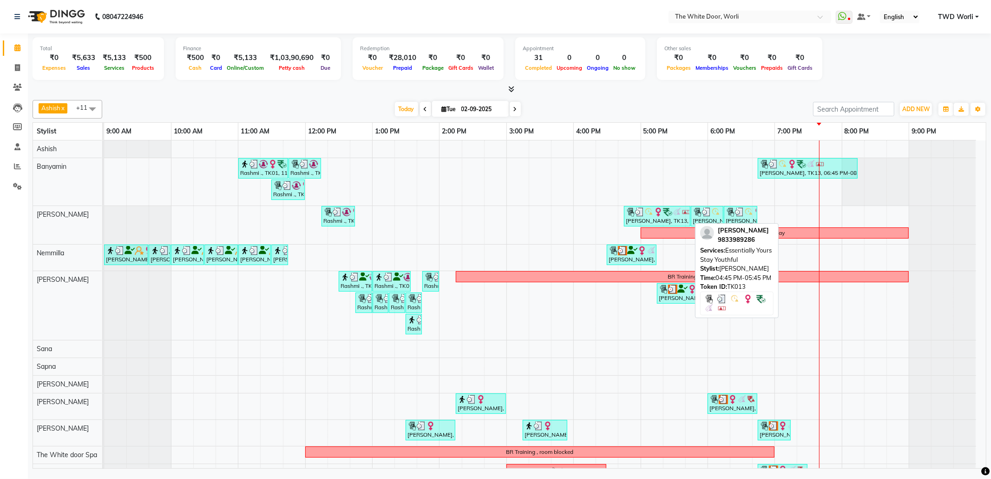
click at [675, 224] on div "[PERSON_NAME], TK13, 04:45 PM-05:45 PM, Essentially Yours Stay Youthful" at bounding box center [657, 216] width 65 height 18
select select "3"
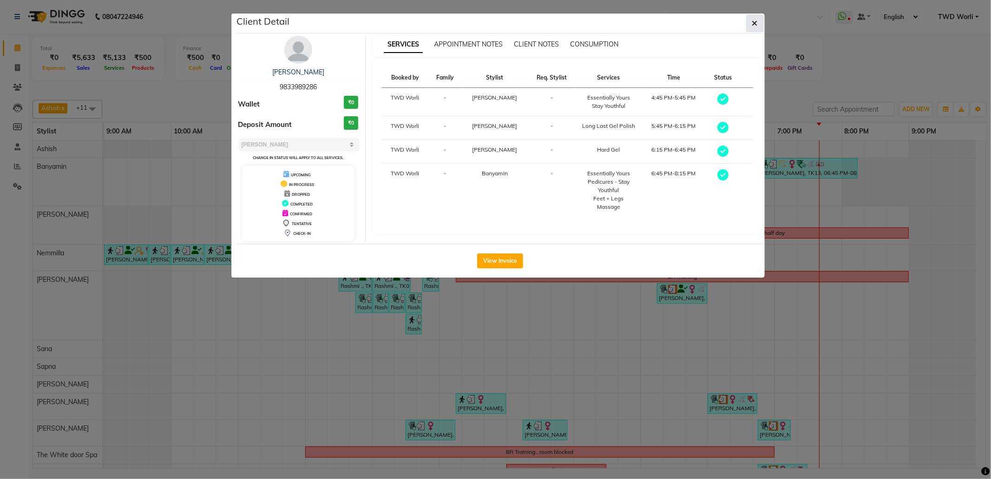
click at [758, 19] on button "button" at bounding box center [755, 23] width 18 height 18
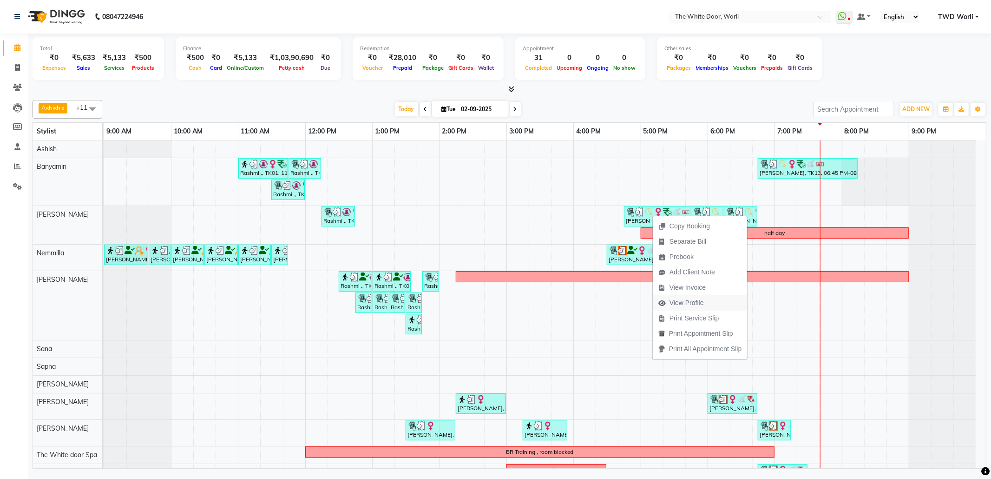
click at [698, 302] on span "View Profile" at bounding box center [687, 303] width 34 height 10
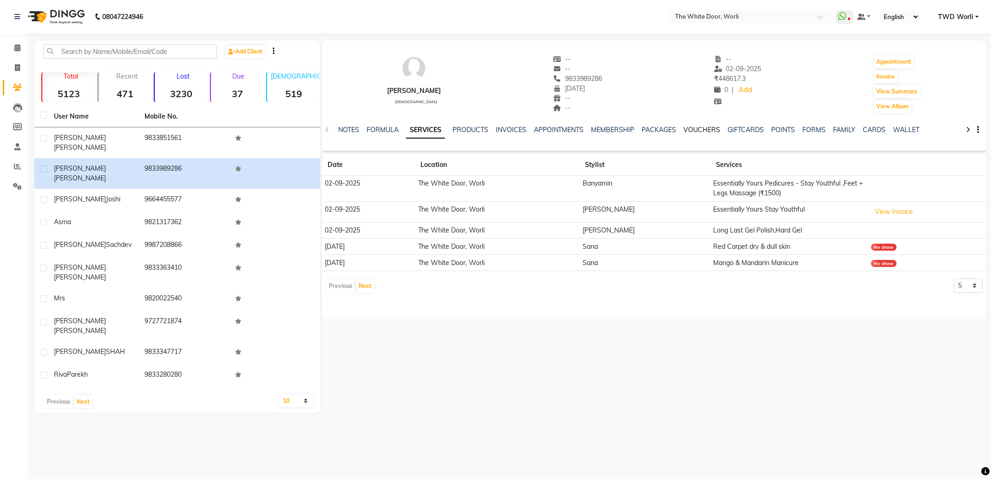
click at [703, 129] on link "VOUCHERS" at bounding box center [702, 129] width 37 height 8
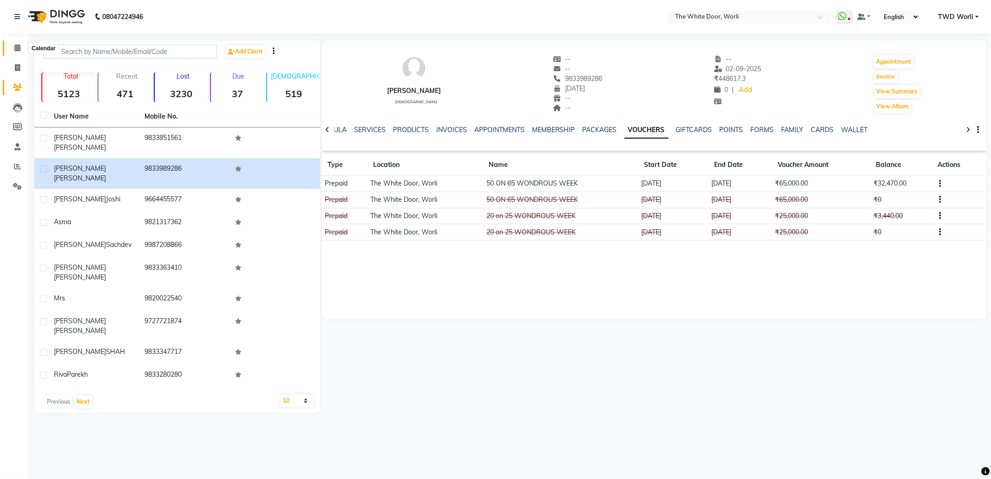
click at [20, 45] on icon at bounding box center [17, 47] width 6 height 7
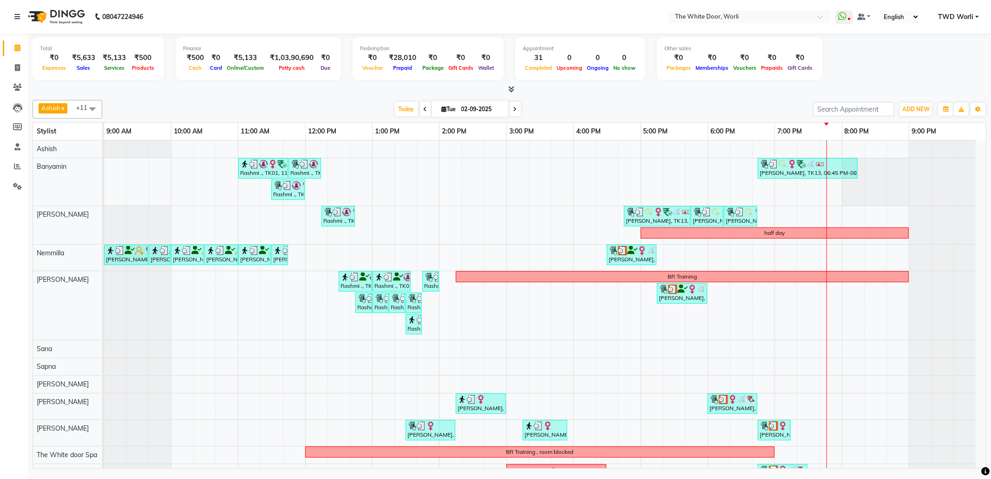
scroll to position [35, 0]
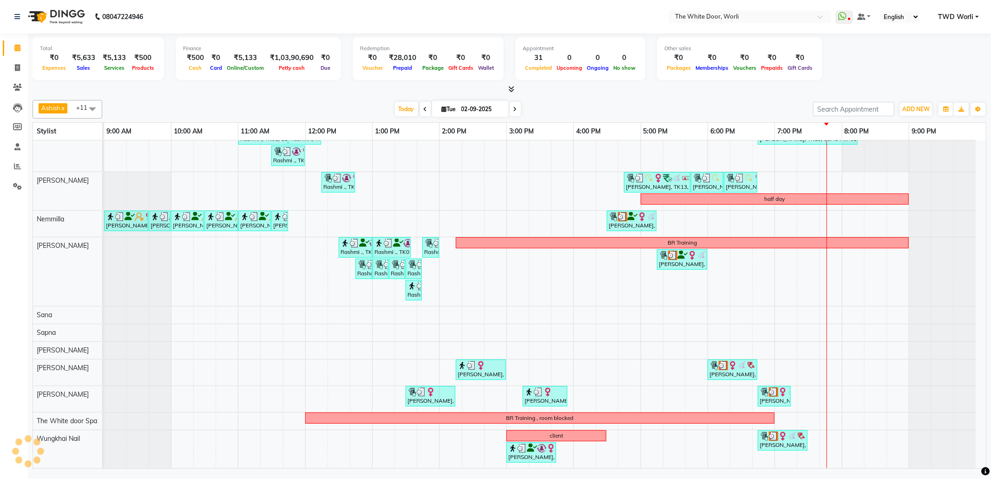
click at [631, 443] on div "Rashmi ., TK01, 11:00 AM-11:45 AM, TWD Classic Pedicure Rashmi ., TK01, 11:45 A…" at bounding box center [545, 287] width 882 height 362
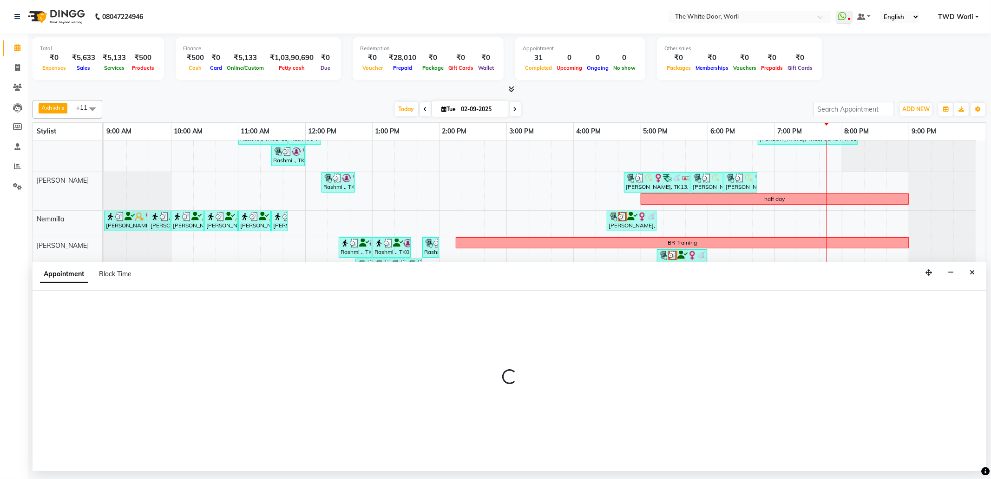
select select "65695"
select select "1005"
select select "tentative"
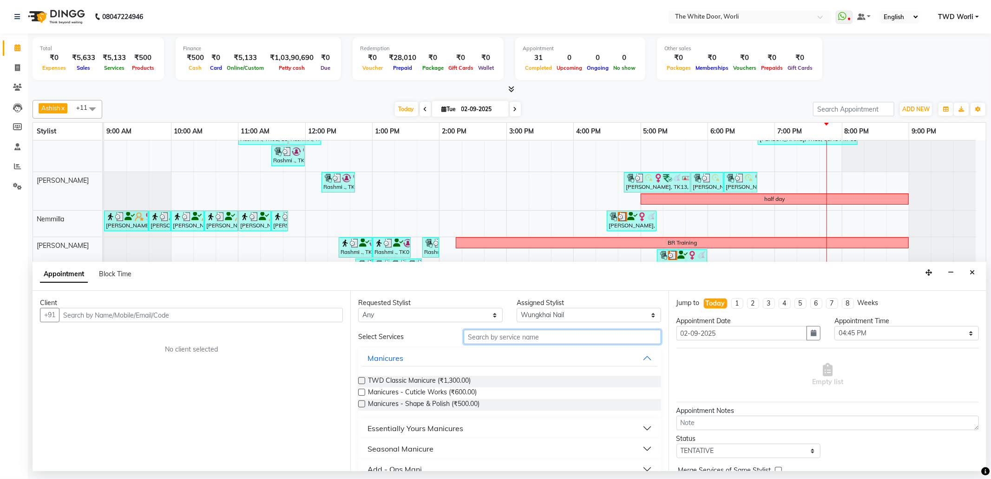
click at [534, 336] on input "text" at bounding box center [562, 337] width 197 height 14
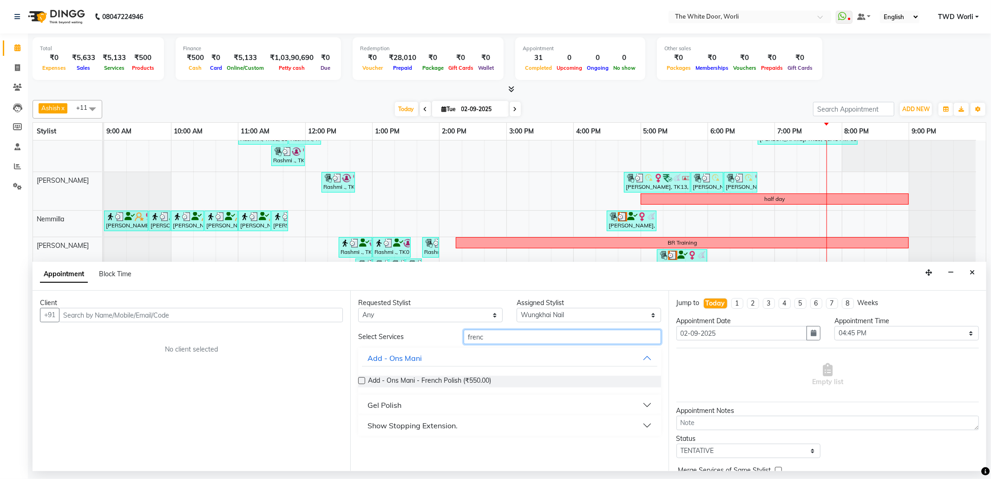
type input "frenc"
click at [448, 404] on button "Gel Polish" at bounding box center [509, 404] width 295 height 17
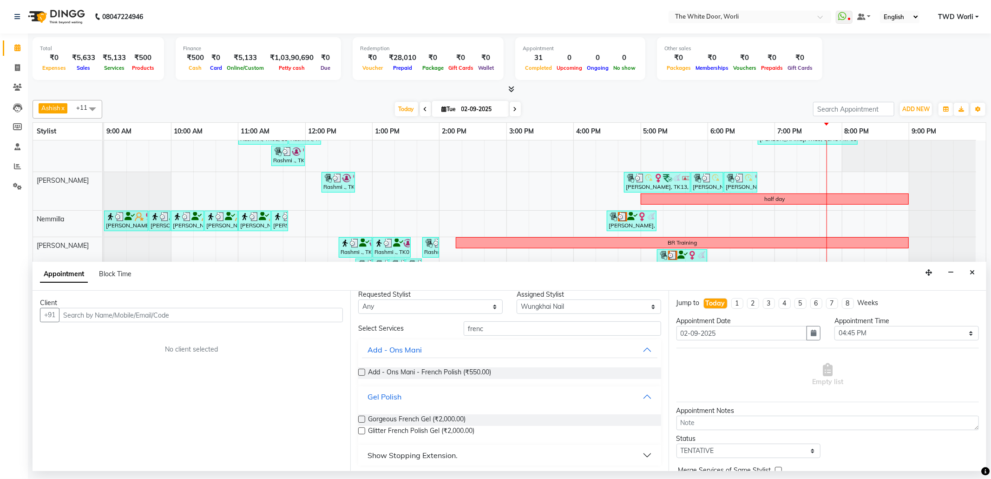
scroll to position [10, 0]
click at [362, 417] on label at bounding box center [361, 417] width 7 height 7
click at [362, 417] on input "checkbox" at bounding box center [361, 418] width 6 height 6
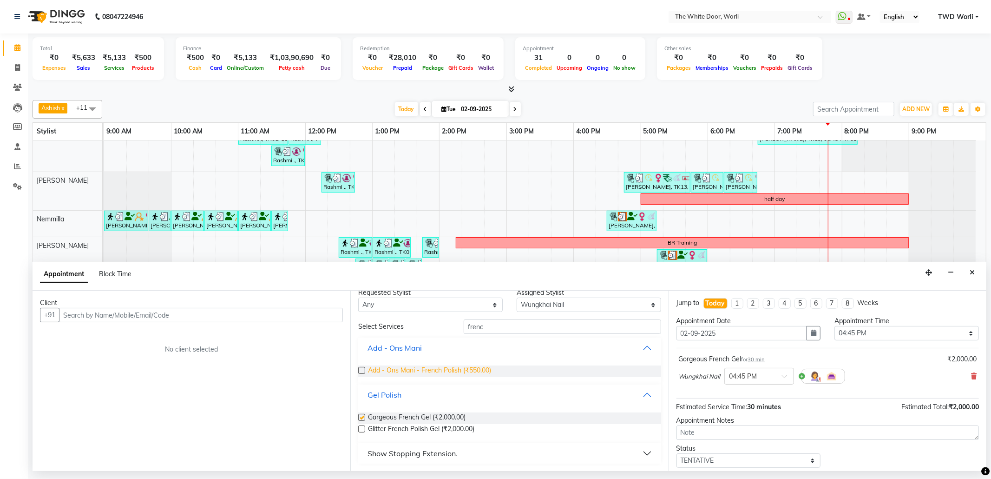
checkbox input "false"
click at [510, 331] on input "frenc" at bounding box center [562, 326] width 197 height 14
type input "f"
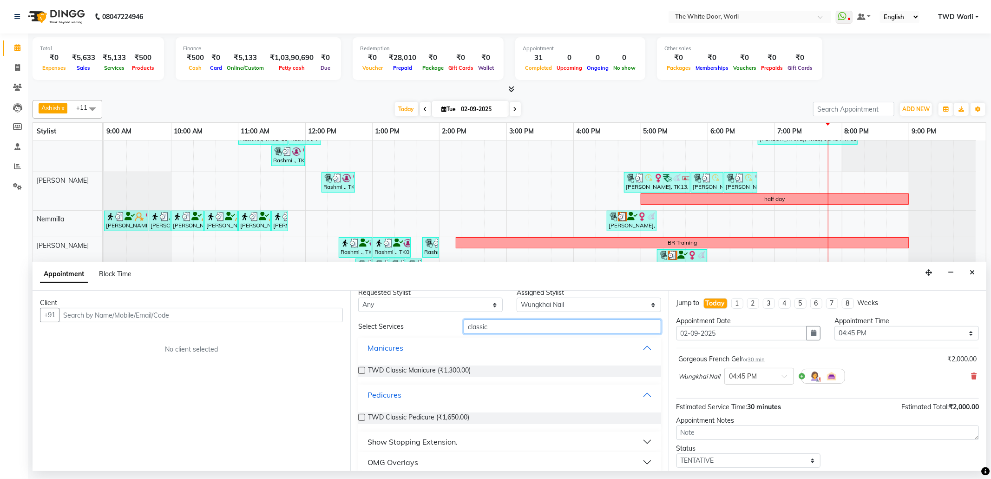
type input "classic"
click at [361, 371] on label at bounding box center [361, 370] width 7 height 7
click at [361, 371] on input "checkbox" at bounding box center [361, 371] width 6 height 6
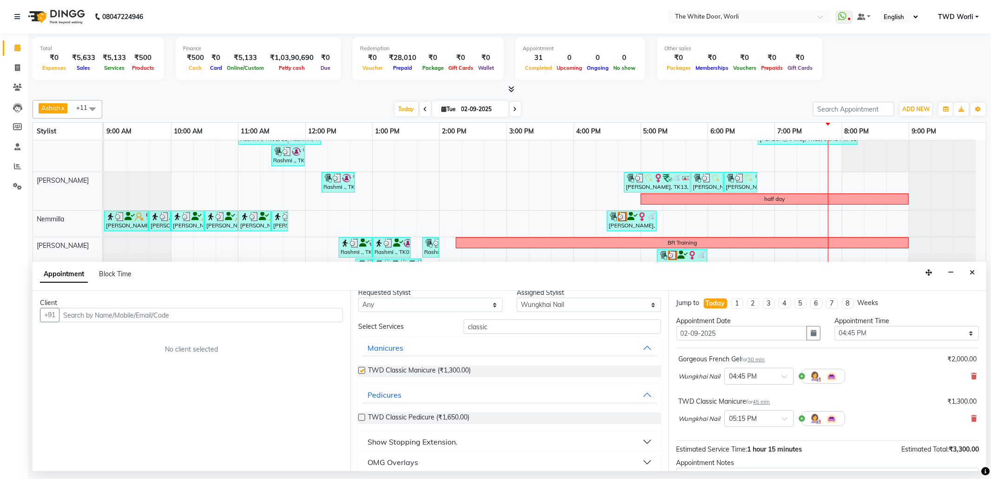
checkbox input "false"
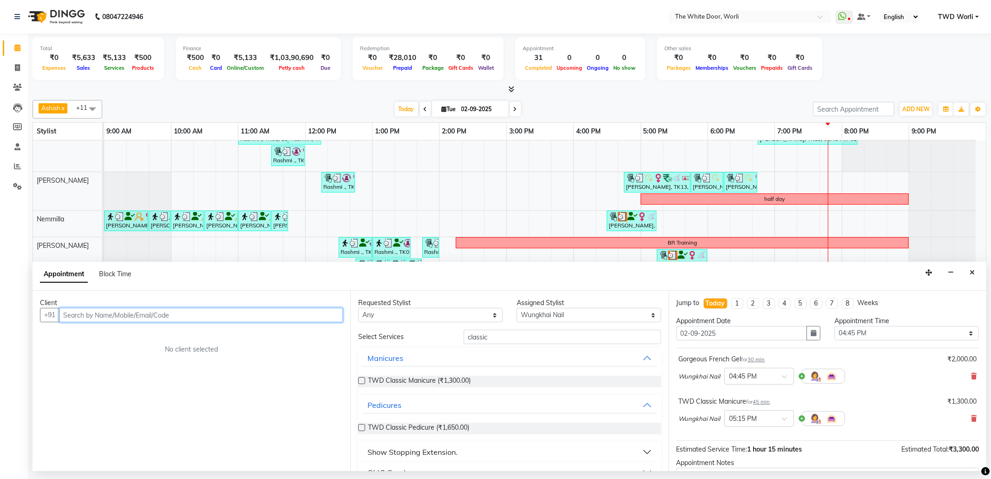
click at [279, 315] on input "text" at bounding box center [201, 315] width 284 height 14
paste input "9930773904"
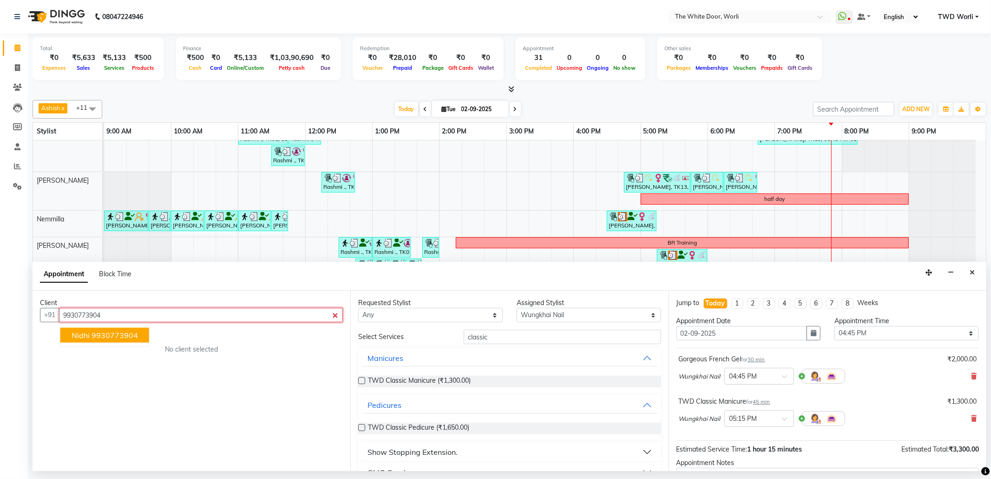
click at [123, 336] on ngb-highlight "9930773904" at bounding box center [115, 334] width 46 height 9
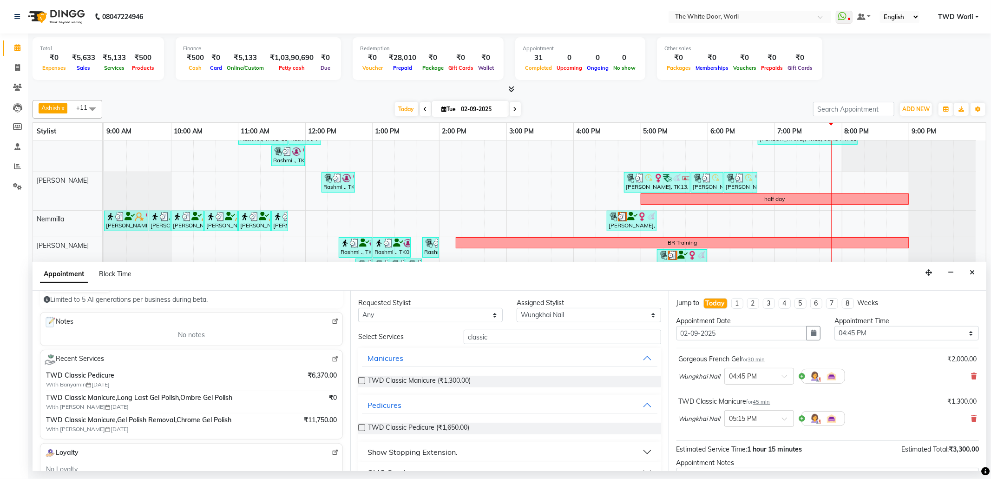
scroll to position [124, 0]
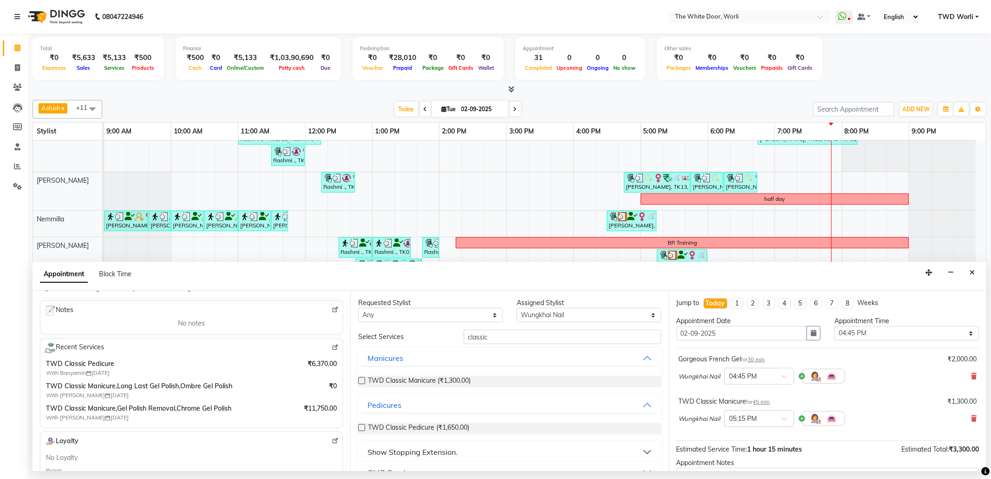
type input "9930773904"
click at [332, 349] on img at bounding box center [335, 347] width 7 height 7
click at [560, 313] on select "Select Aarti Ashish Ashish S Banyamin Leyla Lash Nemmilla Pranali Rashid Salman…" at bounding box center [589, 315] width 145 height 14
select select "20395"
click at [517, 309] on select "Select Aarti Ashish Ashish S Banyamin Leyla Lash Nemmilla Pranali Rashid Salman…" at bounding box center [589, 315] width 145 height 14
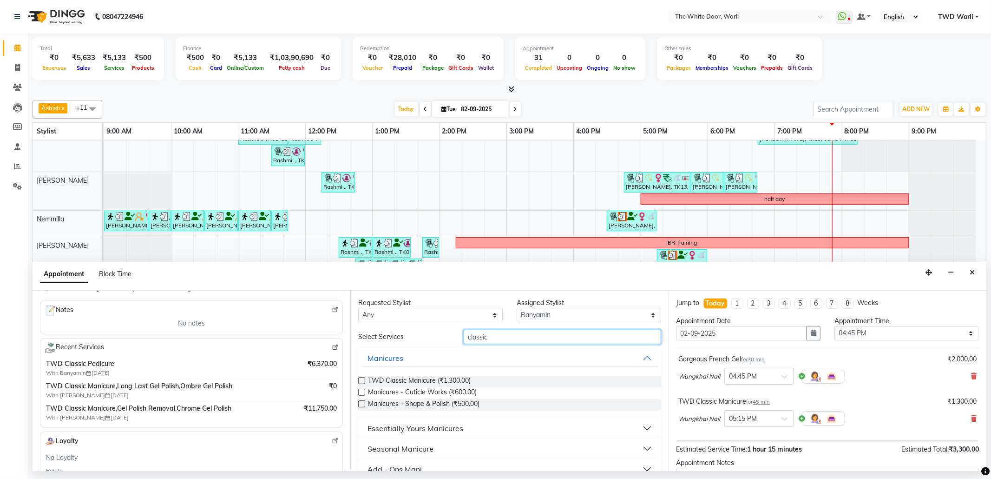
click at [503, 341] on input "classic" at bounding box center [562, 337] width 197 height 14
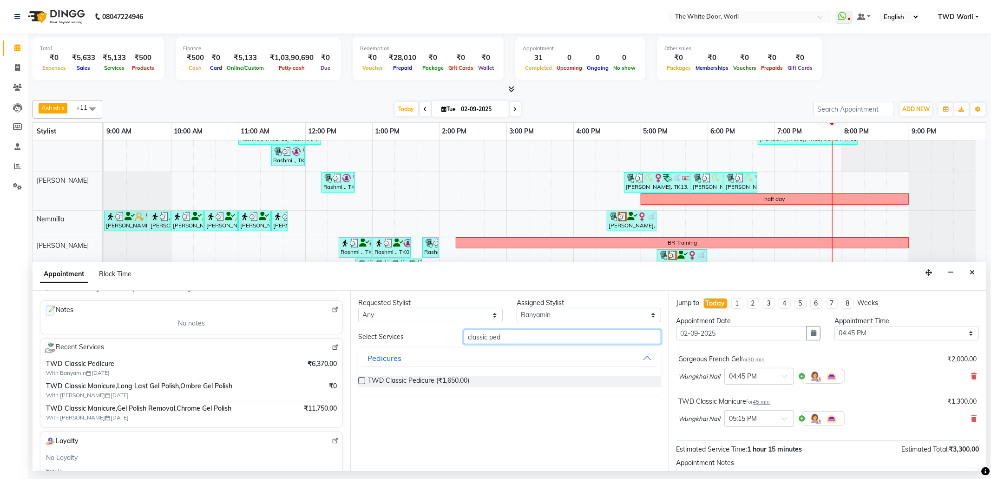
type input "classic ped"
click at [361, 380] on label at bounding box center [361, 380] width 7 height 7
click at [361, 380] on input "checkbox" at bounding box center [361, 381] width 6 height 6
checkbox input "false"
click at [527, 337] on input "classic ped" at bounding box center [562, 337] width 197 height 14
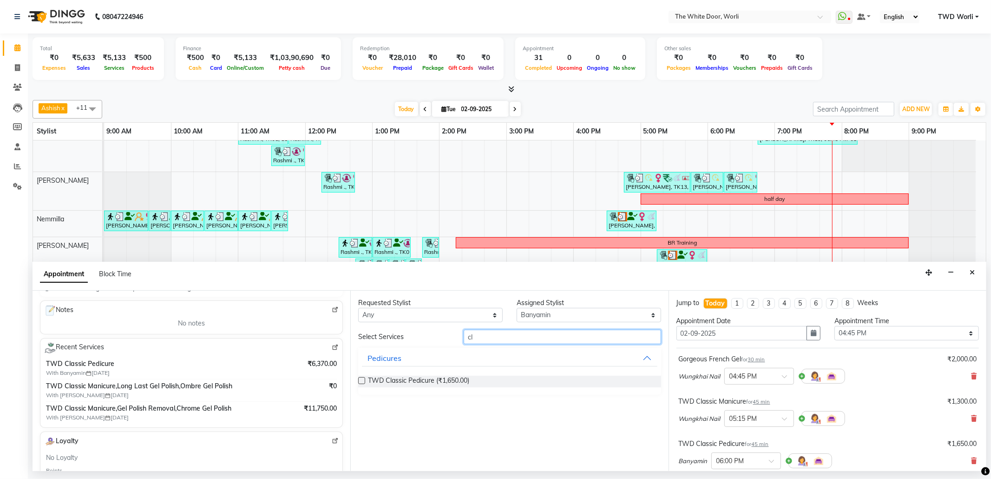
type input "c"
type input "gel"
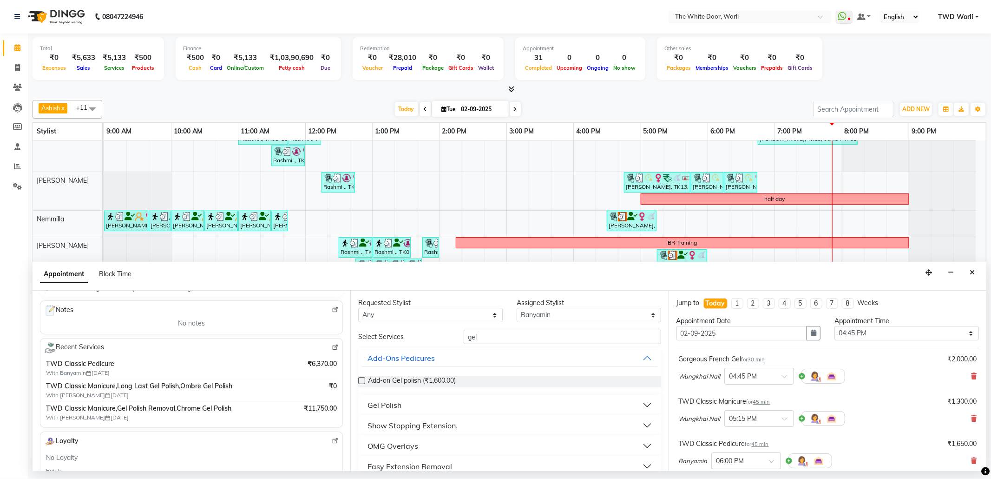
click at [442, 401] on button "Gel Polish" at bounding box center [509, 404] width 295 height 17
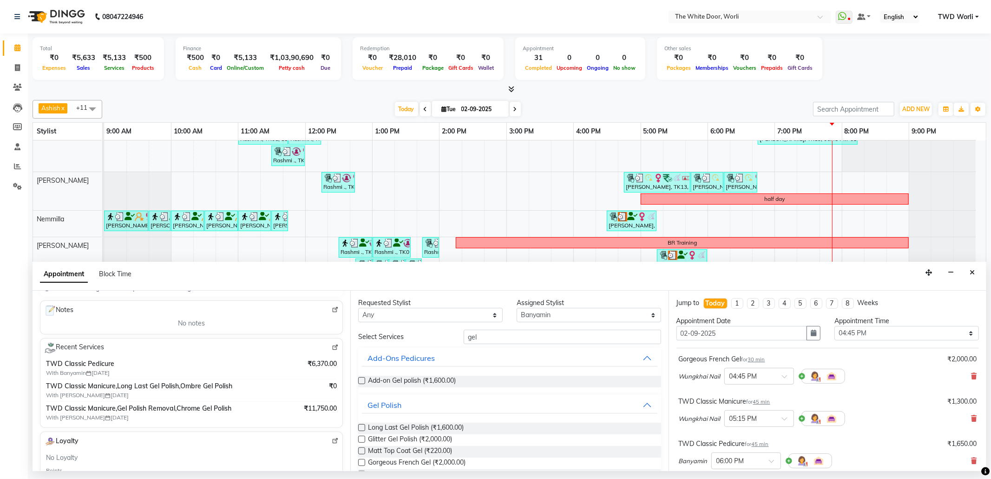
click at [363, 428] on label at bounding box center [361, 427] width 7 height 7
click at [363, 428] on input "checkbox" at bounding box center [361, 428] width 6 height 6
checkbox input "false"
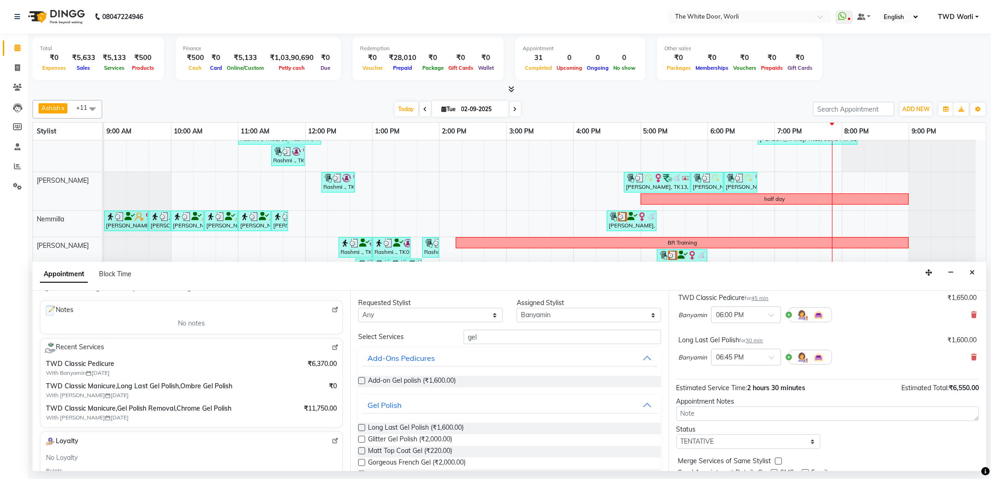
scroll to position [183, 0]
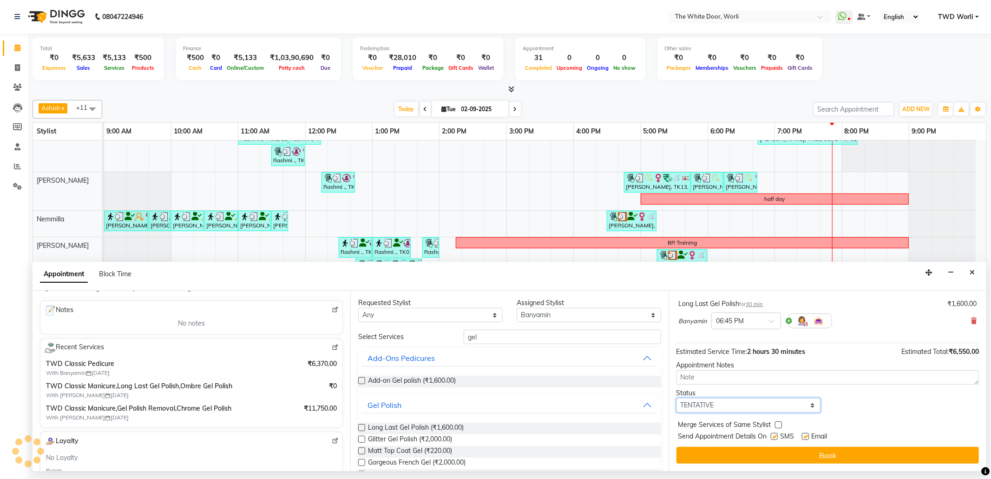
click at [752, 407] on select "Select TENTATIVE CONFIRM CHECK-IN UPCOMING" at bounding box center [749, 405] width 145 height 14
select select "confirm booking"
click at [677, 399] on select "Select TENTATIVE CONFIRM CHECK-IN UPCOMING" at bounding box center [749, 405] width 145 height 14
drag, startPoint x: 832, startPoint y: 454, endPoint x: 825, endPoint y: 459, distance: 8.3
click at [831, 455] on button "Book" at bounding box center [828, 455] width 303 height 17
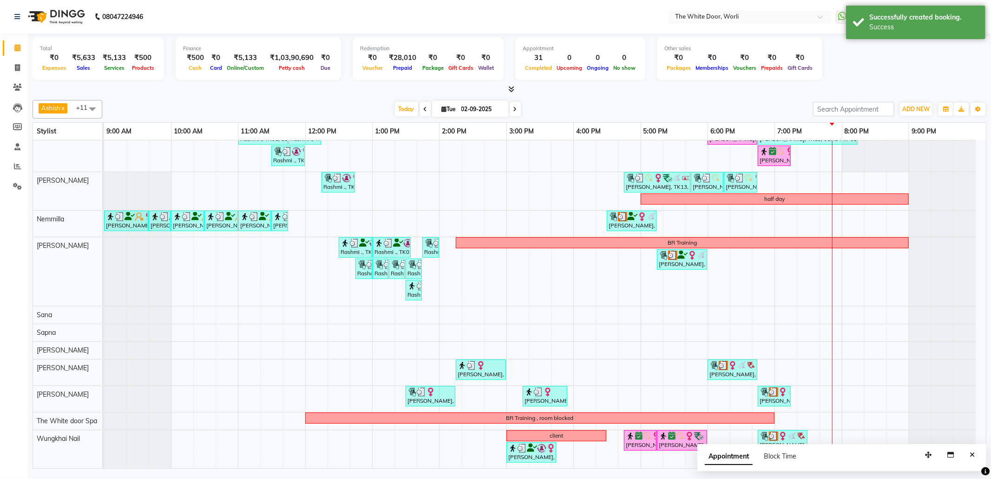
scroll to position [0, 0]
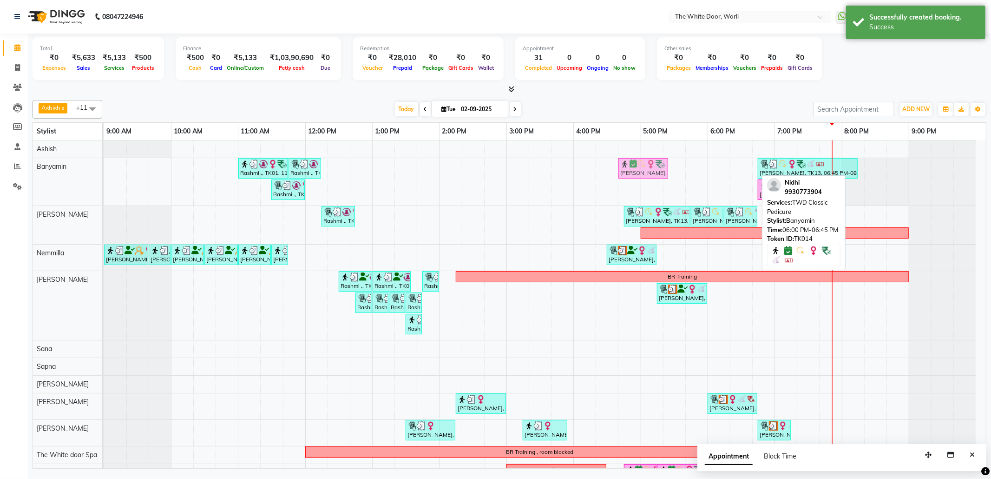
drag, startPoint x: 725, startPoint y: 166, endPoint x: 660, endPoint y: 175, distance: 66.1
click at [104, 178] on div "Rashmi ., TK01, 11:00 AM-11:45 AM, TWD Classic Pedicure Rashmi ., TK01, 11:45 A…" at bounding box center [104, 181] width 0 height 47
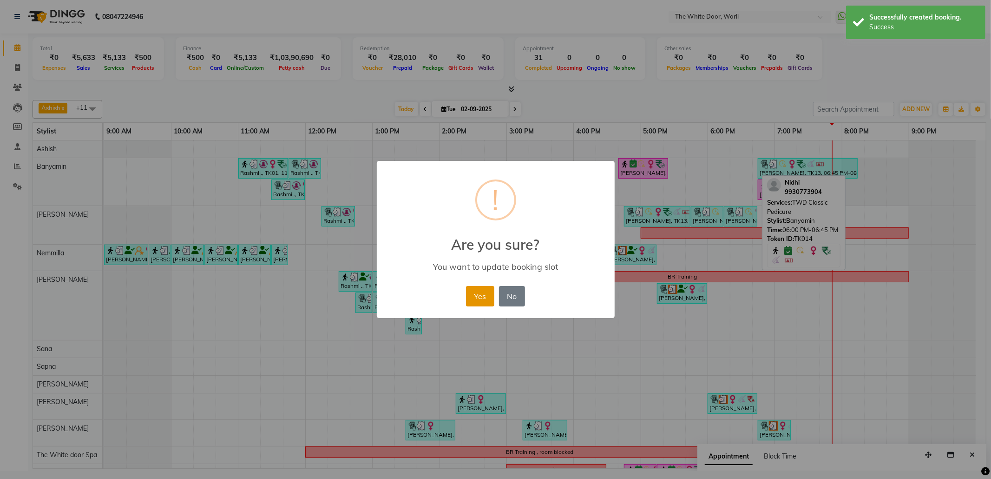
click at [473, 296] on button "Yes" at bounding box center [480, 296] width 28 height 20
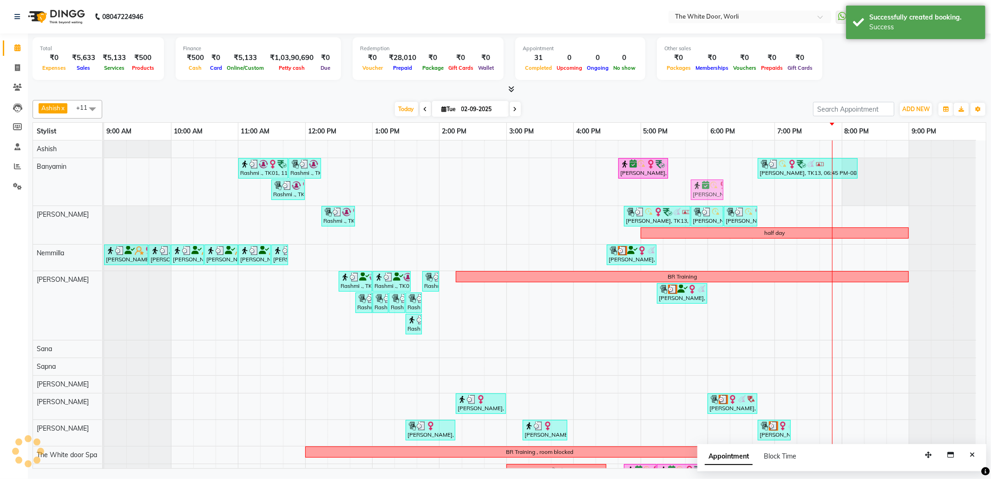
drag, startPoint x: 769, startPoint y: 185, endPoint x: 685, endPoint y: 194, distance: 84.6
click at [104, 194] on div "Rashmi ., TK01, 11:00 AM-11:45 AM, TWD Classic Pedicure Rashmi ., TK01, 11:45 A…" at bounding box center [104, 181] width 0 height 47
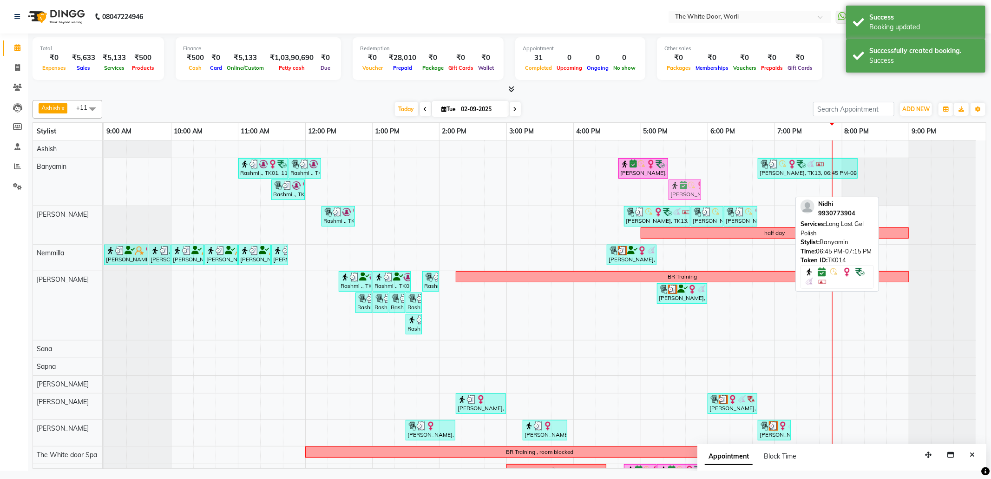
drag, startPoint x: 783, startPoint y: 192, endPoint x: 707, endPoint y: 191, distance: 75.8
click at [707, 191] on div "Rashmi ., TK01, 11:00 AM-11:45 AM, TWD Classic Pedicure Rashmi ., TK01, 11:45 A…" at bounding box center [545, 321] width 882 height 362
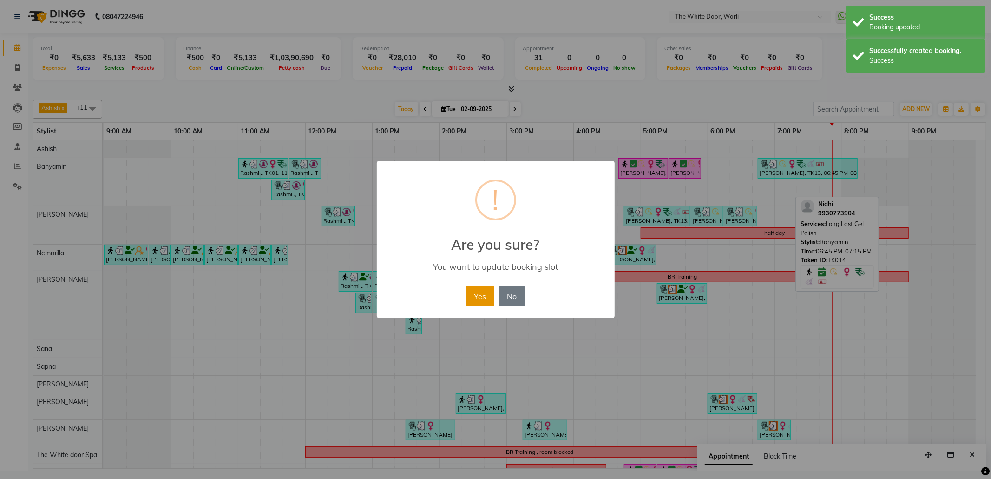
click at [481, 297] on button "Yes" at bounding box center [480, 296] width 28 height 20
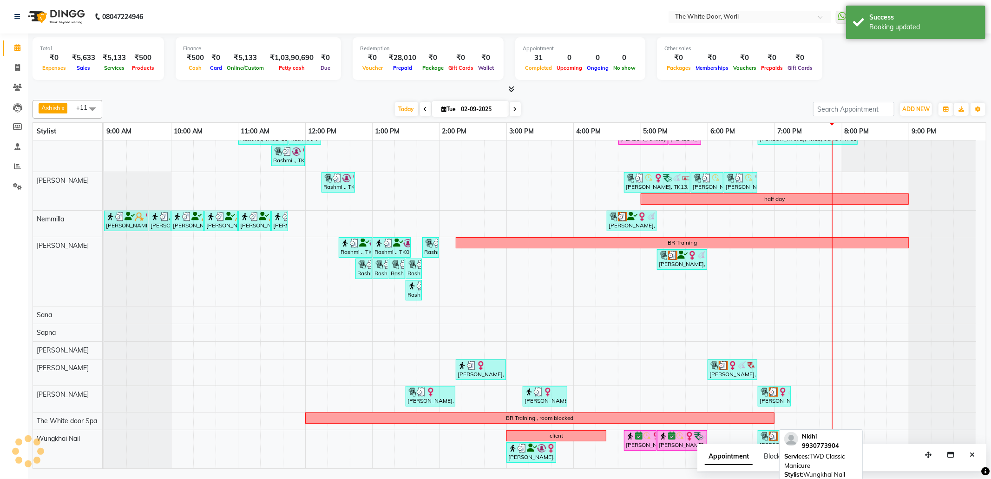
scroll to position [12, 0]
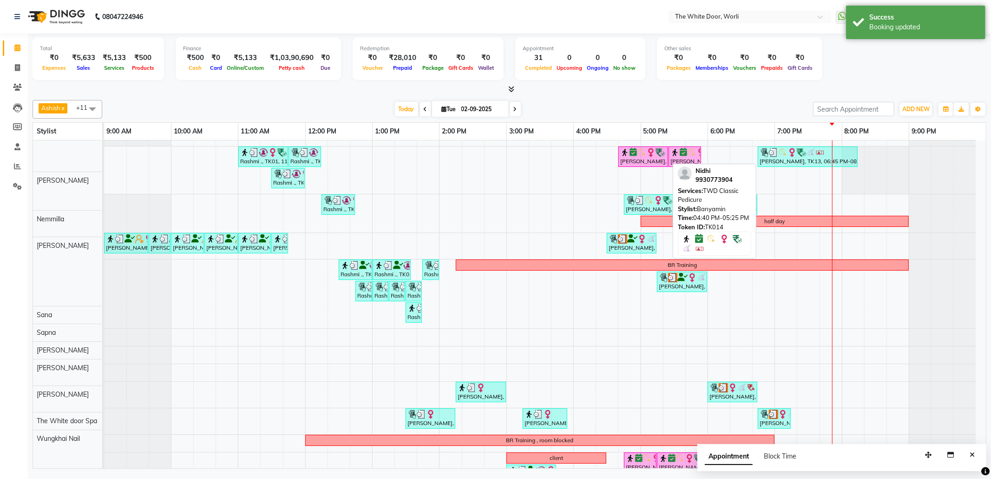
click at [638, 157] on img at bounding box center [641, 152] width 9 height 9
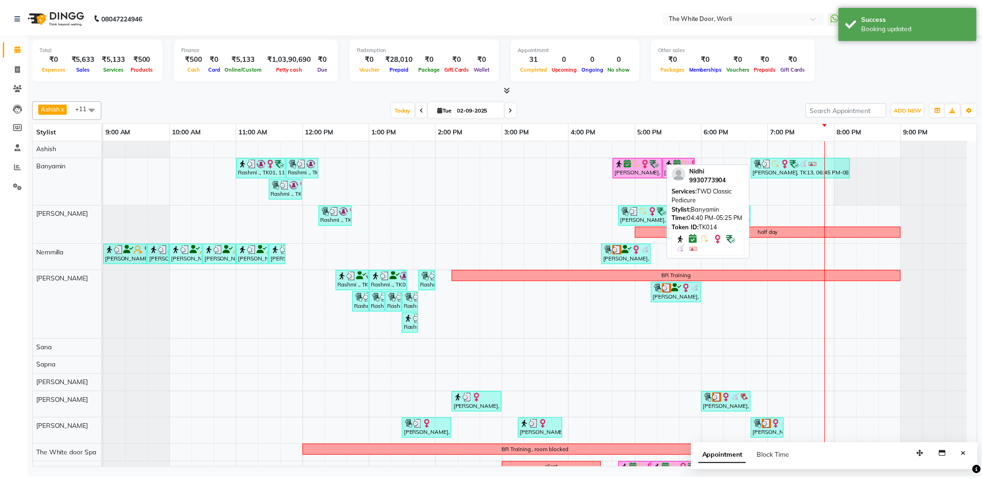
scroll to position [0, 0]
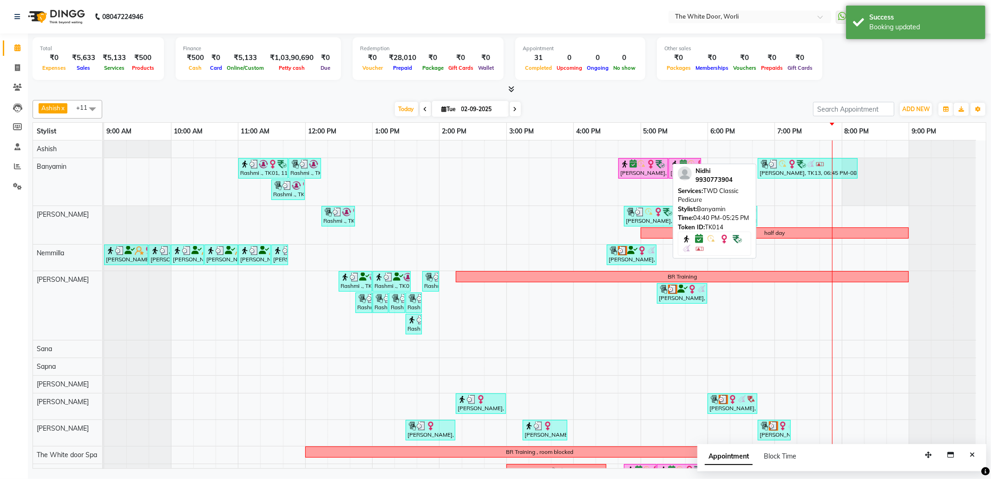
click at [638, 170] on div "[PERSON_NAME], TK14, 04:40 PM-05:25 PM, TWD Classic Pedicure" at bounding box center [644, 168] width 48 height 18
select select "6"
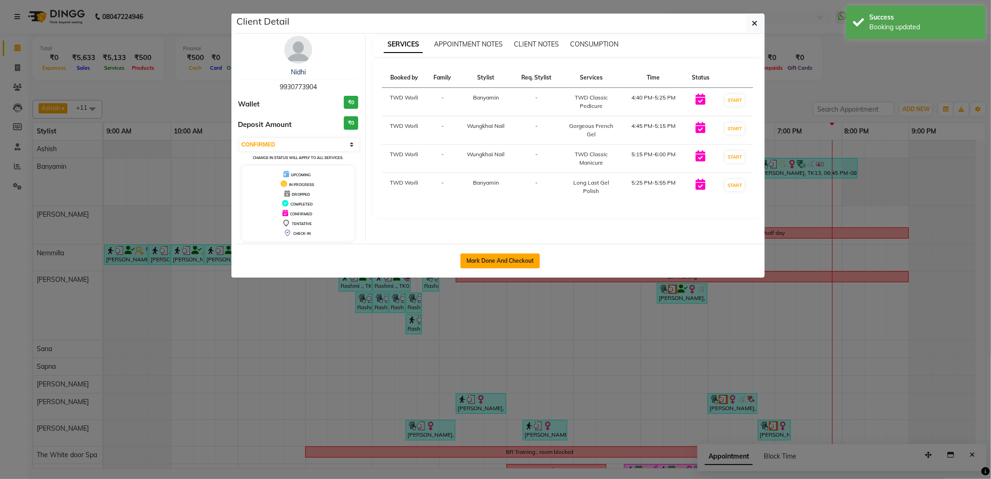
click at [496, 266] on button "Mark Done And Checkout" at bounding box center [500, 260] width 79 height 15
select select "service"
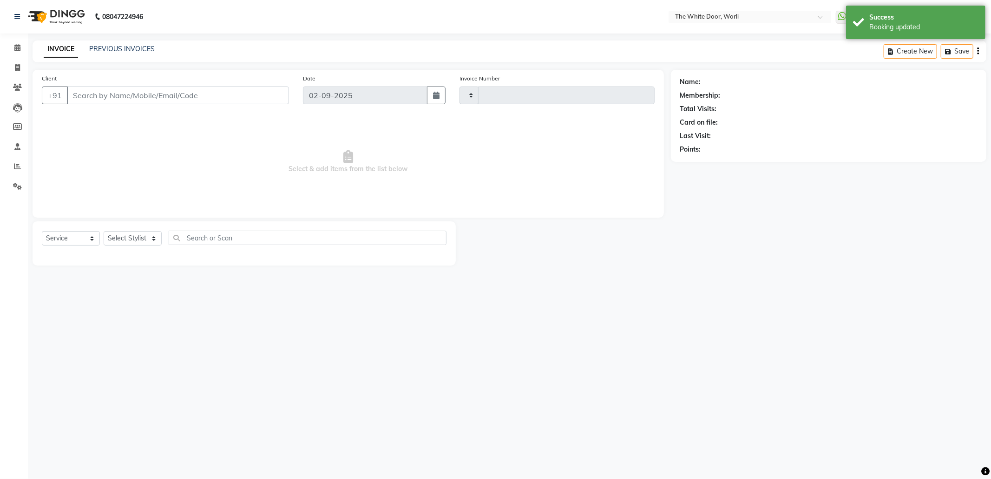
type input "1413"
select select "4027"
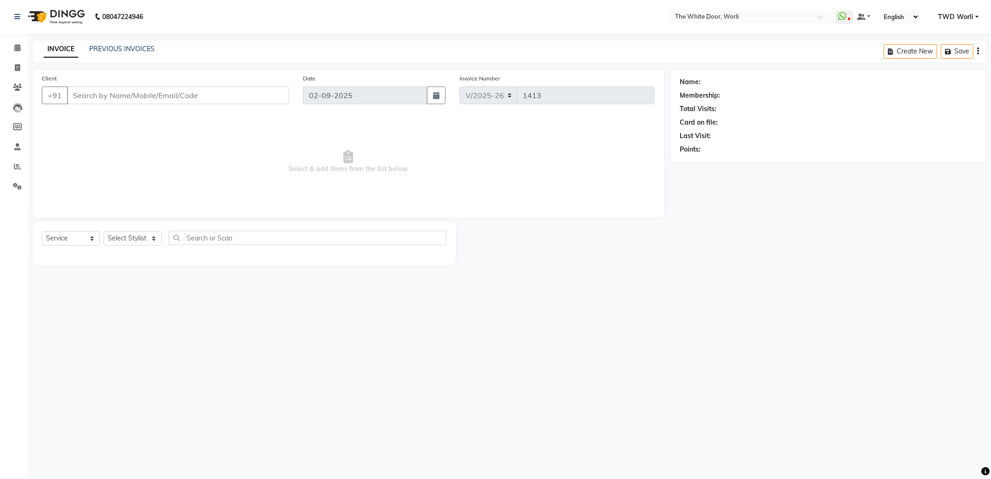
type input "9930773904"
select select "65695"
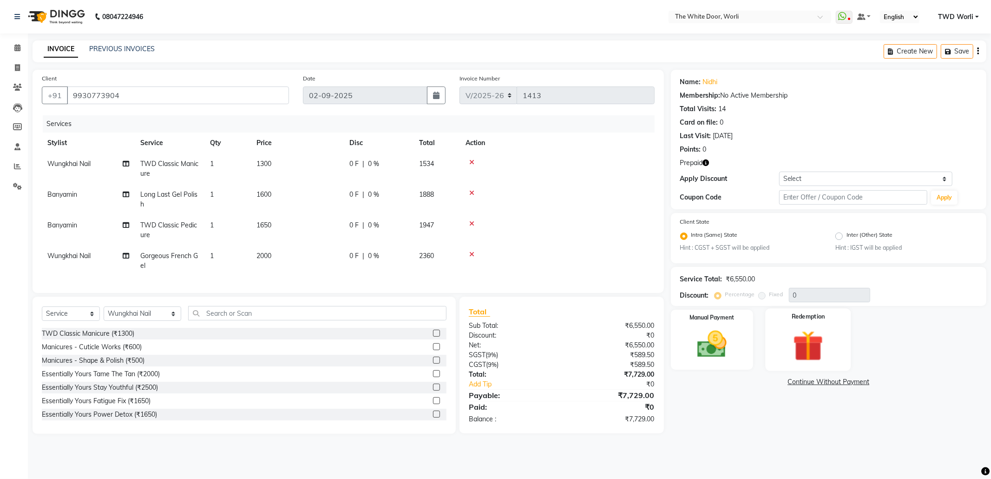
click at [827, 331] on img at bounding box center [809, 346] width 50 height 38
click at [760, 380] on span "Prepaid 2" at bounding box center [753, 383] width 30 height 11
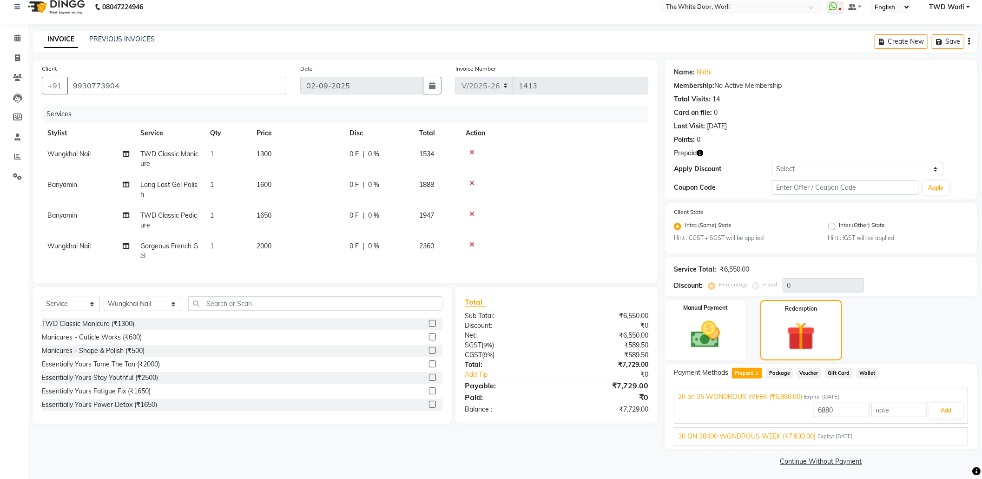
scroll to position [13, 0]
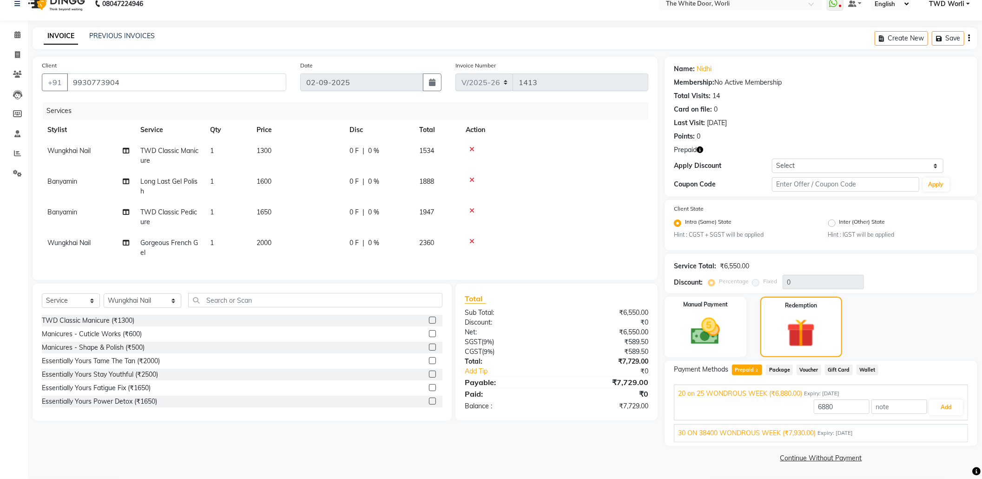
click at [887, 433] on div "30 ON 38400 WONDROUS WEEK (₹7,930.00) Expiry: 01-11-2025" at bounding box center [821, 433] width 286 height 10
click at [939, 431] on button "Add" at bounding box center [946, 429] width 34 height 16
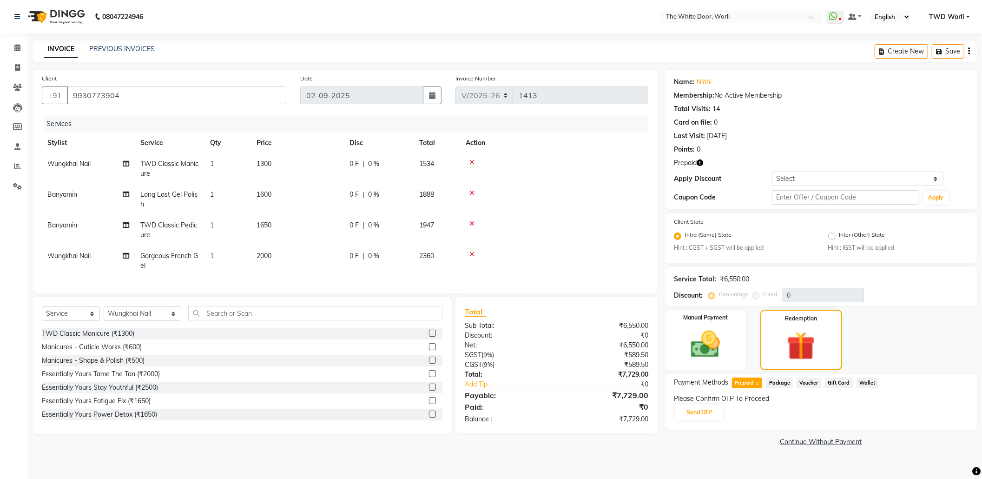
scroll to position [0, 0]
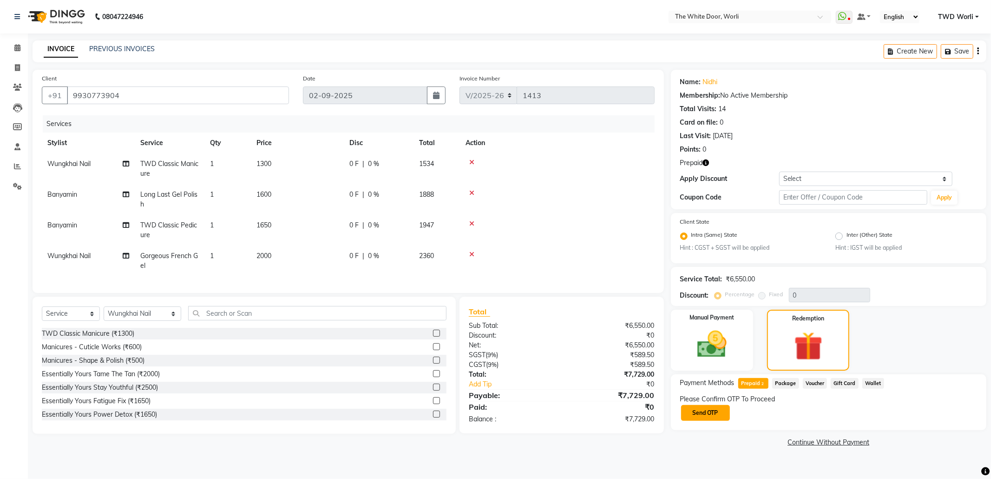
click at [715, 409] on button "Send OTP" at bounding box center [705, 413] width 49 height 16
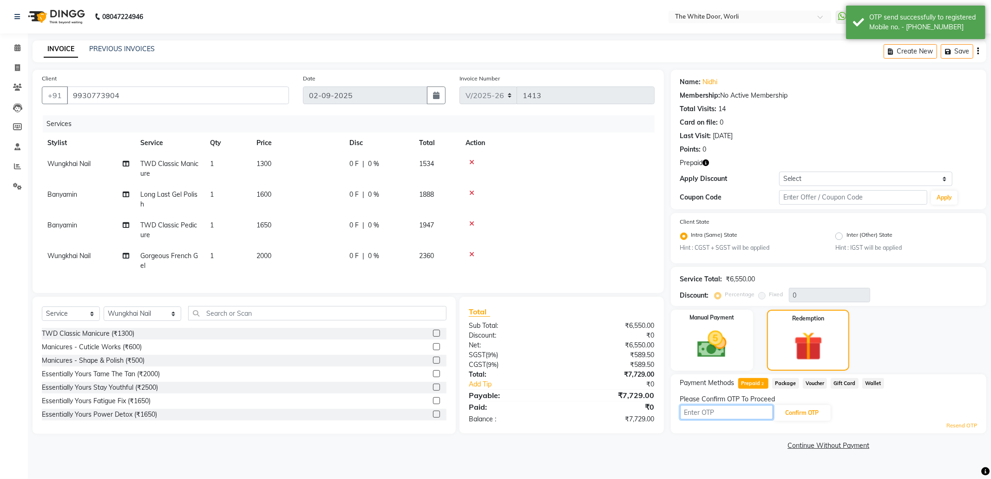
click at [759, 413] on input "text" at bounding box center [726, 412] width 93 height 14
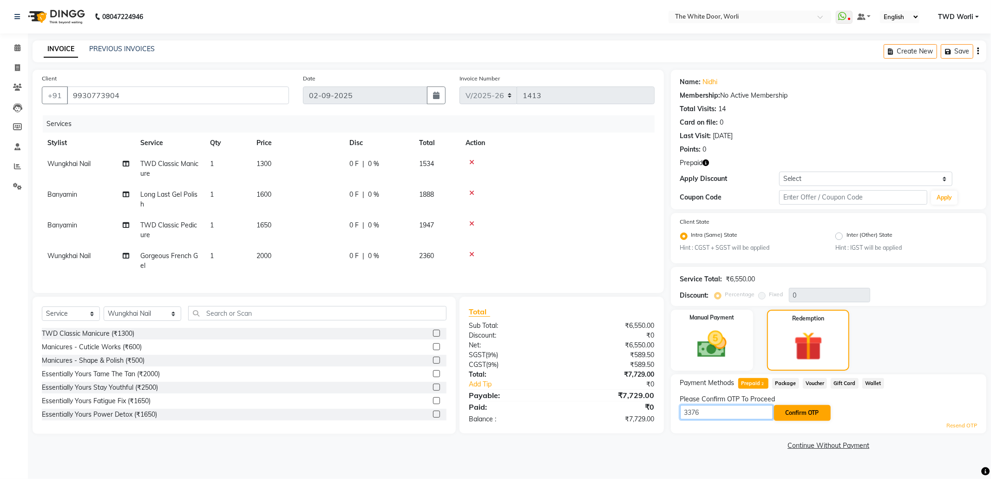
type input "3376"
click at [811, 417] on button "Confirm OTP" at bounding box center [802, 413] width 57 height 16
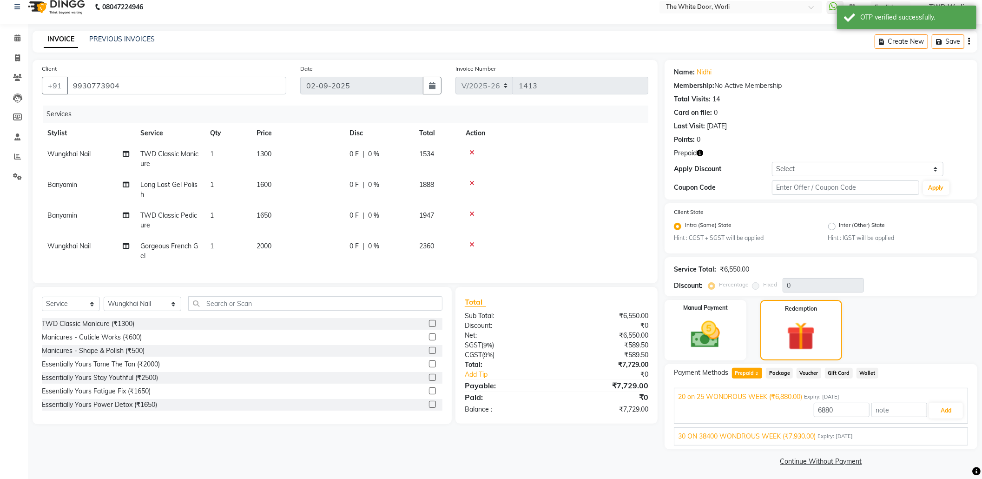
scroll to position [13, 0]
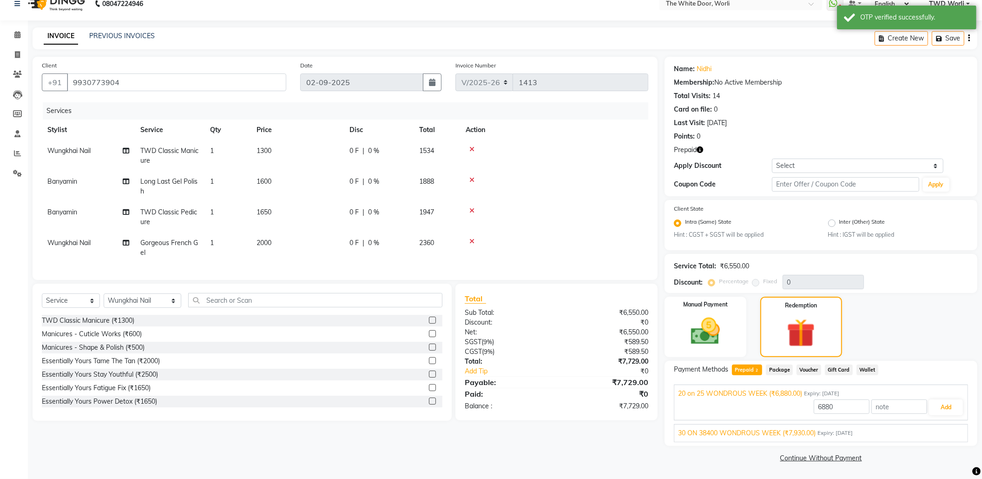
click at [853, 431] on span "Expiry: 01-11-2025" at bounding box center [835, 433] width 35 height 8
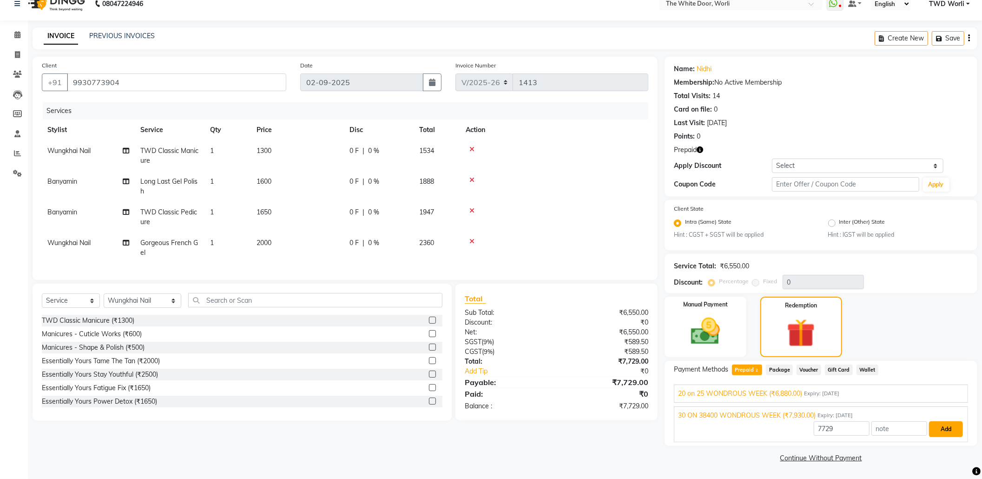
click at [939, 429] on button "Add" at bounding box center [946, 429] width 34 height 16
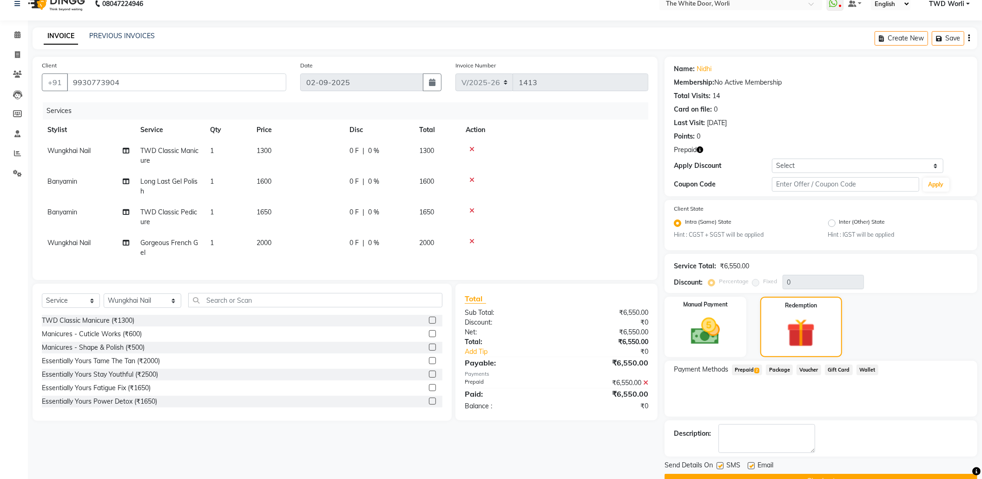
scroll to position [36, 0]
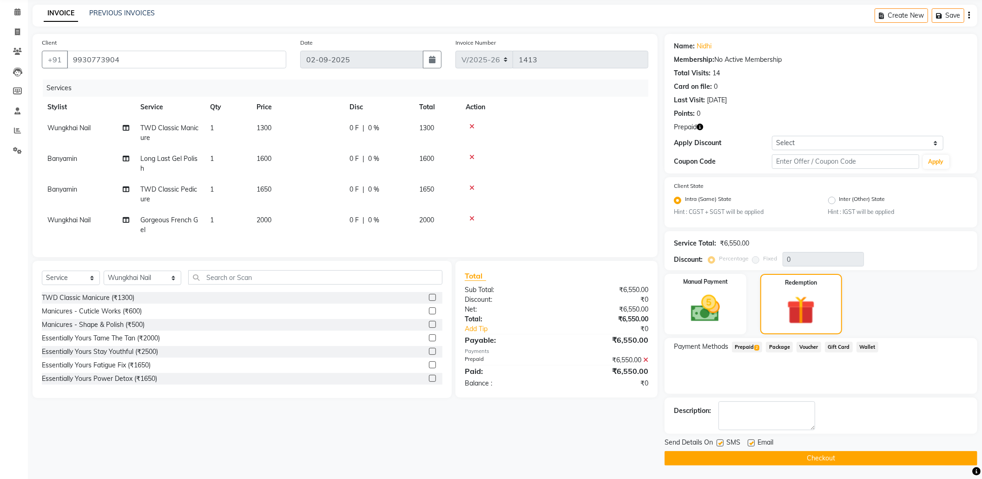
click at [819, 457] on button "Checkout" at bounding box center [821, 458] width 313 height 14
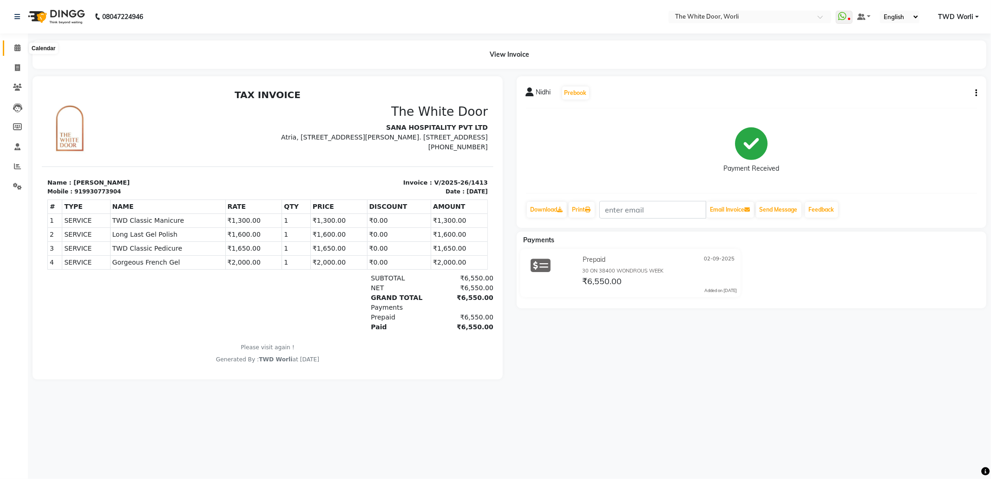
click at [13, 50] on span at bounding box center [17, 48] width 16 height 11
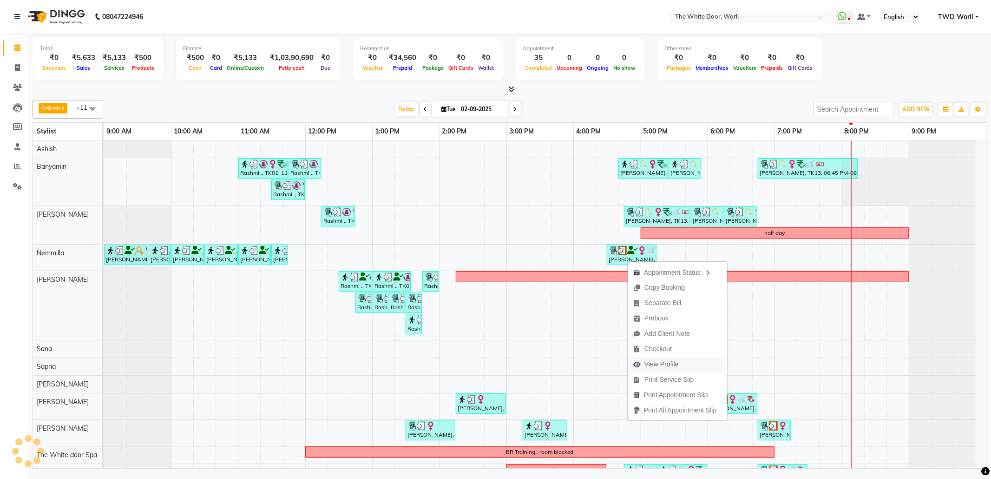
click at [665, 365] on span "View Profile" at bounding box center [662, 364] width 34 height 10
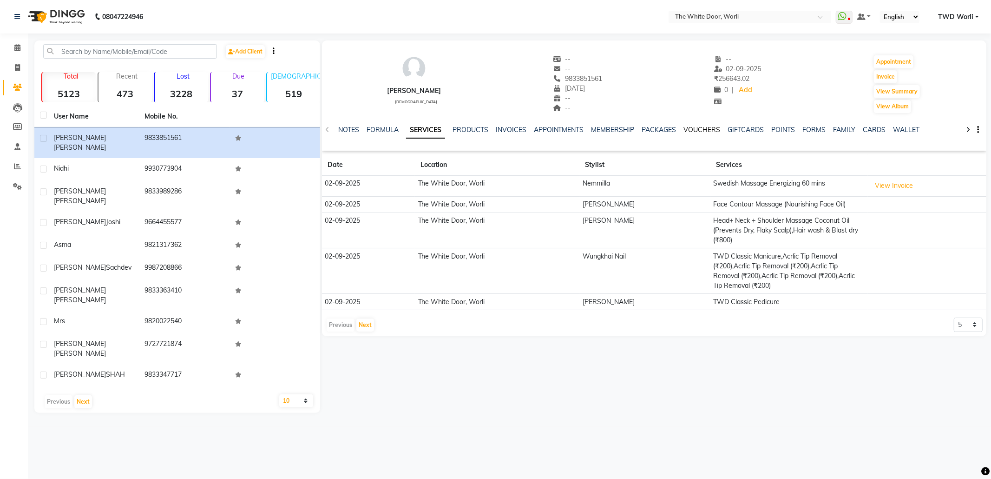
click at [705, 131] on link "VOUCHERS" at bounding box center [702, 129] width 37 height 8
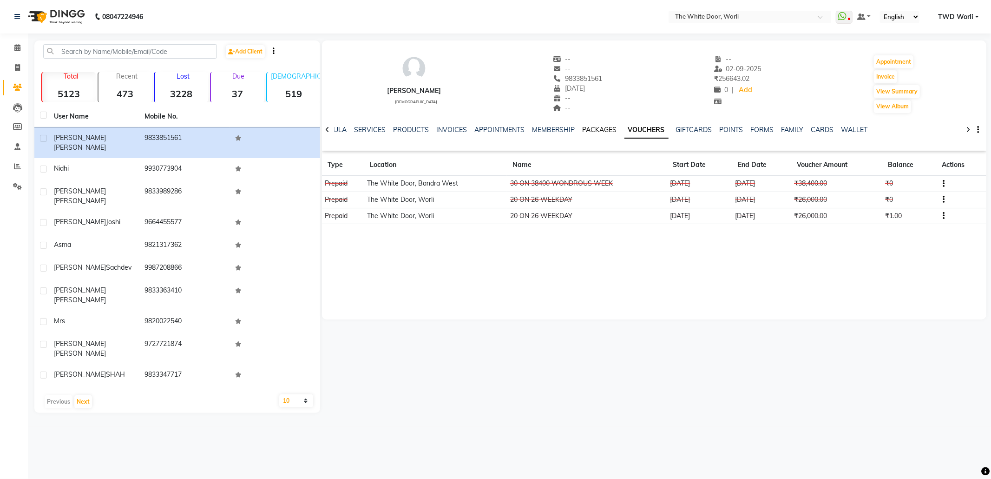
click at [590, 131] on link "PACKAGES" at bounding box center [600, 129] width 34 height 8
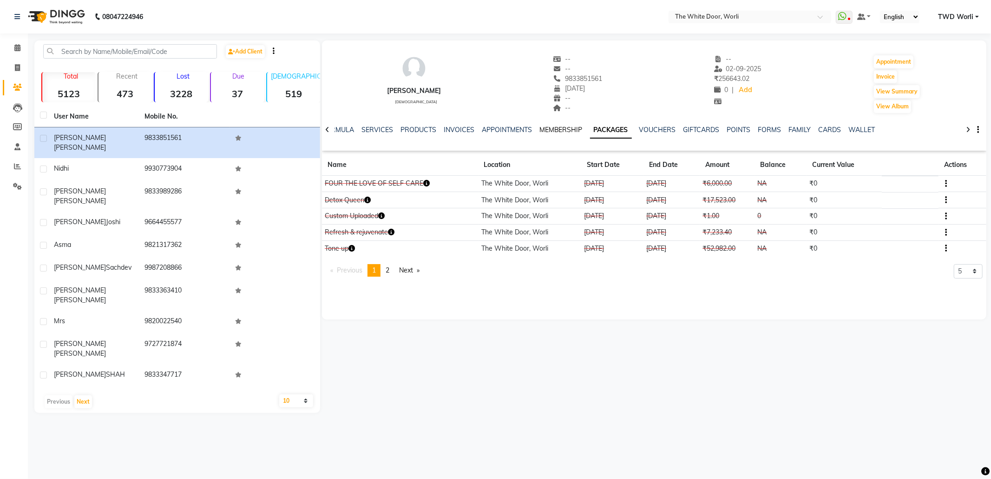
click at [549, 127] on link "MEMBERSHIP" at bounding box center [561, 129] width 43 height 8
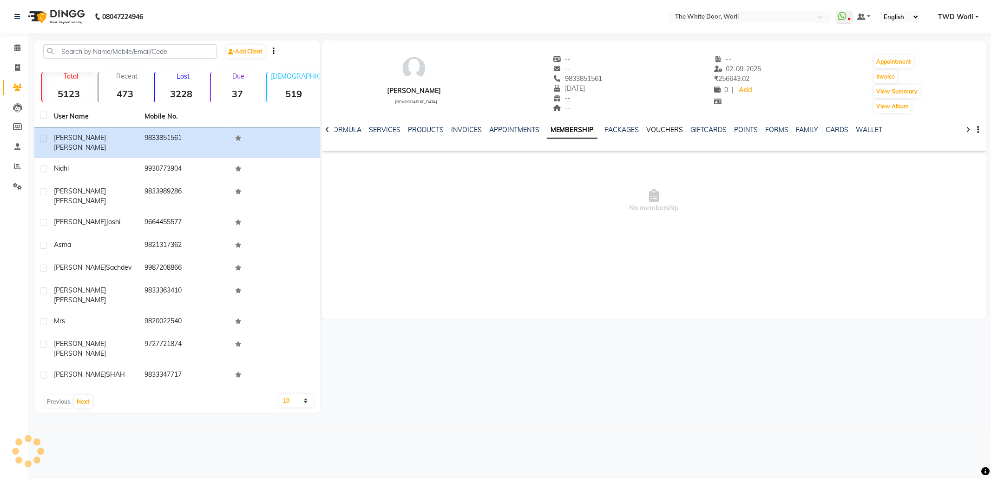
click at [675, 129] on link "VOUCHERS" at bounding box center [665, 129] width 37 height 8
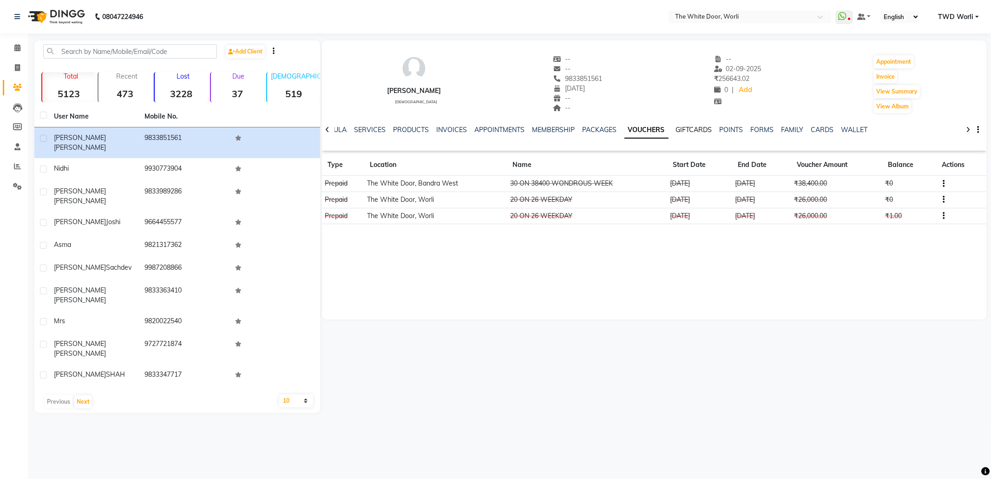
click at [686, 127] on link "GIFTCARDS" at bounding box center [694, 129] width 36 height 8
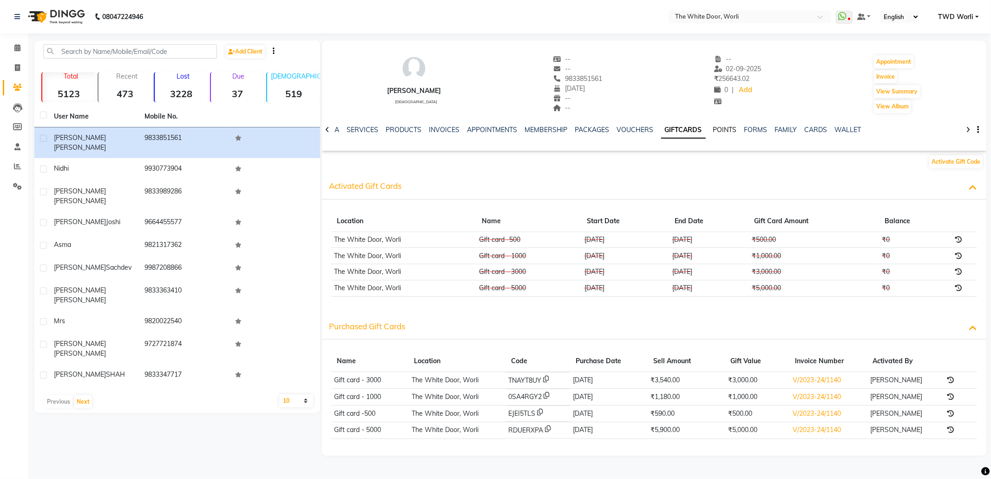
click at [714, 126] on link "POINTS" at bounding box center [725, 129] width 24 height 8
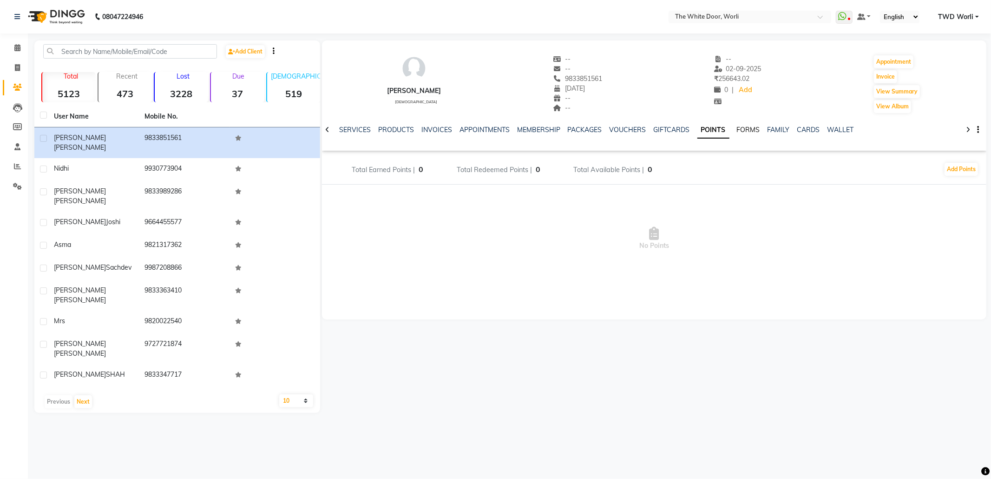
click at [742, 125] on link "FORMS" at bounding box center [748, 129] width 23 height 8
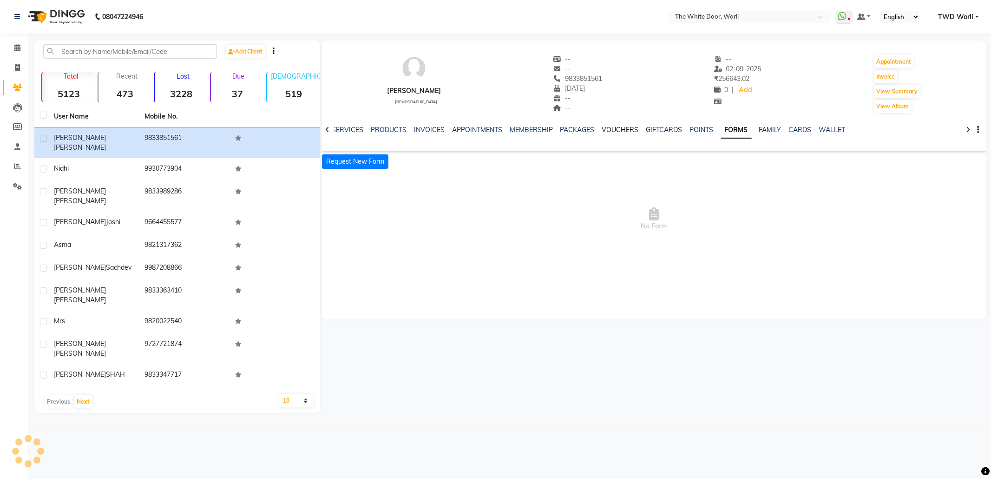
click at [619, 128] on link "VOUCHERS" at bounding box center [620, 129] width 37 height 8
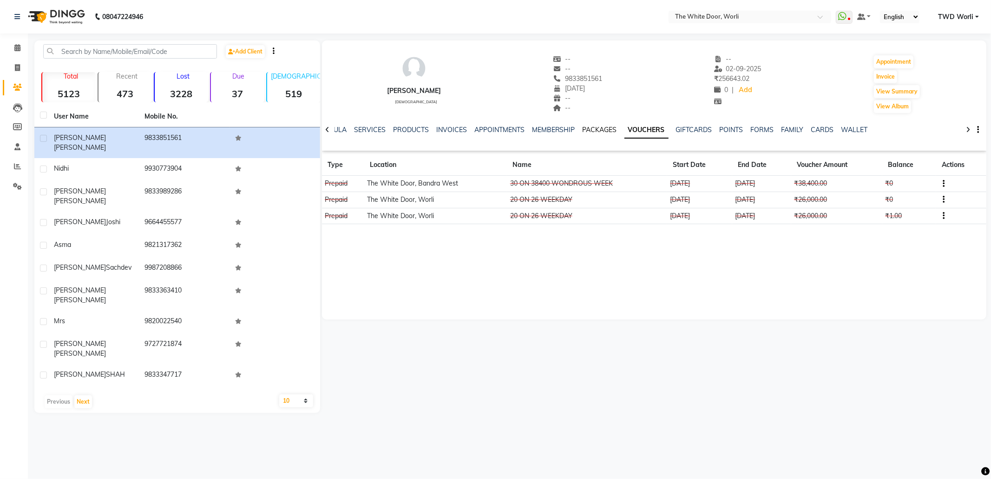
click at [592, 129] on link "PACKAGES" at bounding box center [600, 129] width 34 height 8
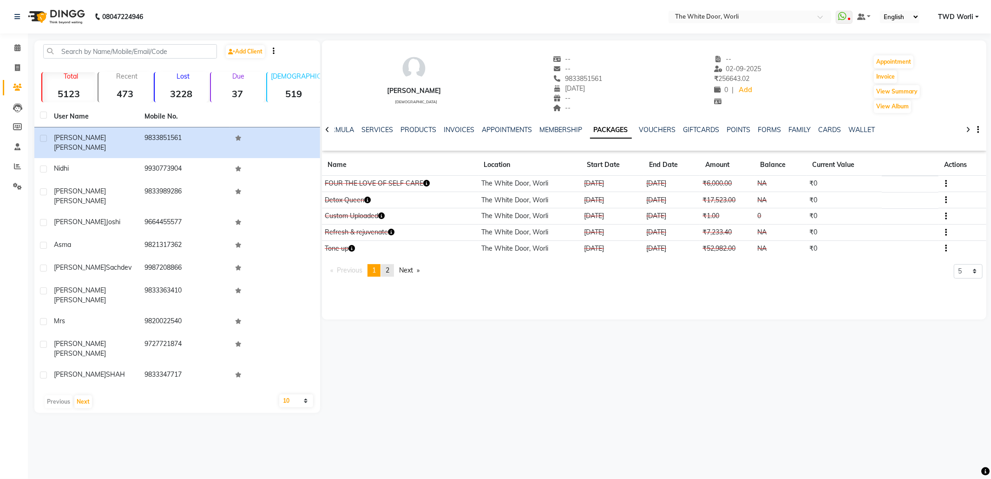
click at [389, 268] on span "2" at bounding box center [388, 270] width 4 height 8
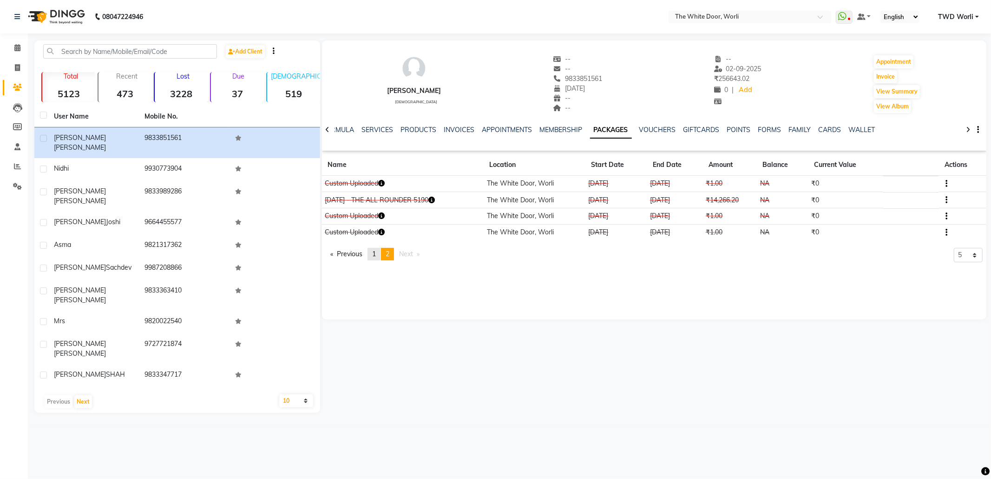
click at [376, 257] on span "1" at bounding box center [374, 254] width 4 height 8
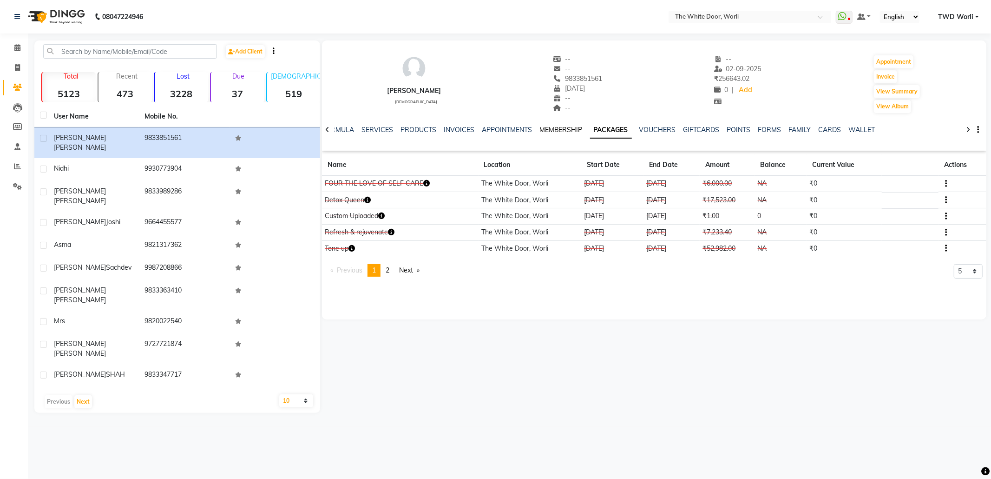
click at [566, 127] on link "MEMBERSHIP" at bounding box center [561, 129] width 43 height 8
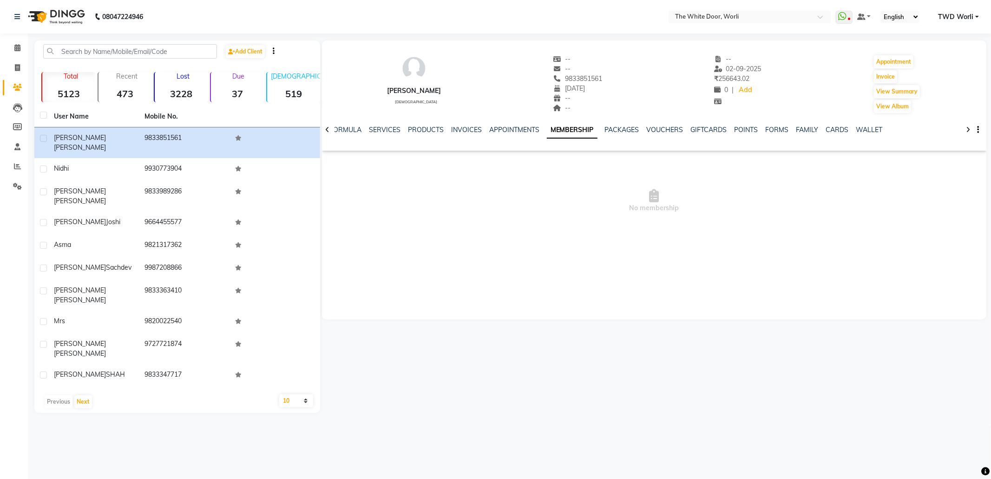
click at [441, 130] on ul "NOTES FORMULA SERVICES PRODUCTS INVOICES APPOINTMENTS MEMBERSHIP PACKAGES VOUCH…" at bounding box center [595, 130] width 589 height 10
click at [425, 135] on div "NOTES FORMULA SERVICES PRODUCTS INVOICES APPOINTMENTS MEMBERSHIP PACKAGES VOUCH…" at bounding box center [643, 133] width 610 height 17
click at [424, 129] on link "PRODUCTS" at bounding box center [426, 129] width 36 height 8
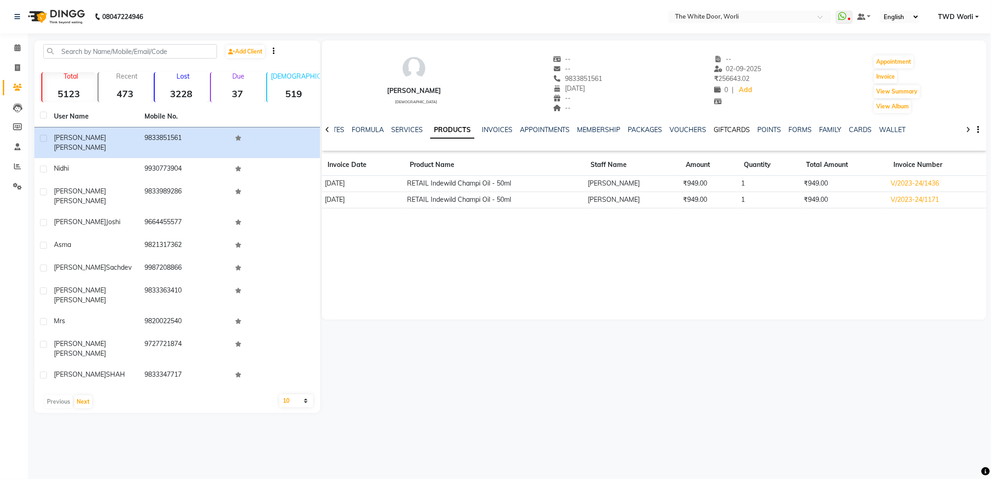
click at [725, 131] on link "GIFTCARDS" at bounding box center [732, 129] width 36 height 8
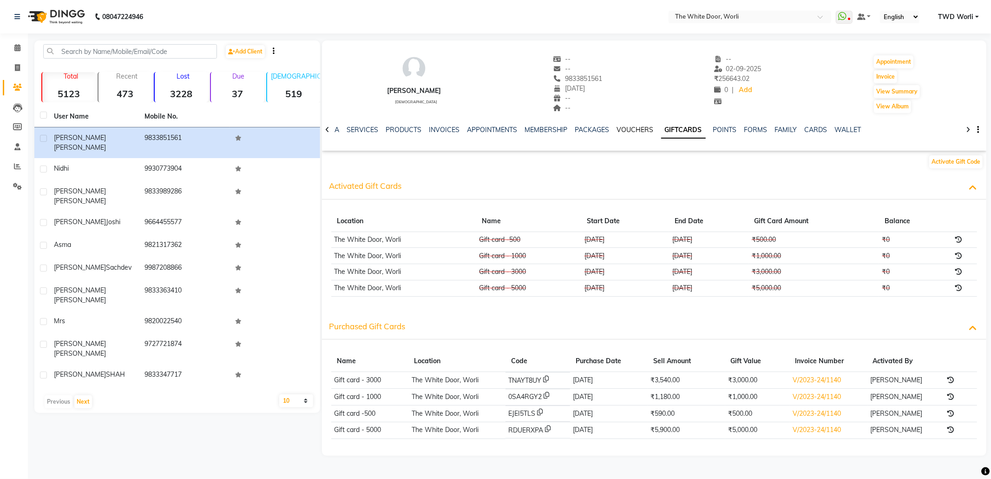
click at [624, 129] on link "VOUCHERS" at bounding box center [635, 129] width 37 height 8
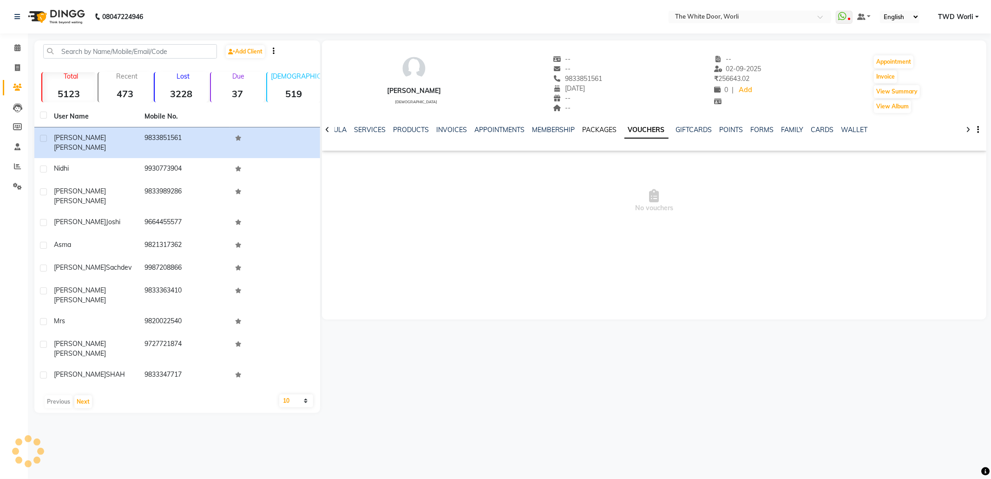
click at [601, 132] on link "PACKAGES" at bounding box center [600, 129] width 34 height 8
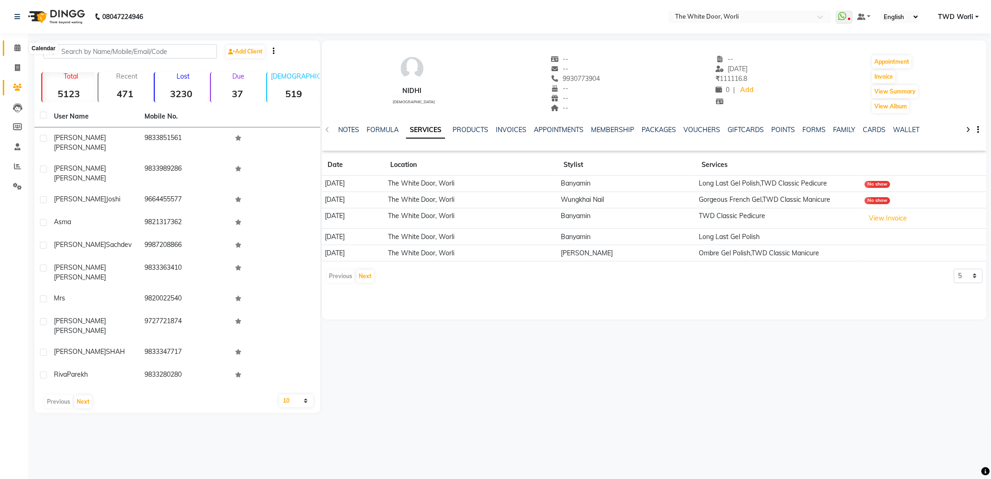
click at [16, 48] on icon at bounding box center [17, 47] width 6 height 7
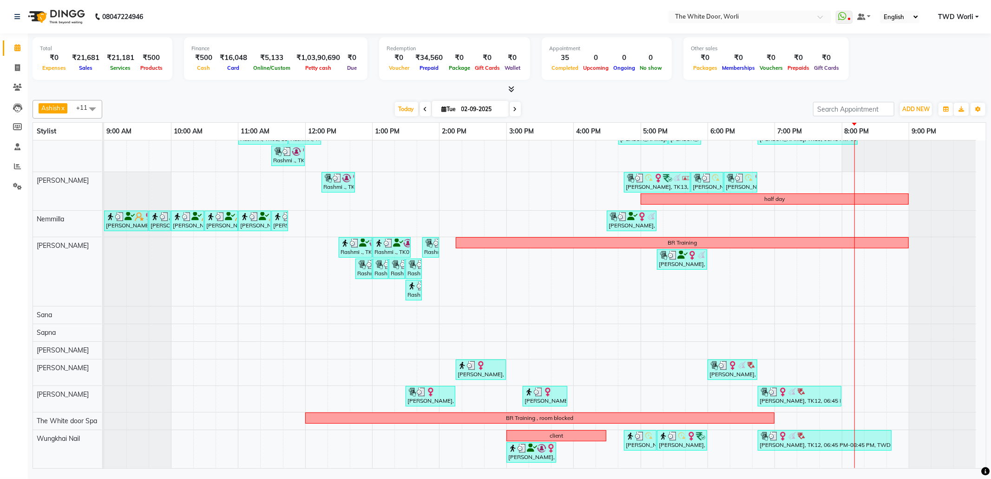
scroll to position [35, 0]
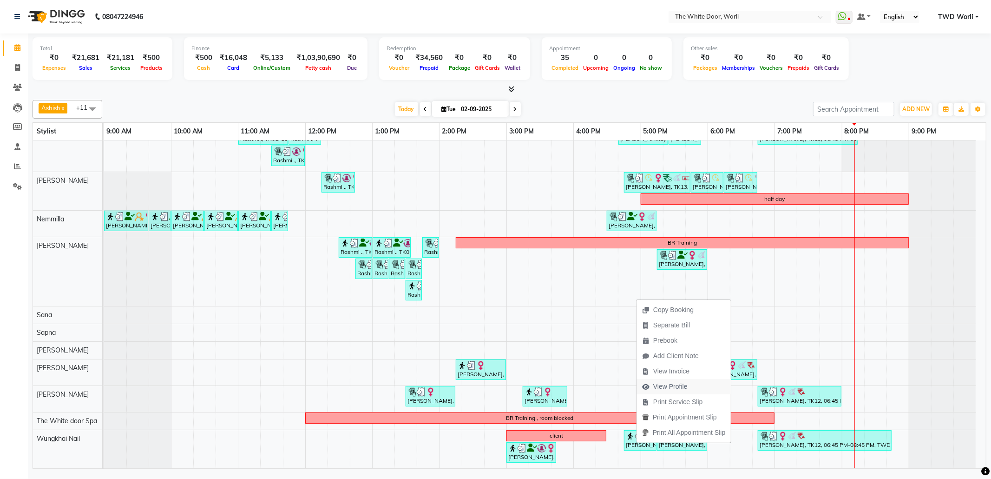
click at [670, 387] on span "View Profile" at bounding box center [670, 387] width 34 height 10
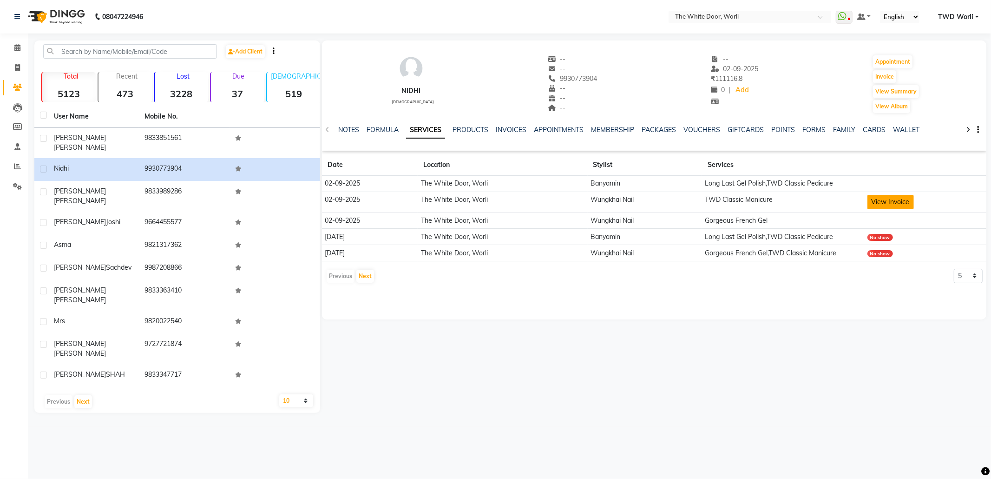
click at [883, 203] on button "View Invoice" at bounding box center [891, 202] width 46 height 14
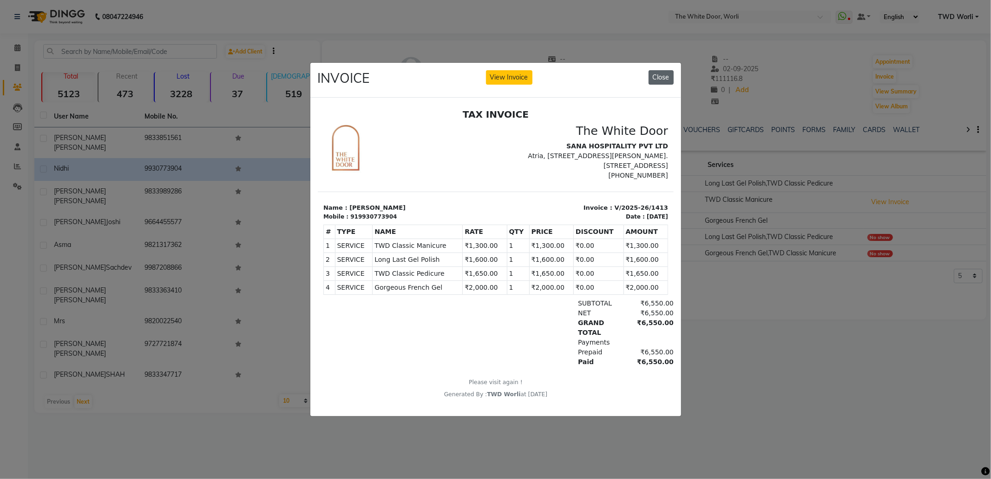
click at [662, 70] on button "Close" at bounding box center [661, 77] width 25 height 14
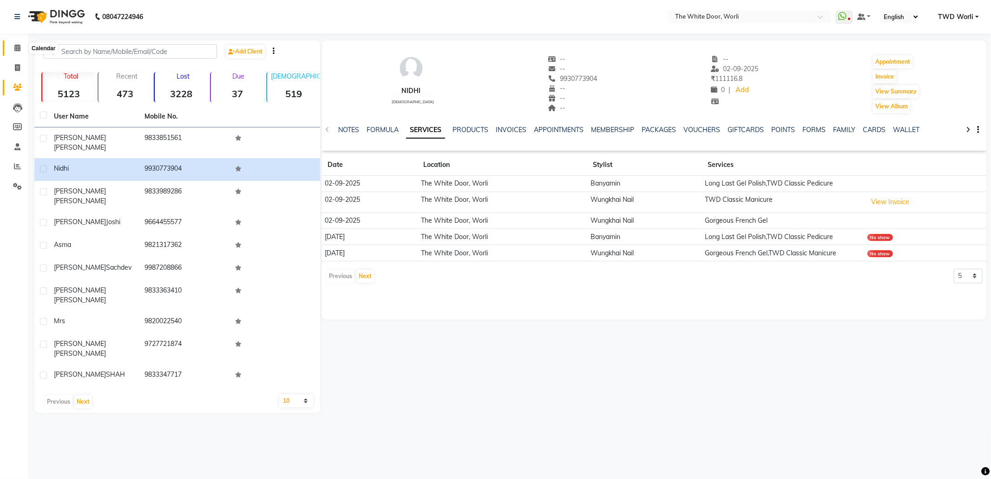
click at [19, 46] on icon at bounding box center [17, 47] width 6 height 7
